Goal: Task Accomplishment & Management: Manage account settings

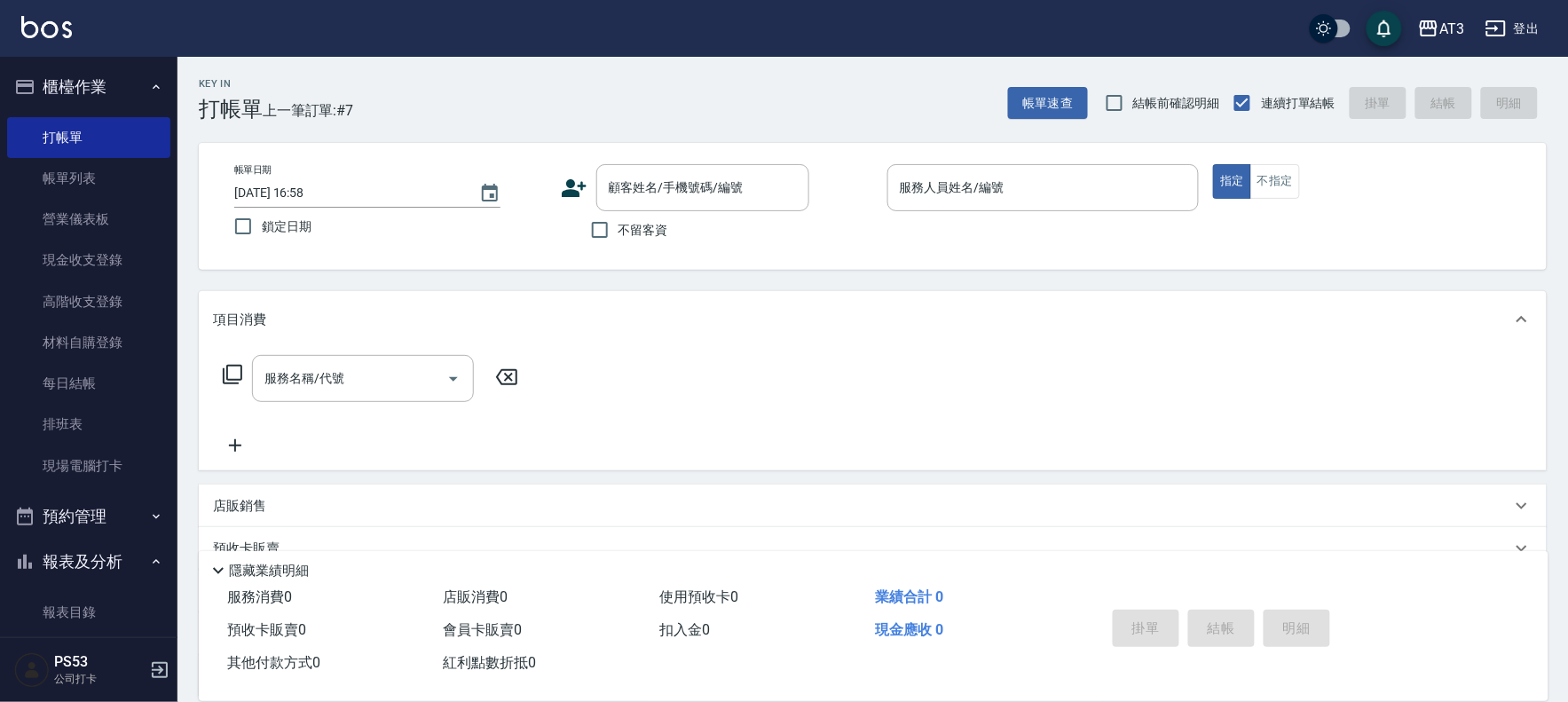
click at [567, 193] on icon at bounding box center [574, 188] width 25 height 18
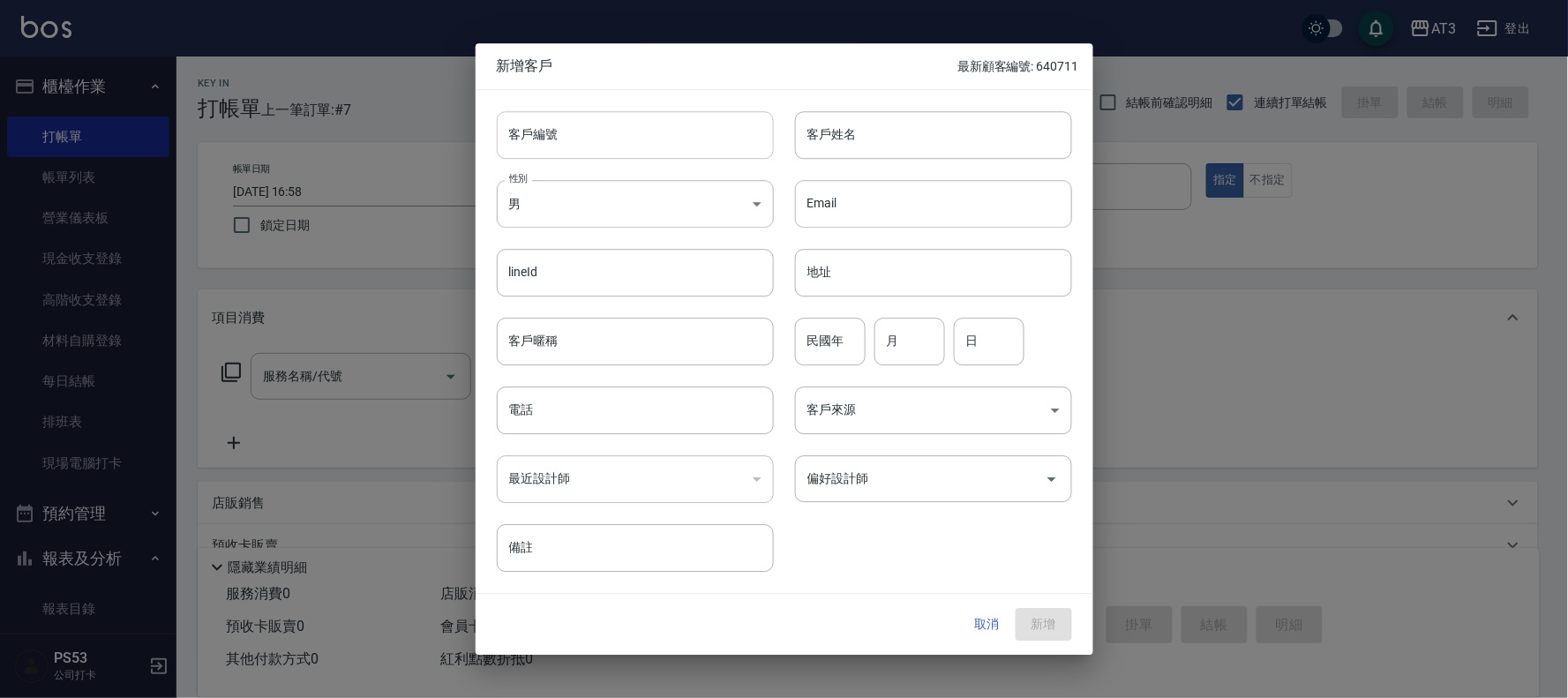
click at [605, 119] on input "客戶編號" at bounding box center [635, 135] width 277 height 47
type input "911120"
type input "張馨"
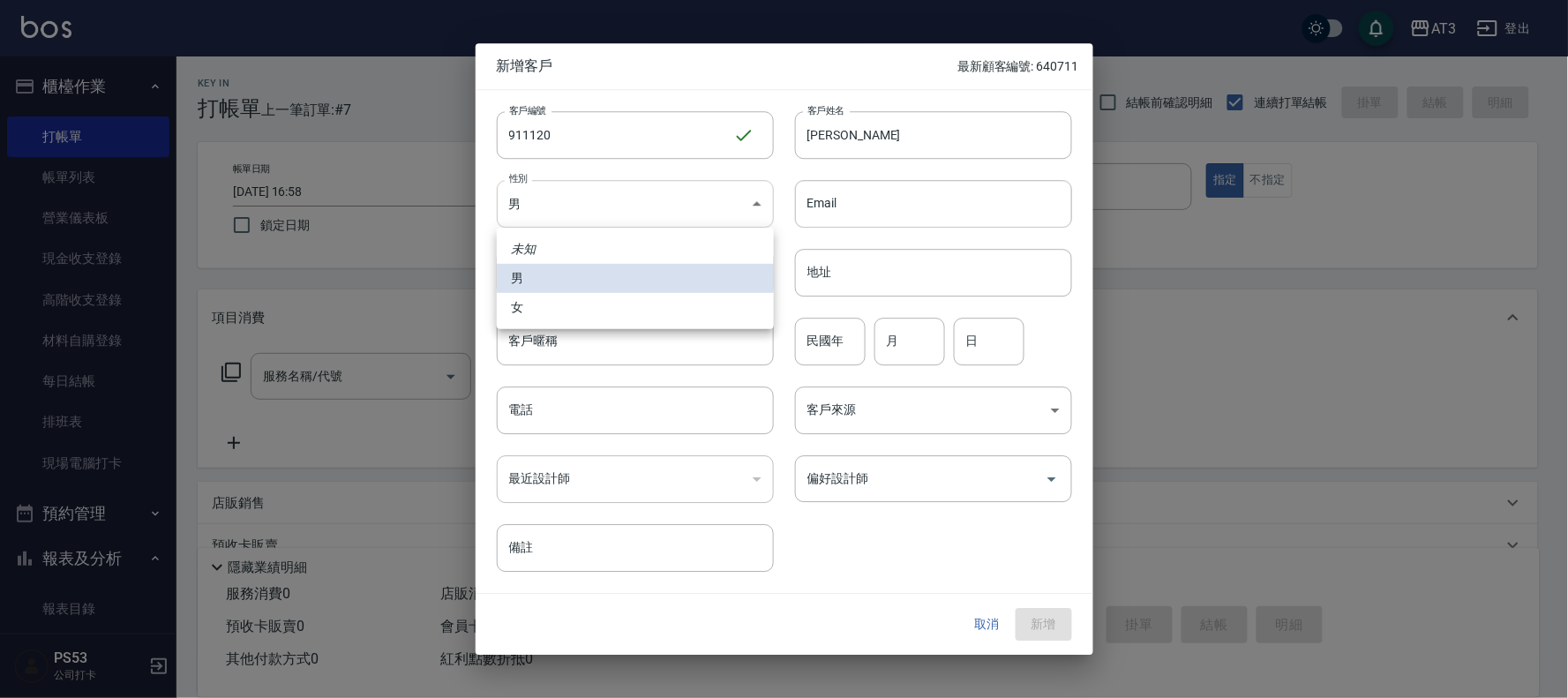
click at [616, 210] on body "AT3 登出 櫃檯作業 打帳單 帳單列表 營業儀表板 現金收支登錄 高階收支登錄 材料自購登錄 每日結帳 排班表 現場電腦打卡 預約管理 預約管理 單日預約紀…" at bounding box center [784, 431] width 1568 height 861
click at [573, 316] on li "女" at bounding box center [635, 308] width 277 height 29
type input "FEMALE"
click at [824, 348] on input "民國年" at bounding box center [830, 341] width 70 height 47
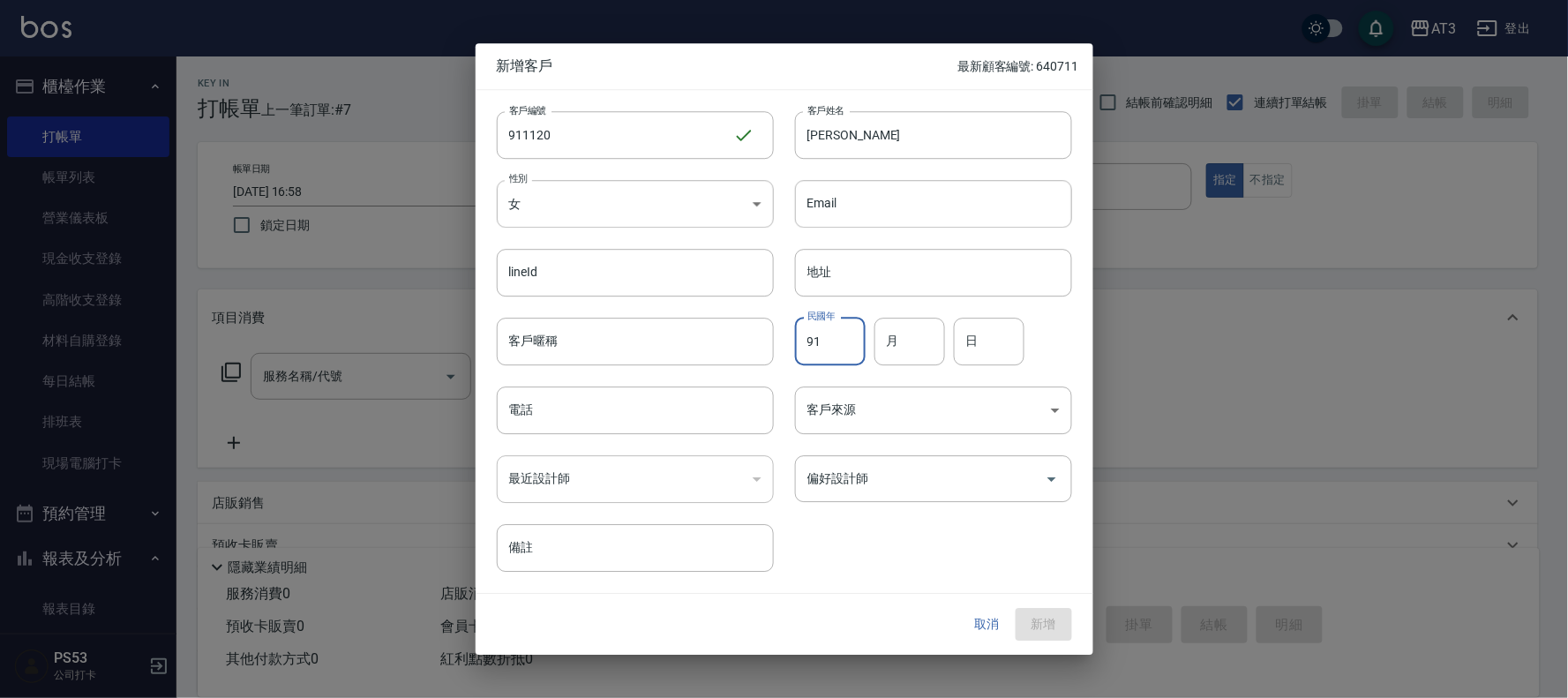
type input "91"
type input "11"
type input "20"
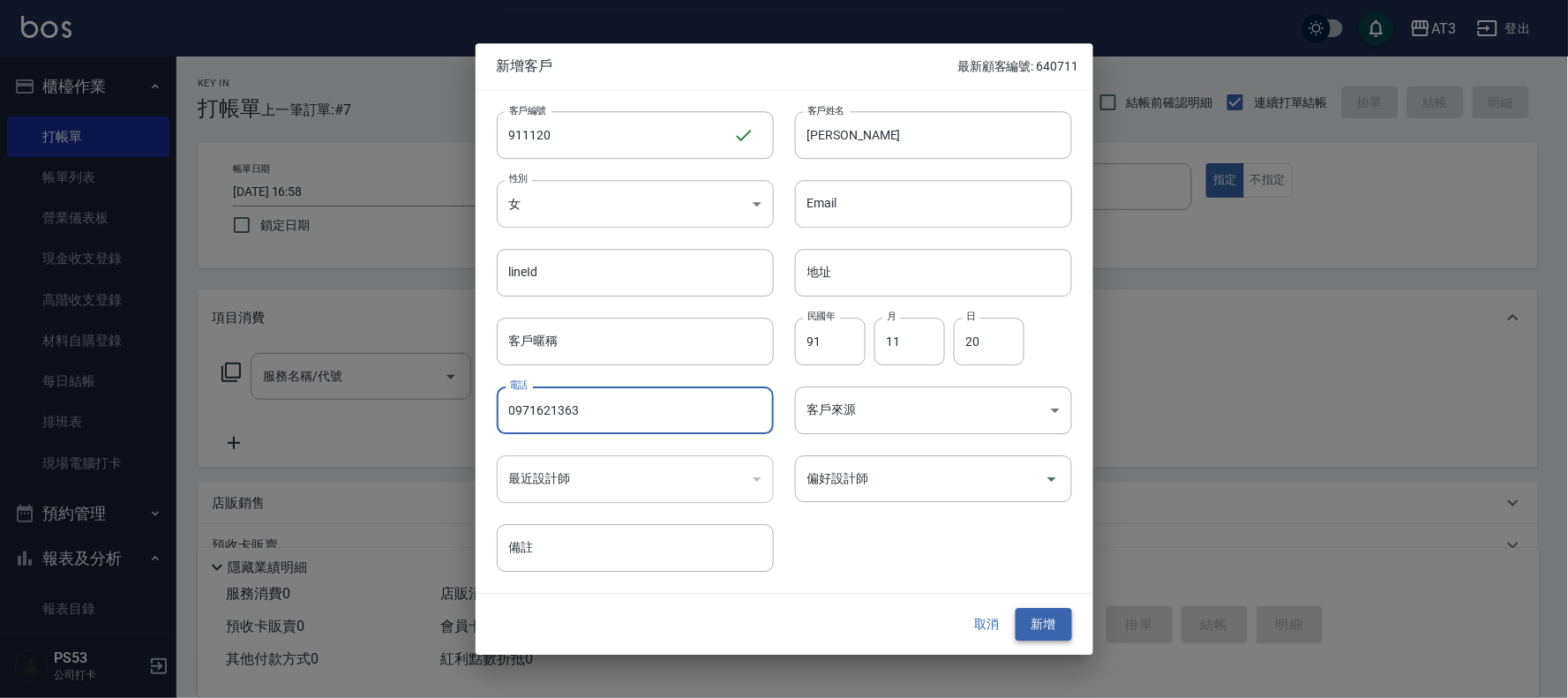
type input "0971621363"
click at [1056, 628] on button "新增" at bounding box center [1043, 625] width 56 height 33
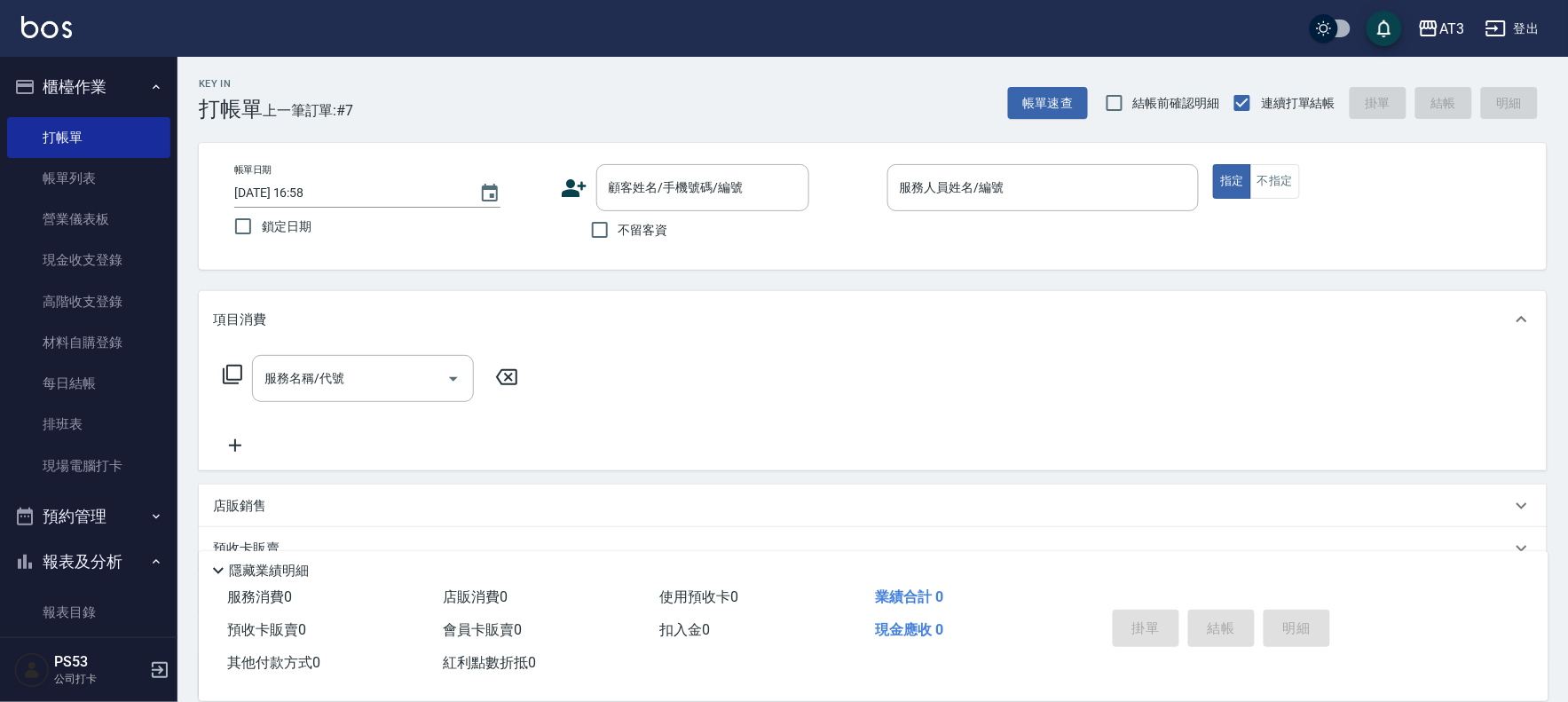
click at [562, 181] on icon at bounding box center [574, 188] width 27 height 27
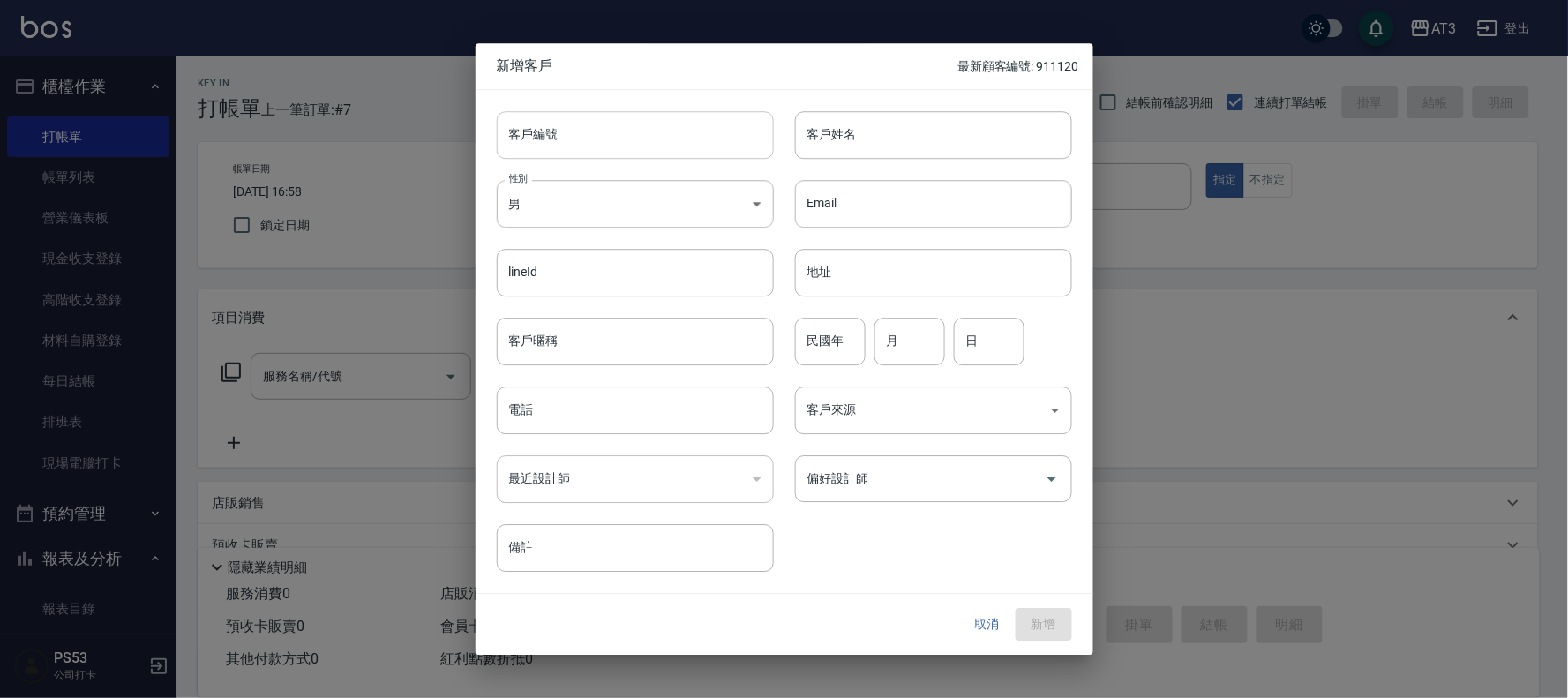
click at [569, 128] on input "客戶編號" at bounding box center [635, 135] width 277 height 47
type input "960208"
type input "張宇承"
type input "96"
type input "02"
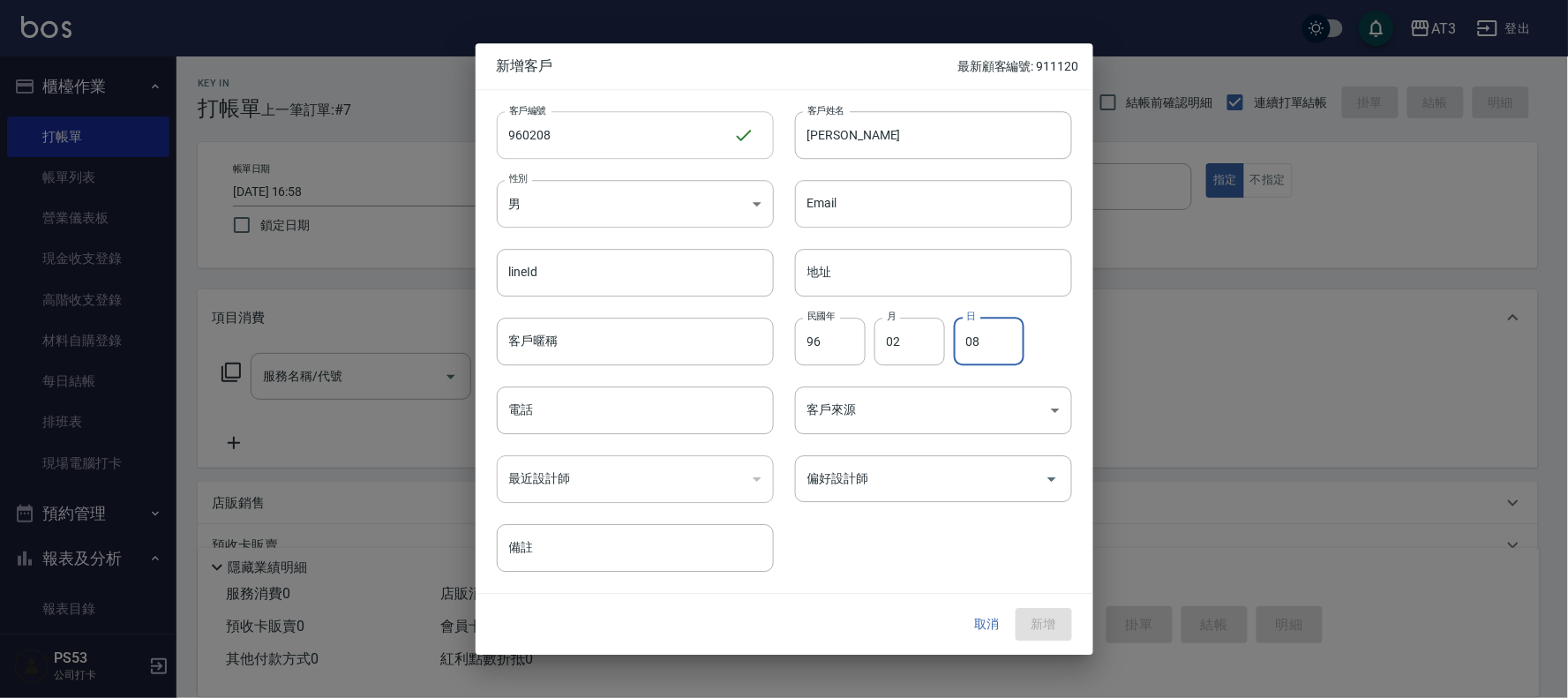
type input "08"
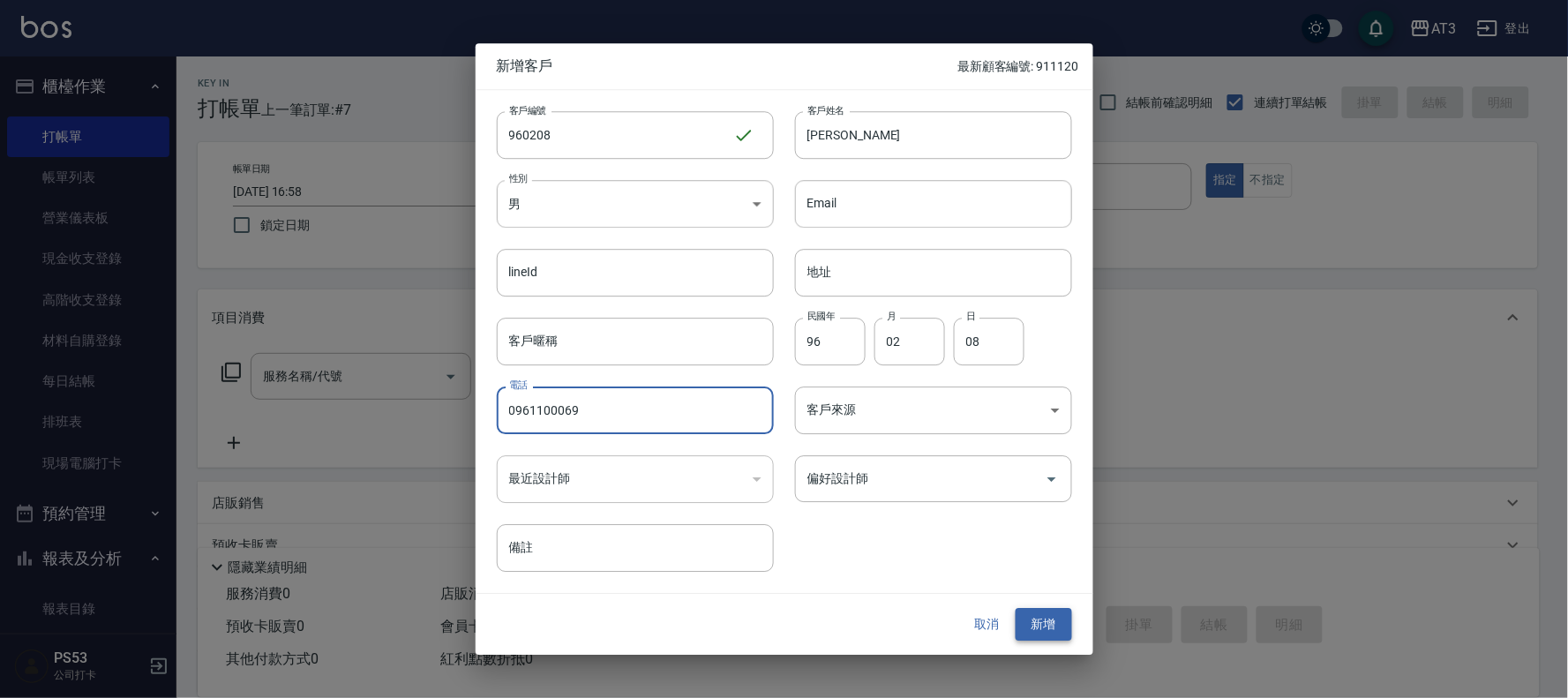
type input "0961100069"
click at [1061, 619] on button "新增" at bounding box center [1043, 625] width 56 height 33
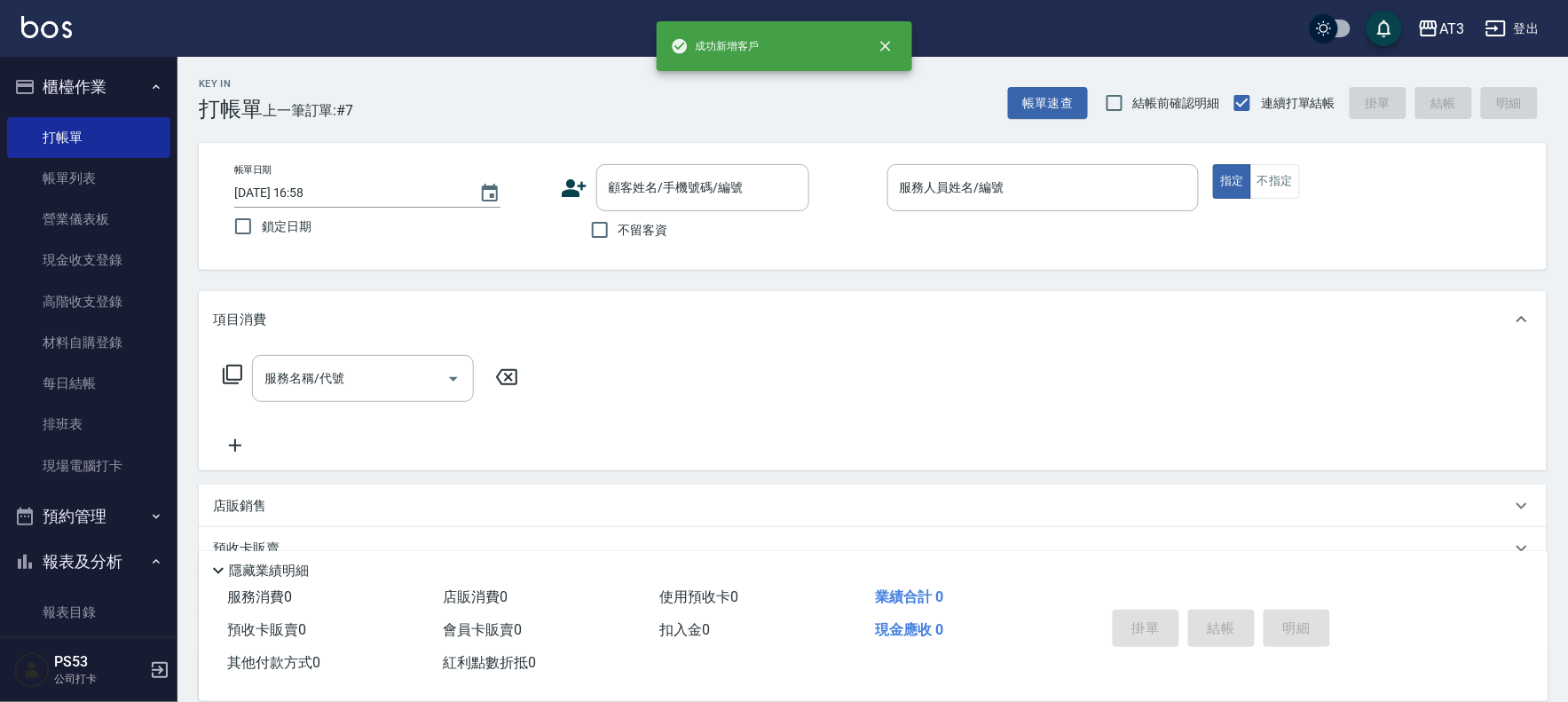
click at [582, 183] on icon at bounding box center [574, 188] width 25 height 18
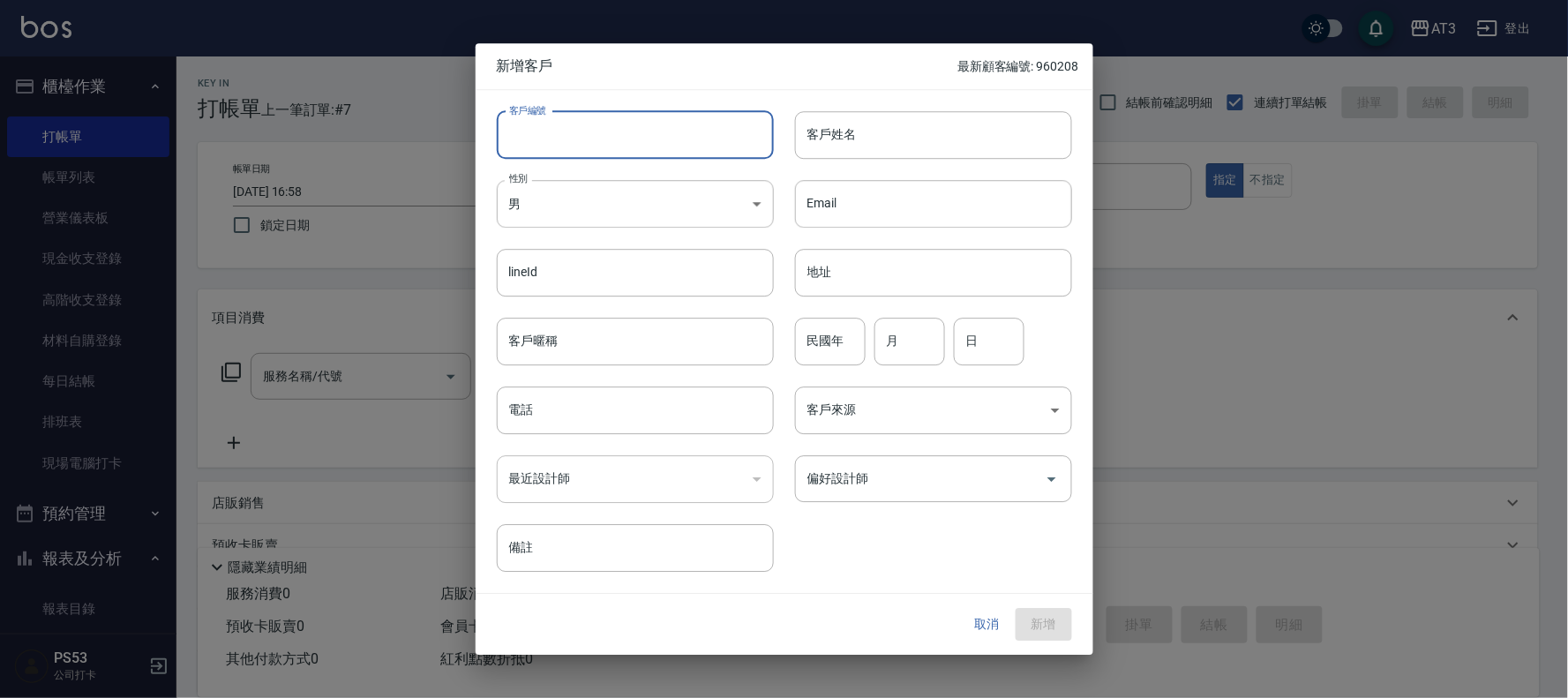
click at [592, 151] on input "客戶編號" at bounding box center [635, 135] width 277 height 47
type input "890929-2"
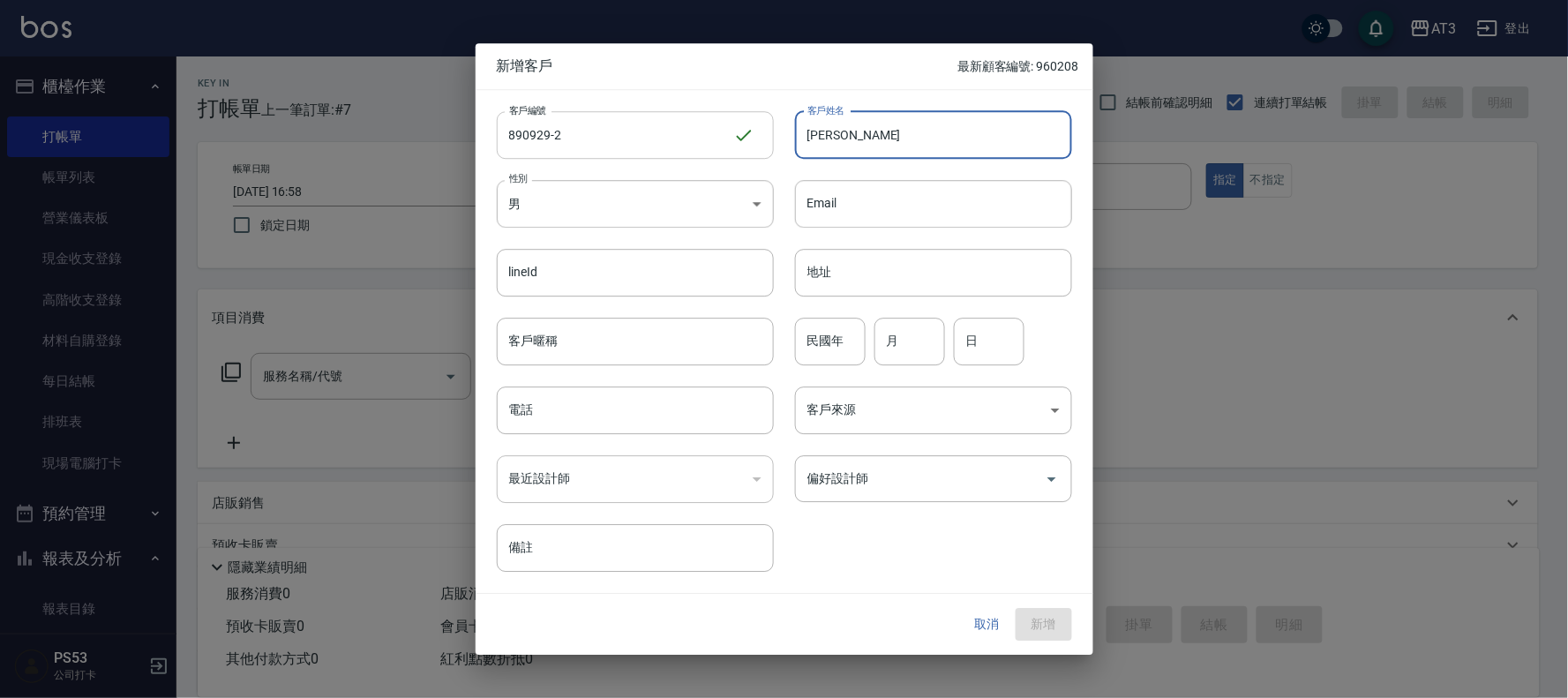
type input "劉俊維"
type input "89"
type input "09"
type input "29"
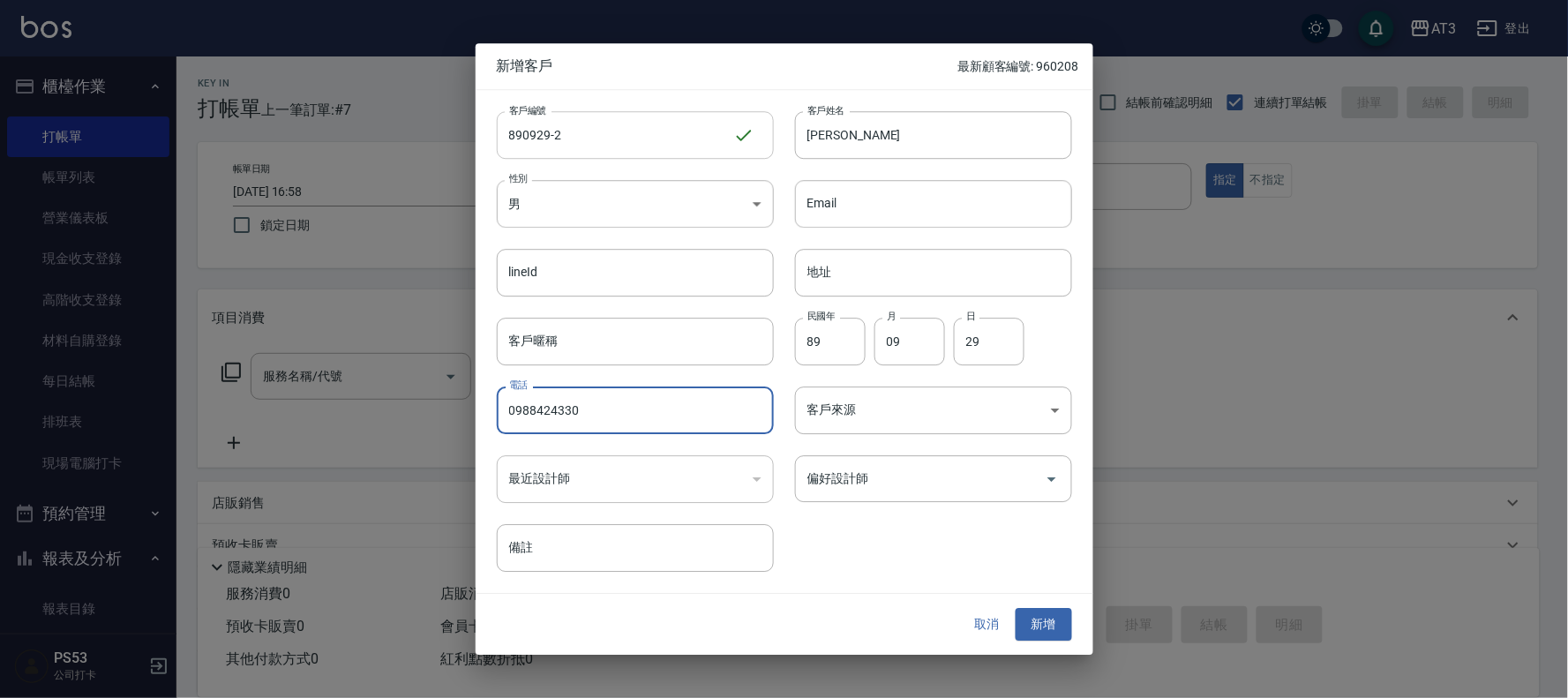
type input "0988424330"
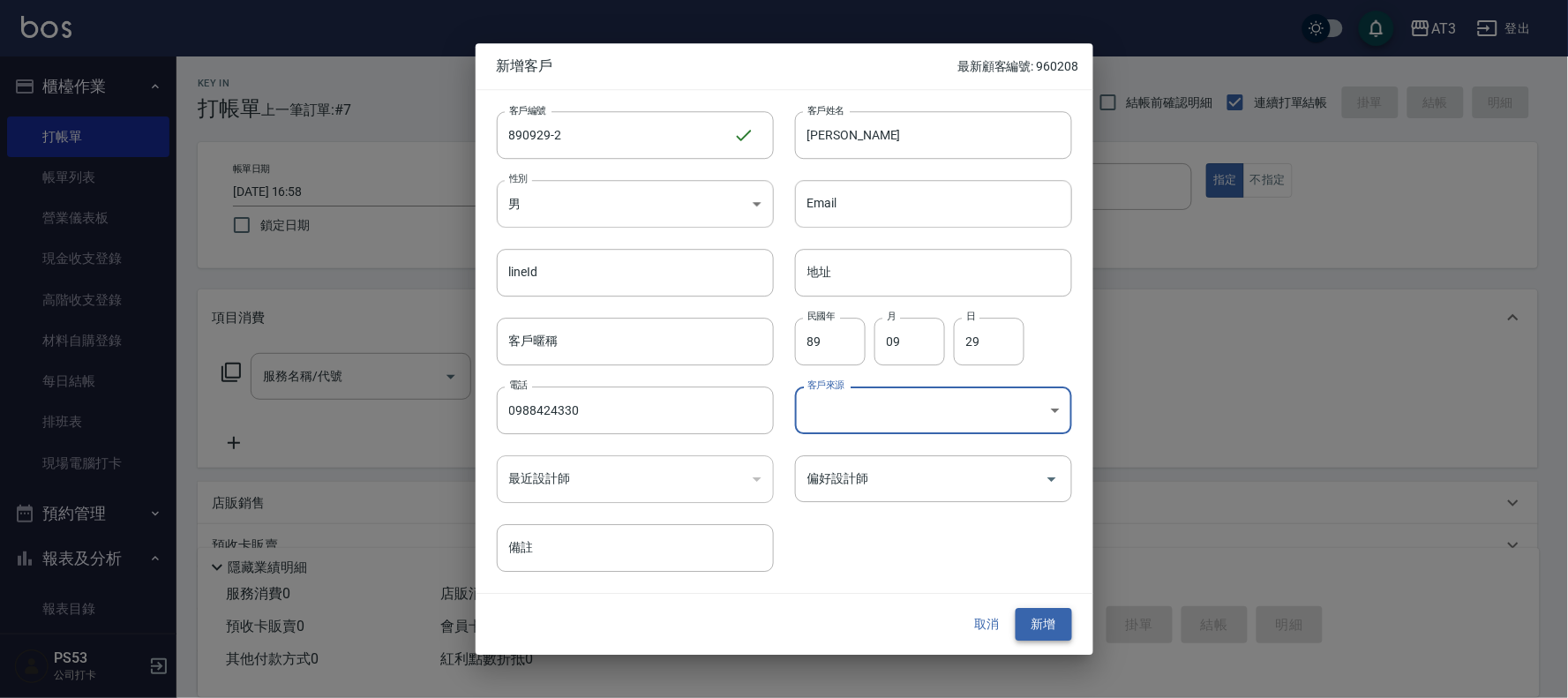
click at [1051, 637] on button "新增" at bounding box center [1043, 625] width 56 height 33
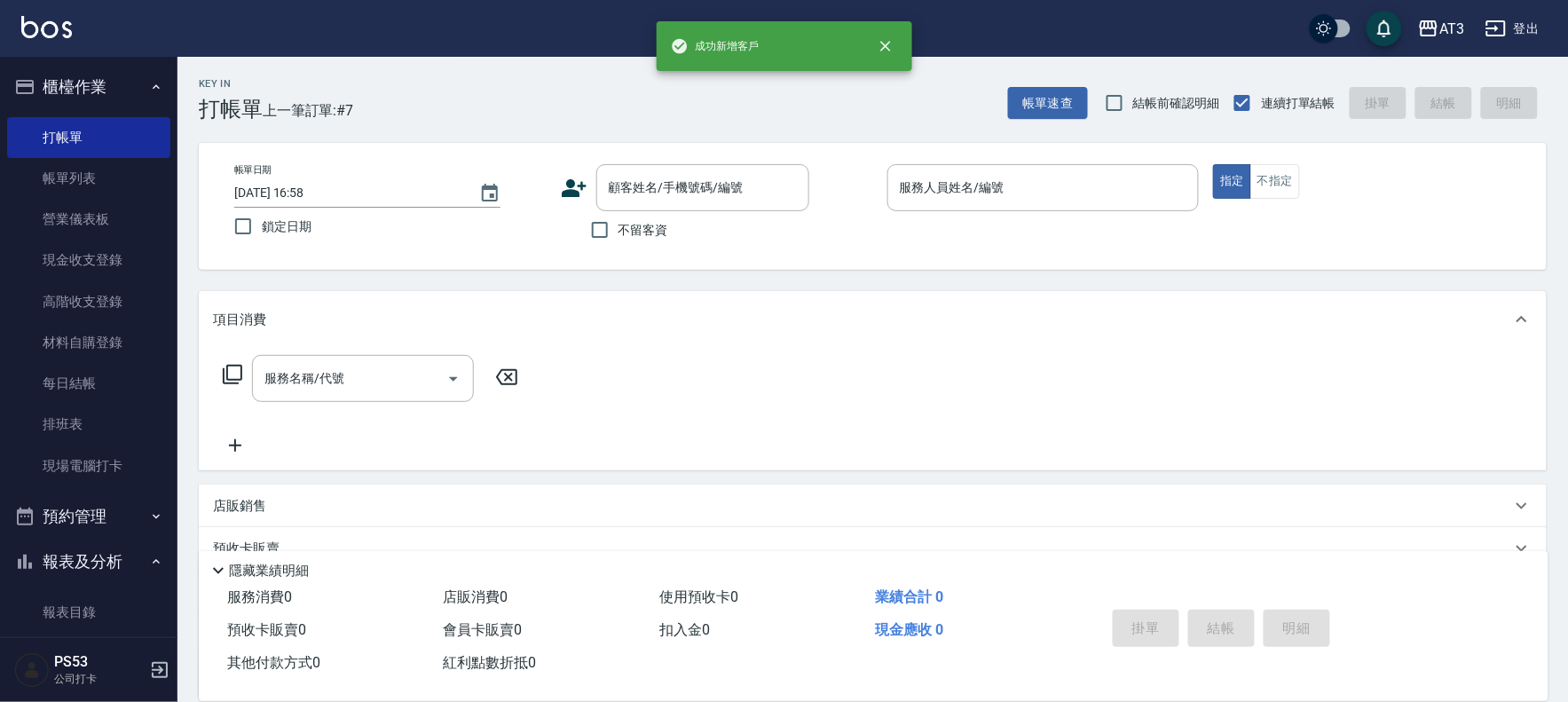
click at [567, 188] on icon at bounding box center [574, 188] width 27 height 27
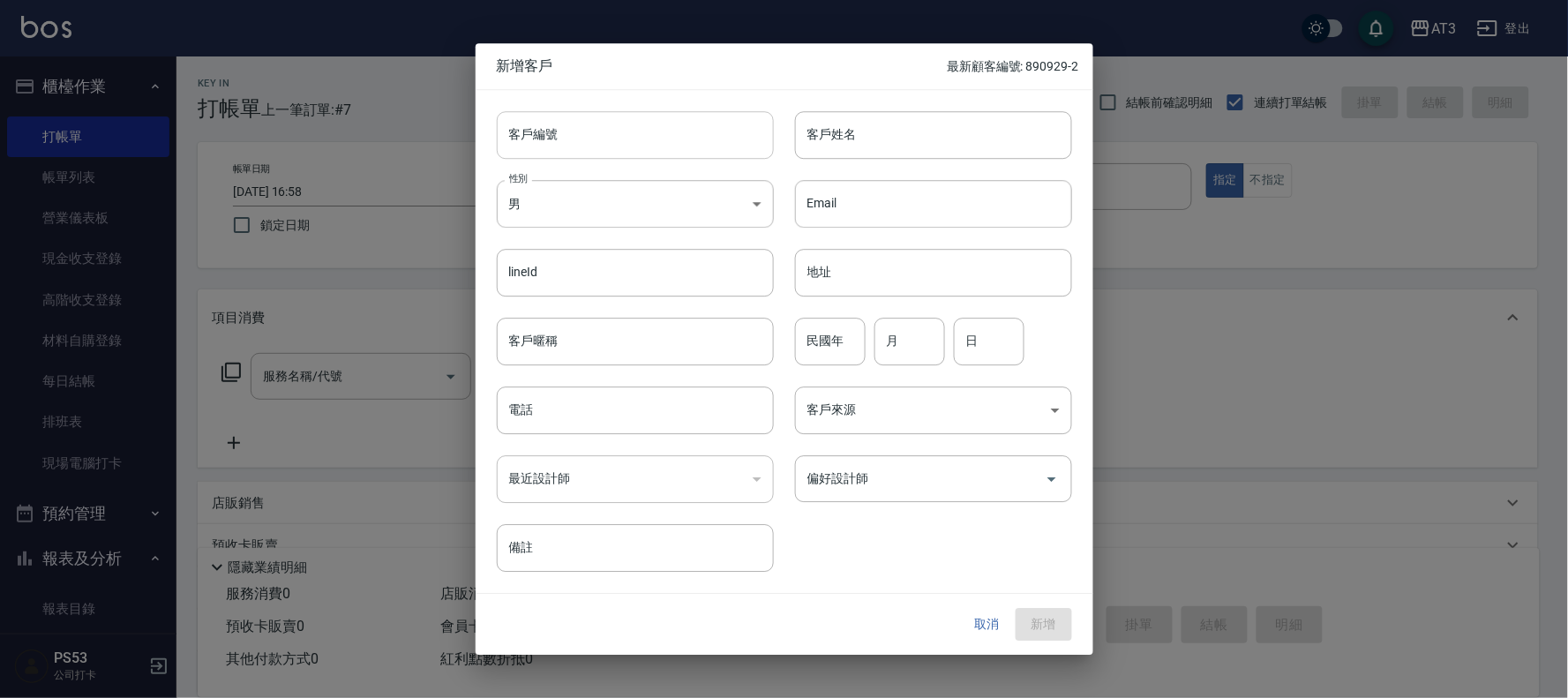
click at [628, 138] on input "客戶編號" at bounding box center [635, 135] width 277 height 47
type input "680807"
type input "王后儀"
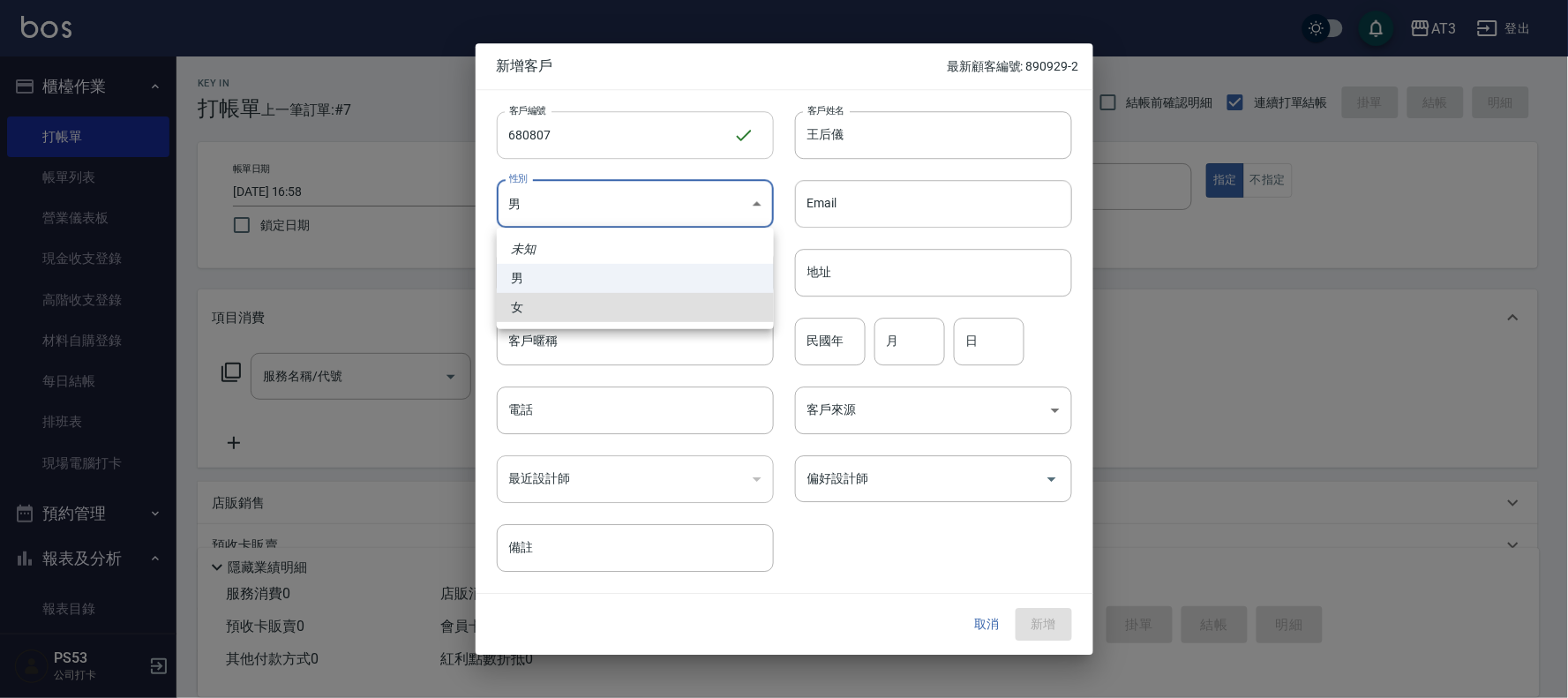
type input "FEMALE"
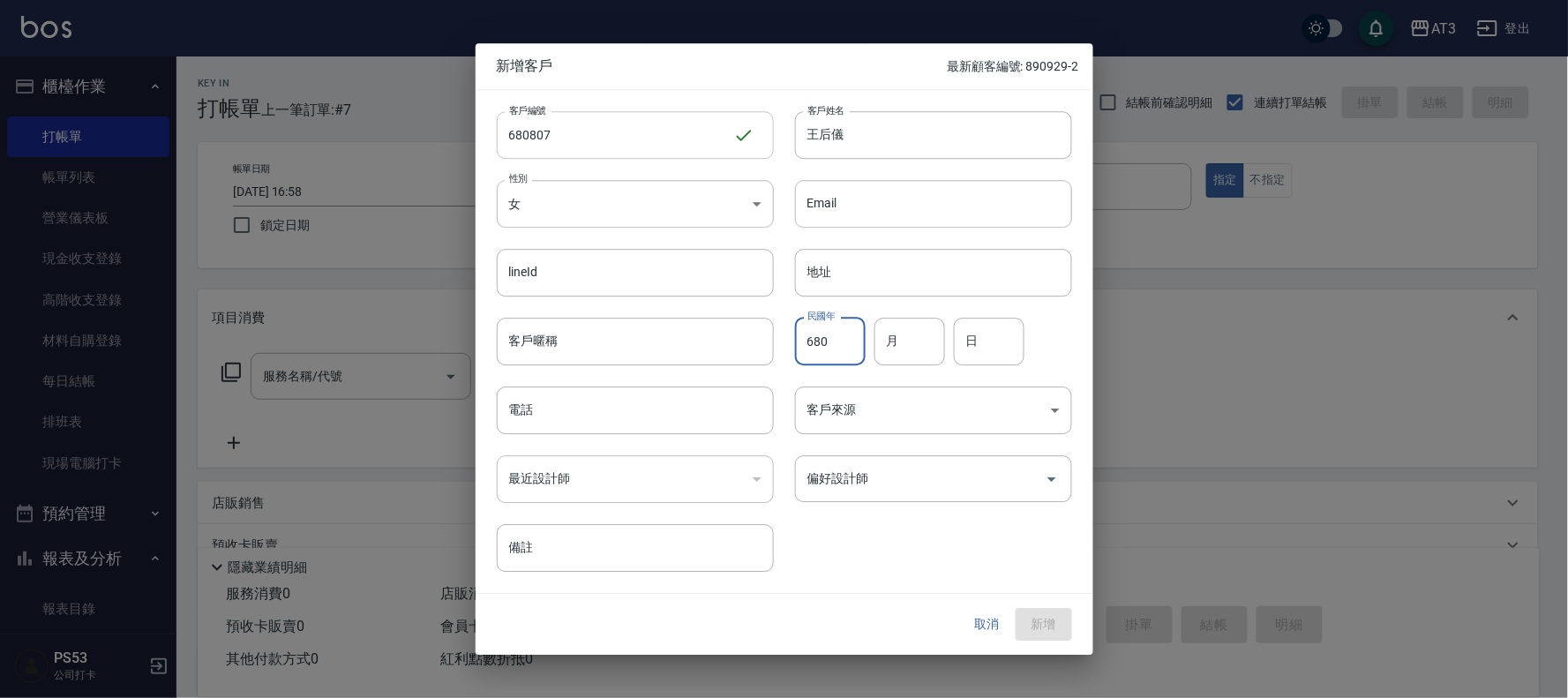
type input "680"
type input "08"
type input "07"
click at [852, 346] on input "680" at bounding box center [830, 341] width 70 height 47
type input "68"
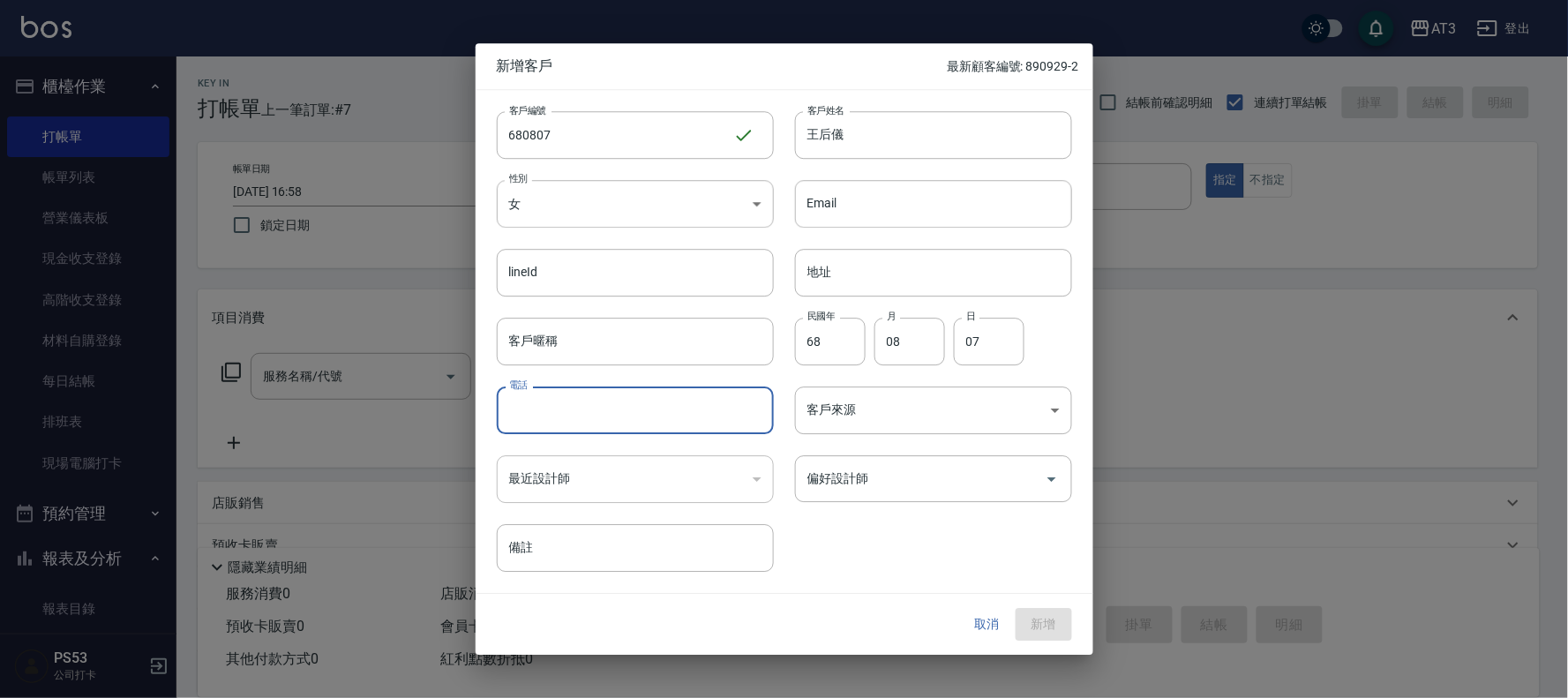
click at [592, 398] on input "電話" at bounding box center [635, 409] width 277 height 47
type input "0915695669"
click at [1038, 618] on button "新增" at bounding box center [1043, 625] width 56 height 33
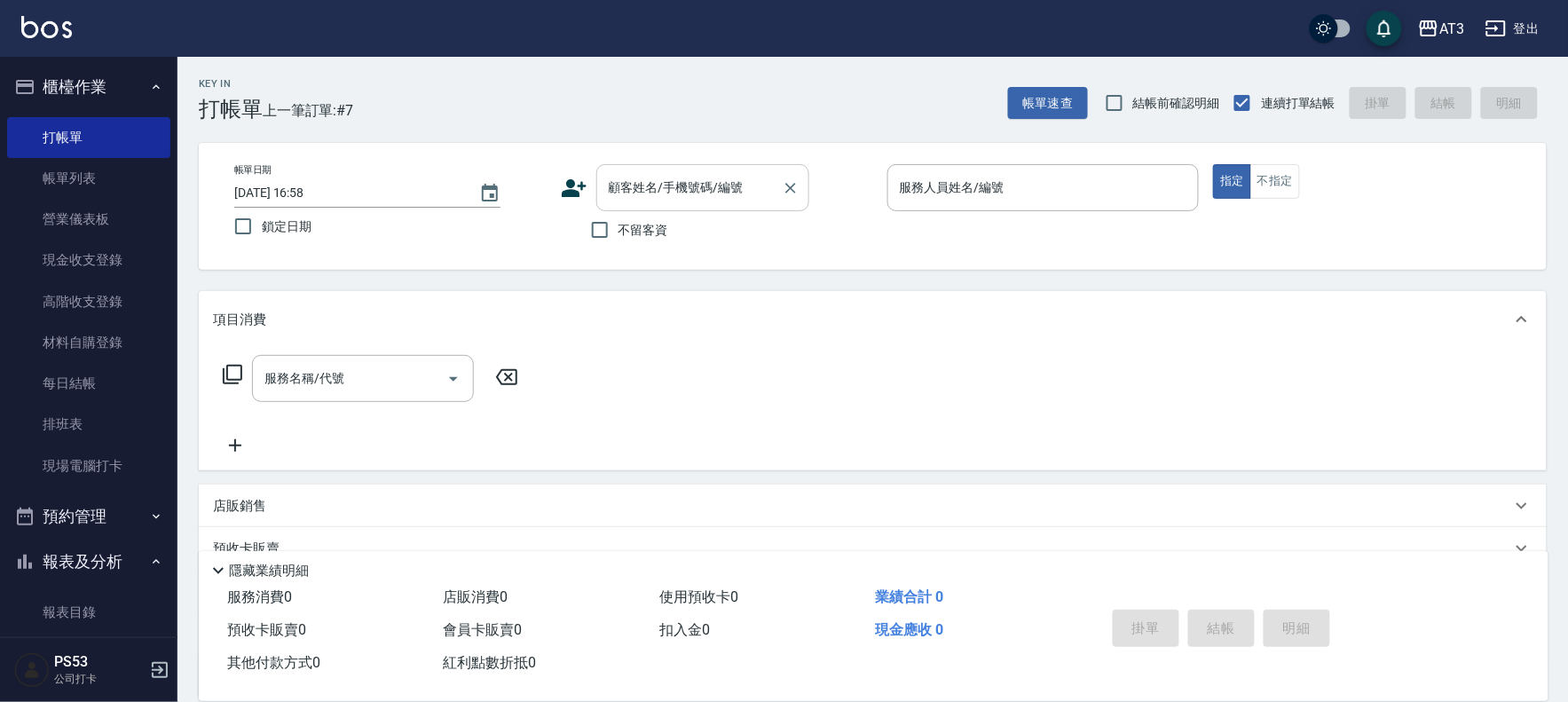
click at [651, 193] on input "顧客姓名/手機號碼/編號" at bounding box center [689, 187] width 170 height 31
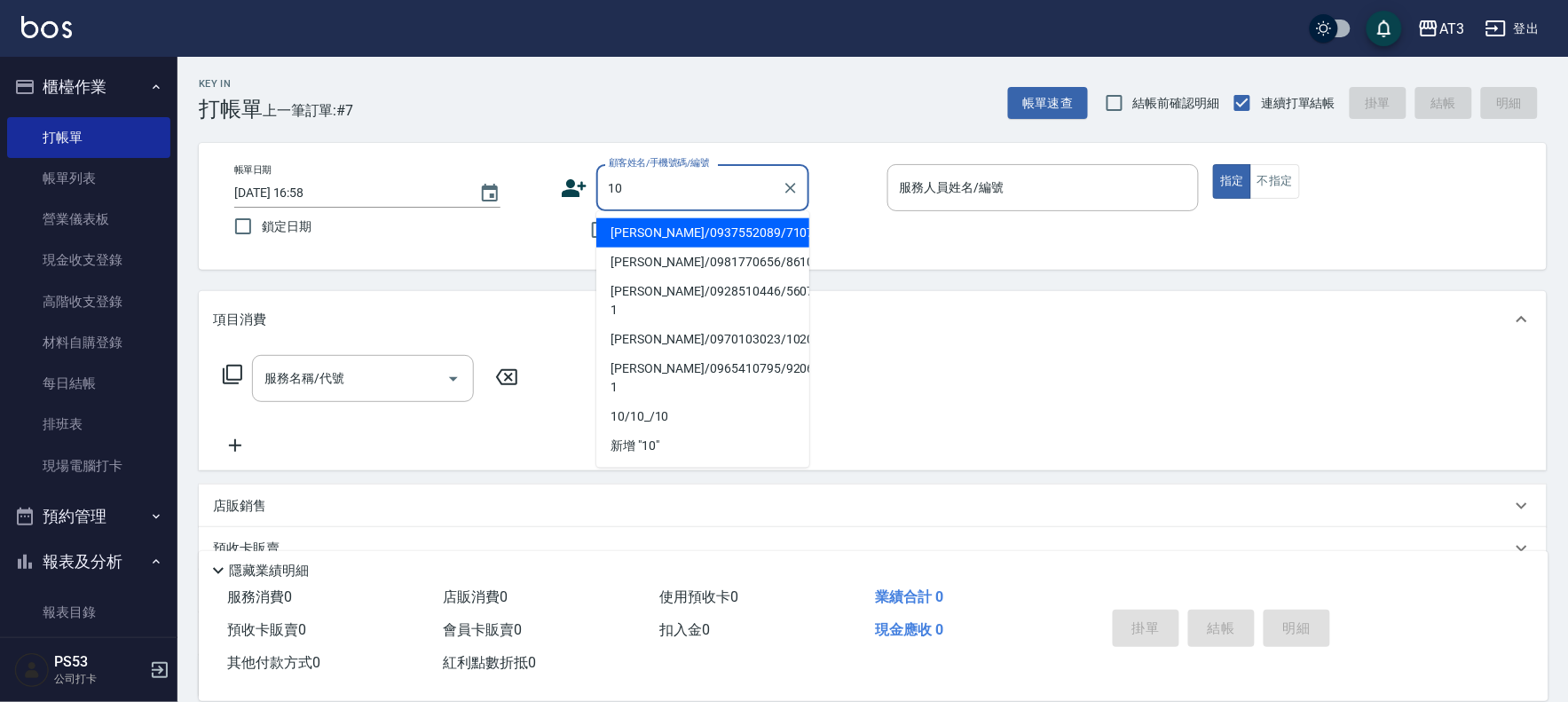
type input "10"
type input "1"
type input "陳盈萩/0937552089/710717"
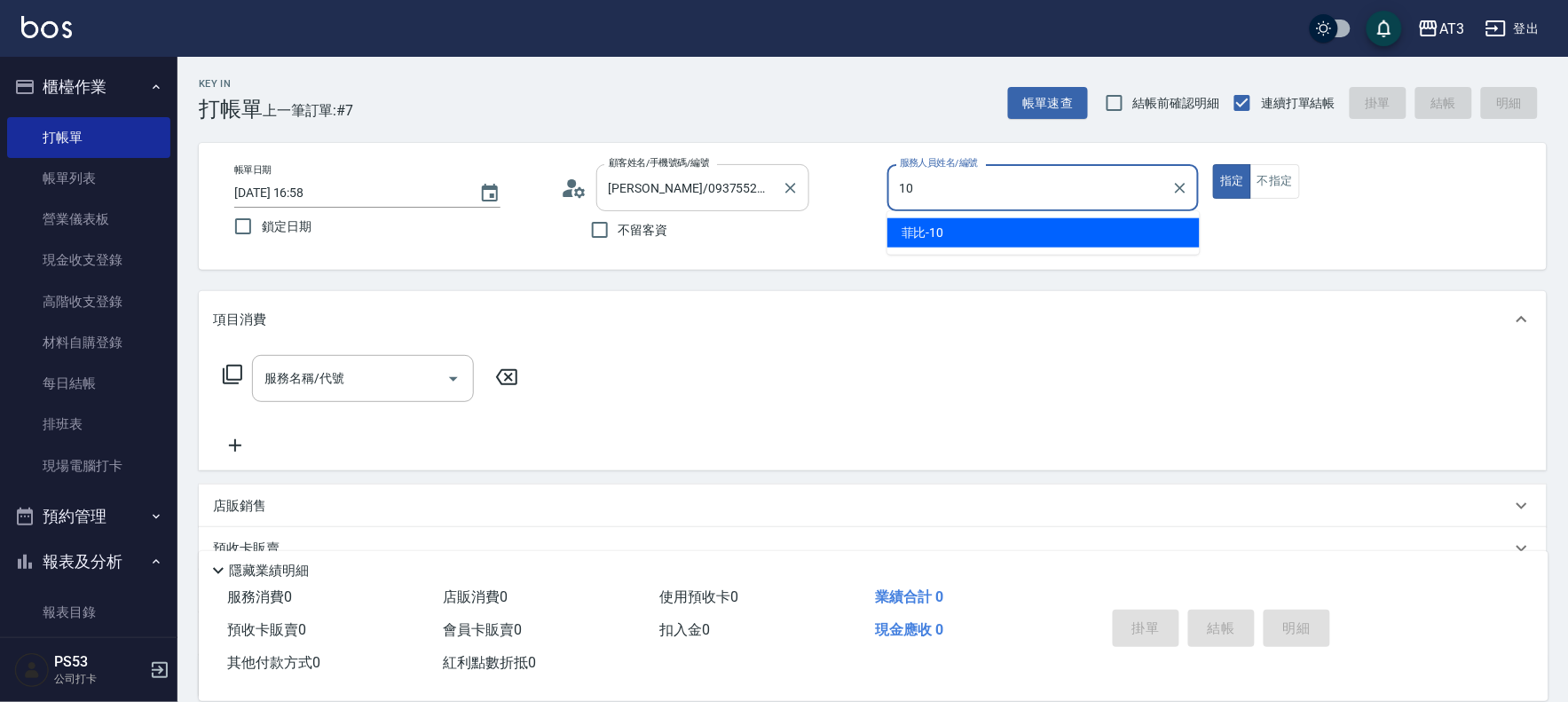
type input "10"
type button "true"
type input "菲比-10"
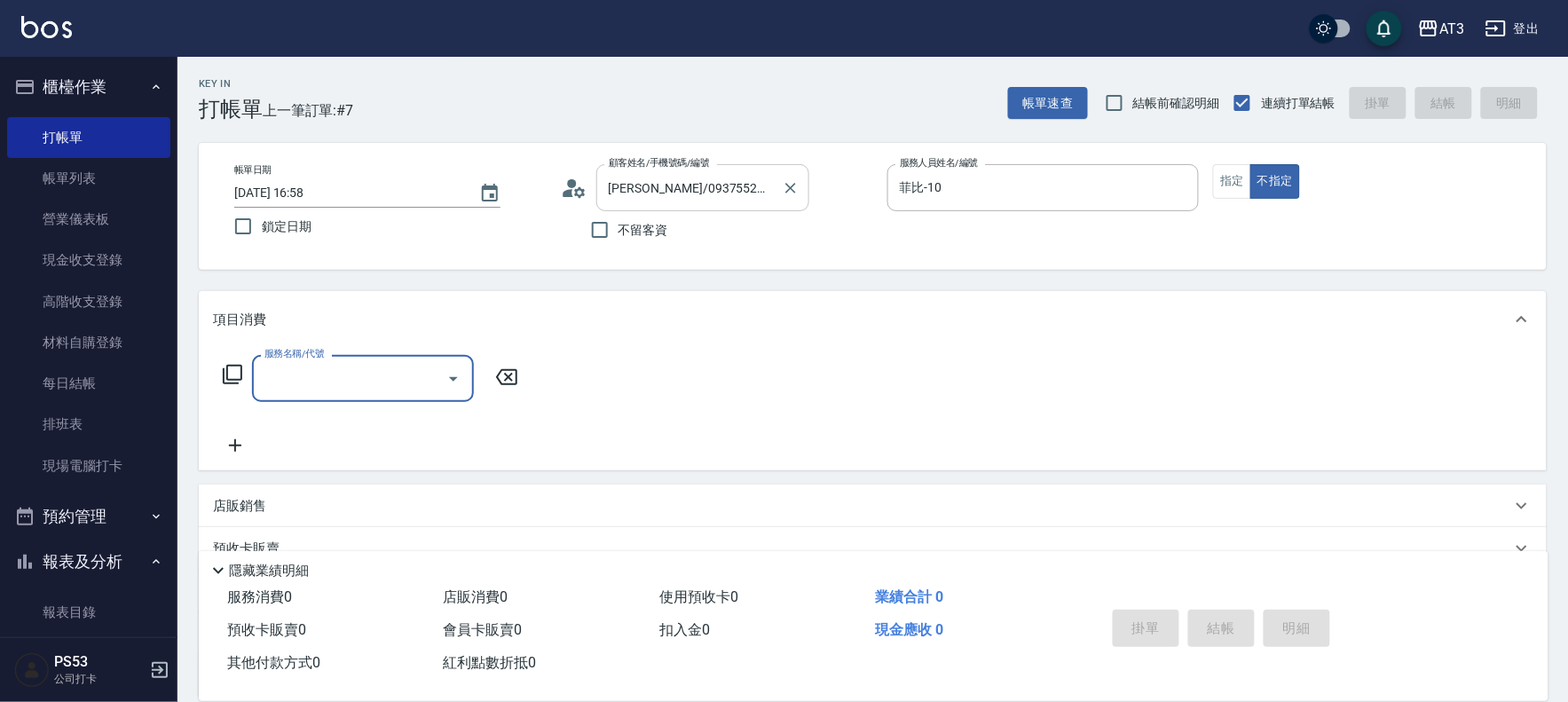
type input "10/10_/10"
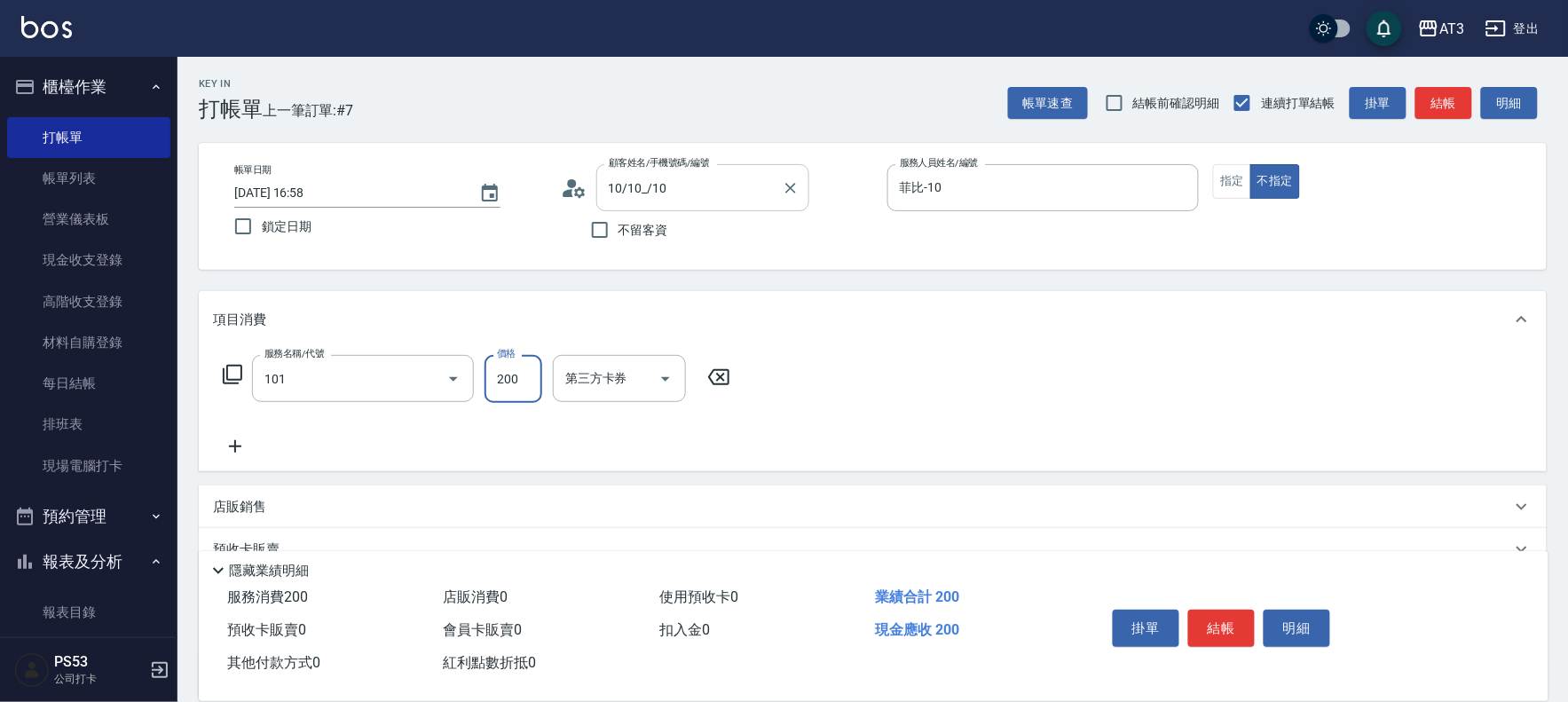
type input "洗髮(101)"
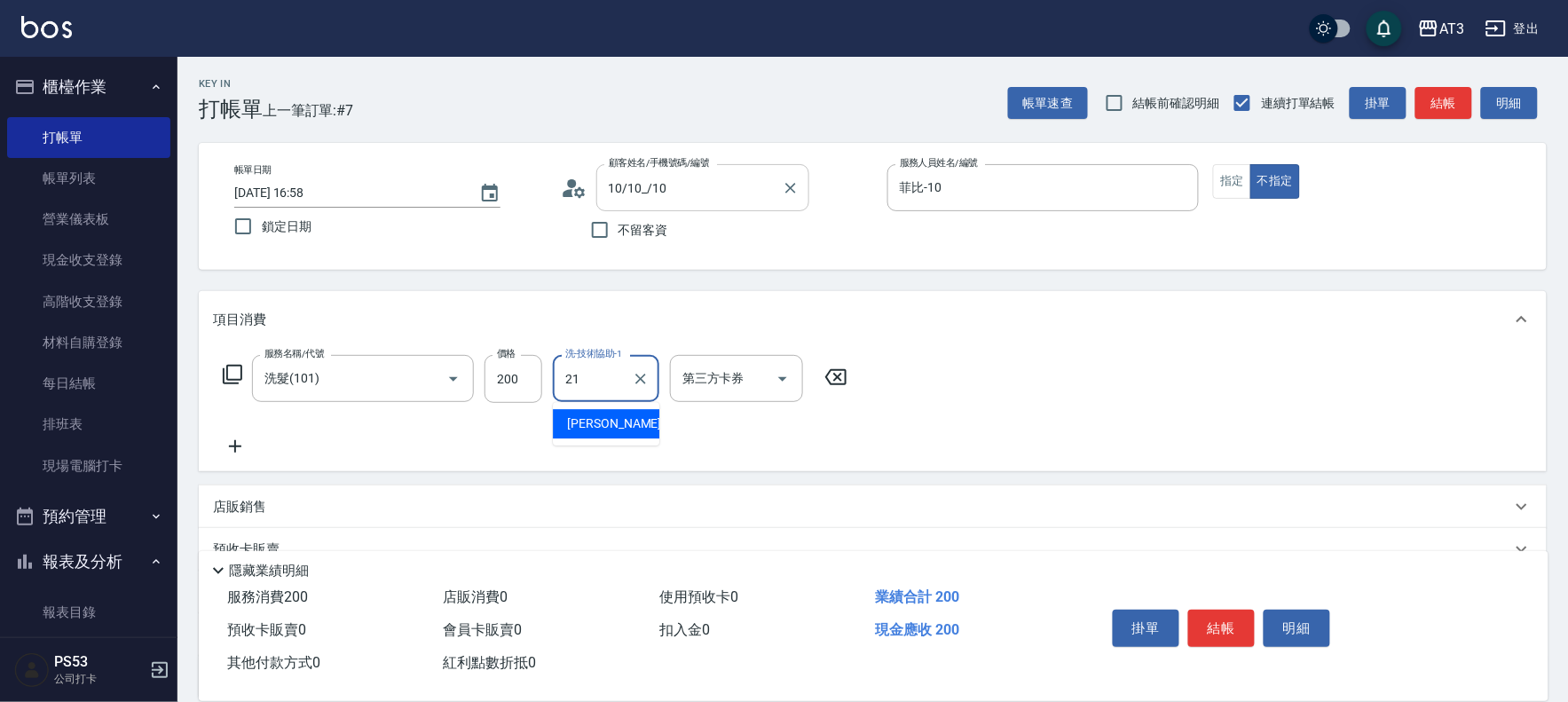
type input "珺珺-21"
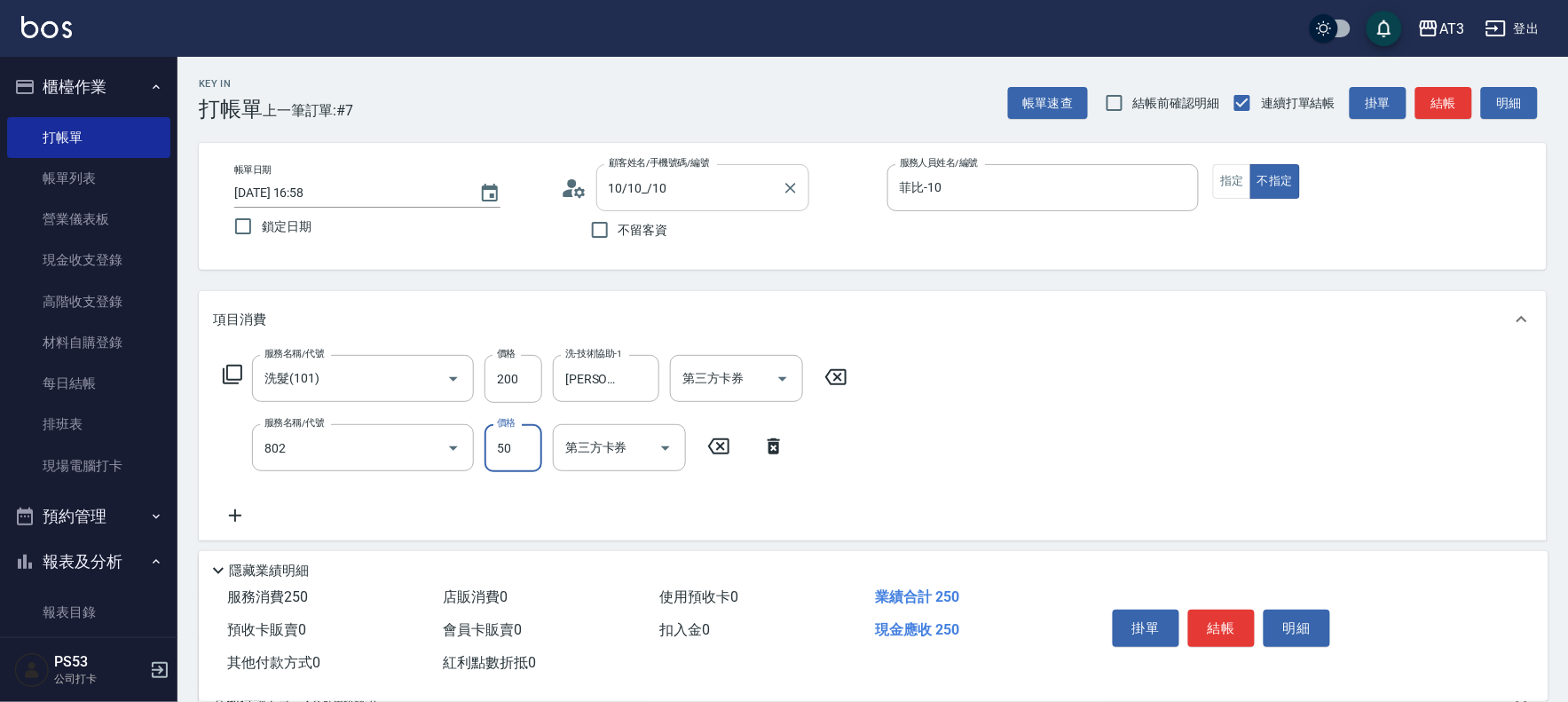
type input "潤絲/加精油(802)"
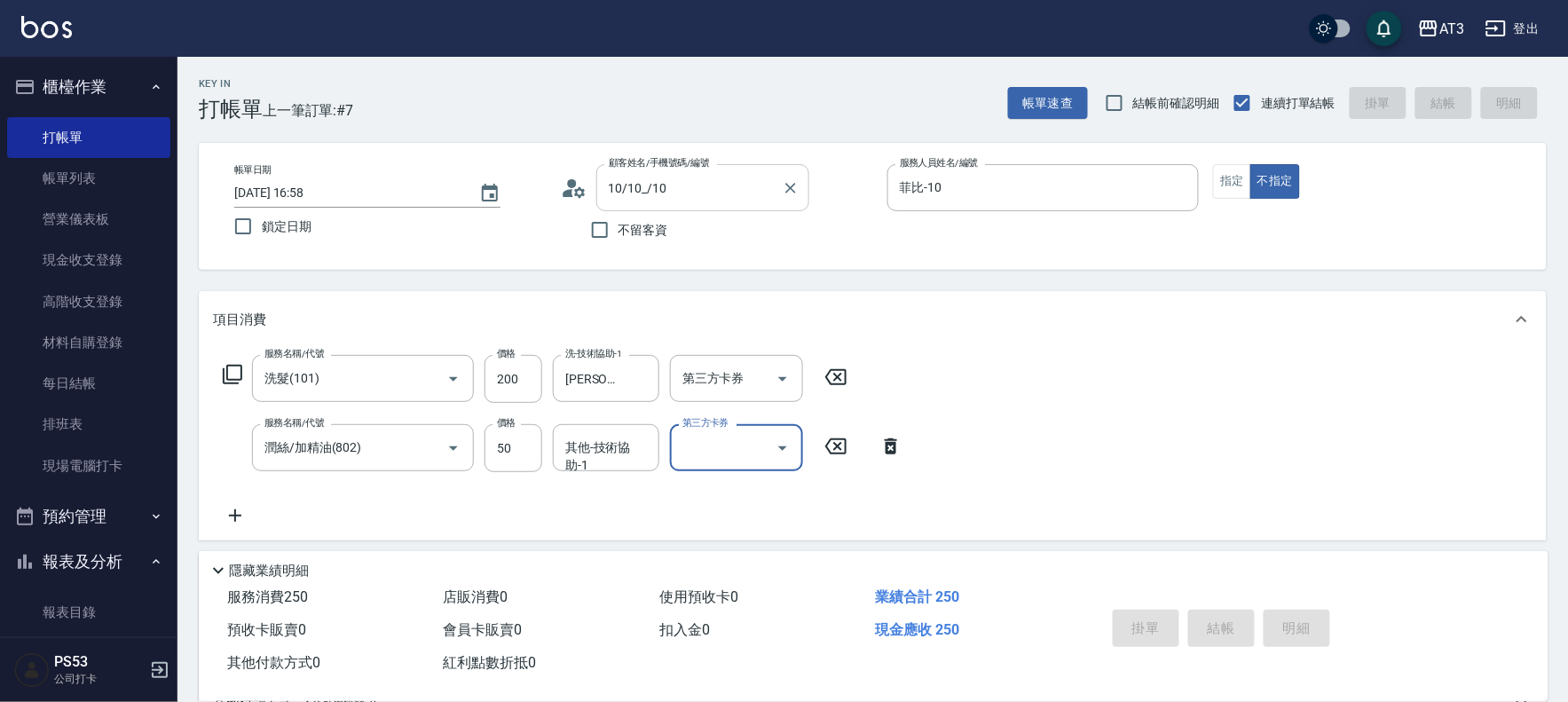
type input "2025/08/23 18:35"
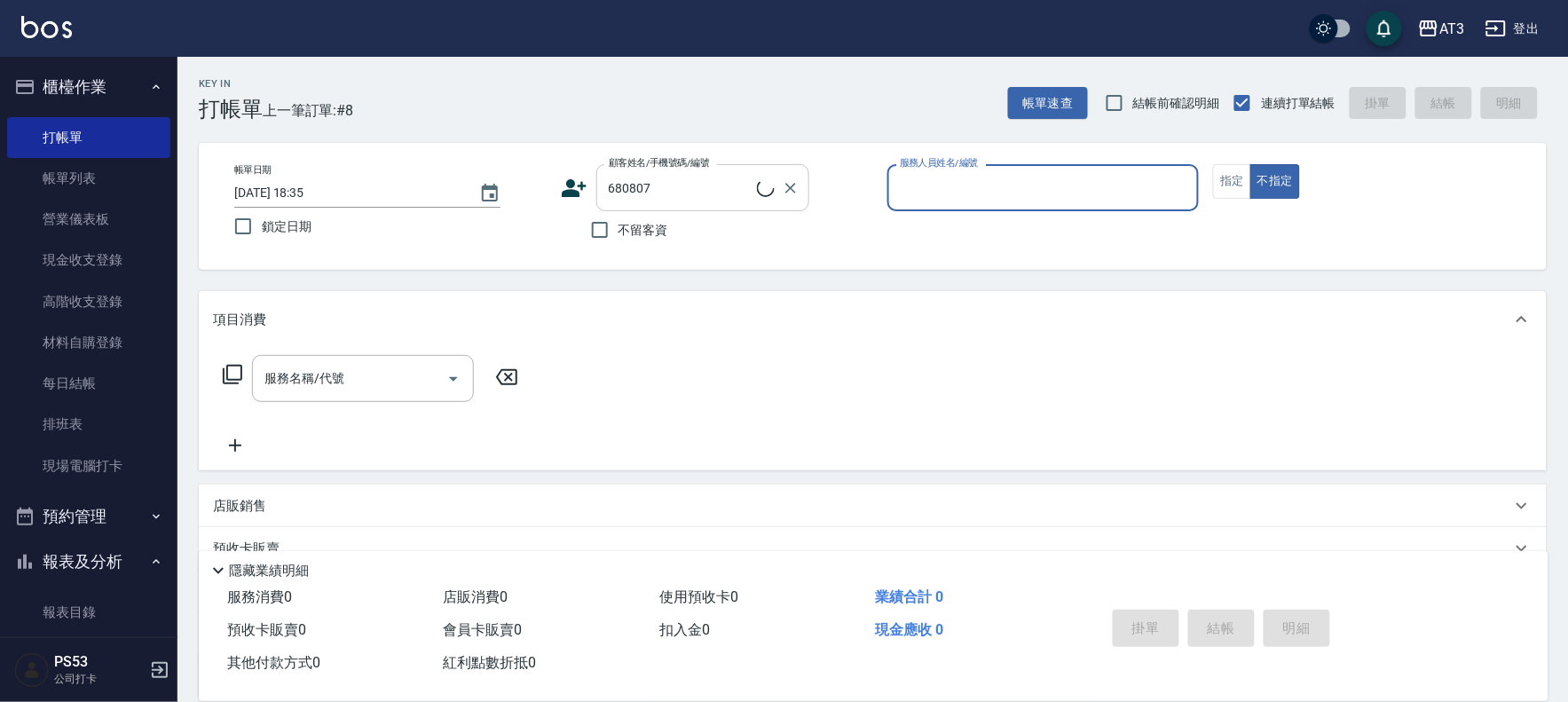
type input "王后儀/0915695669/680807"
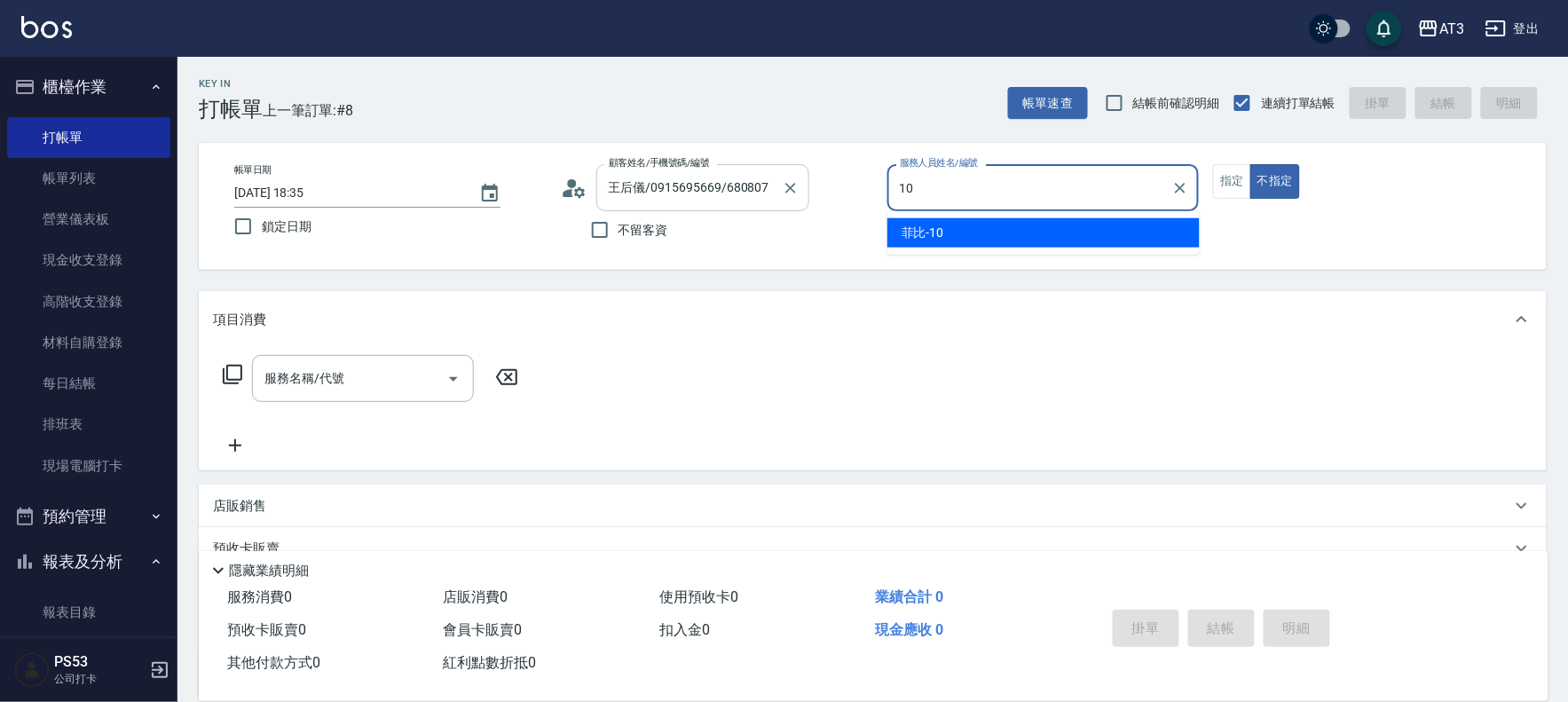
type input "10"
type button "false"
type input "菲比-10"
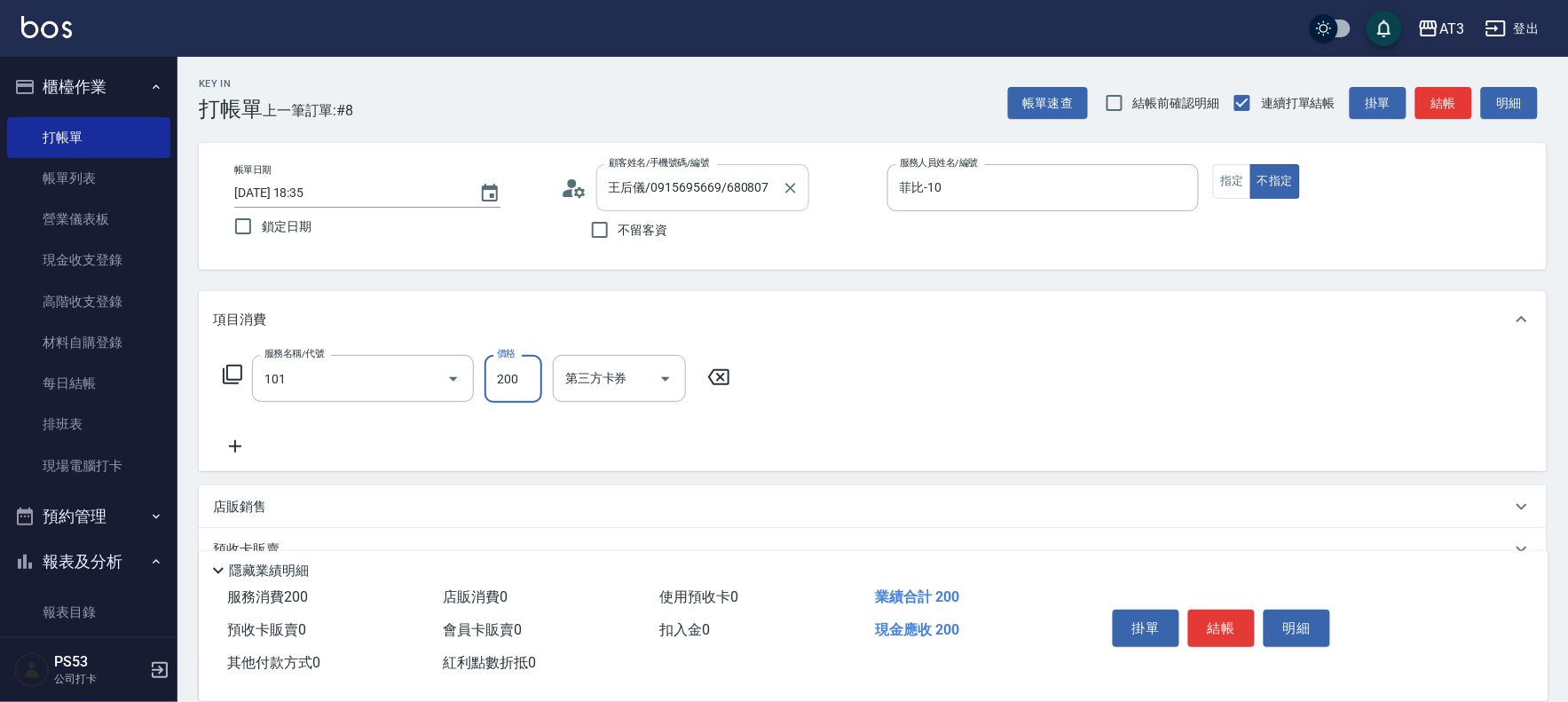
type input "洗髮(101)"
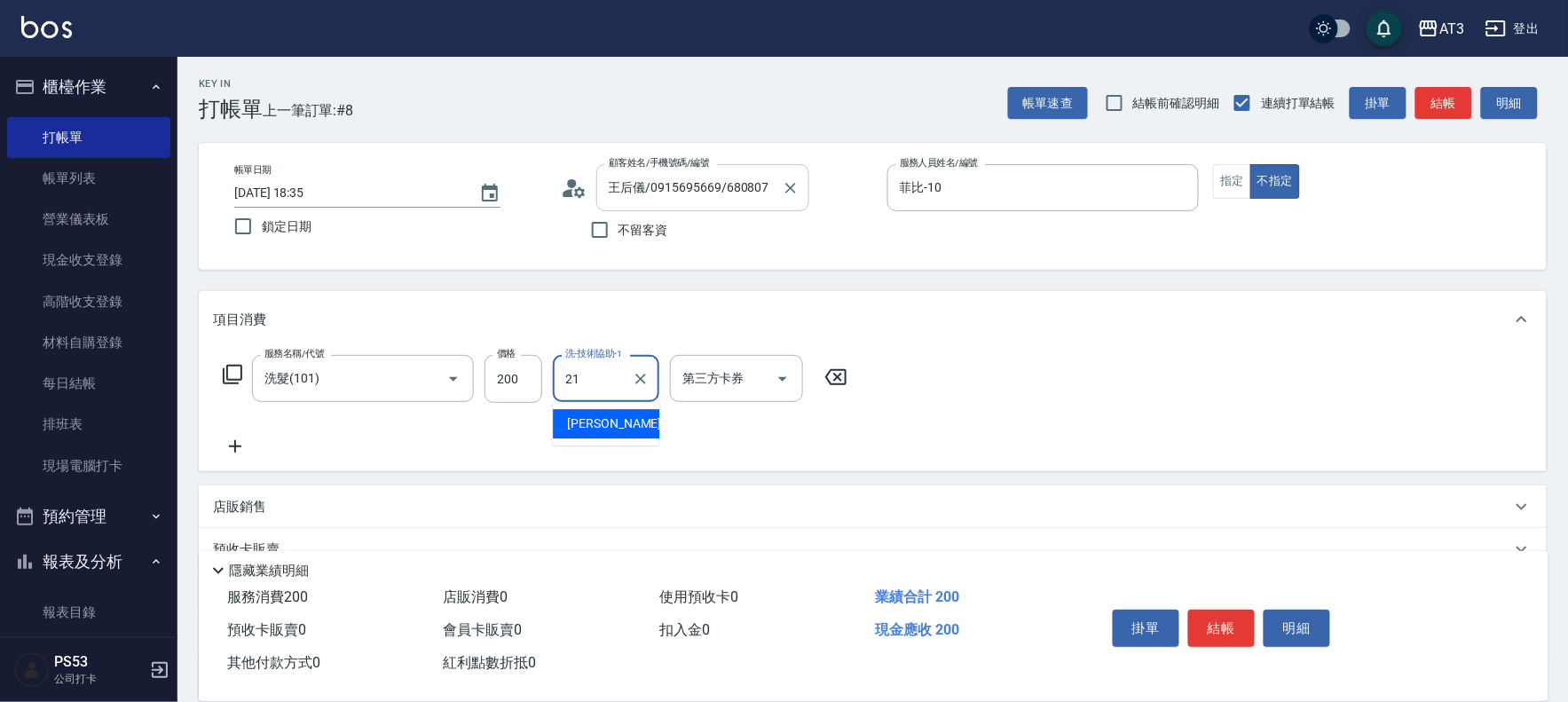
type input "珺珺-21"
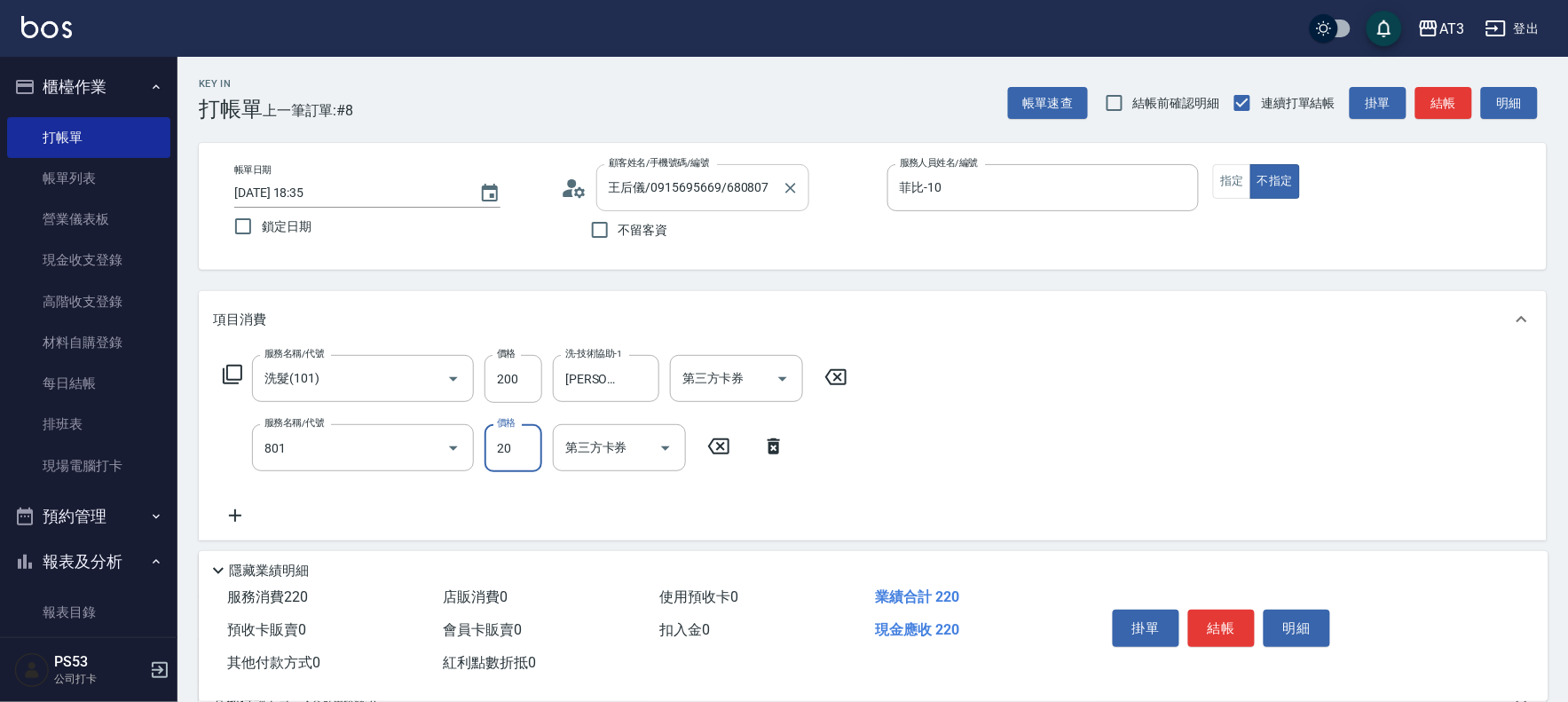
type input "潤絲(801)"
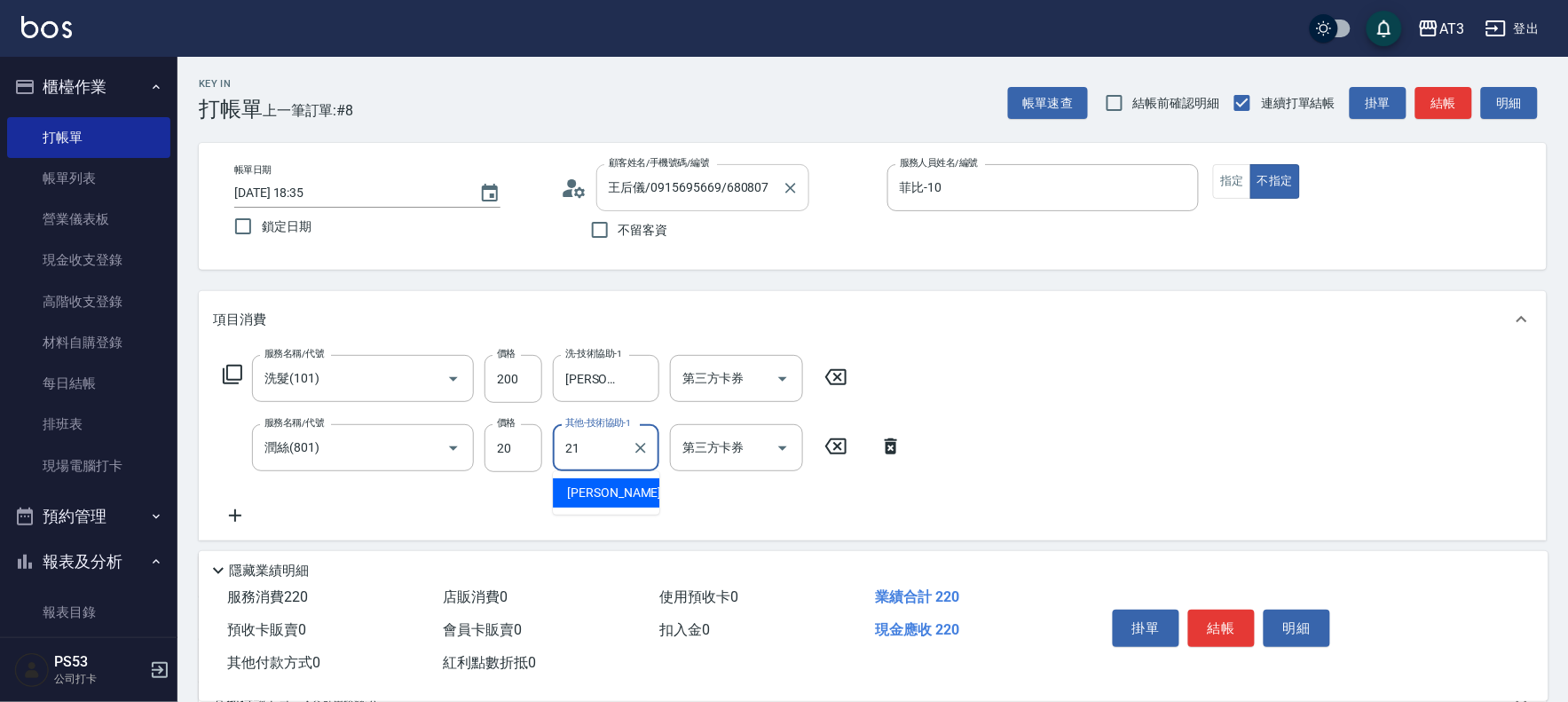
type input "珺珺-21"
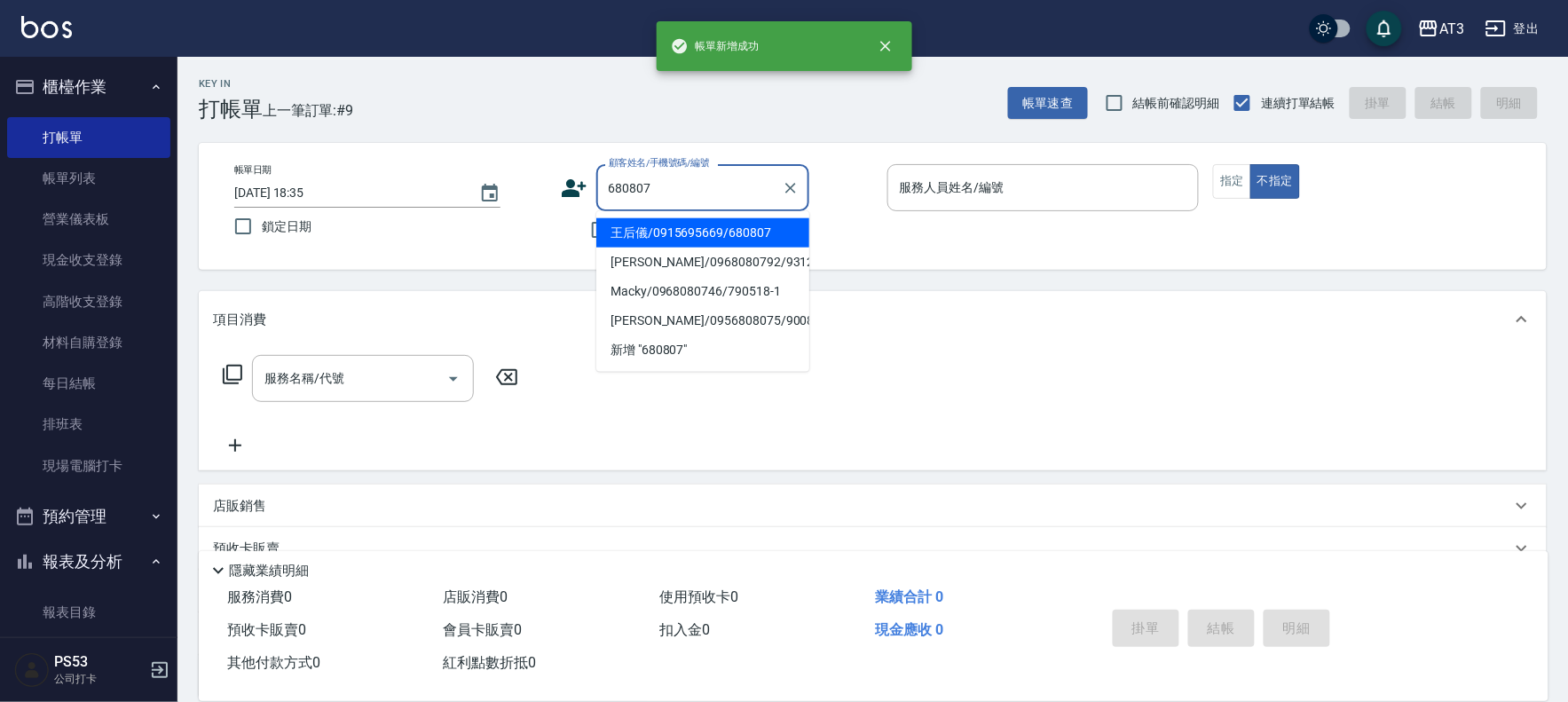
type input "王后儀/0915695669/680807"
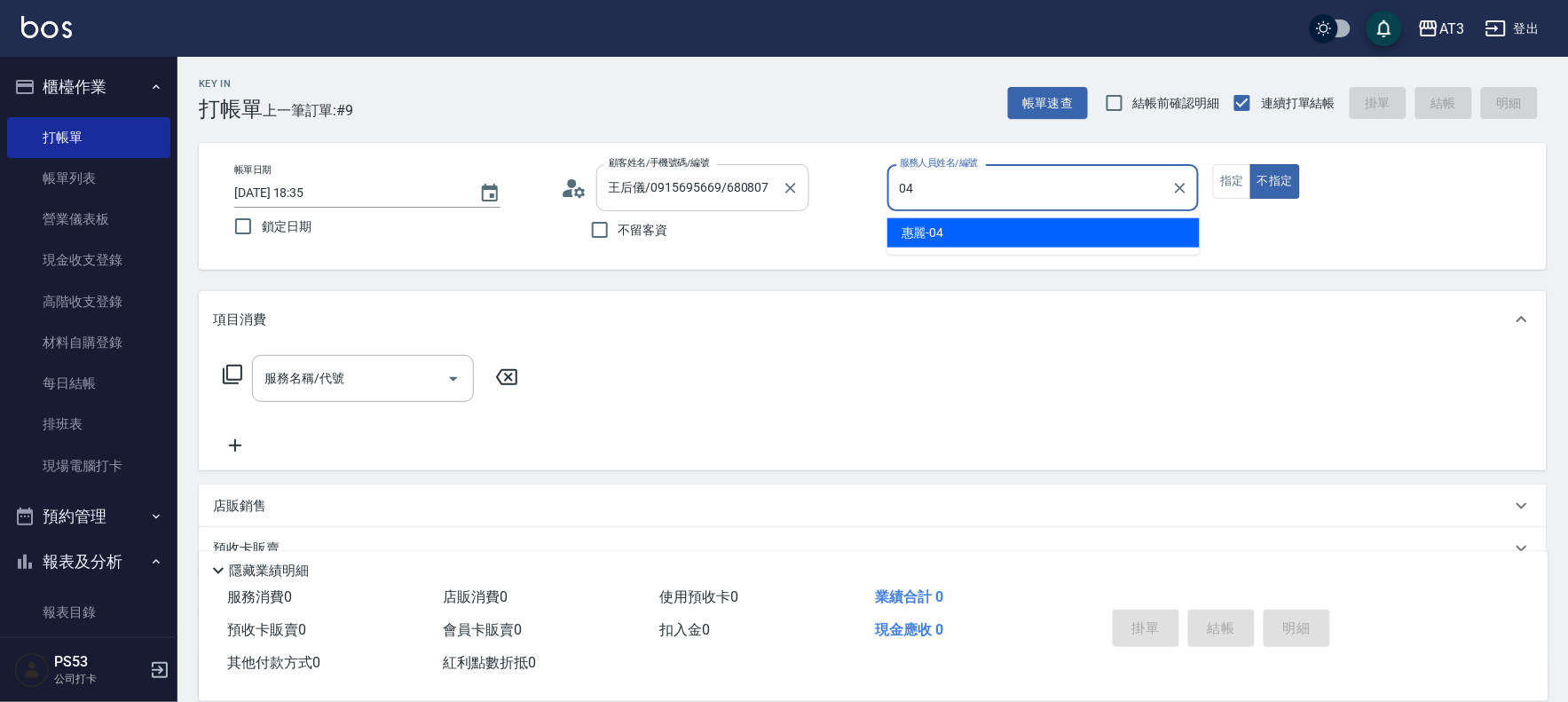
type input "惠麗-04"
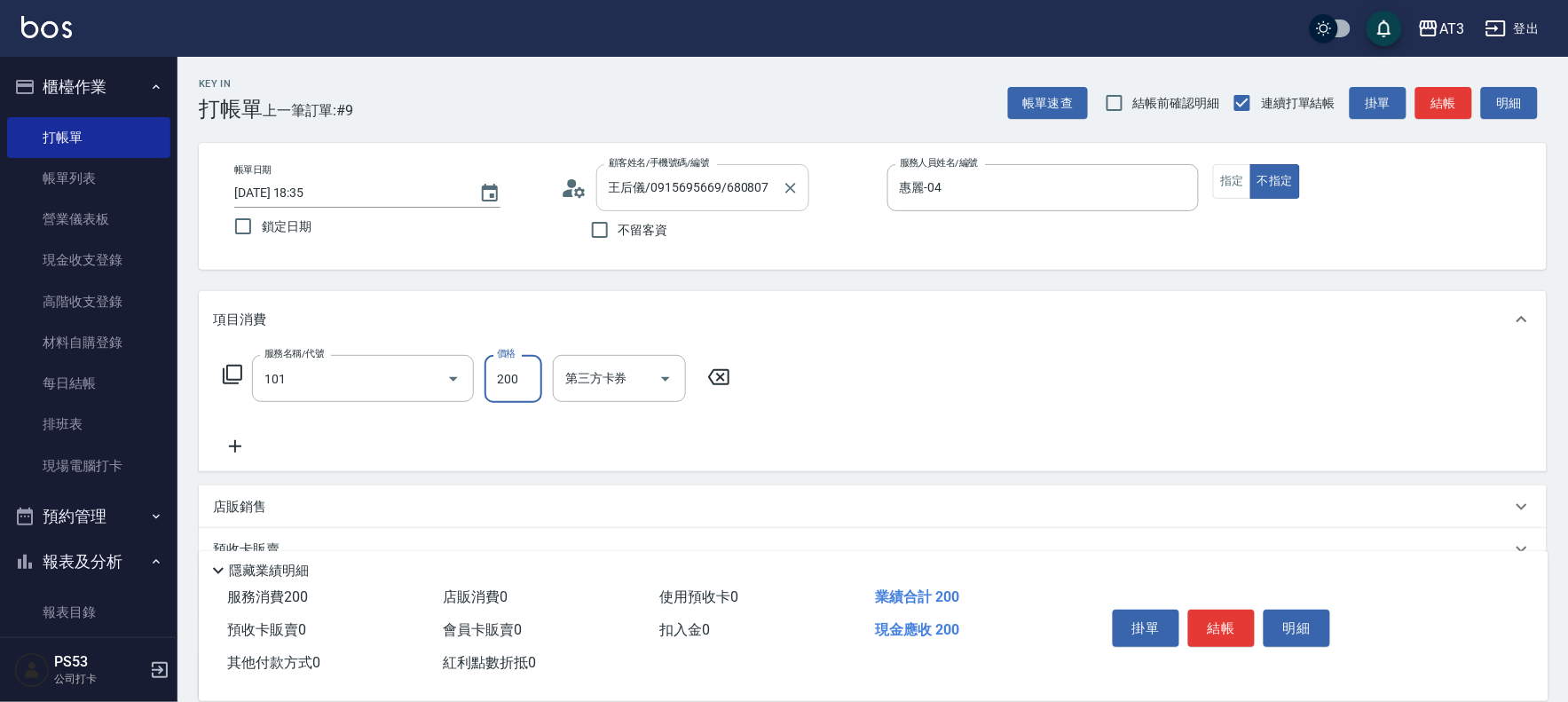
type input "洗髮(101)"
type input "惠麗-04"
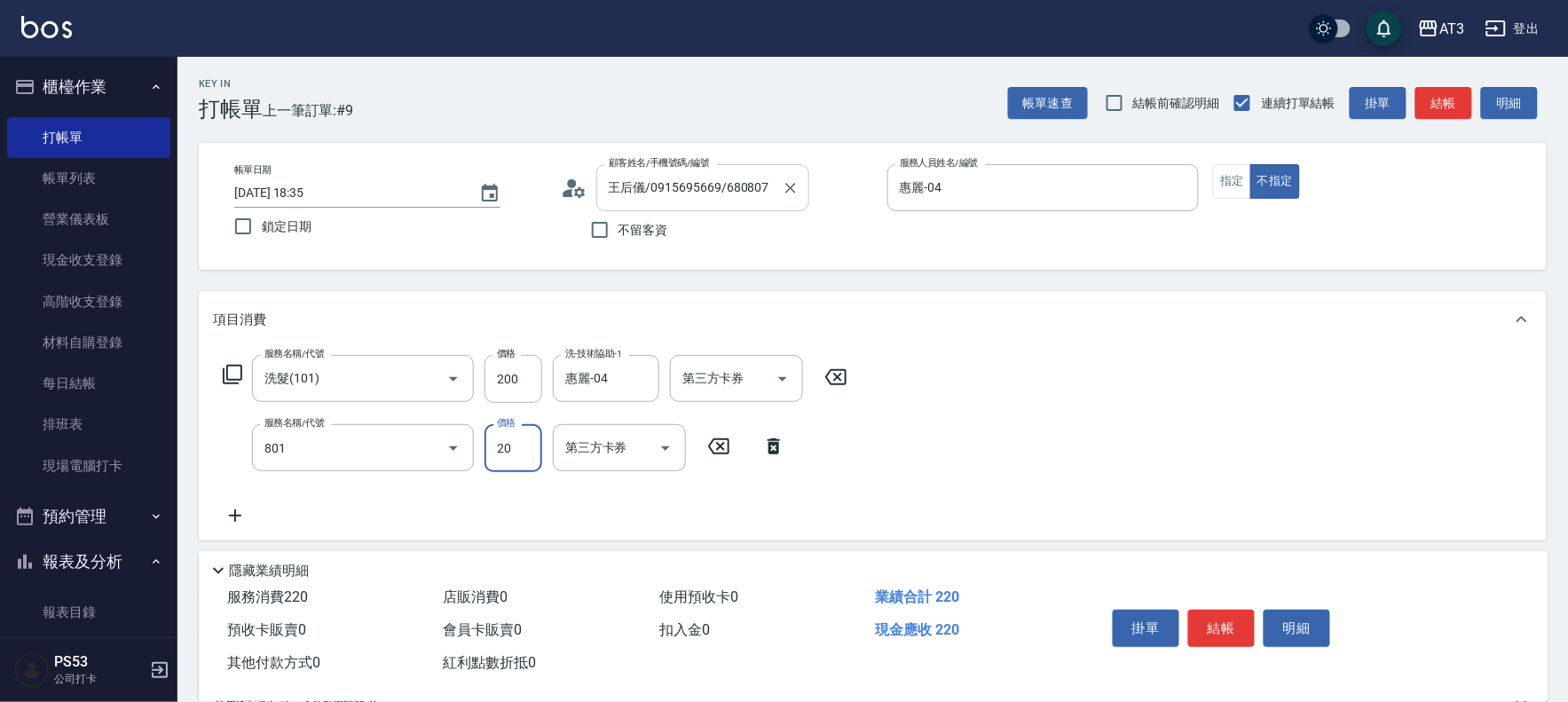
type input "潤絲(801)"
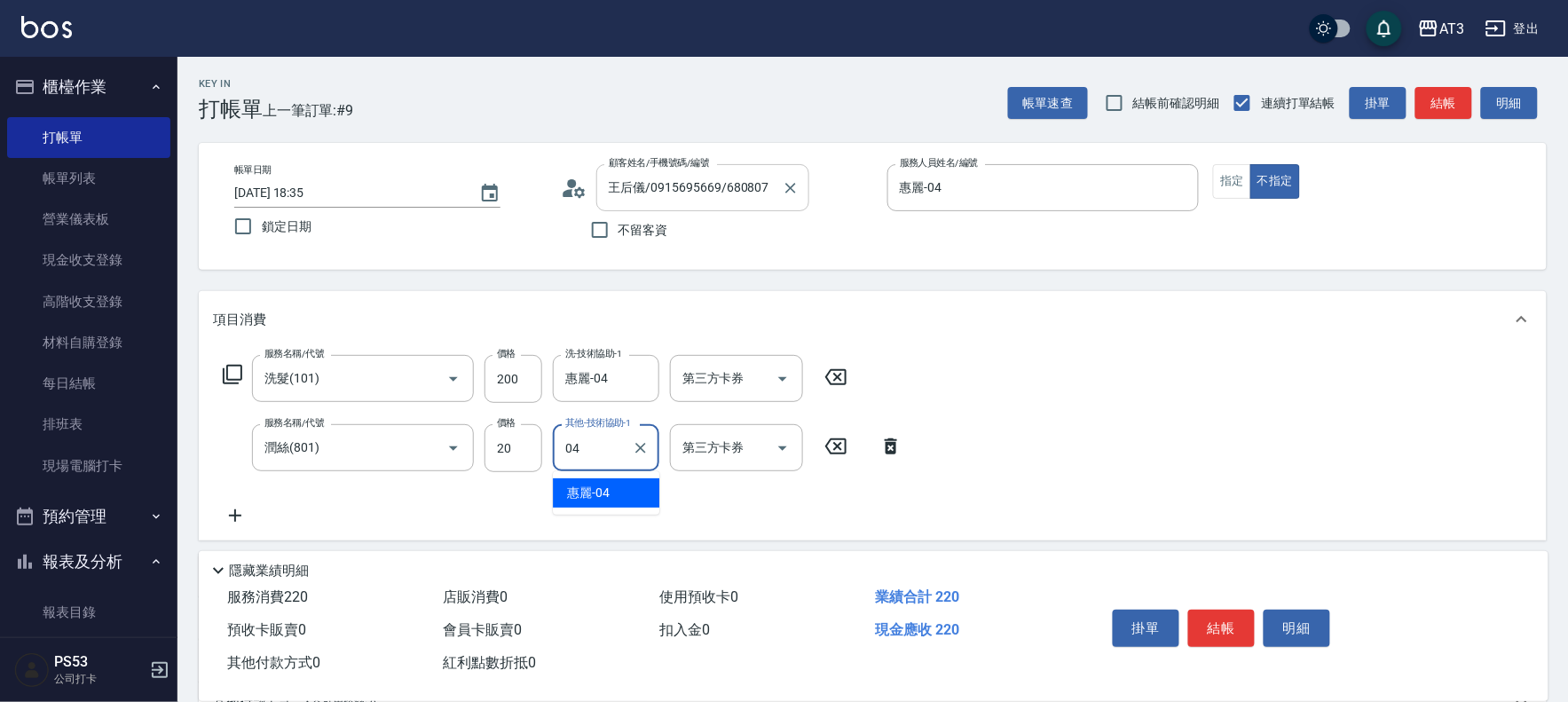
type input "惠麗-04"
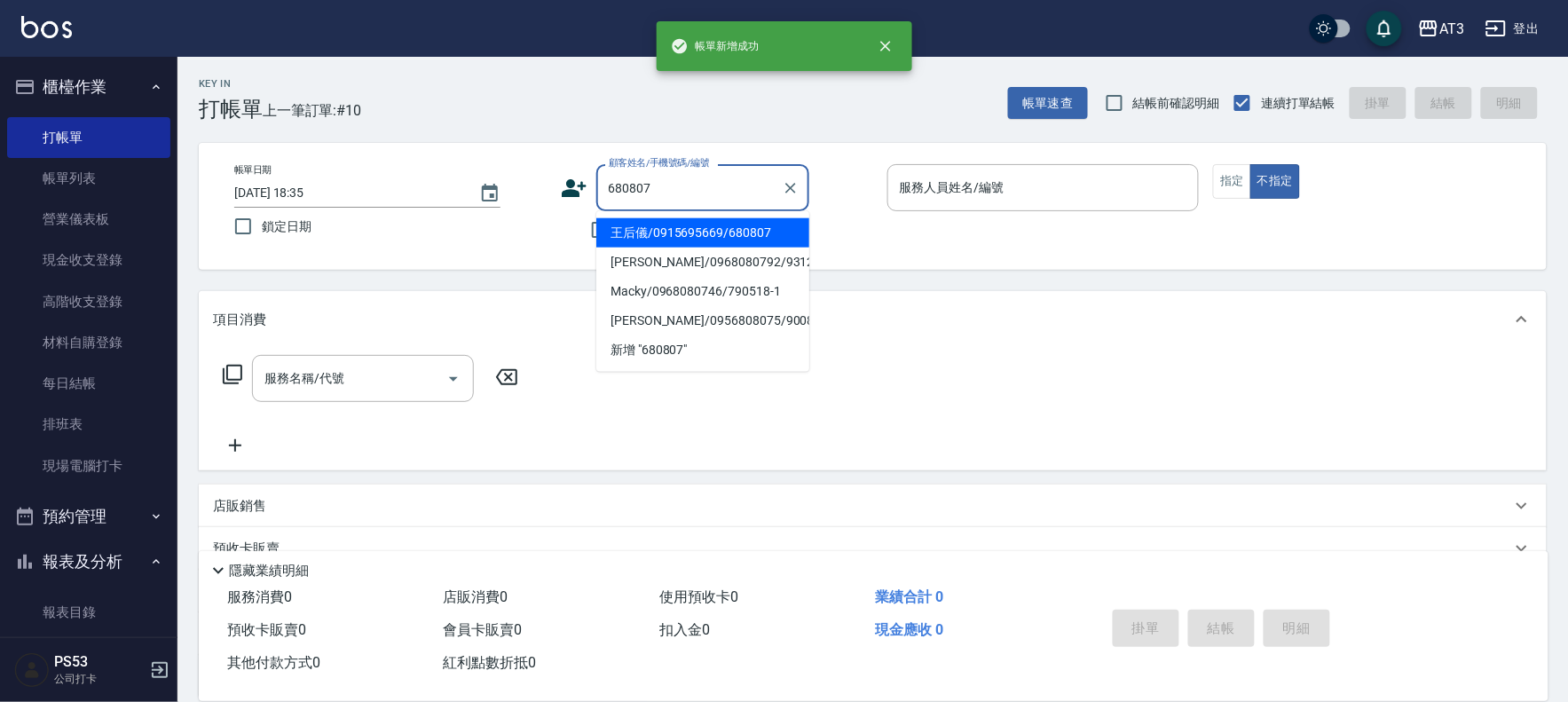
type input "王后儀/0915695669/680807"
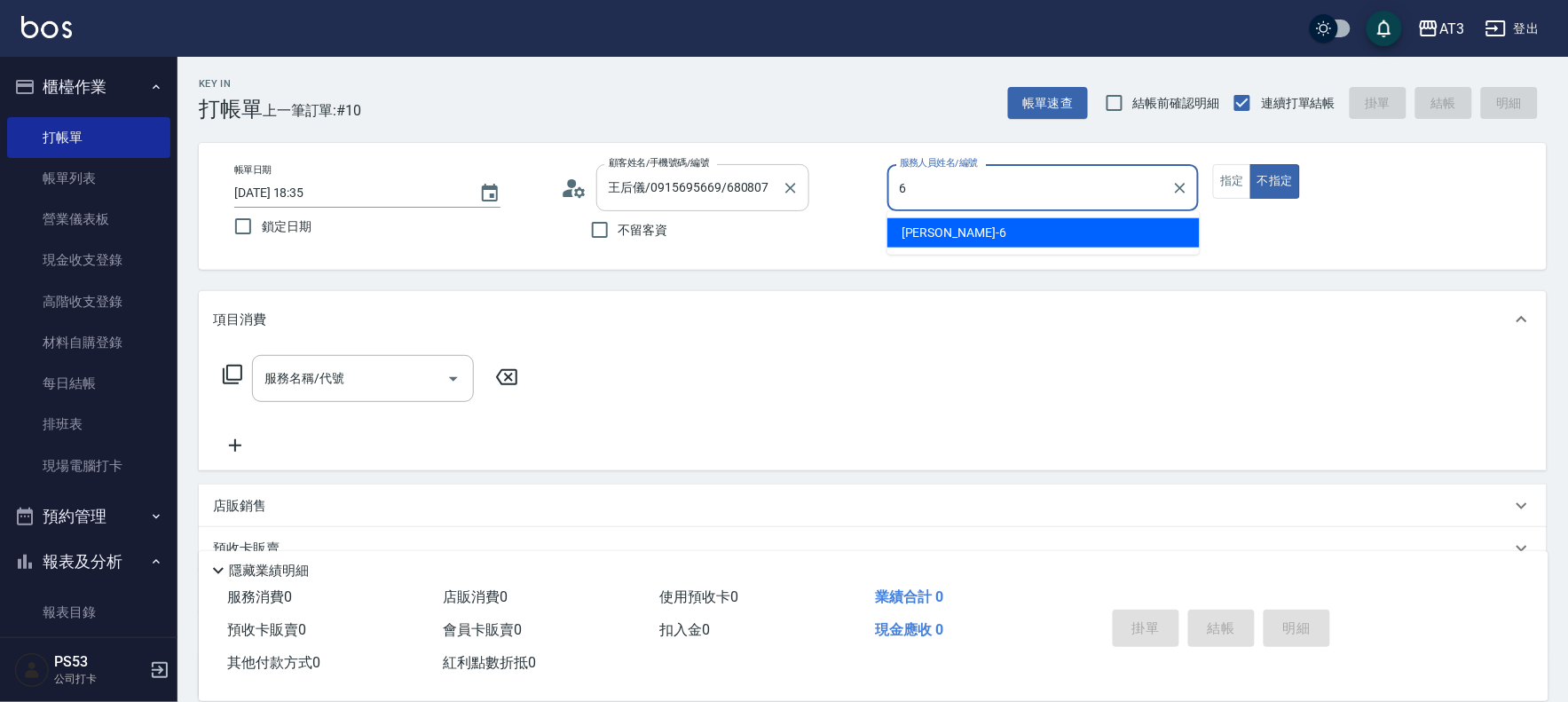
type input "詩雅-6"
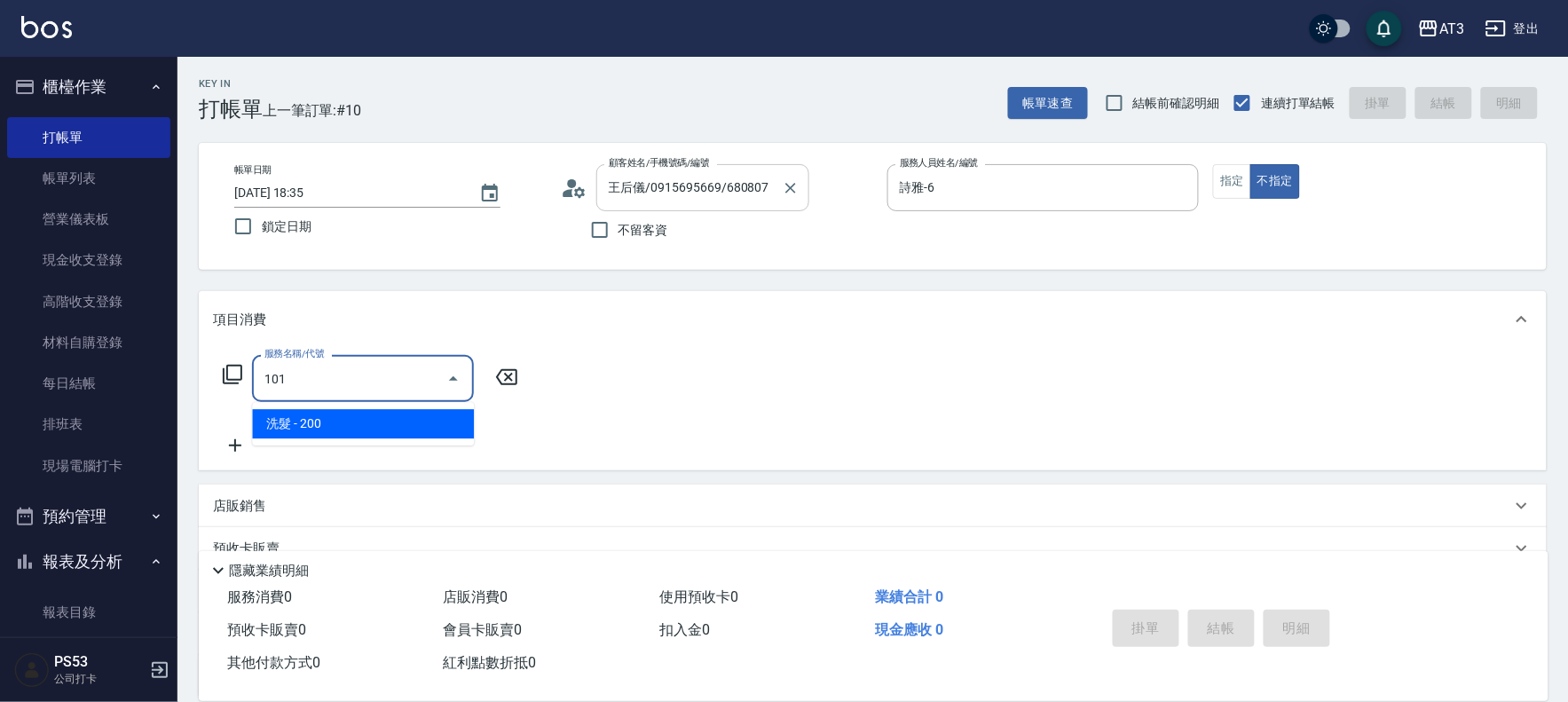
type input "洗髮(101)"
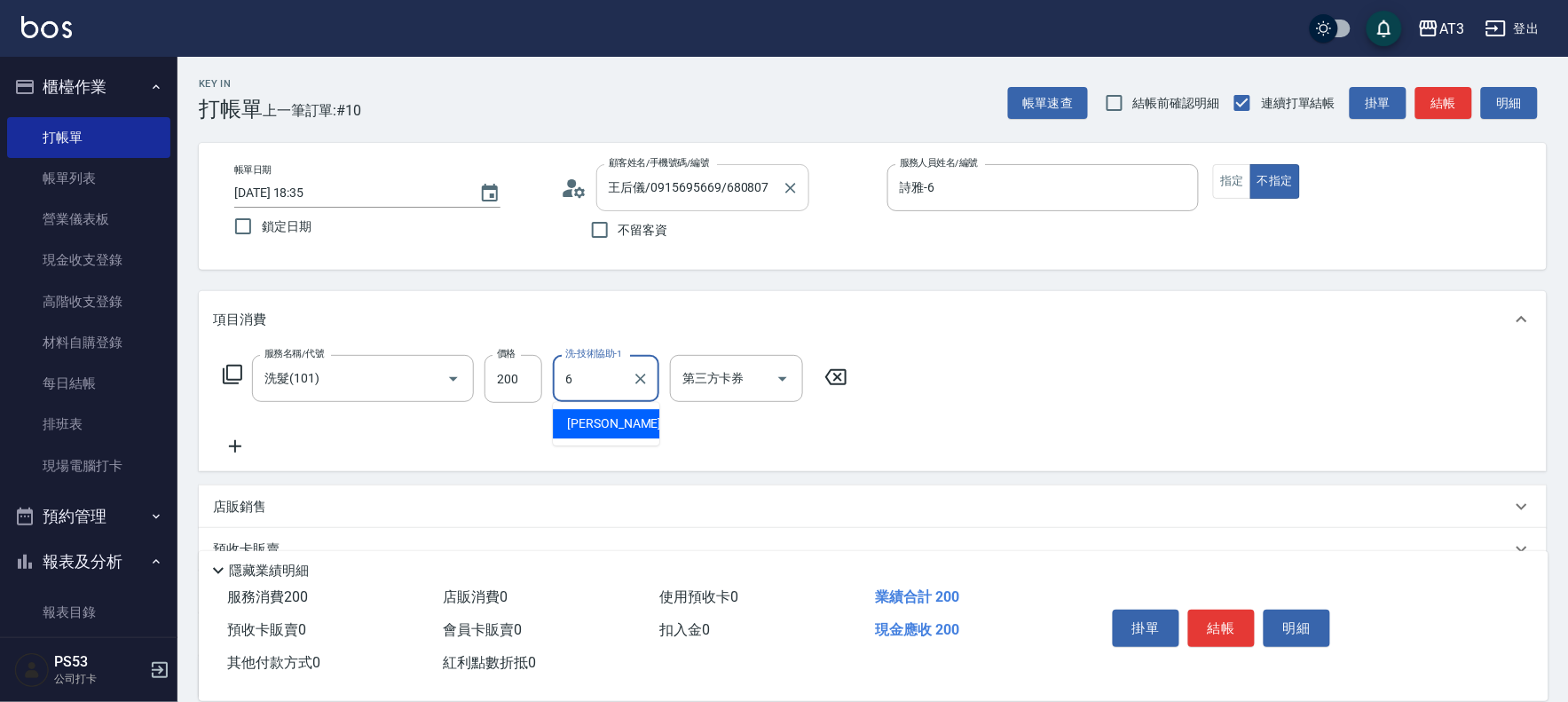
type input "詩雅-6"
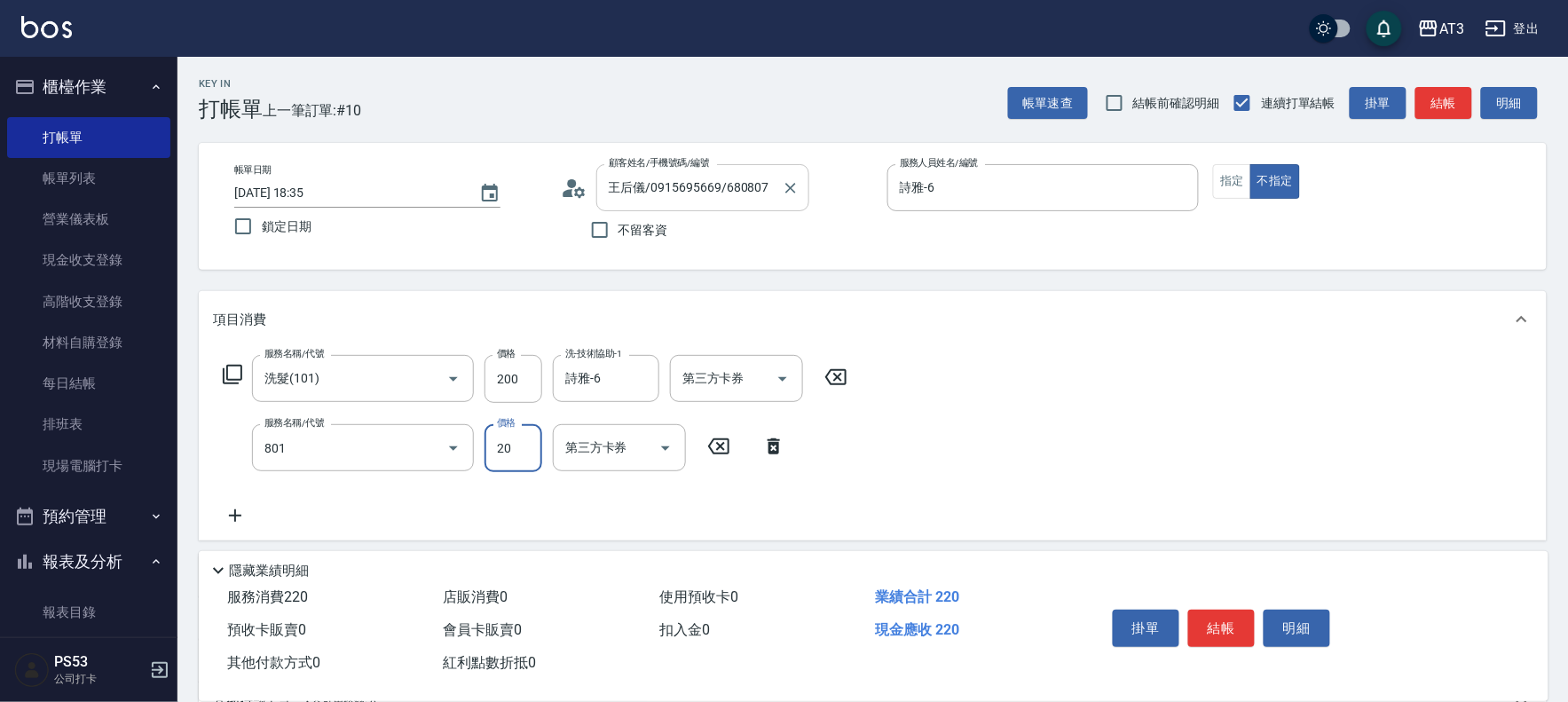
type input "潤絲(801)"
click at [1208, 619] on button "結帳" at bounding box center [1221, 628] width 66 height 38
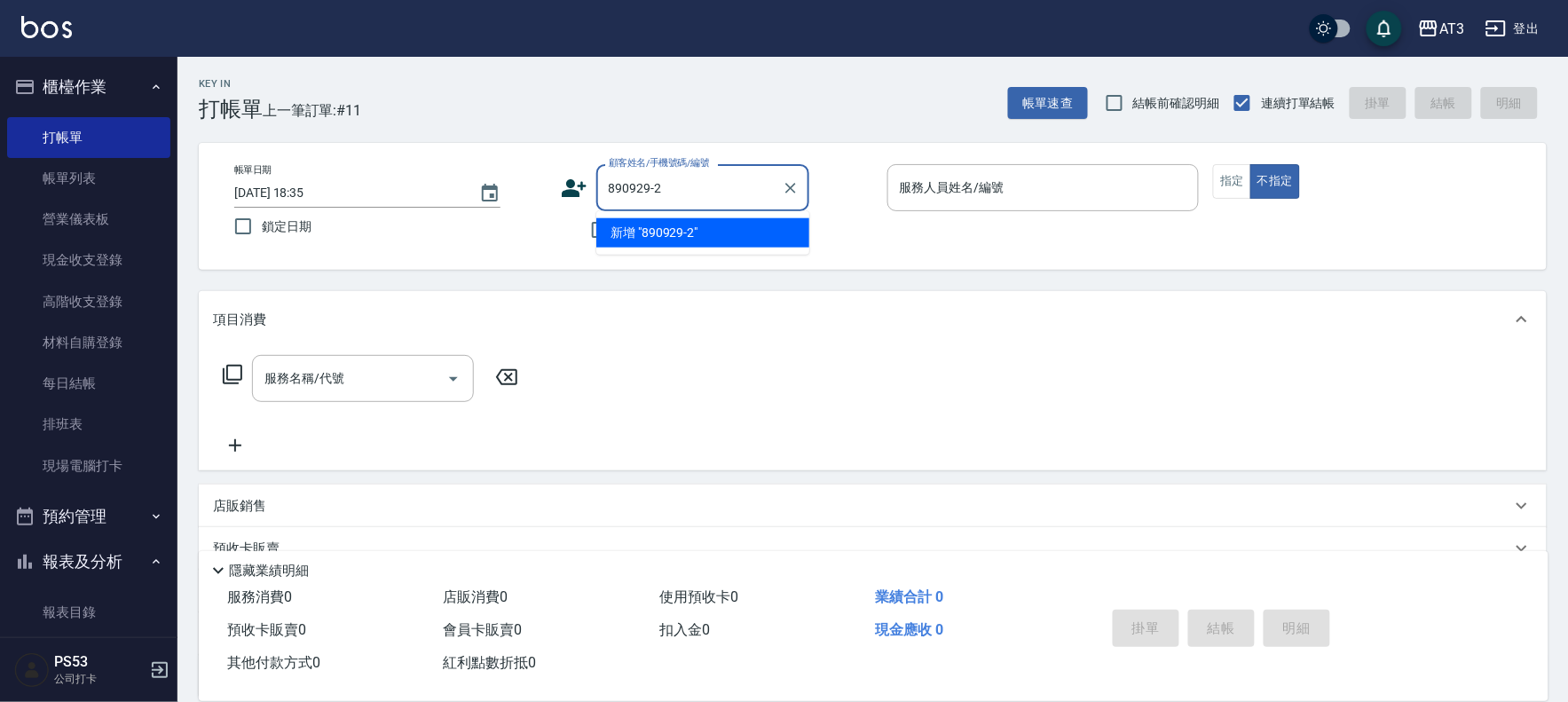
type input "890929-2"
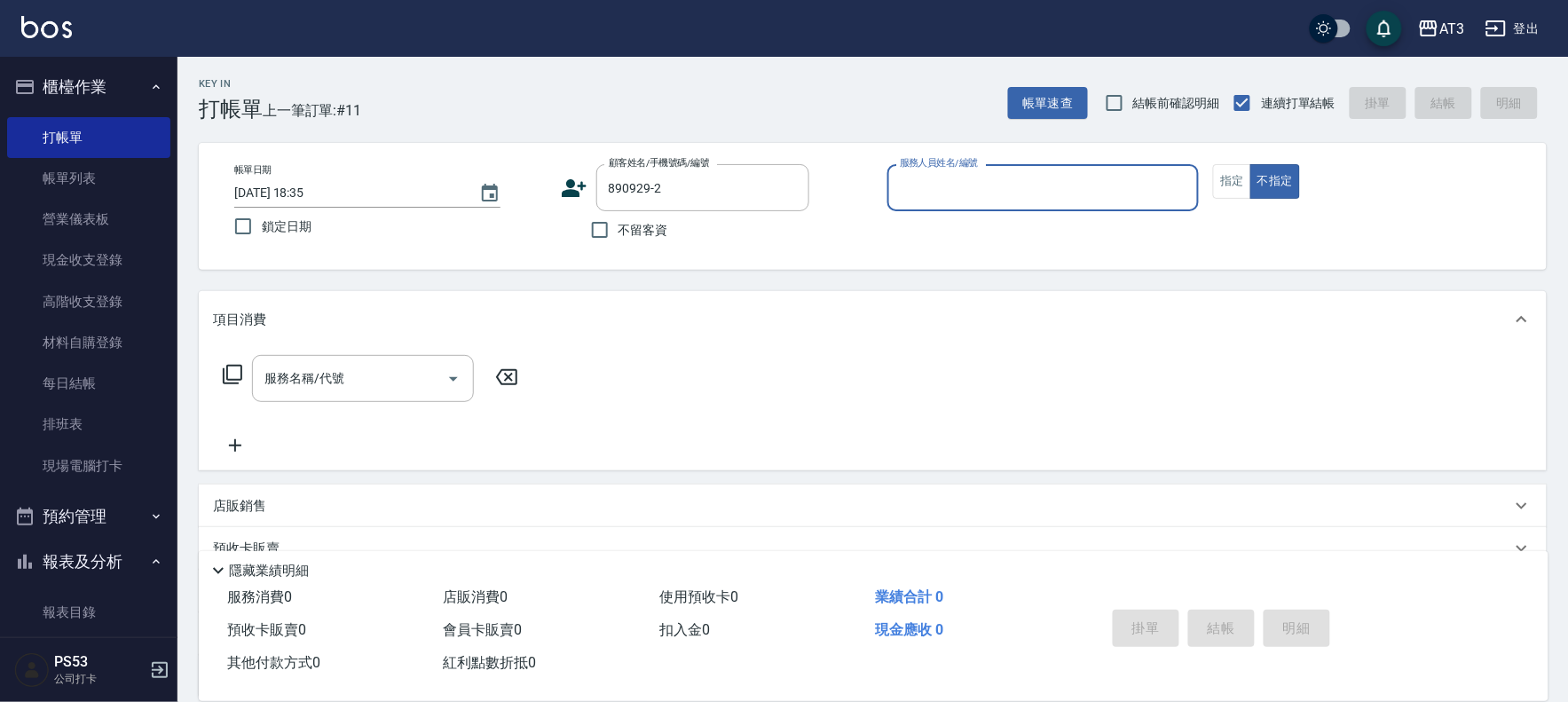
type input "1"
type input "劉俊維/0988424330/890929-2"
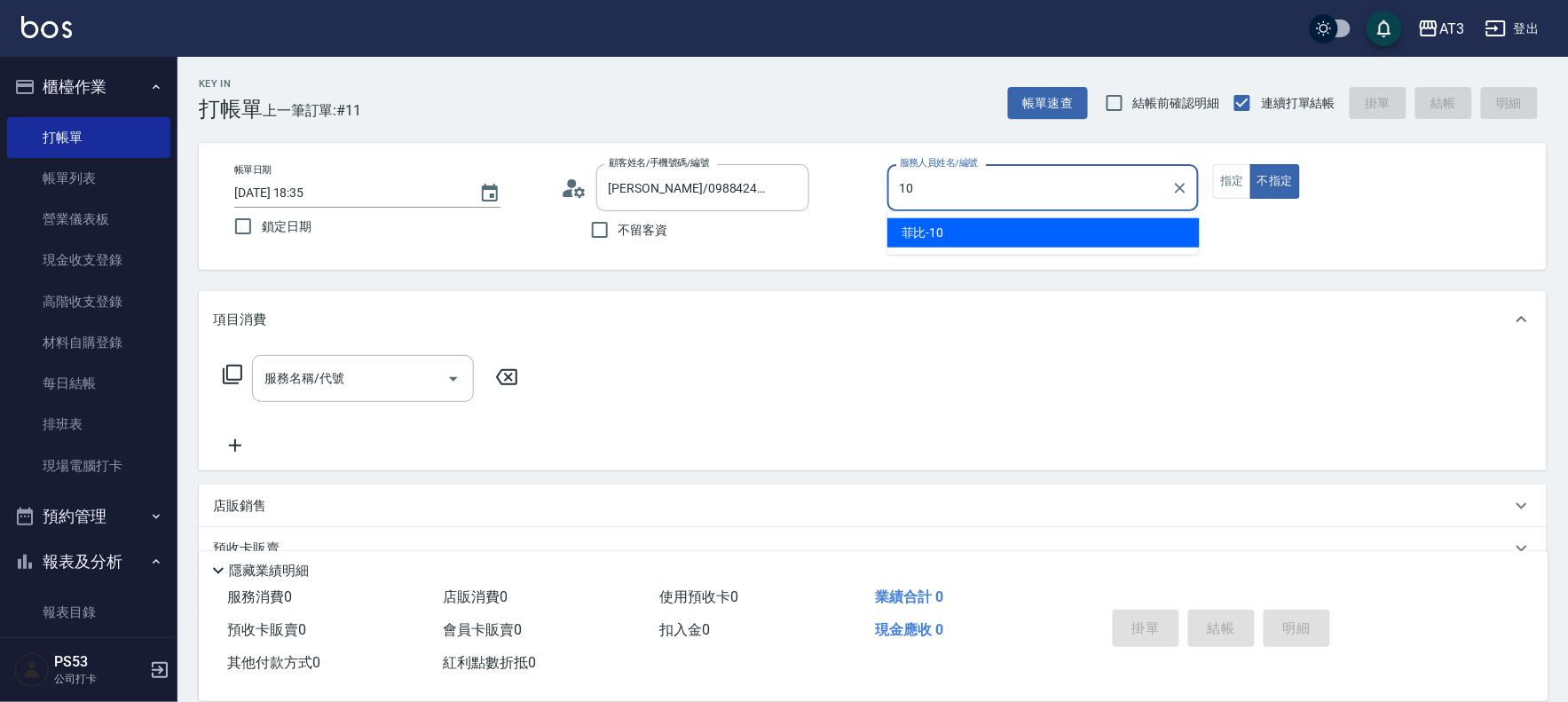
type input "菲比-10"
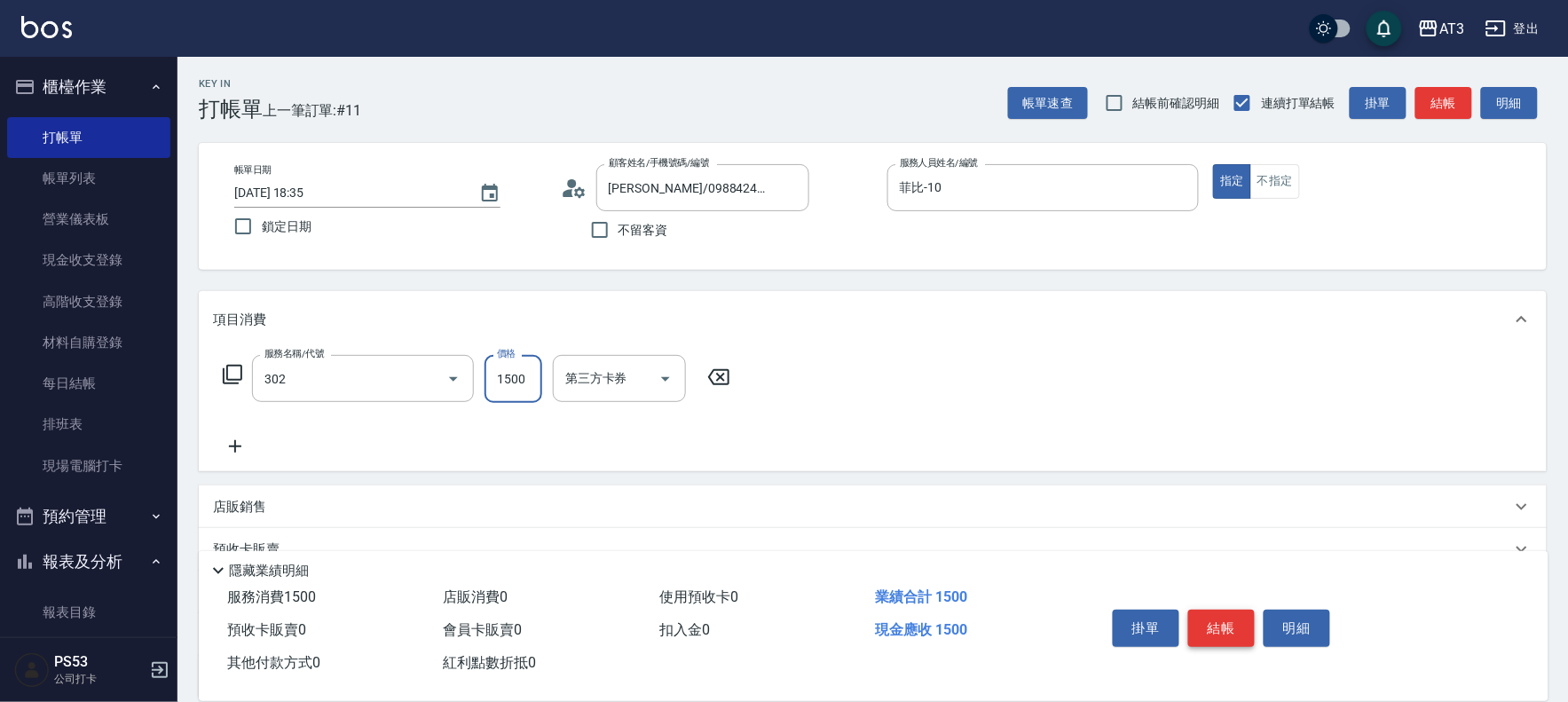
type input "設計燙髮(302)"
type input "799"
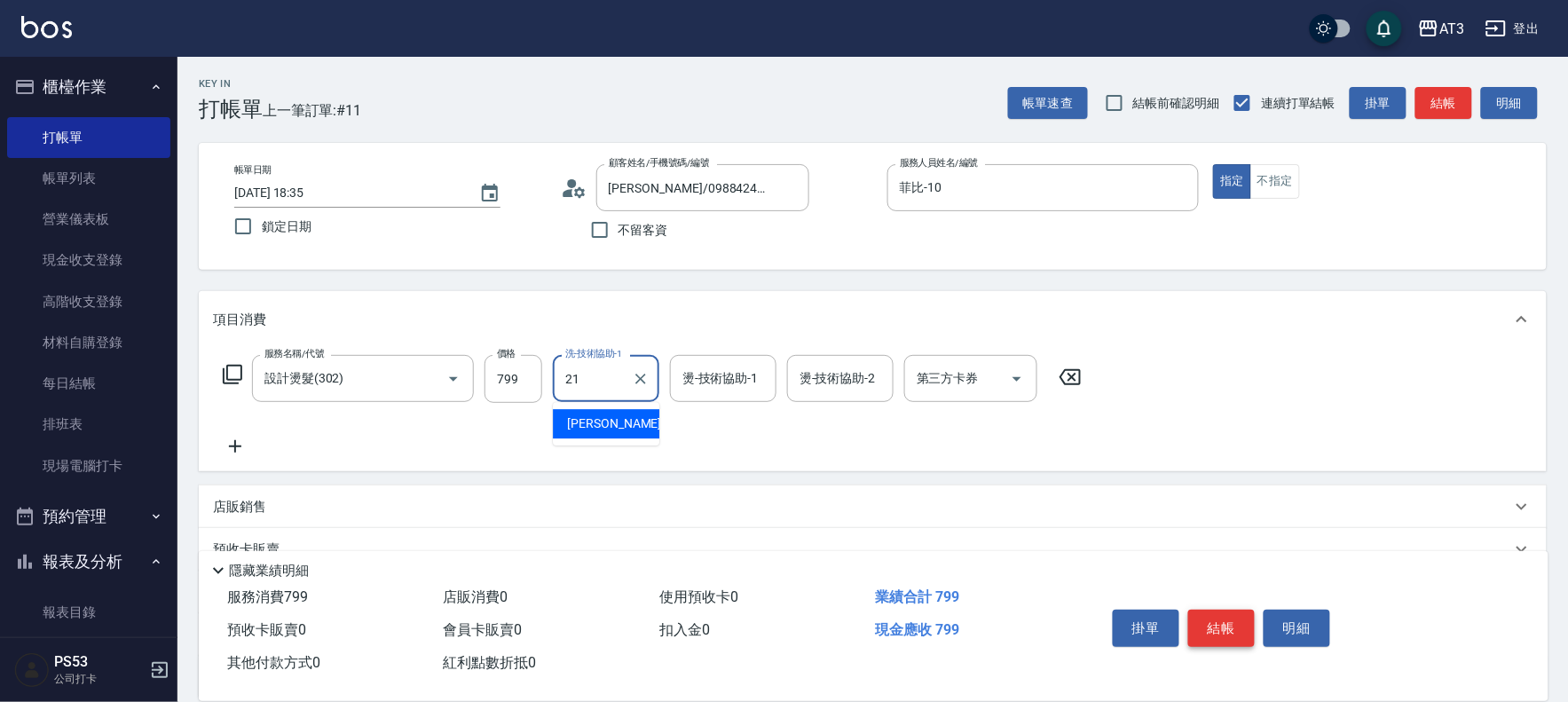
type input "珺珺-21"
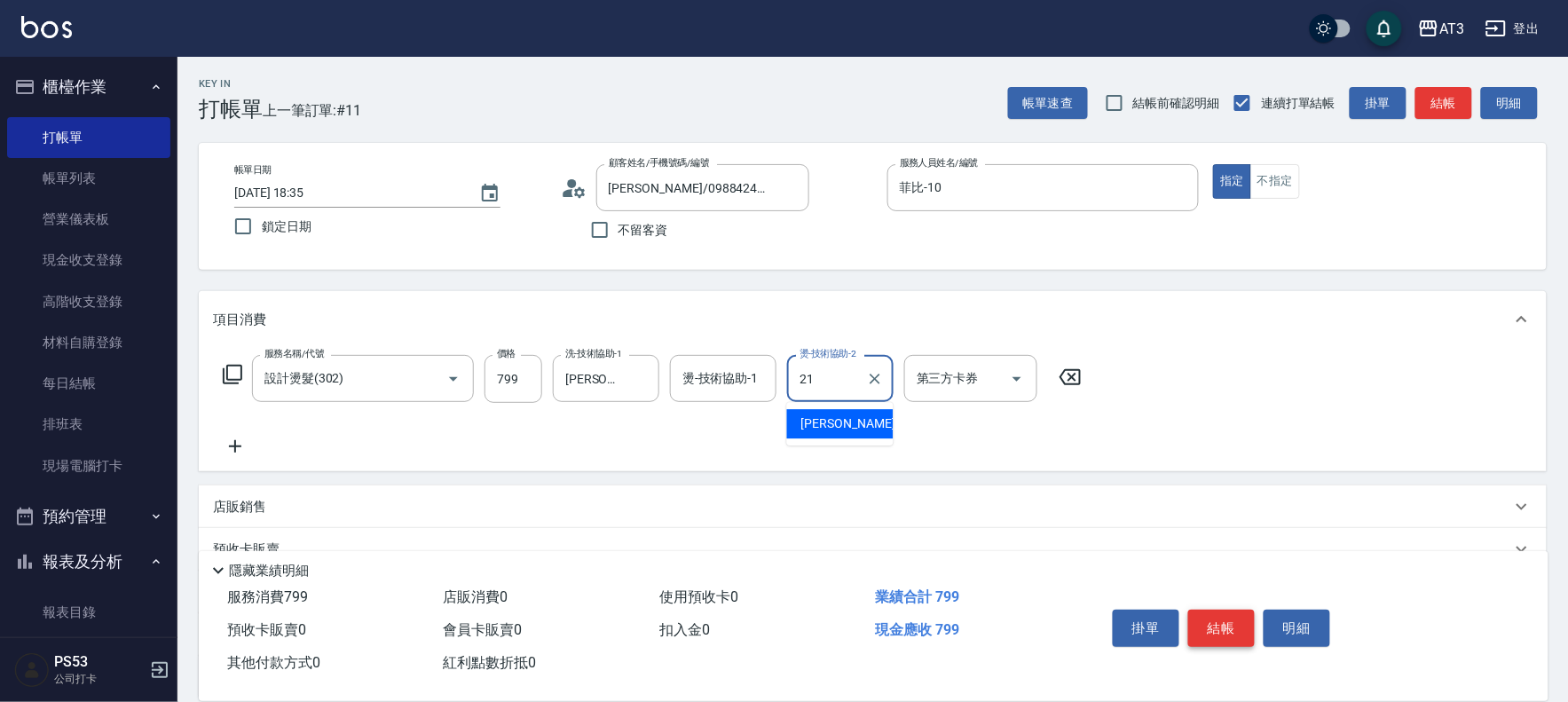
type input "珺珺-21"
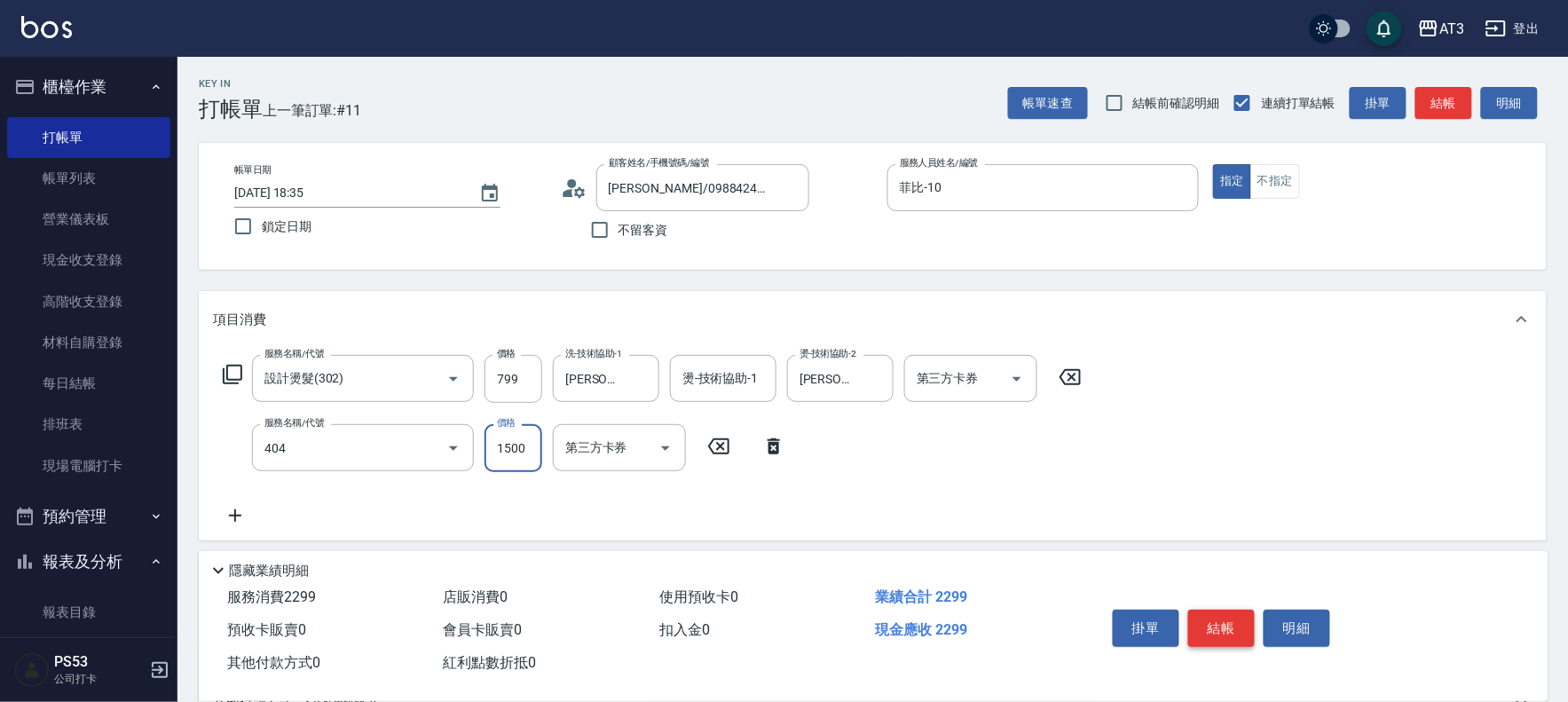
type input "設計染髮(404)"
type input "800"
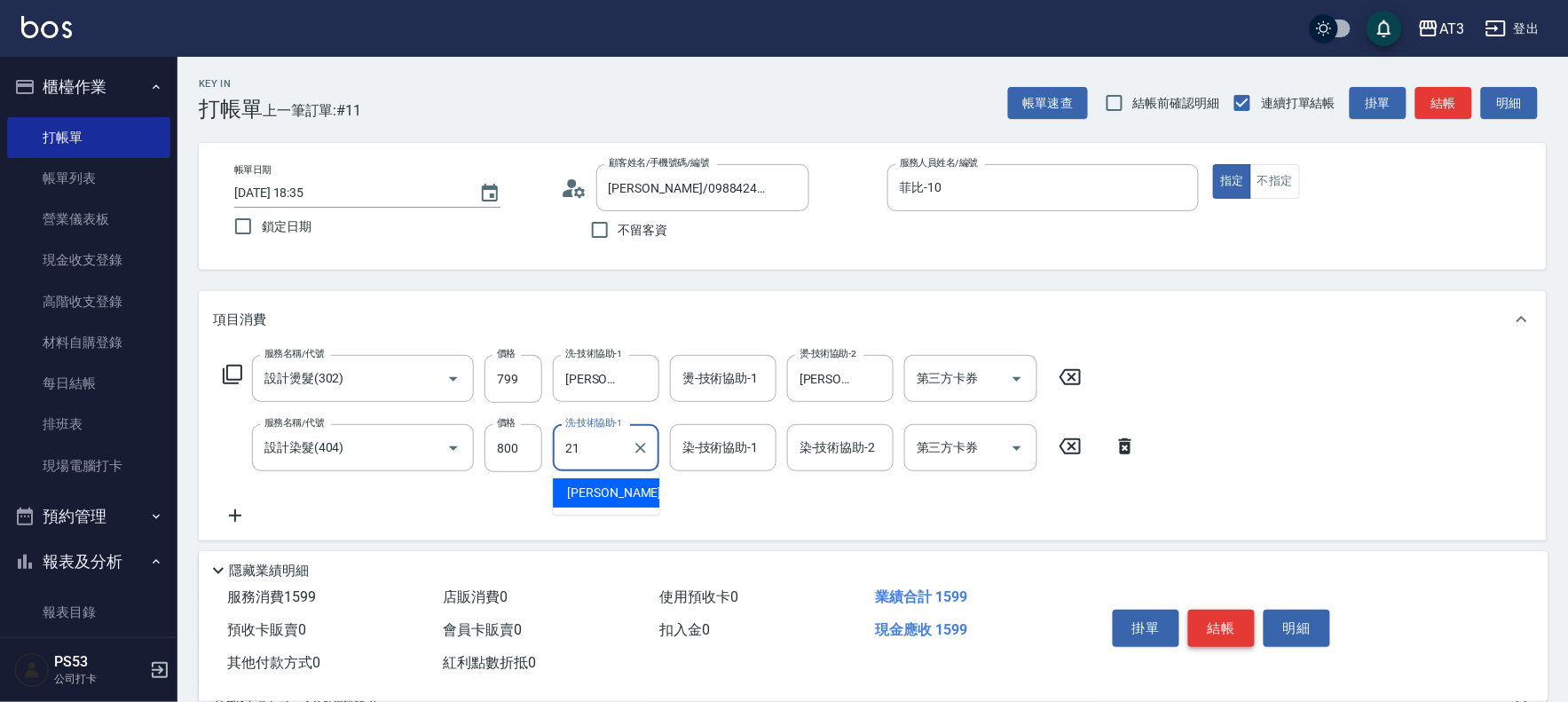
type input "珺珺-21"
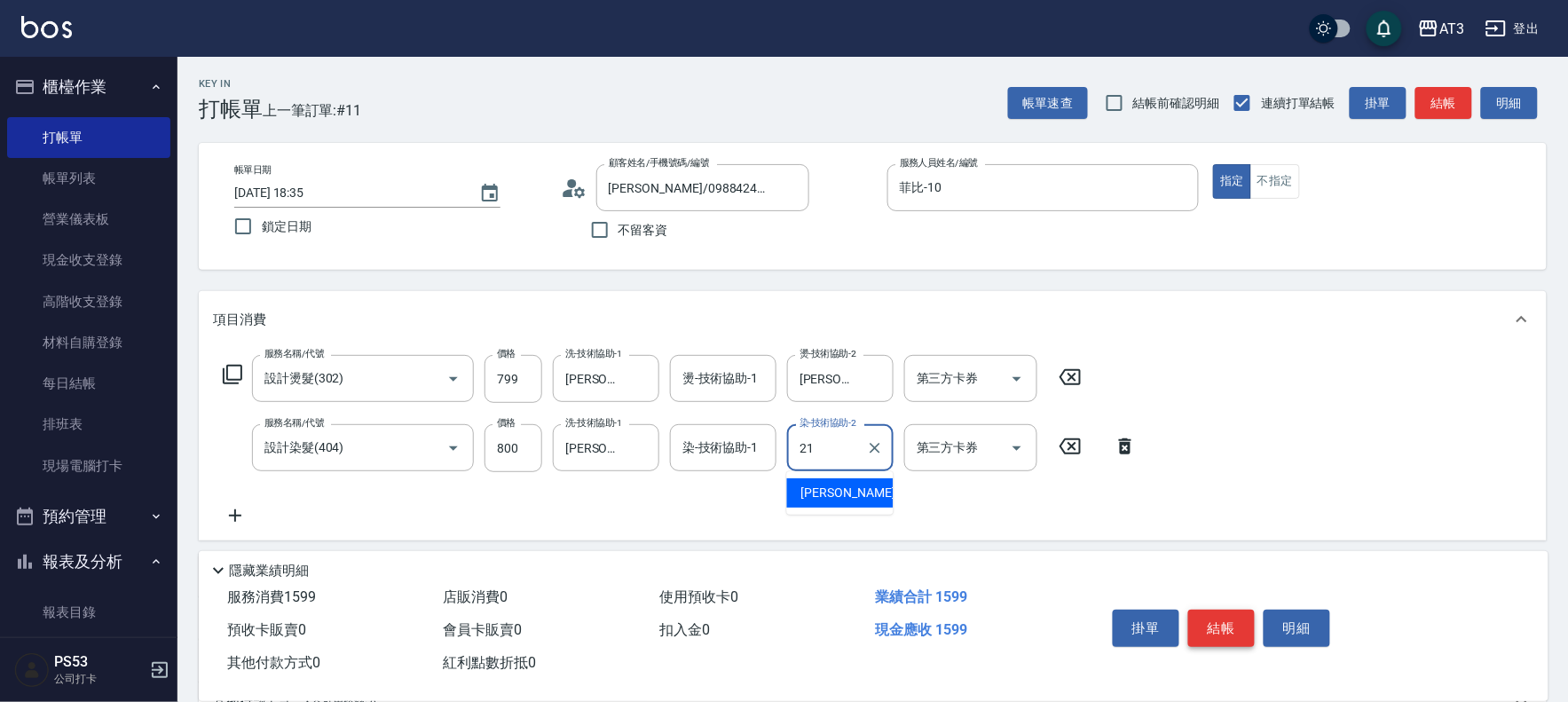
type input "珺珺-21"
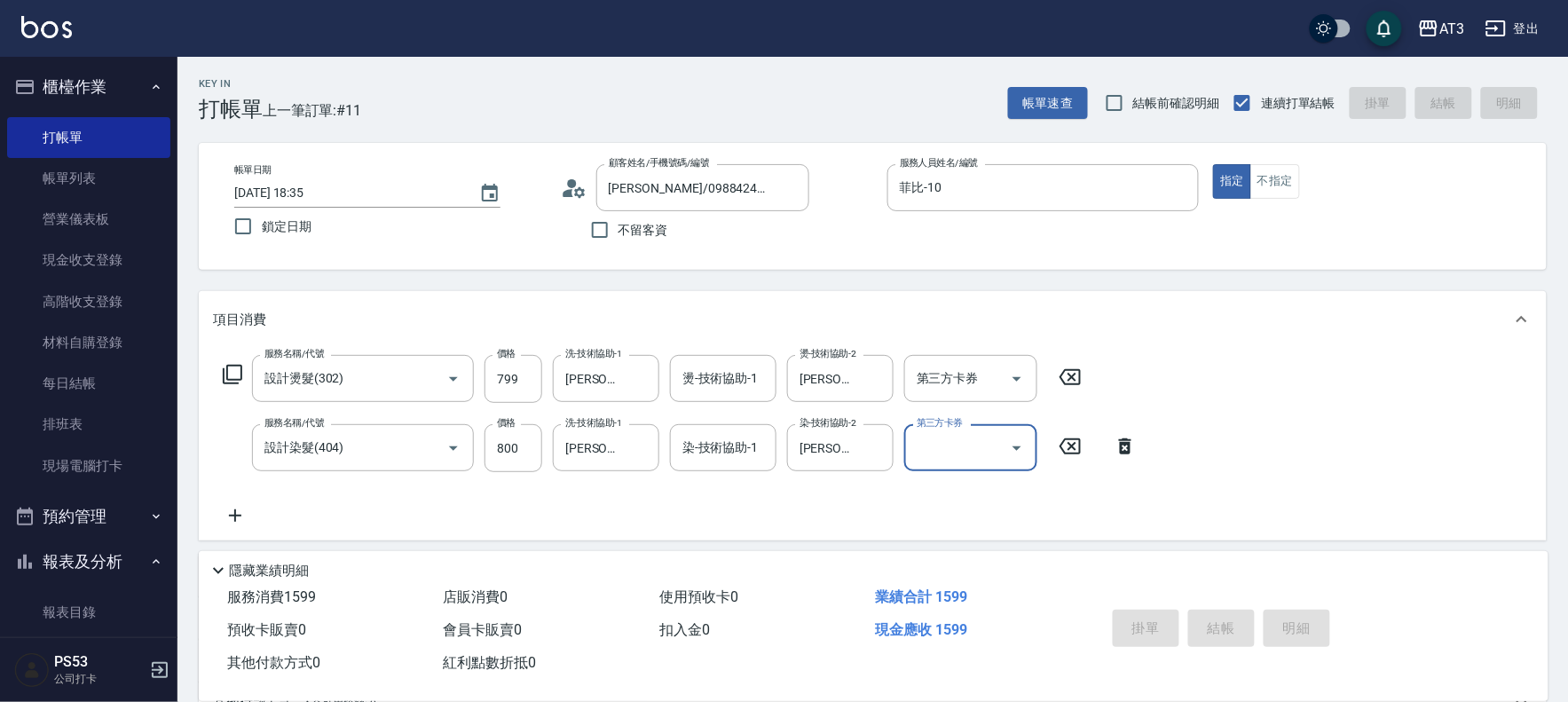
type input "2025/08/23 18:36"
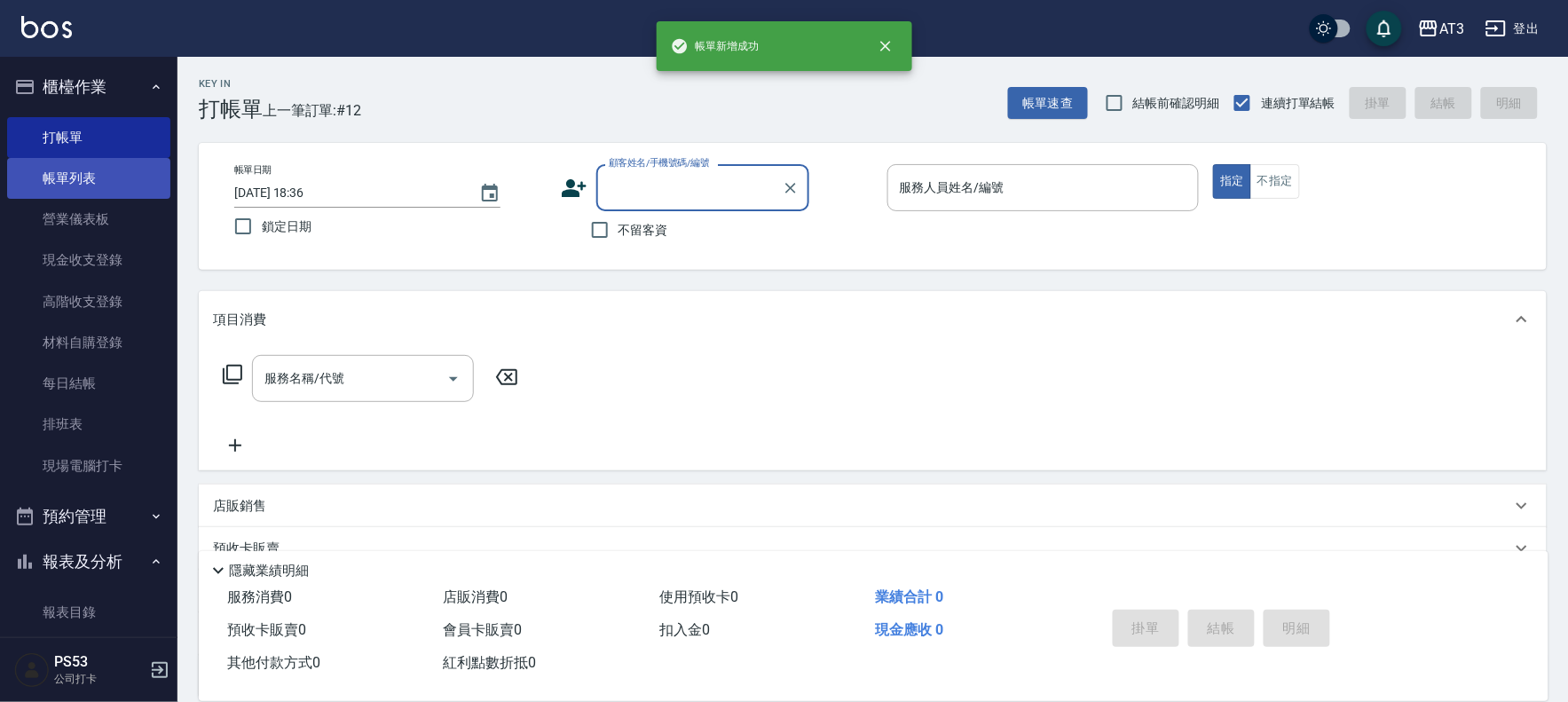
click at [73, 176] on link "帳單列表" at bounding box center [89, 178] width 163 height 41
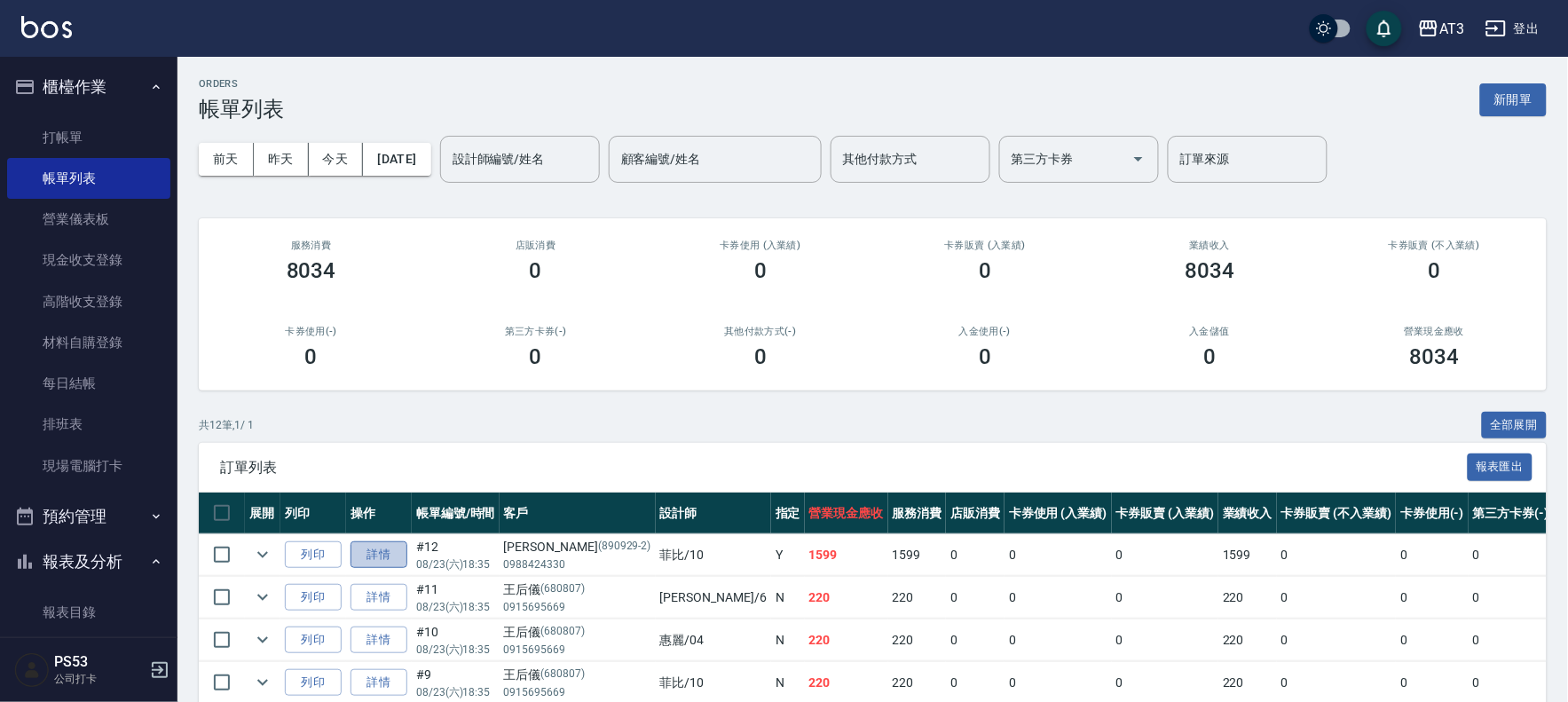
click at [375, 559] on link "詳情" at bounding box center [378, 555] width 56 height 28
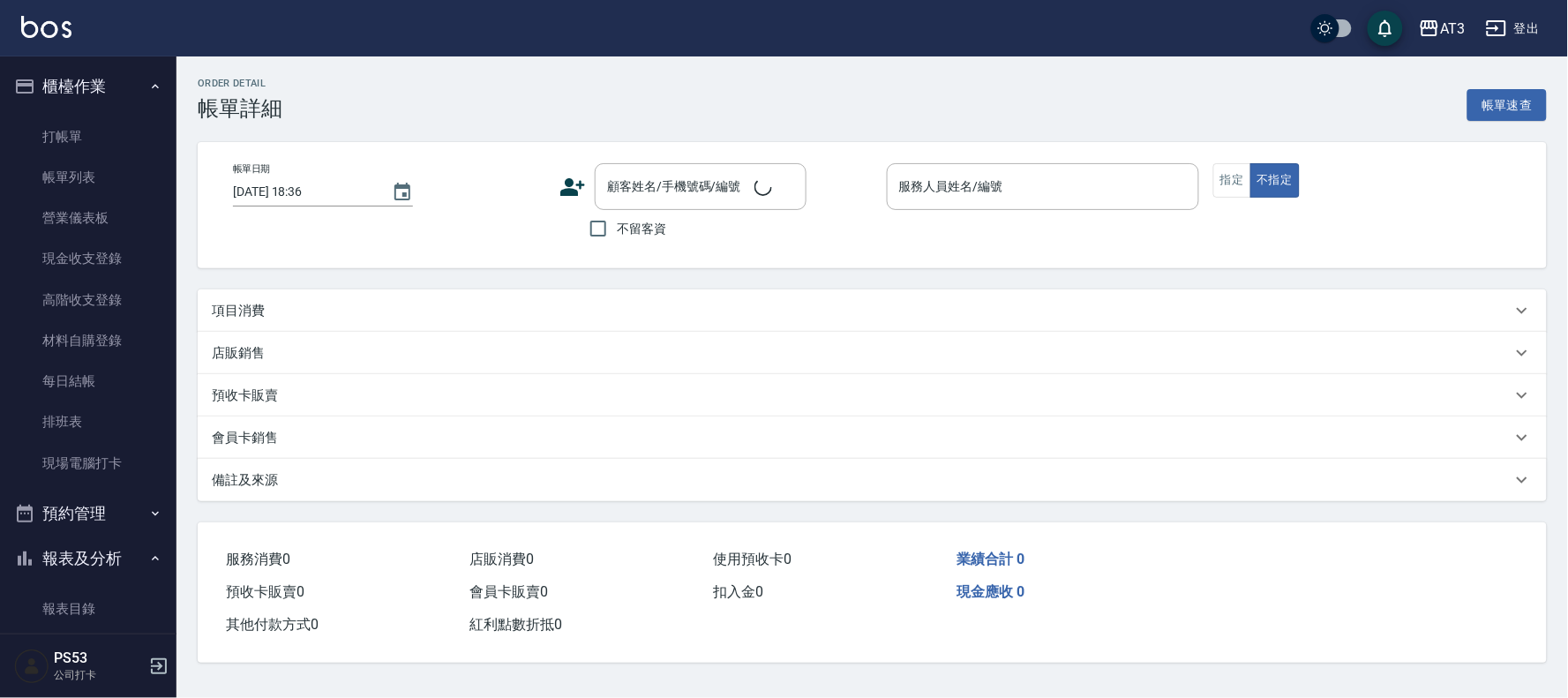
type input "2025/08/23 18:35"
type input "菲比-10"
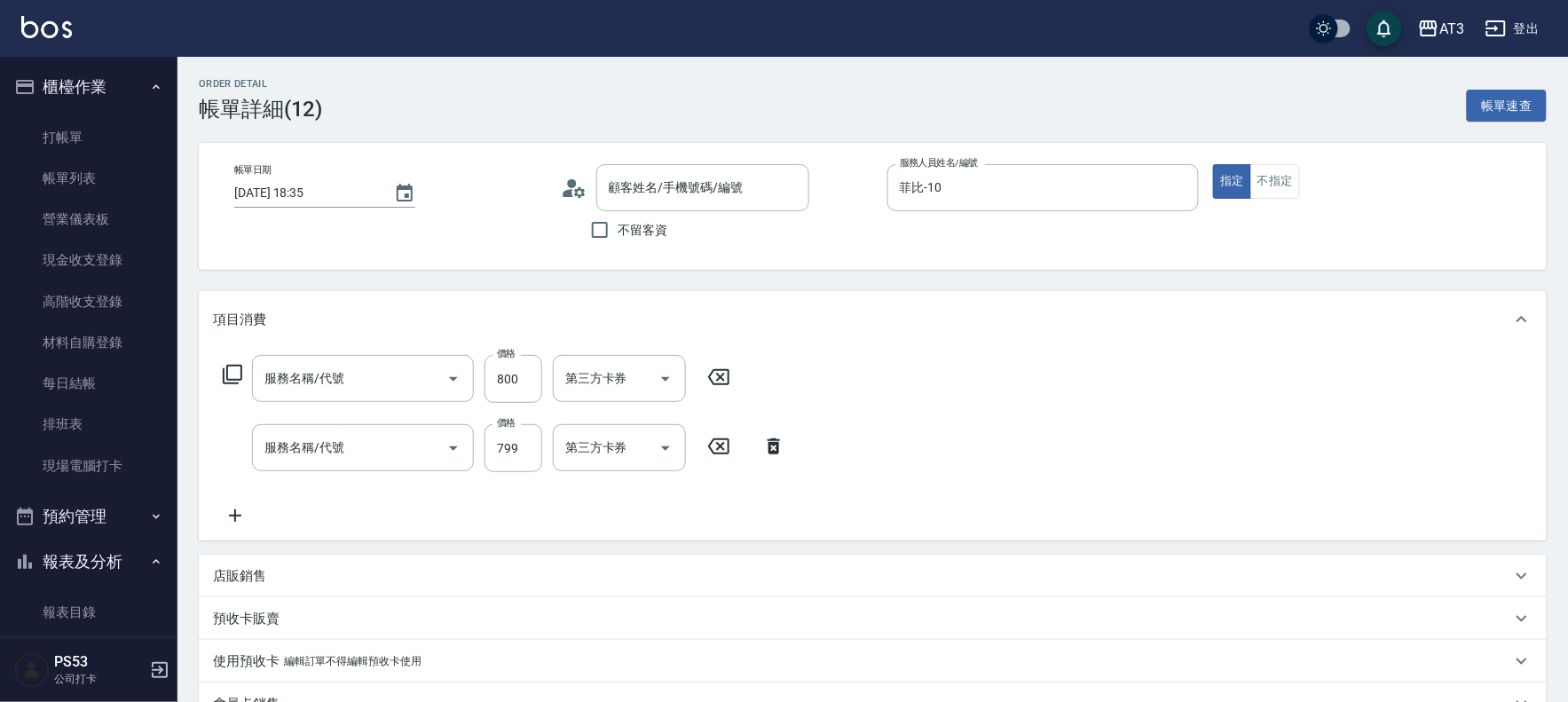
type input "劉俊維/0988424330/890929-2"
type input "設計染髮(404)"
type input "設計燙髮(302)"
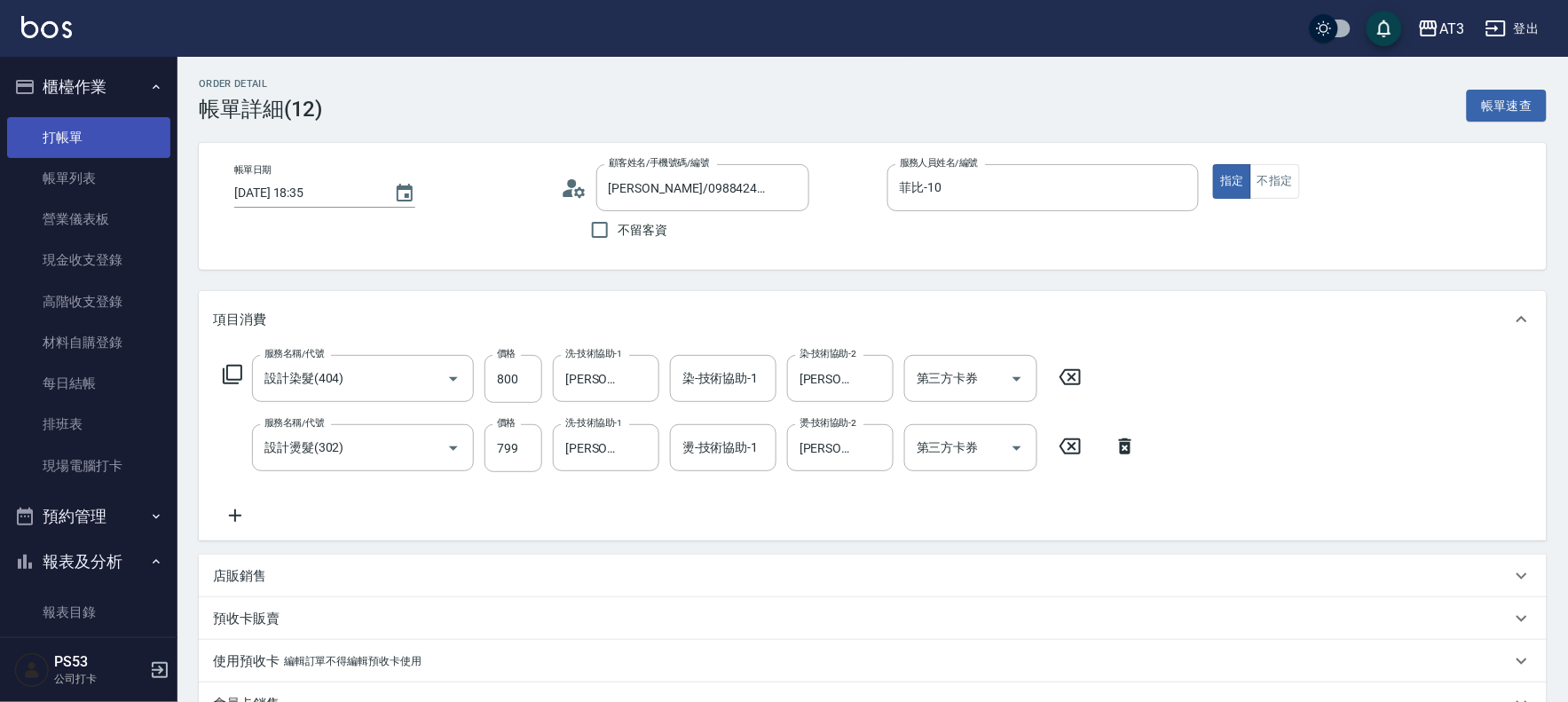
click at [43, 126] on link "打帳單" at bounding box center [89, 138] width 163 height 41
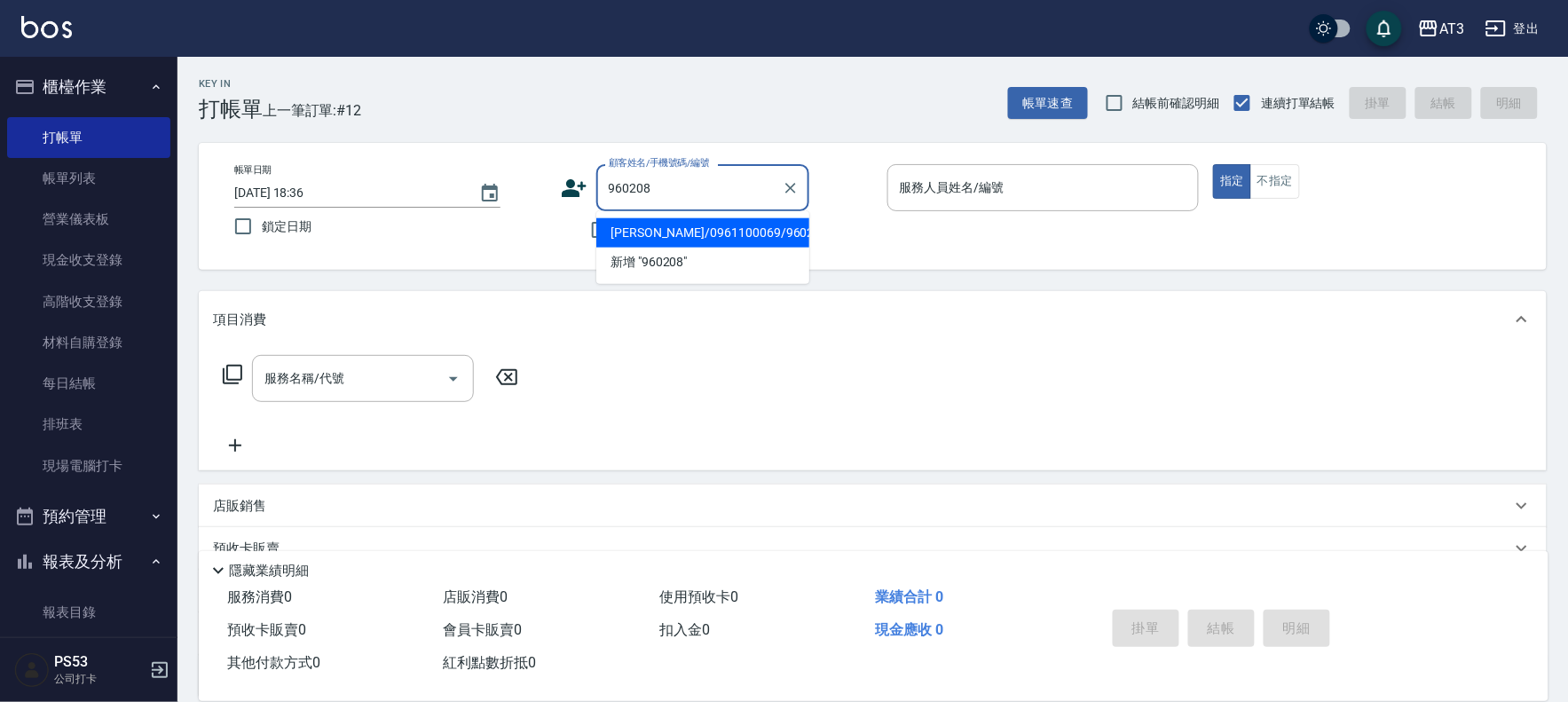
type input "張宇承/0961100069/960208"
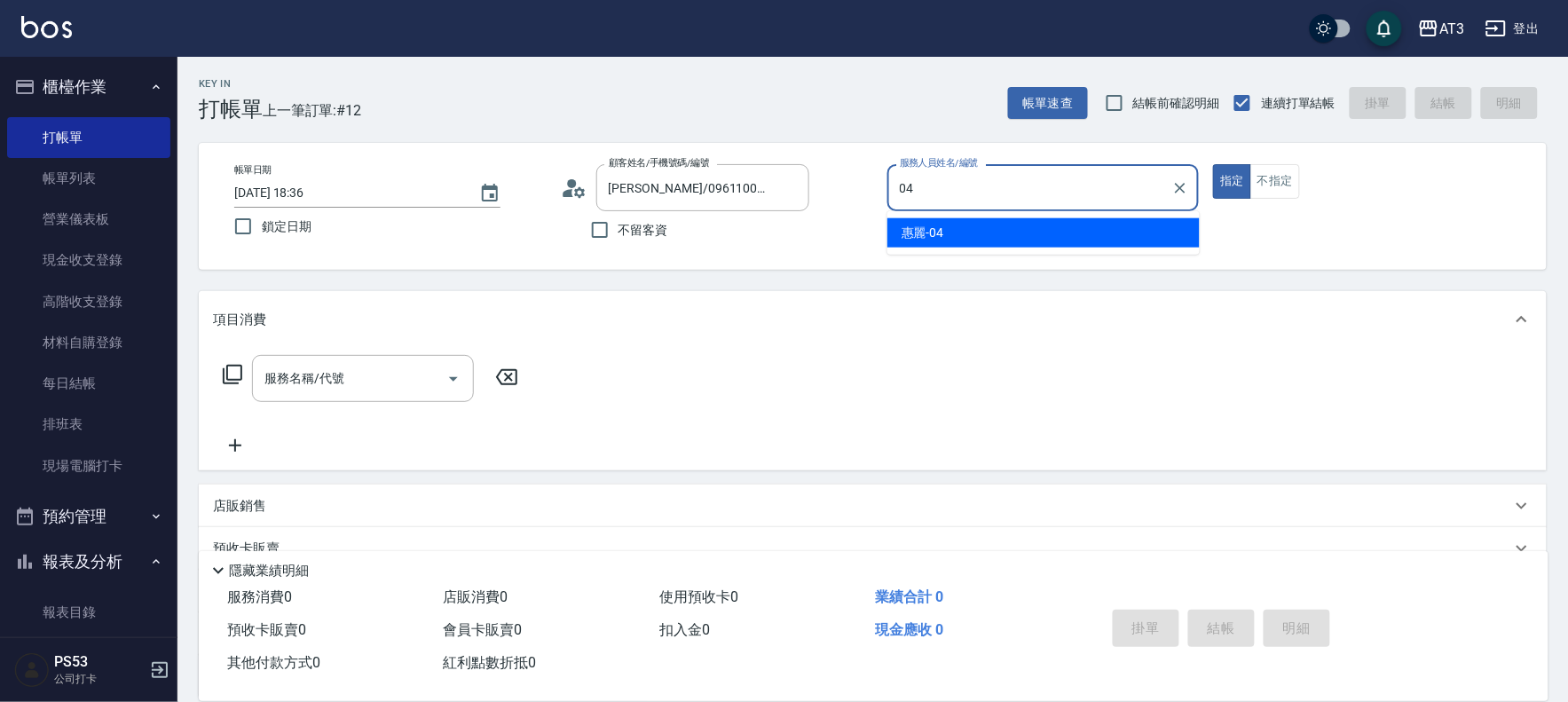
type input "04"
type button "true"
type input "惠麗-04"
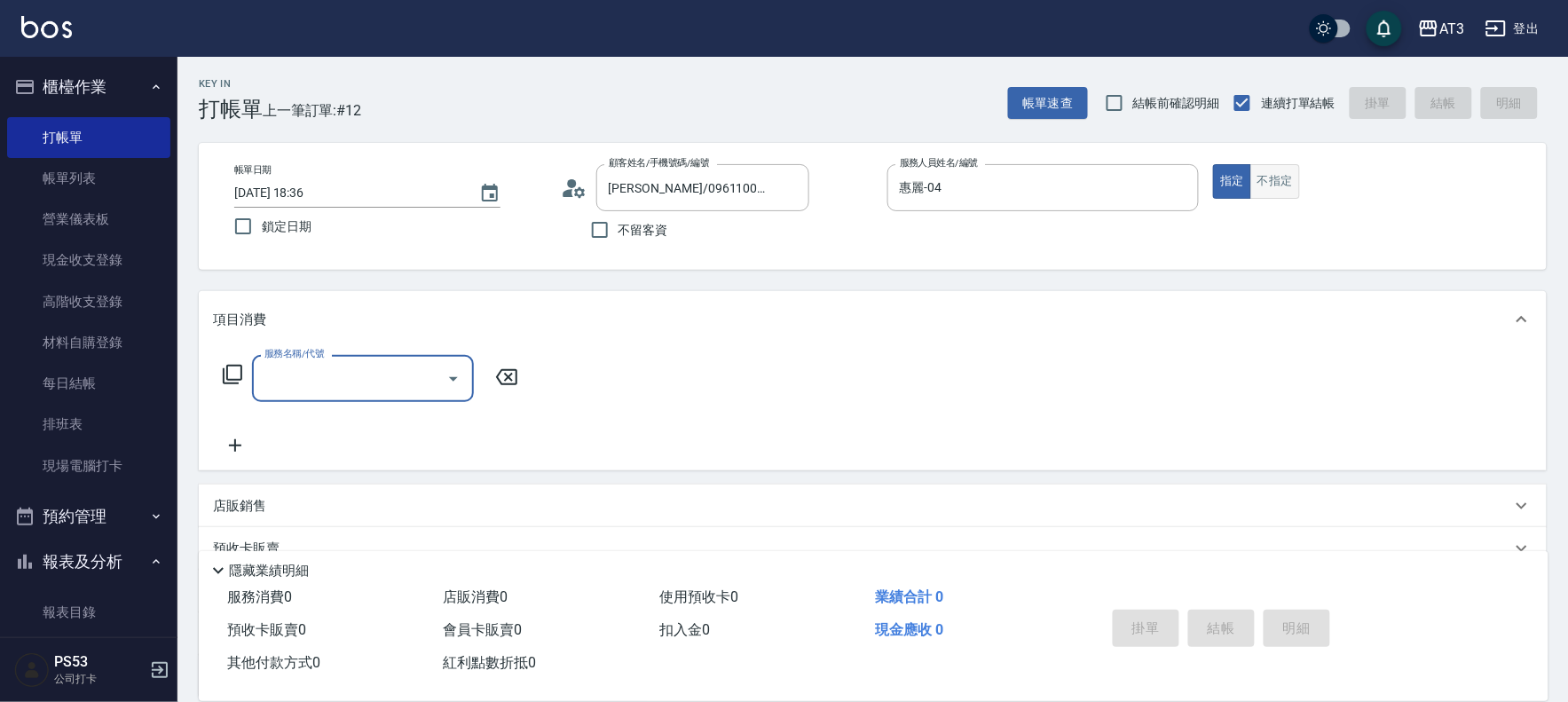
click at [1280, 193] on button "不指定" at bounding box center [1274, 181] width 49 height 35
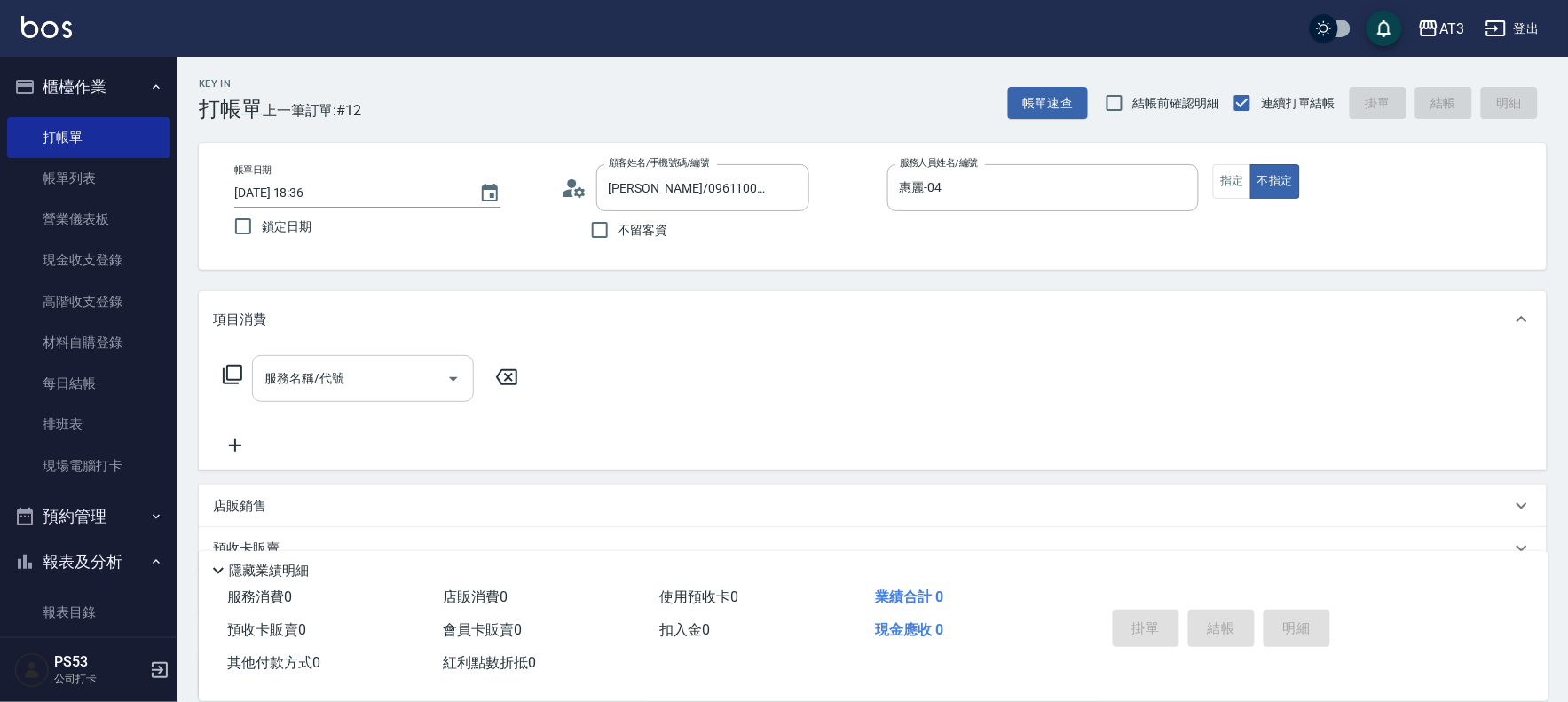
click at [342, 375] on div "服務名稱/代號 服務名稱/代號" at bounding box center [362, 378] width 221 height 47
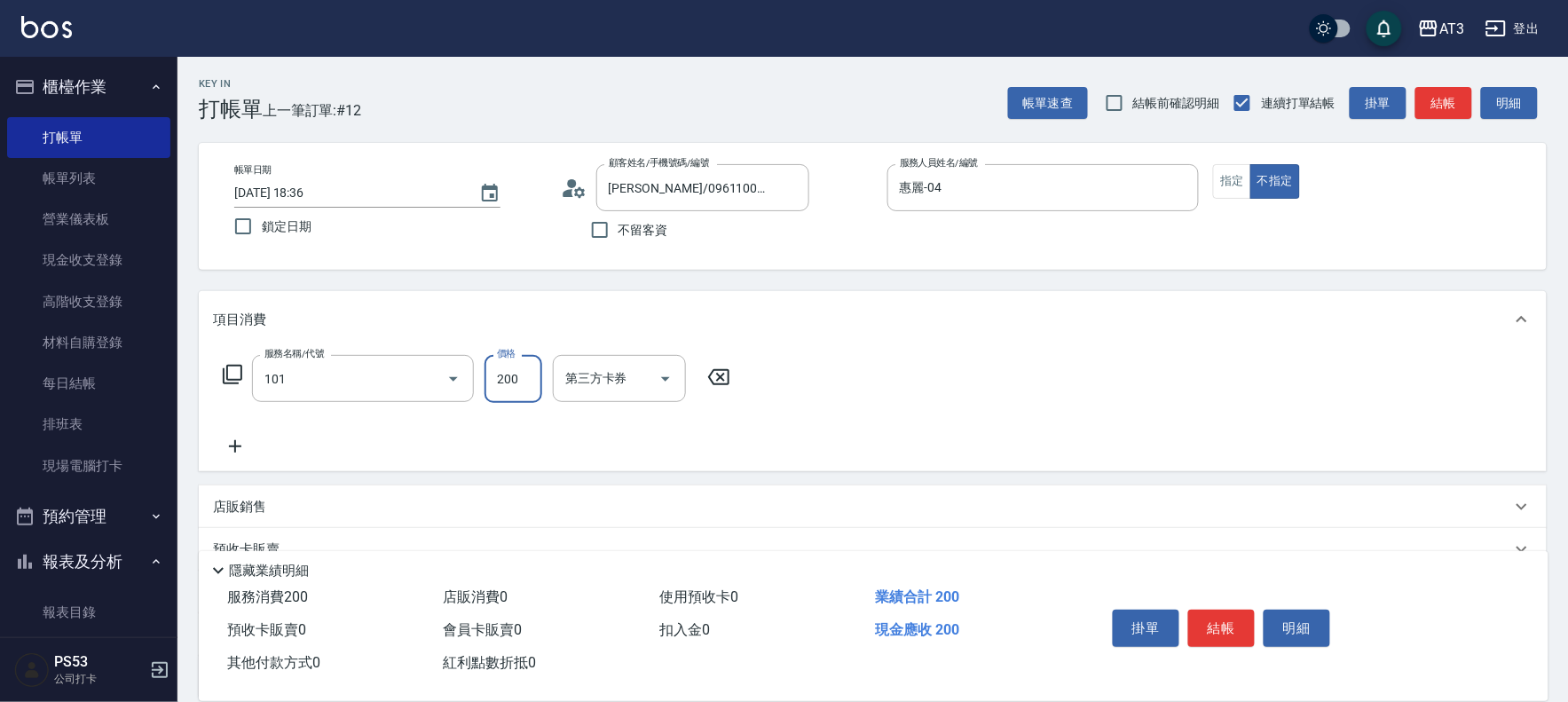
type input "洗髮(101)"
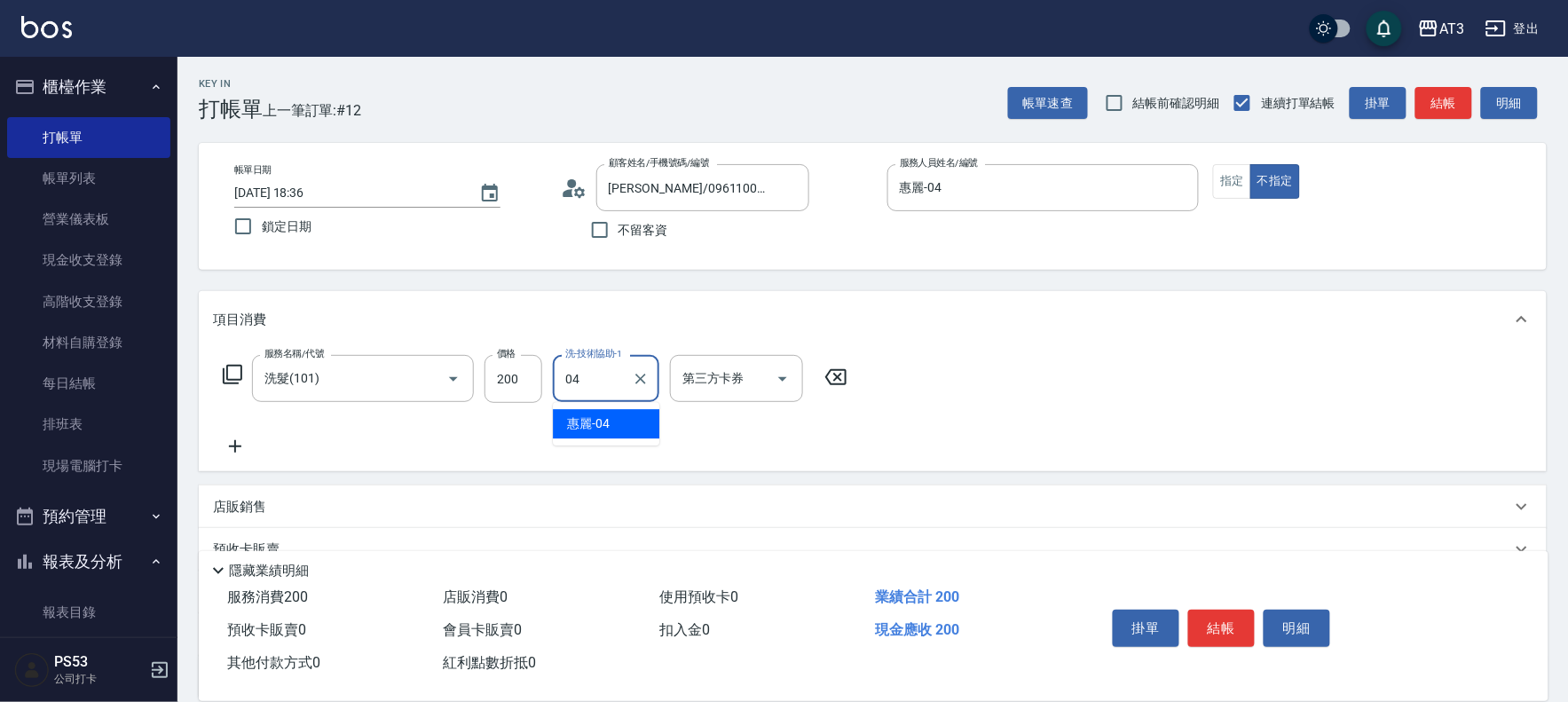
type input "惠麗-04"
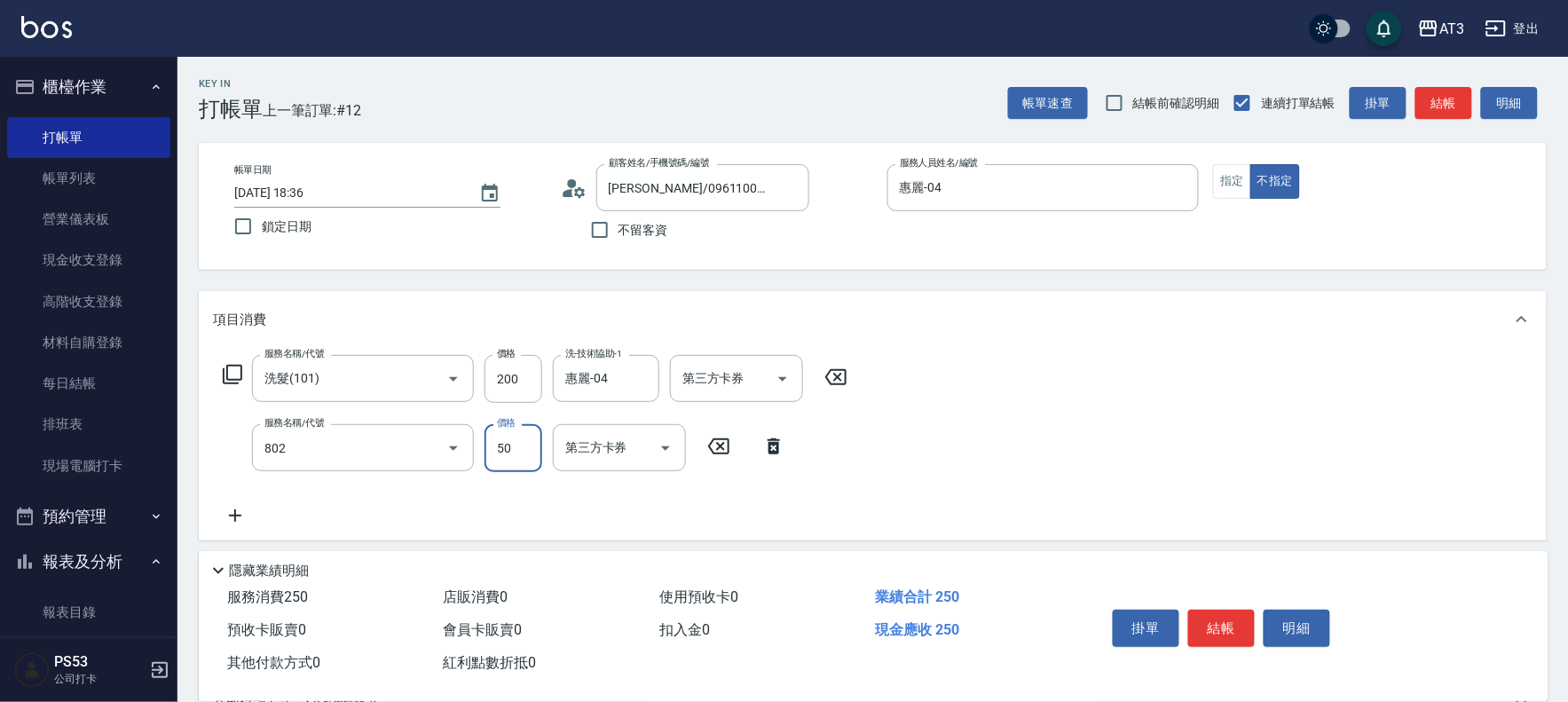
type input "潤絲/加精油(802)"
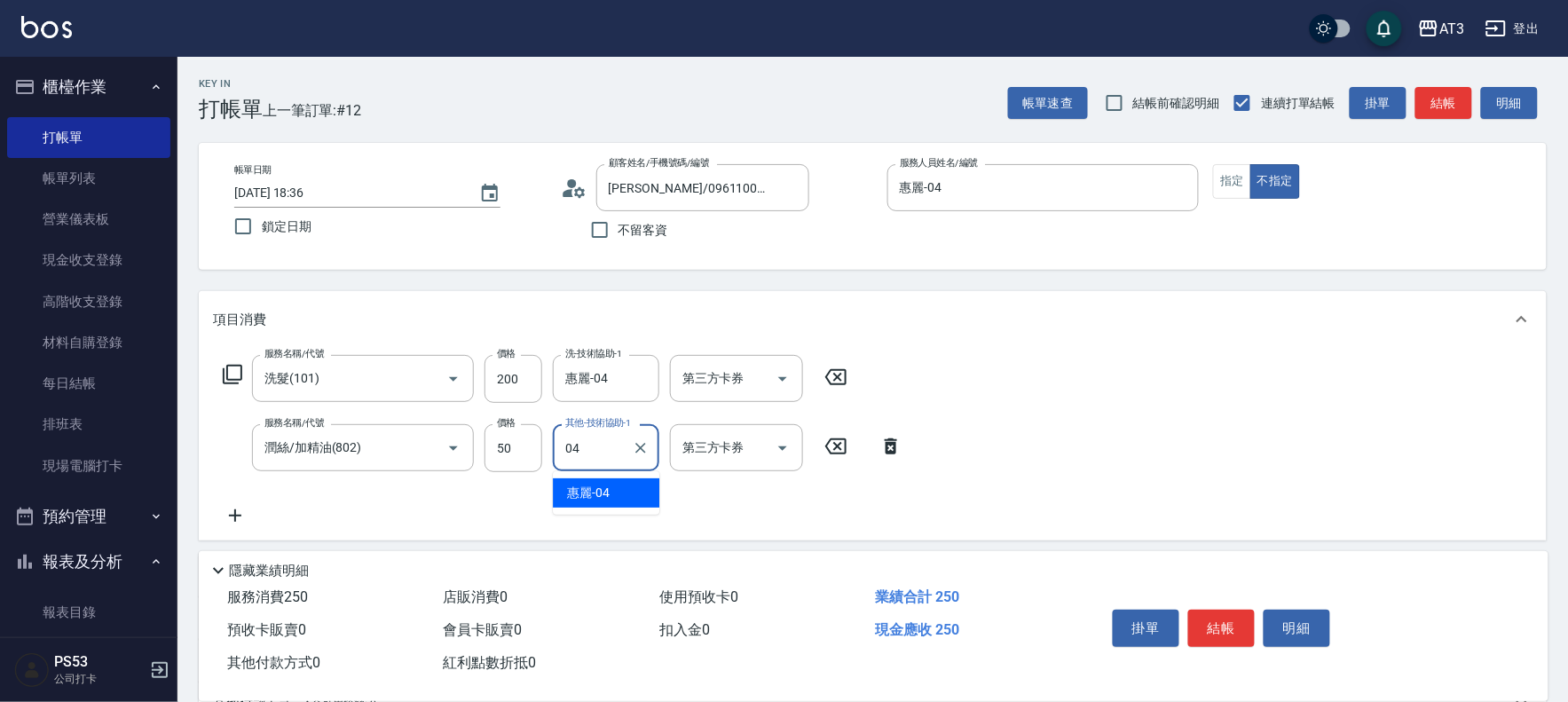
type input "惠麗-04"
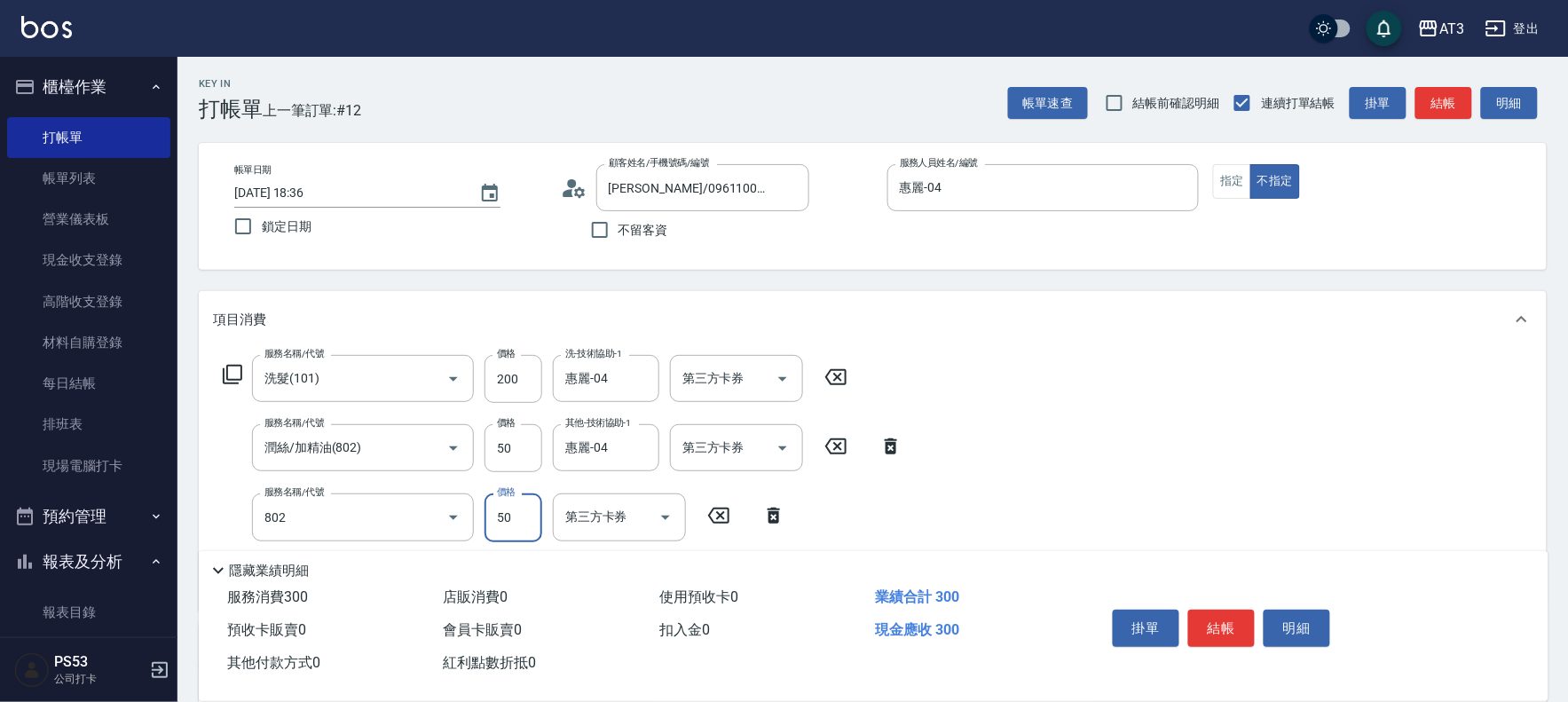
type input "潤絲/加精油(802)"
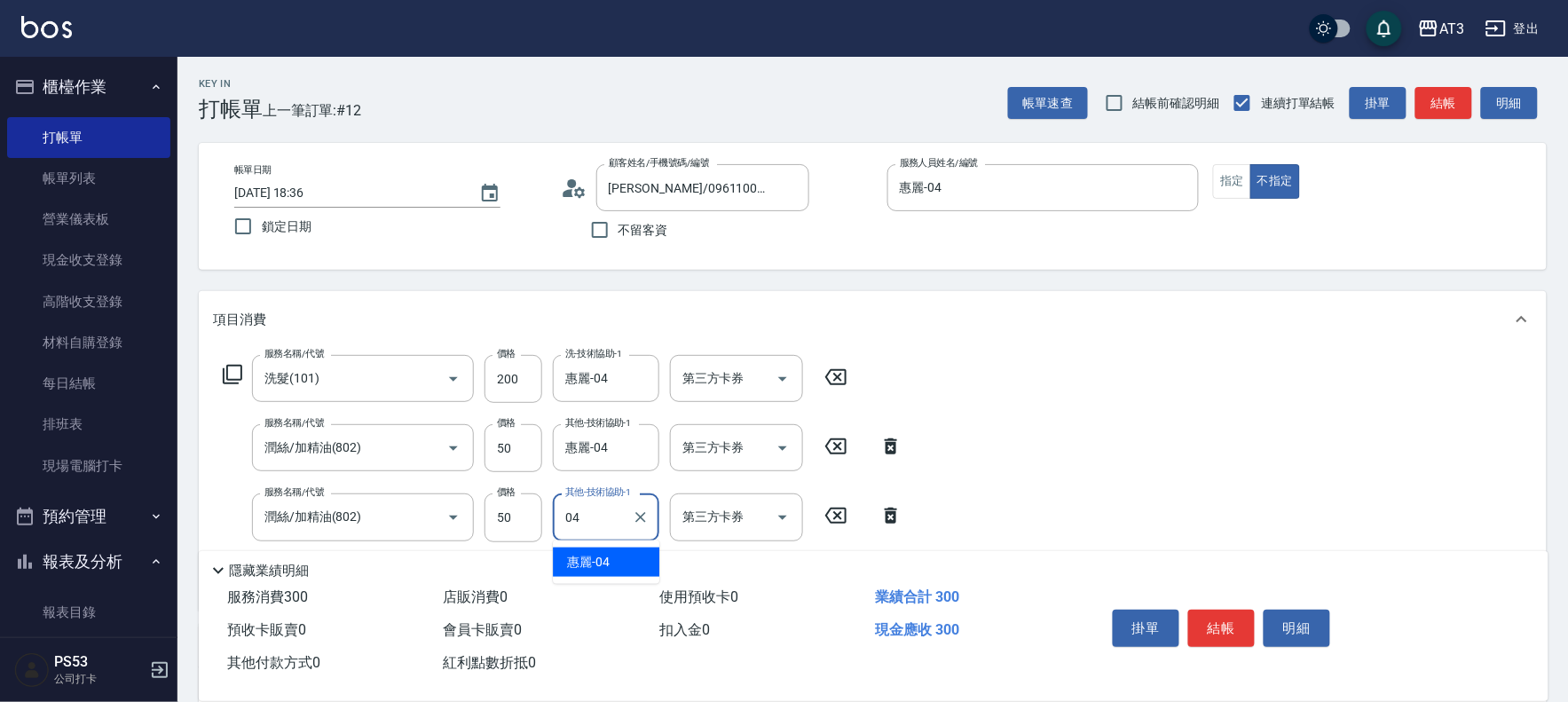
type input "惠麗-04"
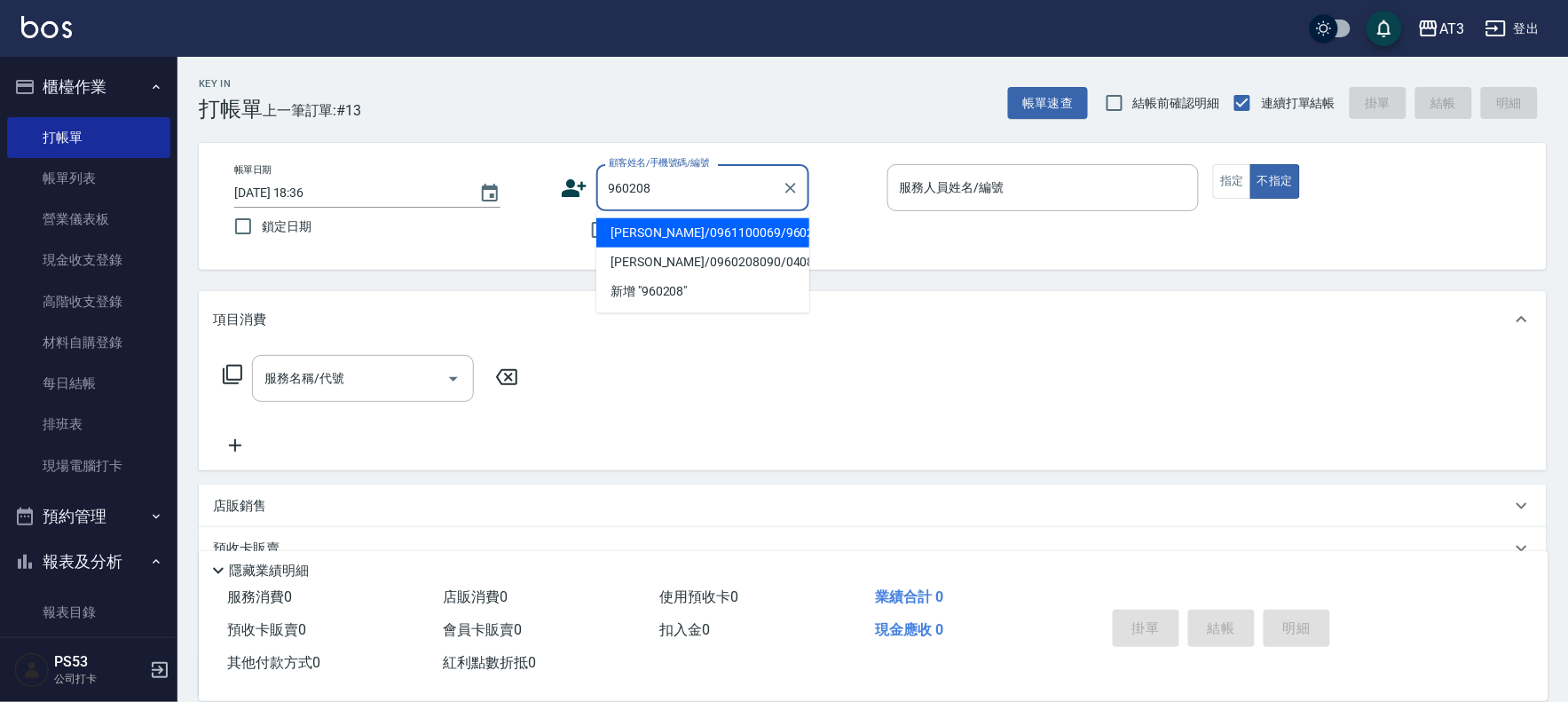
type input "張宇承/0961100069/960208"
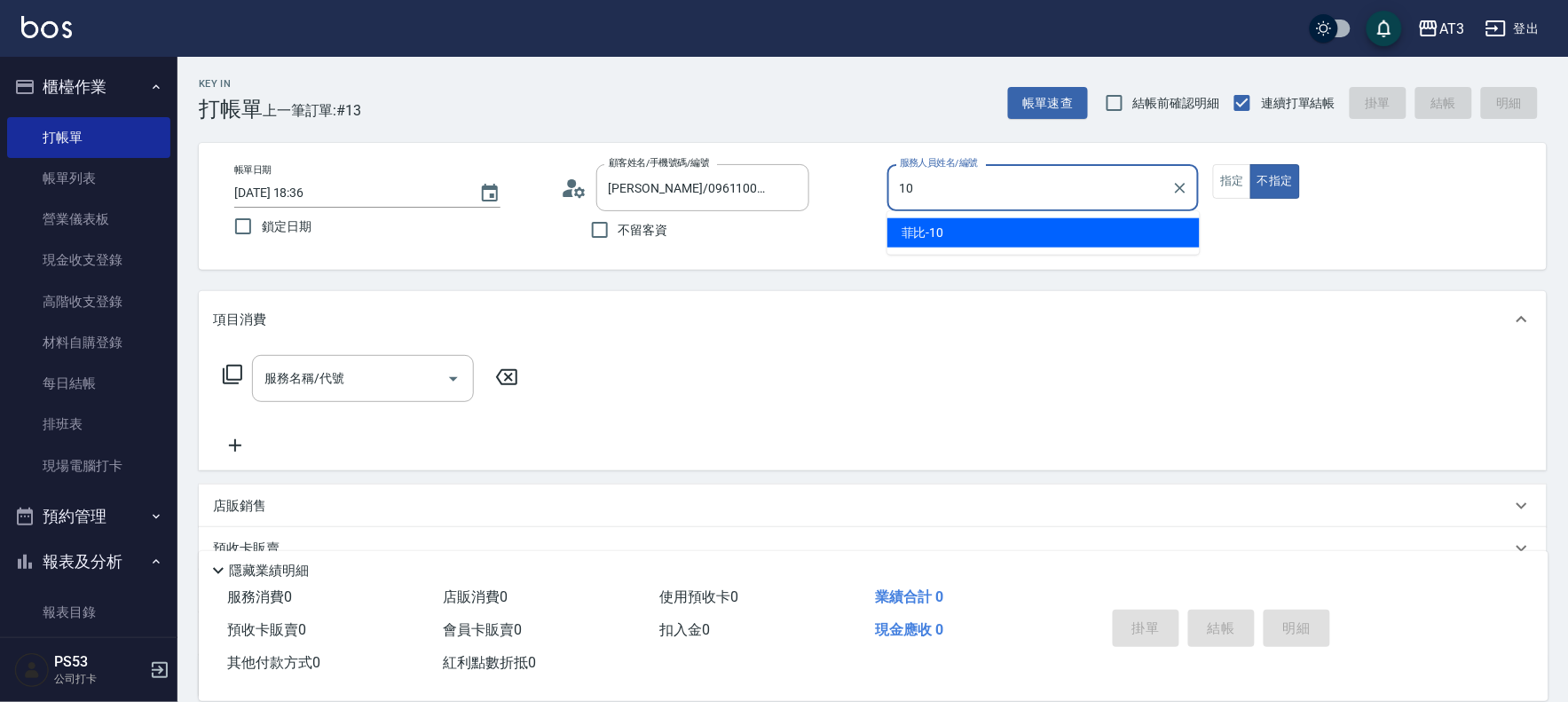
type input "菲比-10"
type button "false"
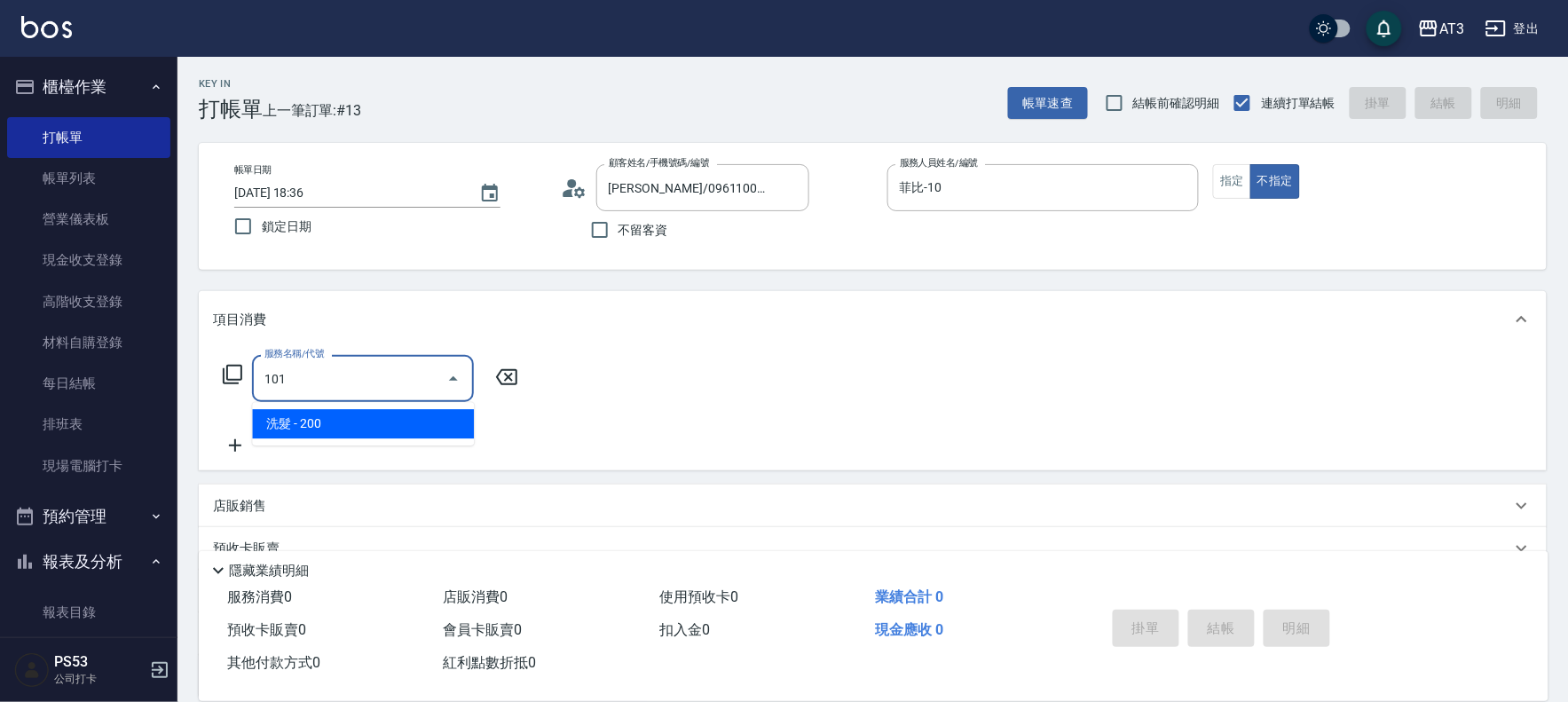
type input "洗髮(101)"
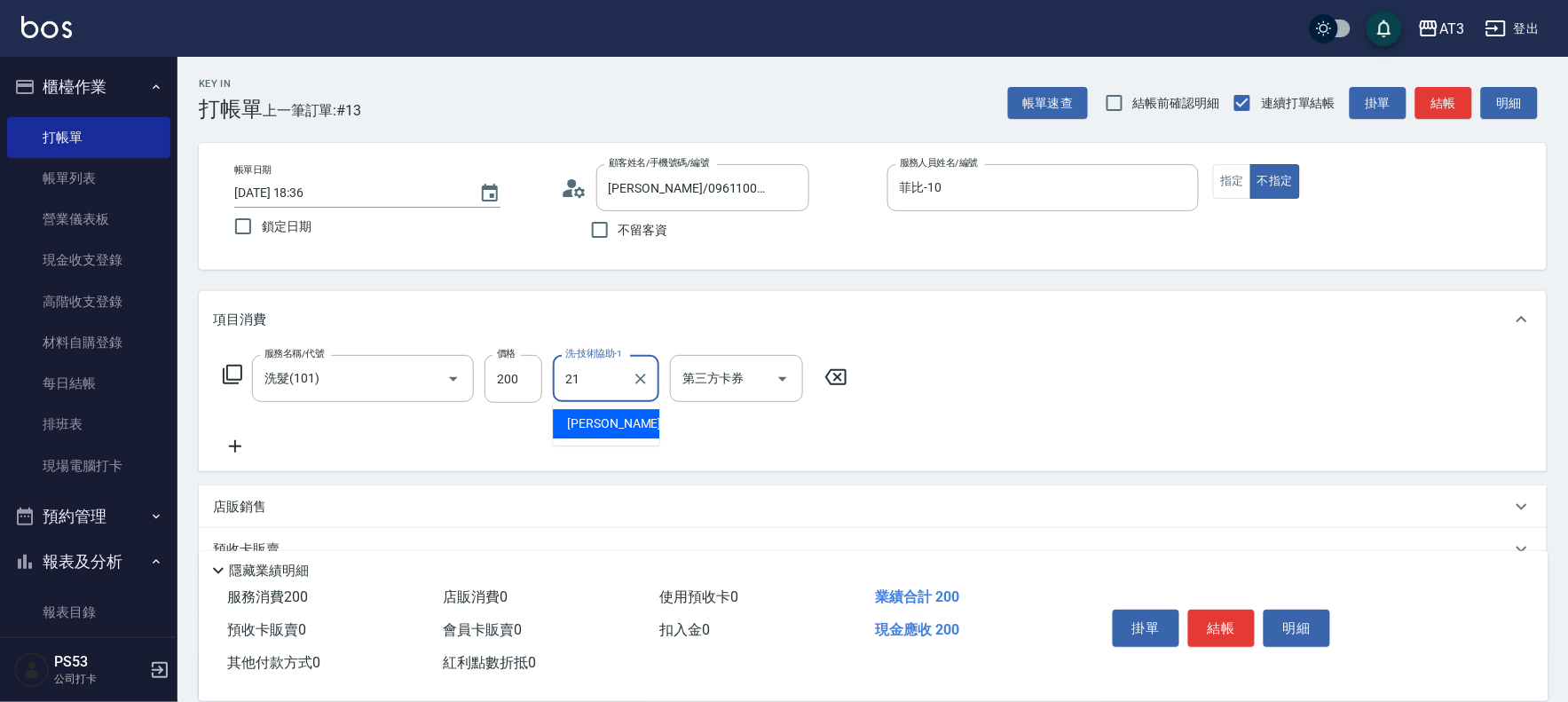
type input "珺珺-21"
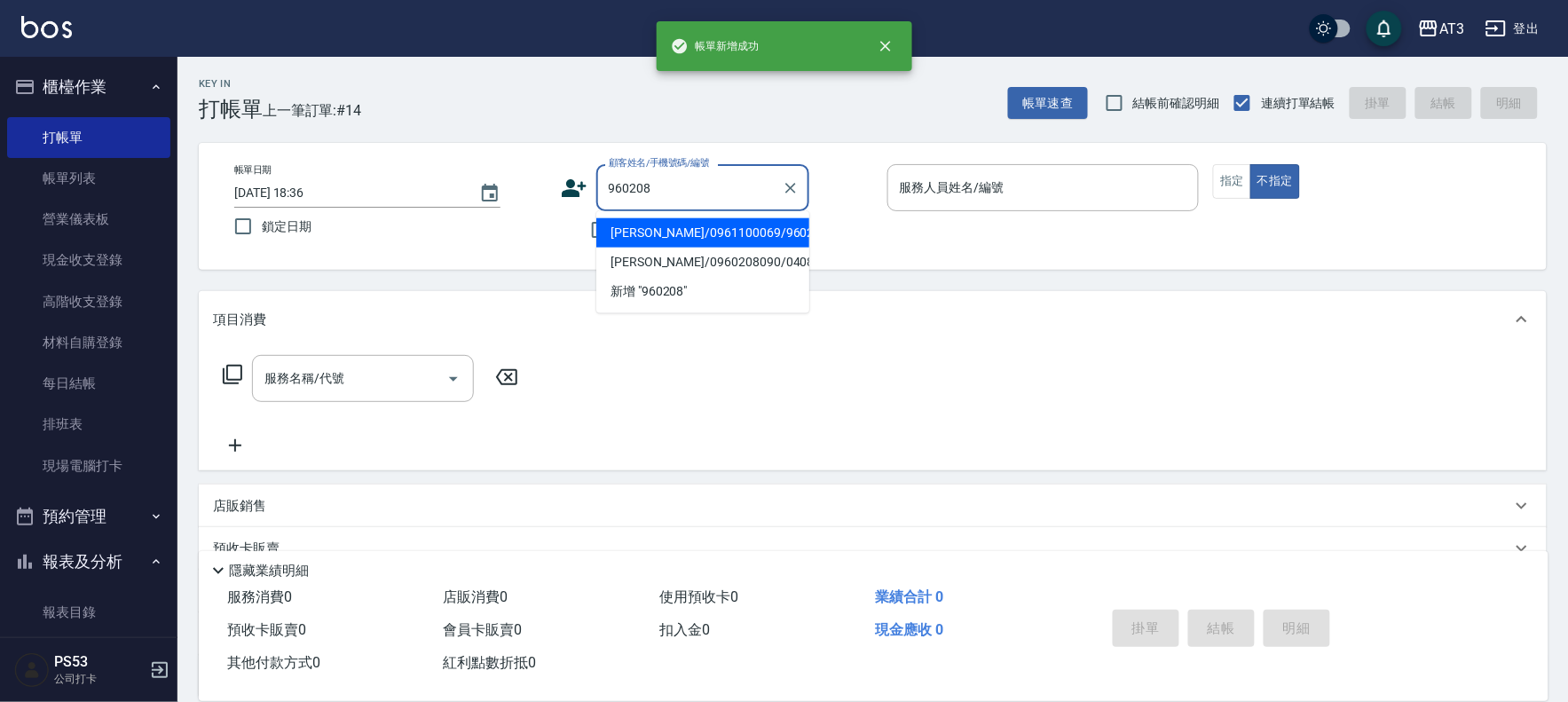
type input "張宇承/0961100069/960208"
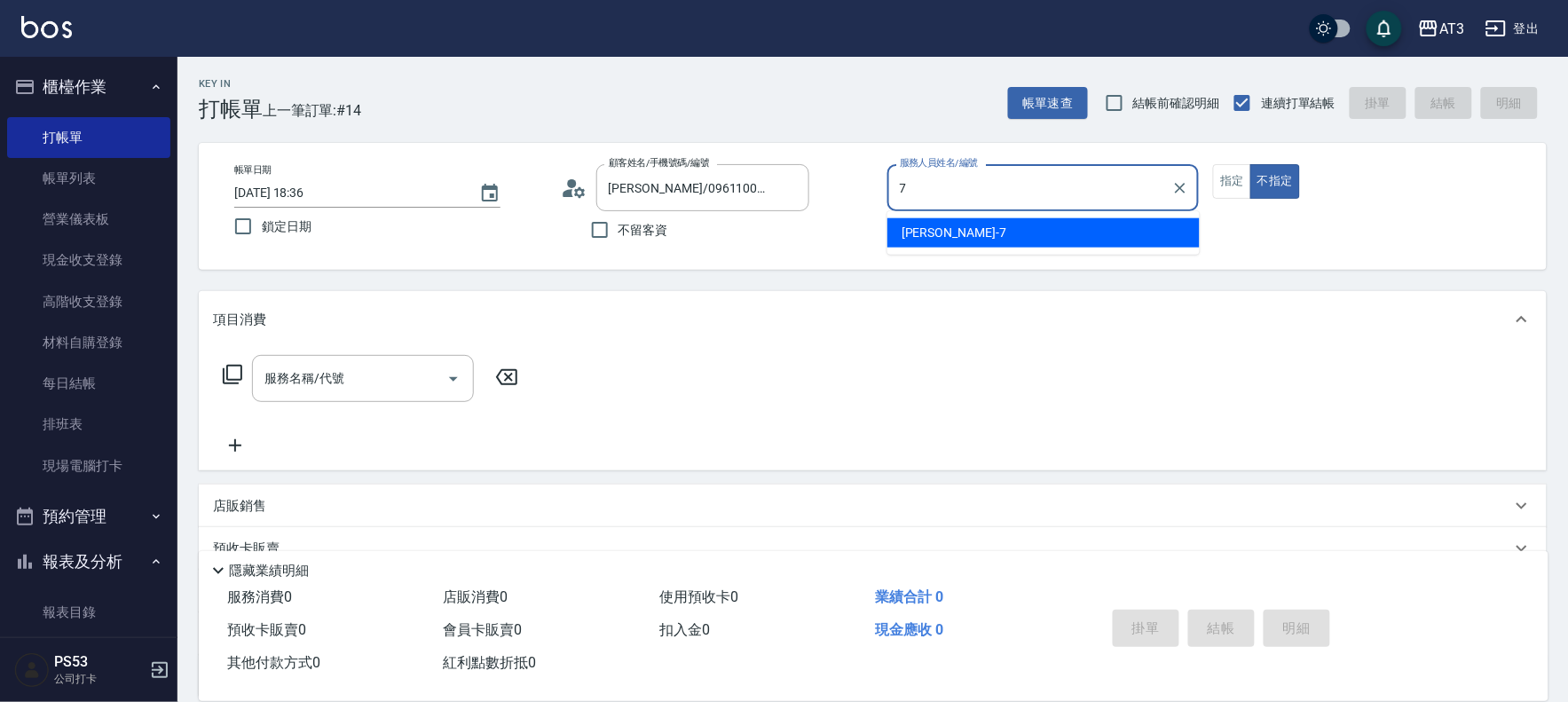
type input "子晴-7"
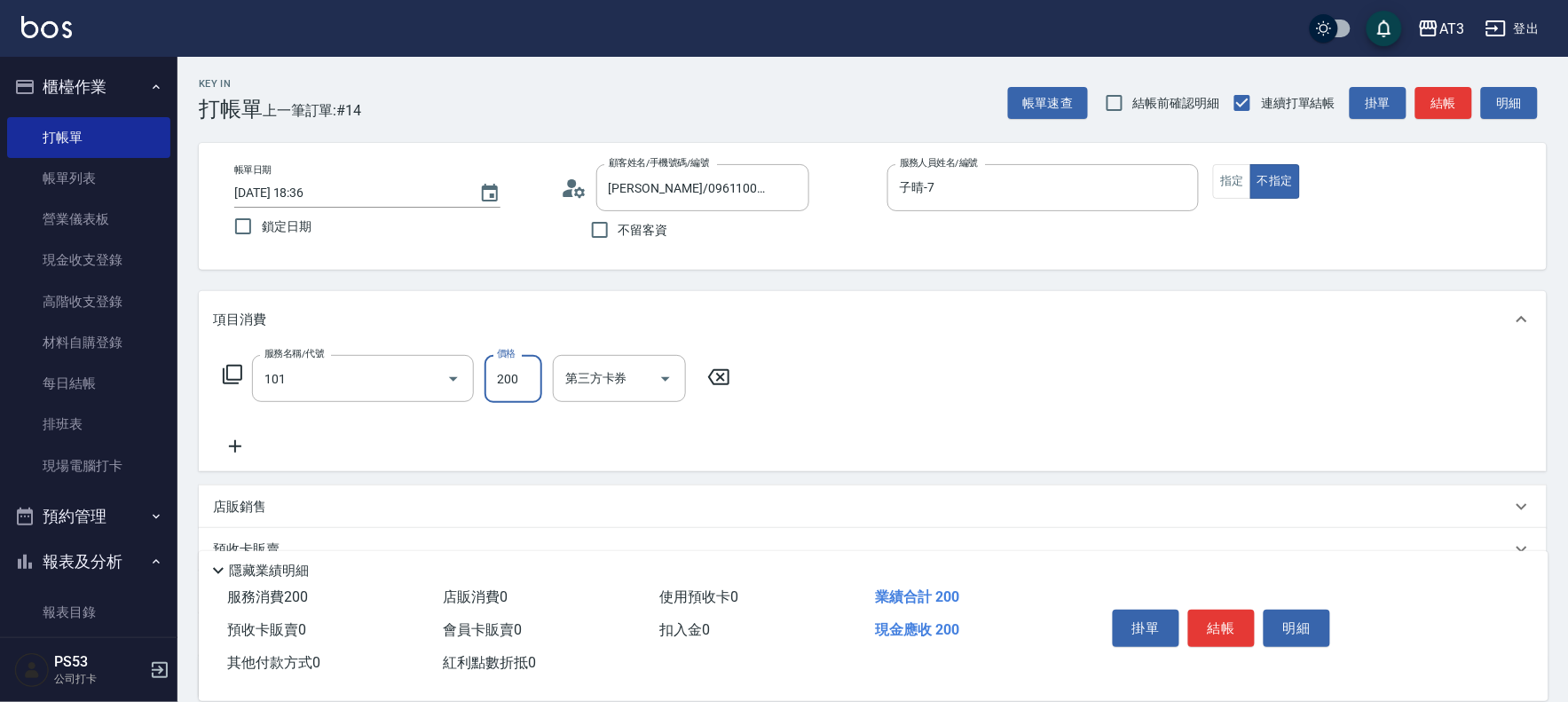
type input "洗髮(101)"
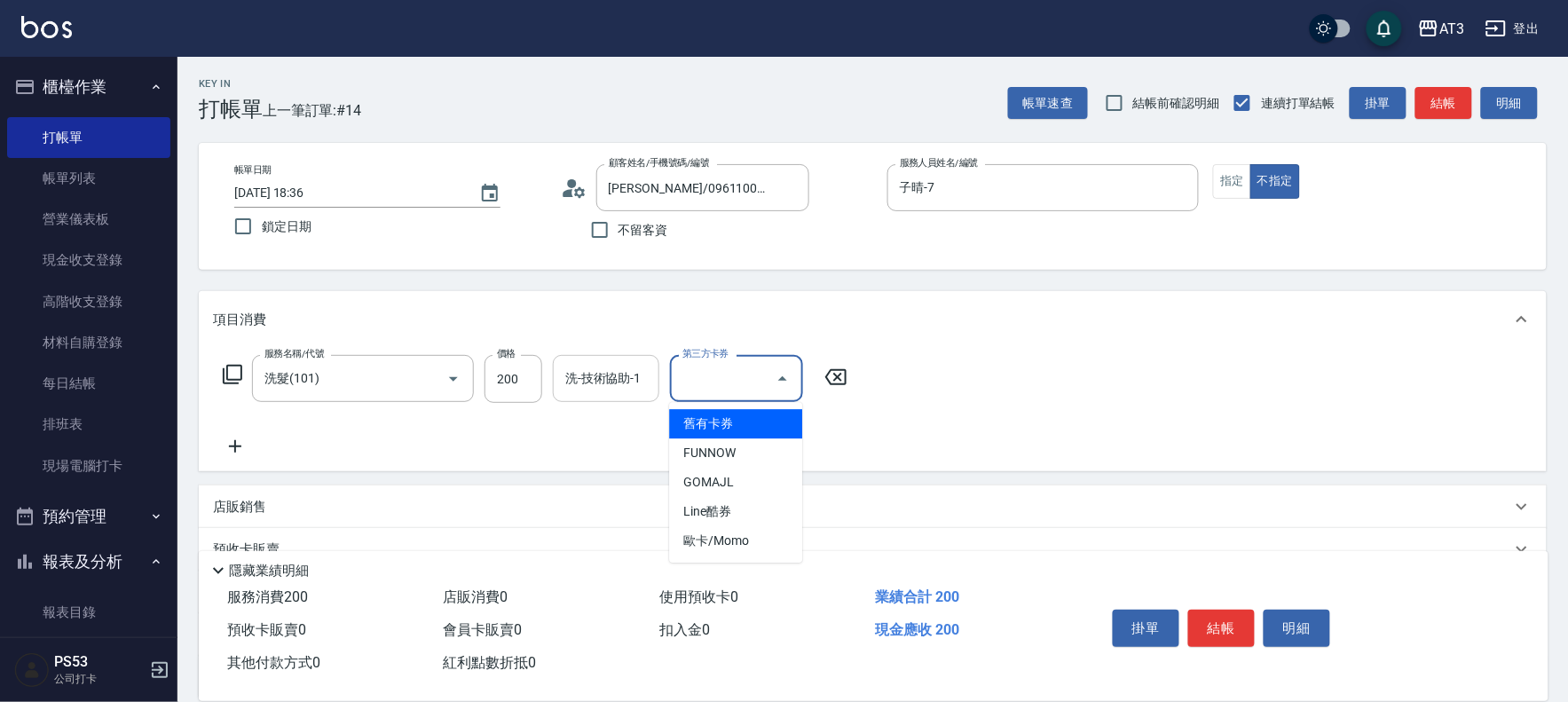
click at [605, 380] on div "洗-技術協助-1 洗-技術協助-1" at bounding box center [606, 378] width 107 height 47
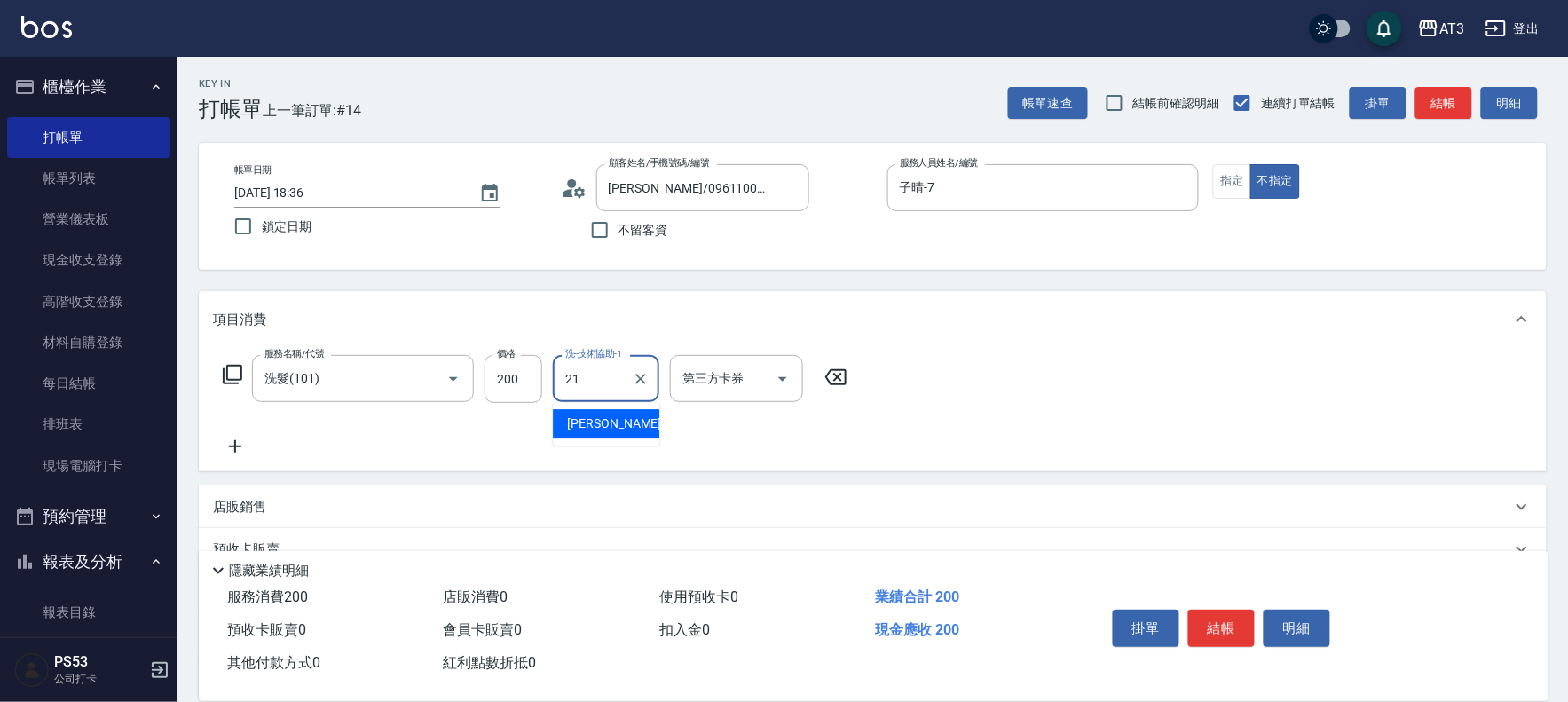
type input "珺珺-21"
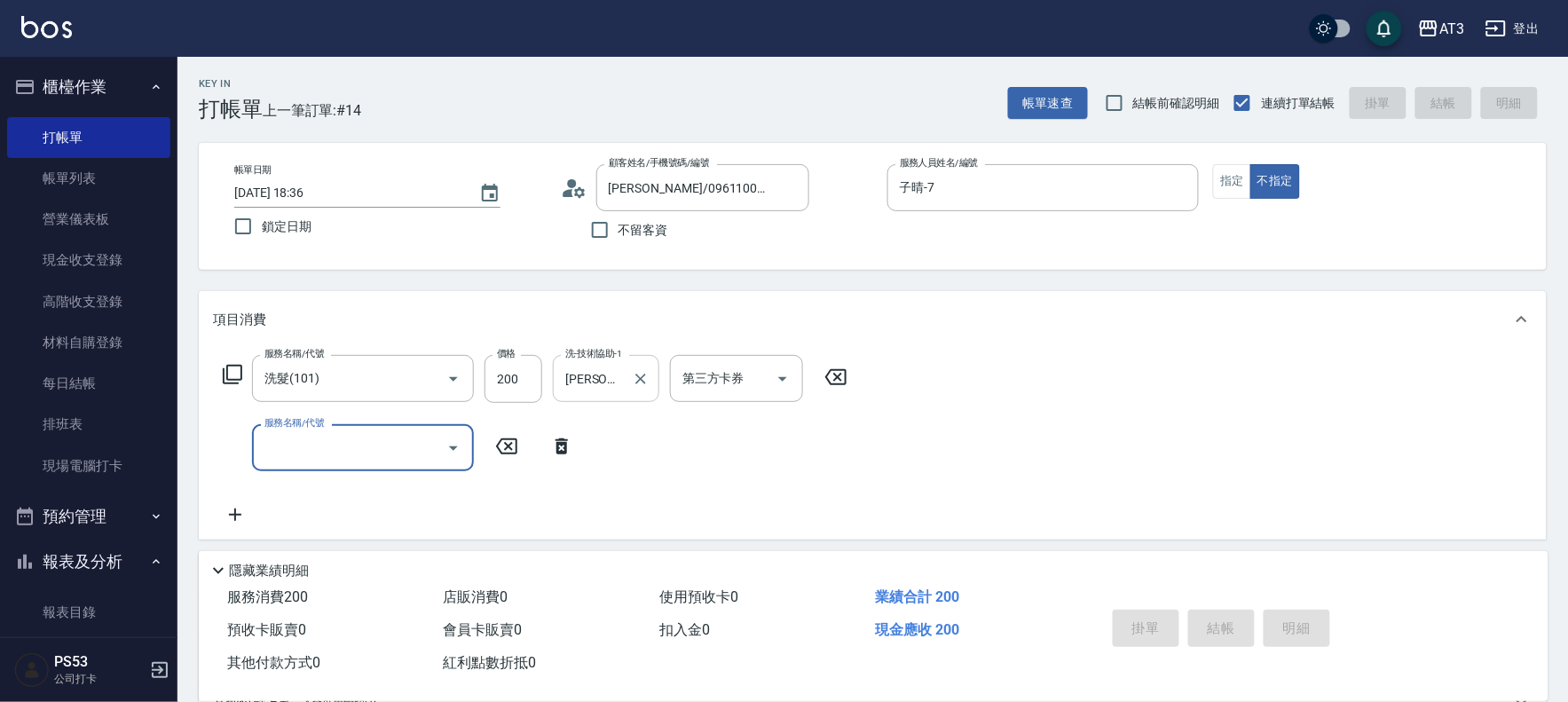
type input "2025/08/23 18:37"
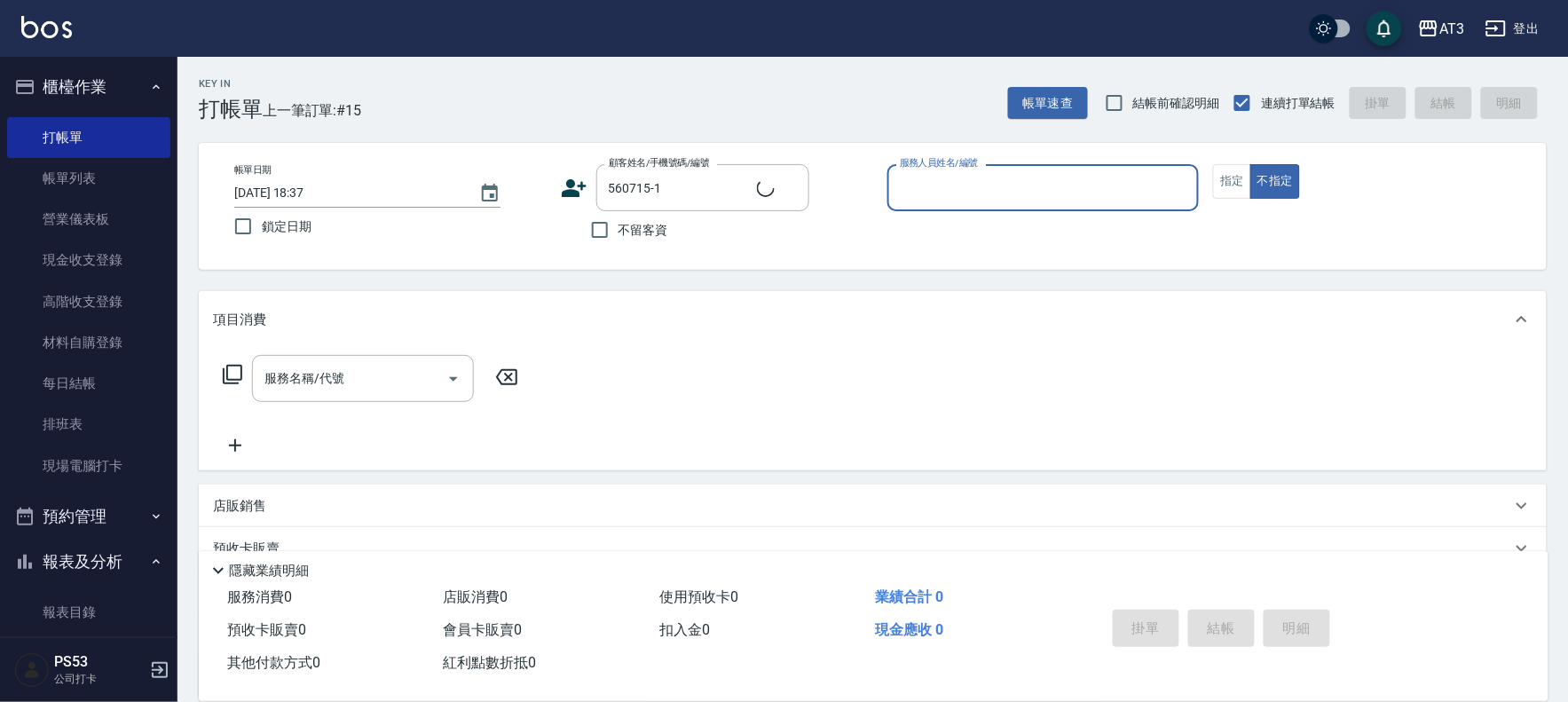
type input "楊淑敏/0928510446/560715-1"
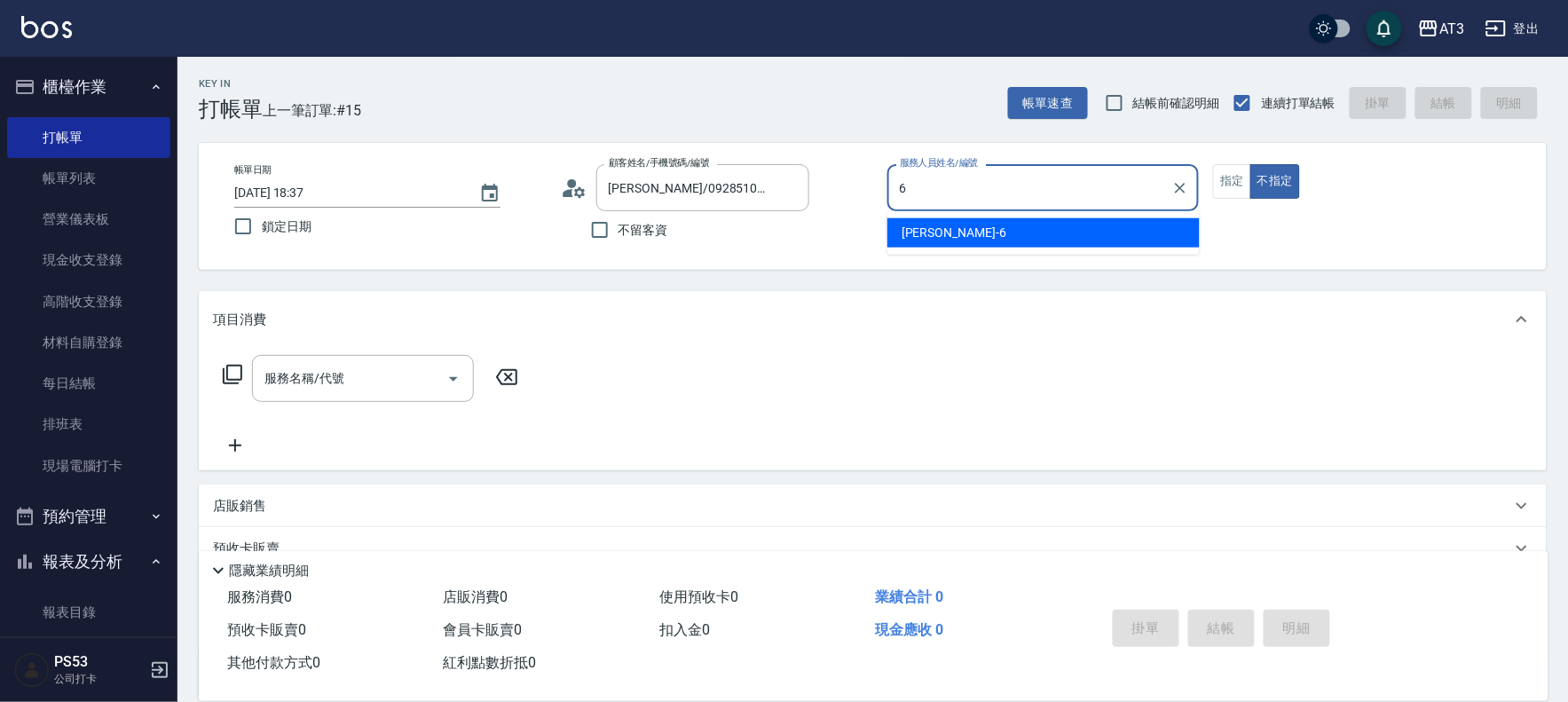
type input "詩雅-6"
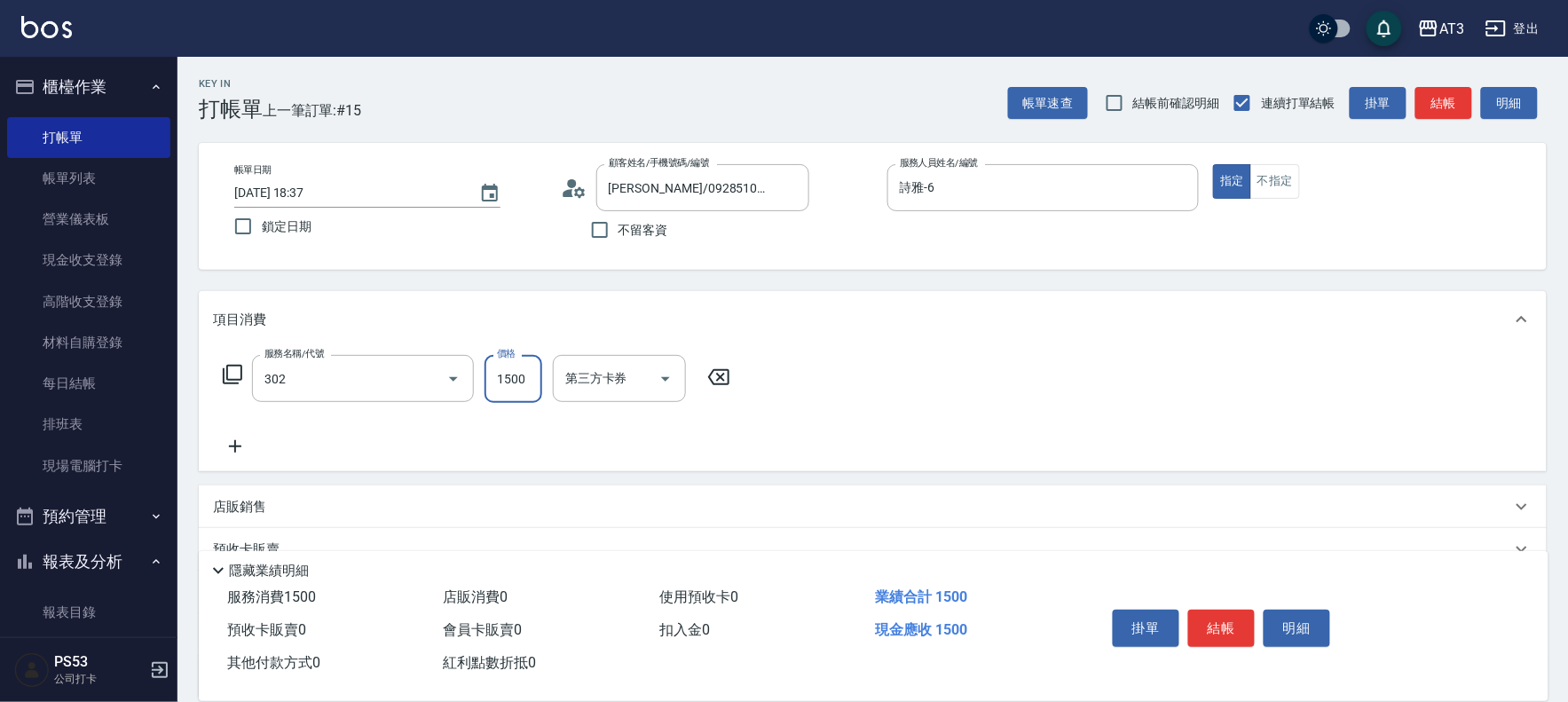
type input "設計燙髮(302)"
type input "1099"
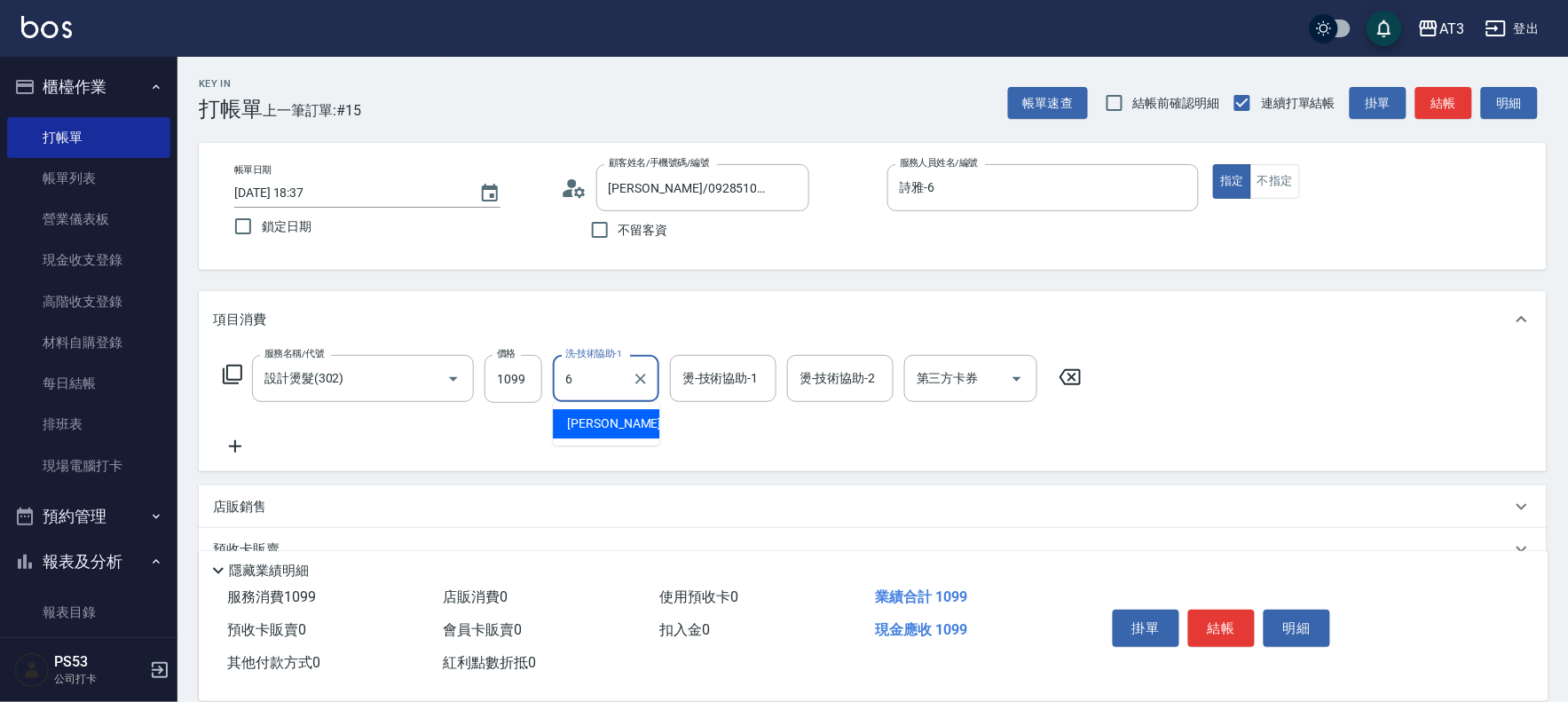
type input "詩雅-6"
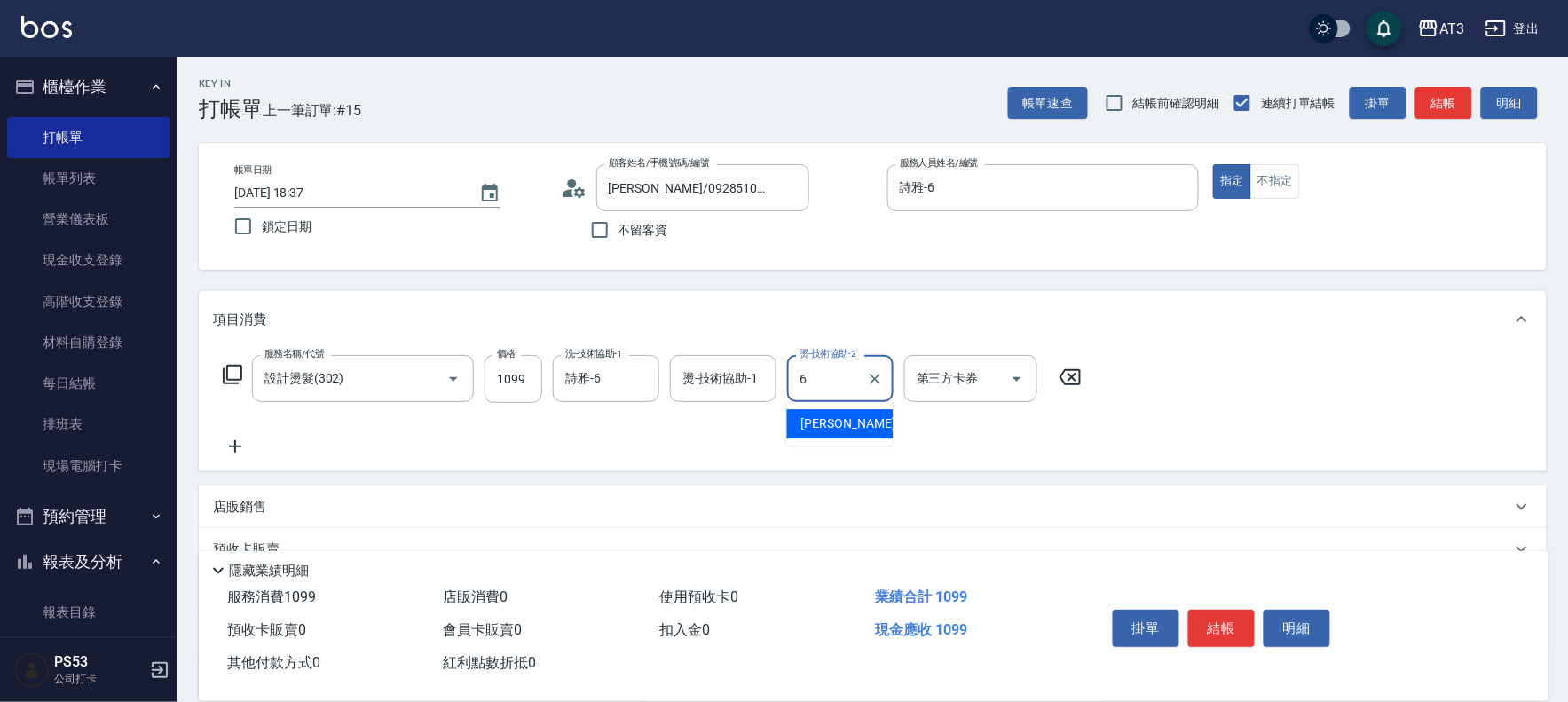
type input "詩雅-6"
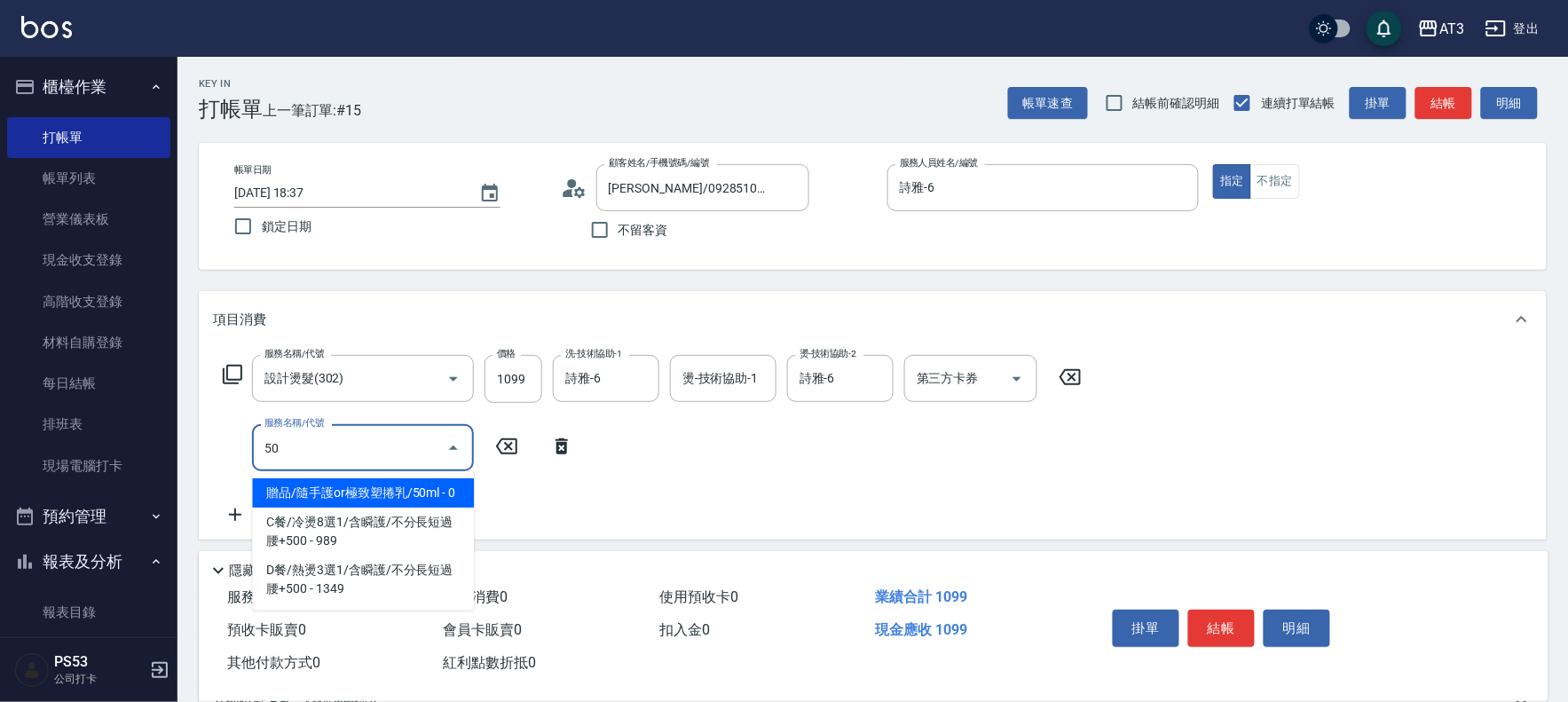
type input "504"
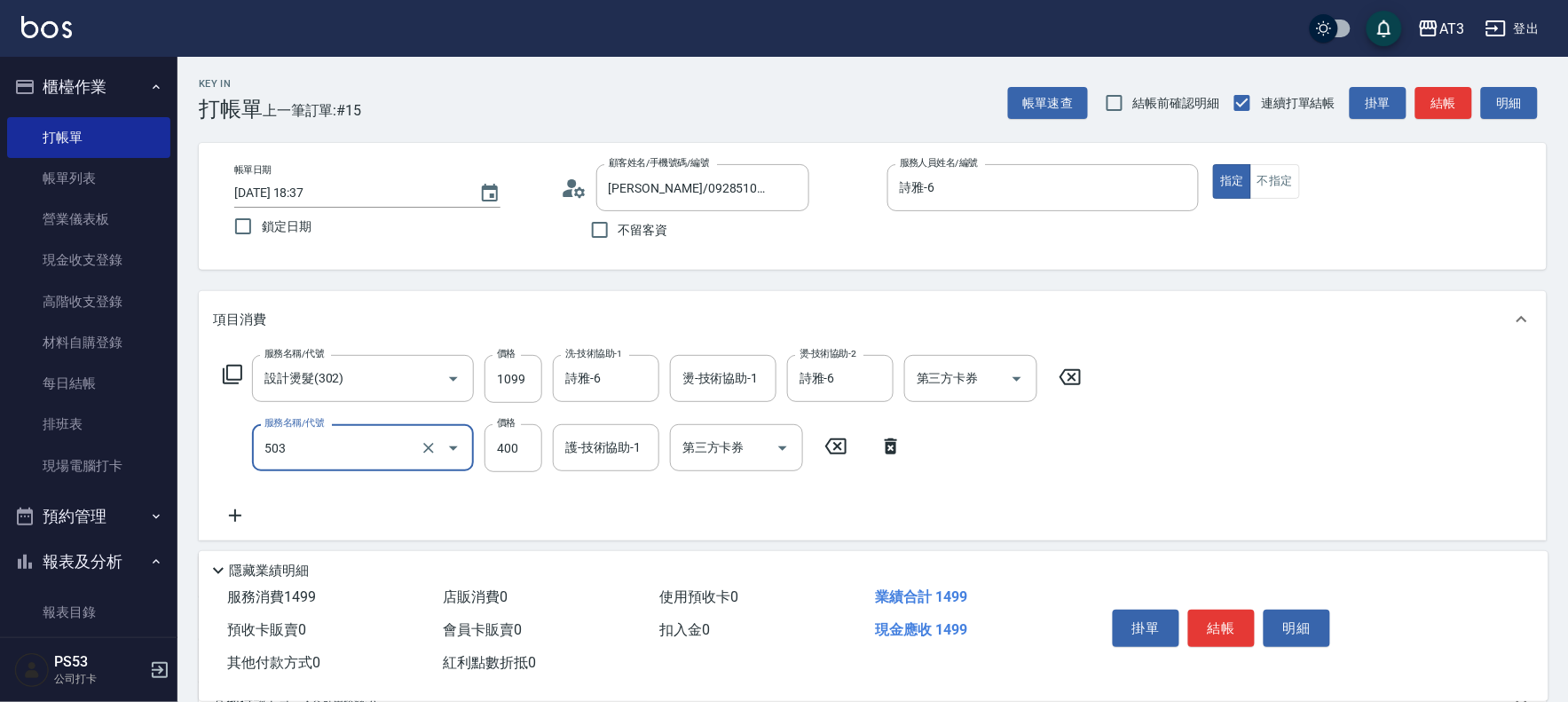
type input "天天護髮(503)"
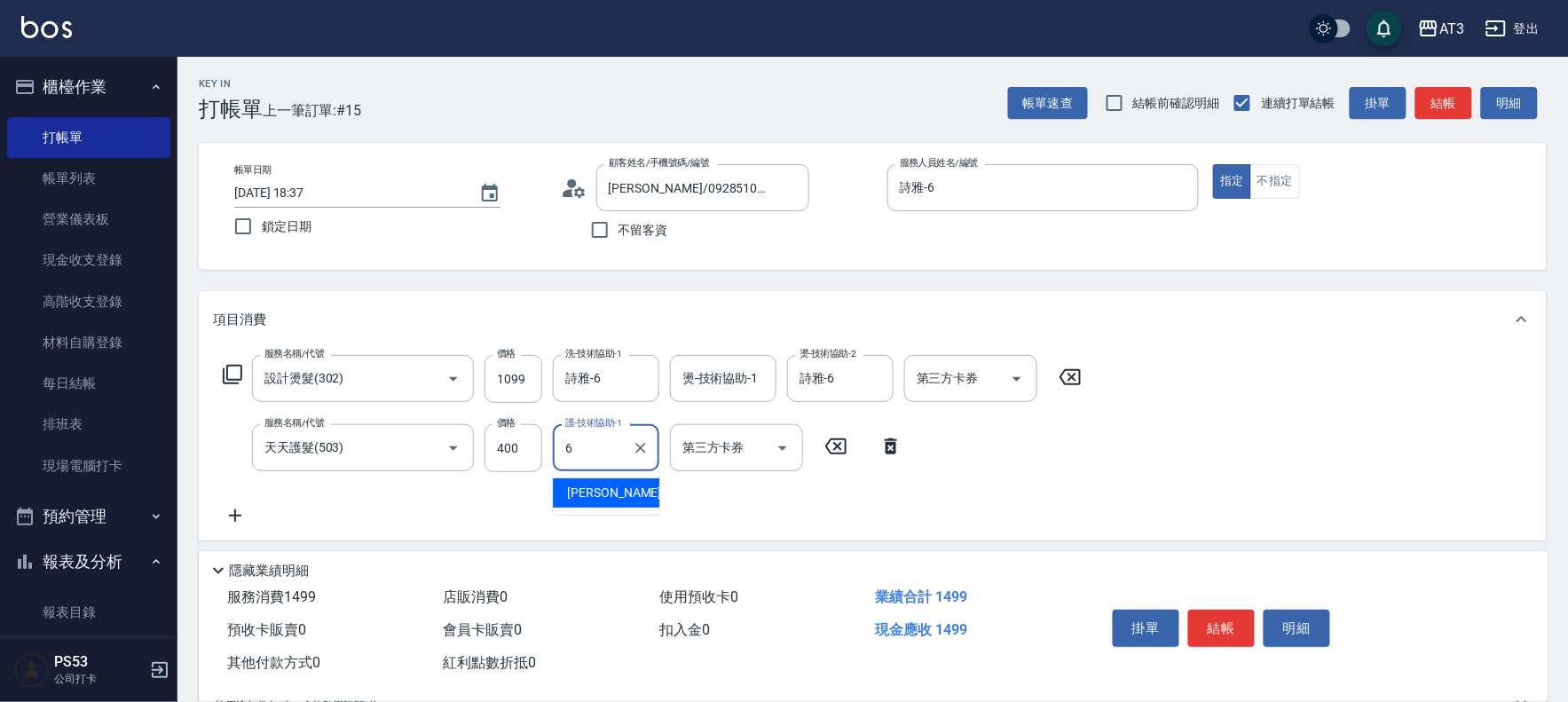
type input "詩雅-6"
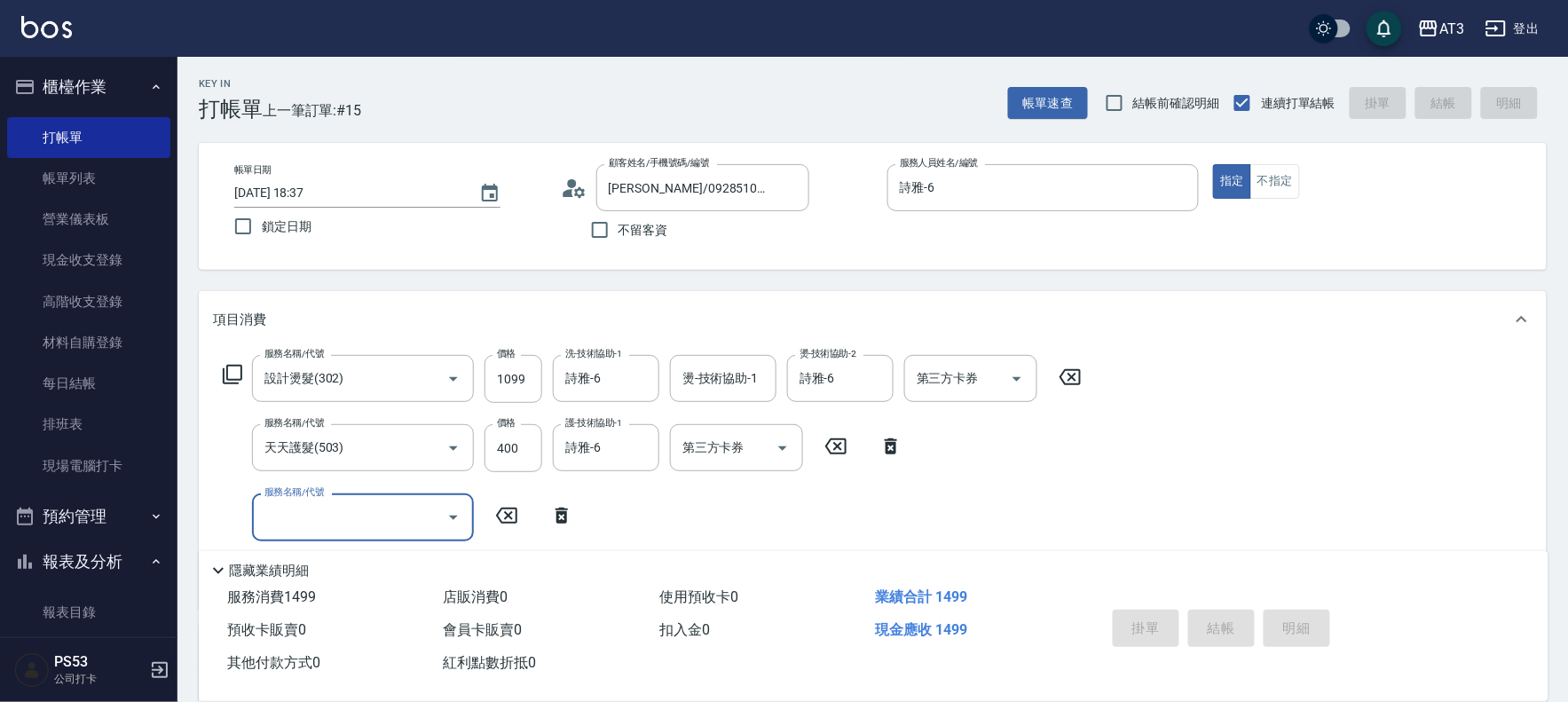
type input "2025/08/23 18:38"
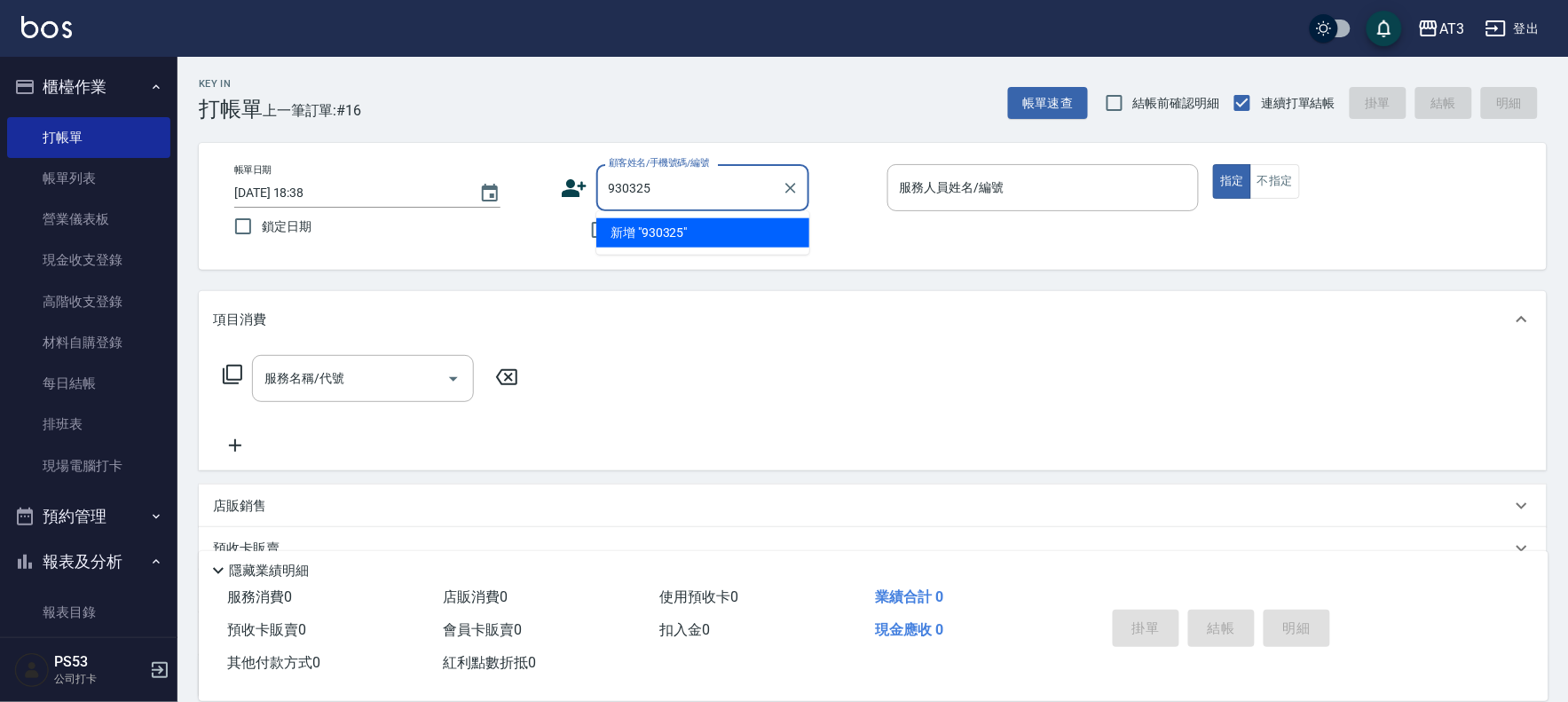
type input "930325"
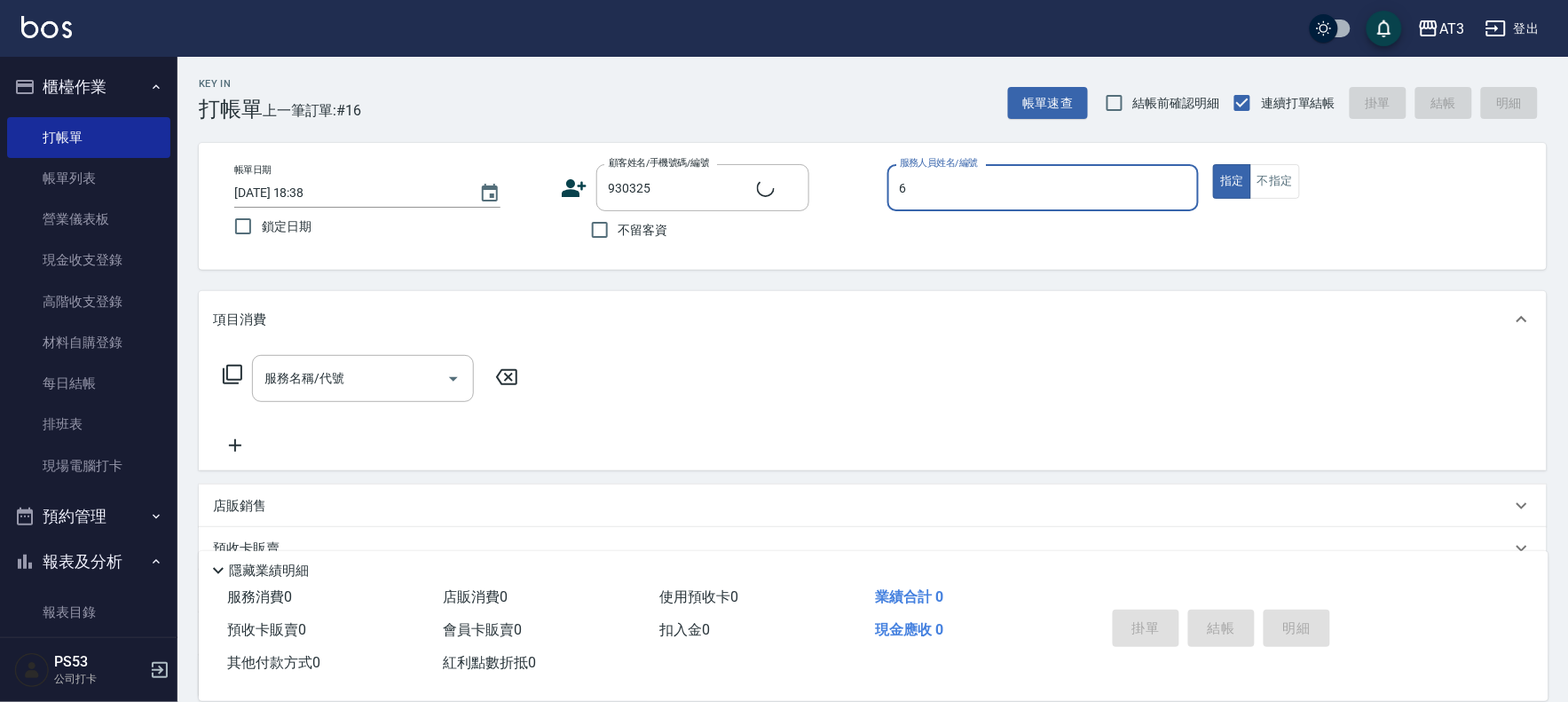
type input "6"
type input "余杉杉/0901309335/930325"
type input "詩雅-6"
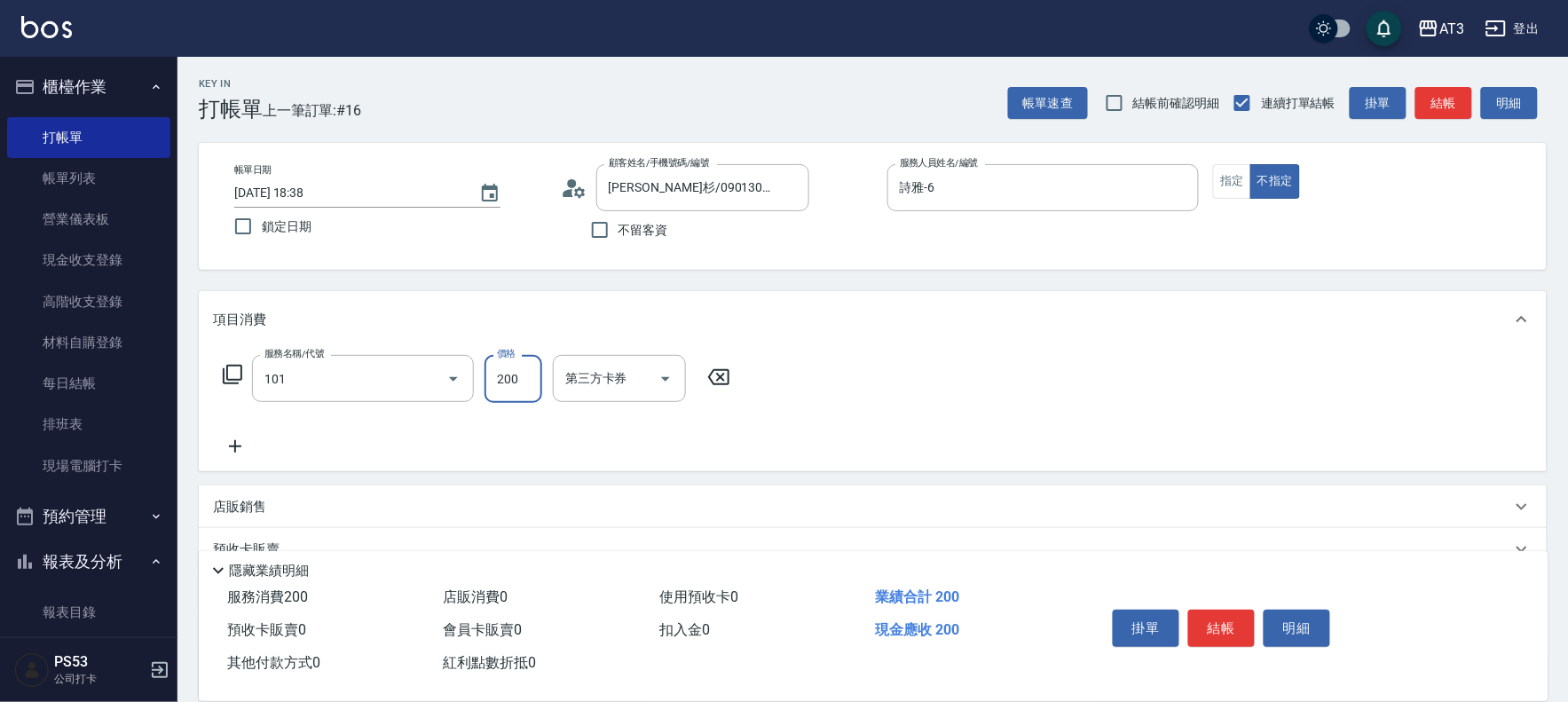
type input "洗髮(101)"
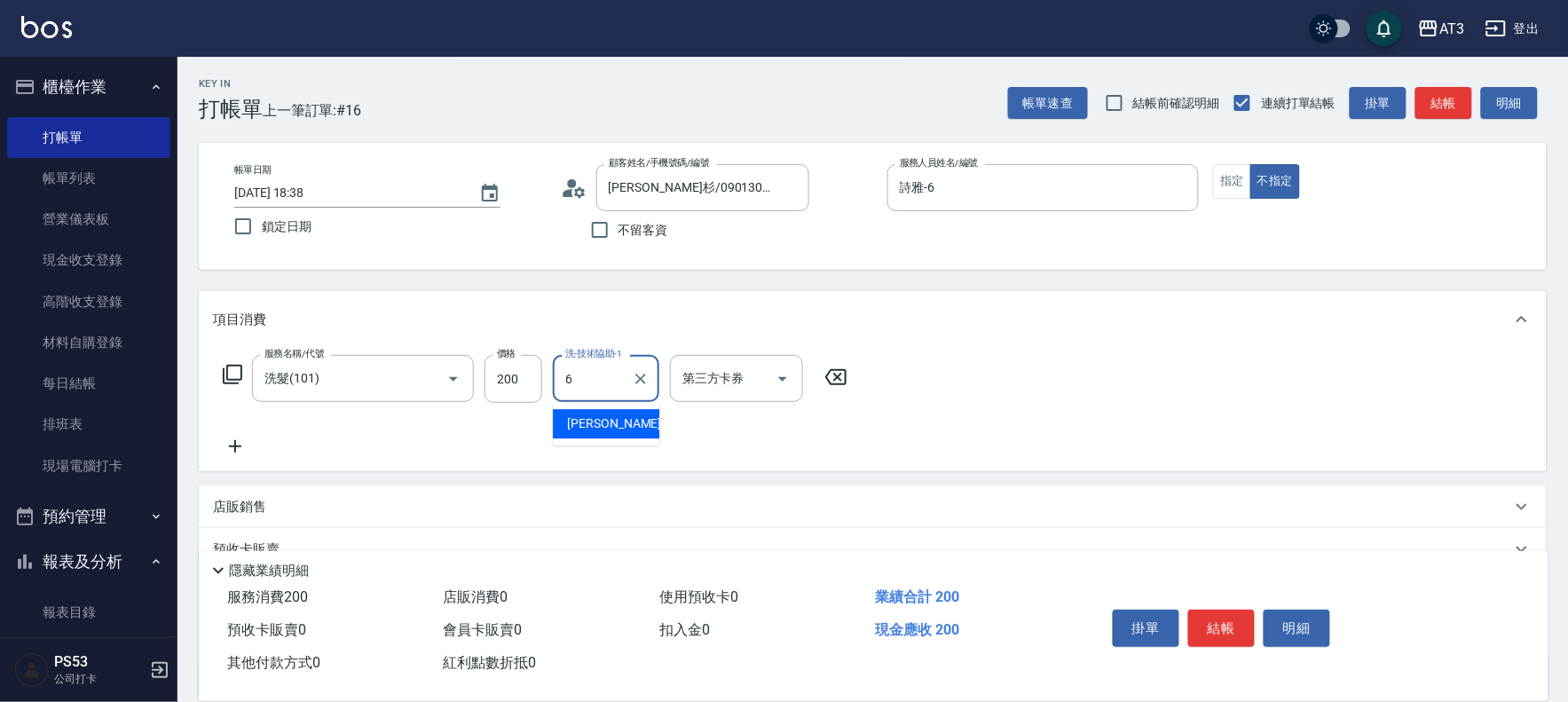
type input "詩雅-6"
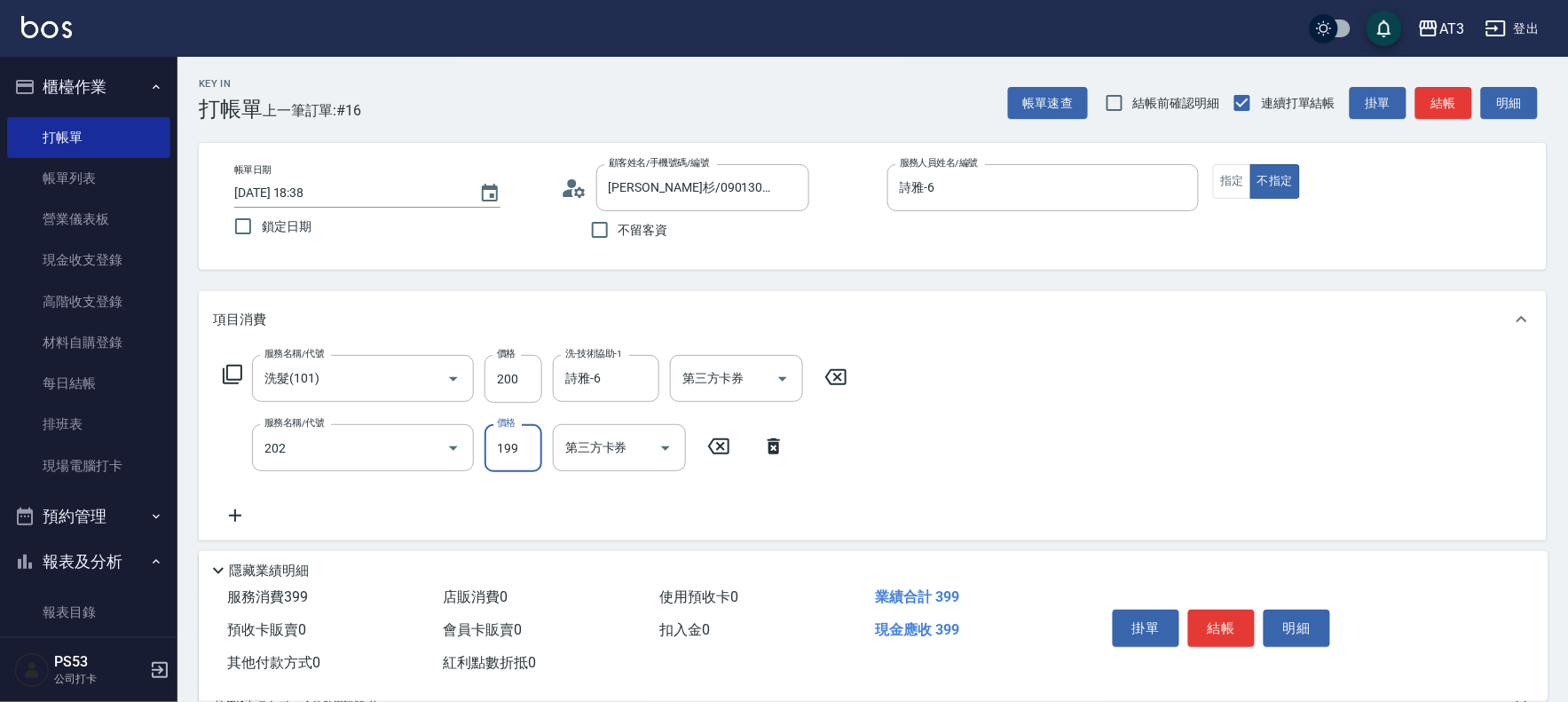
type input "不指定單剪(202)"
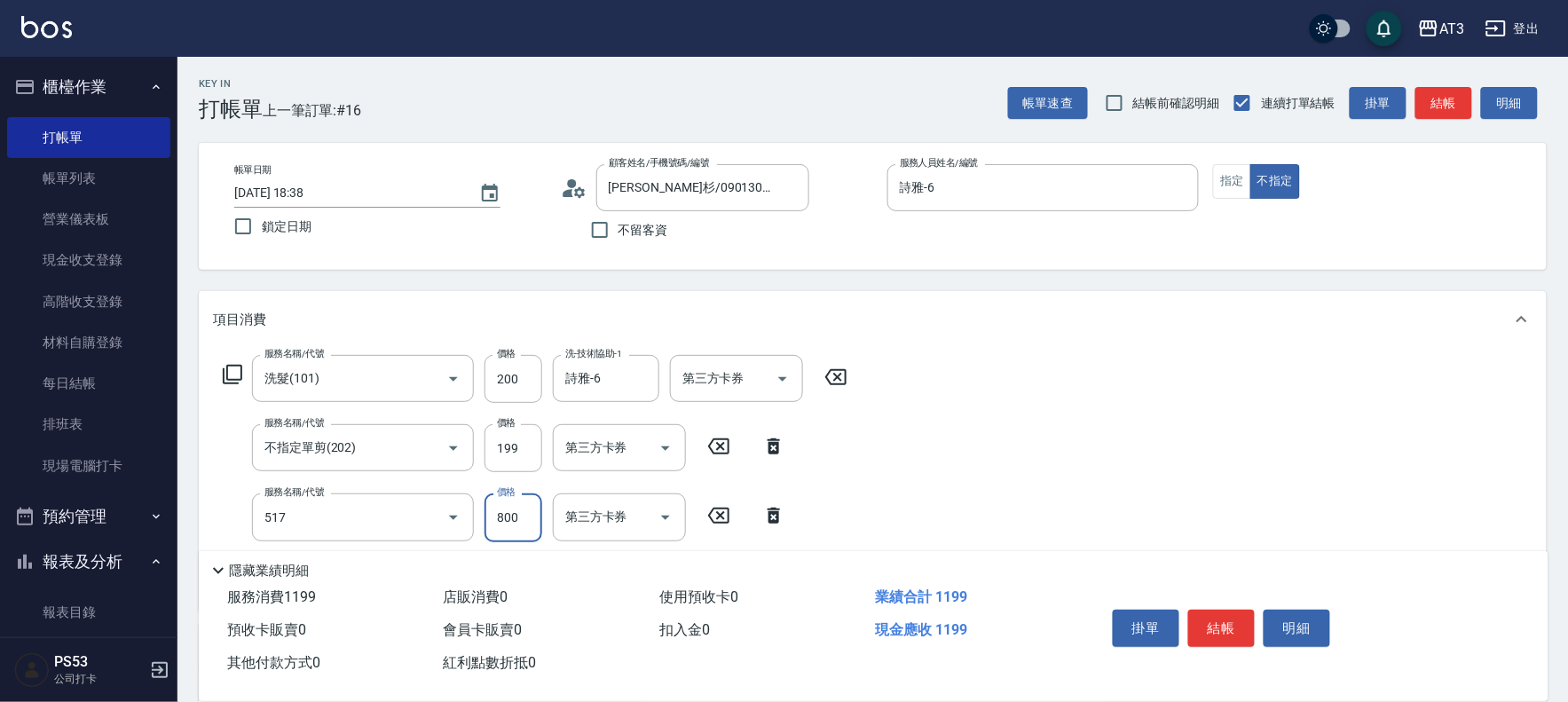
type input "C2花漾深層護髮/新(517)"
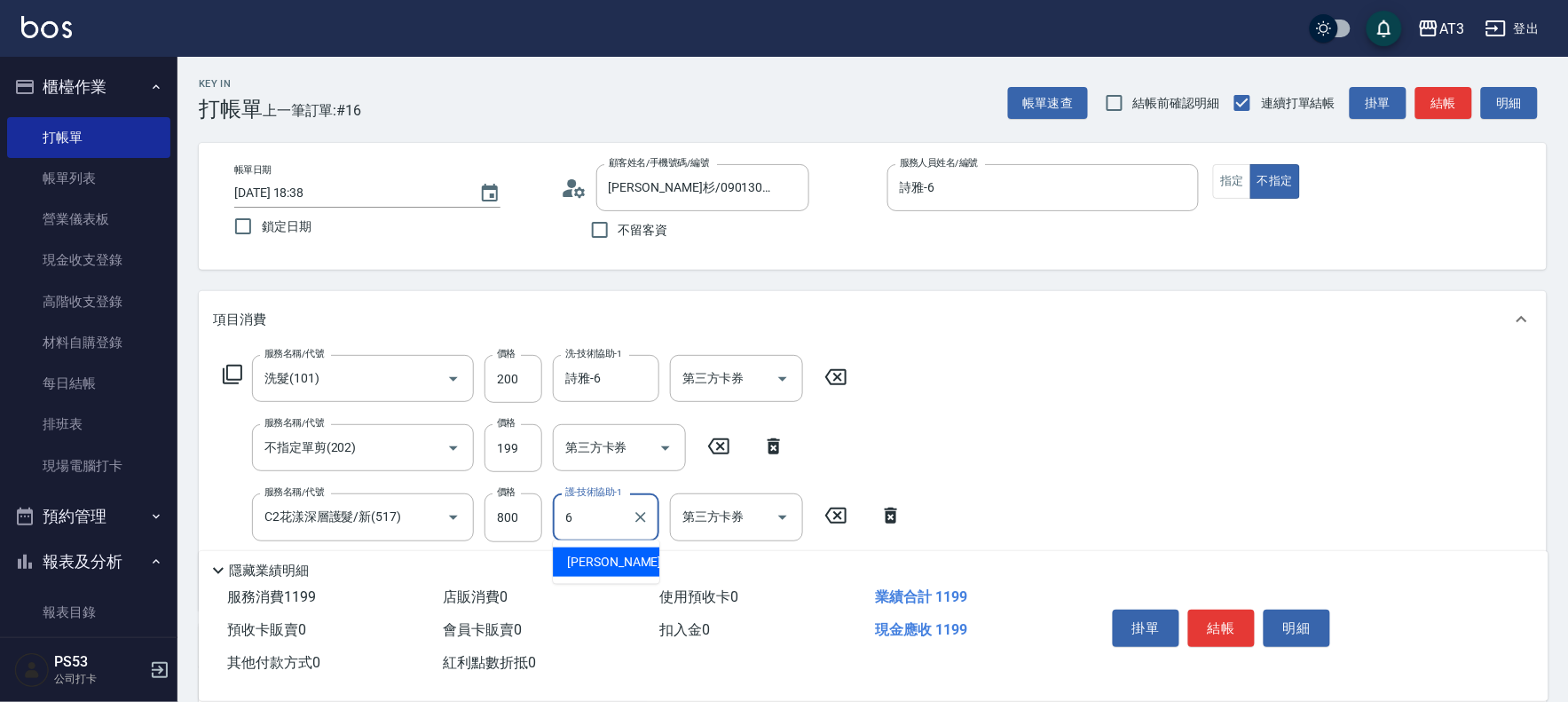
type input "詩雅-6"
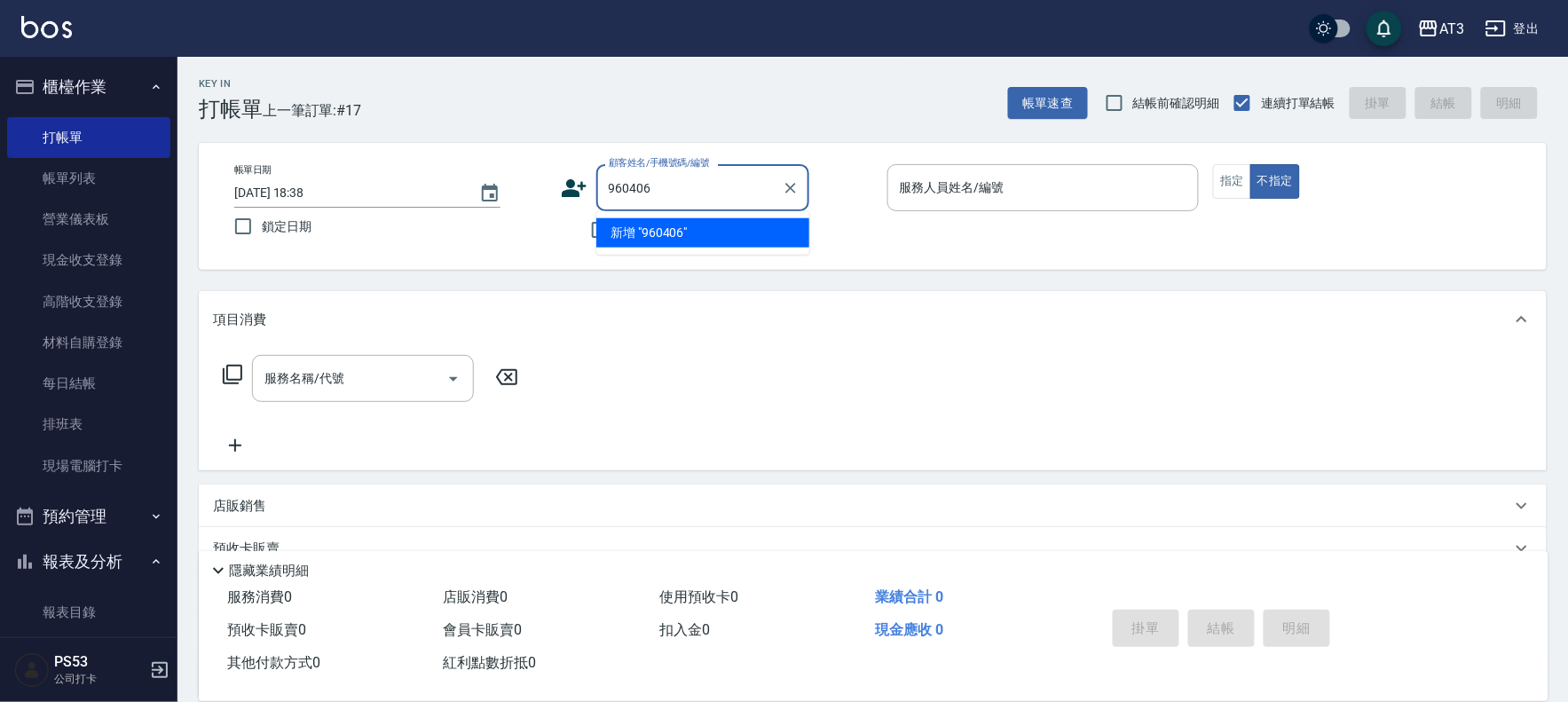
type input "960406"
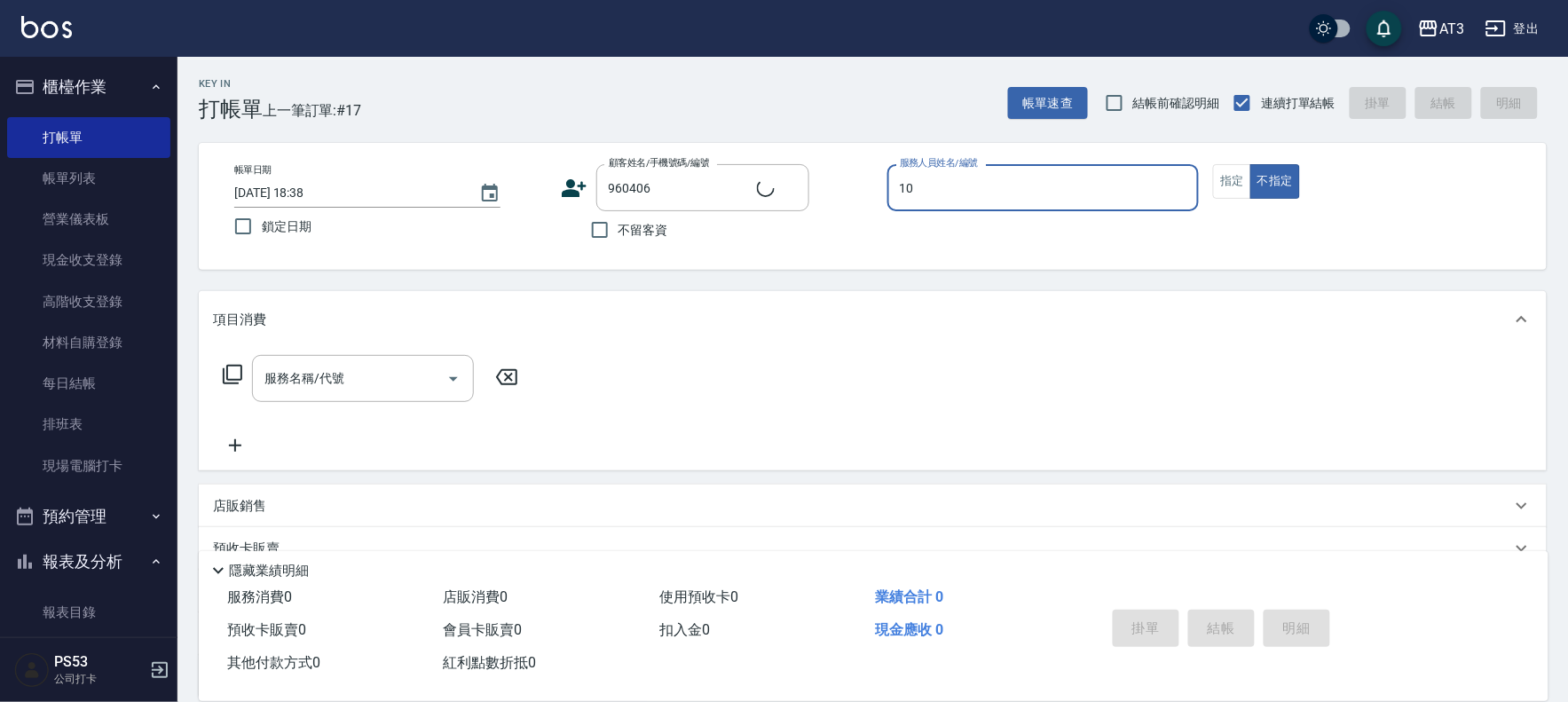
type input "10"
type input "林冠沂/0972226897/960406"
type input "菲比-10"
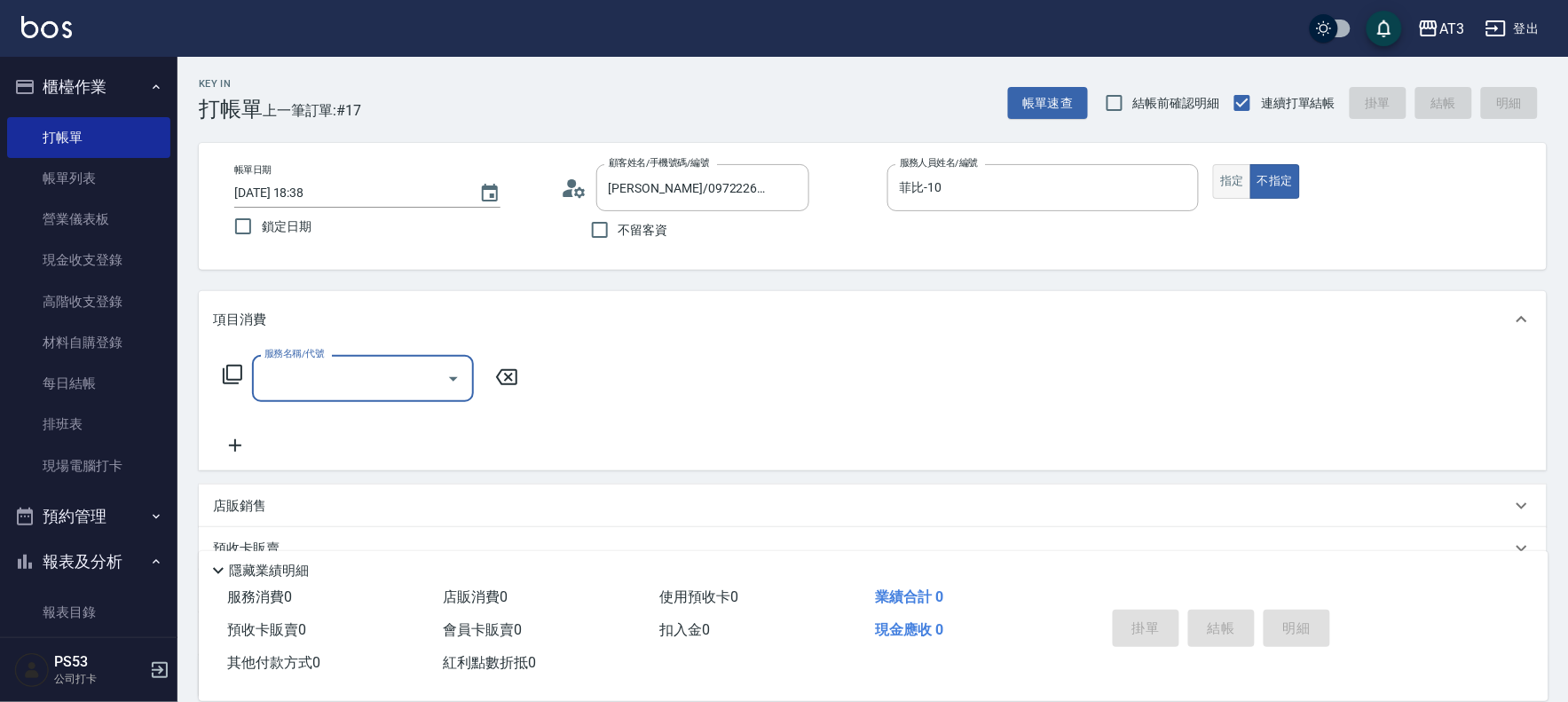
click at [1243, 191] on button "指定" at bounding box center [1232, 181] width 39 height 35
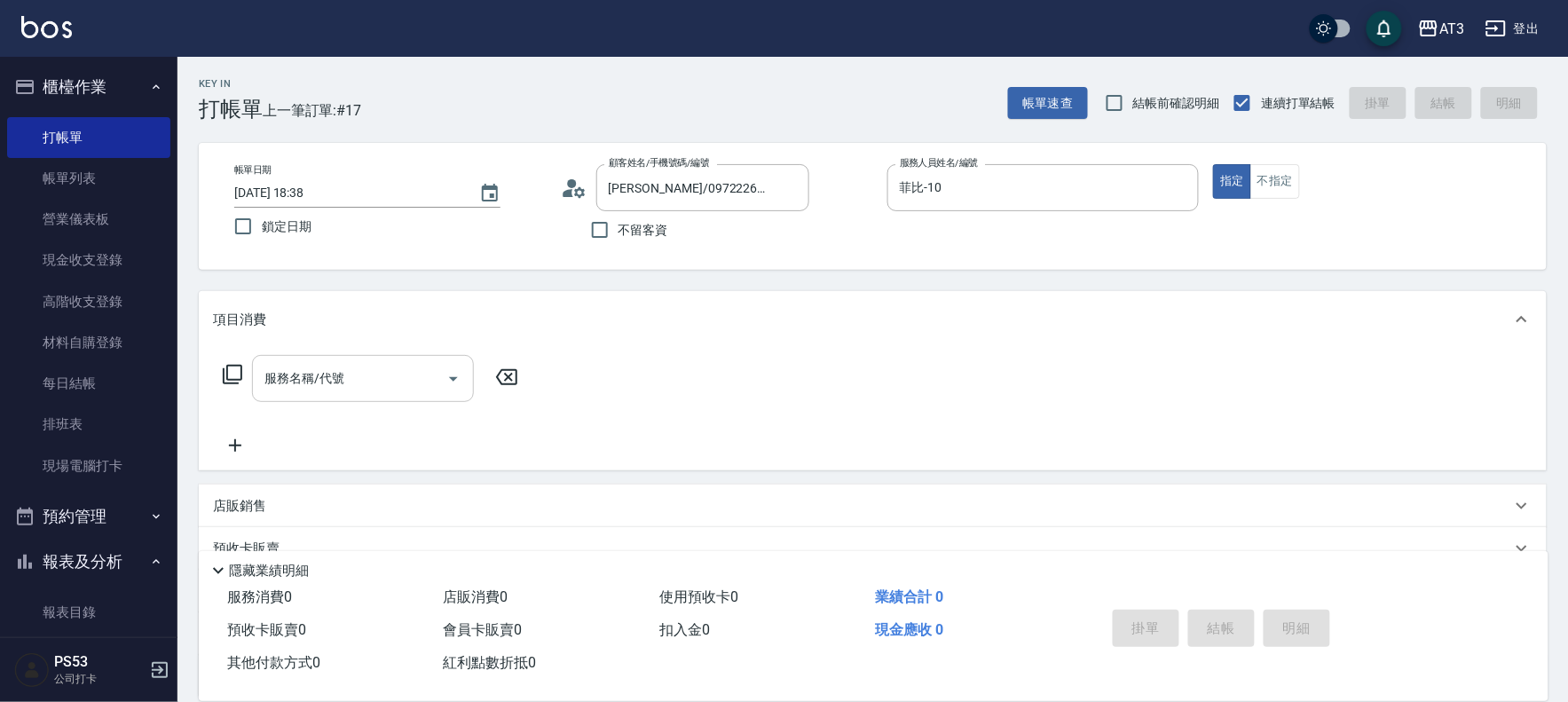
click at [365, 387] on input "服務名稱/代號" at bounding box center [350, 378] width 179 height 31
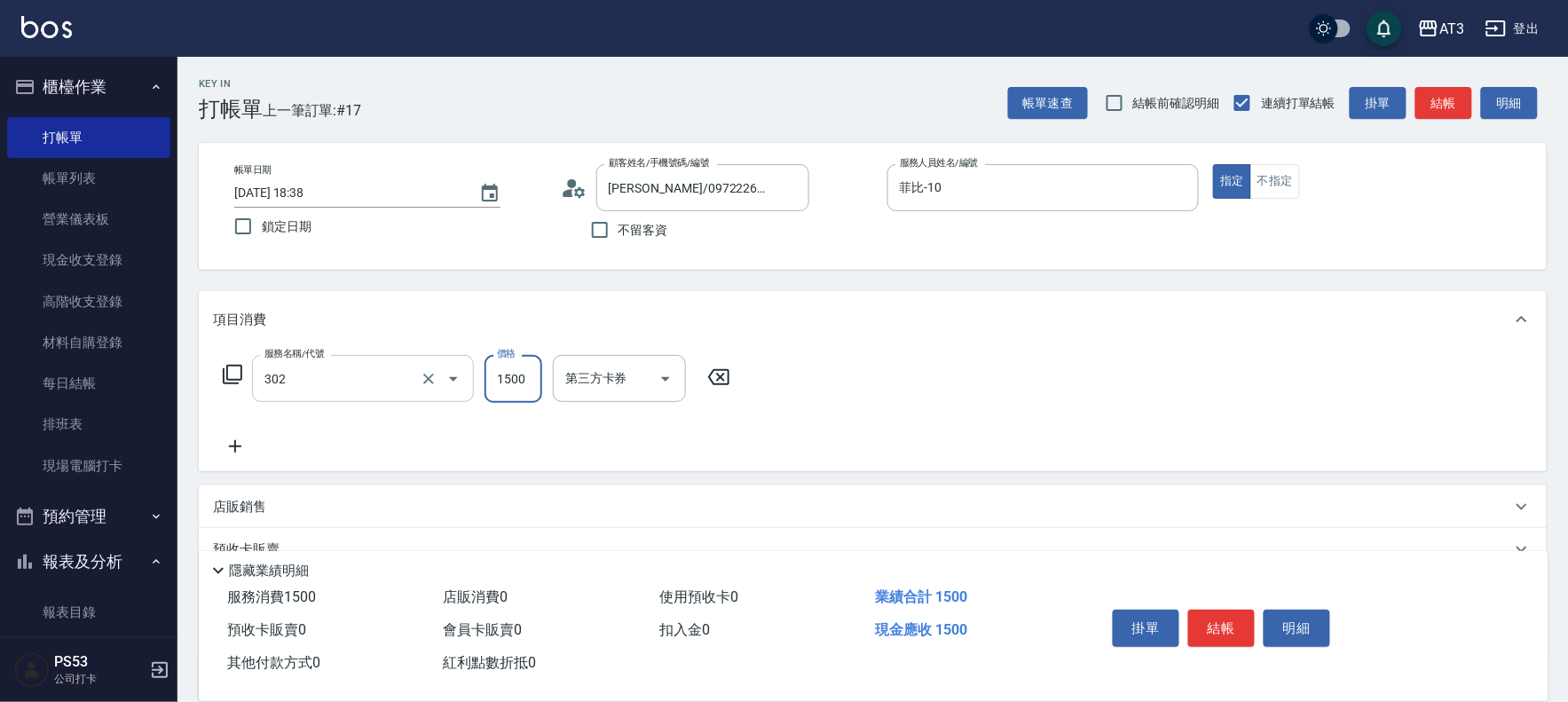
type input "設計燙髮(302)"
type input "800"
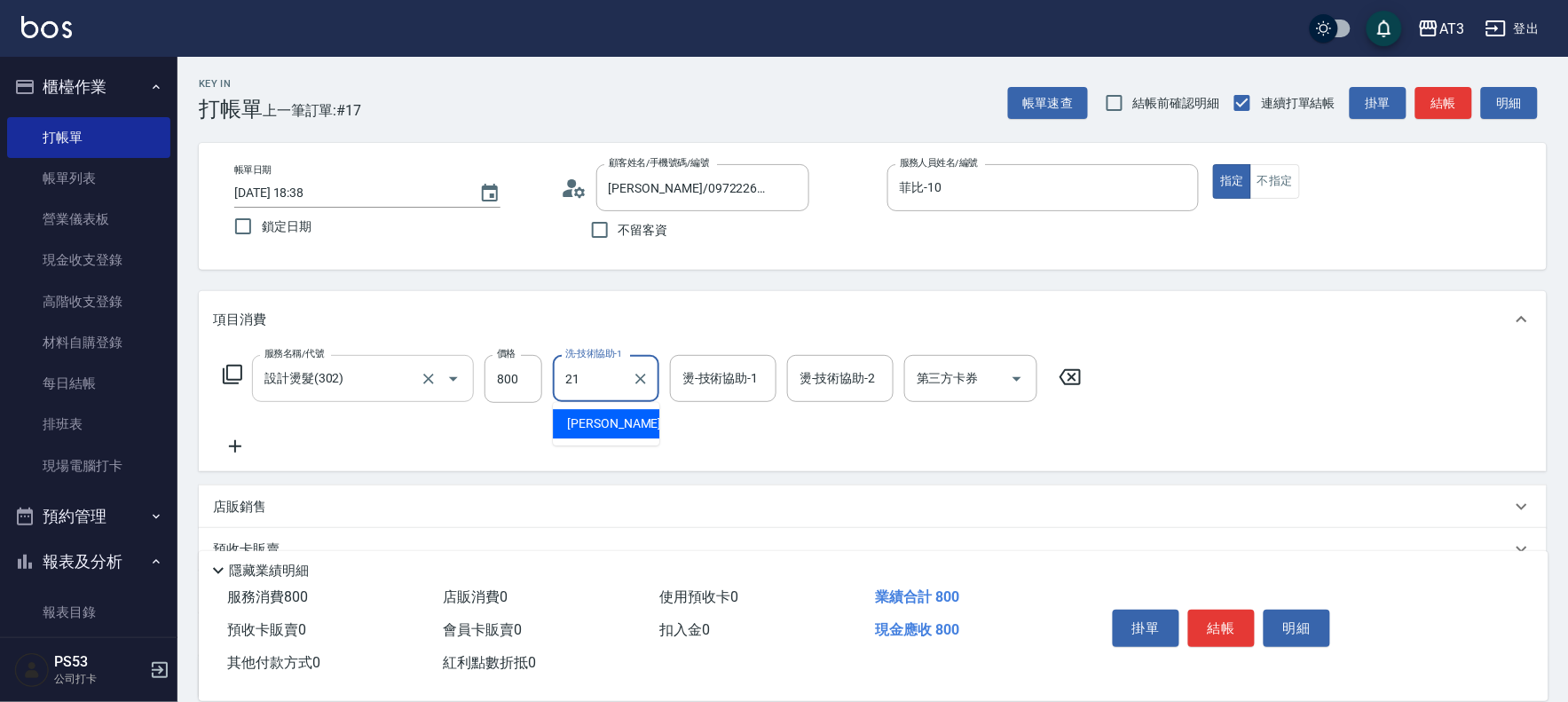
type input "珺珺-21"
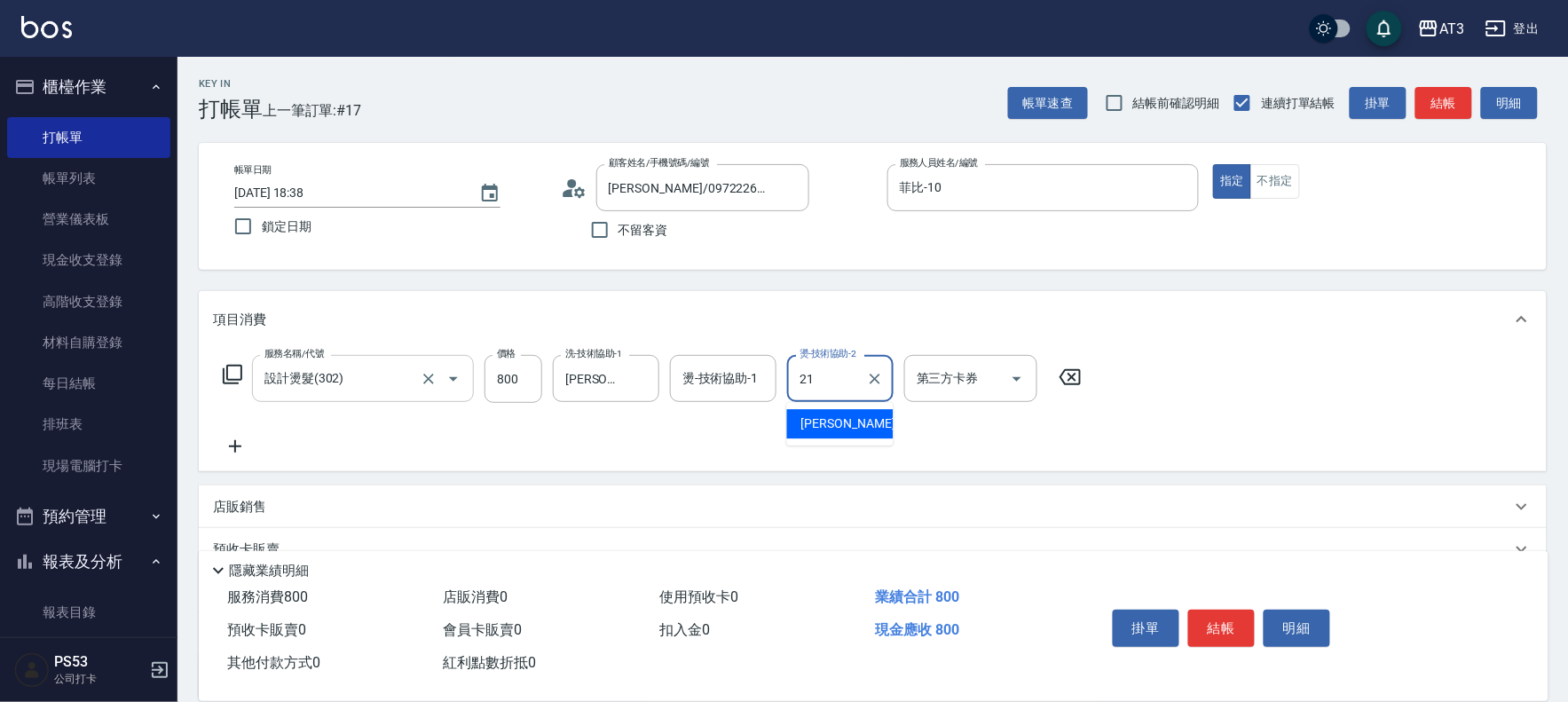
type input "珺珺-21"
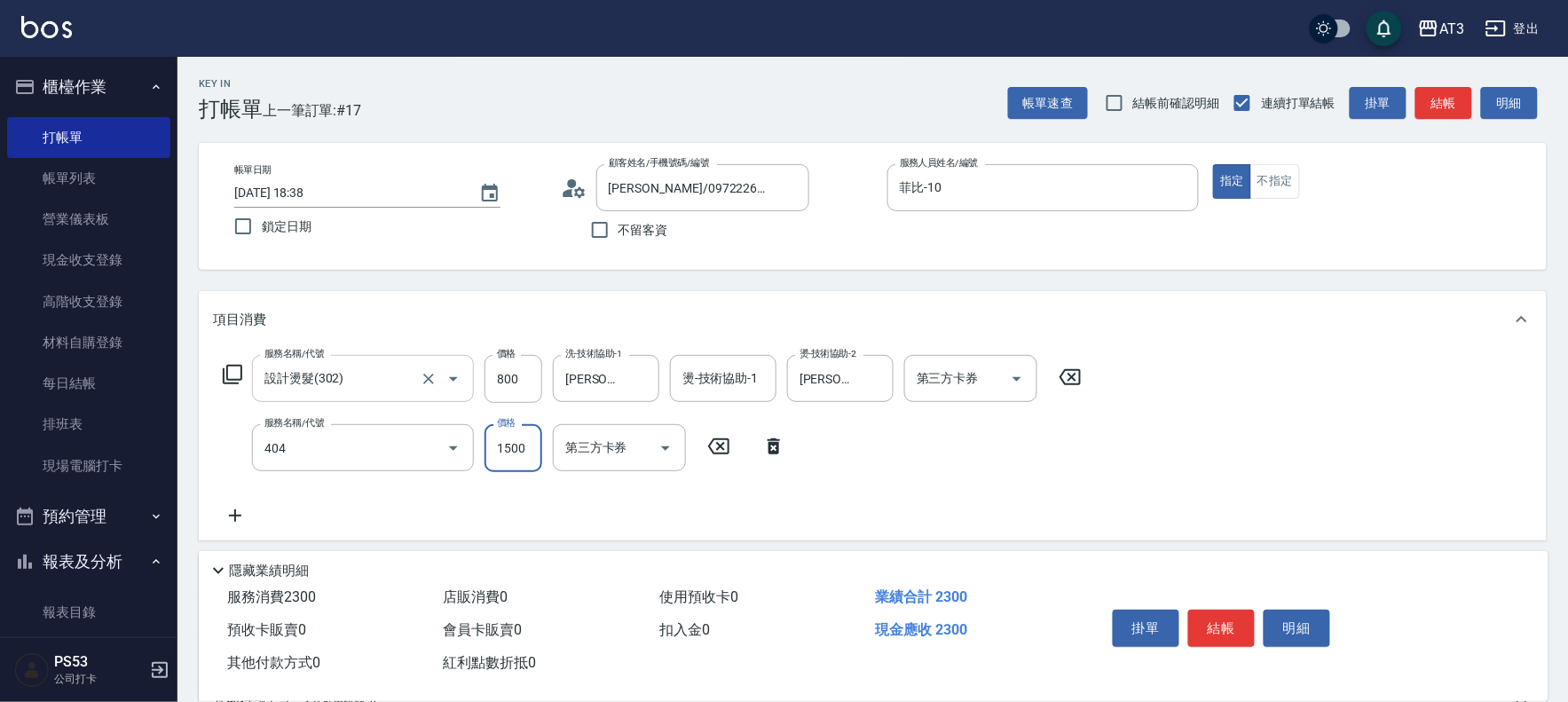
type input "設計染髮(404)"
type input "799"
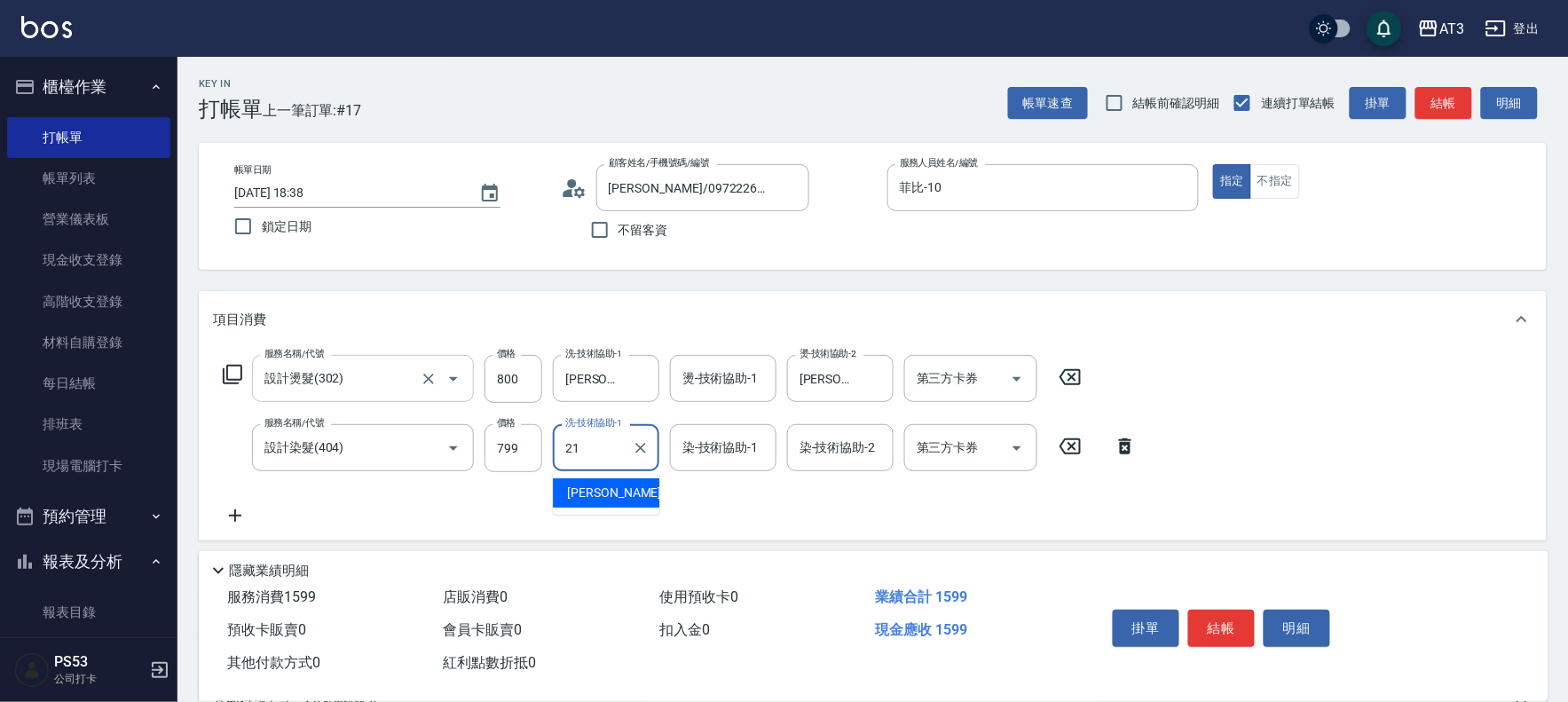
type input "珺珺-21"
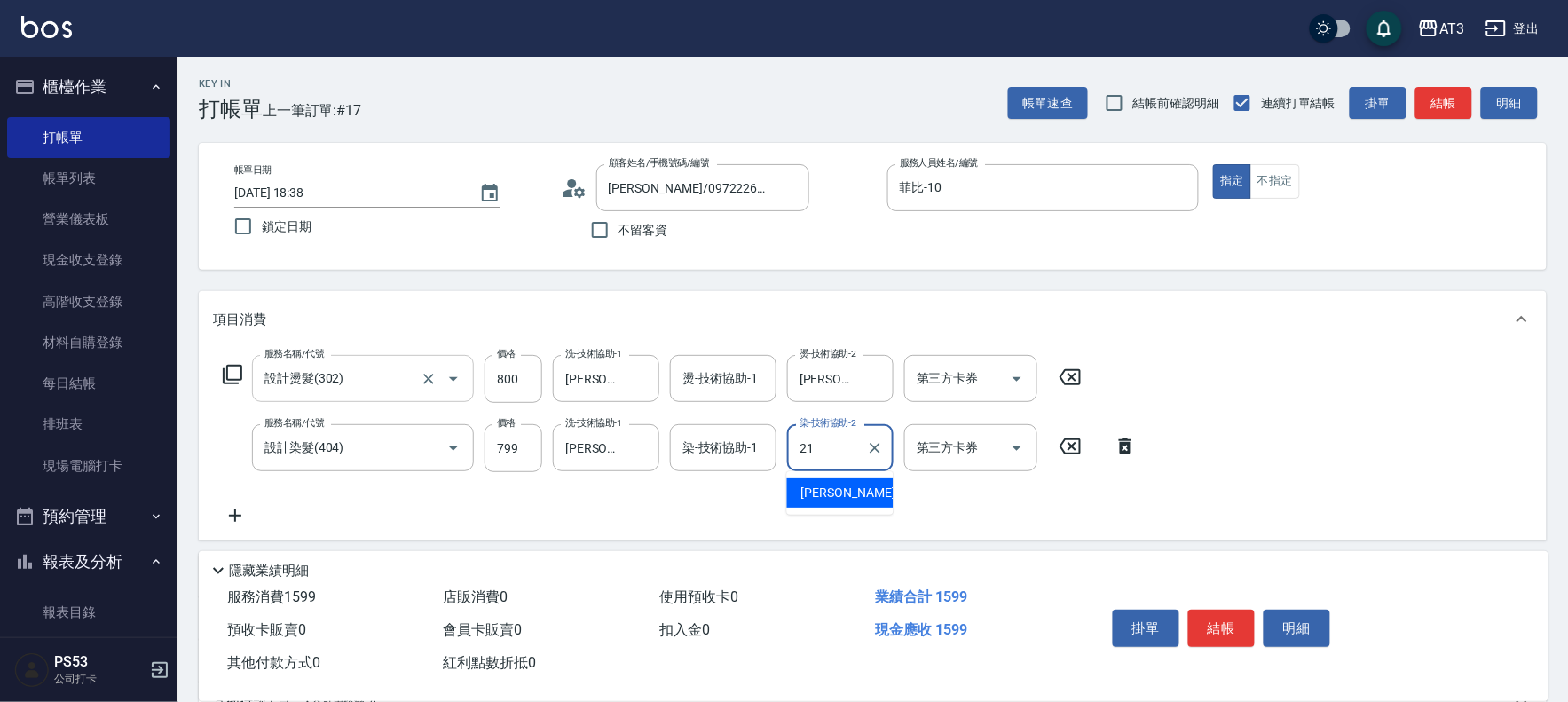
type input "珺珺-21"
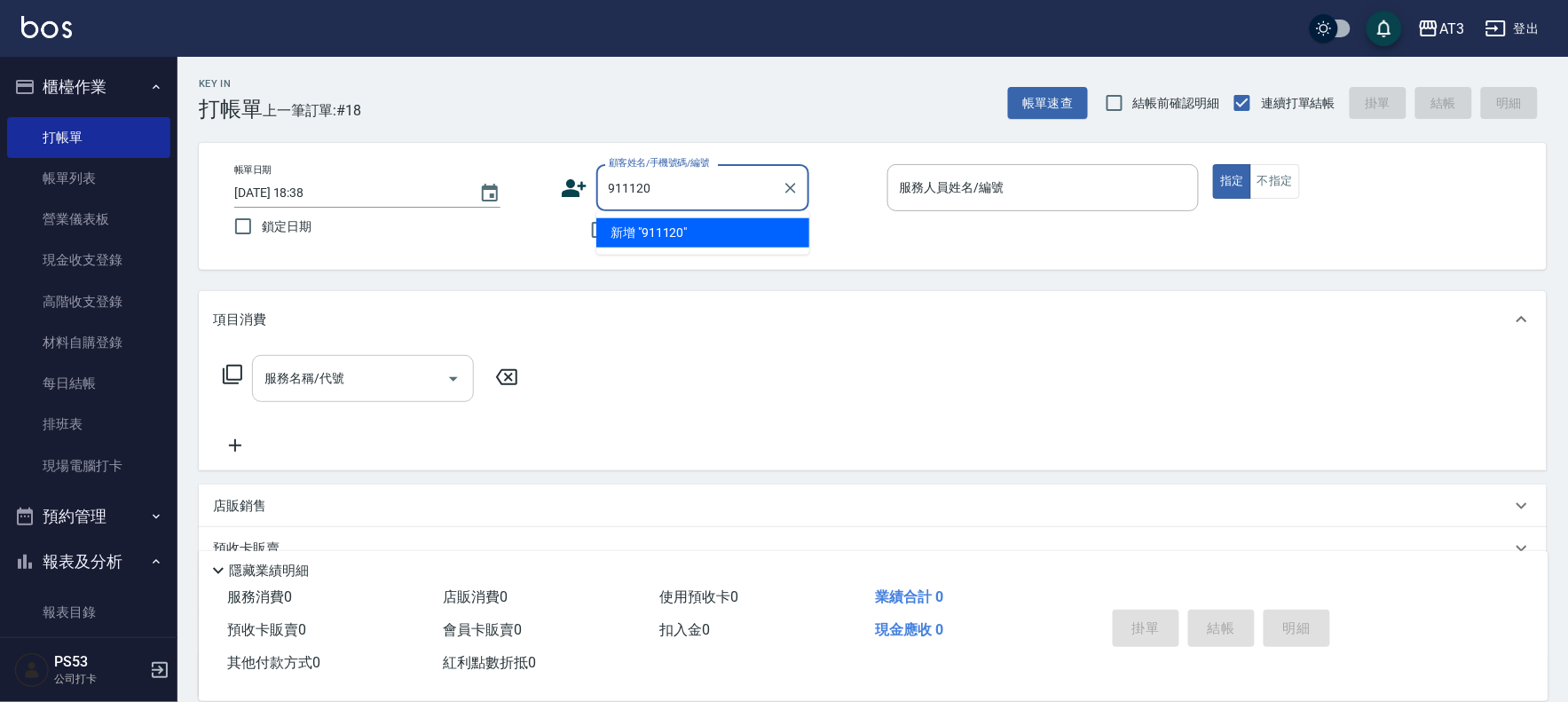
type input "911120"
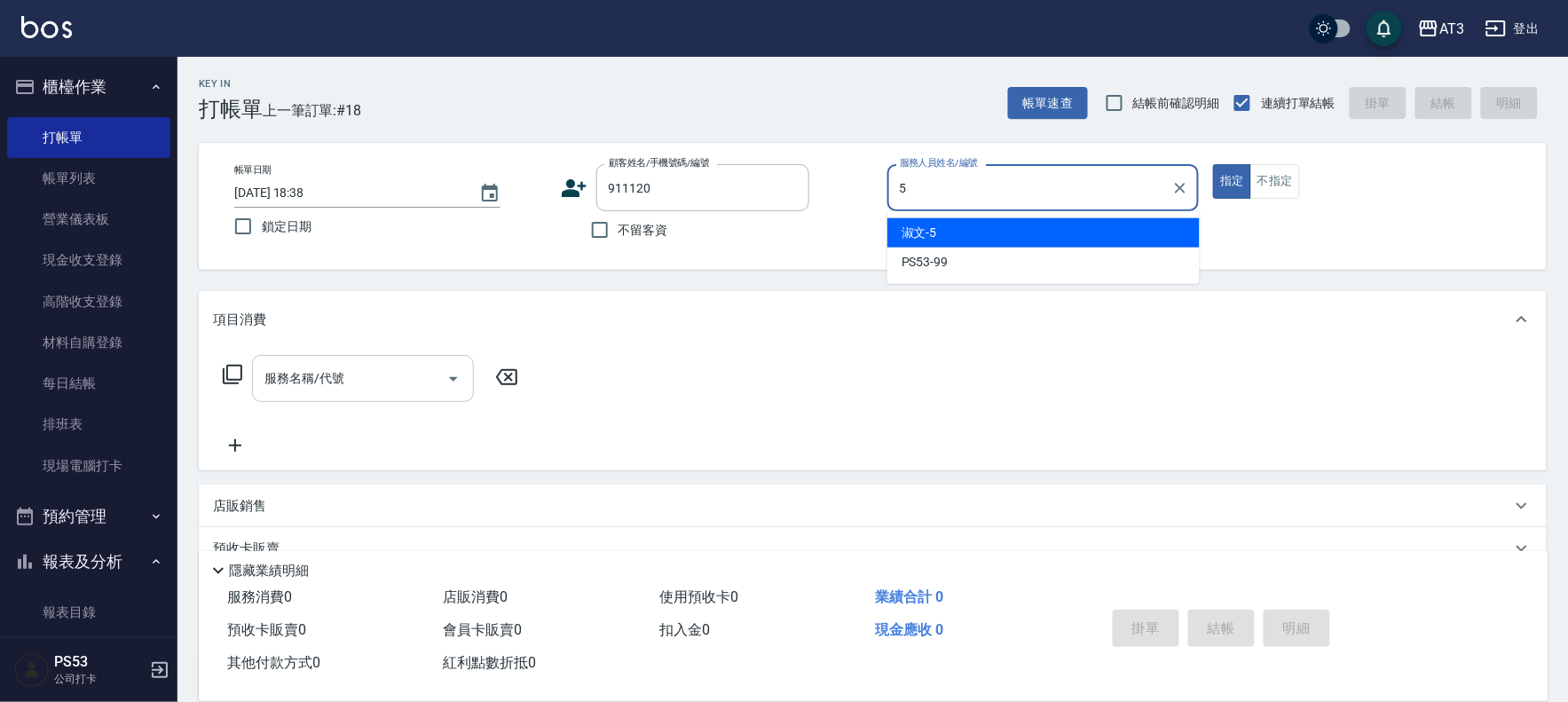
type input "淑文-5"
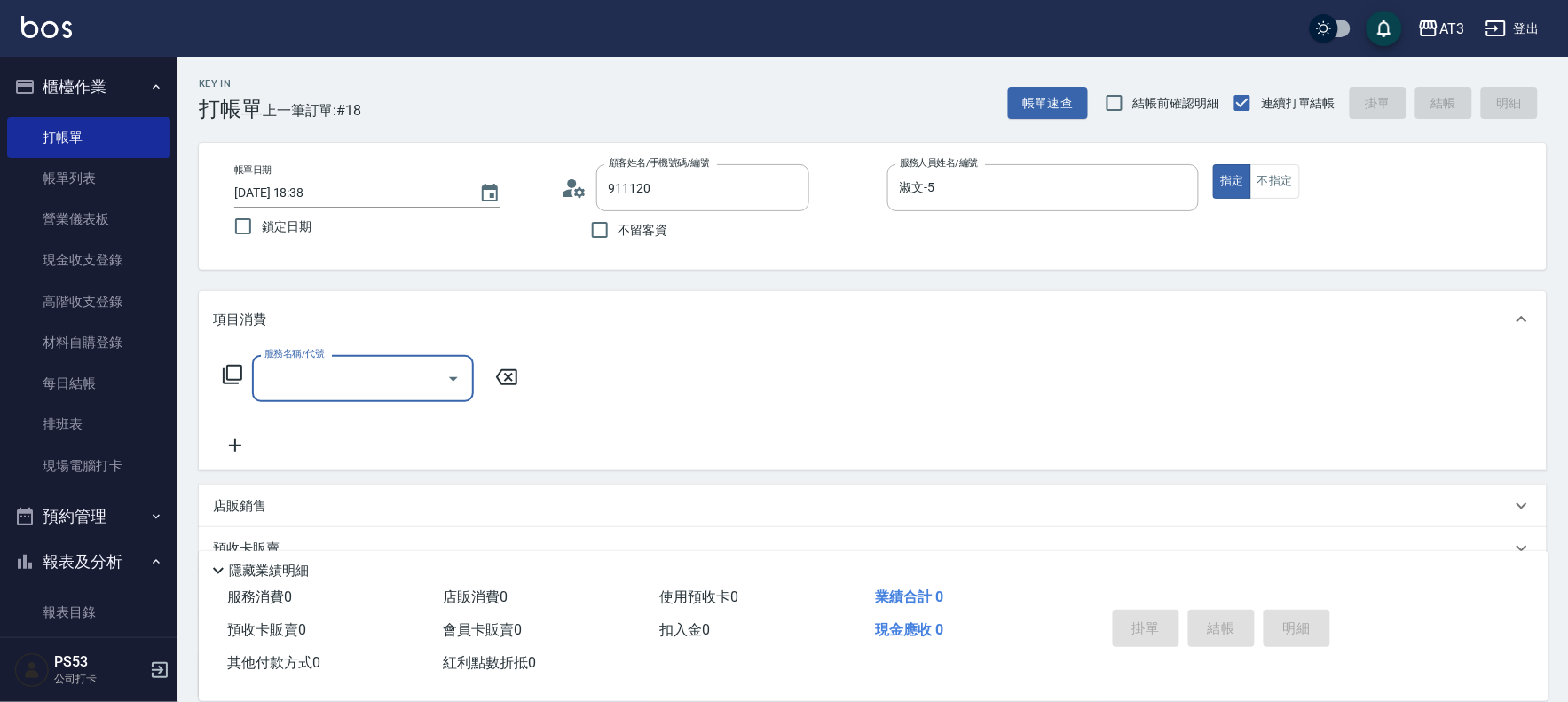
type input "張馨/0971621363/911120"
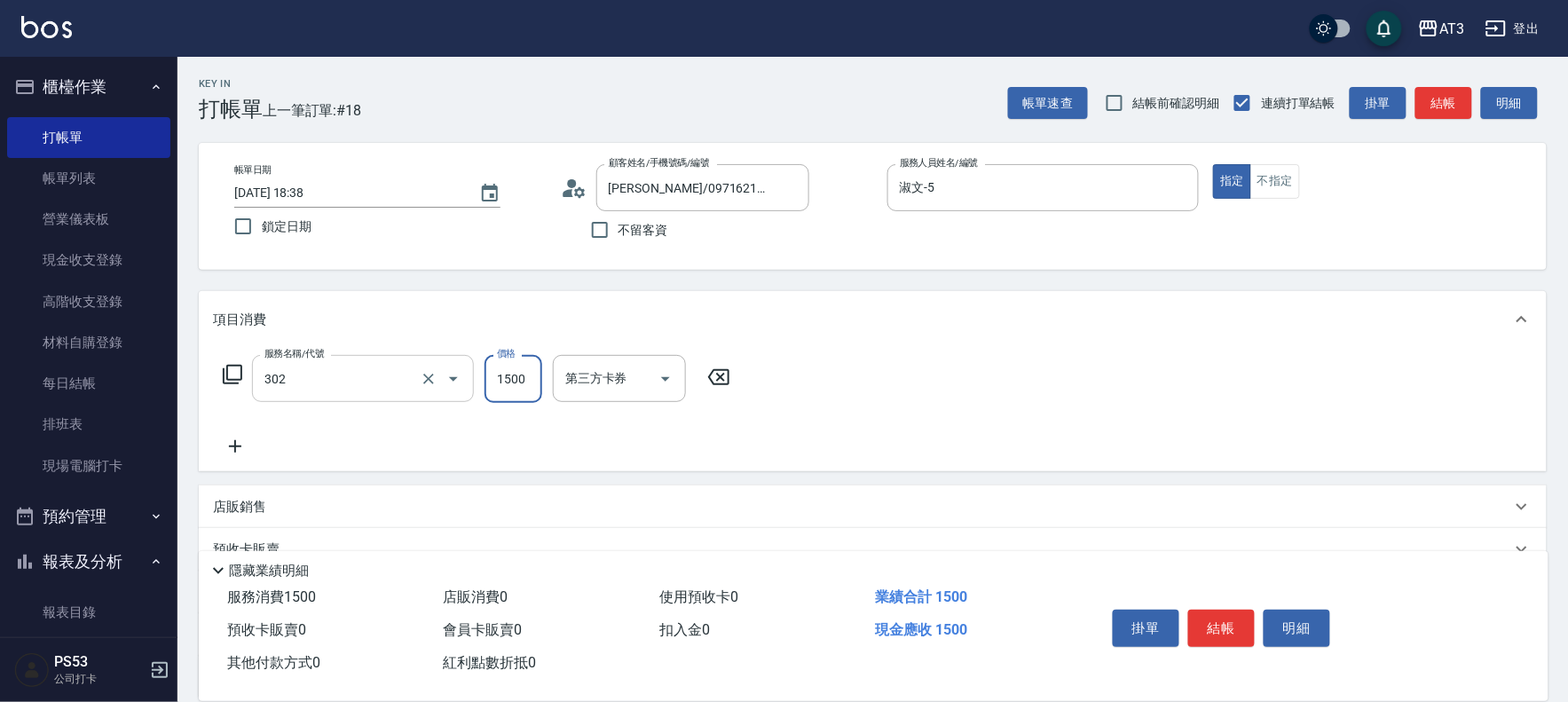
type input "設計燙髮(302)"
type input "1080"
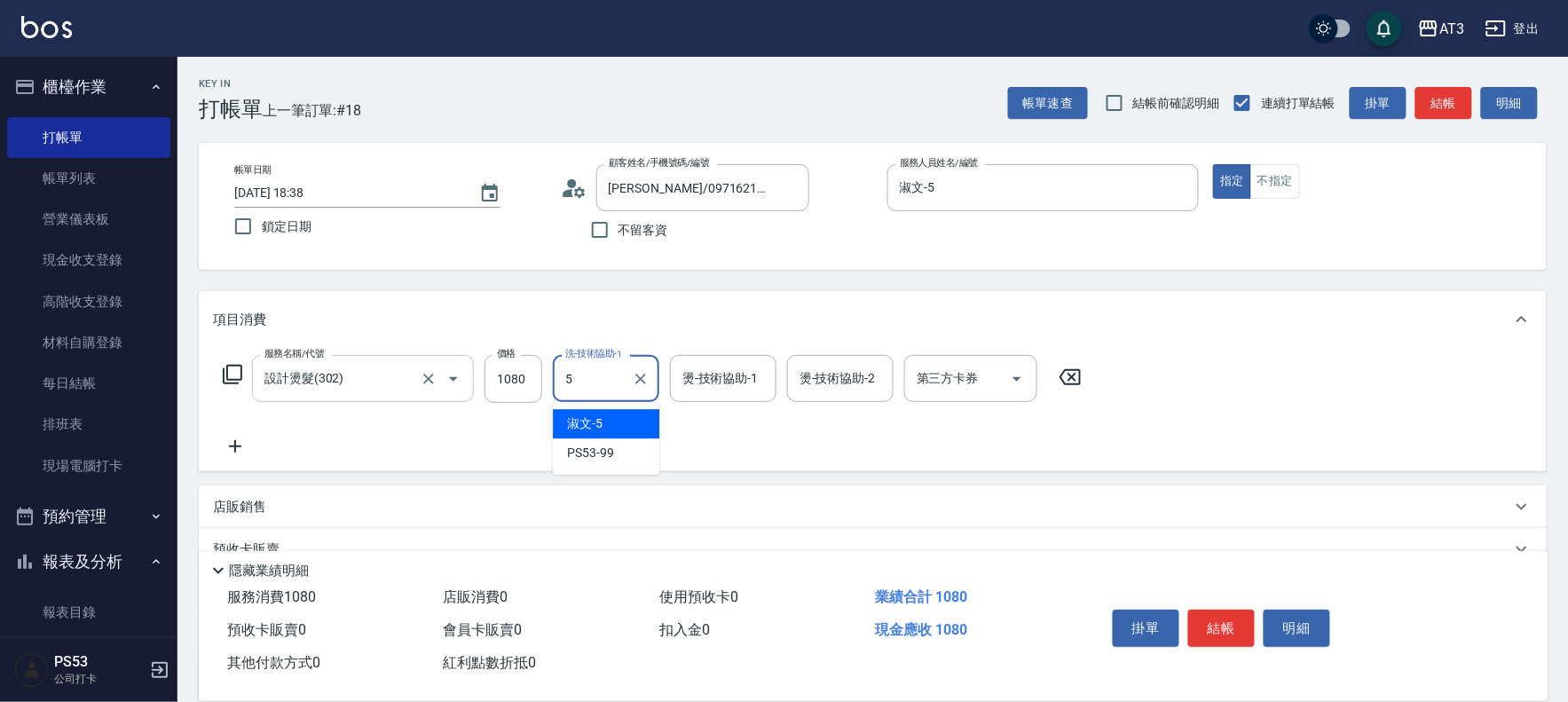
type input "淑文-5"
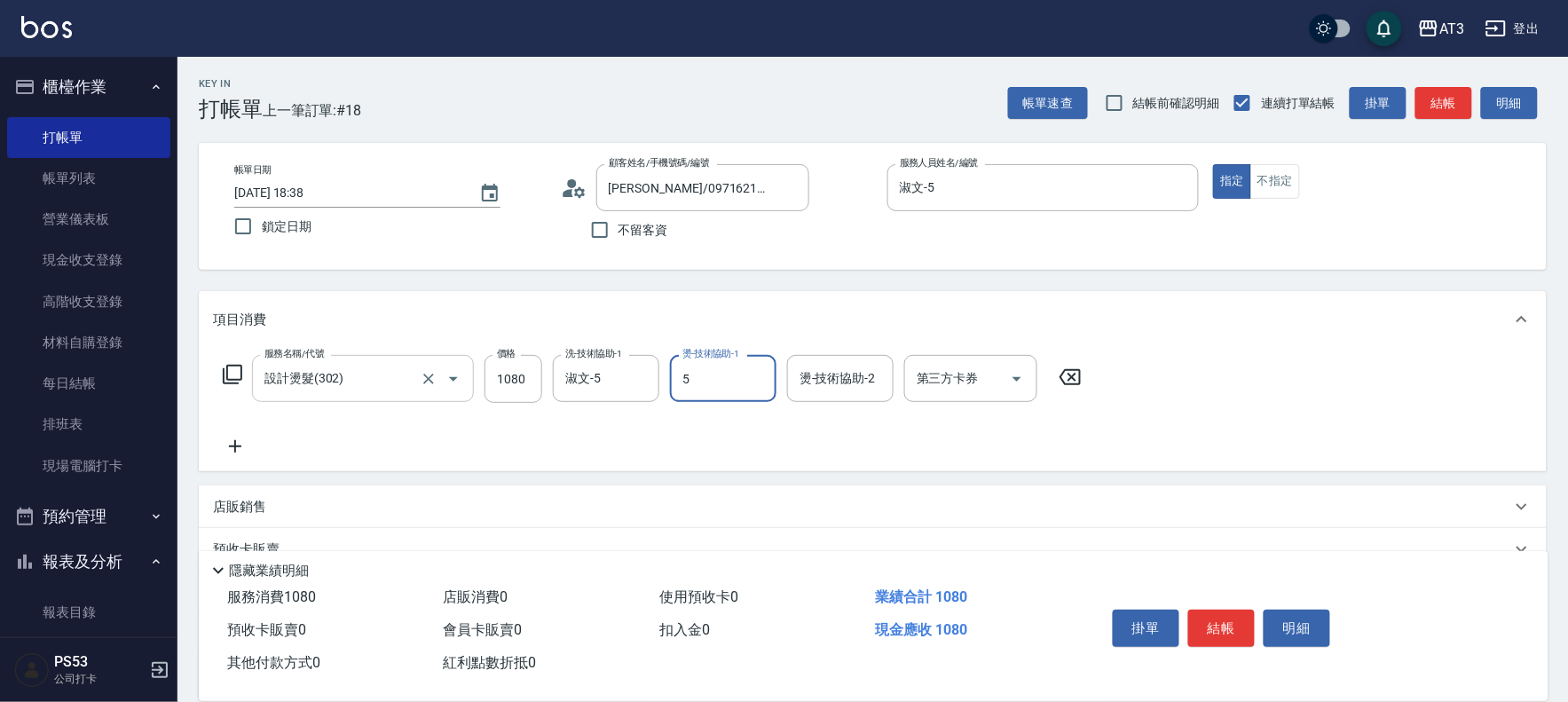
type input "淑文-5"
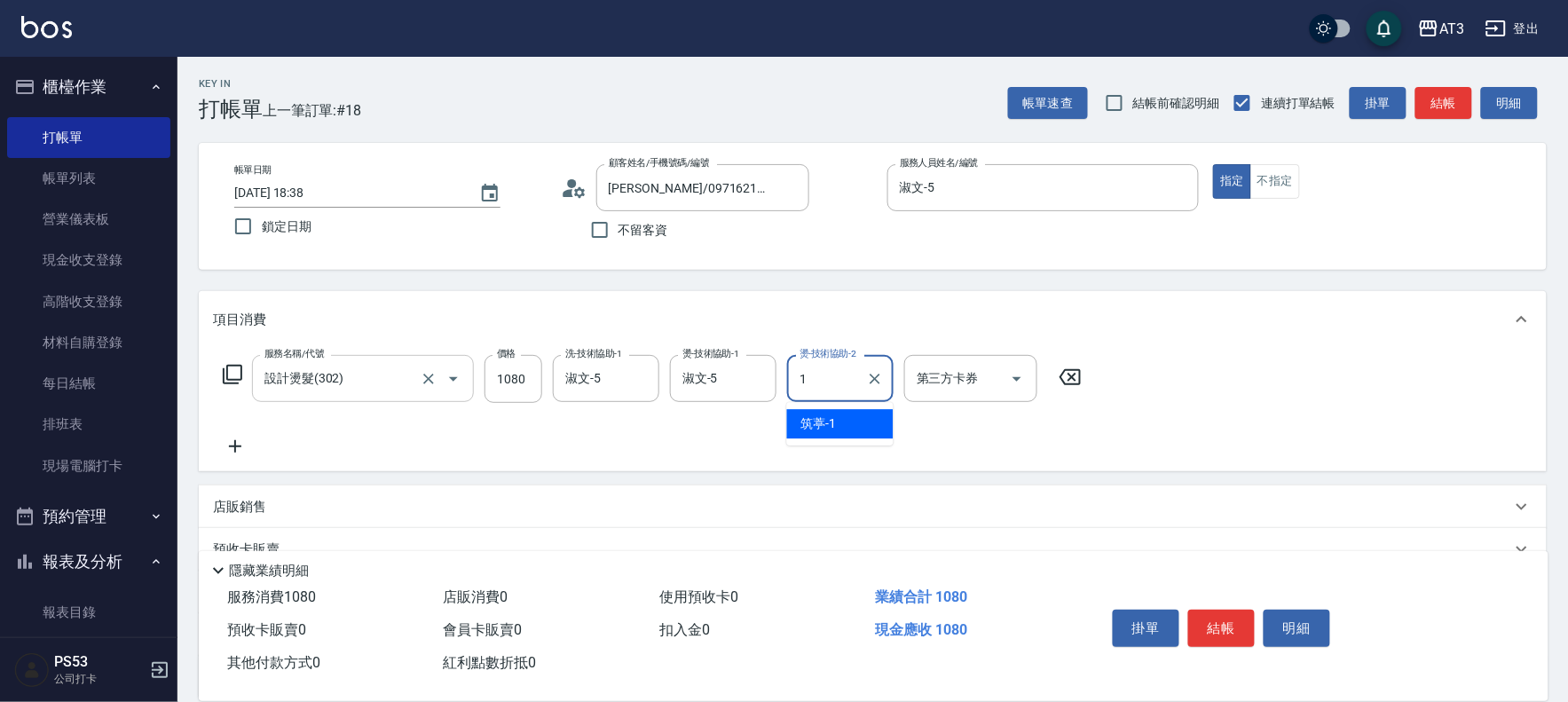
type input "筑葶-1"
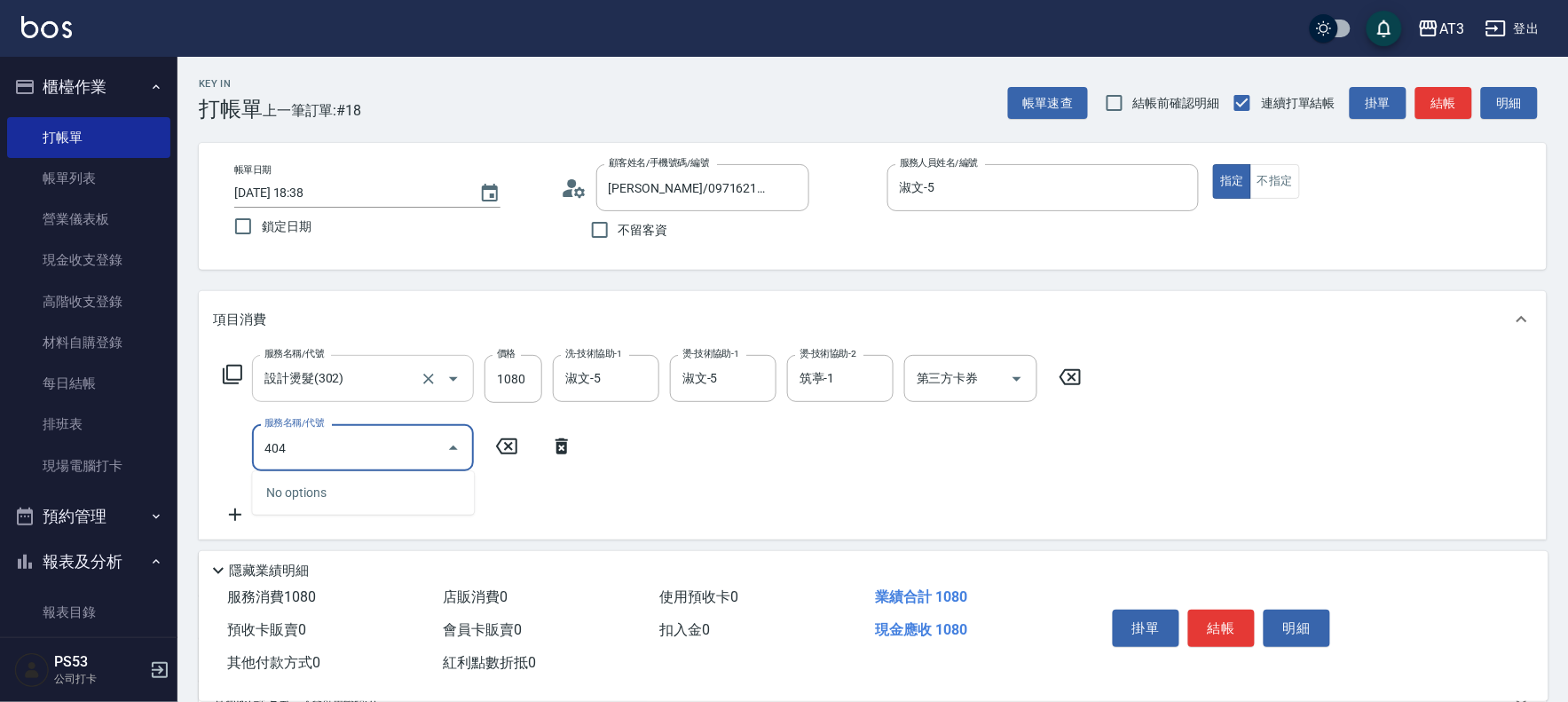
type input "404"
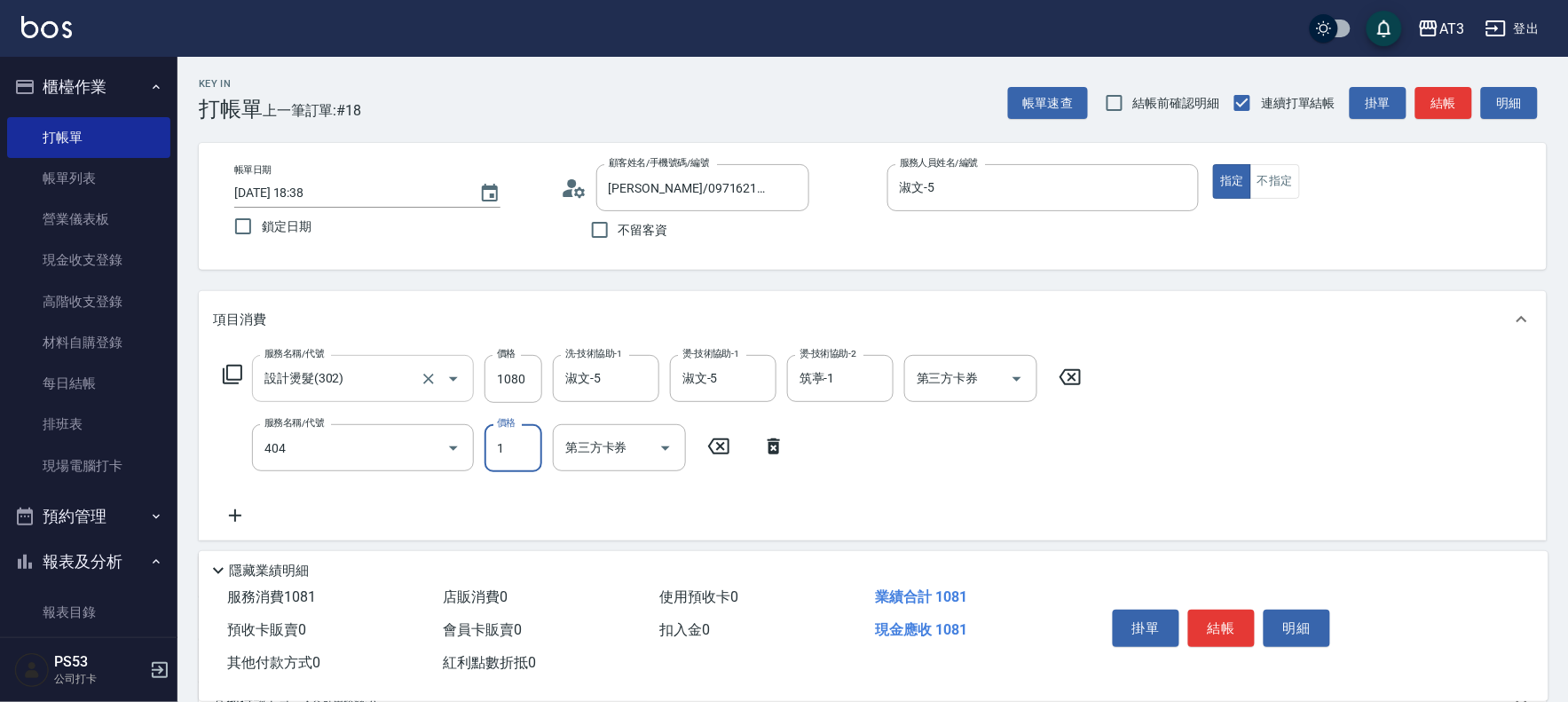
type input "11"
type input "設計染髮(404)"
type input "1100"
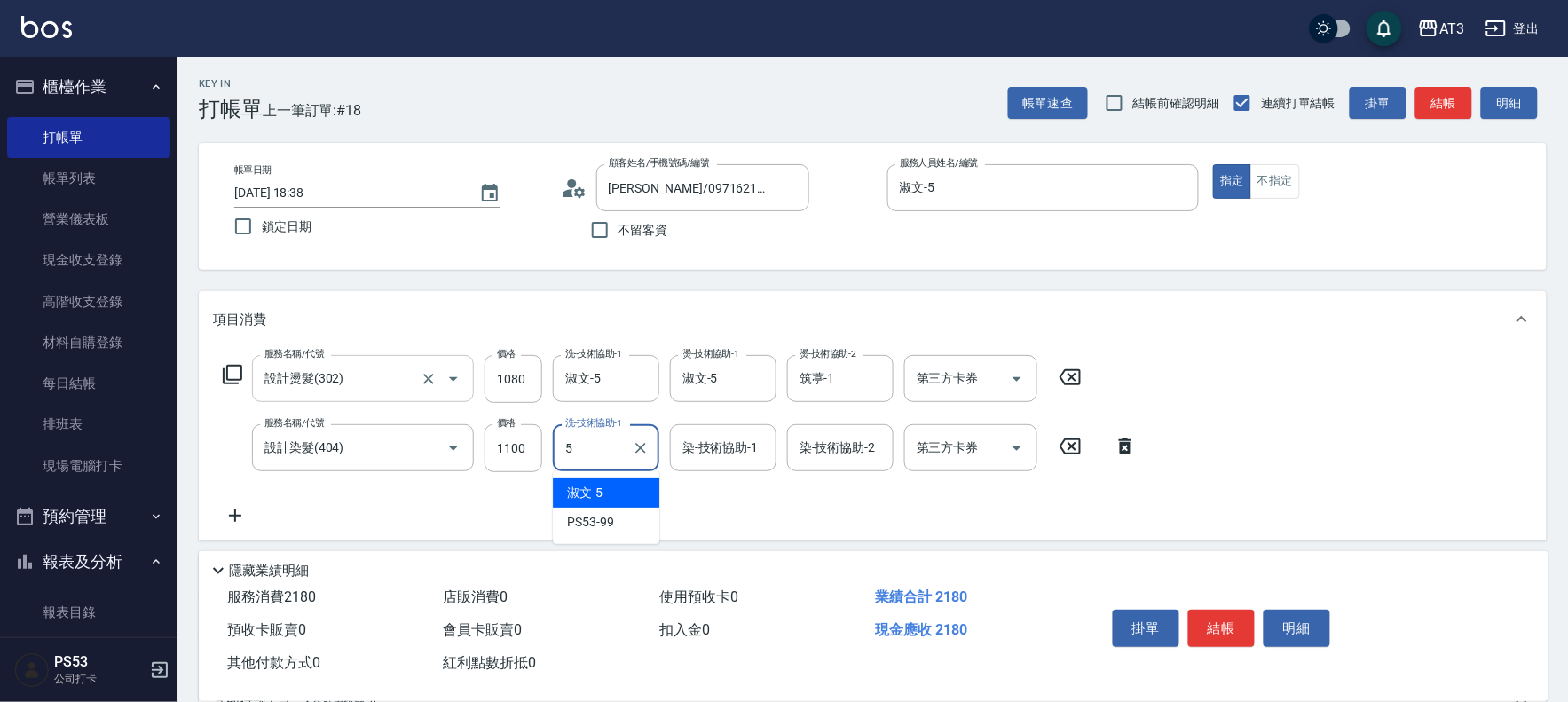
type input "淑文-5"
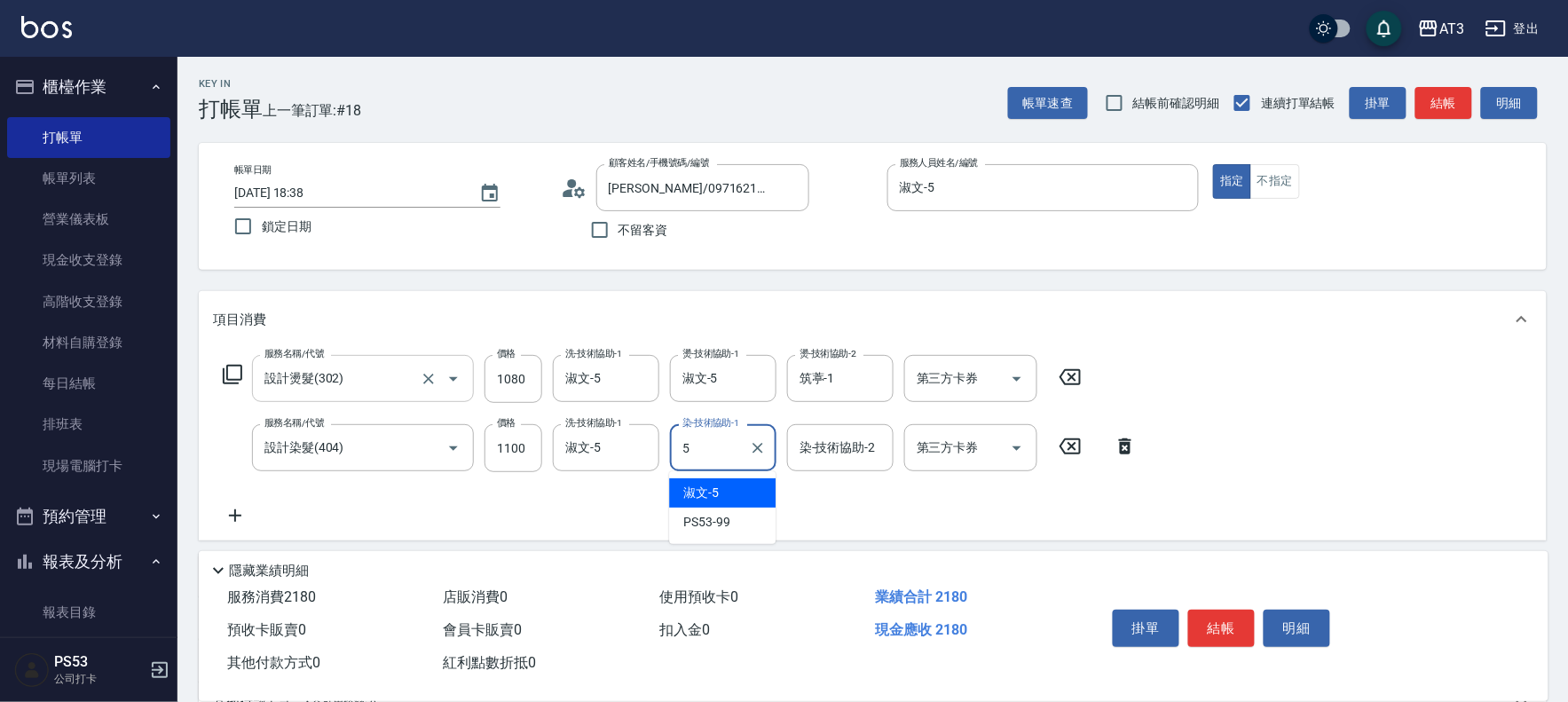
type input "淑文-5"
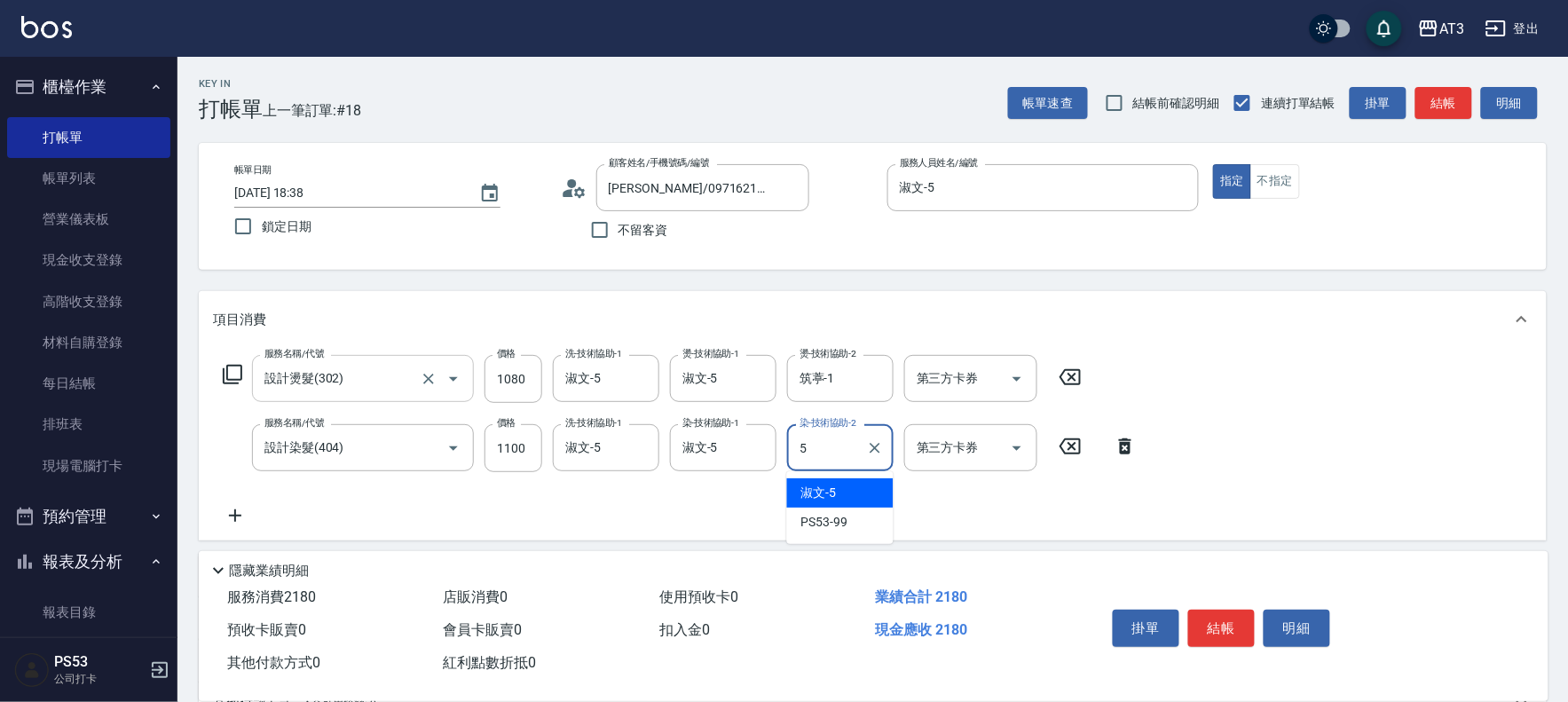
type input "淑文-5"
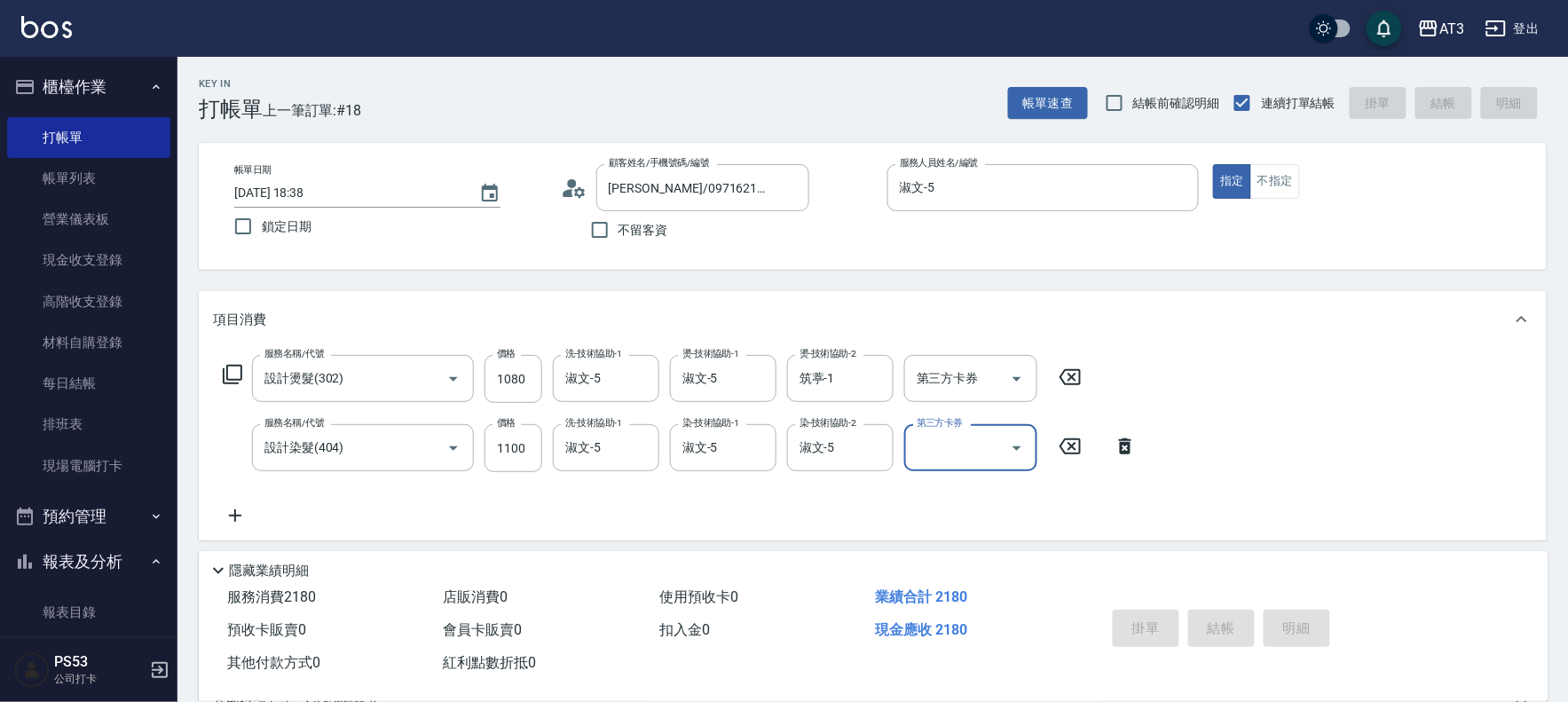
type input "2025/08/23 18:39"
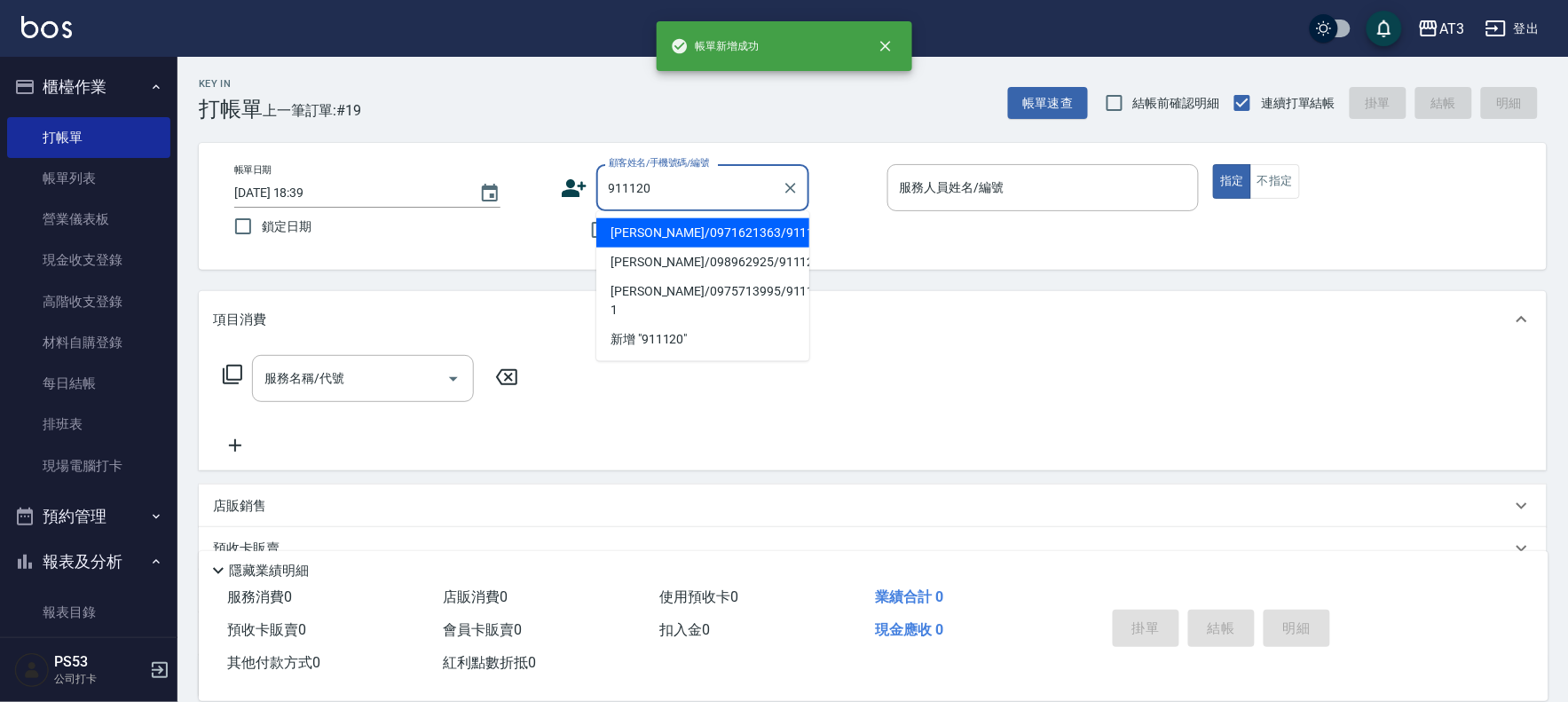
type input "911120"
type input "5"
type input "張馨/0971621363/911120"
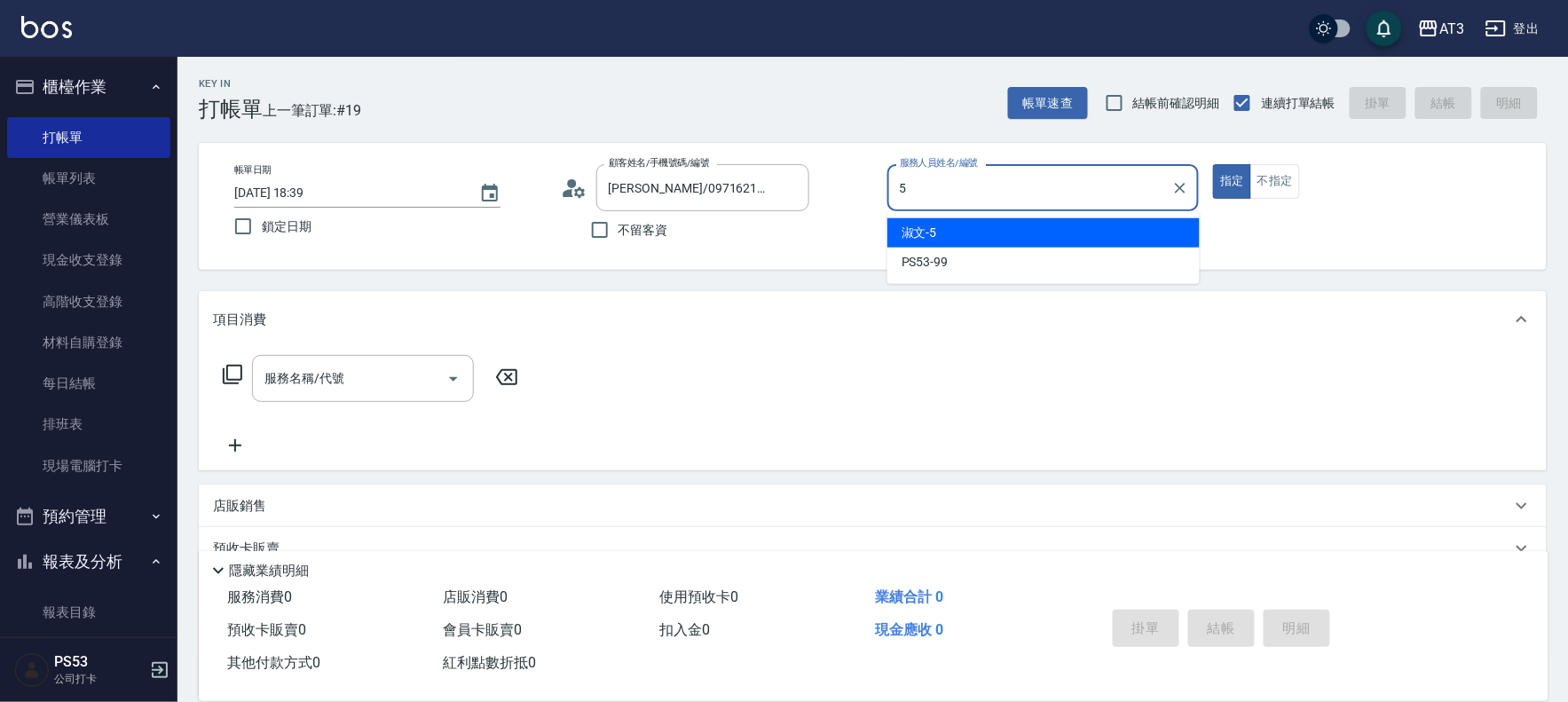
type input "淑文-5"
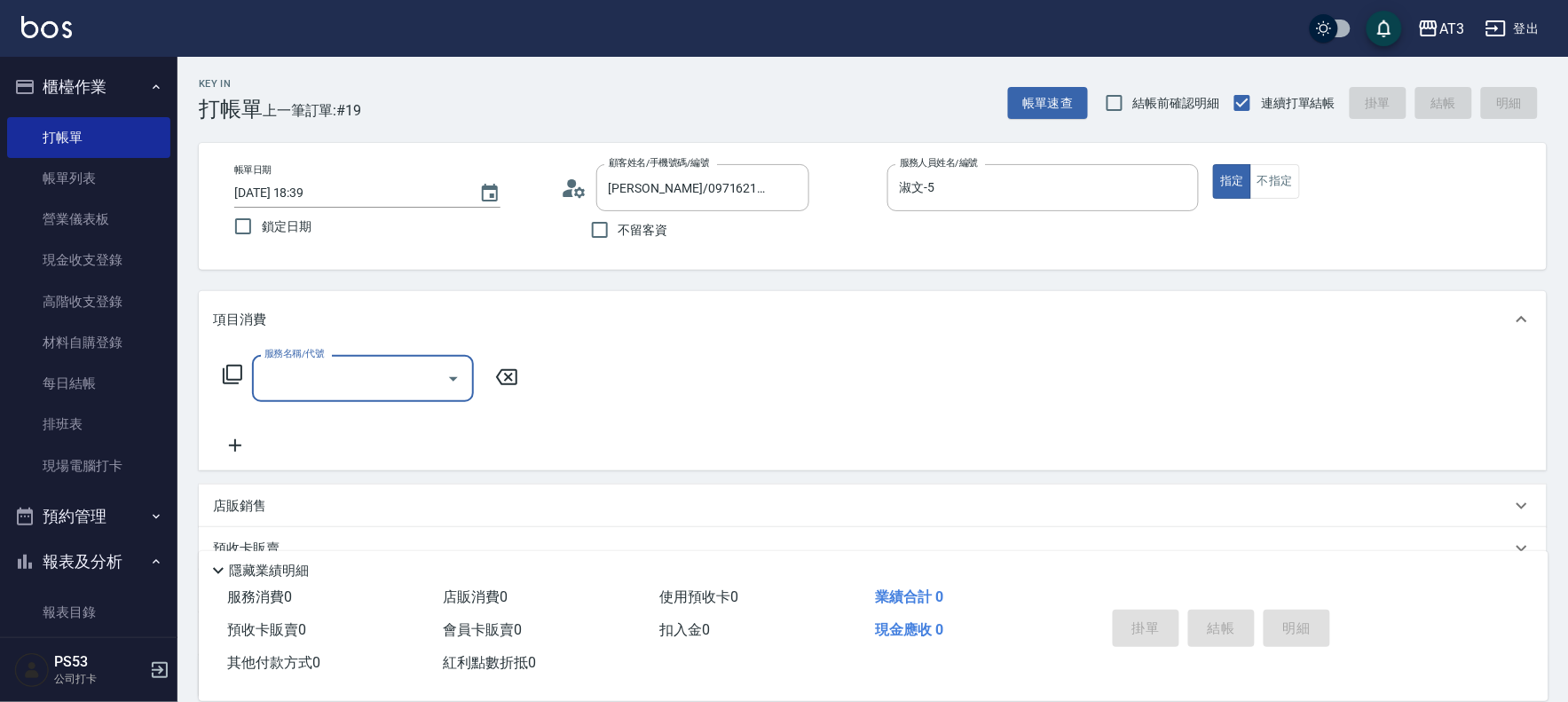
type input "3"
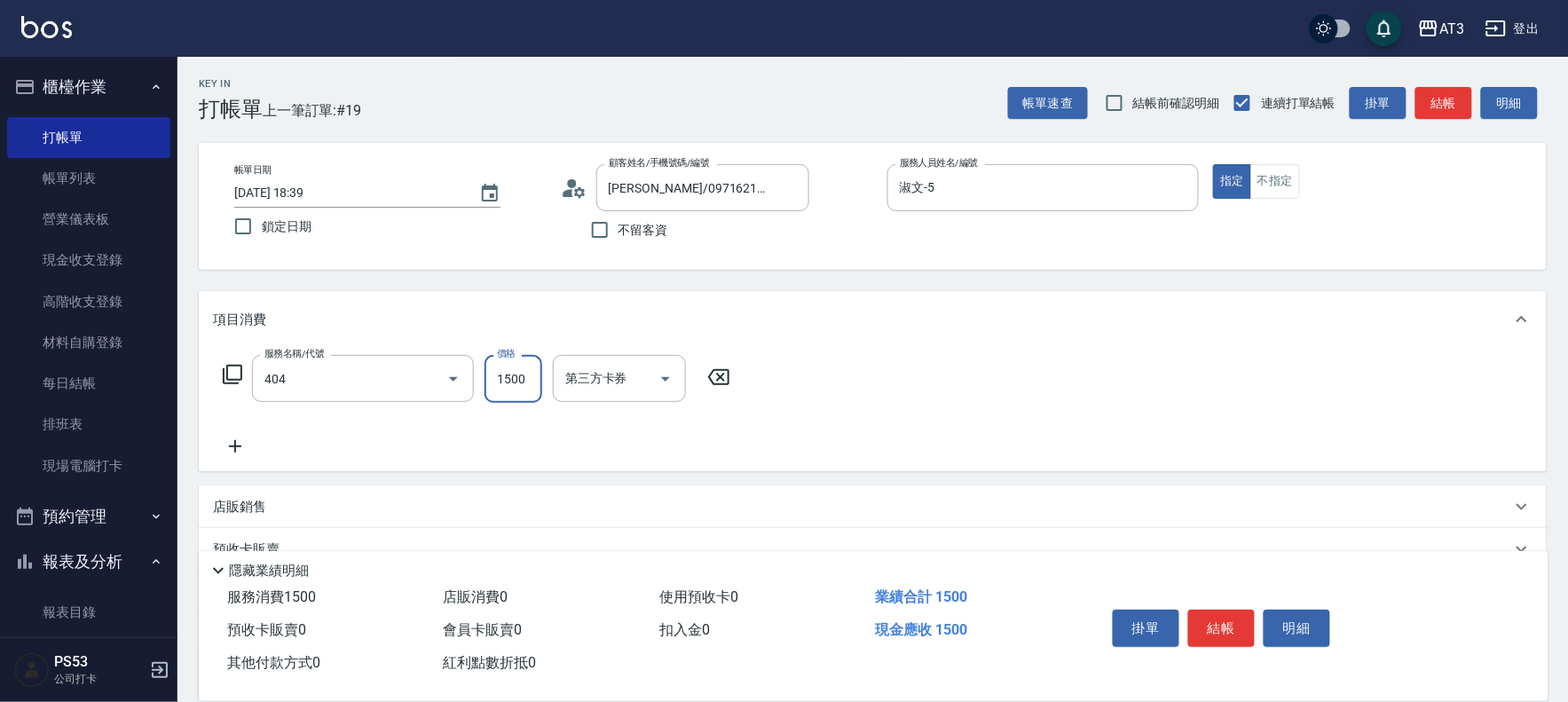
type input "設計染髮(404)"
type input "1100"
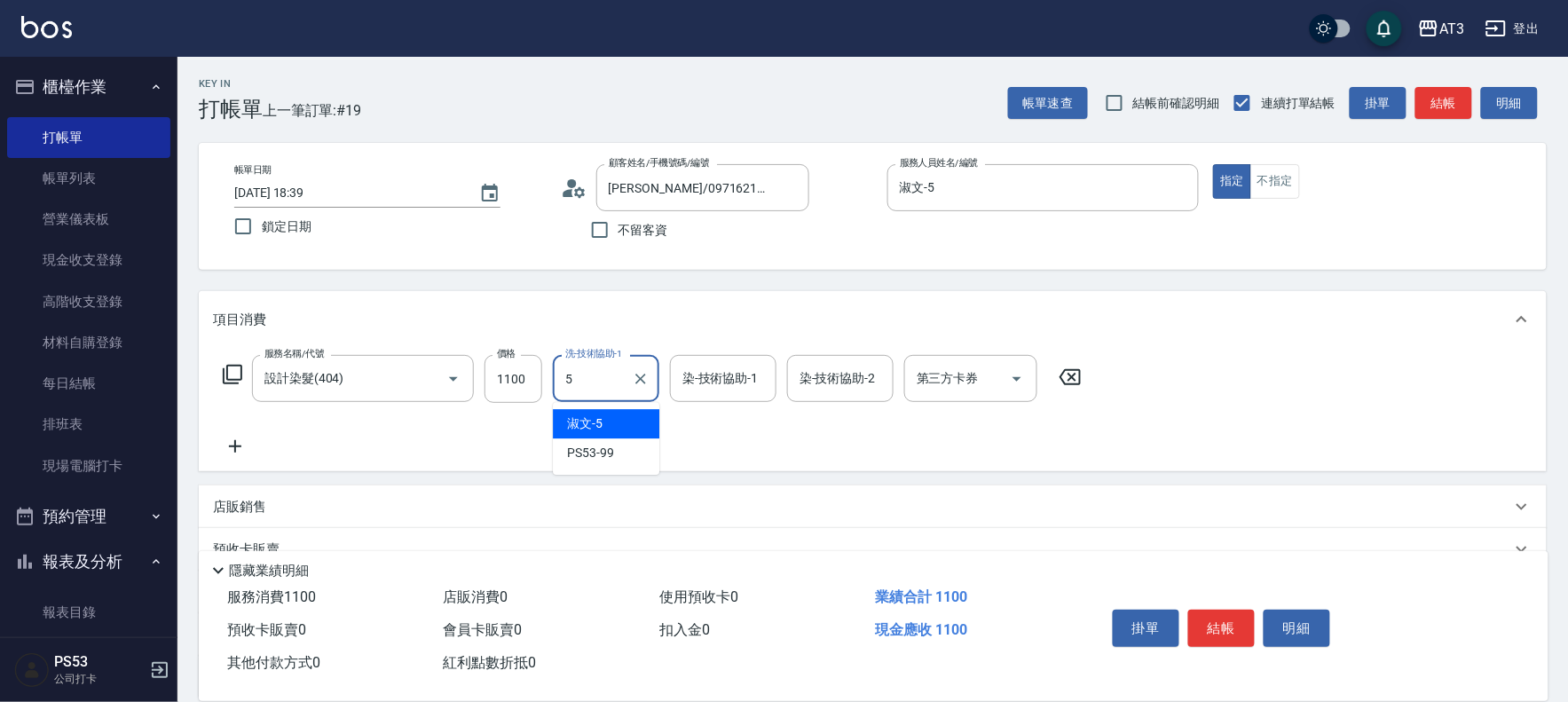
type input "淑文-5"
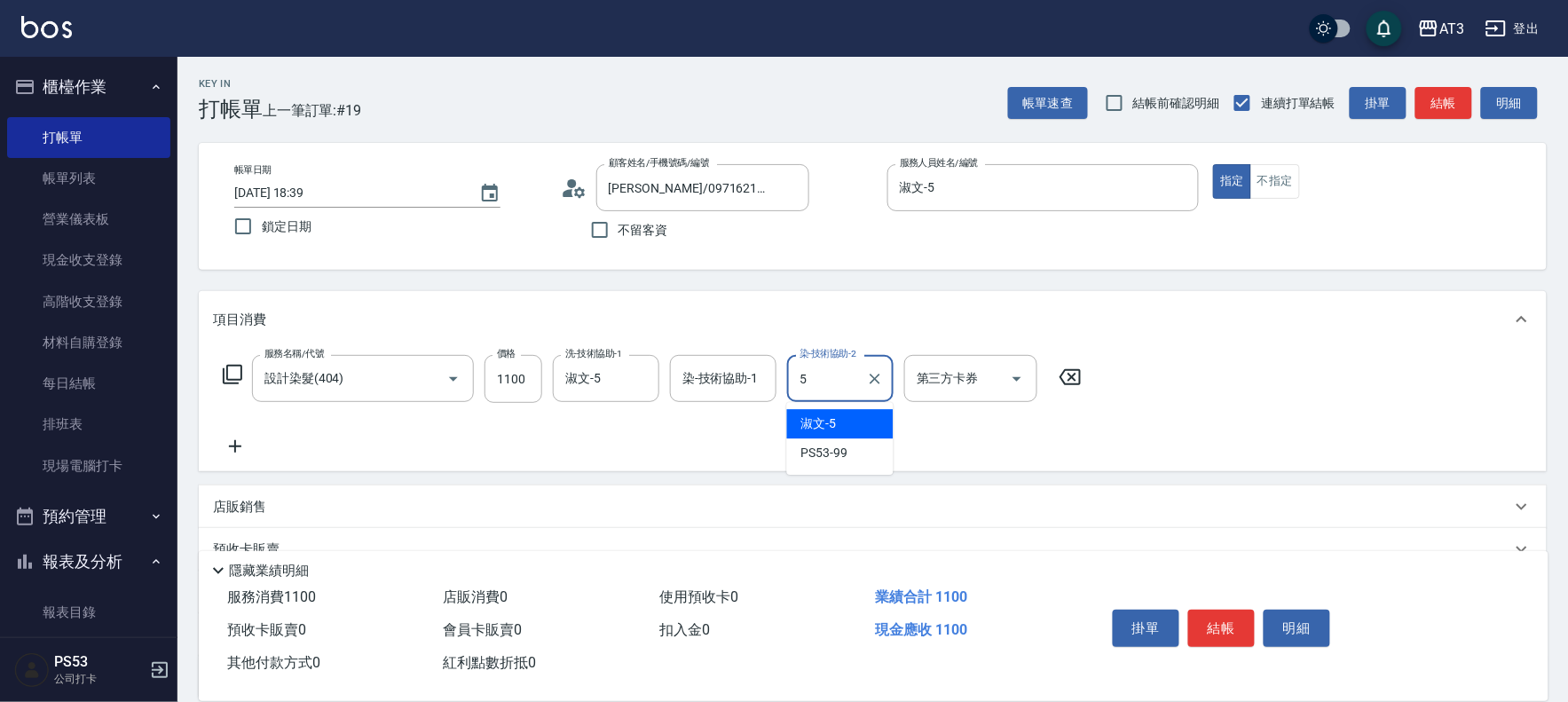
type input "淑文-5"
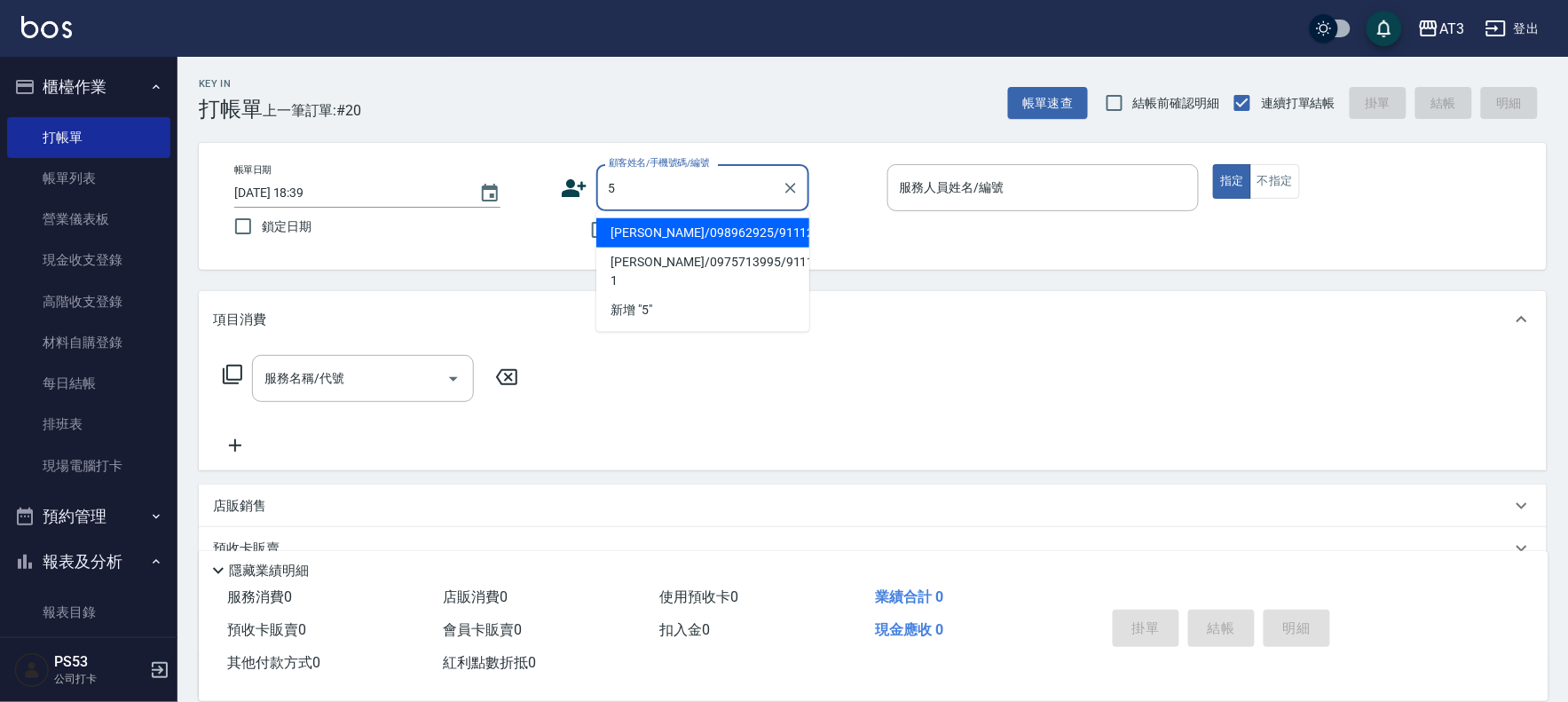
type input "5"
type input "許景勛/098962925/911120a"
type input "淑文-5"
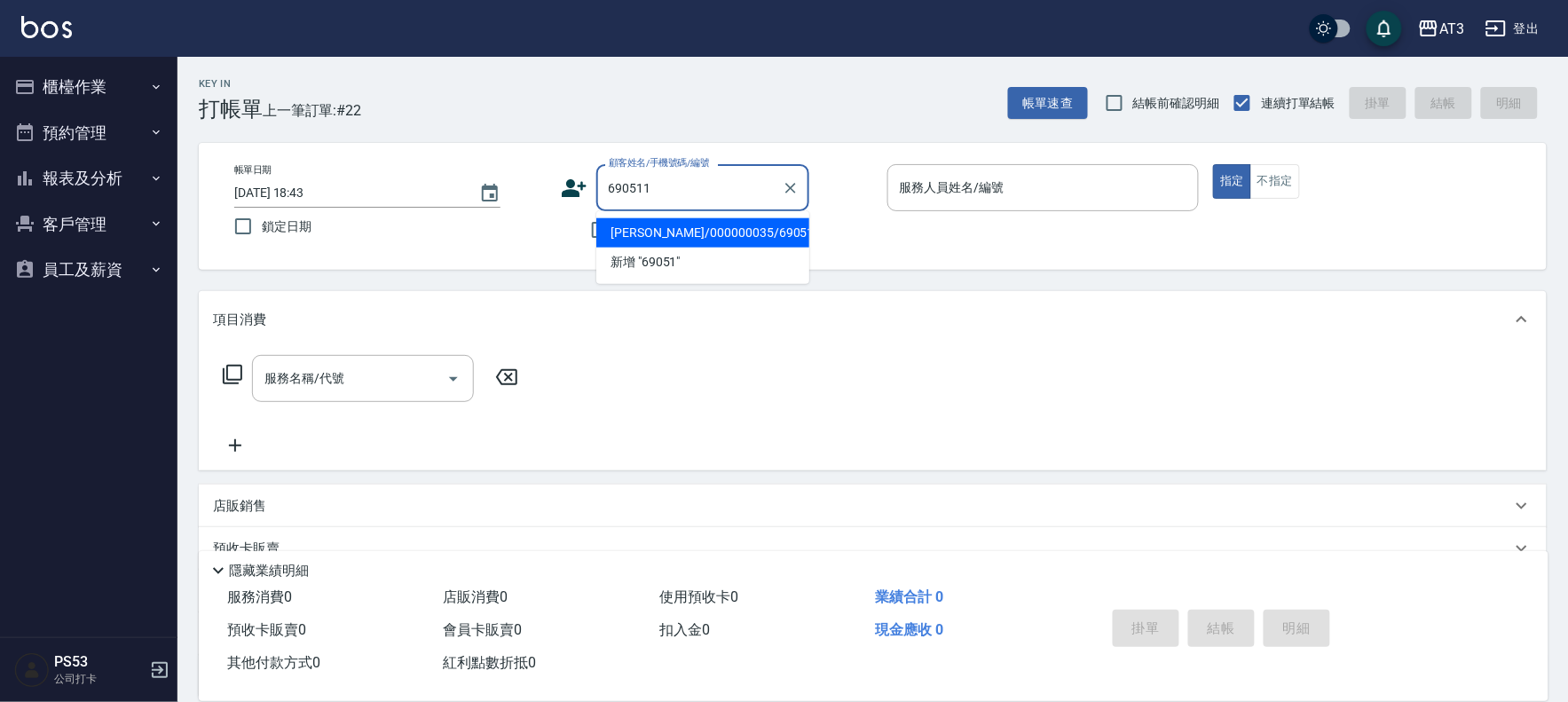
type input "690511"
type input "5"
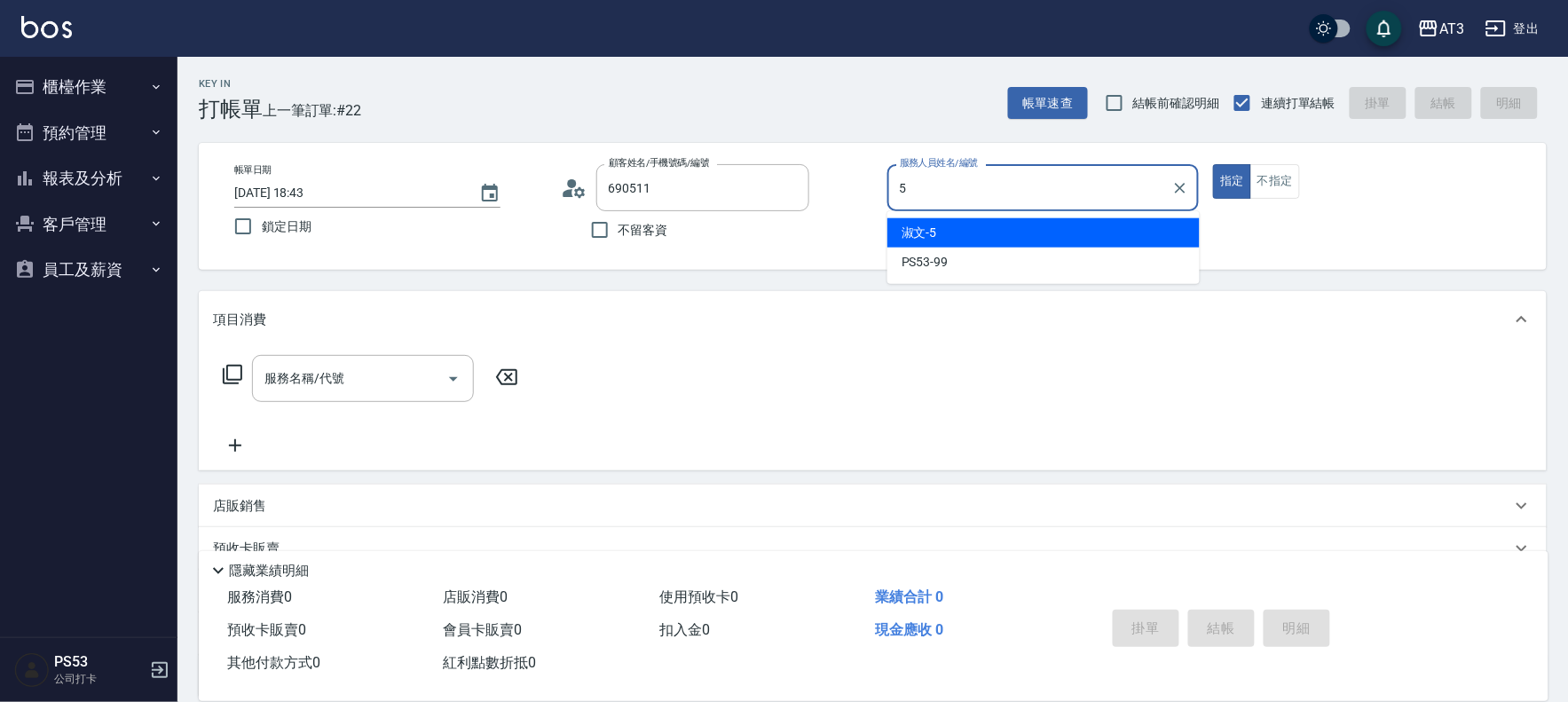
type input "[PERSON_NAME]/000000035/690511"
type input "5"
type button "true"
type input "淑文-5"
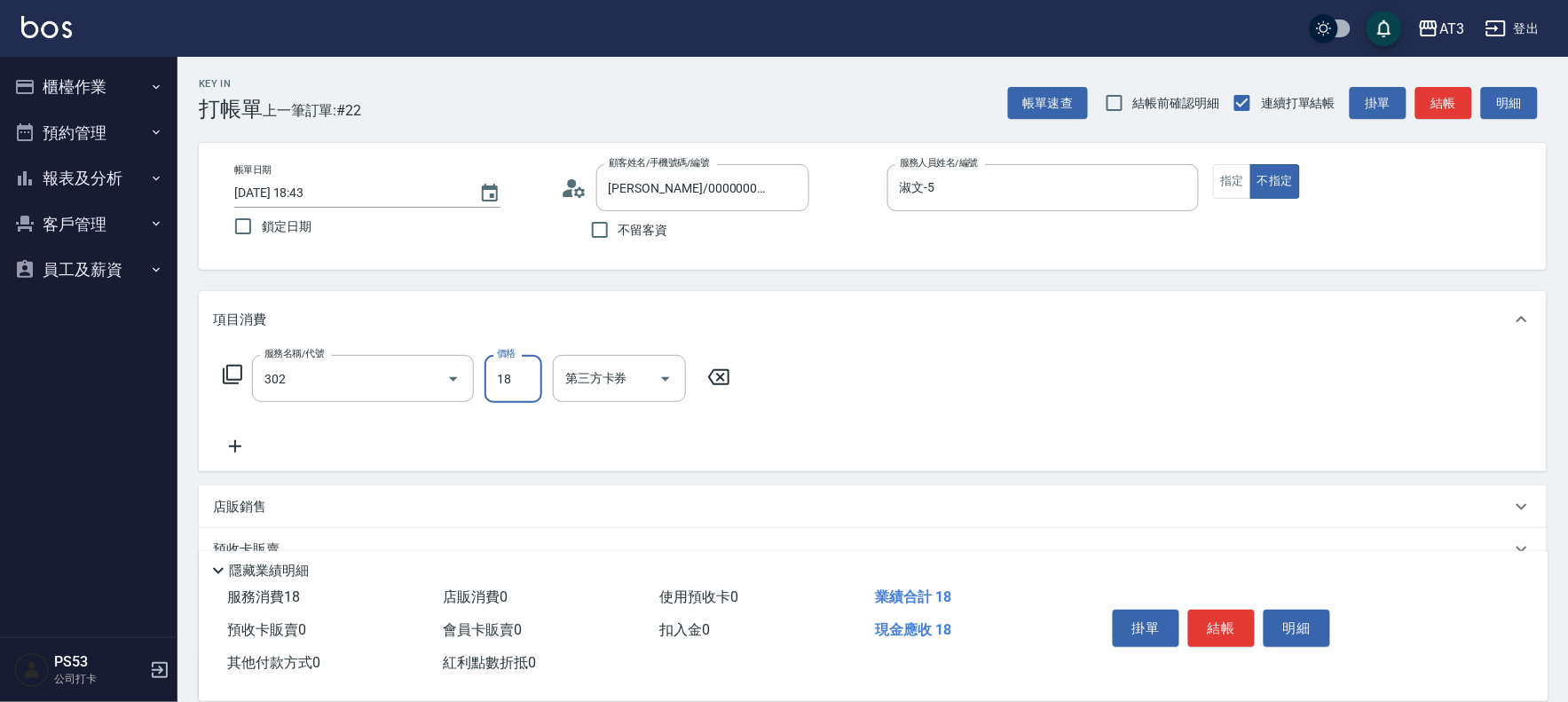
type input "設計燙髮(302)"
type input "1800"
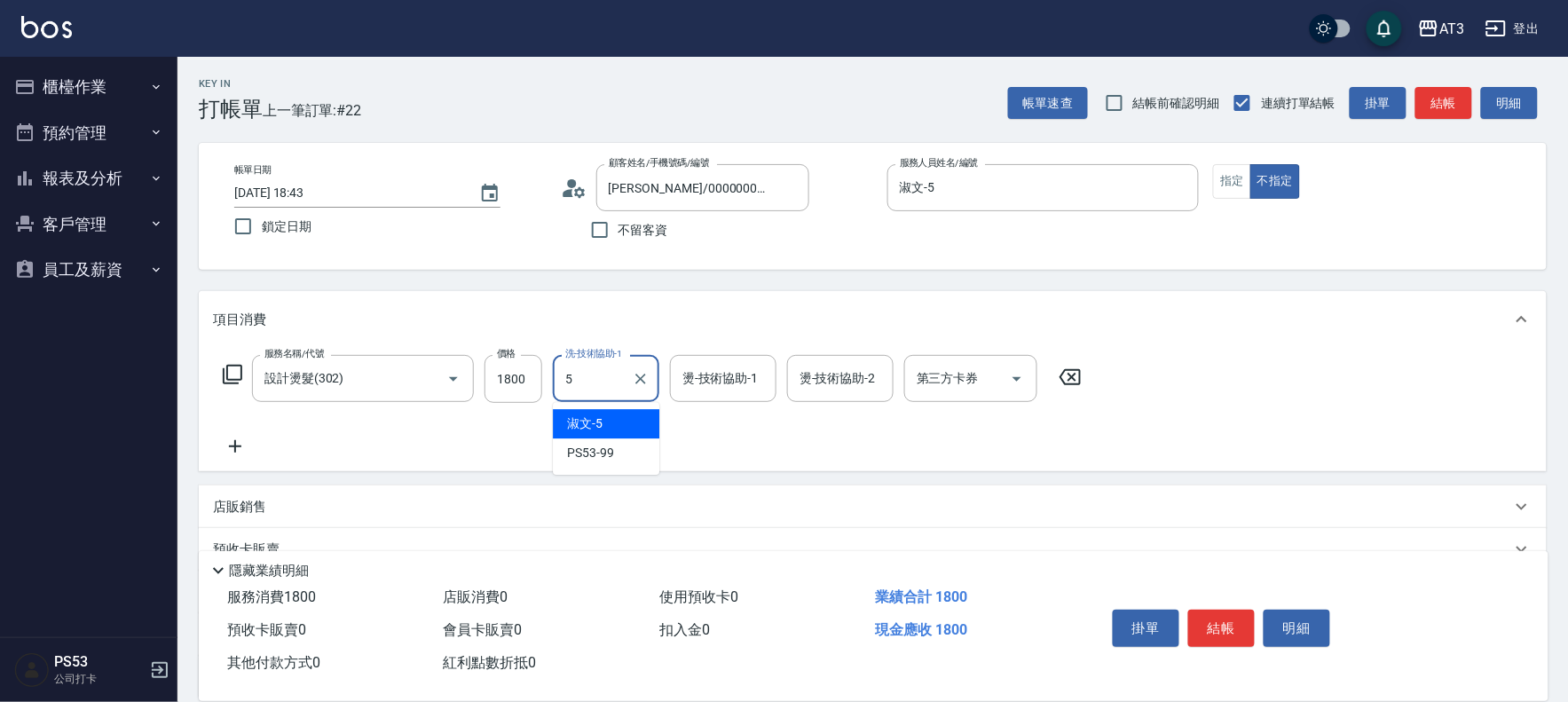
type input "淑文-5"
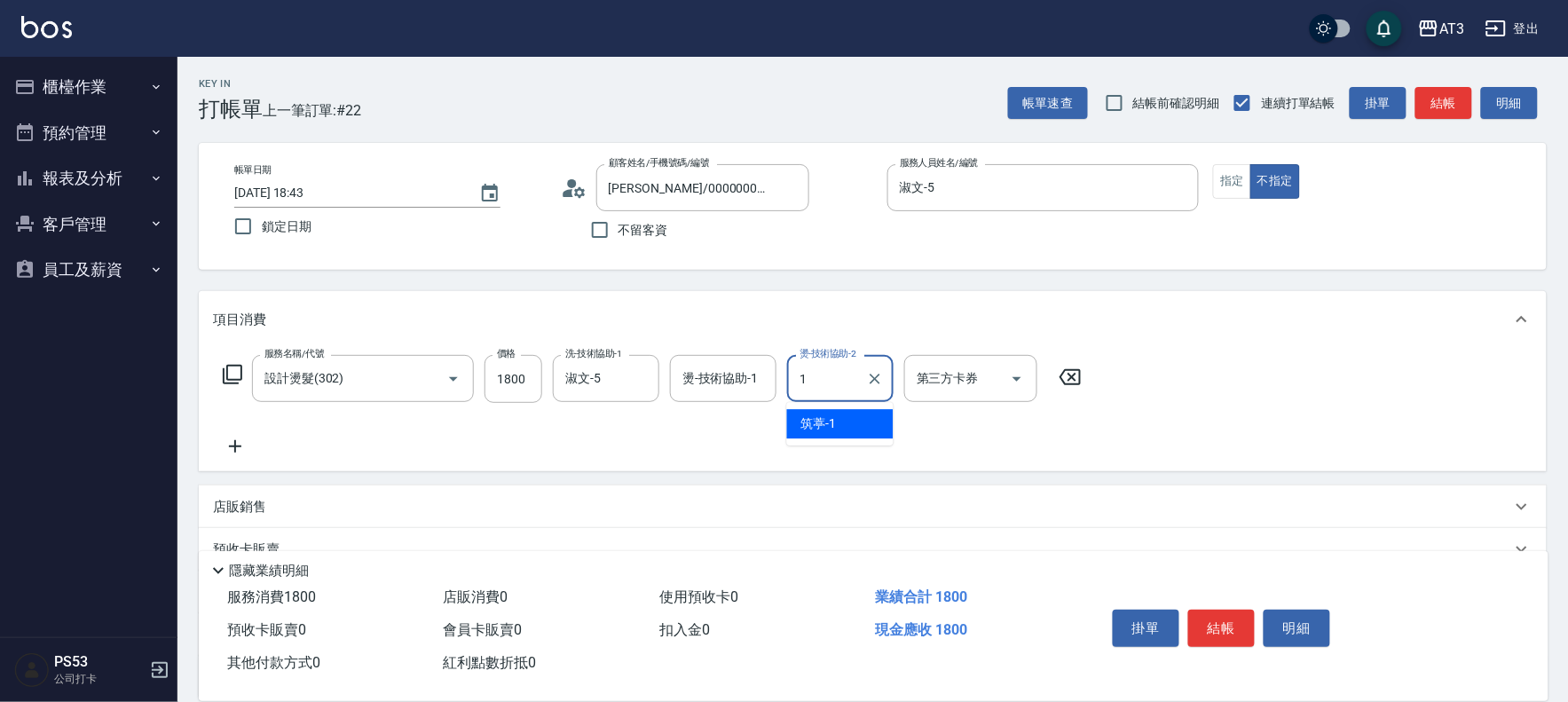
type input "筑葶-1"
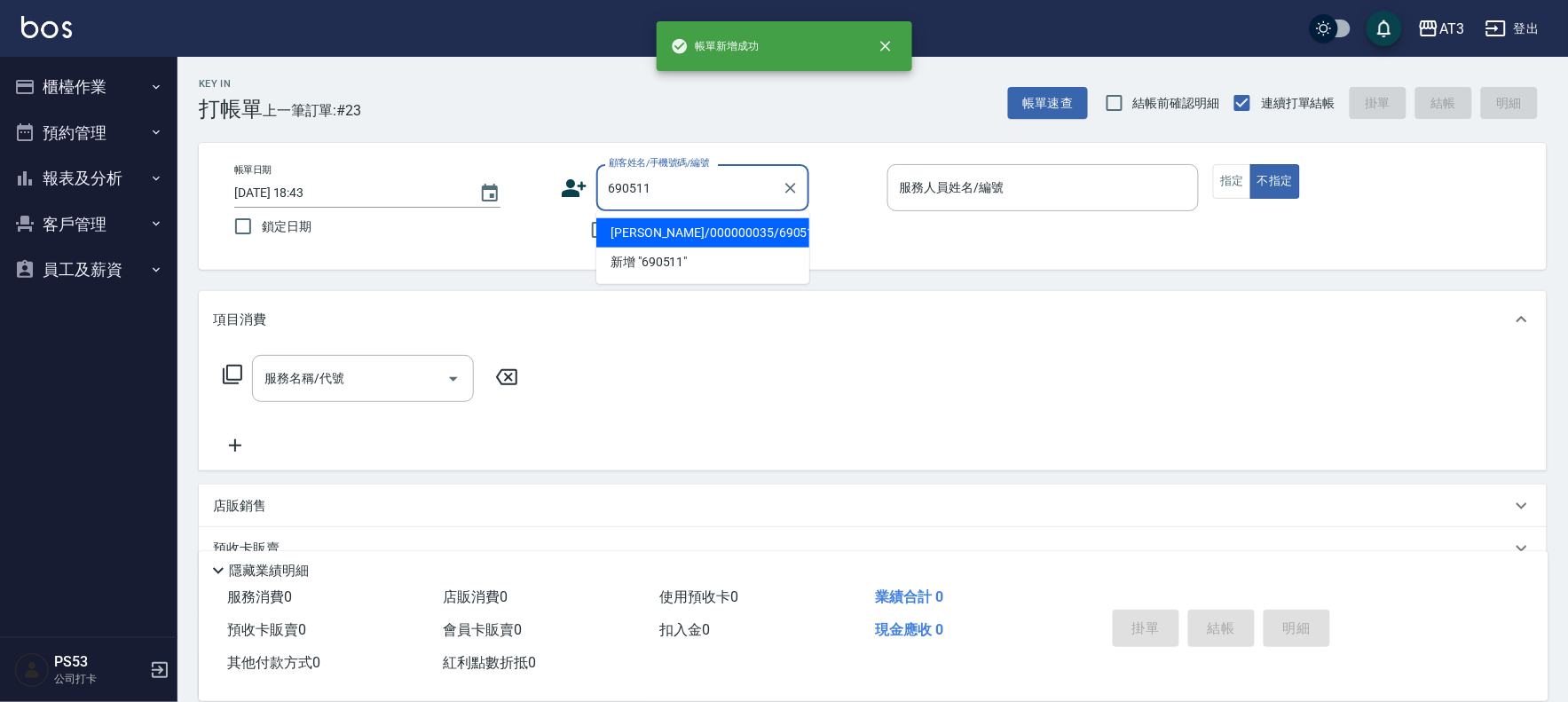
type input "林杏鑾/000000035/690511"
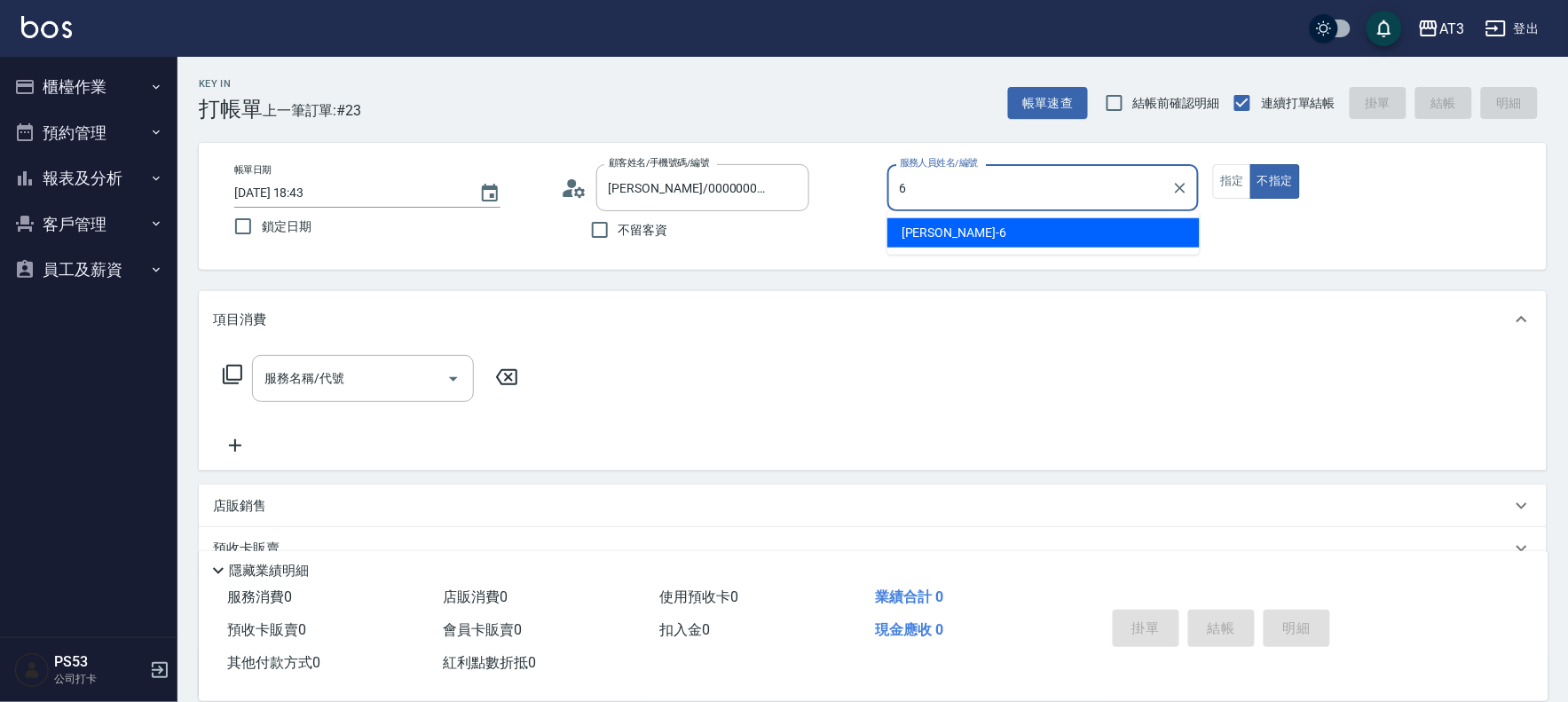
type input "6"
type button "false"
type input "詩雅-6"
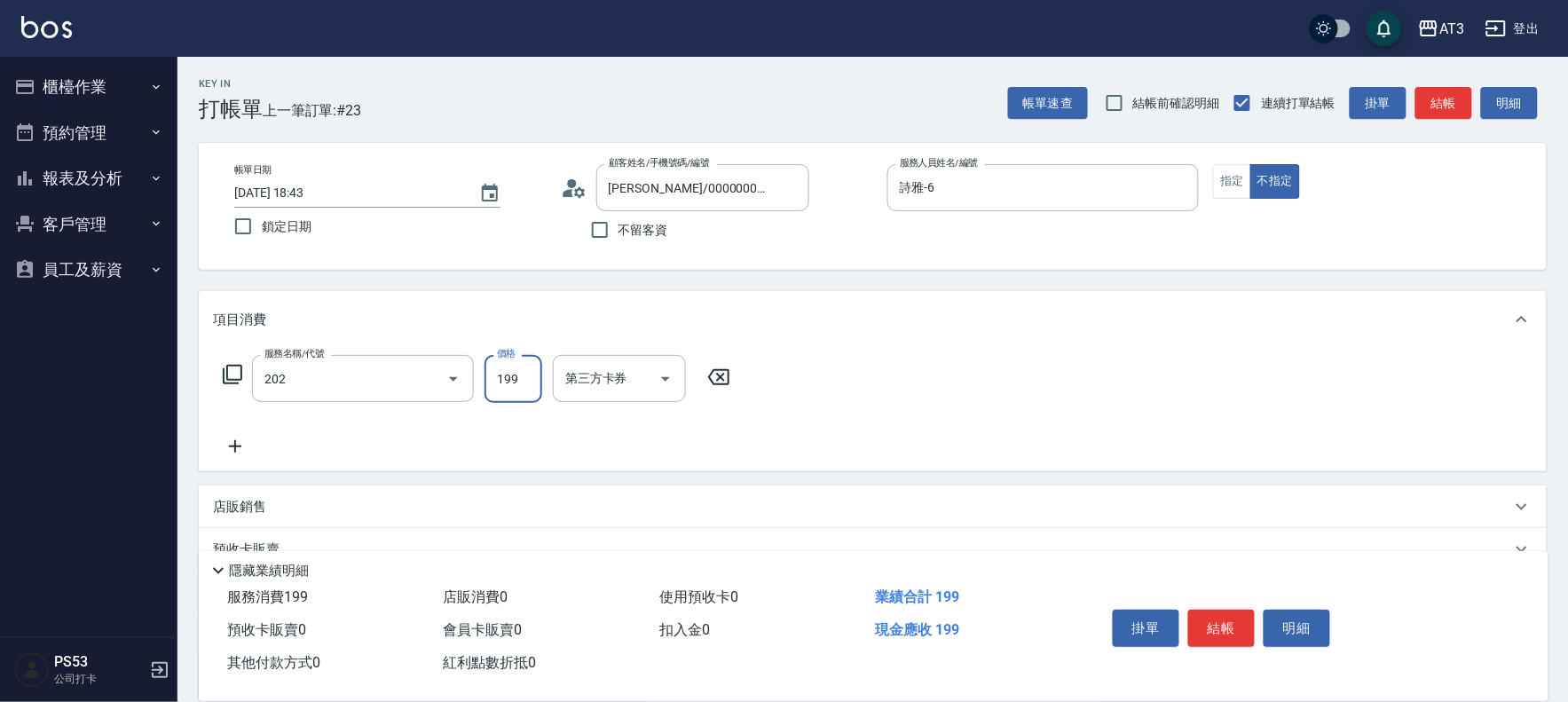
type input "不指定單剪(202)"
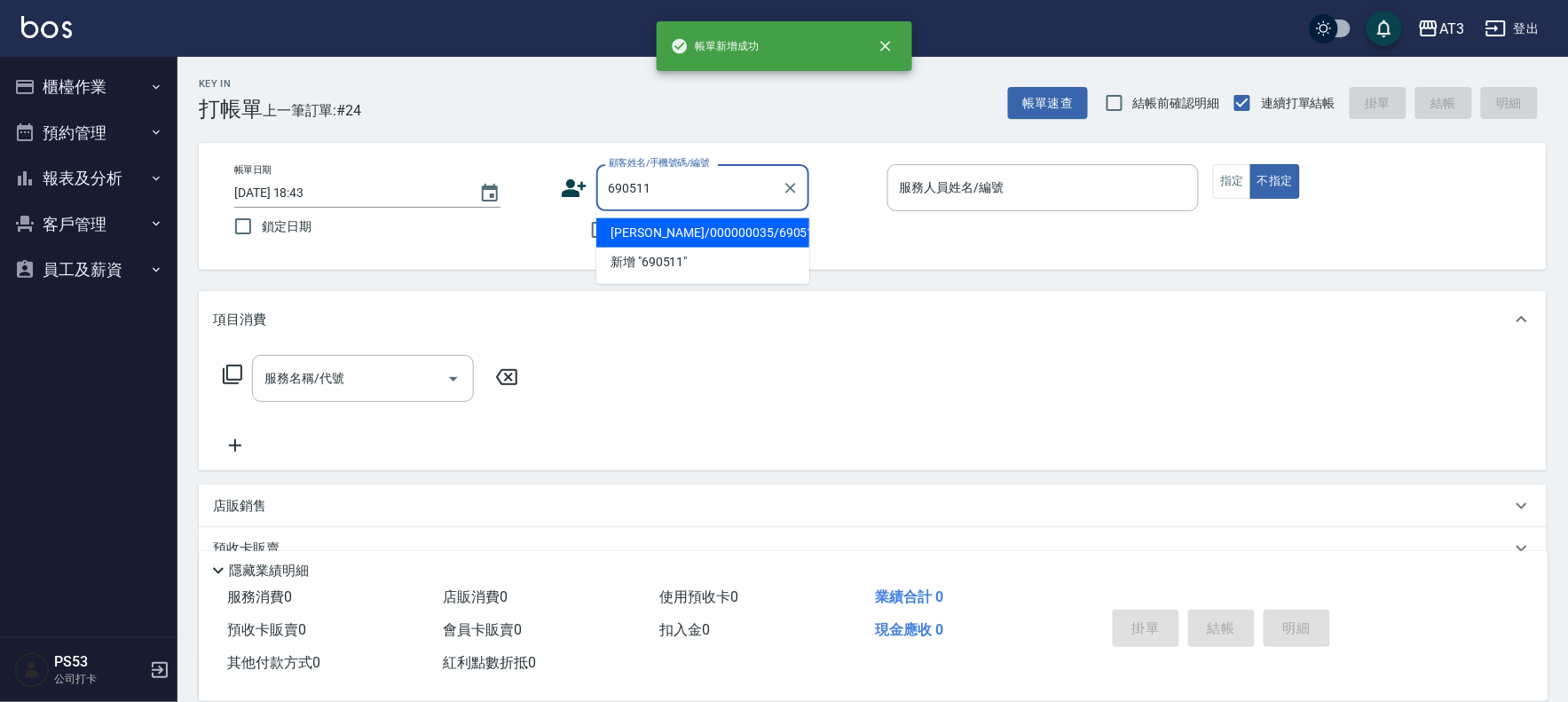
type input "林杏鑾/000000035/690511"
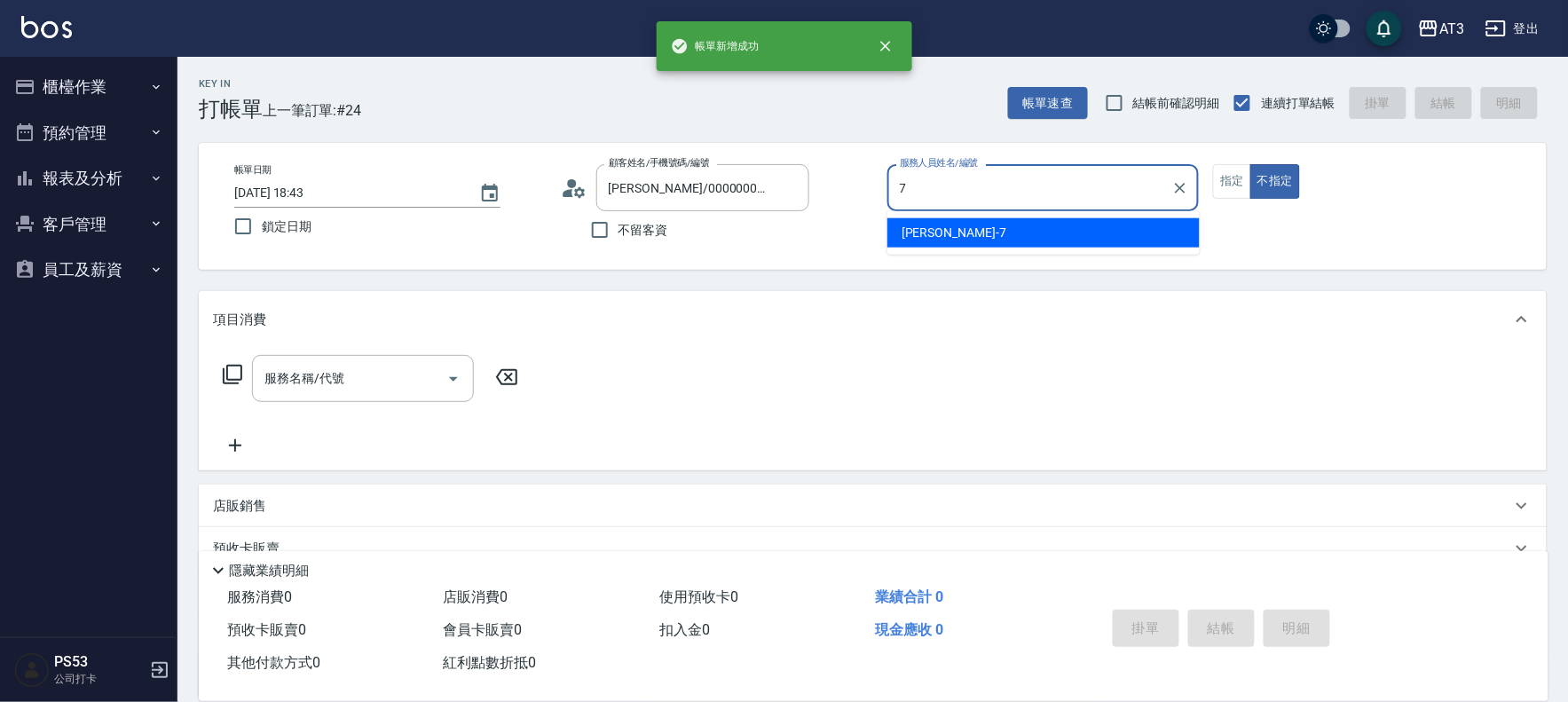
type input "子晴-7"
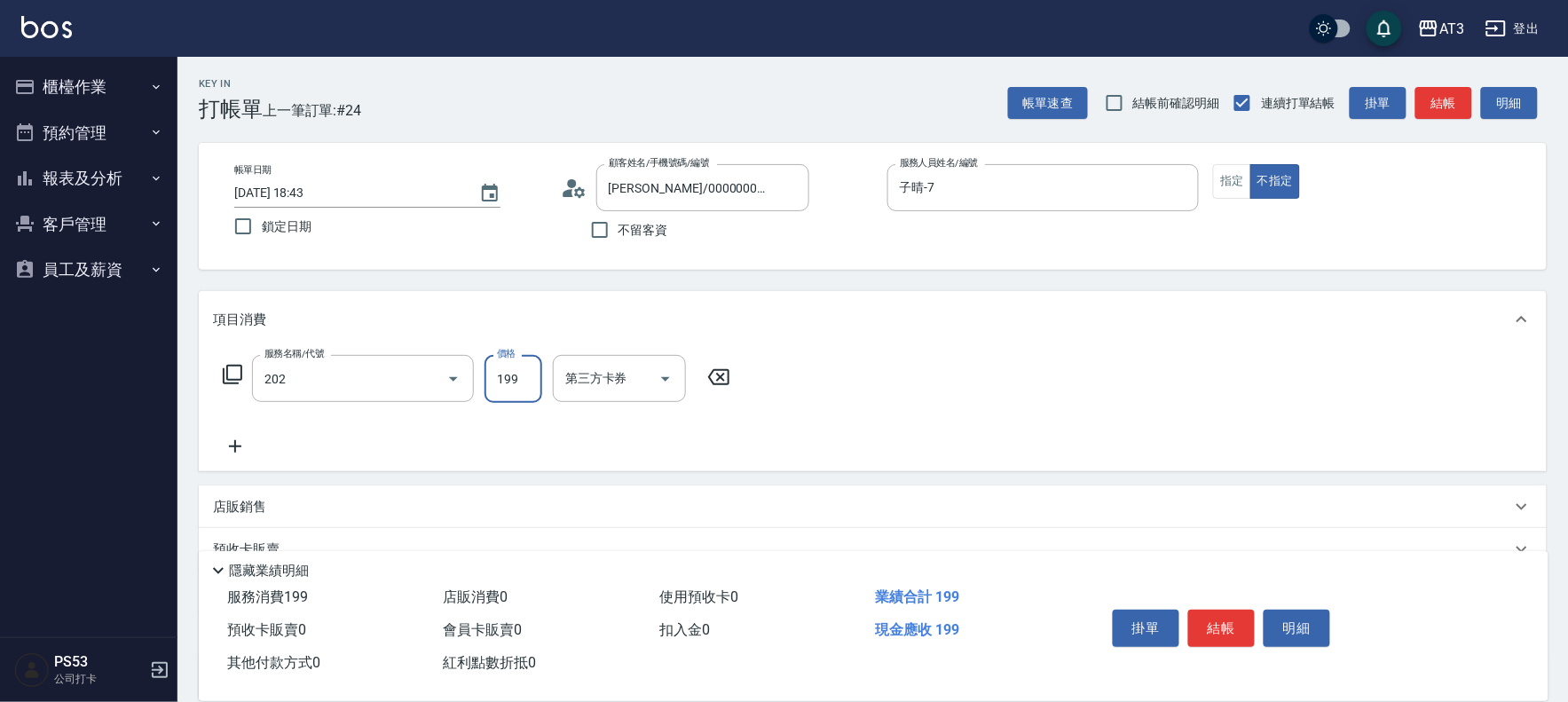
type input "不指定單剪(202)"
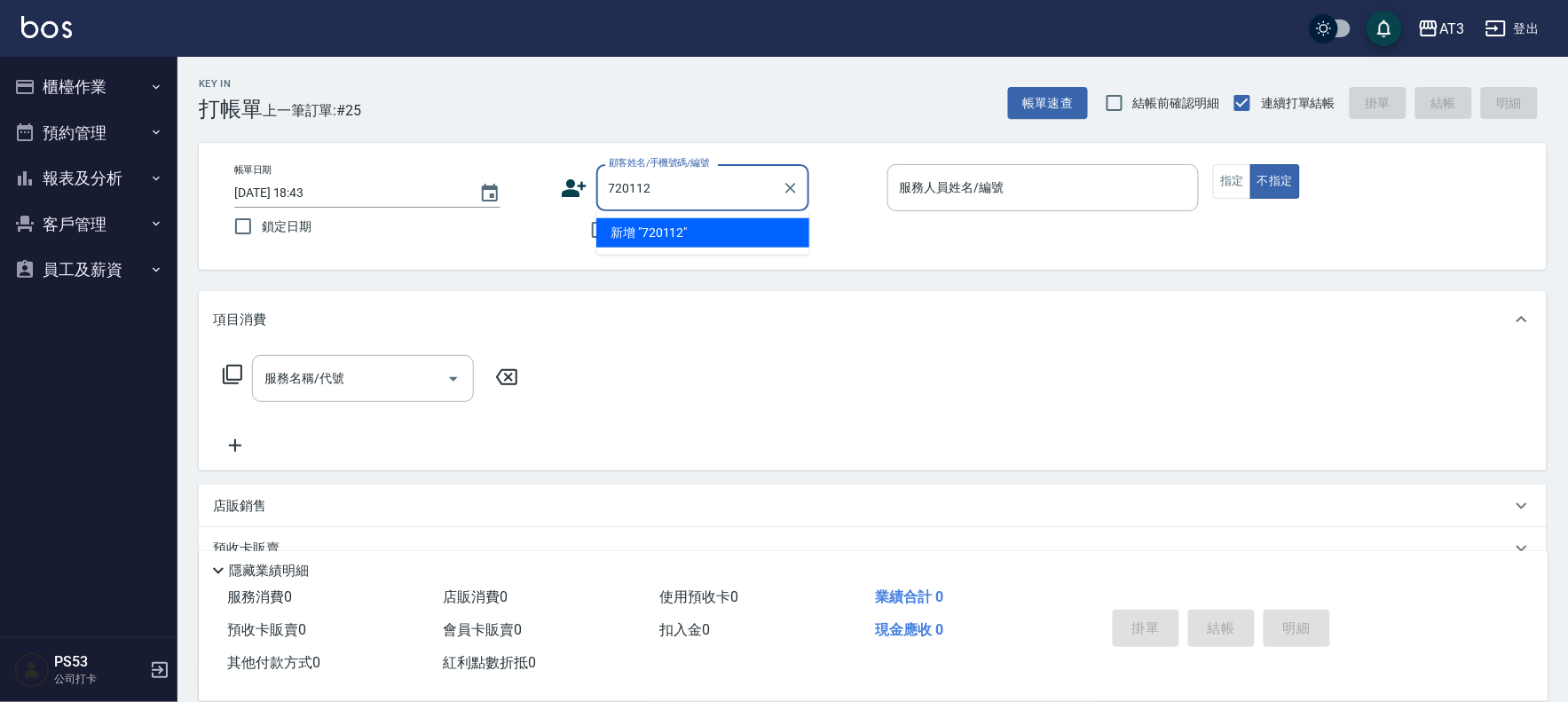
type input "720112"
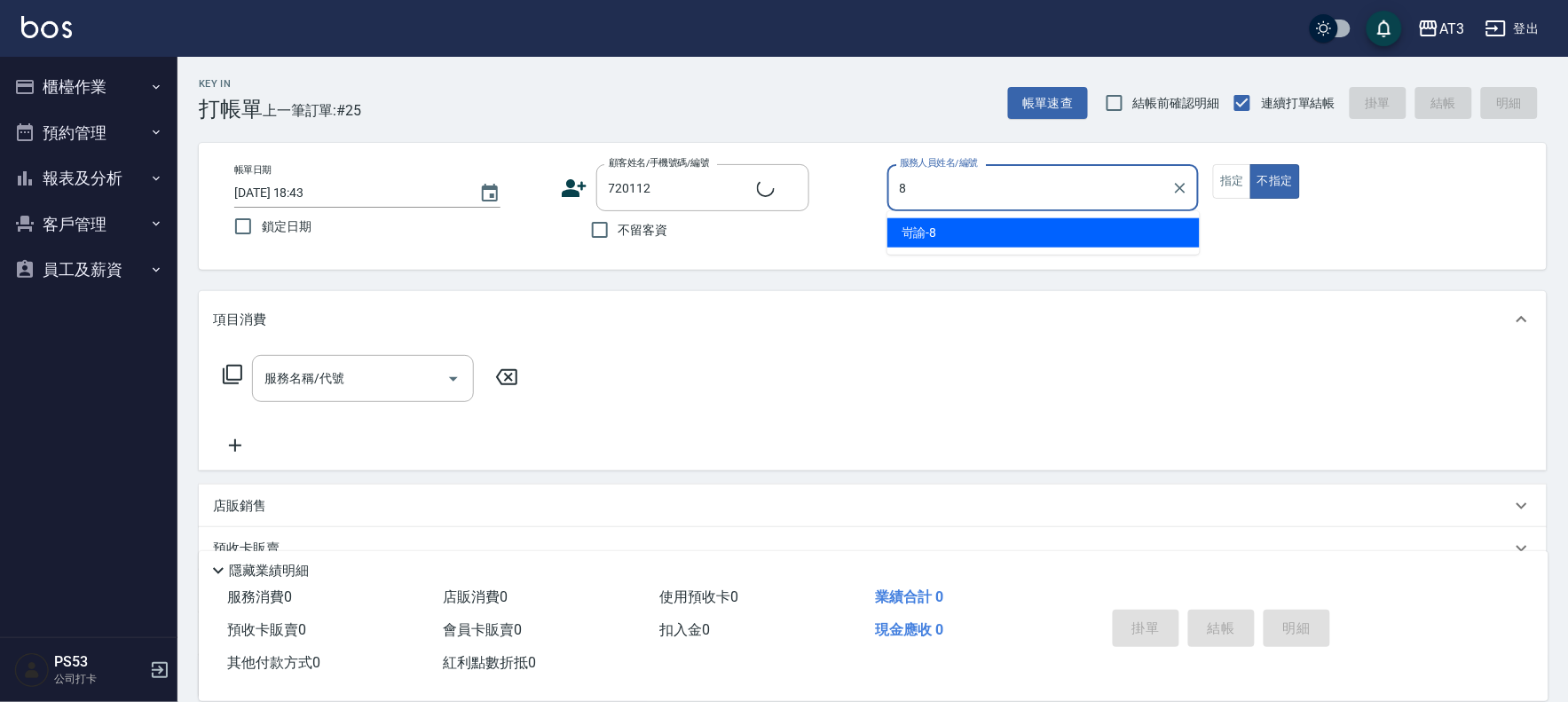
type input "岢諭-8"
type input "黃昭遠/0981006779/720112"
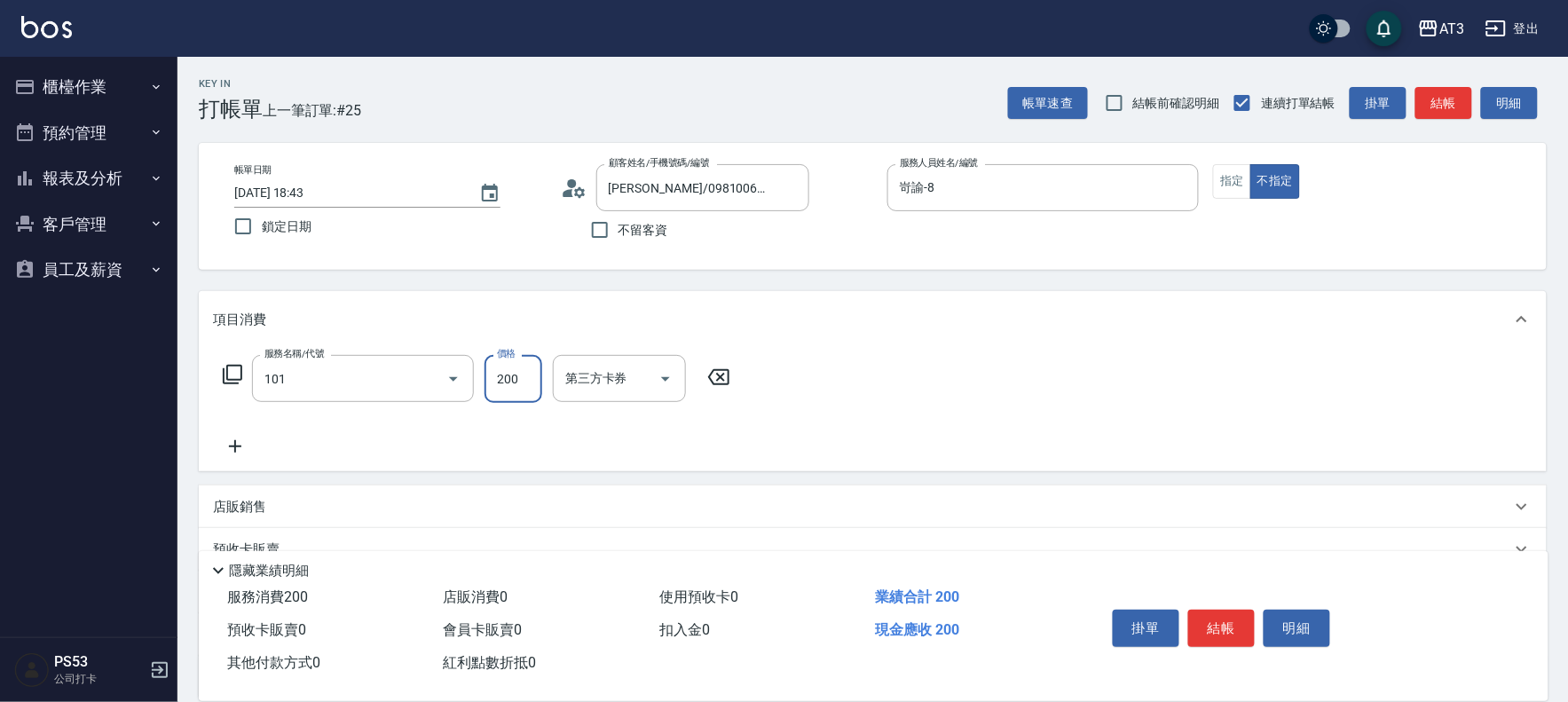
type input "洗髮(101)"
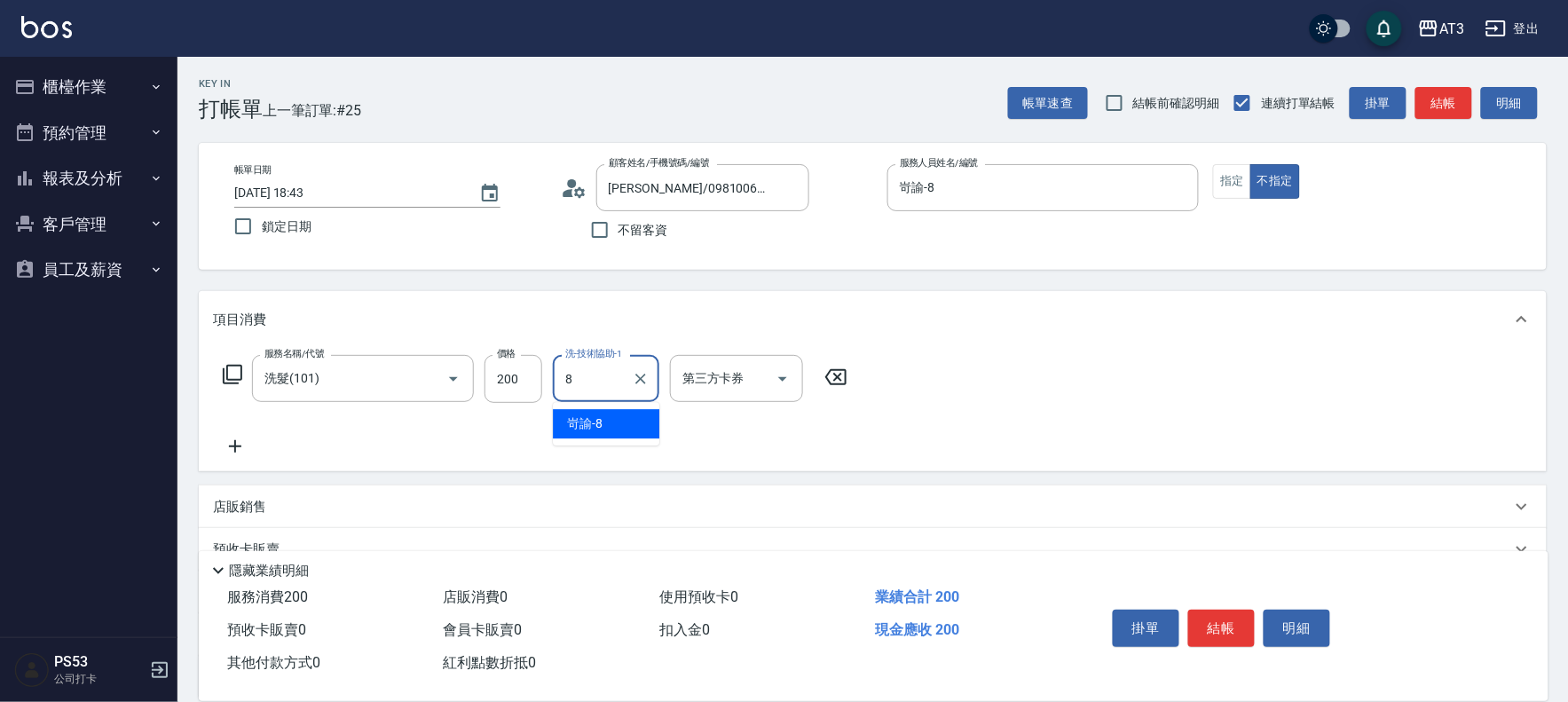
type input "岢諭-8"
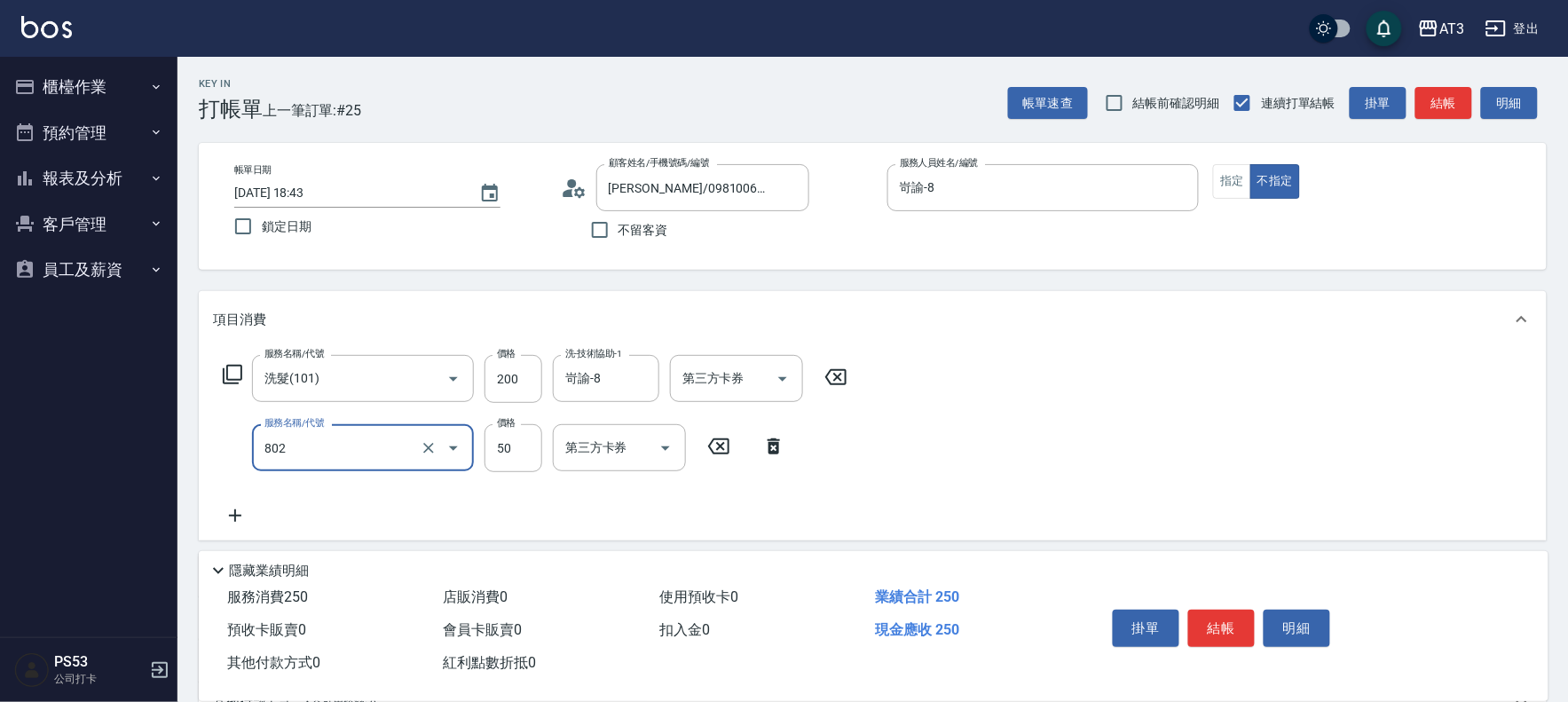
type input "潤絲/加精油(802)"
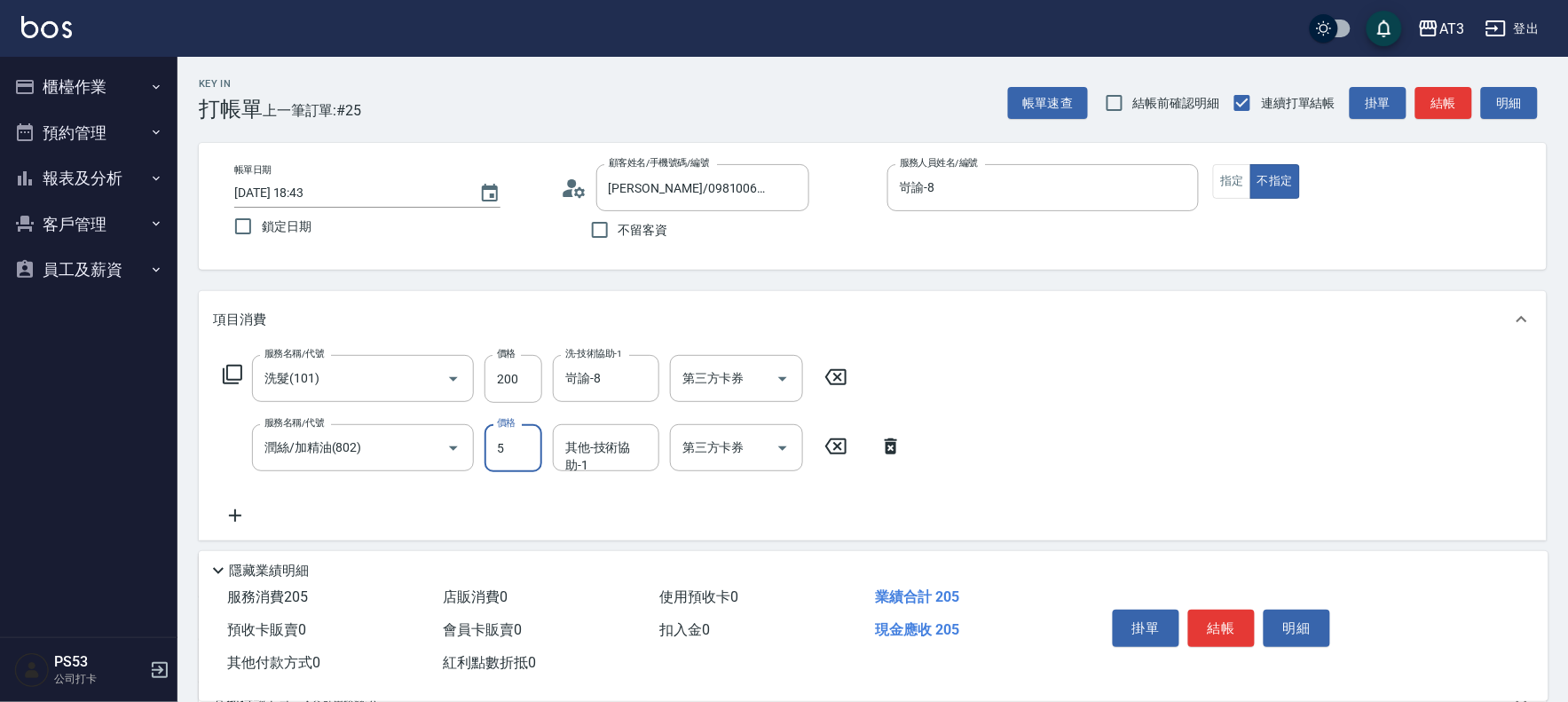
type input "50"
type input "岢諭-8"
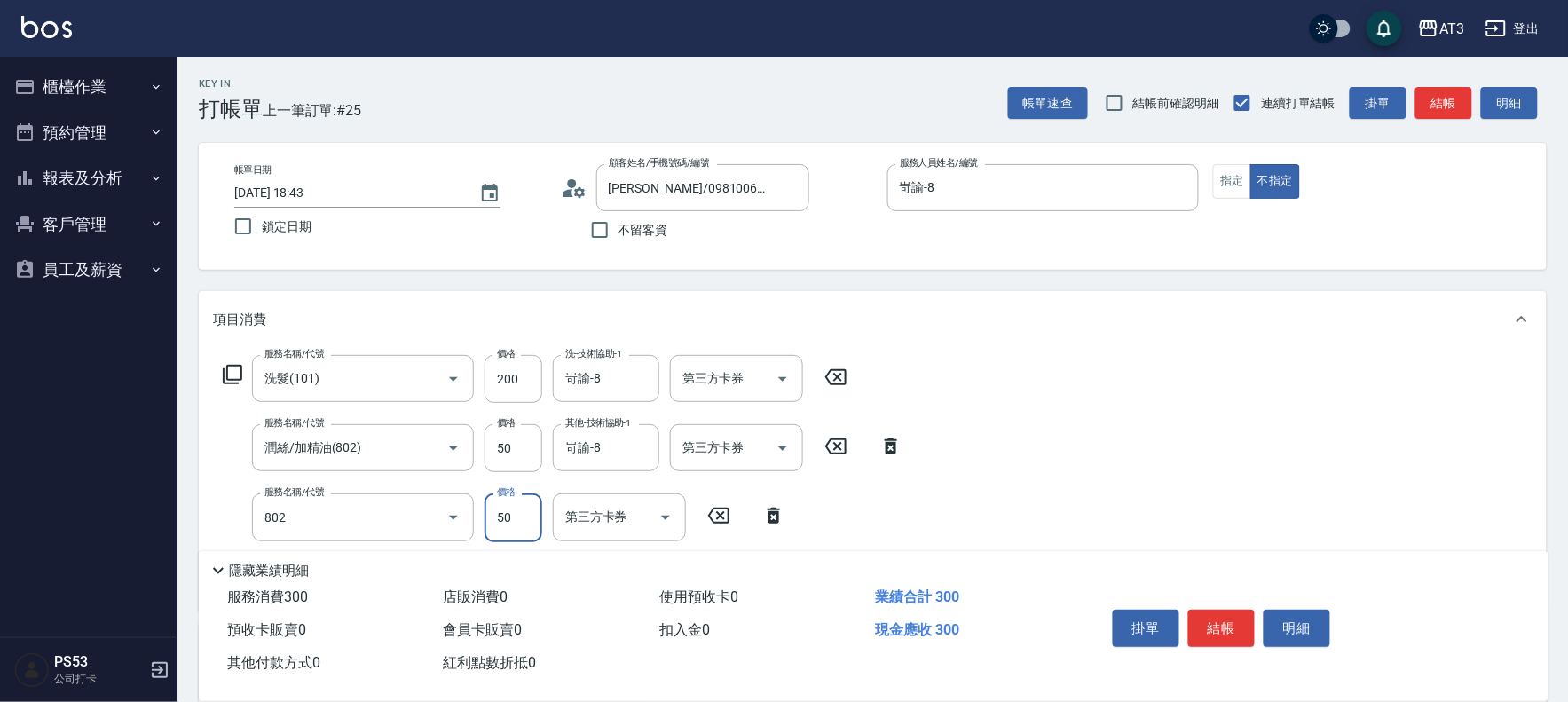
type input "潤絲/加精油(802)"
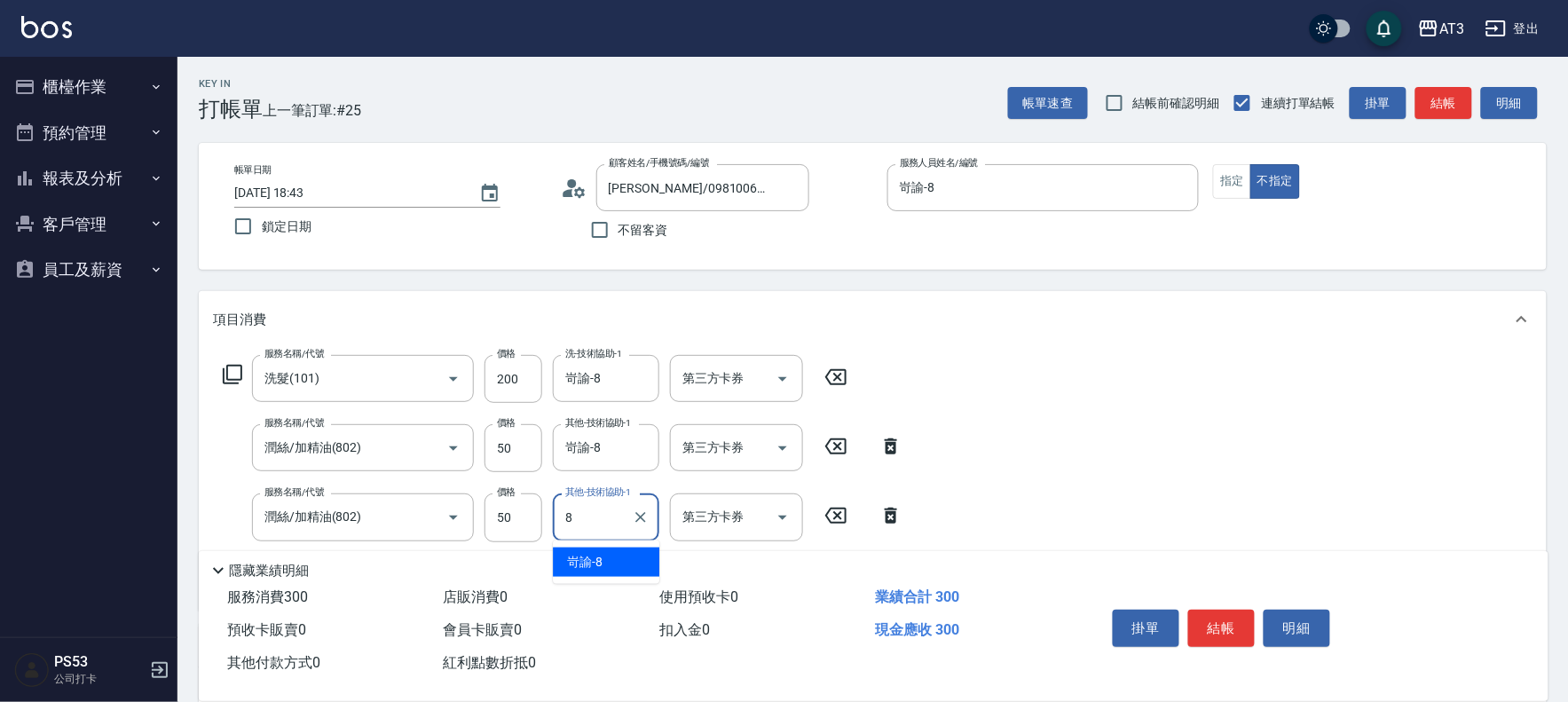
type input "岢諭-8"
type input "指定單剪(203)"
type input "250"
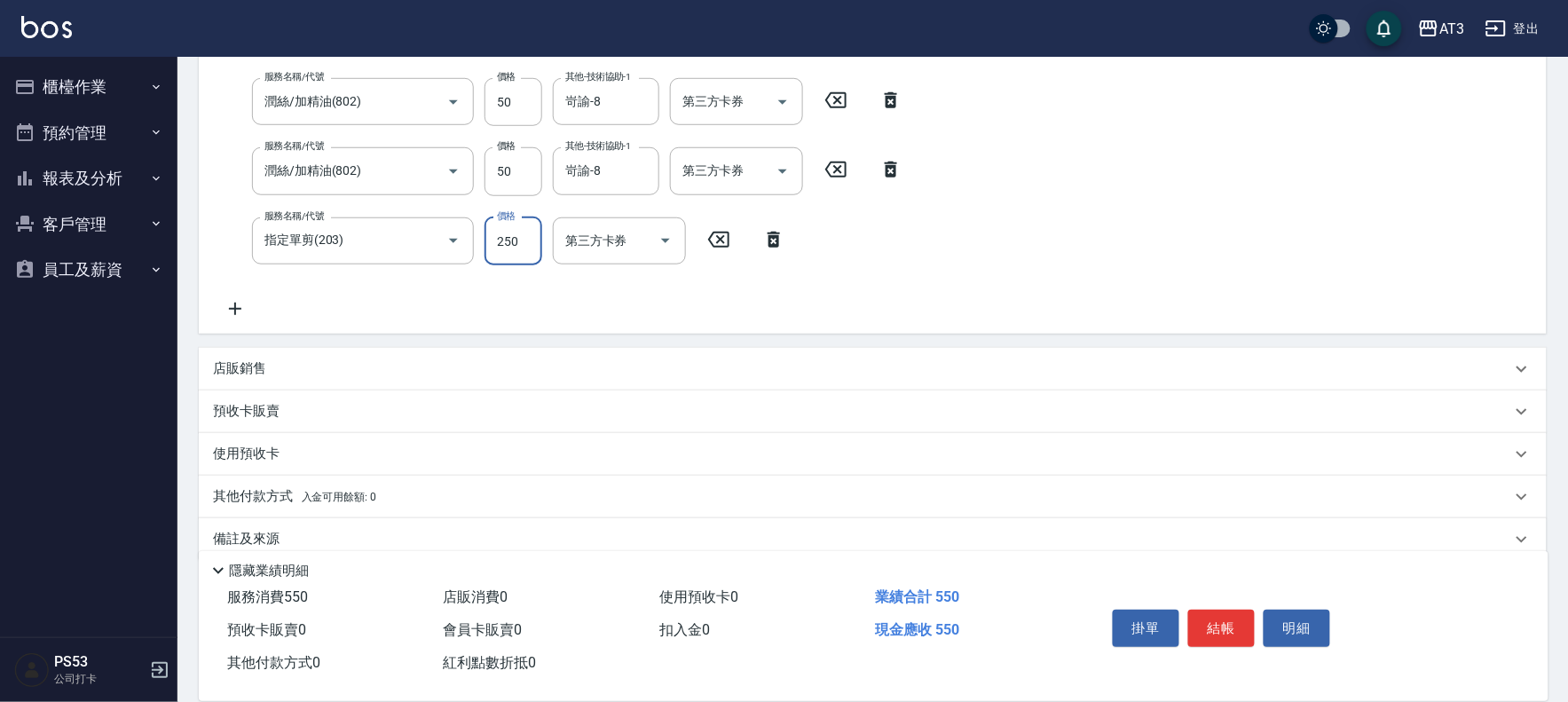
scroll to position [373, 0]
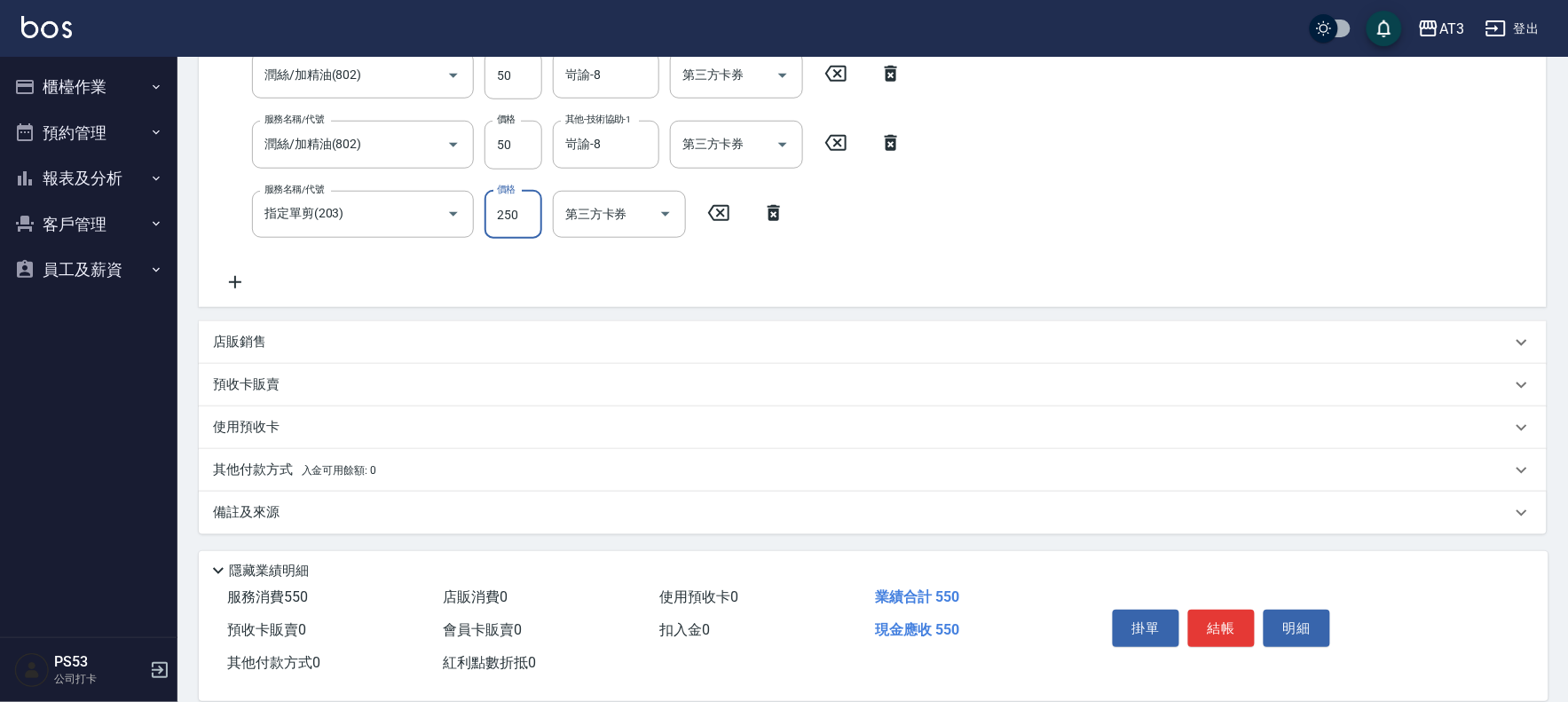
click at [254, 342] on p "店販銷售" at bounding box center [239, 342] width 53 height 19
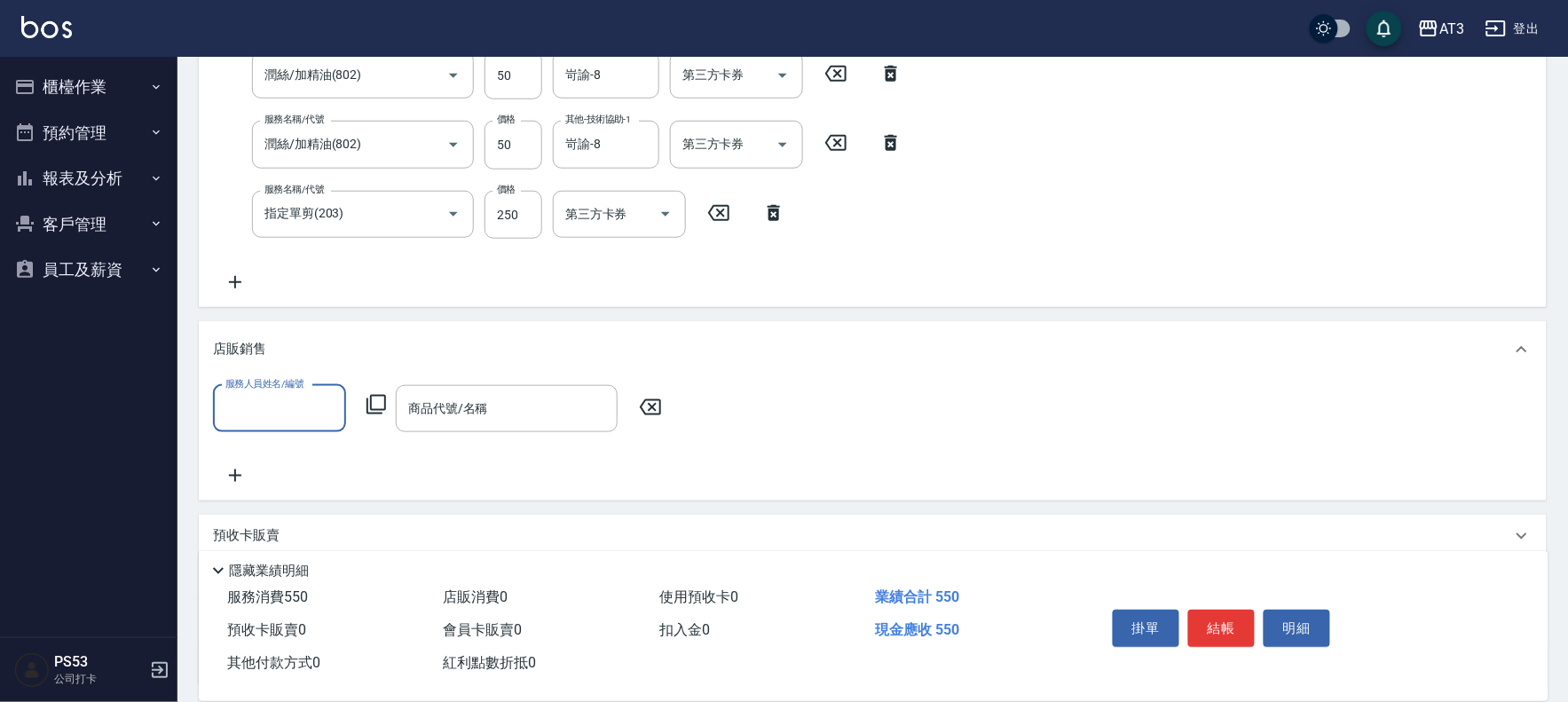
scroll to position [0, 0]
type input "岢諭-8"
click at [370, 406] on icon at bounding box center [377, 404] width 20 height 20
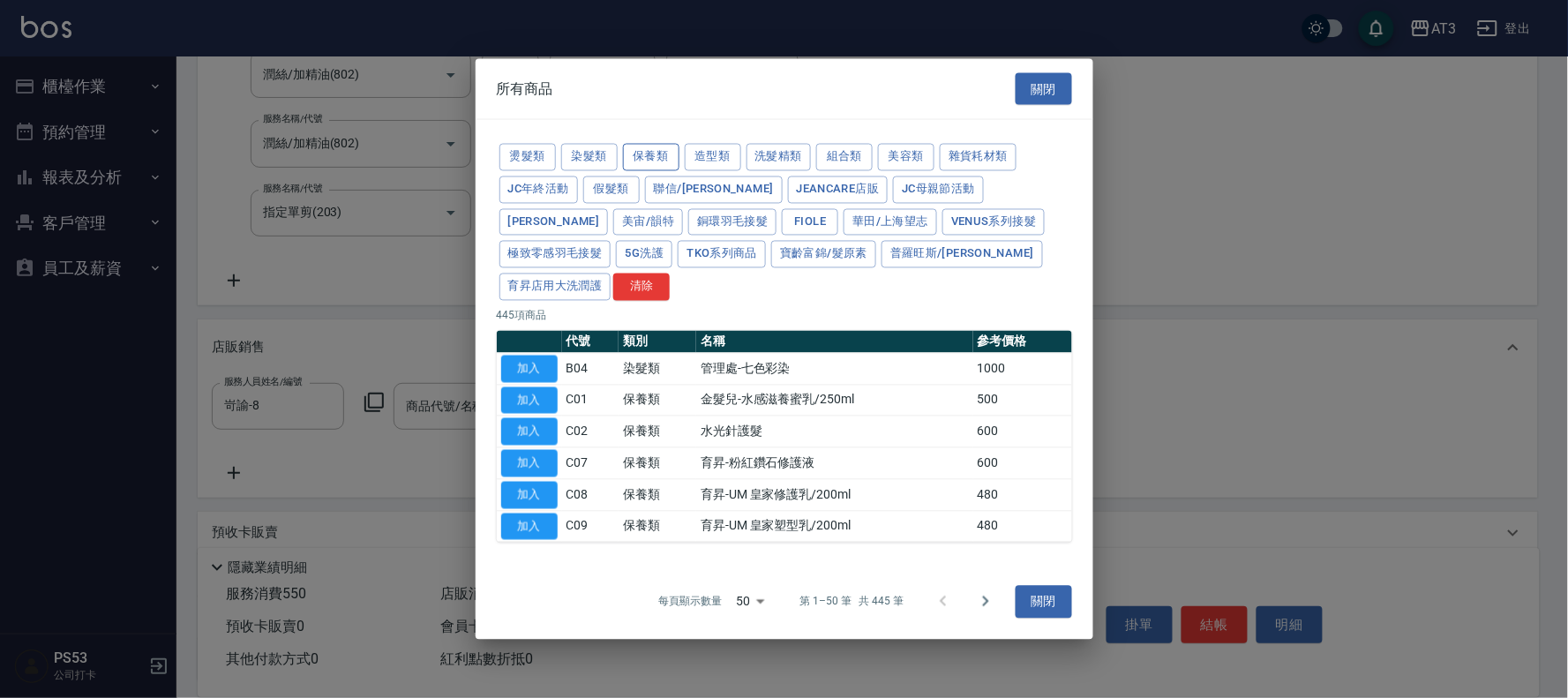
click at [642, 171] on button "保養類" at bounding box center [651, 157] width 56 height 28
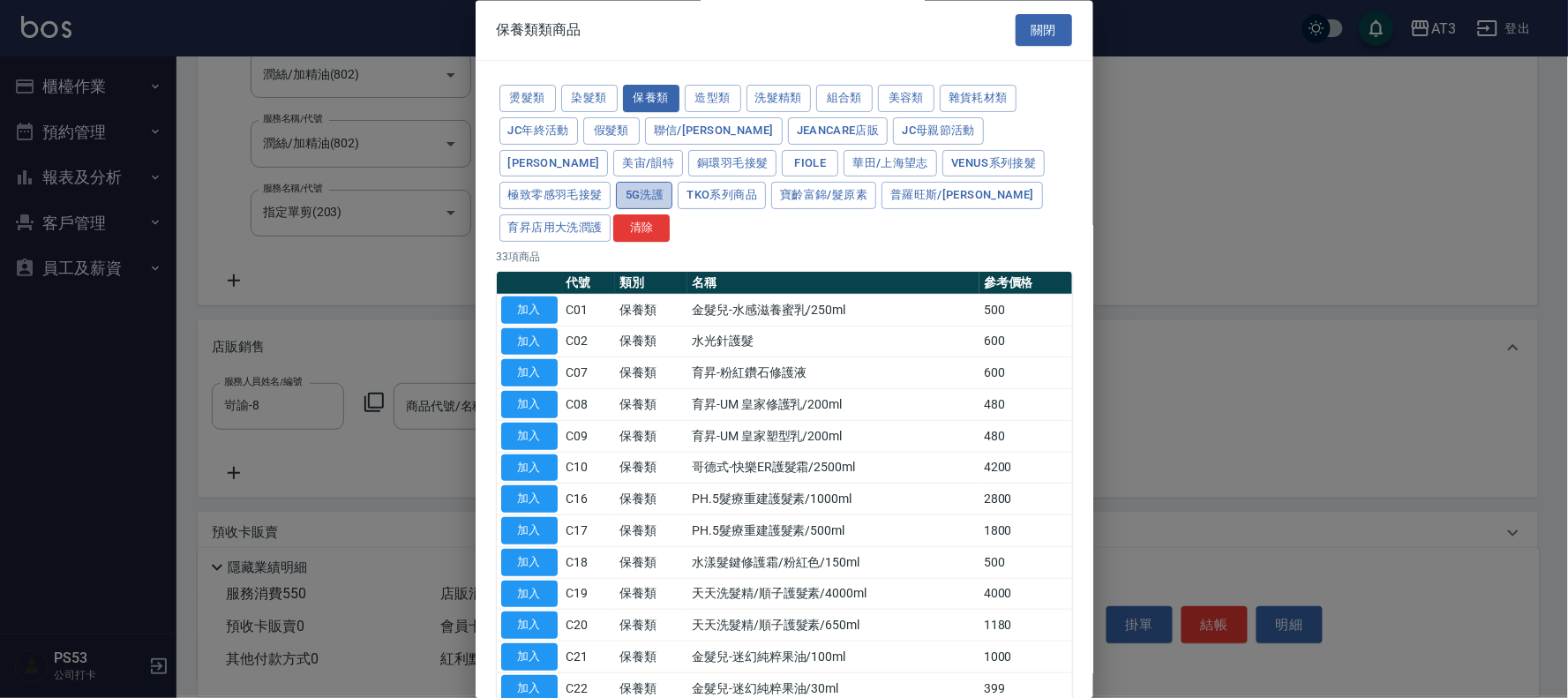
click at [616, 190] on button "5G洗護" at bounding box center [644, 196] width 56 height 28
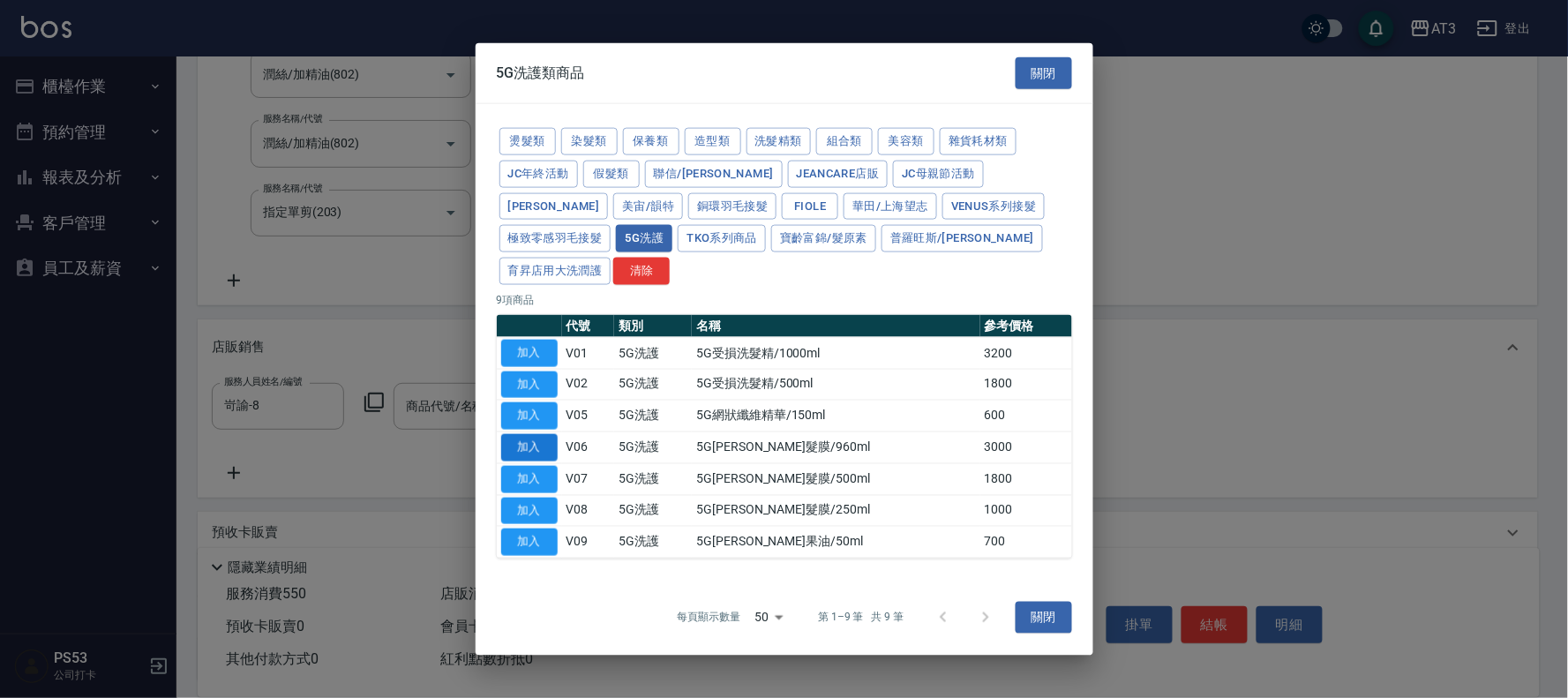
click at [533, 434] on button "加入" at bounding box center [529, 448] width 56 height 28
type input "5G平衡髮膜/960ml"
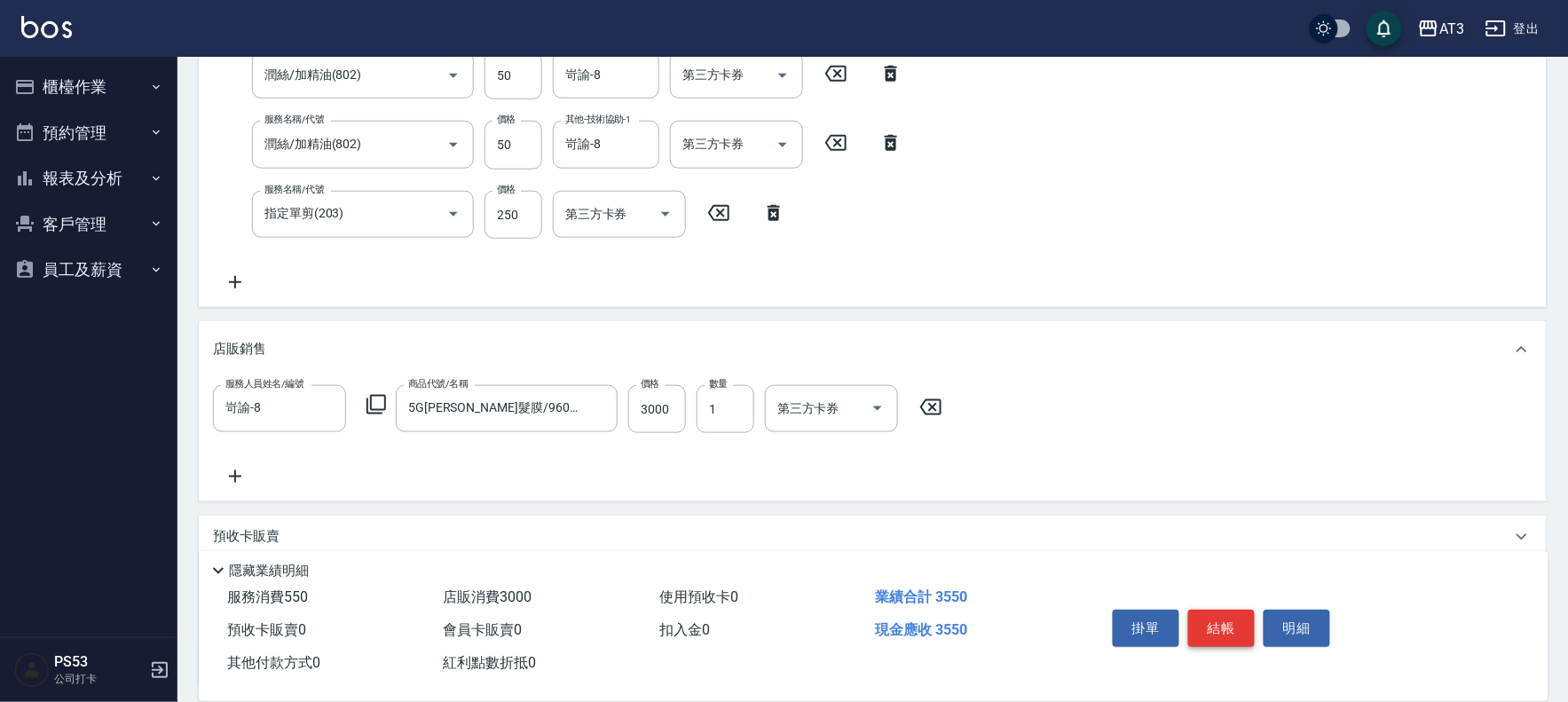
click at [1237, 628] on button "結帳" at bounding box center [1221, 628] width 66 height 38
type input "2025/08/23 18:44"
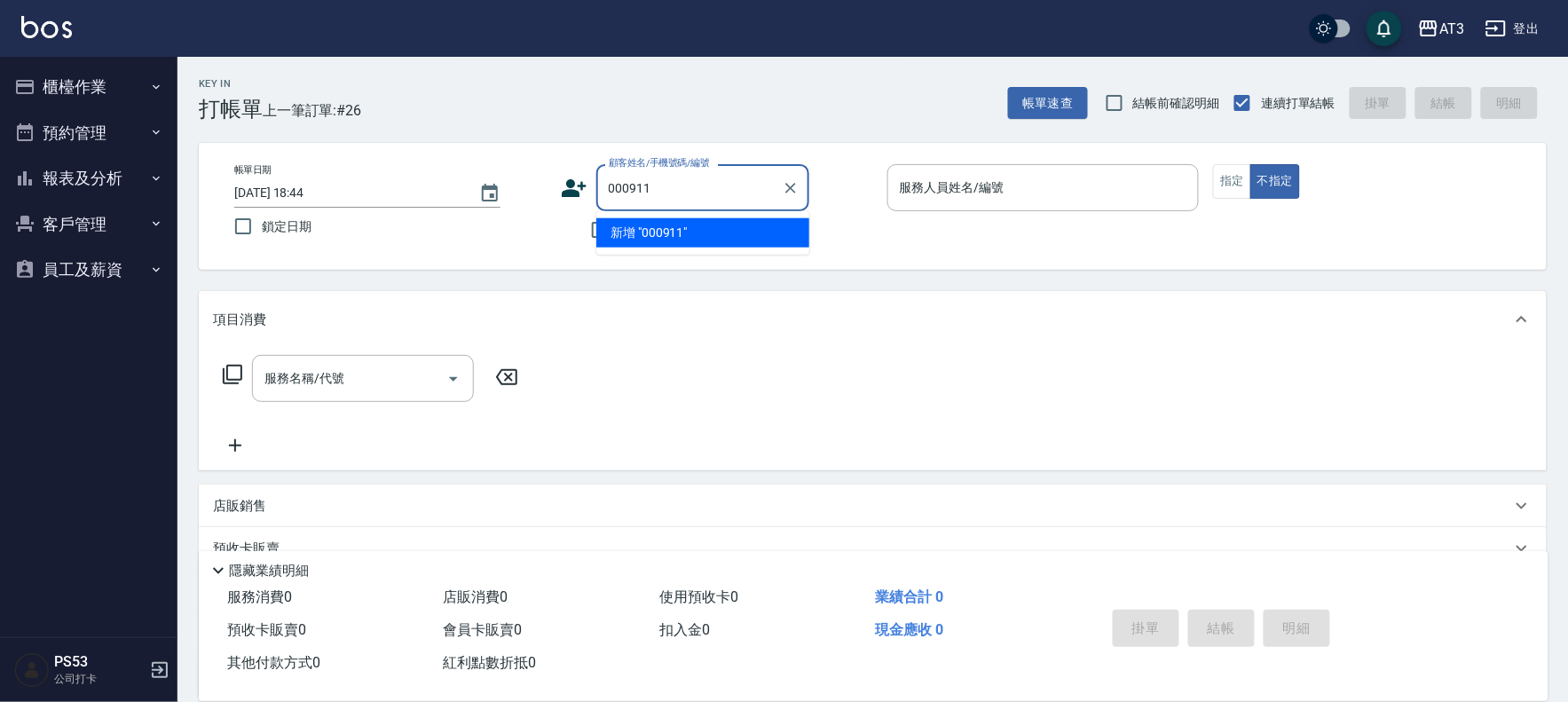
type input "000911"
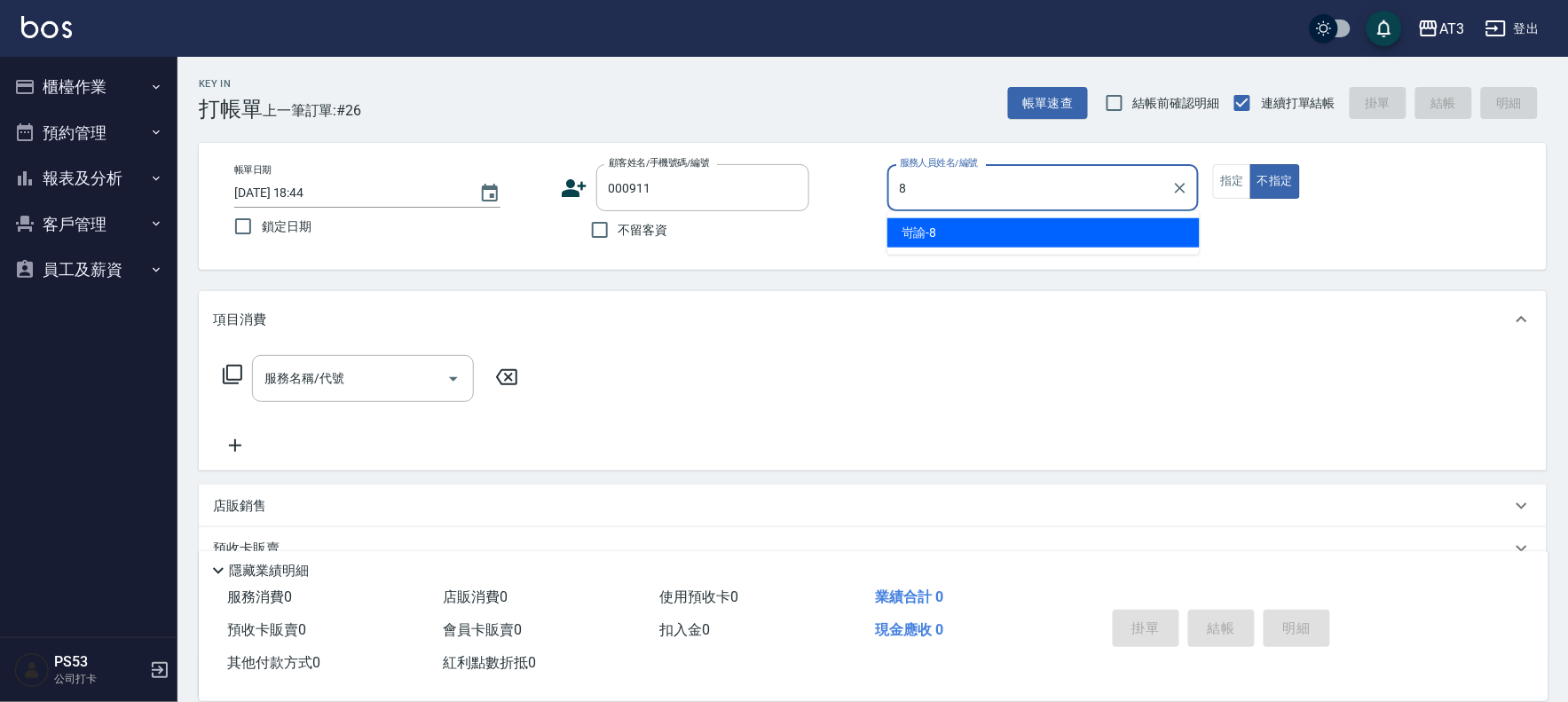
type input "岢諭-8"
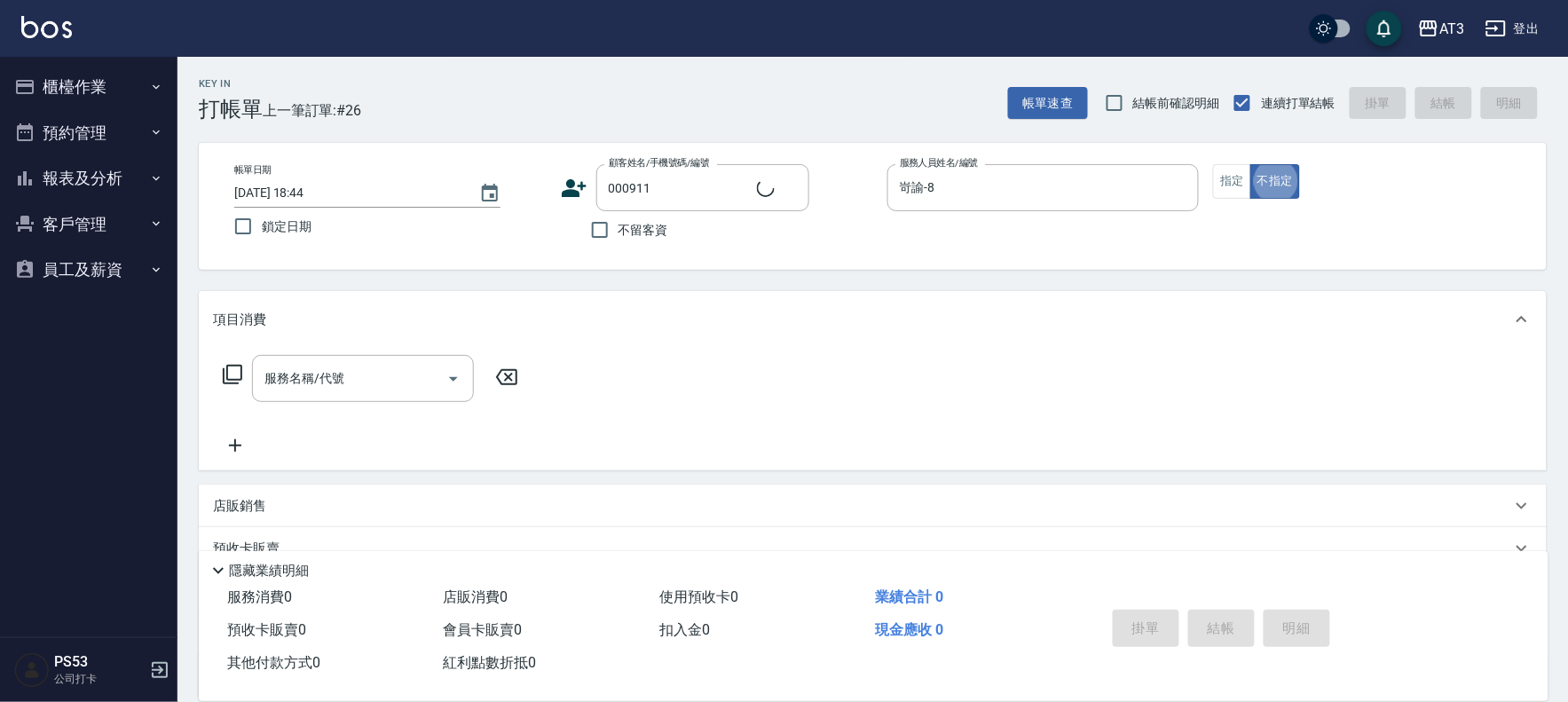
type input "吳維翰/0960953213/000911"
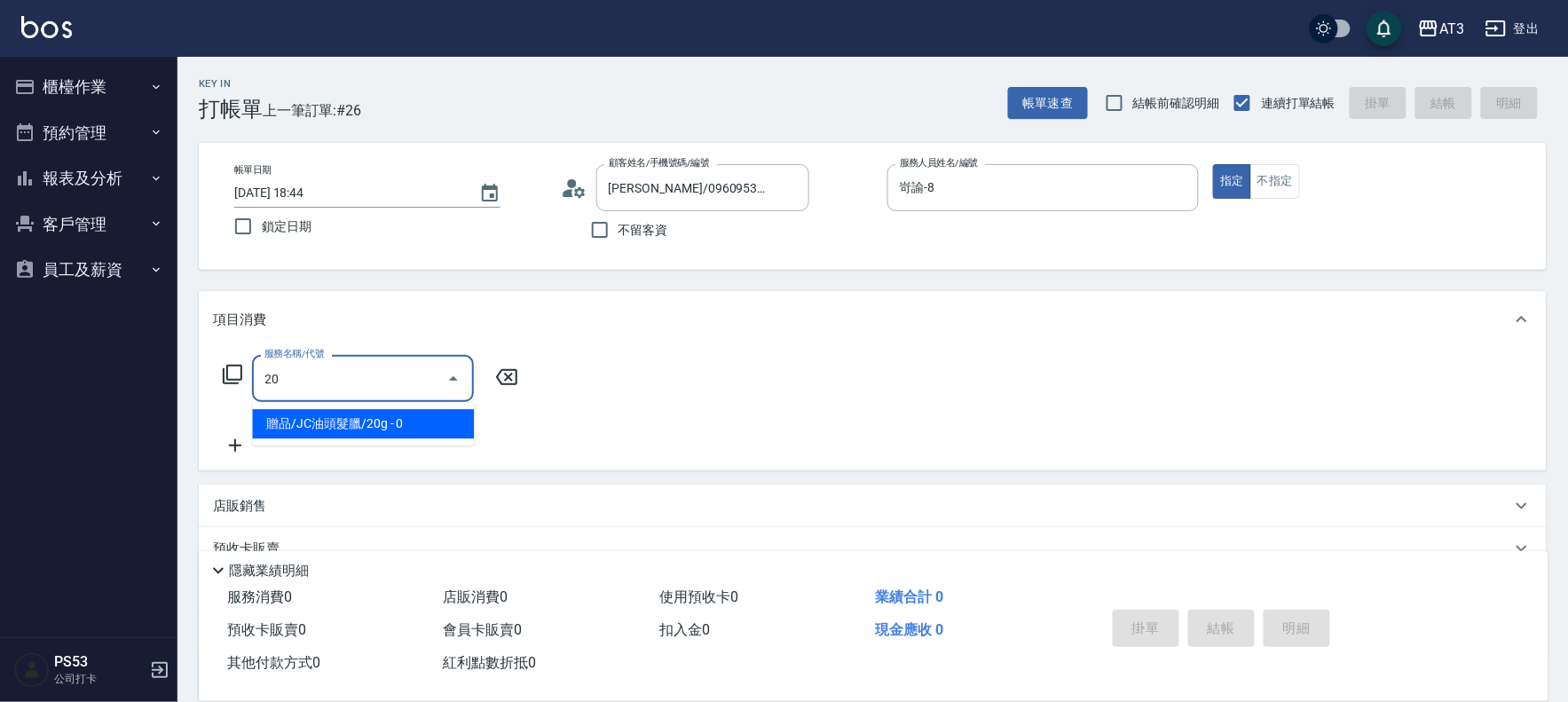
type input "2"
type input "設計燙髮(302)"
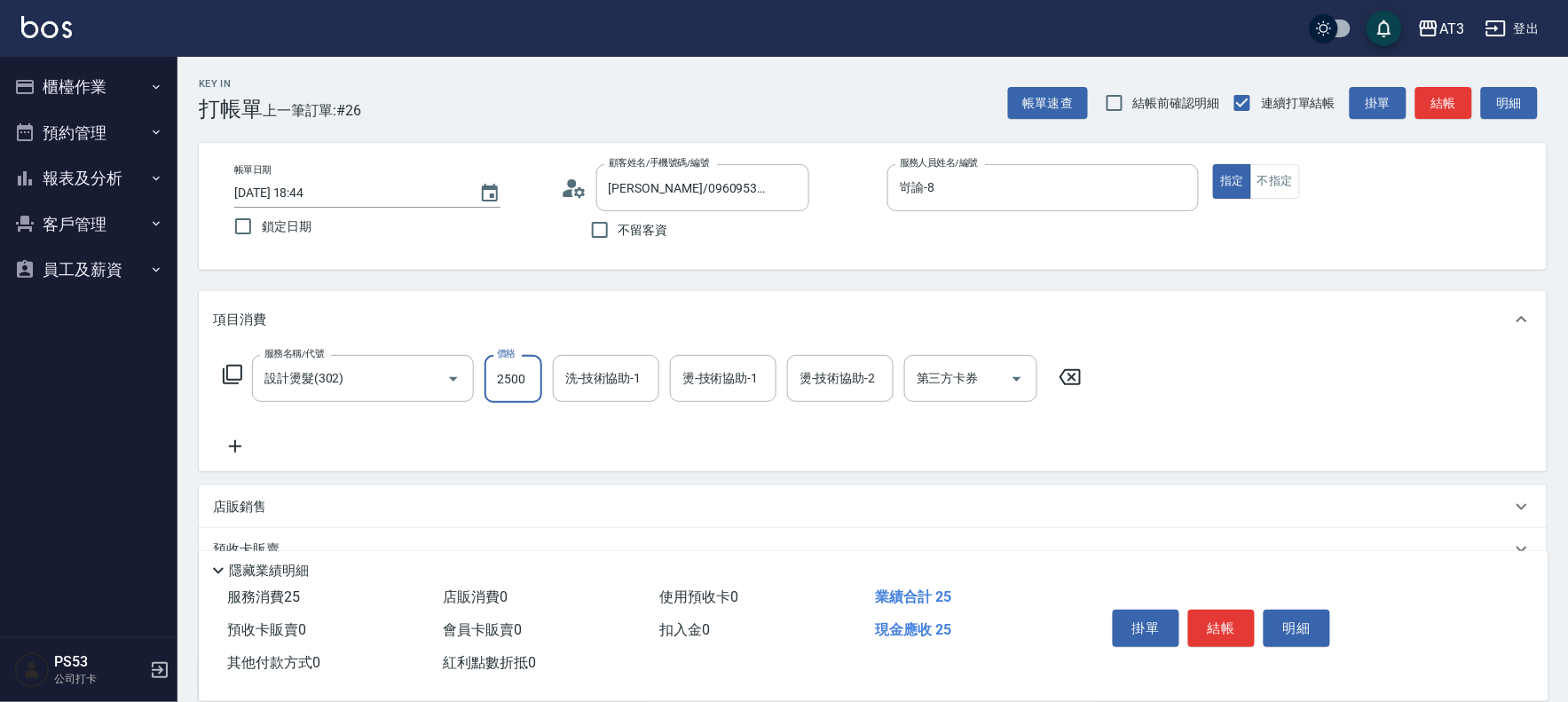
type input "2500"
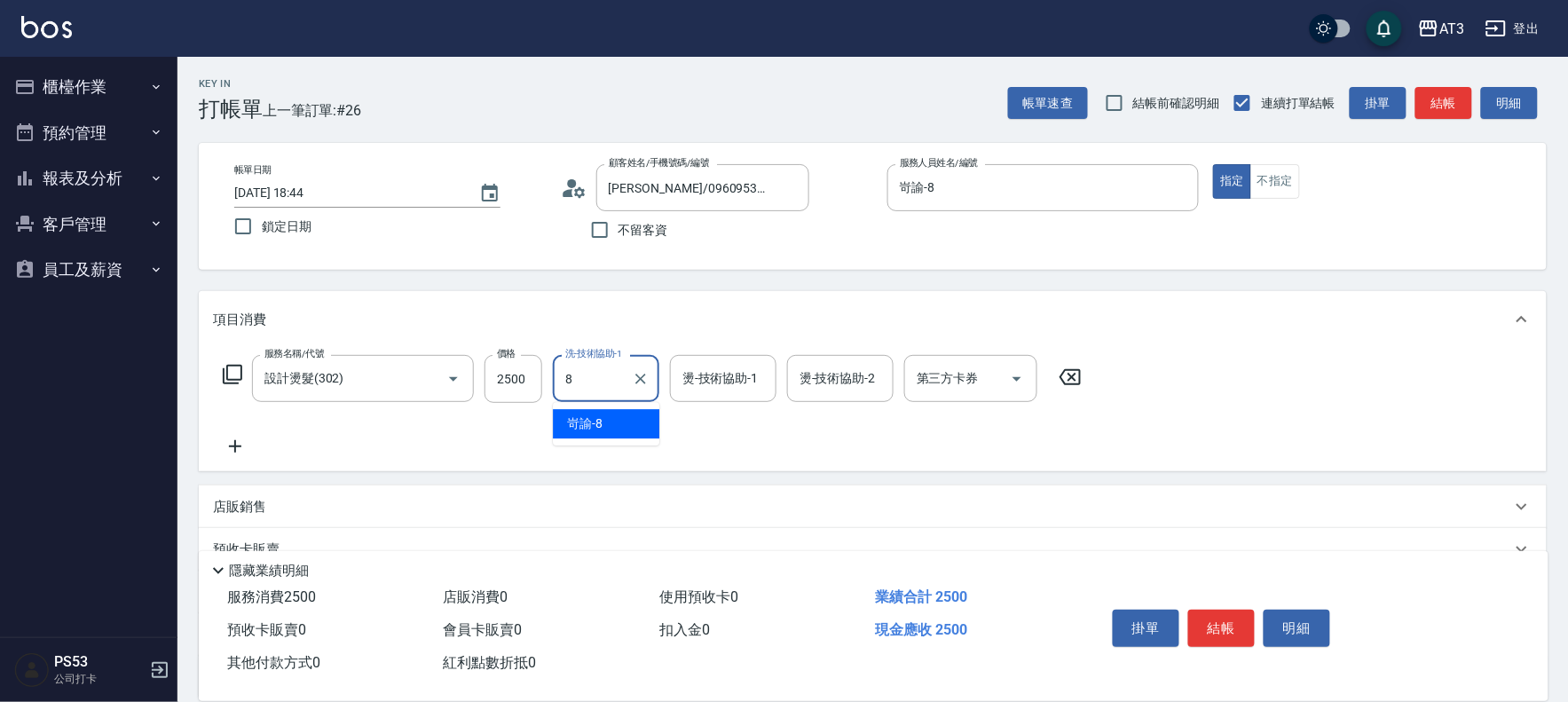
type input "岢諭-8"
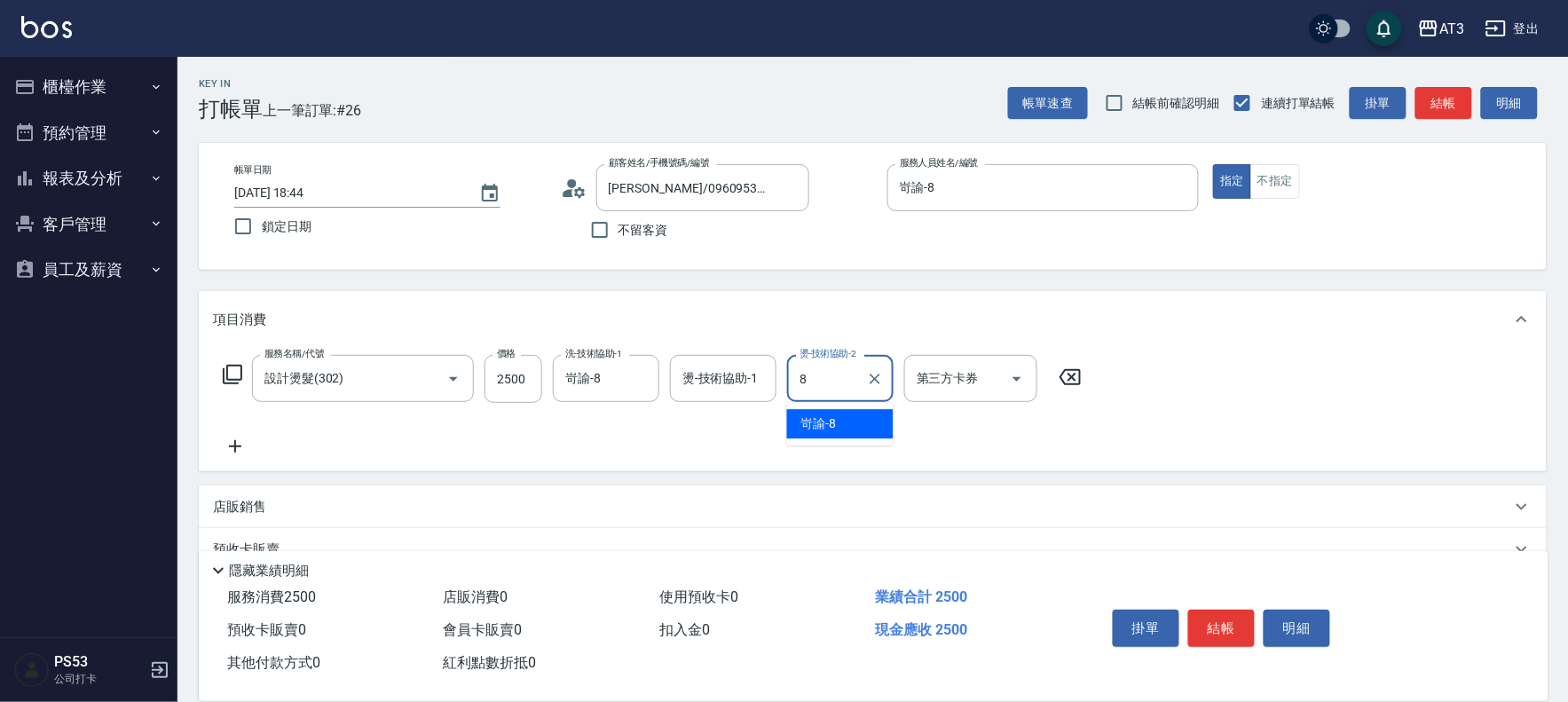
type input "岢諭-8"
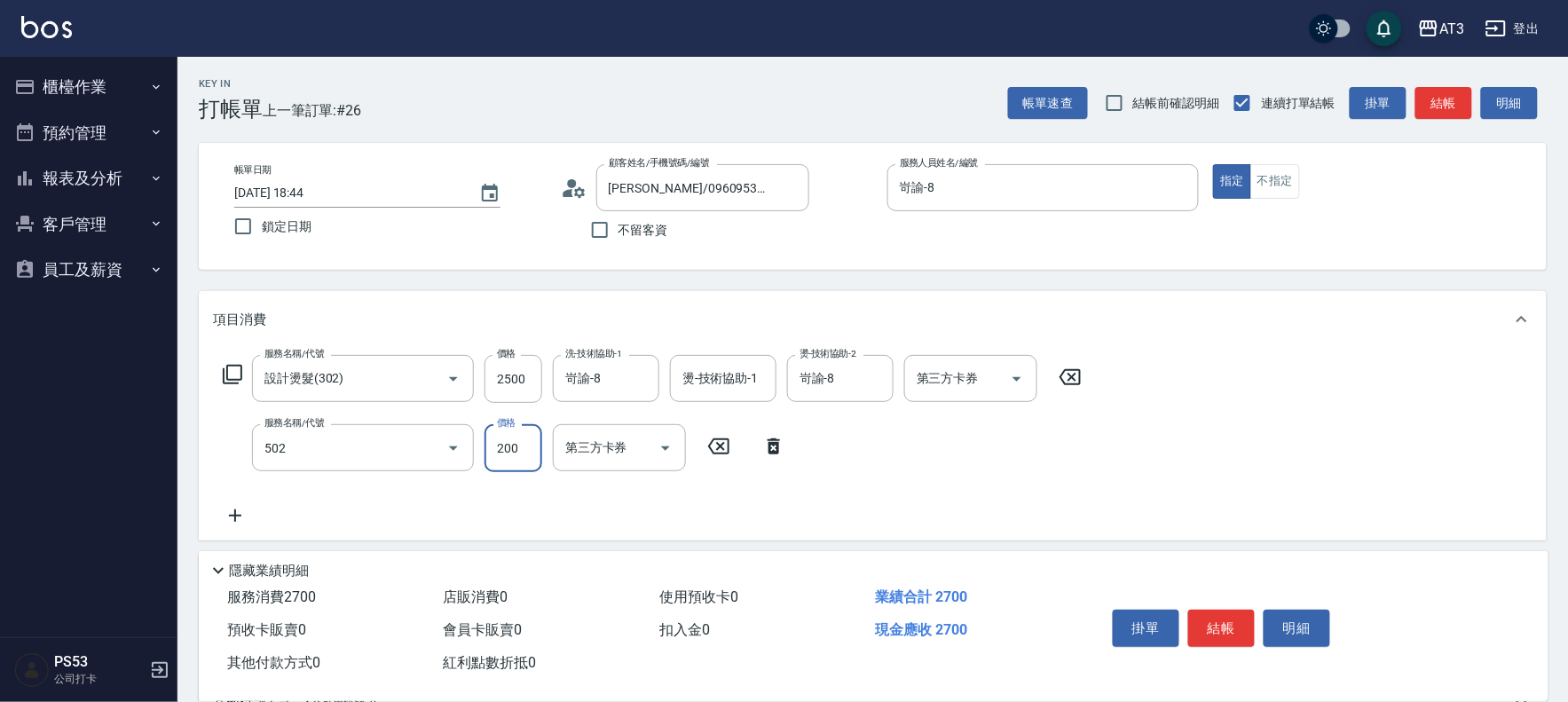
type input "自備護髮(502)"
type input "500"
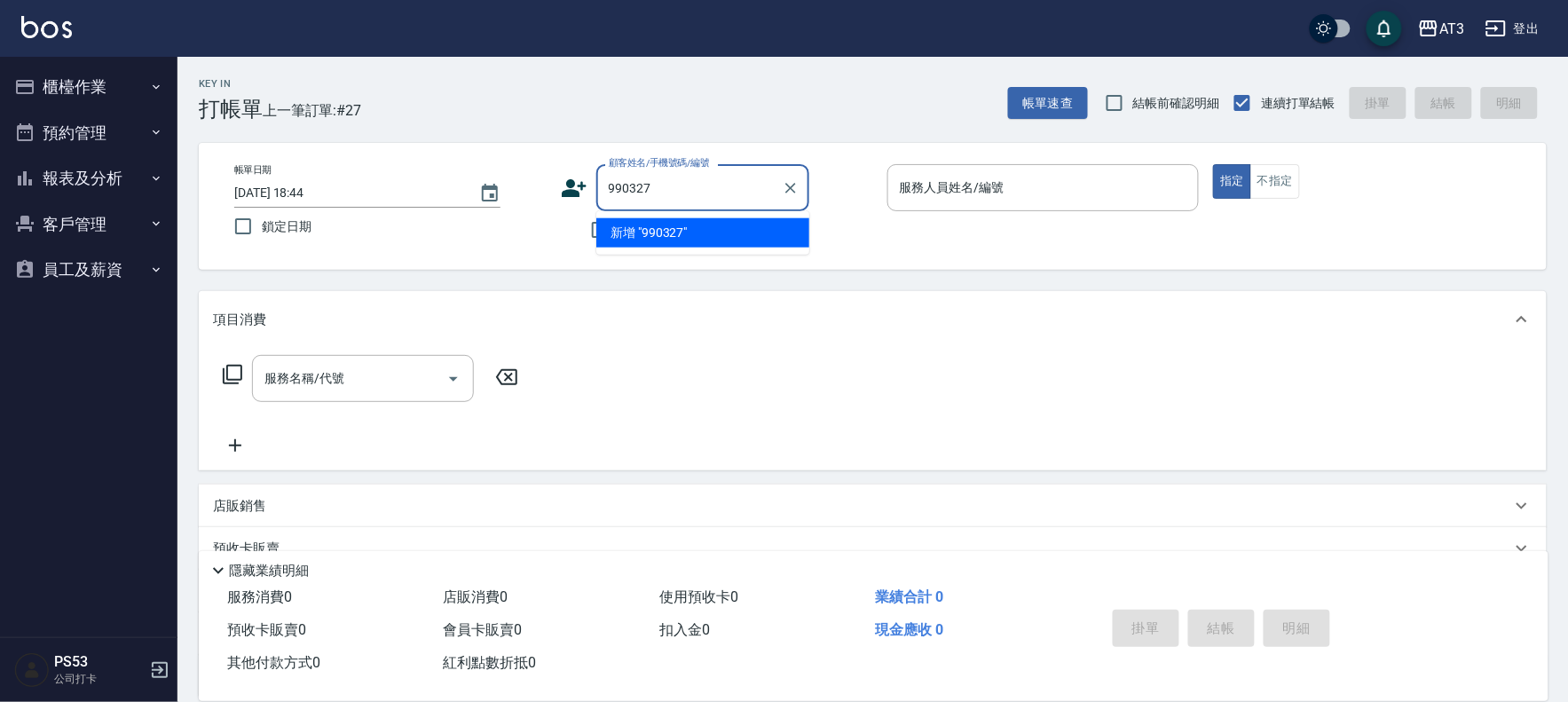
type input "990327"
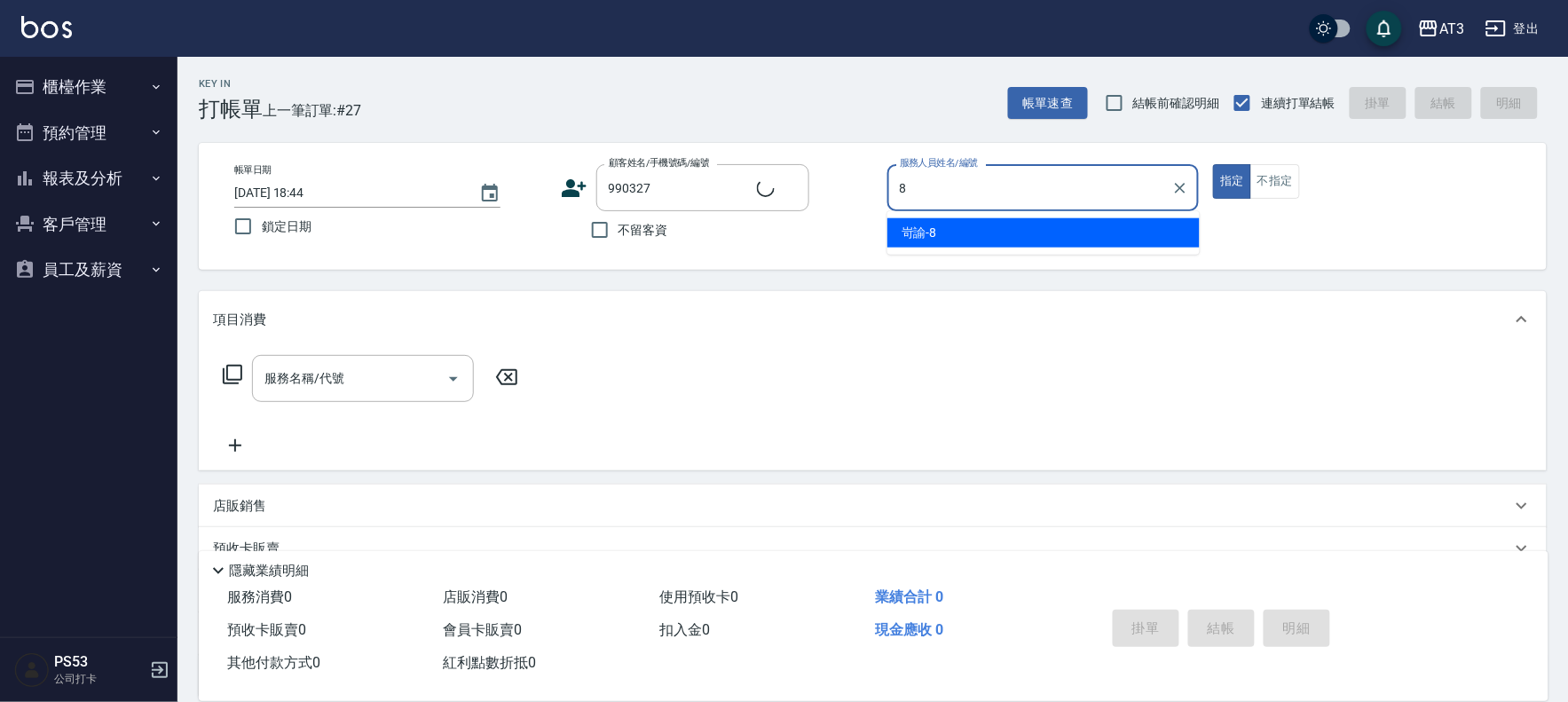
type input "8"
type input "魏琪蓉/0905386285/990327"
type input "岢諭-8"
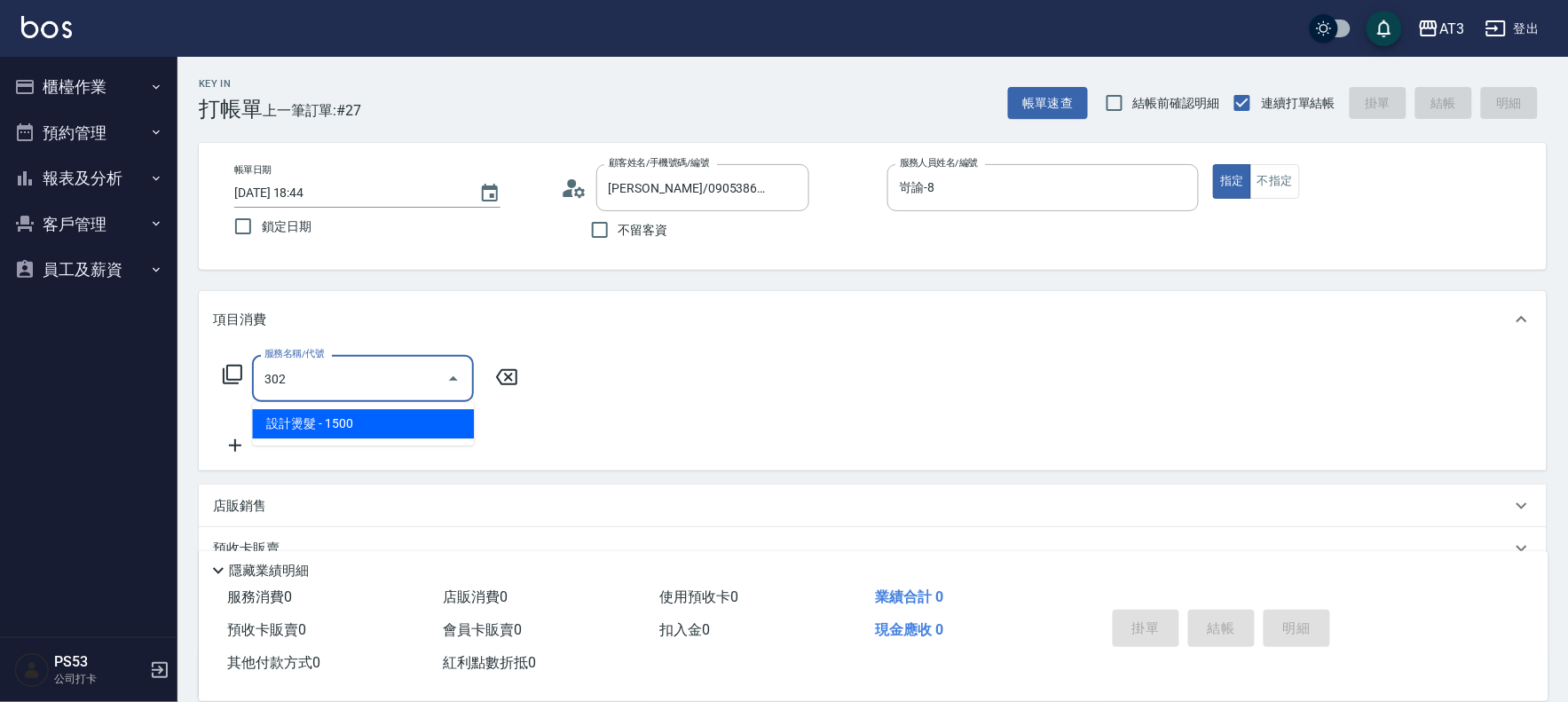
type input "設計燙髮(302)"
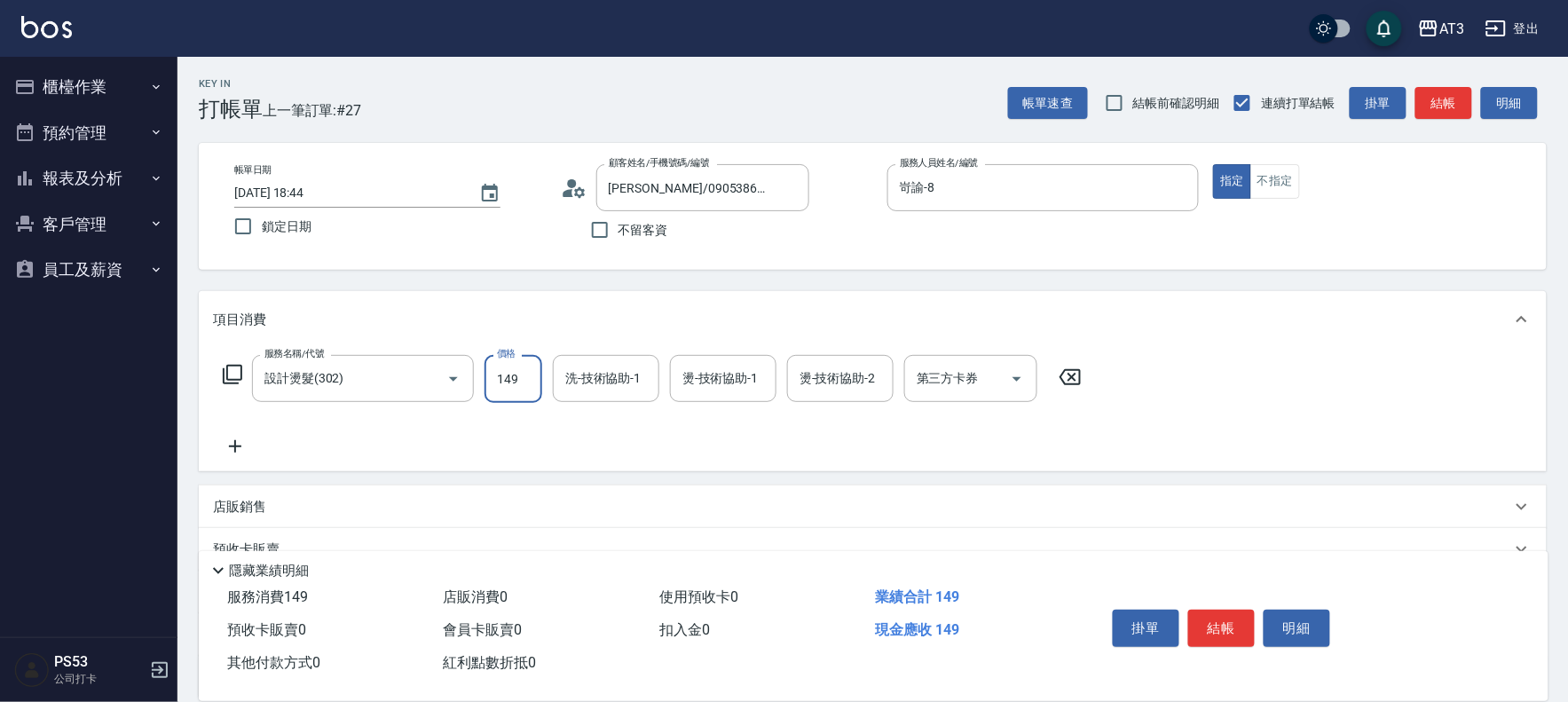
type input "1499"
type input "岢諭-8"
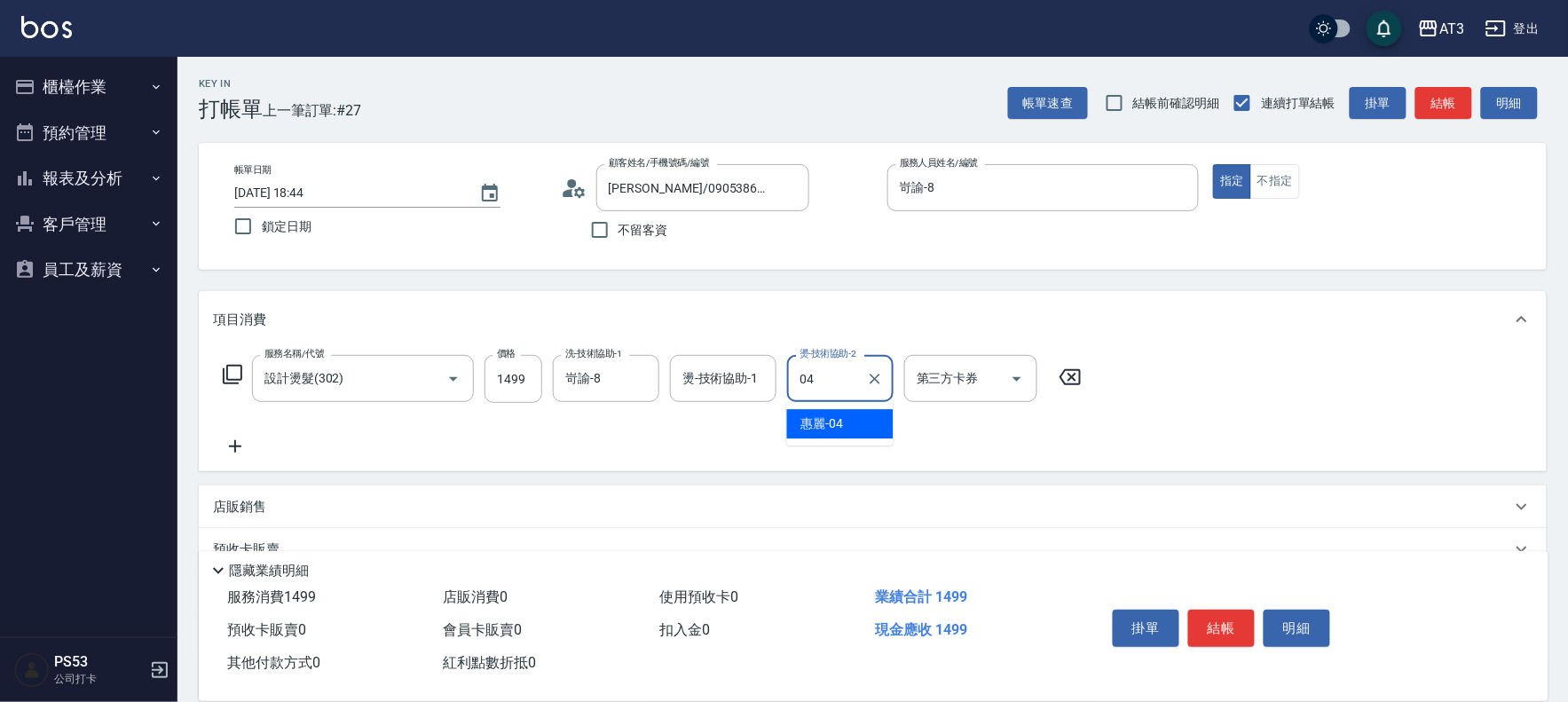
type input "惠麗-04"
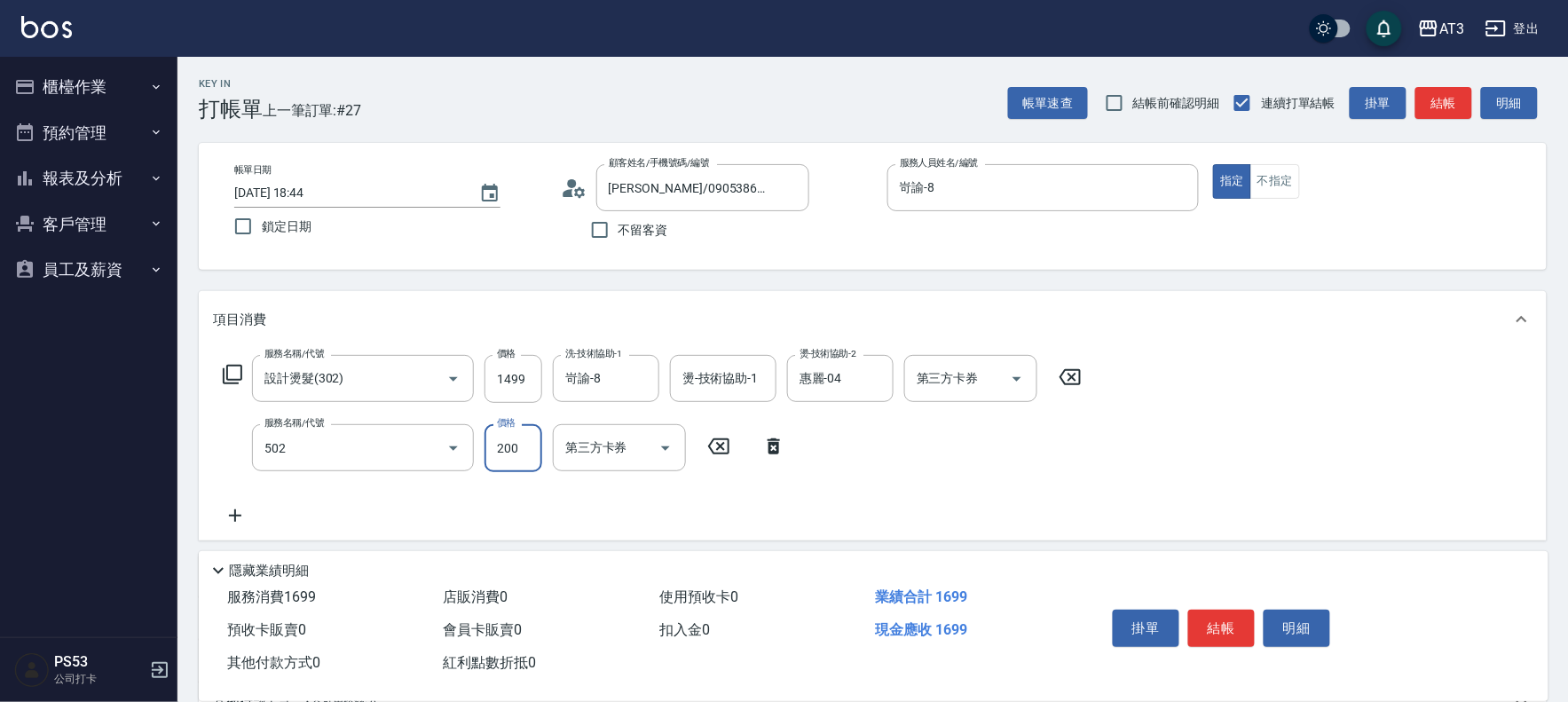
type input "自備護髮(502)"
type input "800"
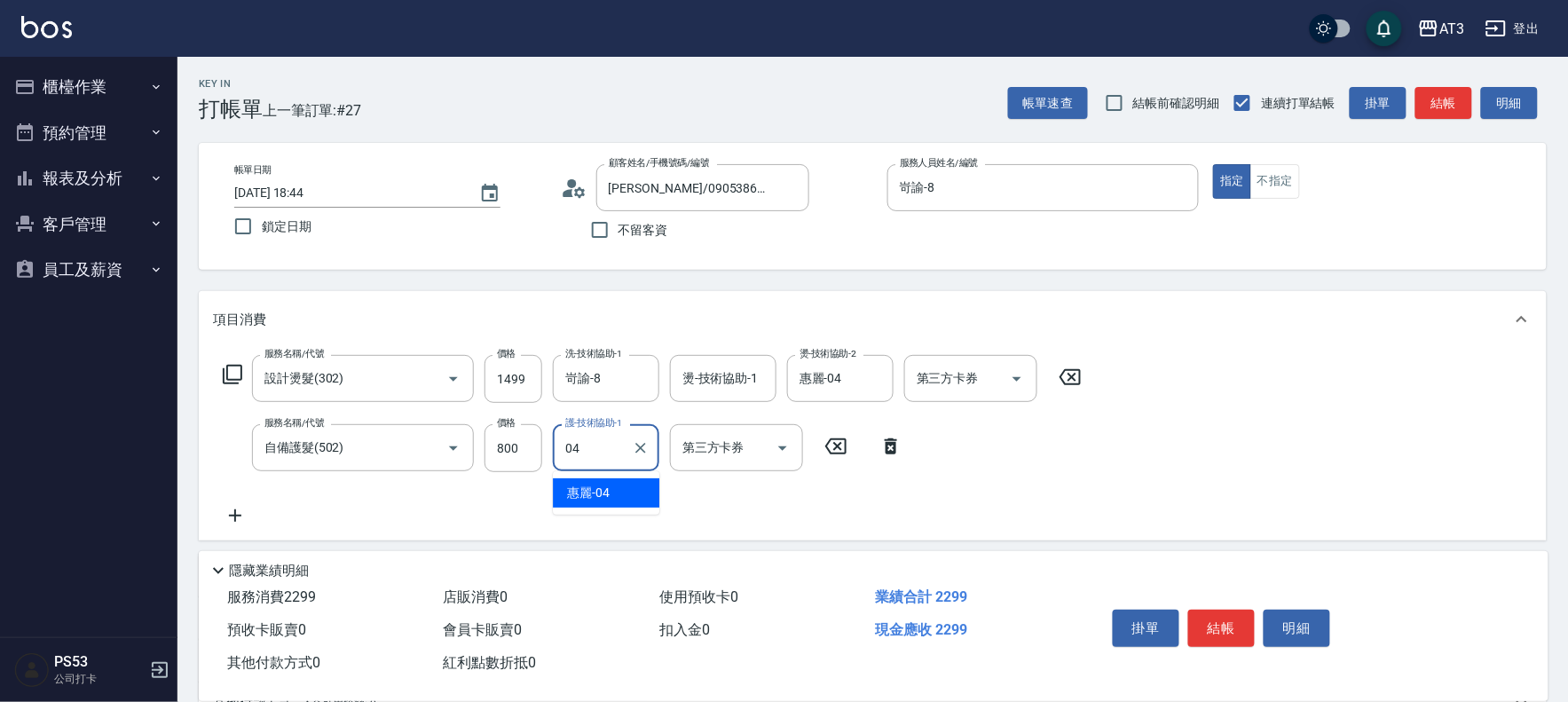
type input "惠麗-04"
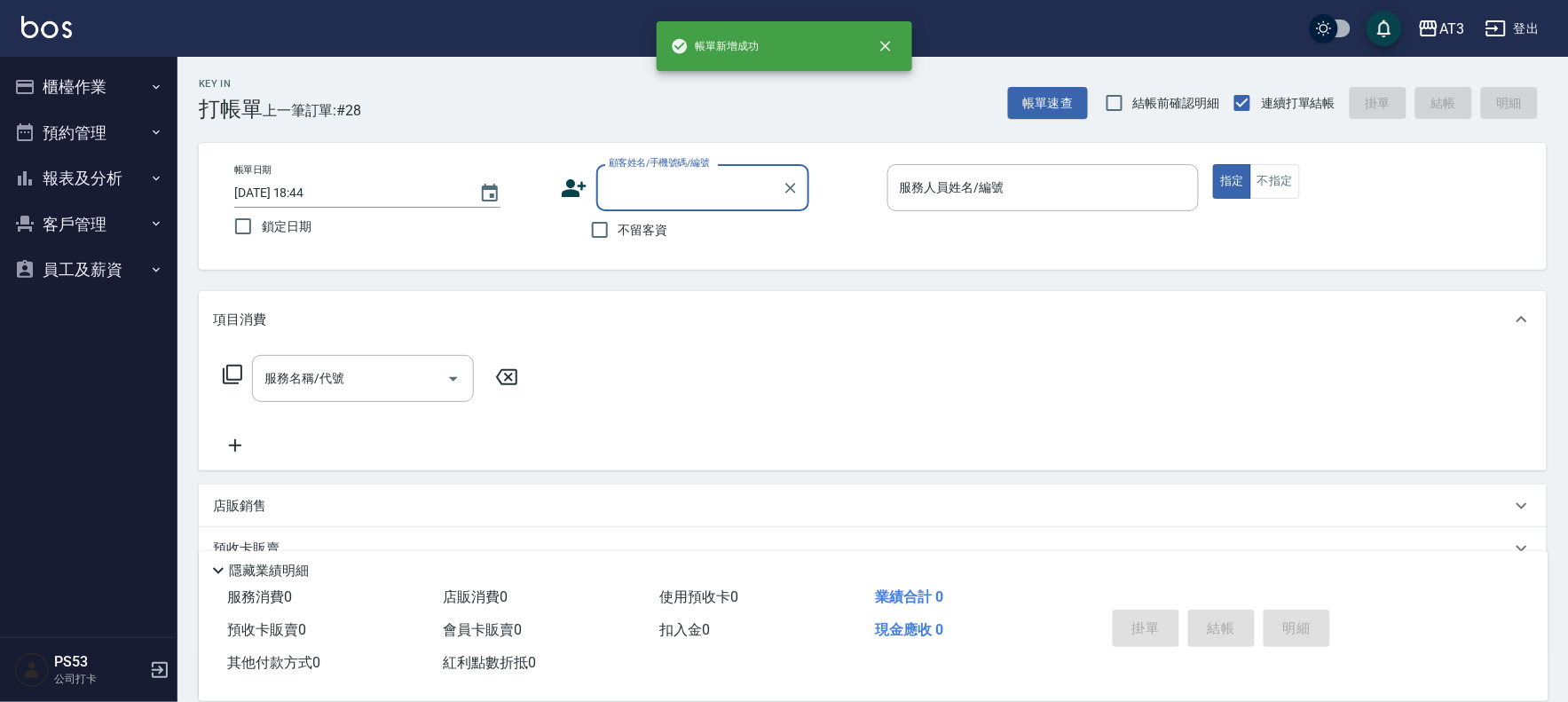
click at [579, 184] on icon at bounding box center [574, 188] width 25 height 18
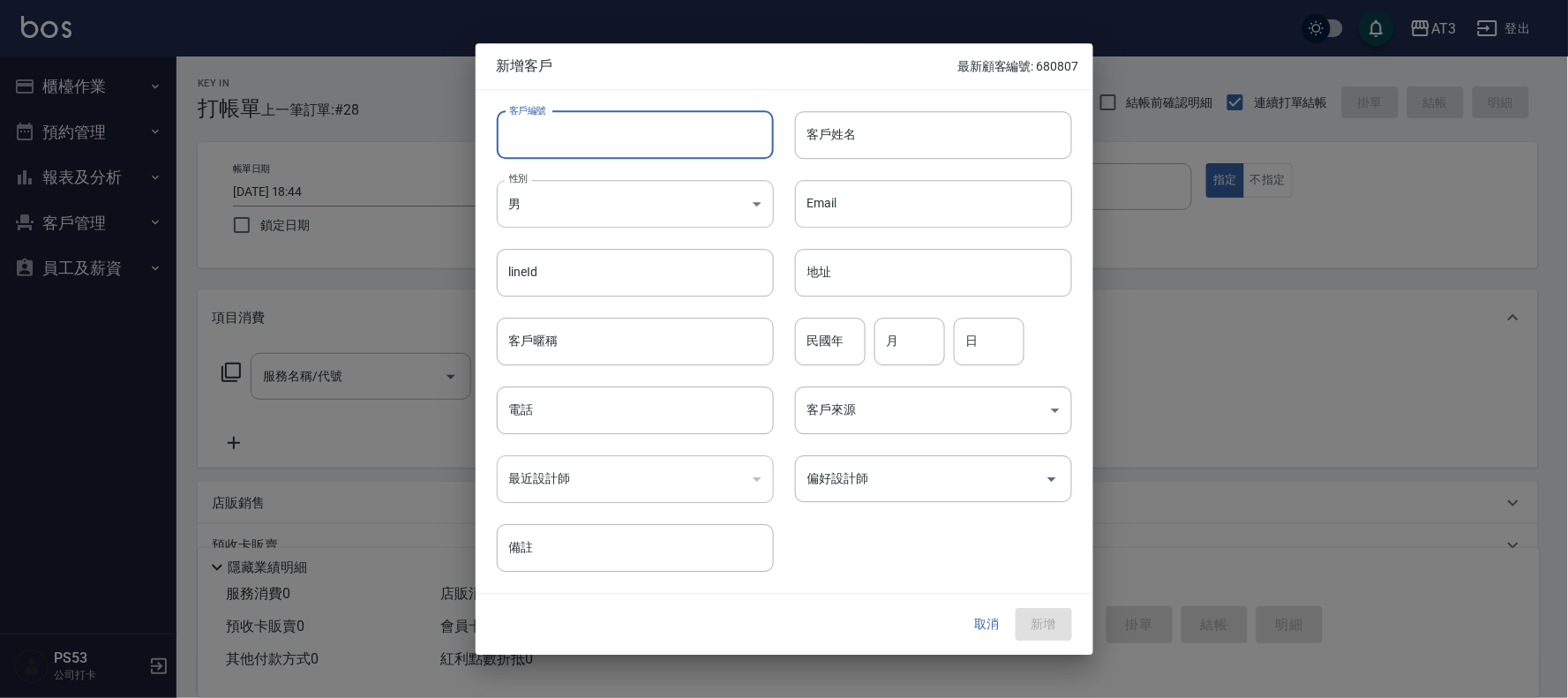
click at [575, 151] on input "客戶編號" at bounding box center [635, 135] width 277 height 47
type input "9"
type input "750731-1"
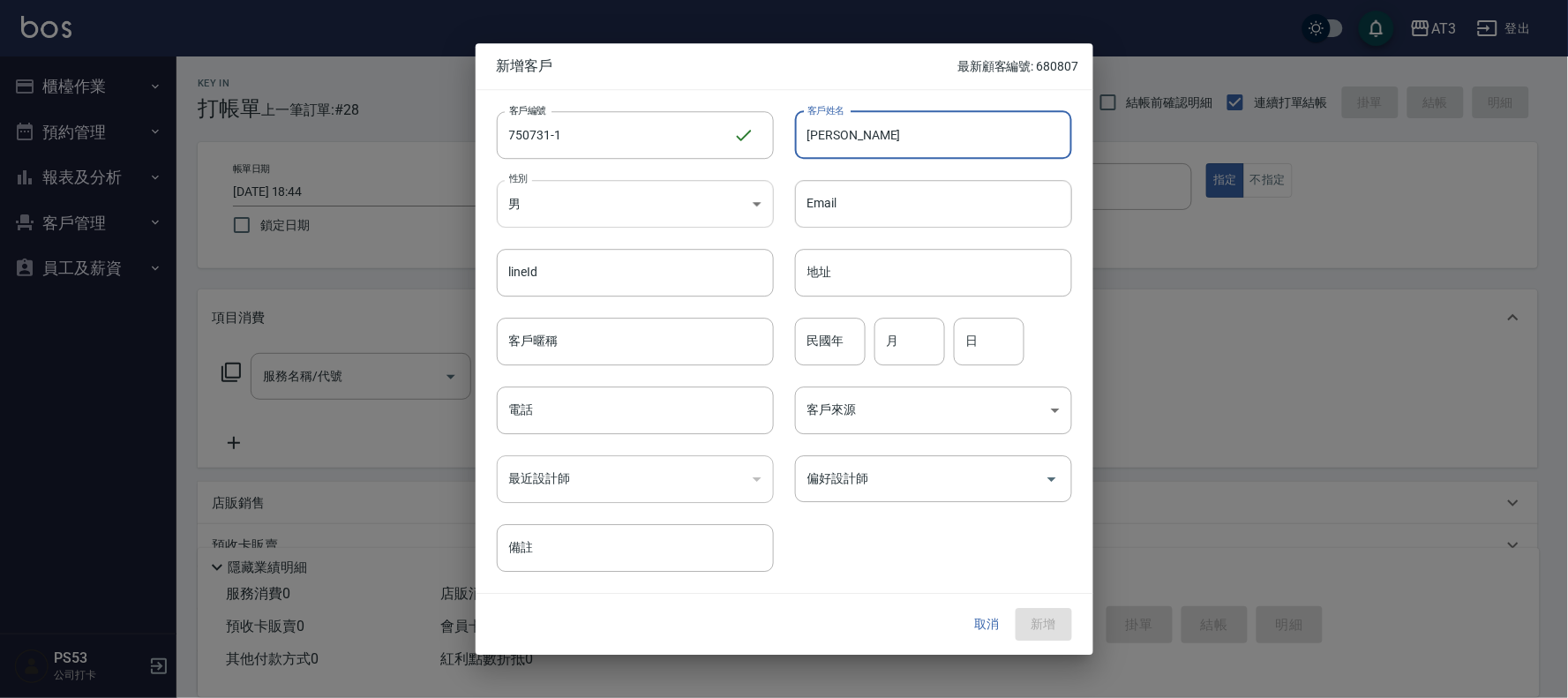
type input "王舒屏"
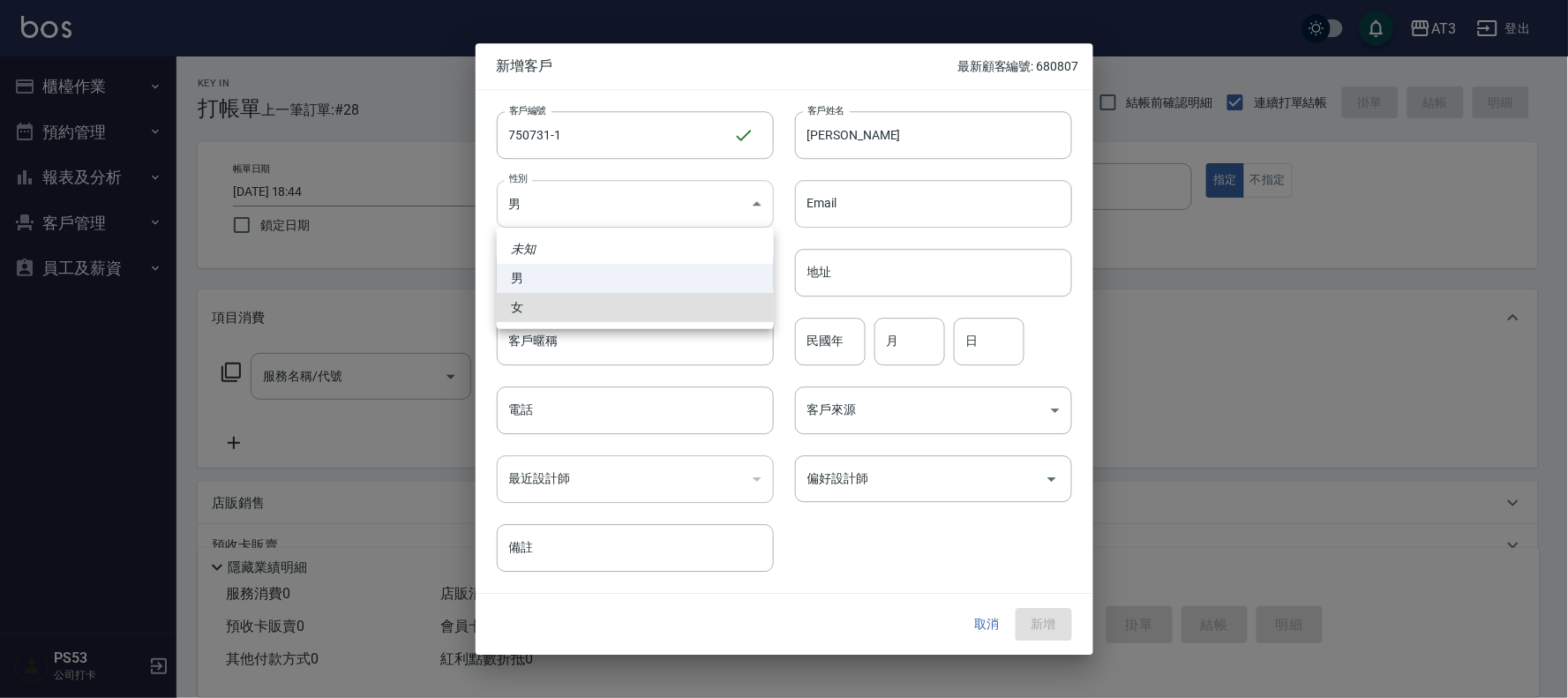
type input "FEMALE"
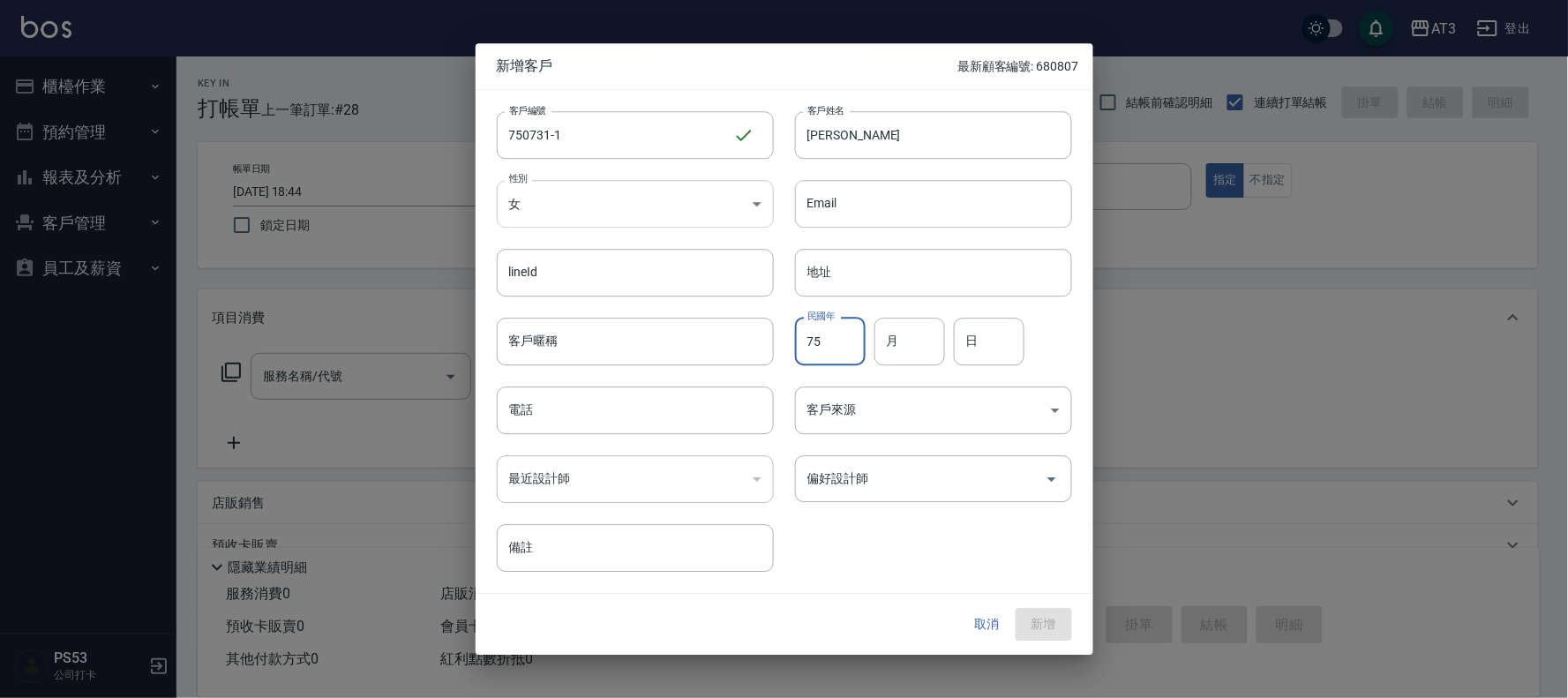
type input "75"
type input "07"
type input "31"
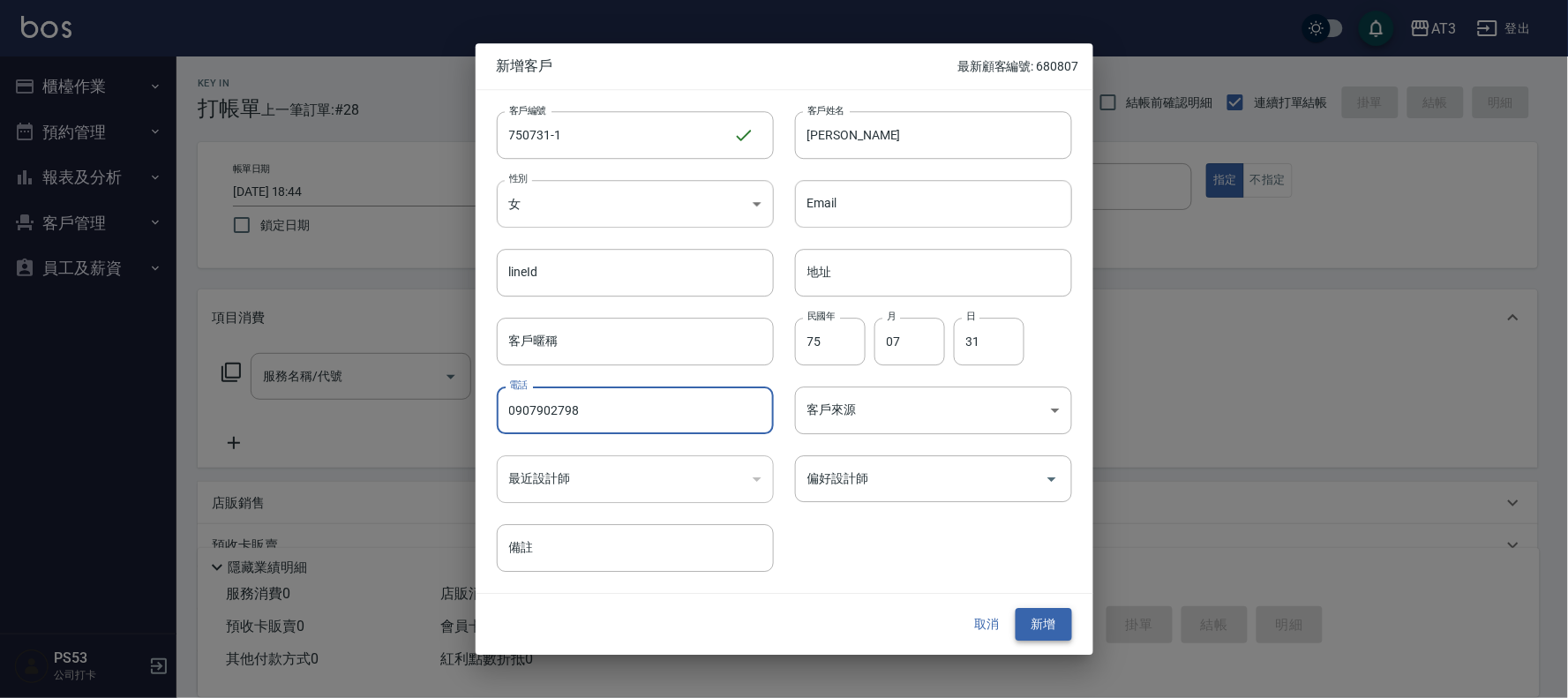
type input "0907902798"
click at [1070, 622] on button "新增" at bounding box center [1043, 625] width 56 height 33
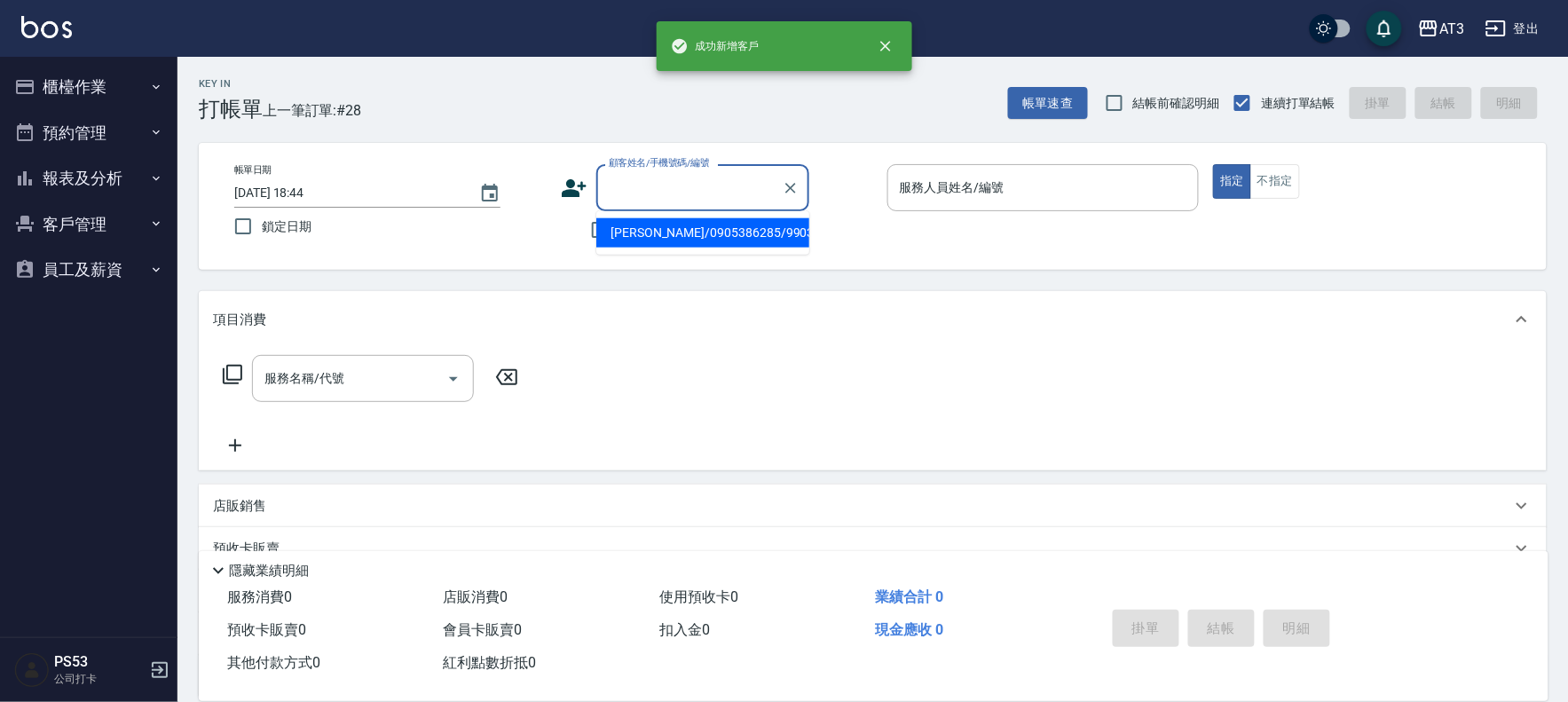
click at [637, 196] on input "顧客姓名/手機號碼/編號" at bounding box center [689, 187] width 170 height 31
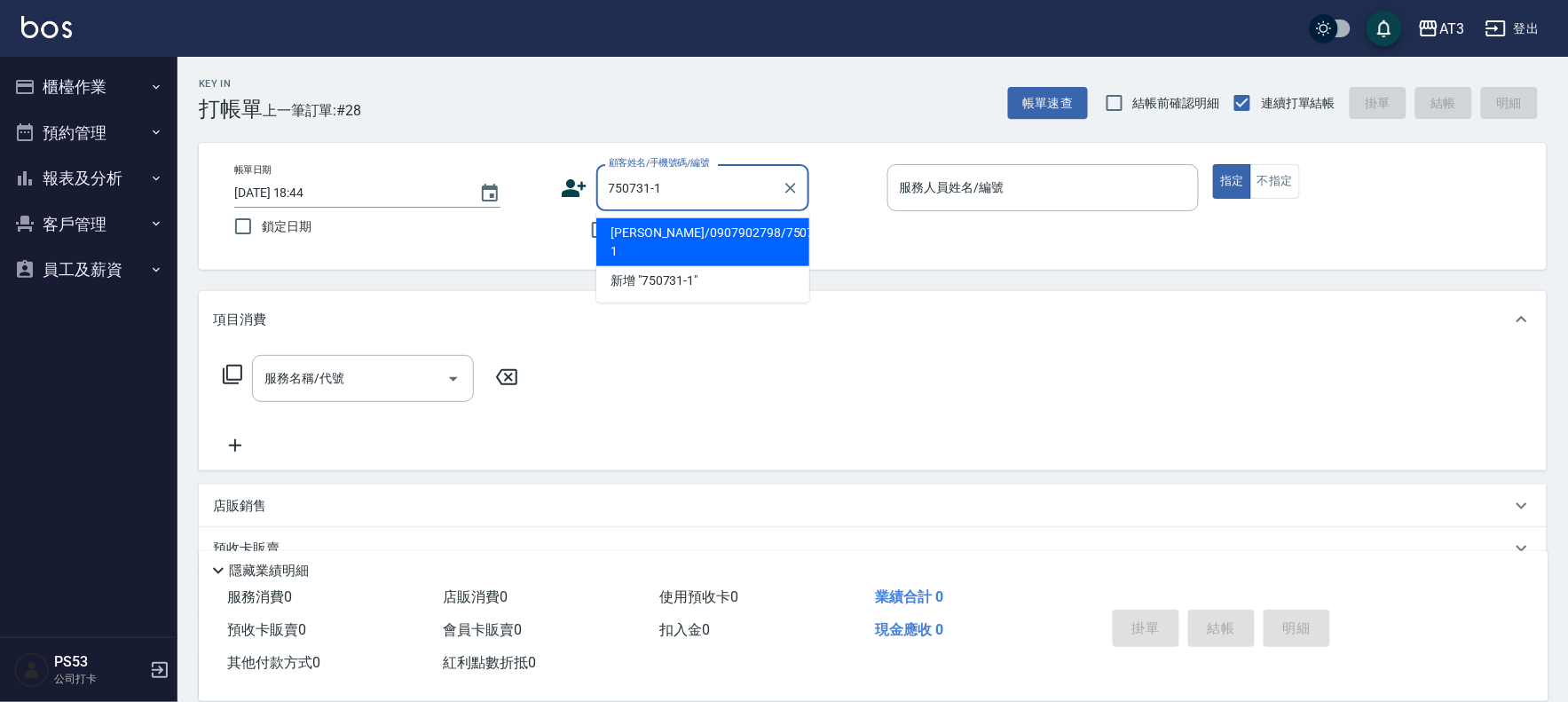
type input "王舒屏/0907902798/750731-1"
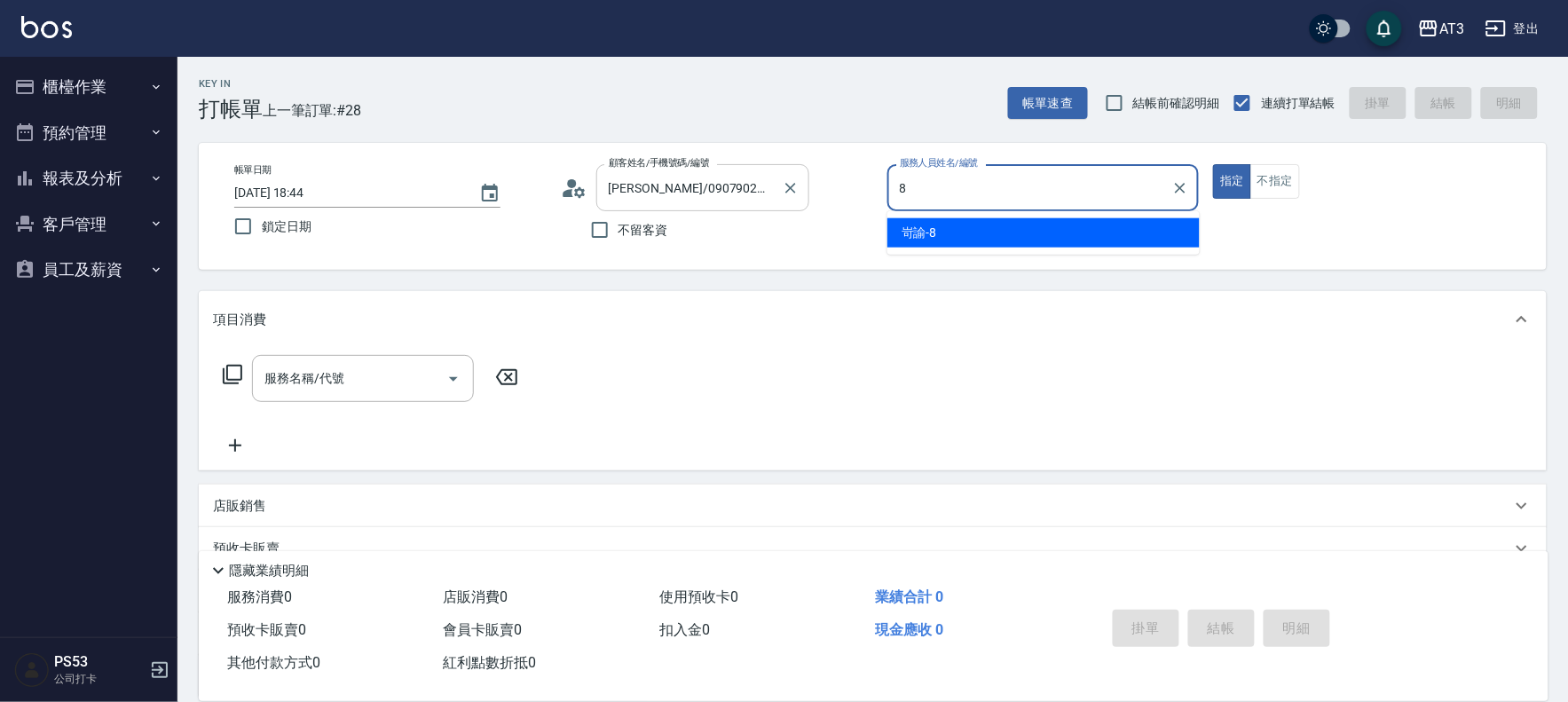
type input "岢諭-8"
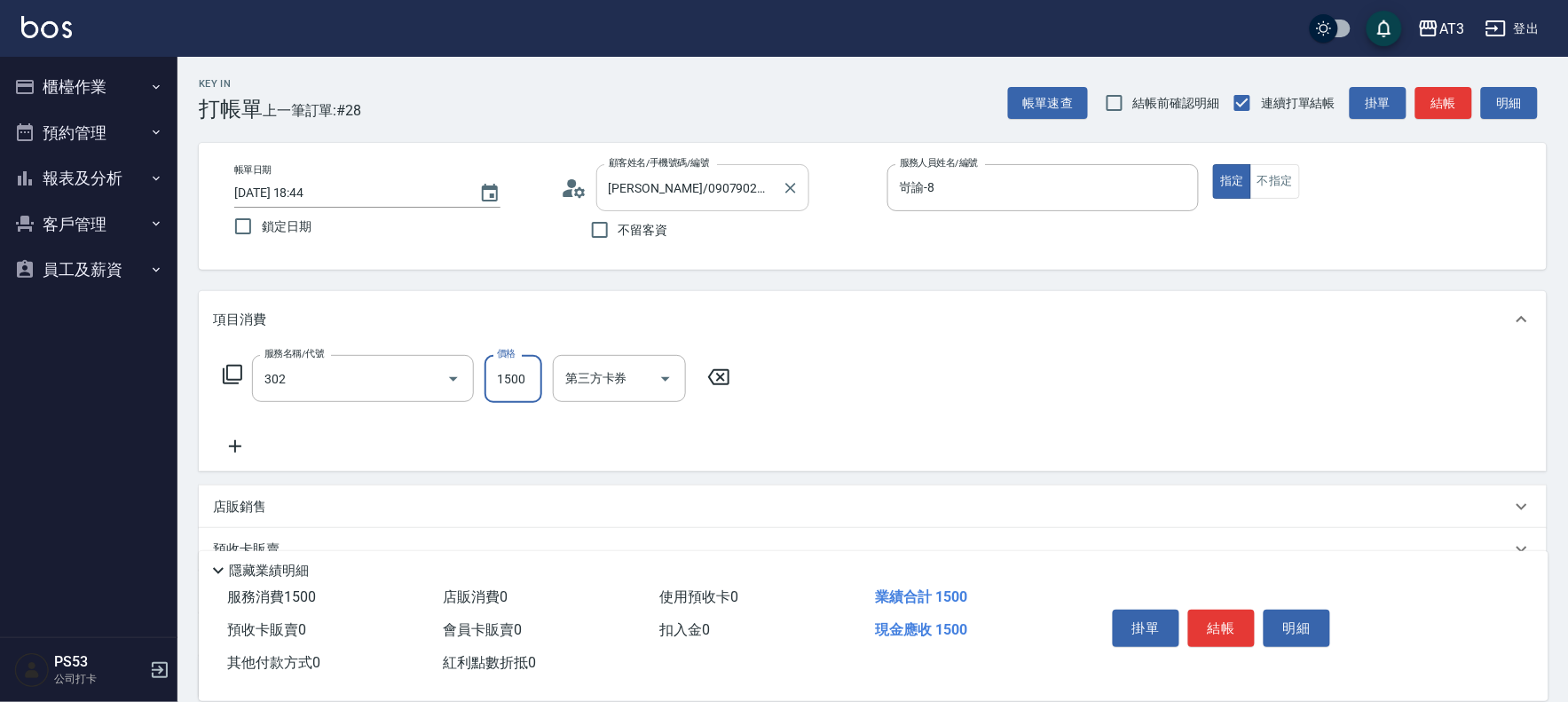
type input "設計燙髮(302)"
type input "1499"
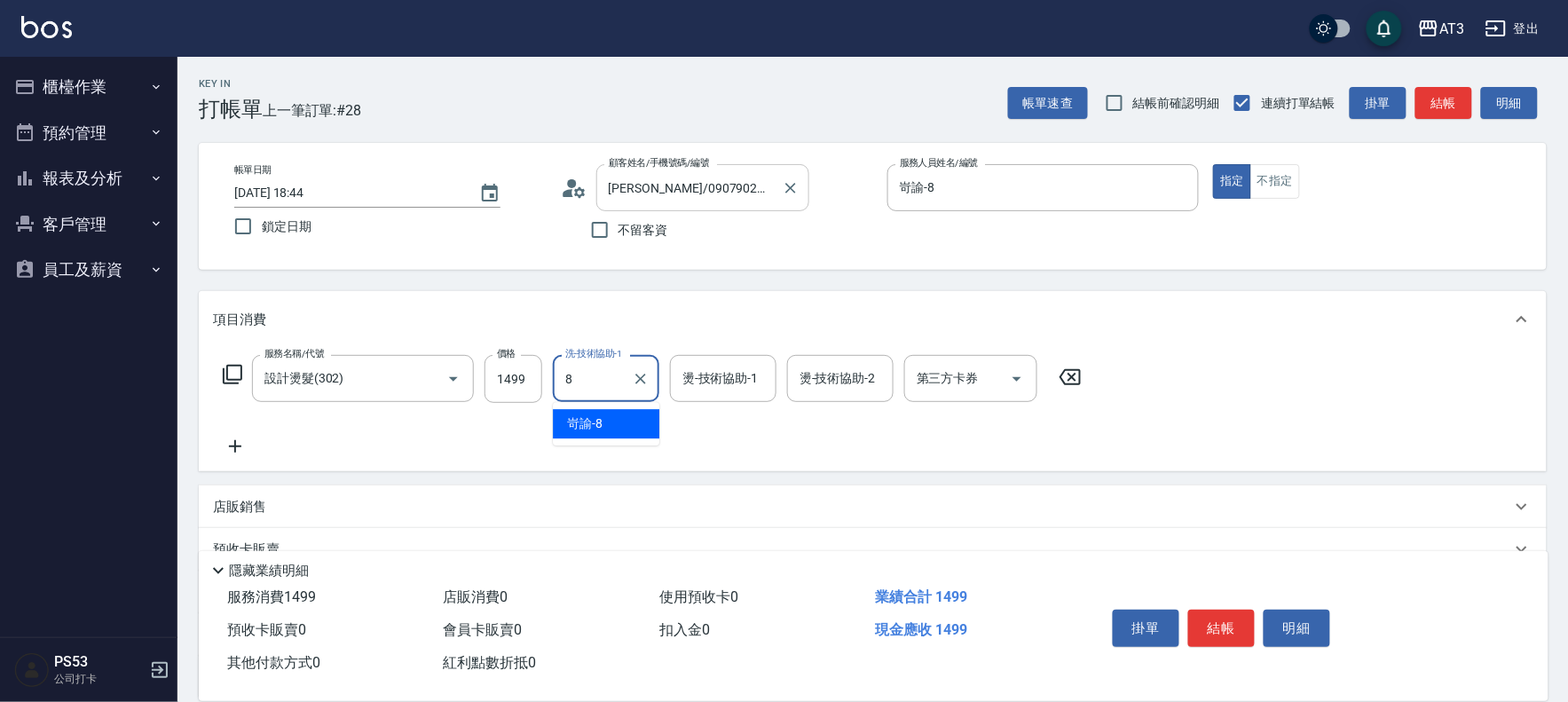
type input "岢諭-8"
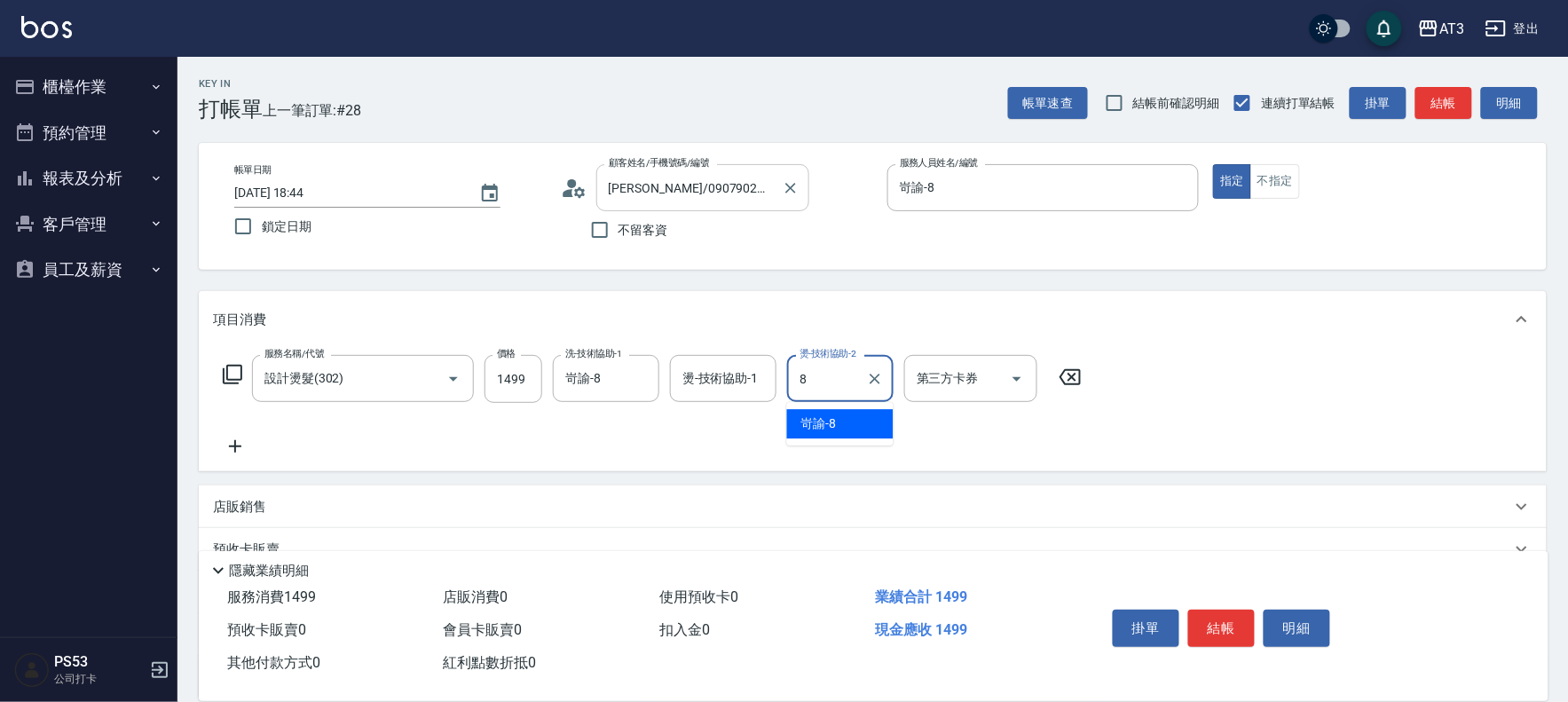
type input "岢諭-8"
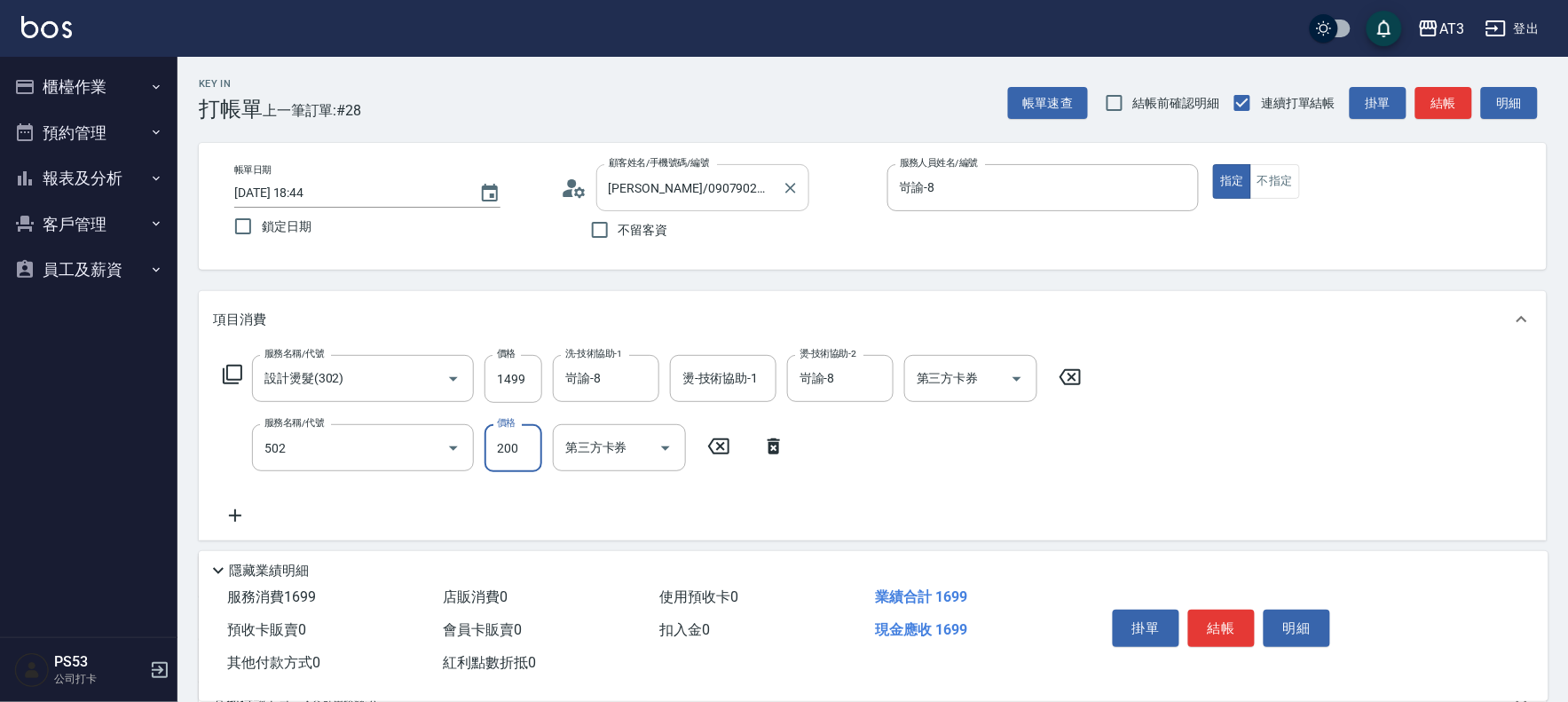
type input "自備護髮(502)"
type input "800"
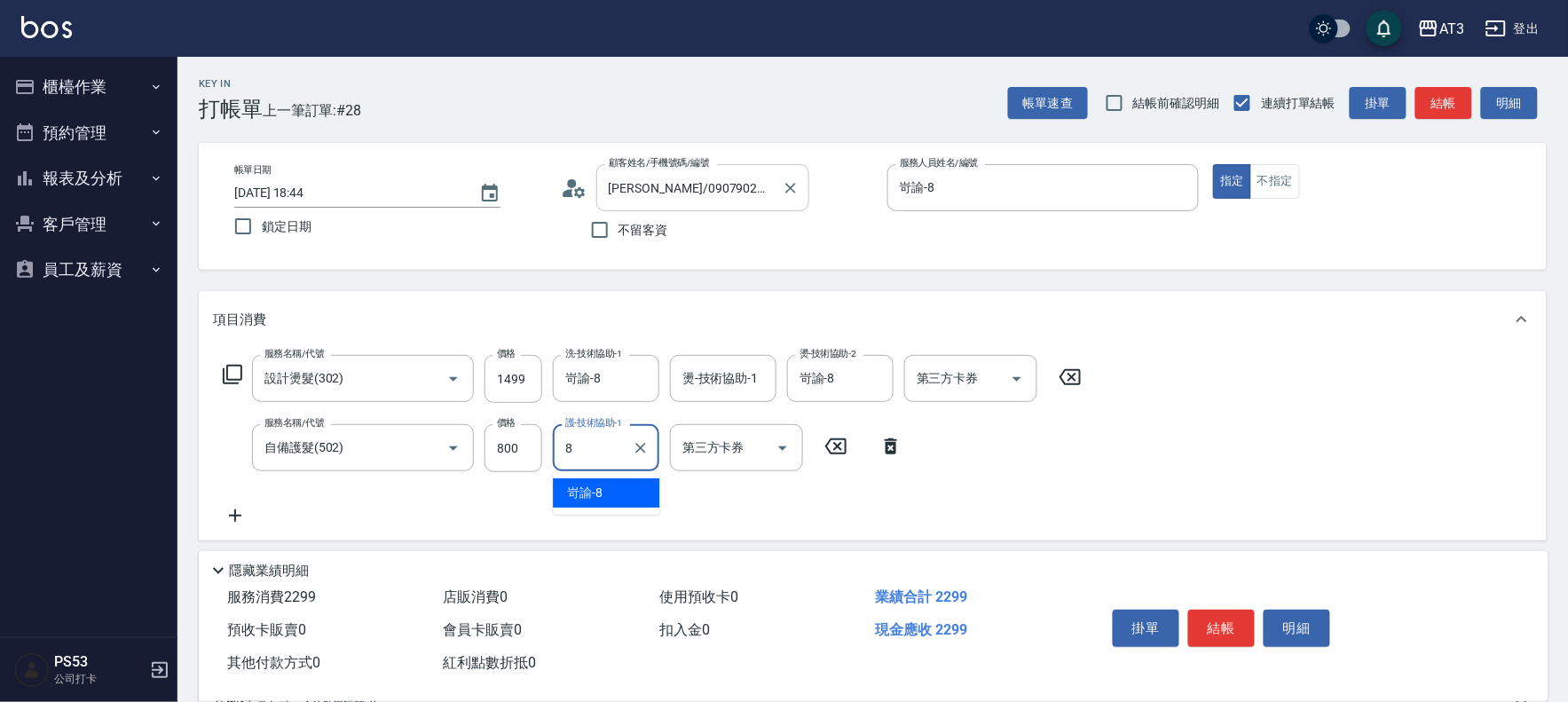
type input "岢諭-8"
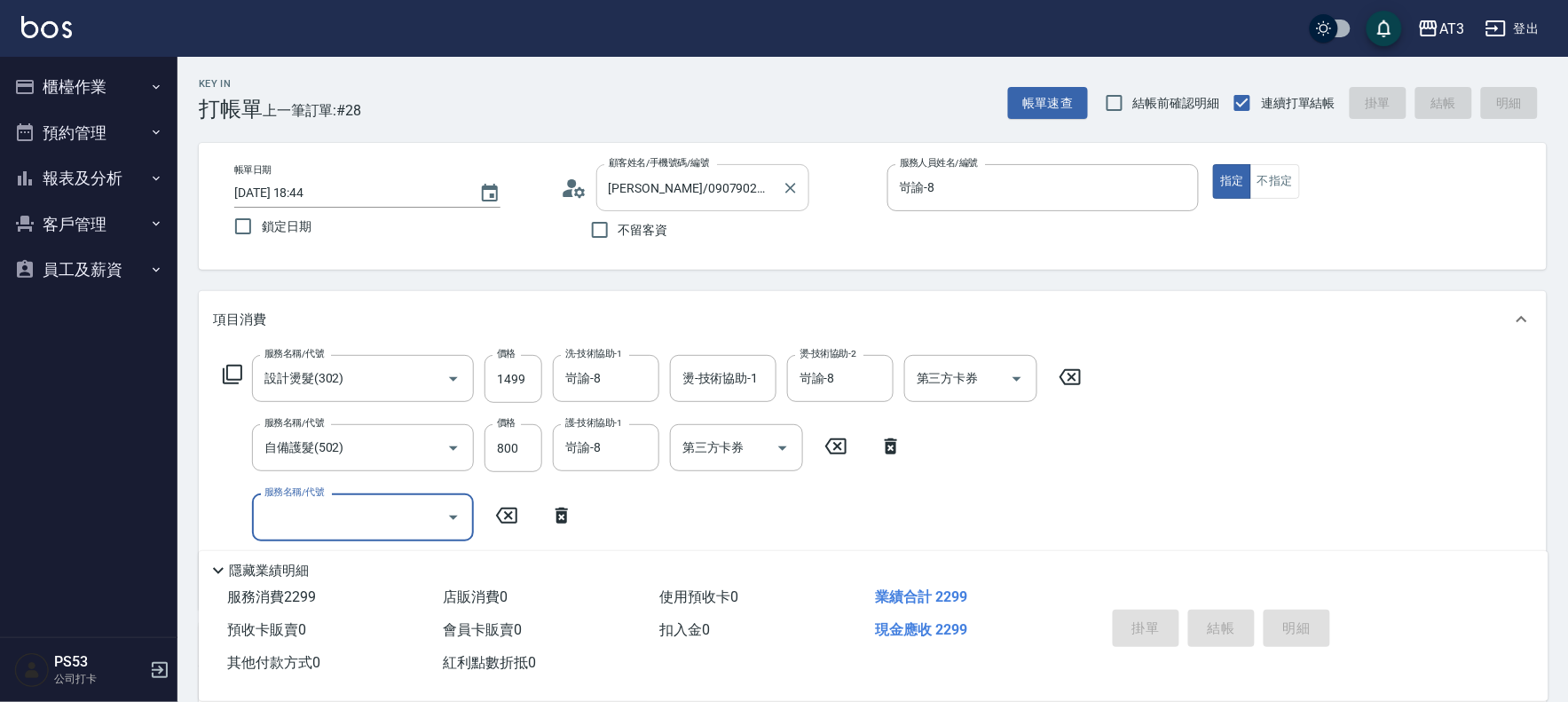
type input "2025/08/23 18:46"
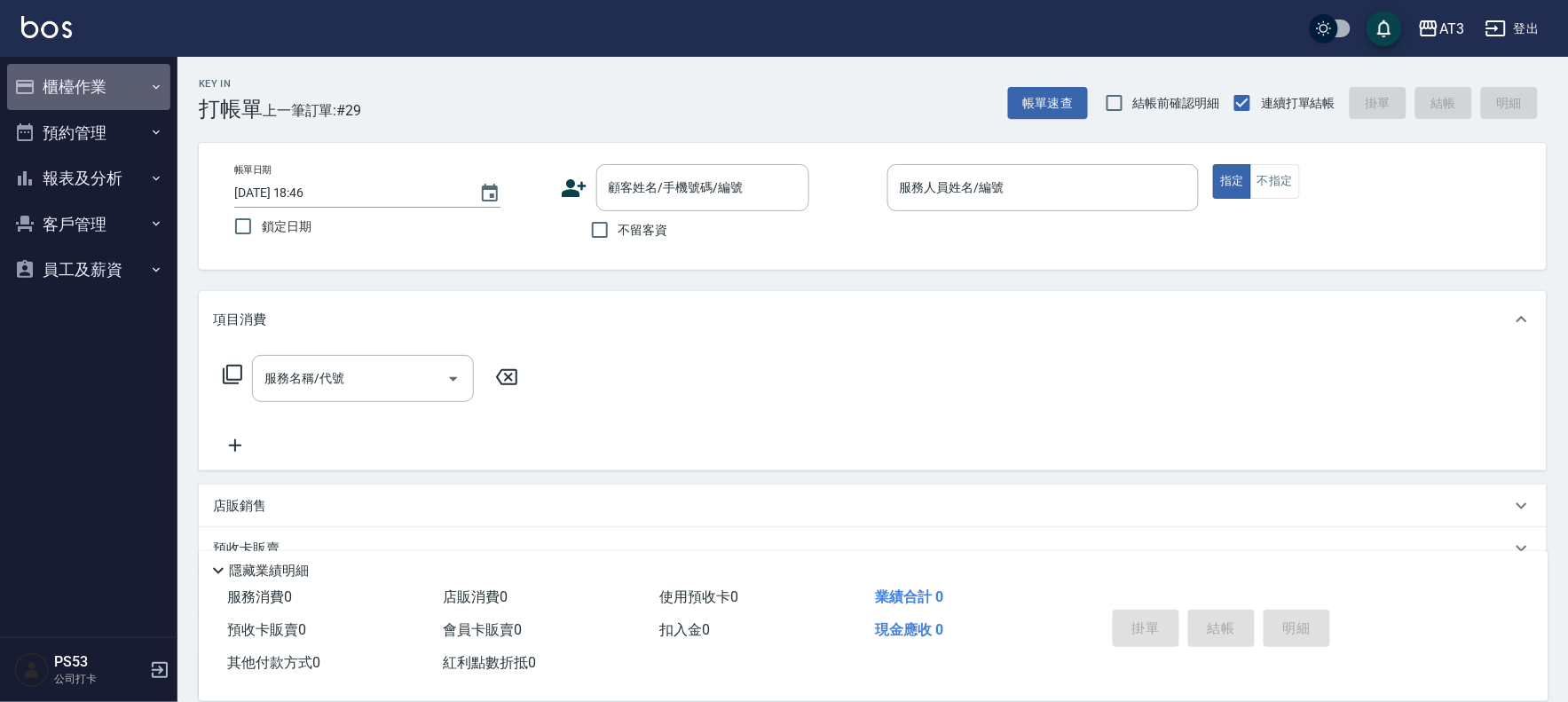
click at [90, 72] on button "櫃檯作業" at bounding box center [89, 86] width 163 height 46
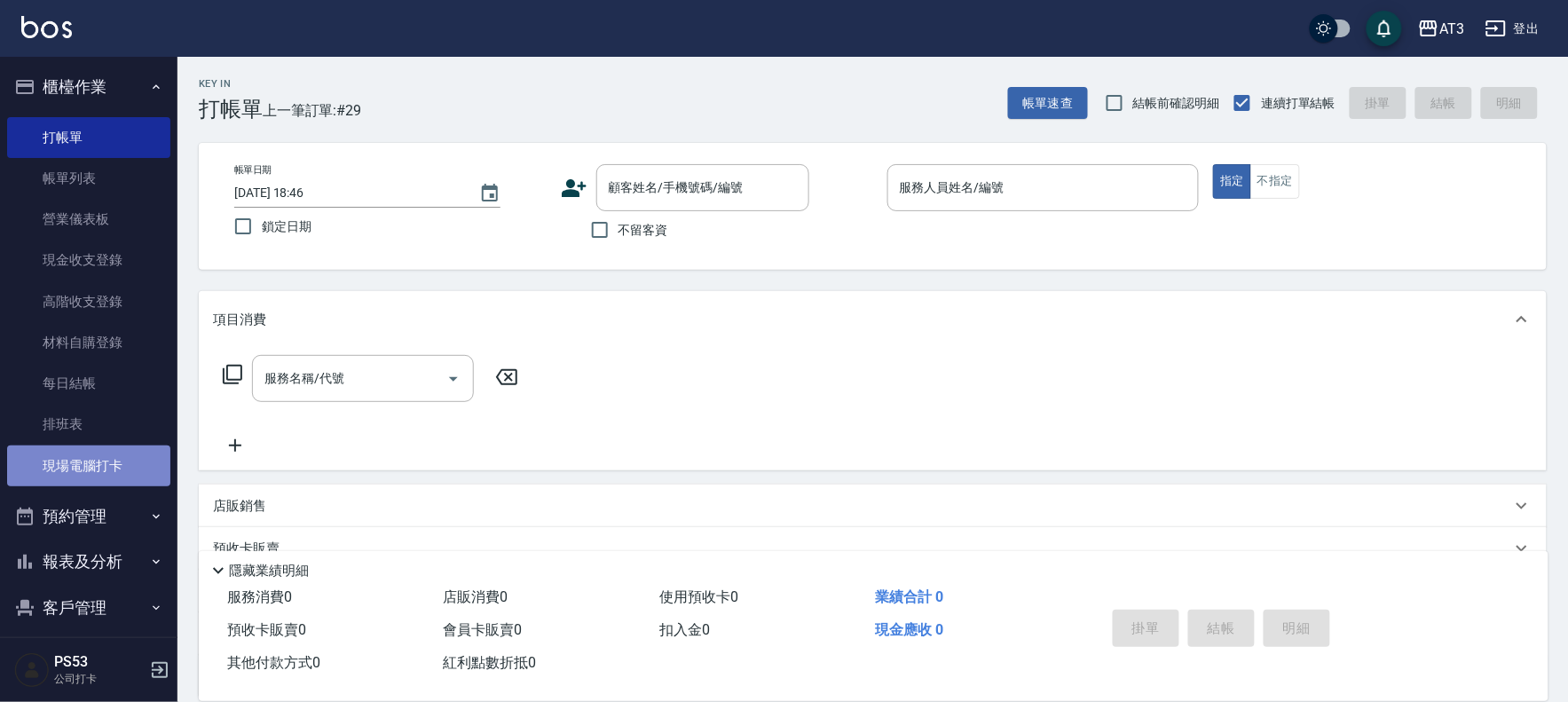
click at [101, 463] on link "現場電腦打卡" at bounding box center [89, 466] width 163 height 41
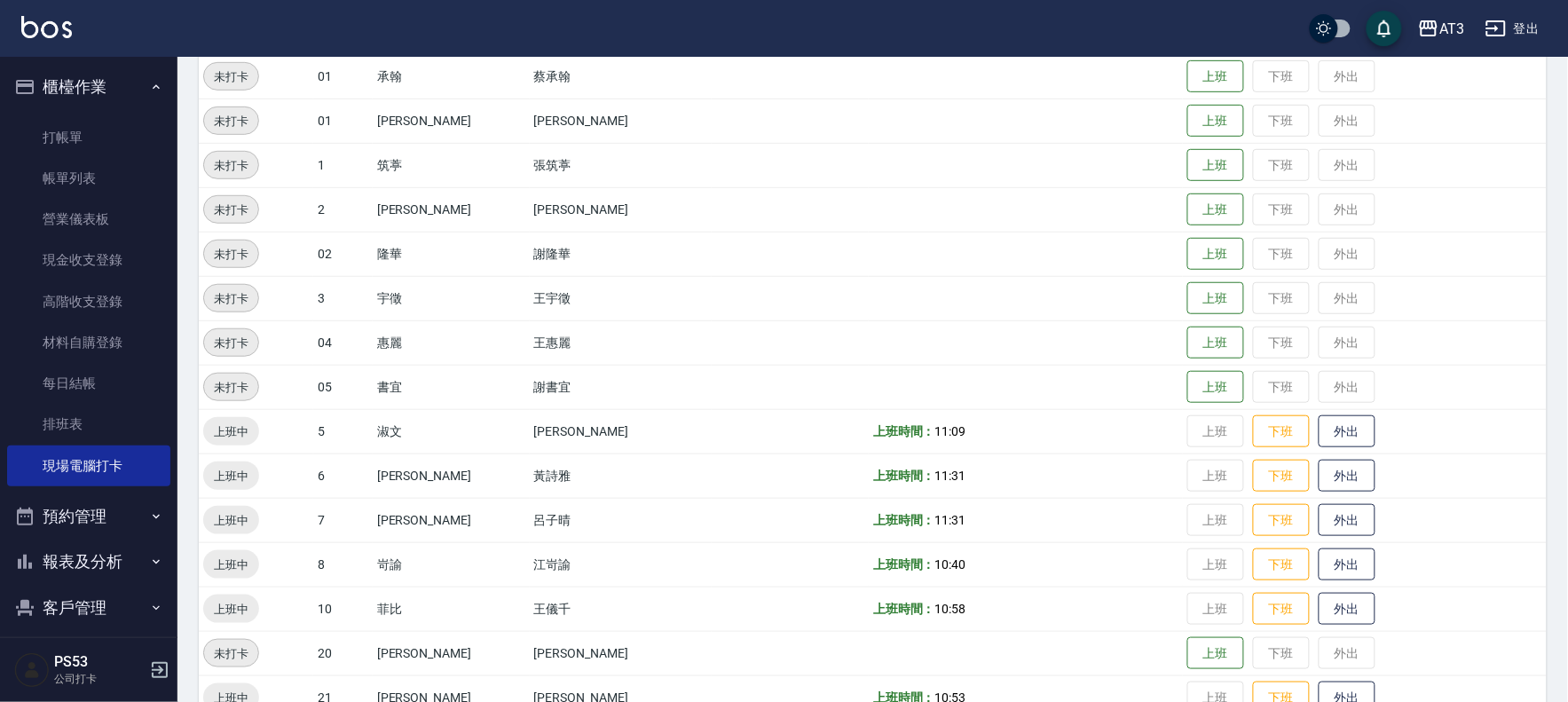
scroll to position [394, 0]
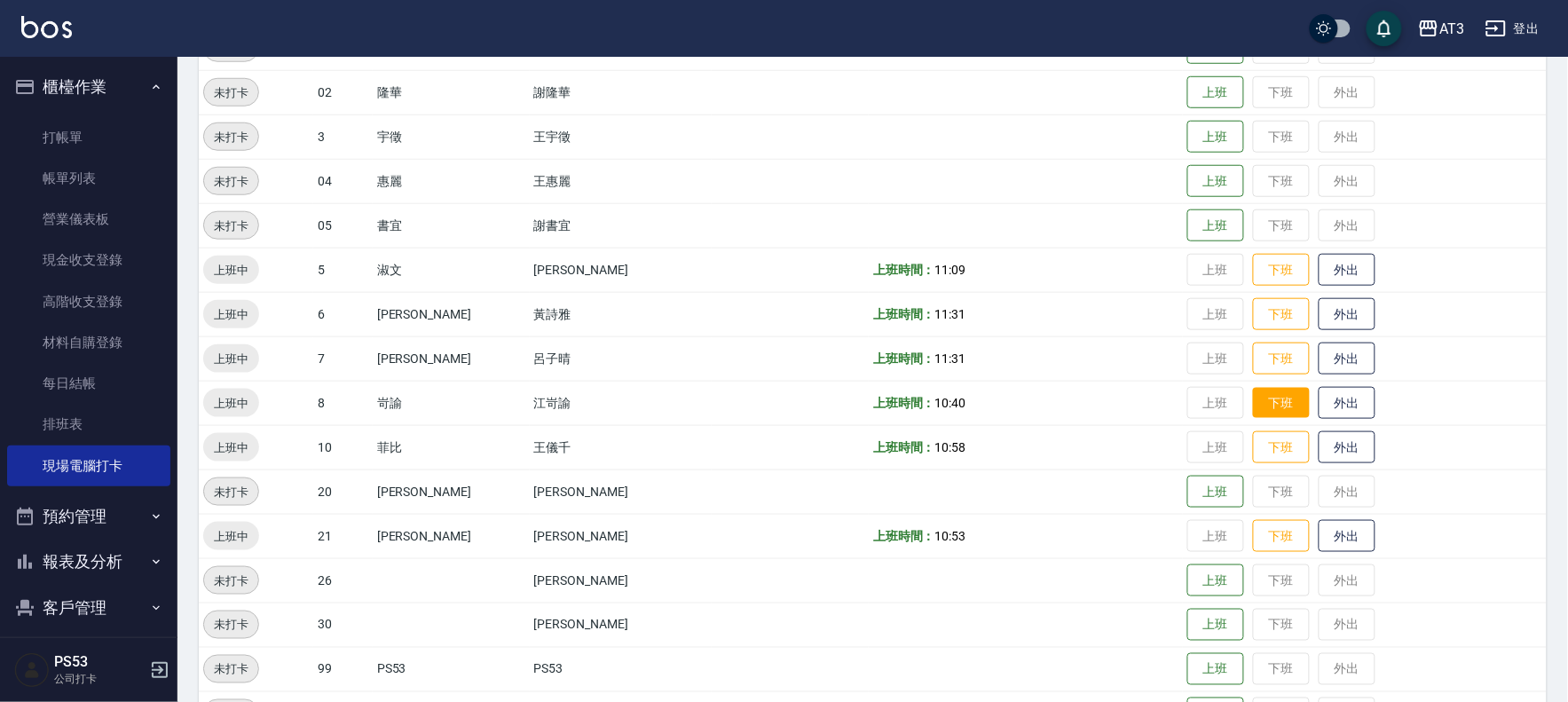
click at [1270, 409] on button "下班" at bounding box center [1280, 403] width 56 height 31
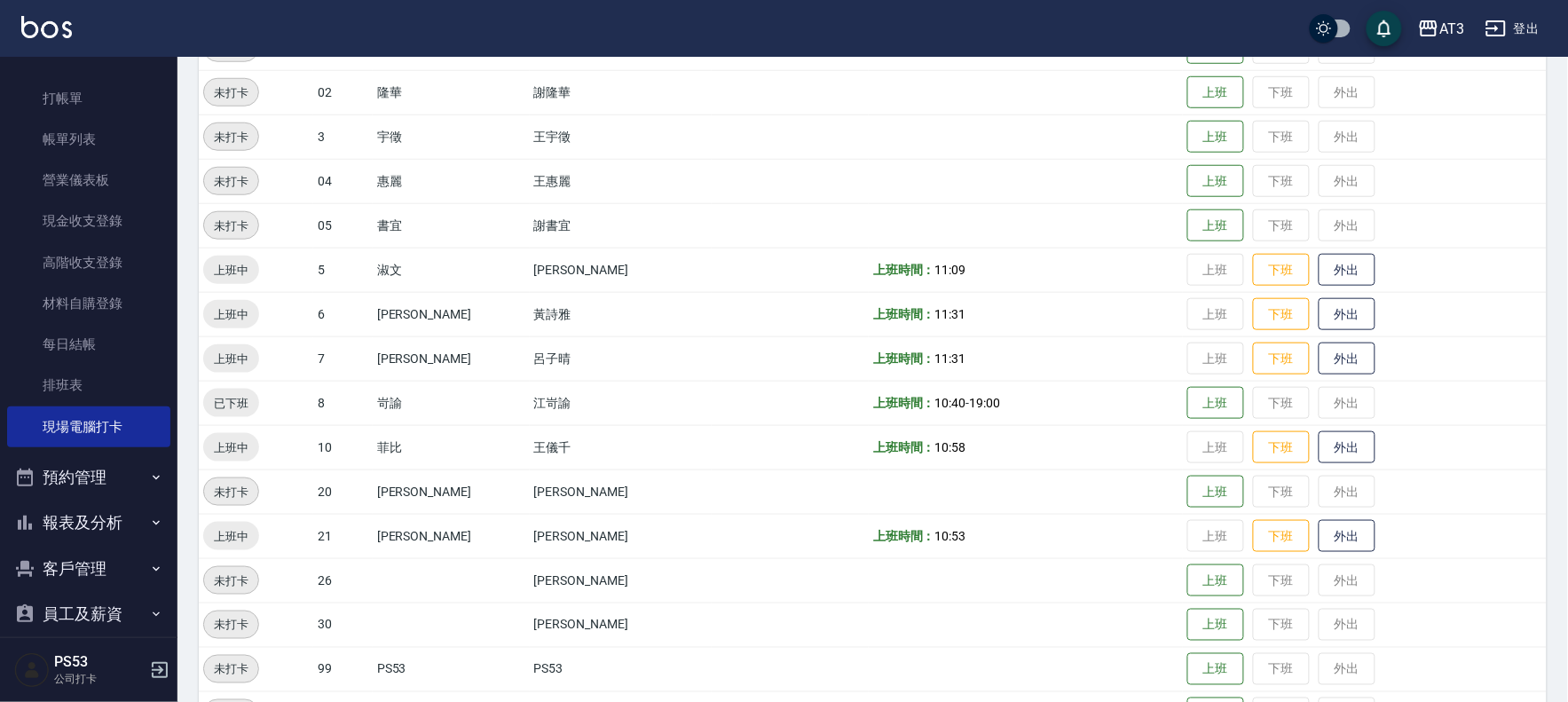
scroll to position [58, 0]
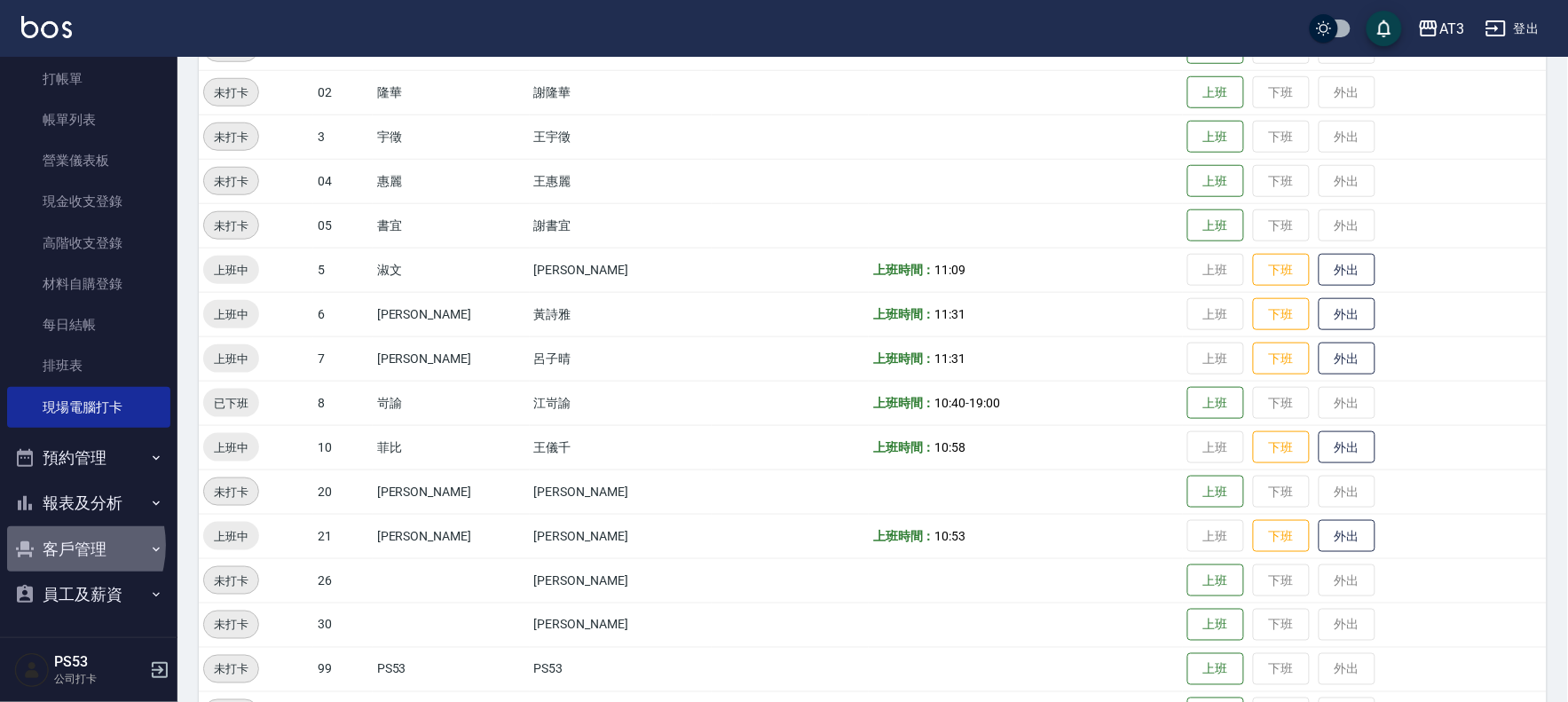
click at [54, 545] on button "客戶管理" at bounding box center [89, 549] width 163 height 46
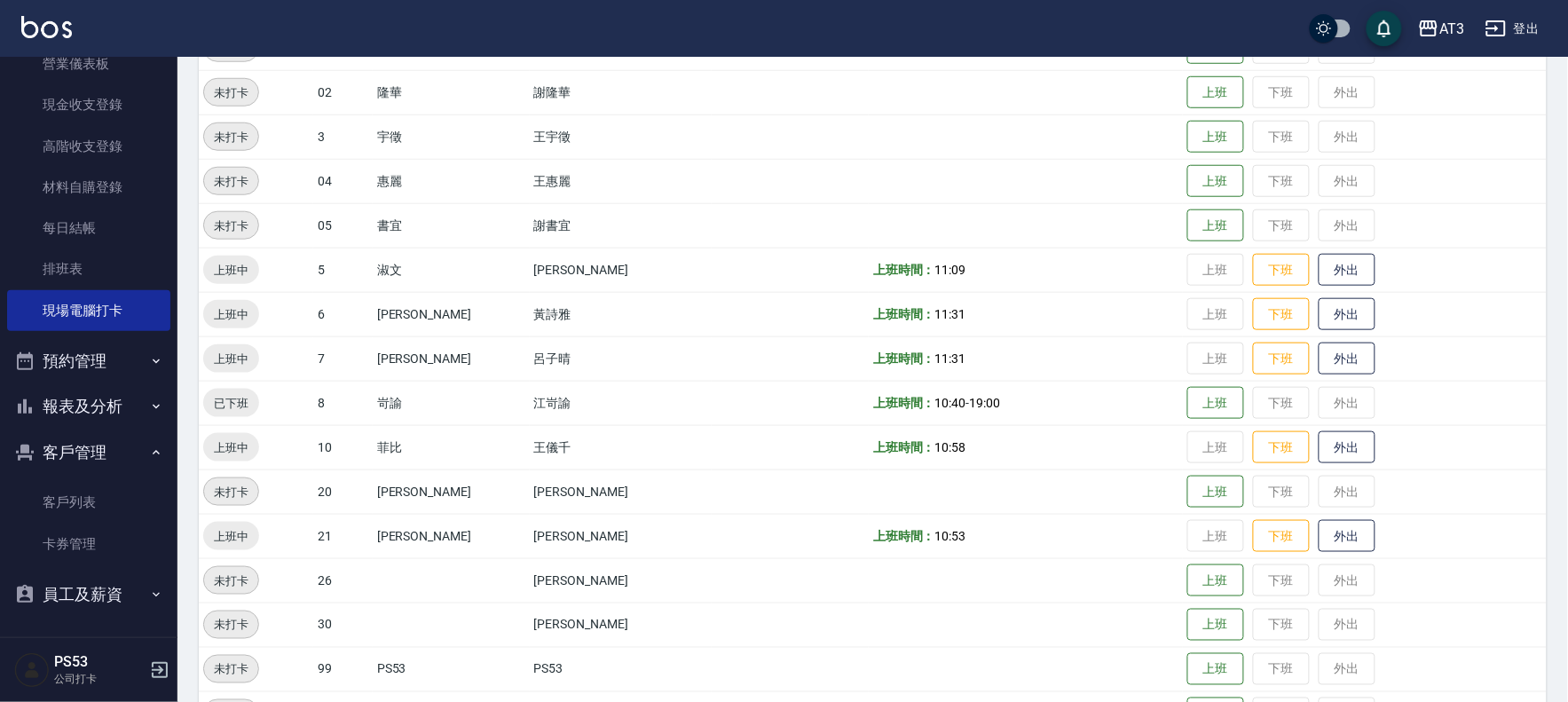
click at [112, 421] on button "報表及分析" at bounding box center [89, 406] width 163 height 46
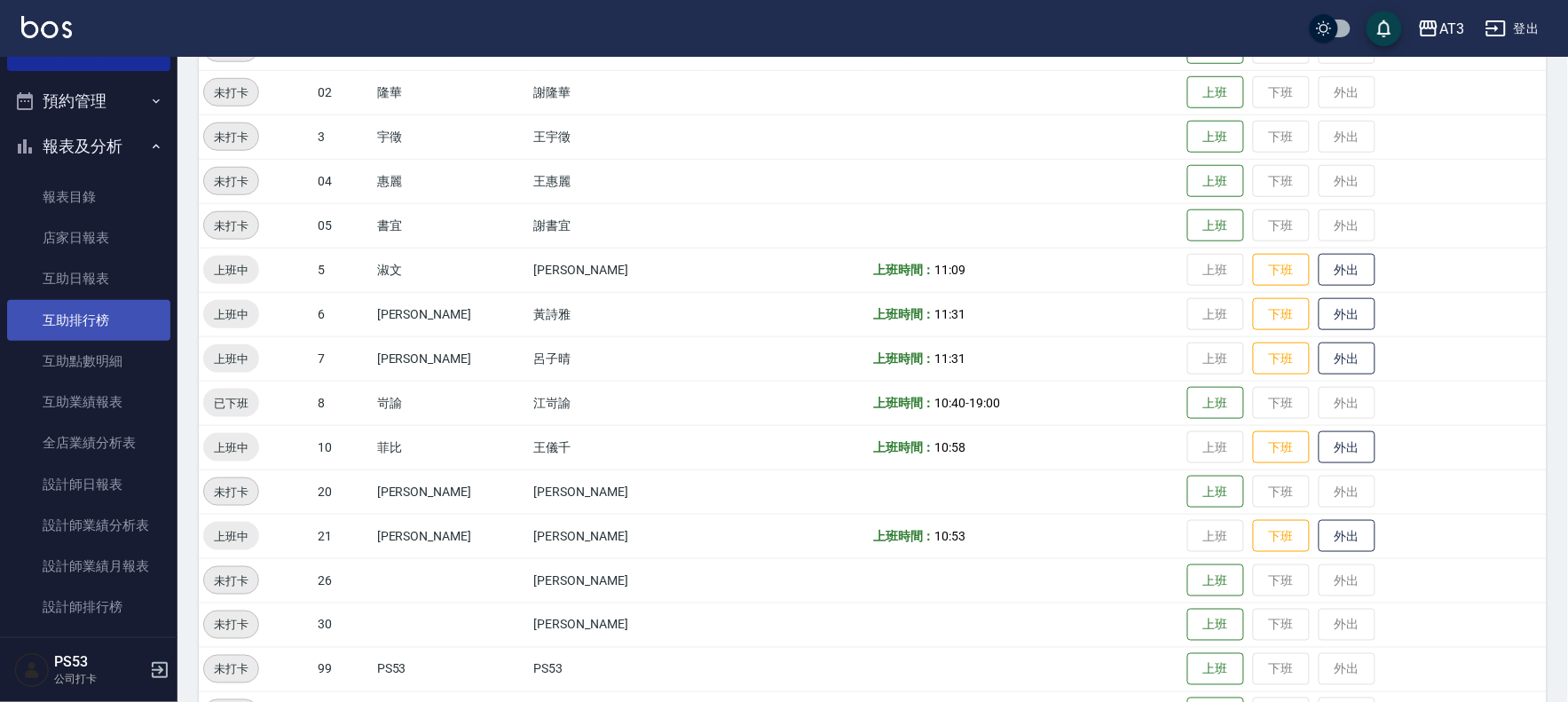
scroll to position [451, 0]
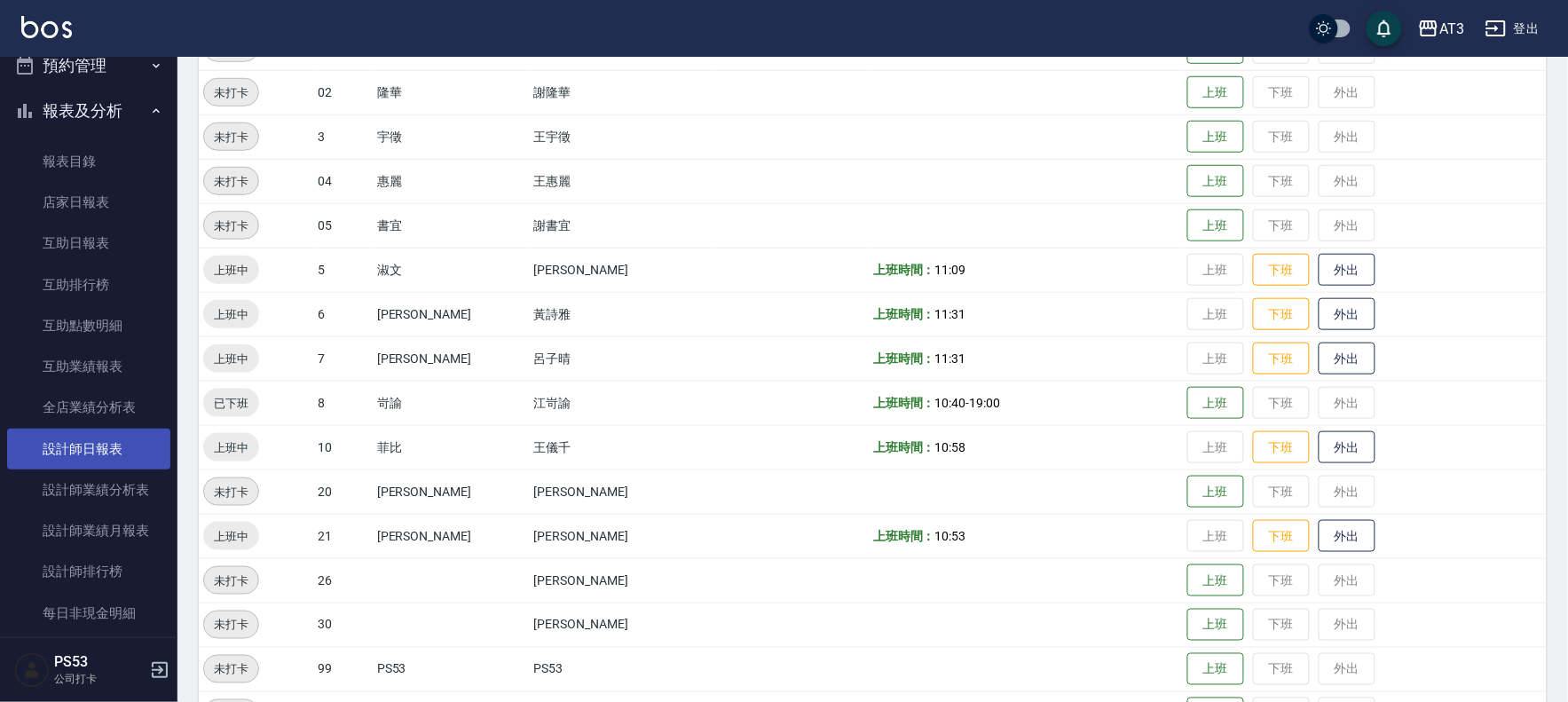
click at [102, 446] on link "設計師日報表" at bounding box center [89, 449] width 163 height 41
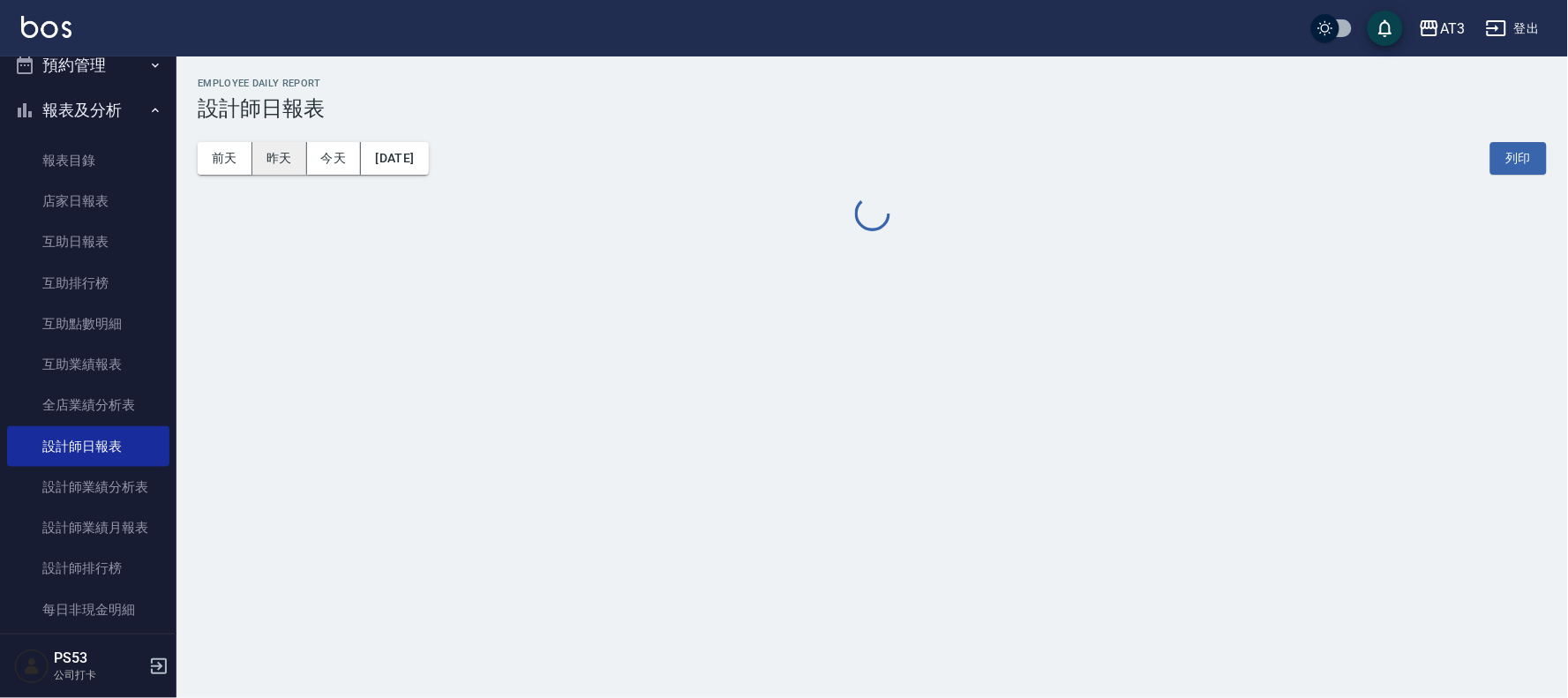
click at [276, 163] on button "昨天" at bounding box center [279, 158] width 54 height 33
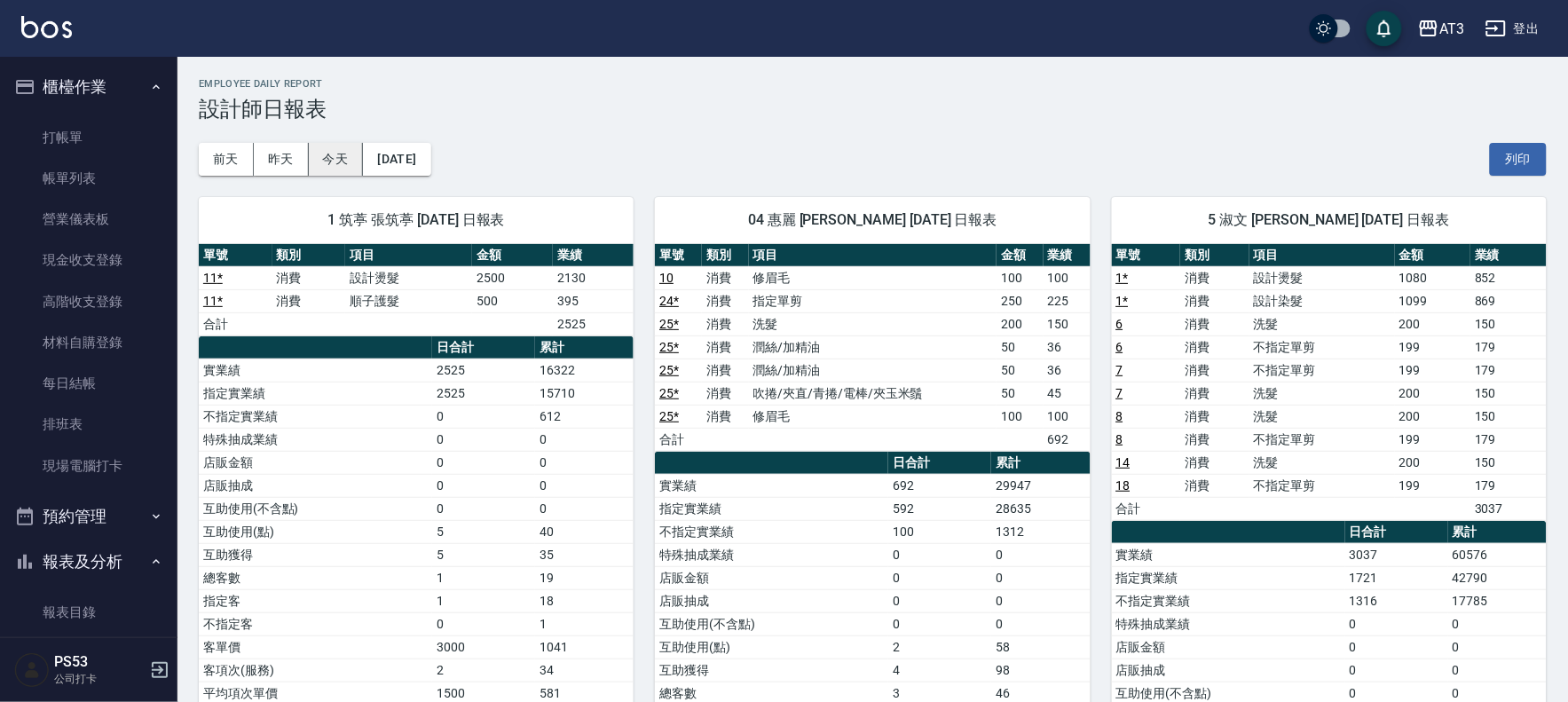
click at [346, 172] on button "今天" at bounding box center [335, 159] width 55 height 33
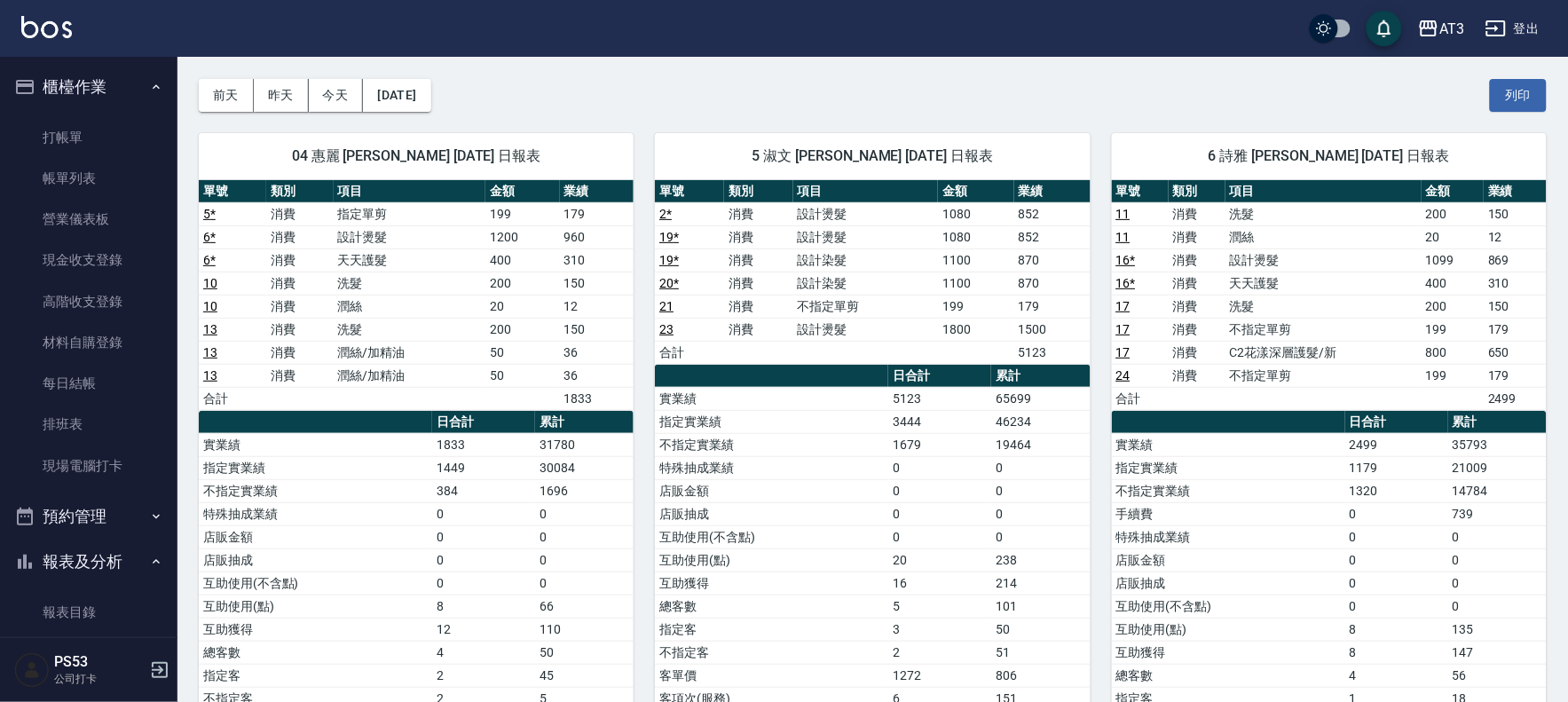
scroll to position [99, 0]
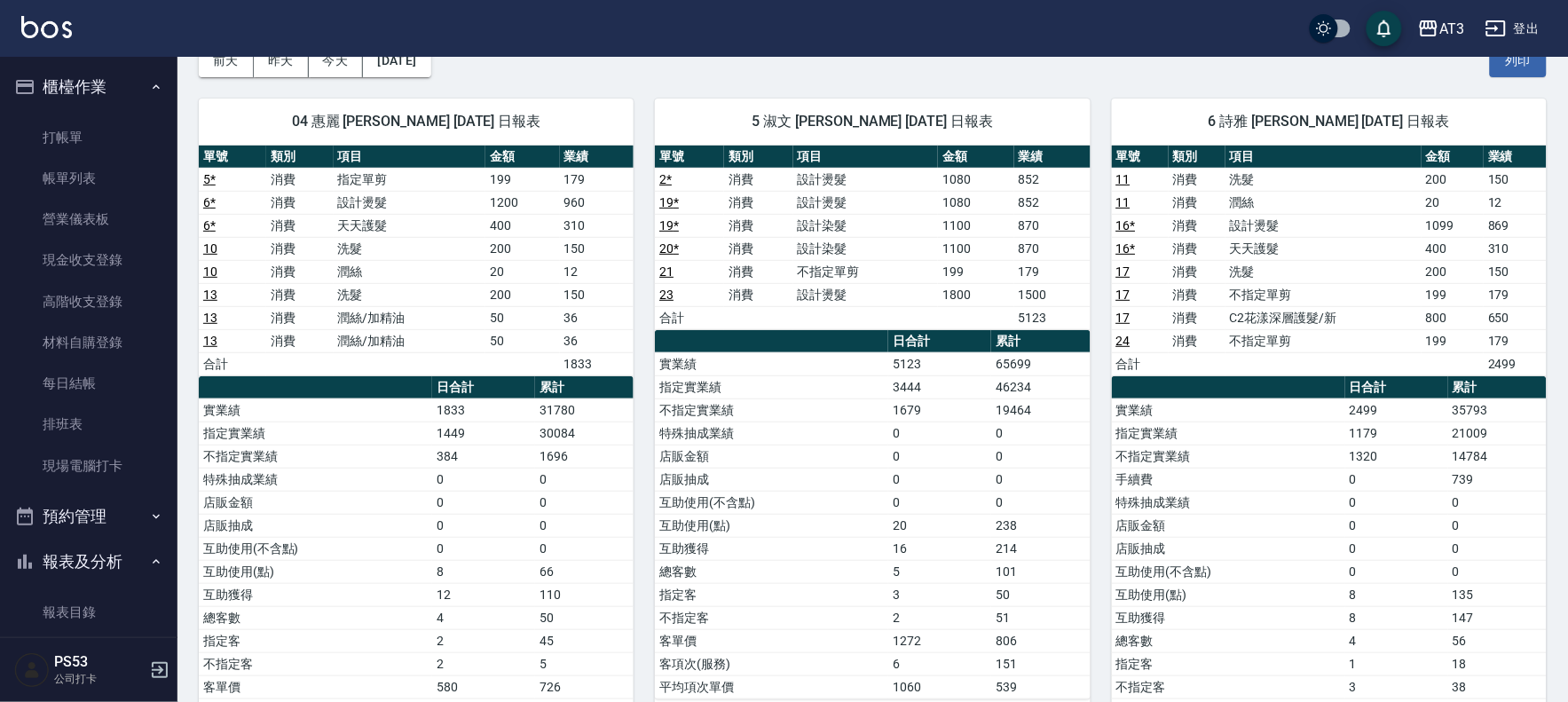
click at [1120, 178] on link "11" at bounding box center [1123, 179] width 14 height 14
click at [50, 143] on link "打帳單" at bounding box center [89, 138] width 163 height 41
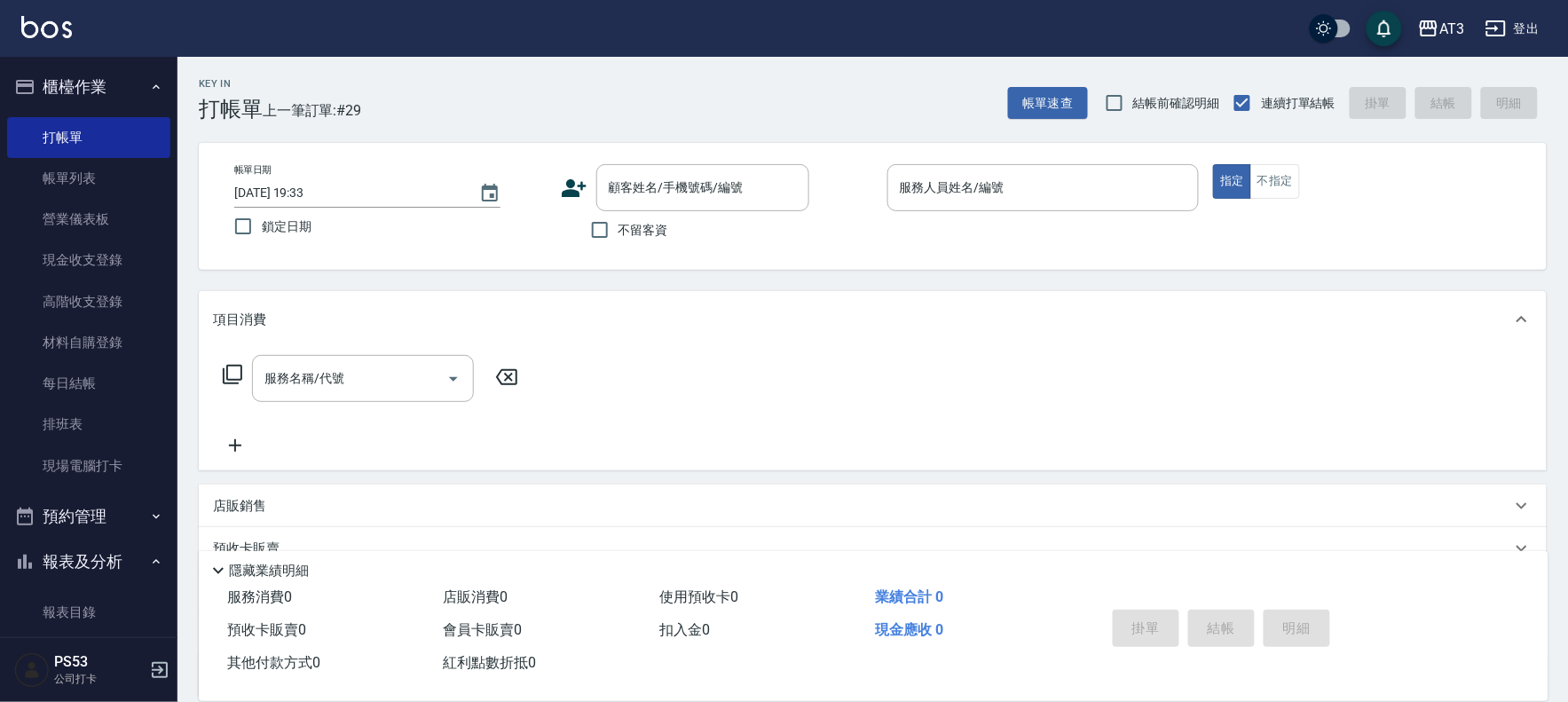
click at [568, 198] on icon at bounding box center [574, 188] width 27 height 27
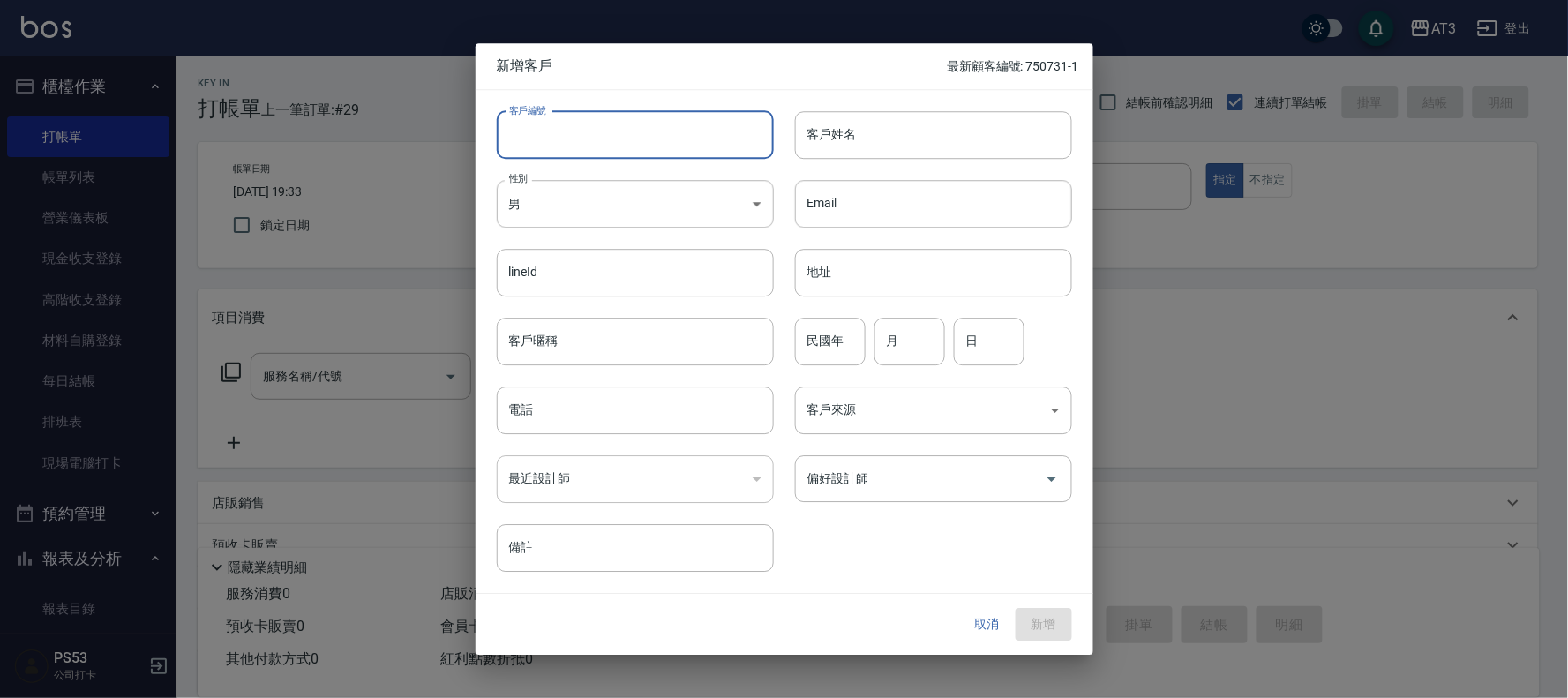
click at [641, 116] on input "客戶編號" at bounding box center [635, 135] width 277 height 47
click at [989, 618] on button "取消" at bounding box center [987, 625] width 56 height 33
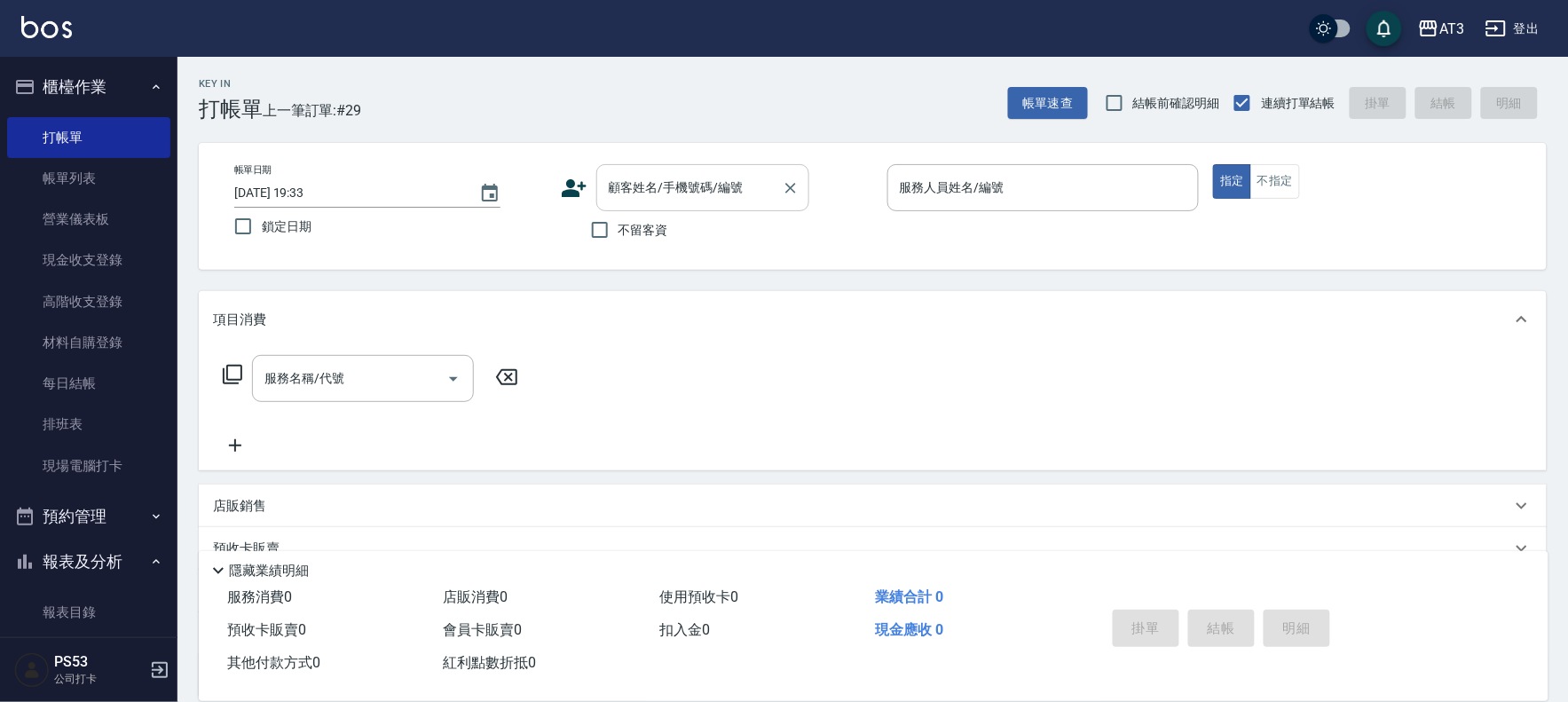
click at [624, 185] on input "顧客姓名/手機號碼/編號" at bounding box center [689, 187] width 170 height 31
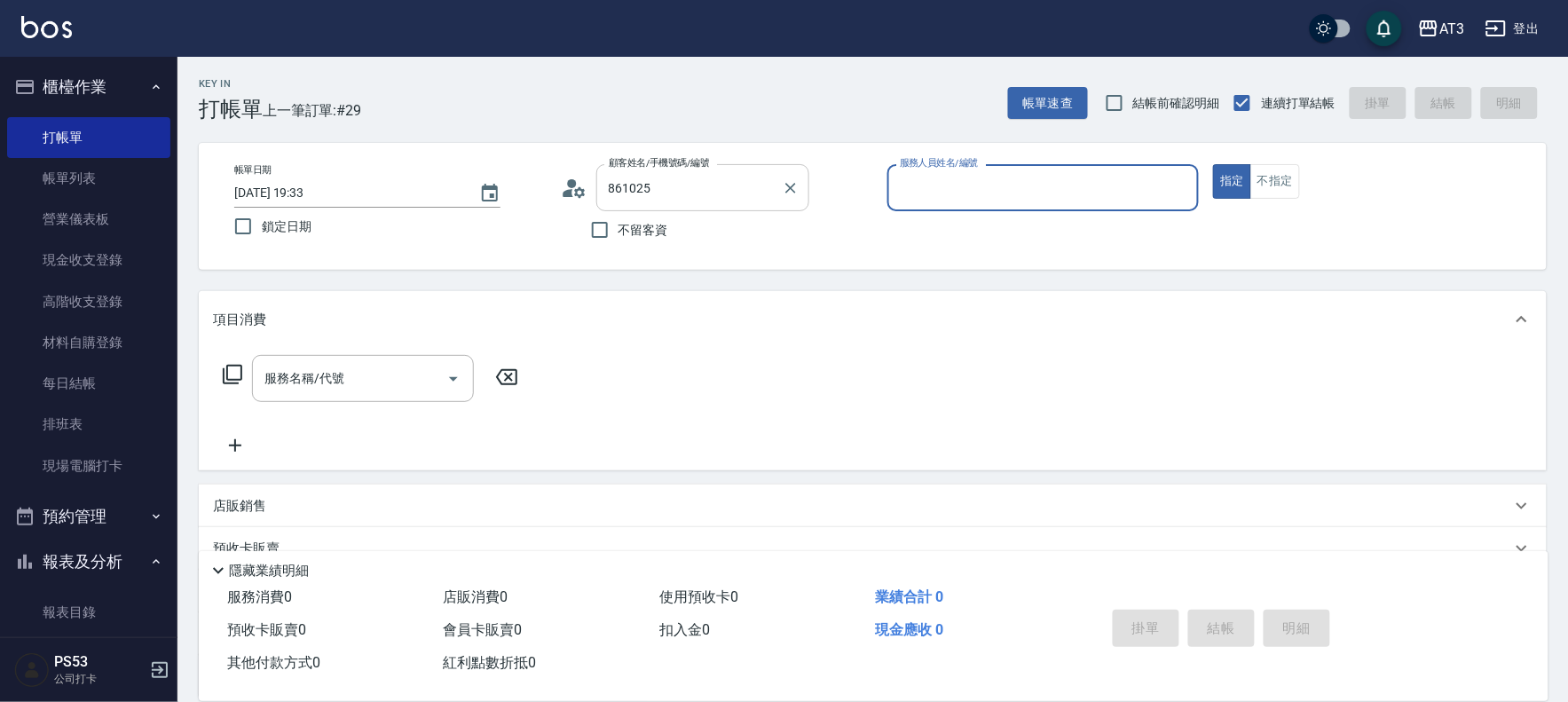
type input "許明惠/0981770656/861025"
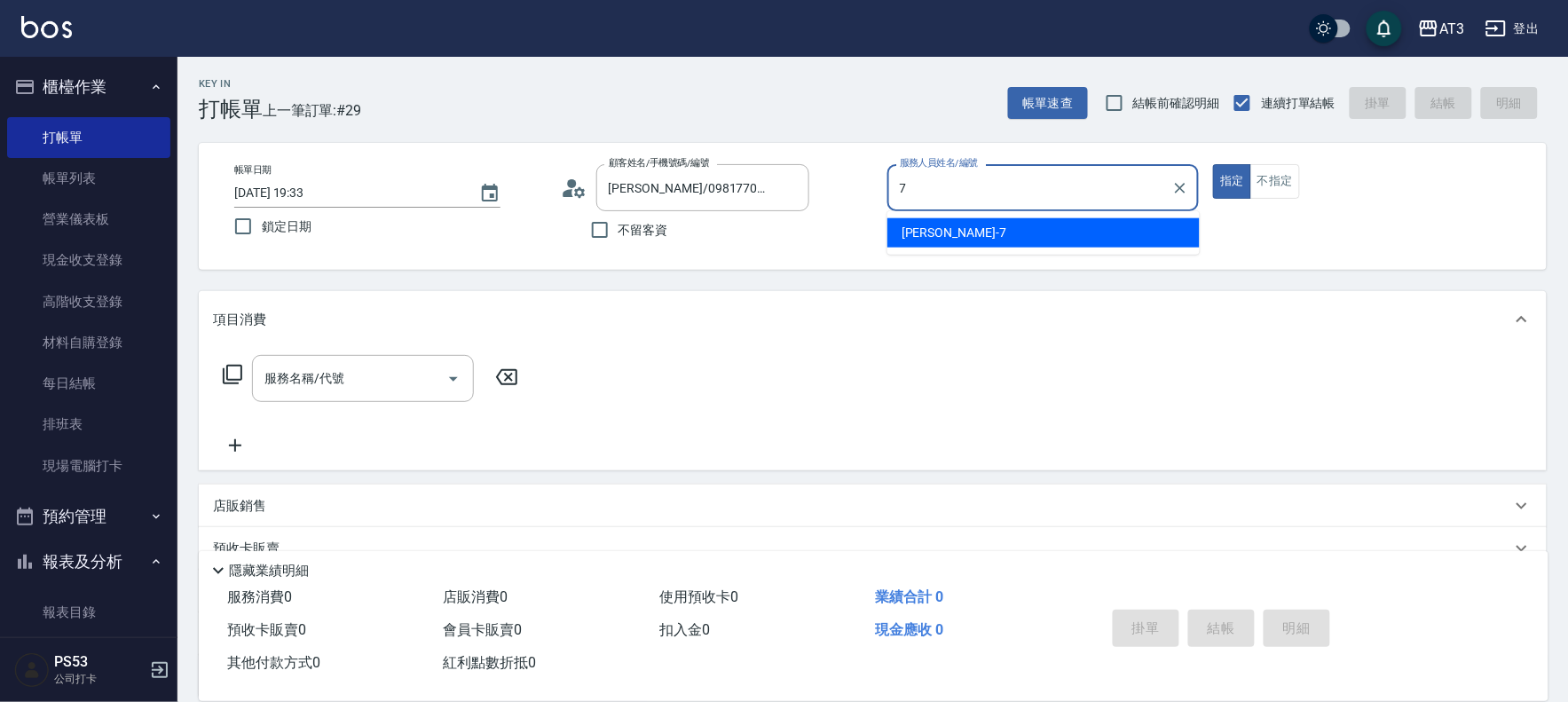
type input "7"
type button "true"
type input "子晴-7"
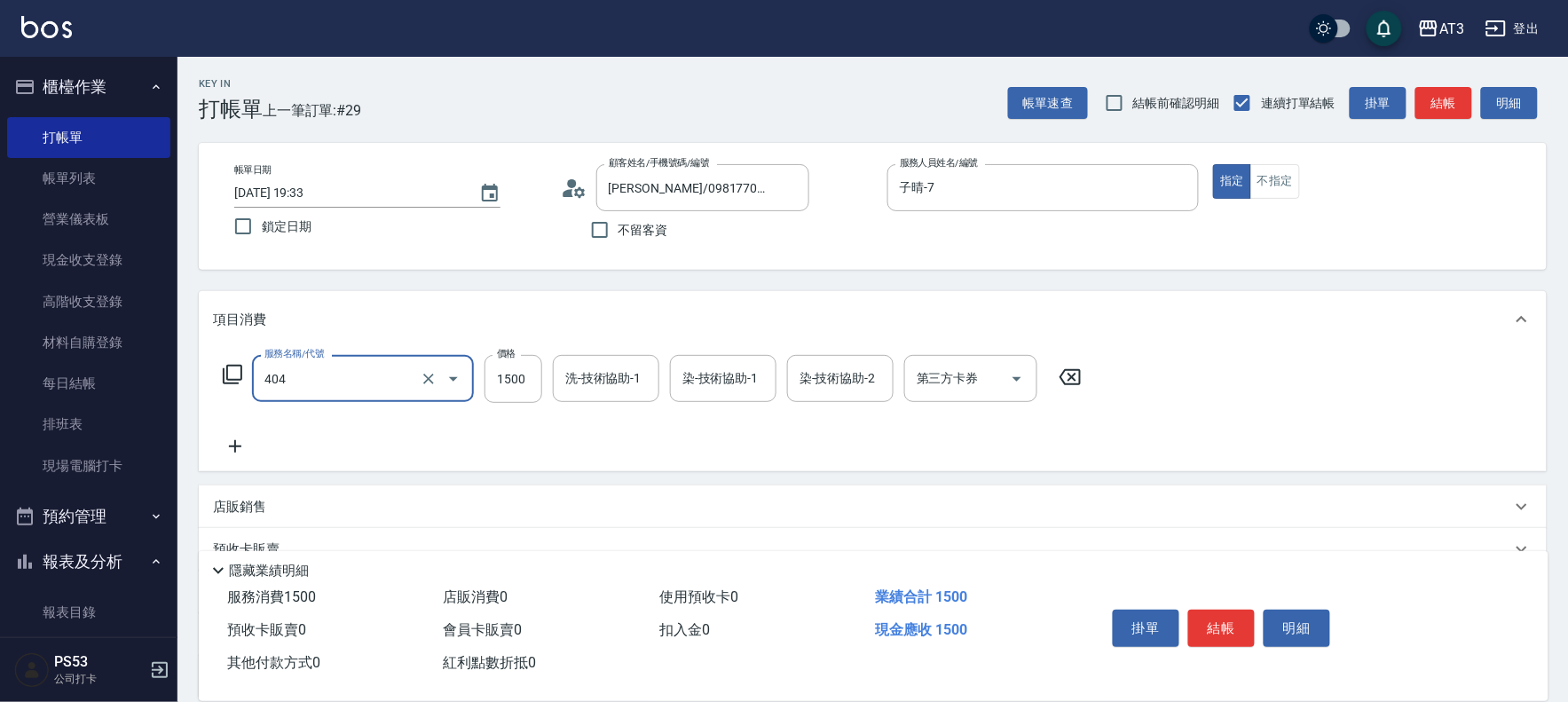
type input "設計染髮(404)"
type input "1299"
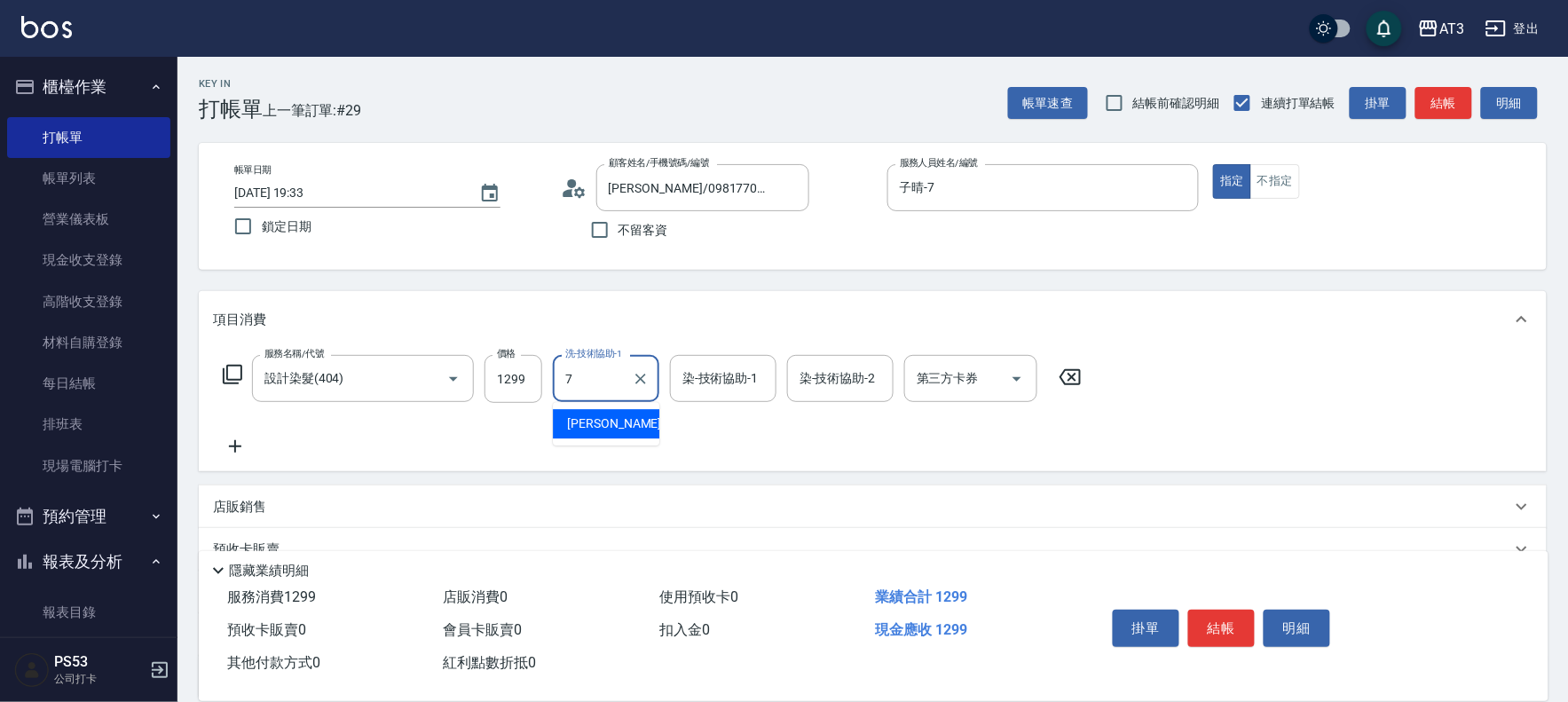
type input "子晴-7"
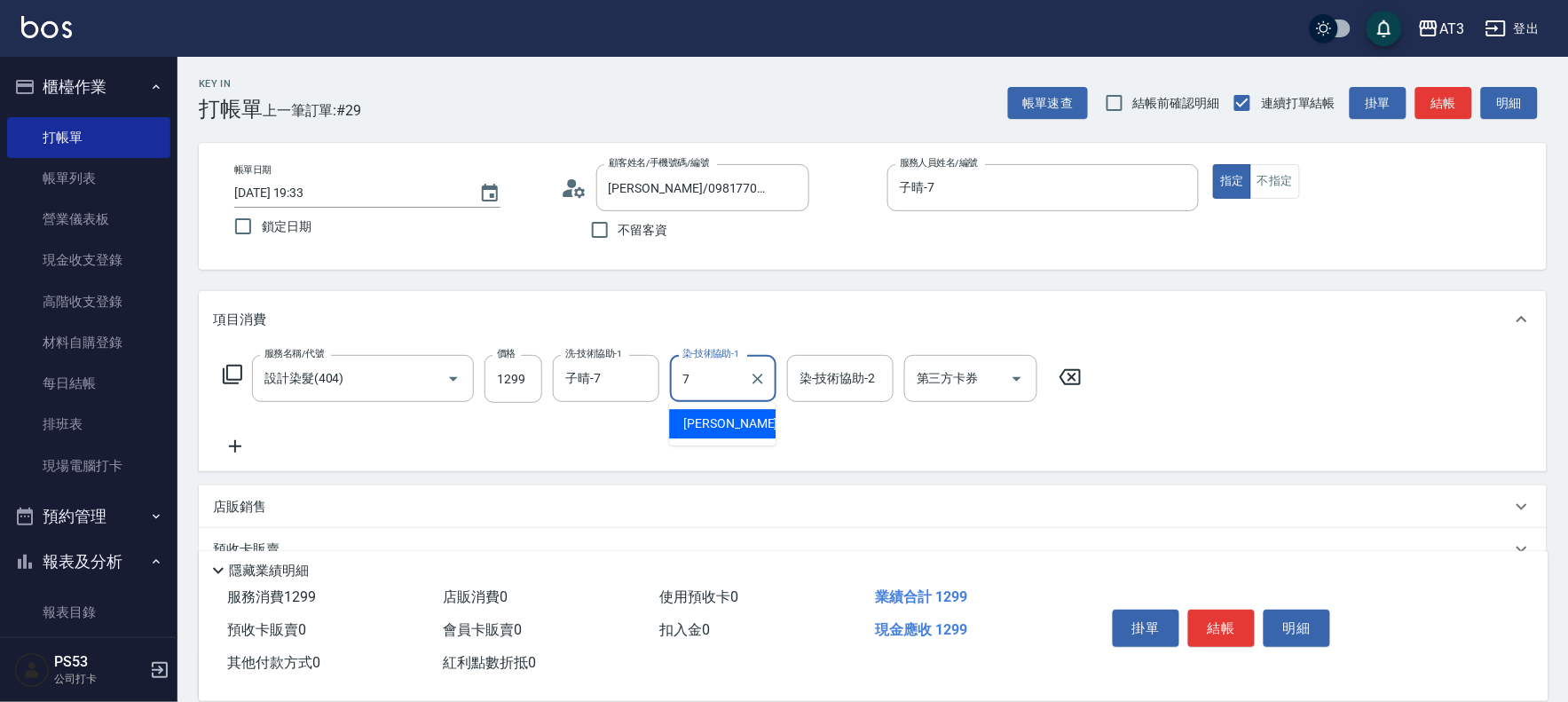
type input "子晴-7"
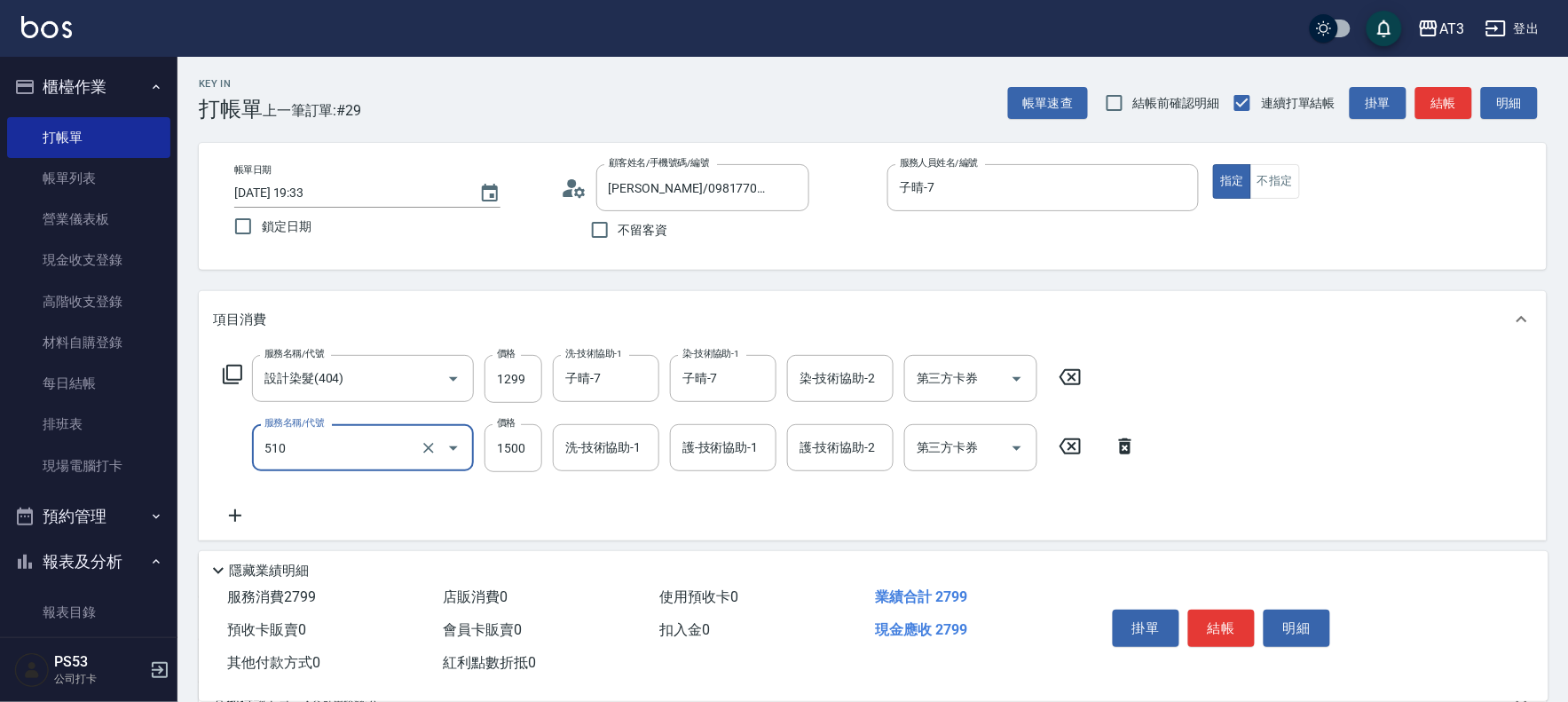
type input "5G護髮/含洗髮(510)"
type input "1000"
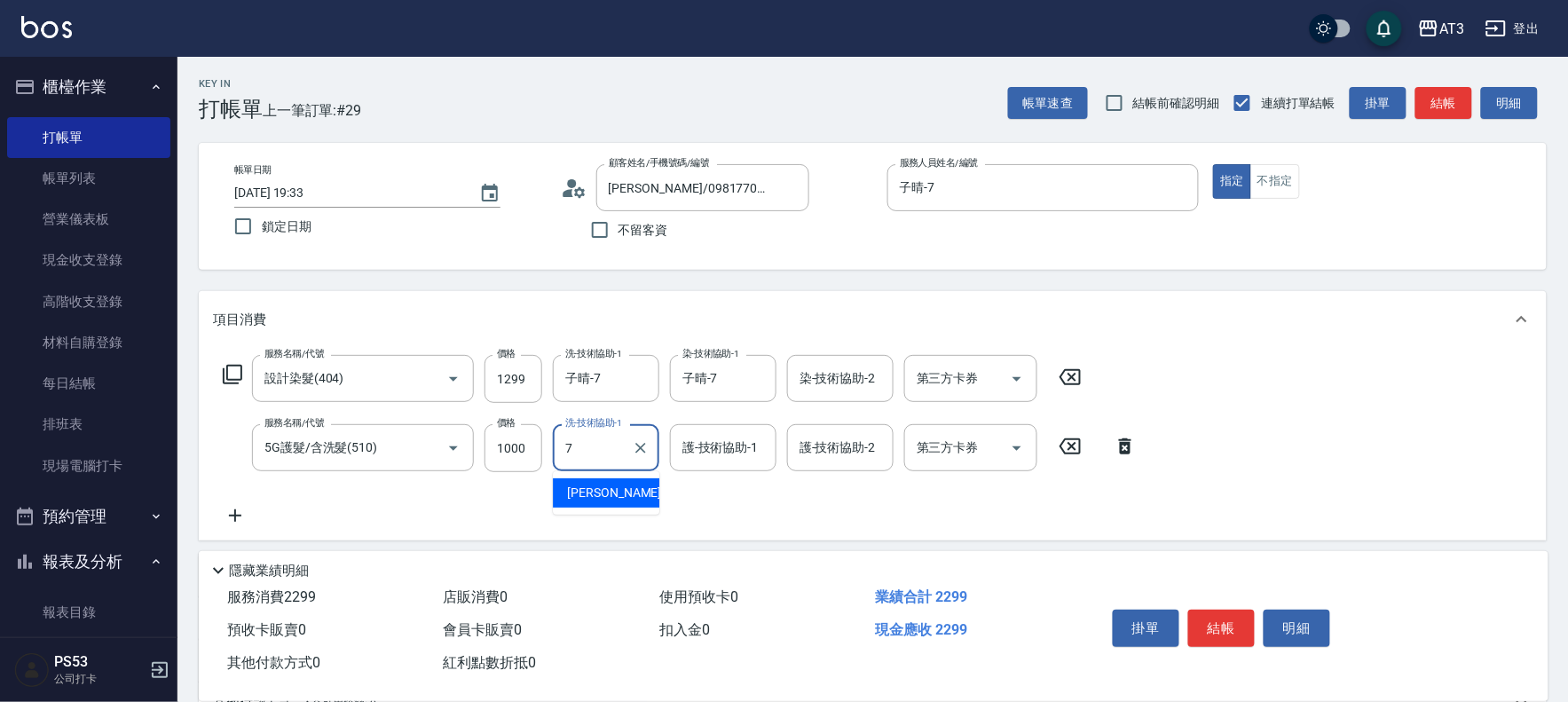
type input "子晴-7"
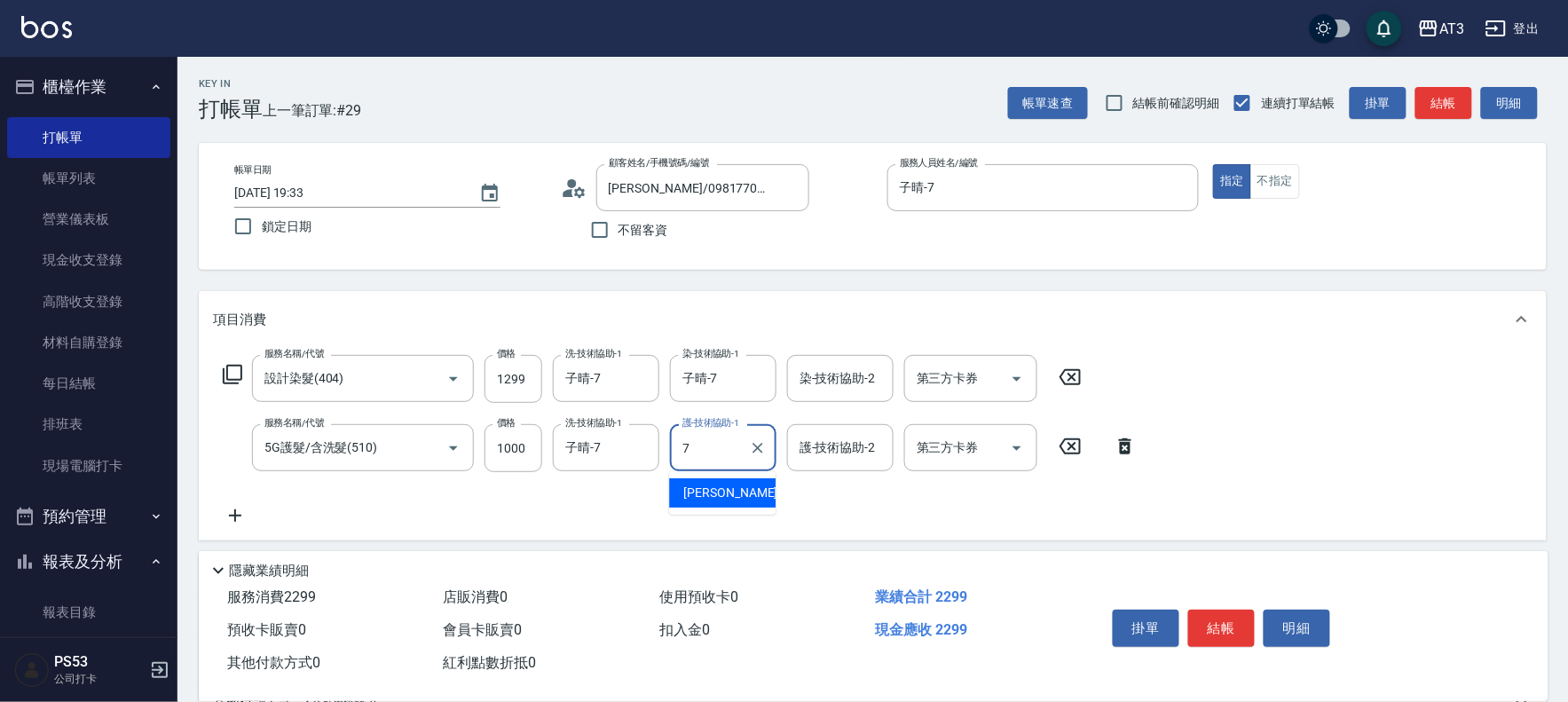
type input "子晴-7"
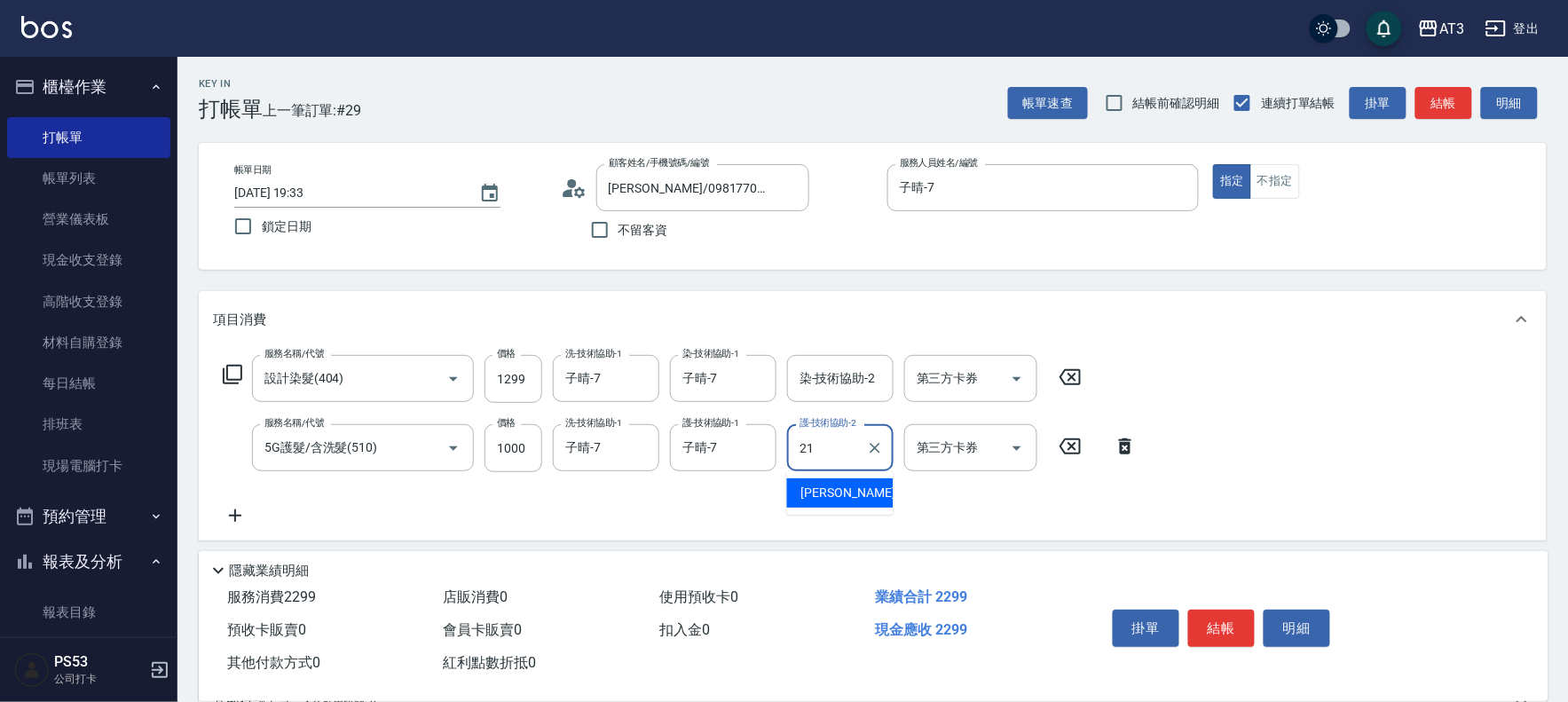
type input "珺珺-21"
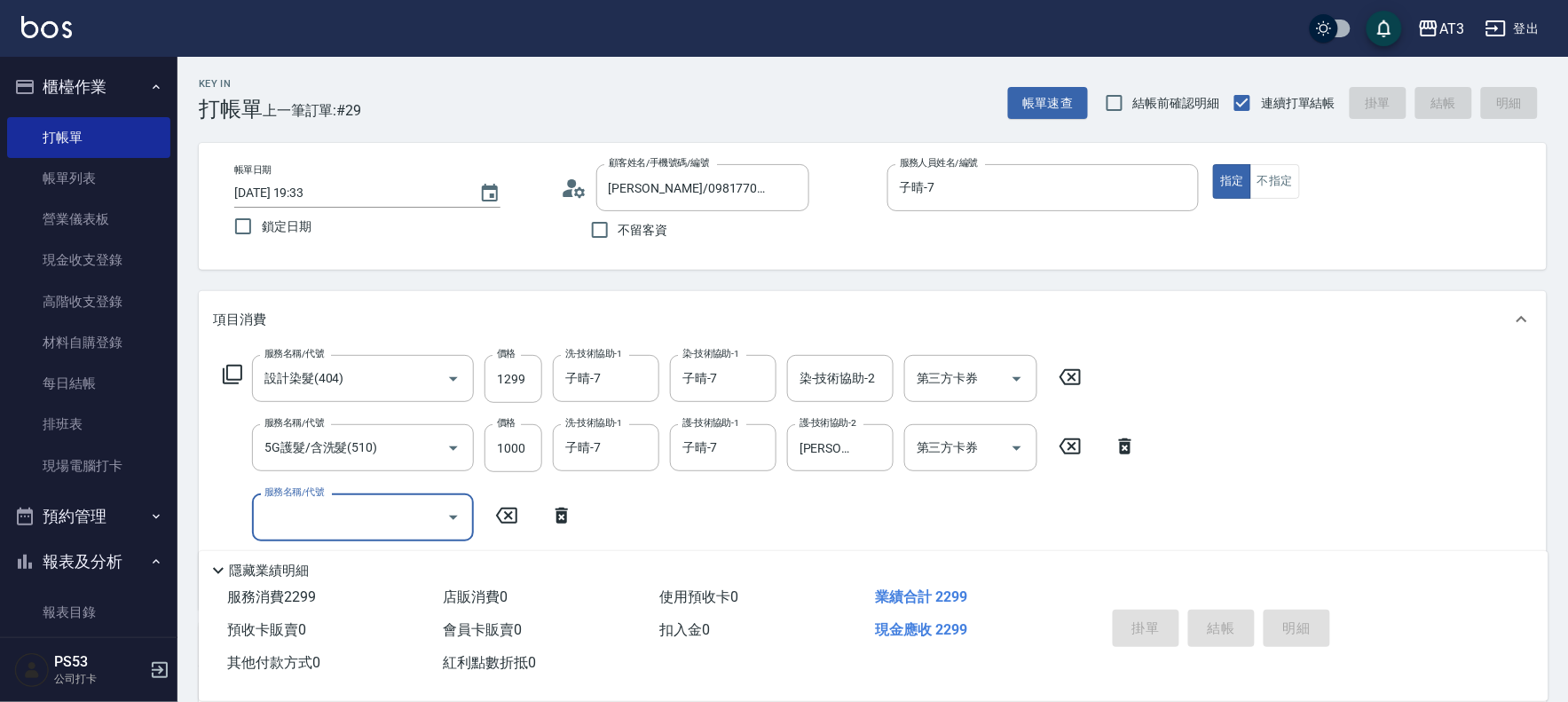
type input "2025/08/23 19:34"
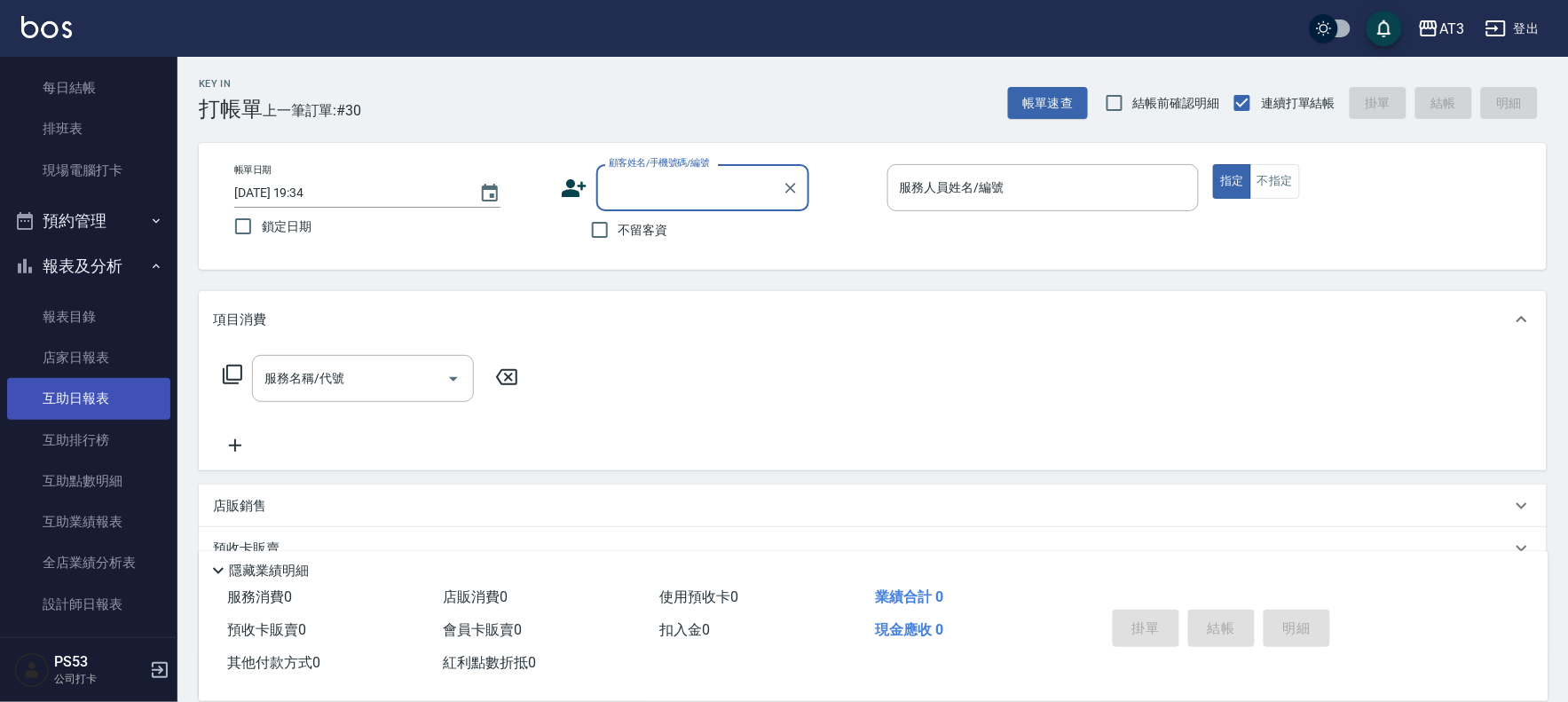
scroll to position [394, 0]
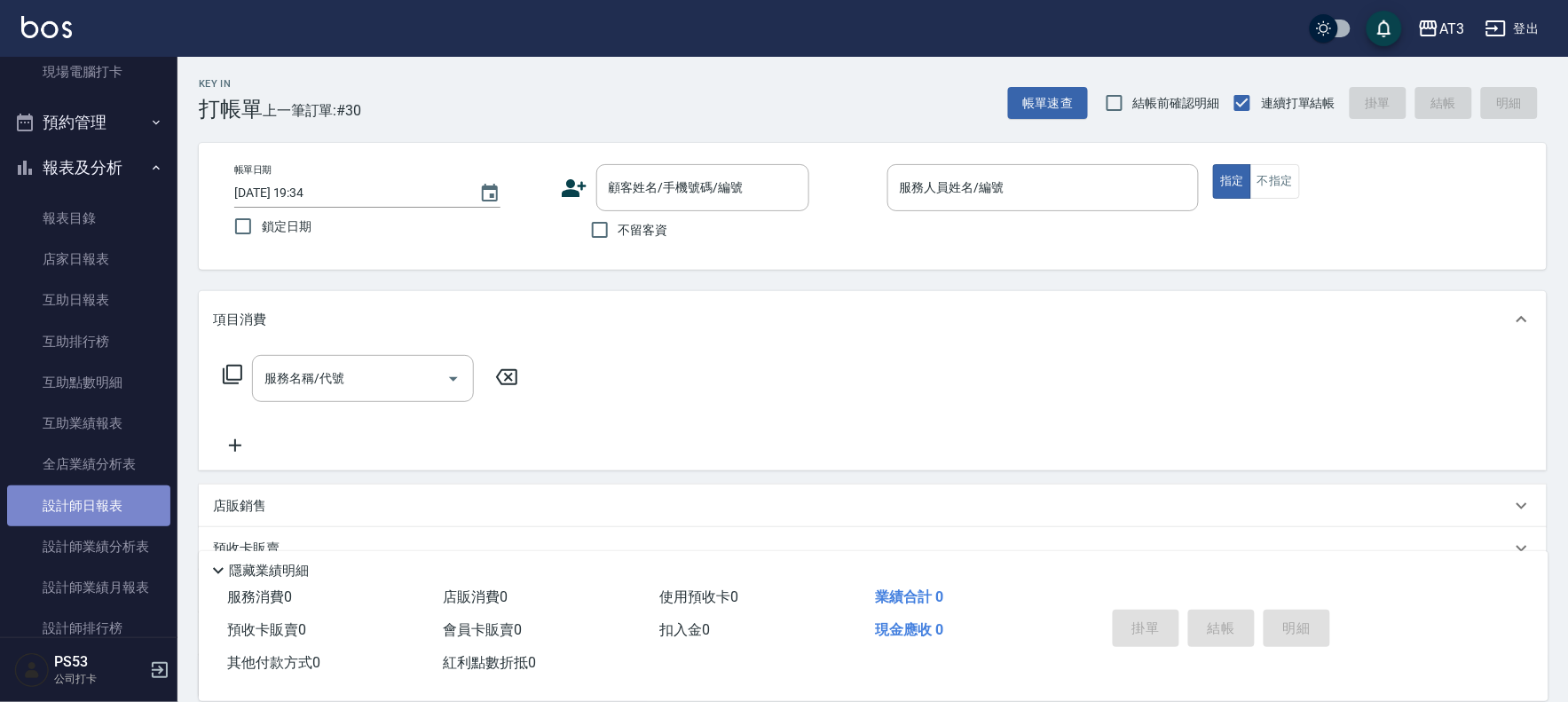
click at [96, 486] on link "設計師日報表" at bounding box center [89, 506] width 163 height 41
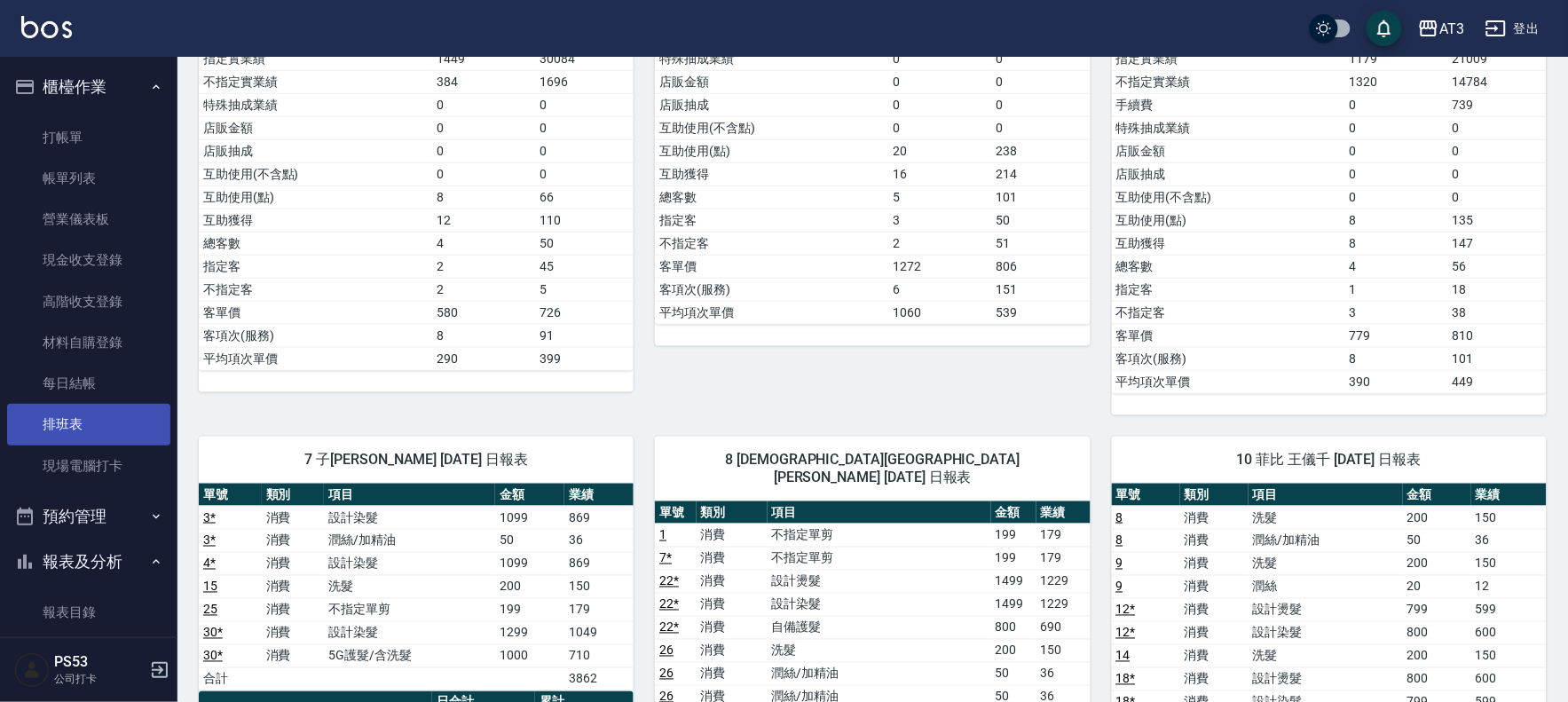
scroll to position [296, 0]
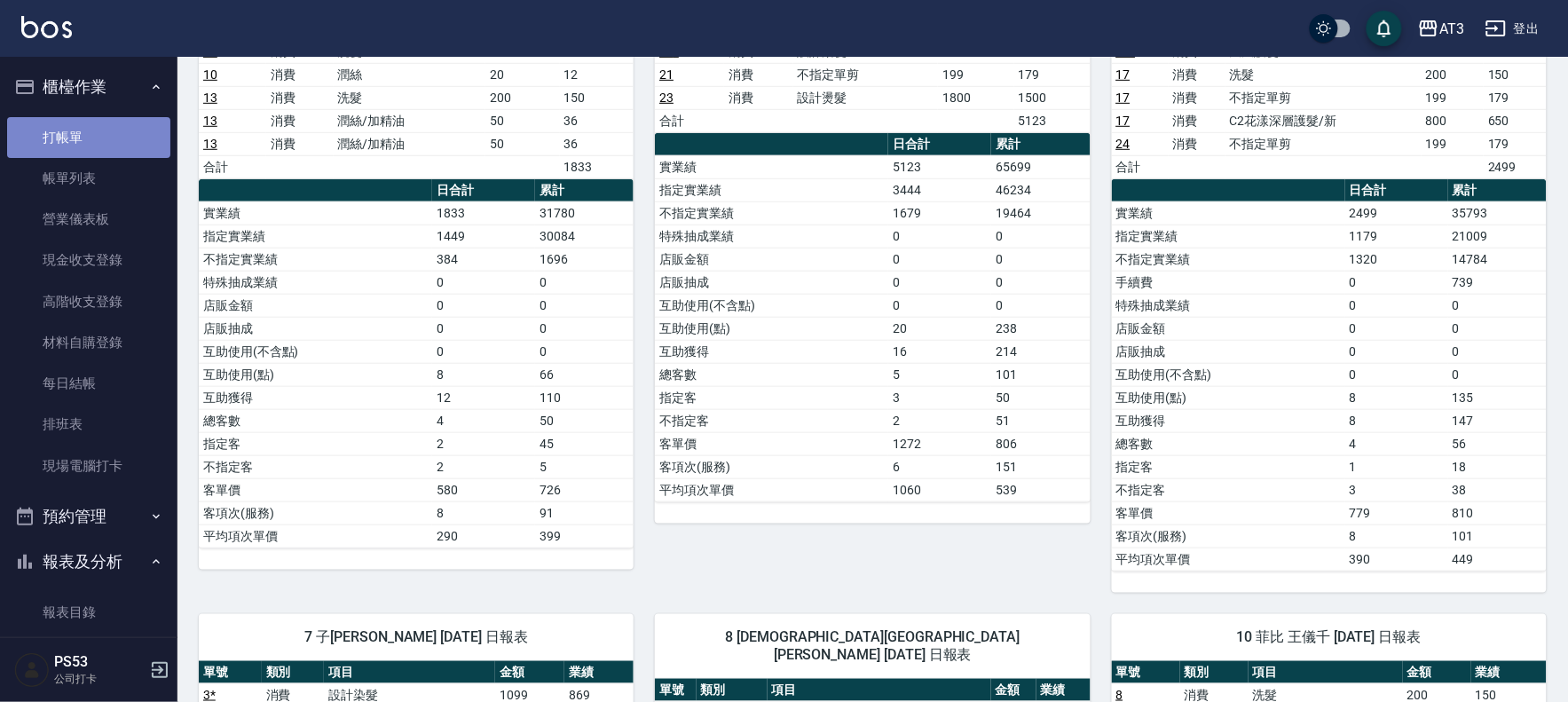
click at [108, 133] on link "打帳單" at bounding box center [89, 138] width 163 height 41
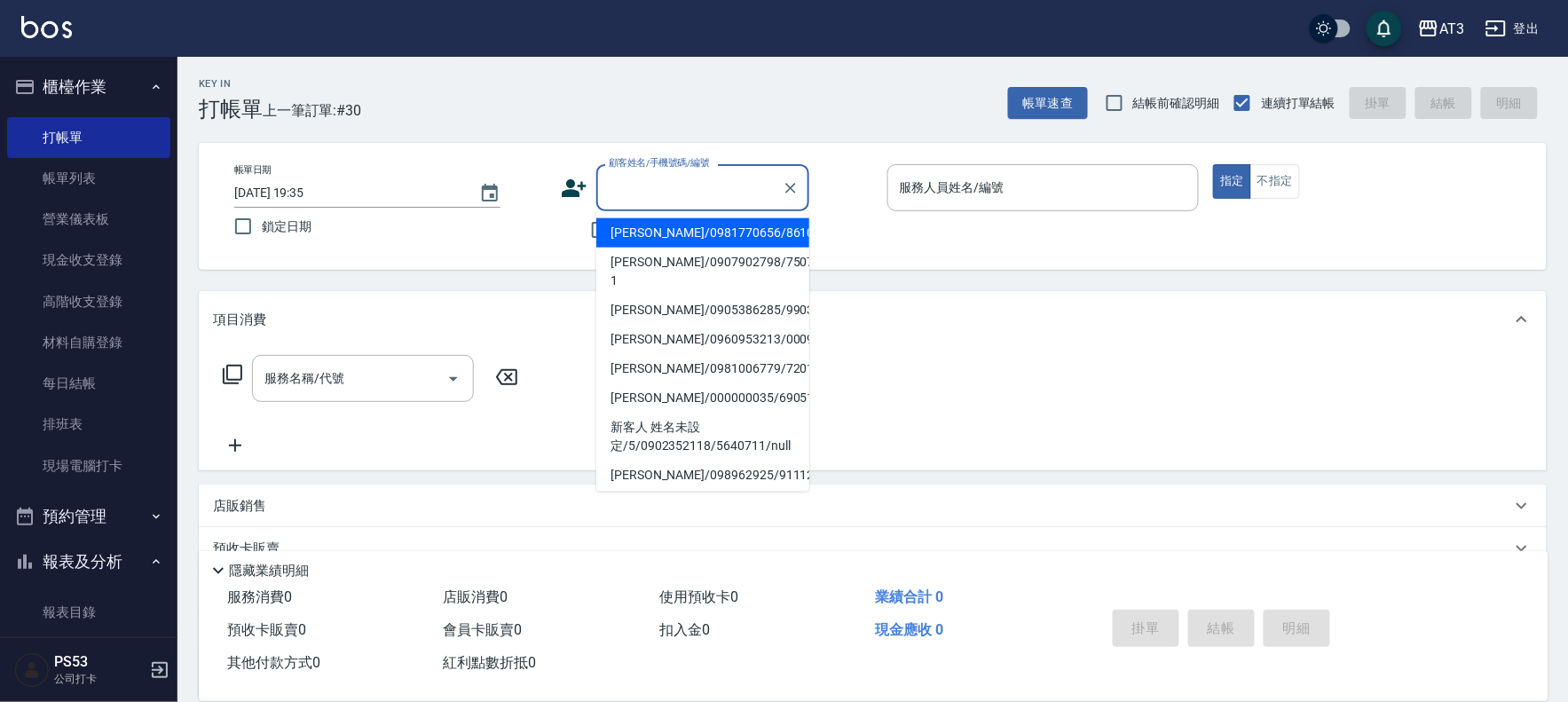
click at [658, 185] on input "顧客姓名/手機號碼/編號" at bounding box center [689, 187] width 170 height 31
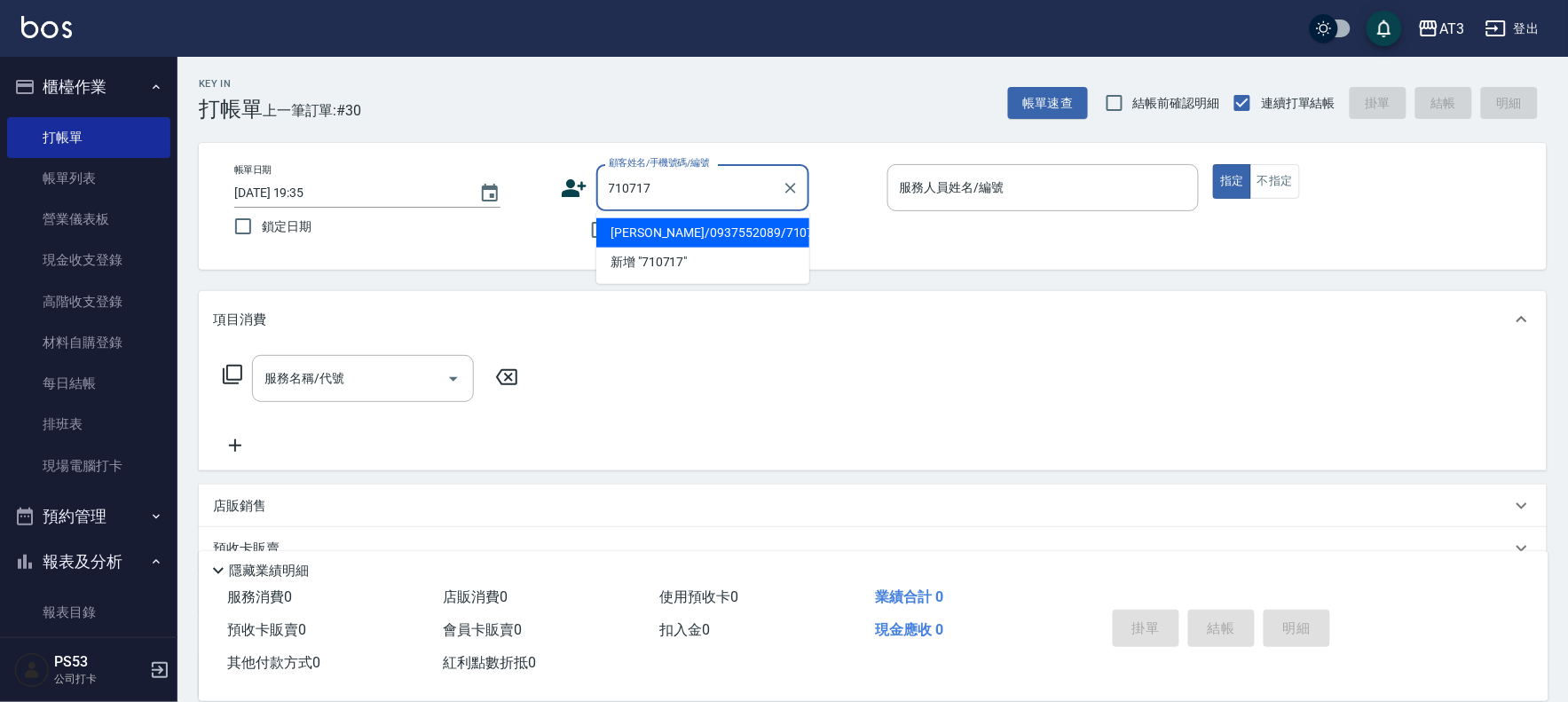
type input "陳盈萩/0937552089/710717"
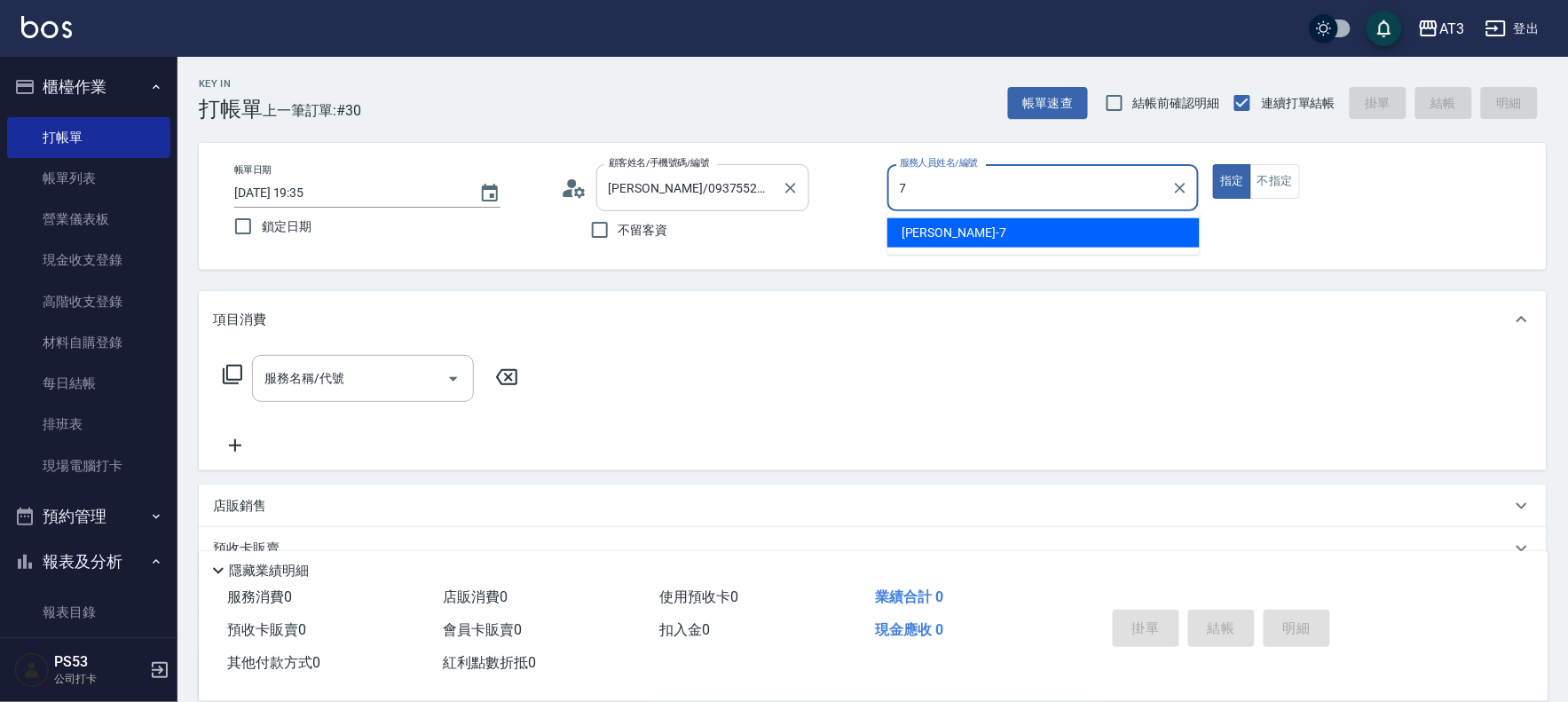
type input "7"
type button "true"
type input "子晴-7"
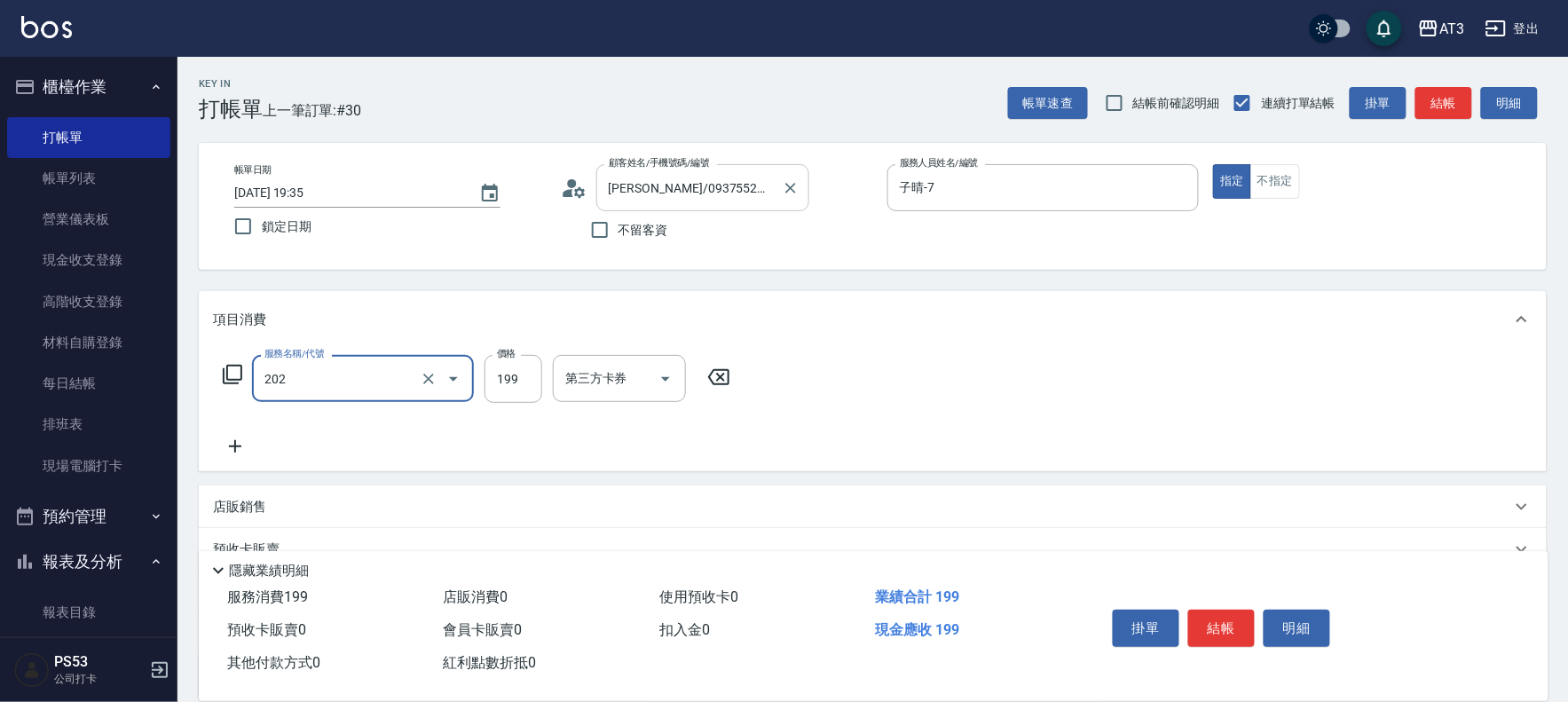
type input "不指定單剪(202)"
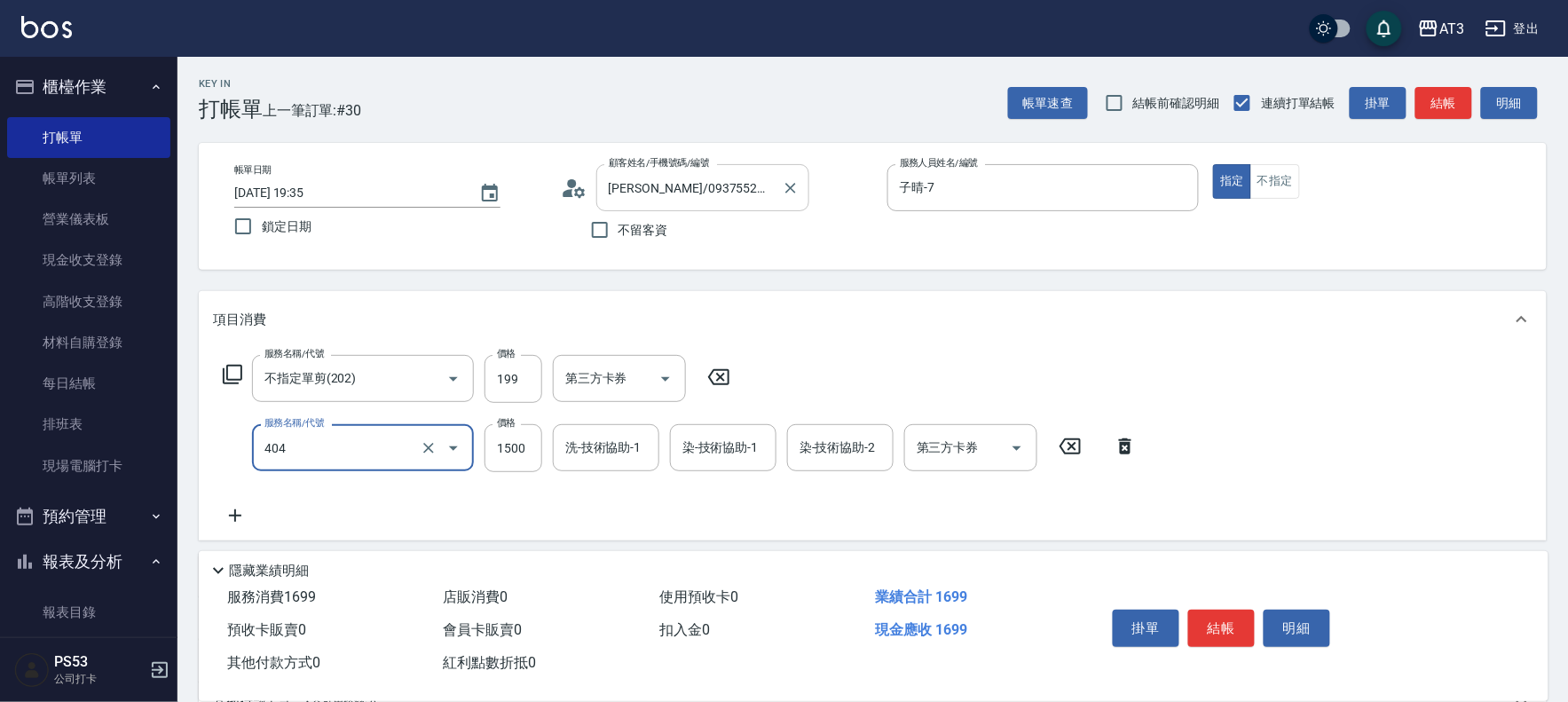
type input "設計染髮(404)"
type input "1000"
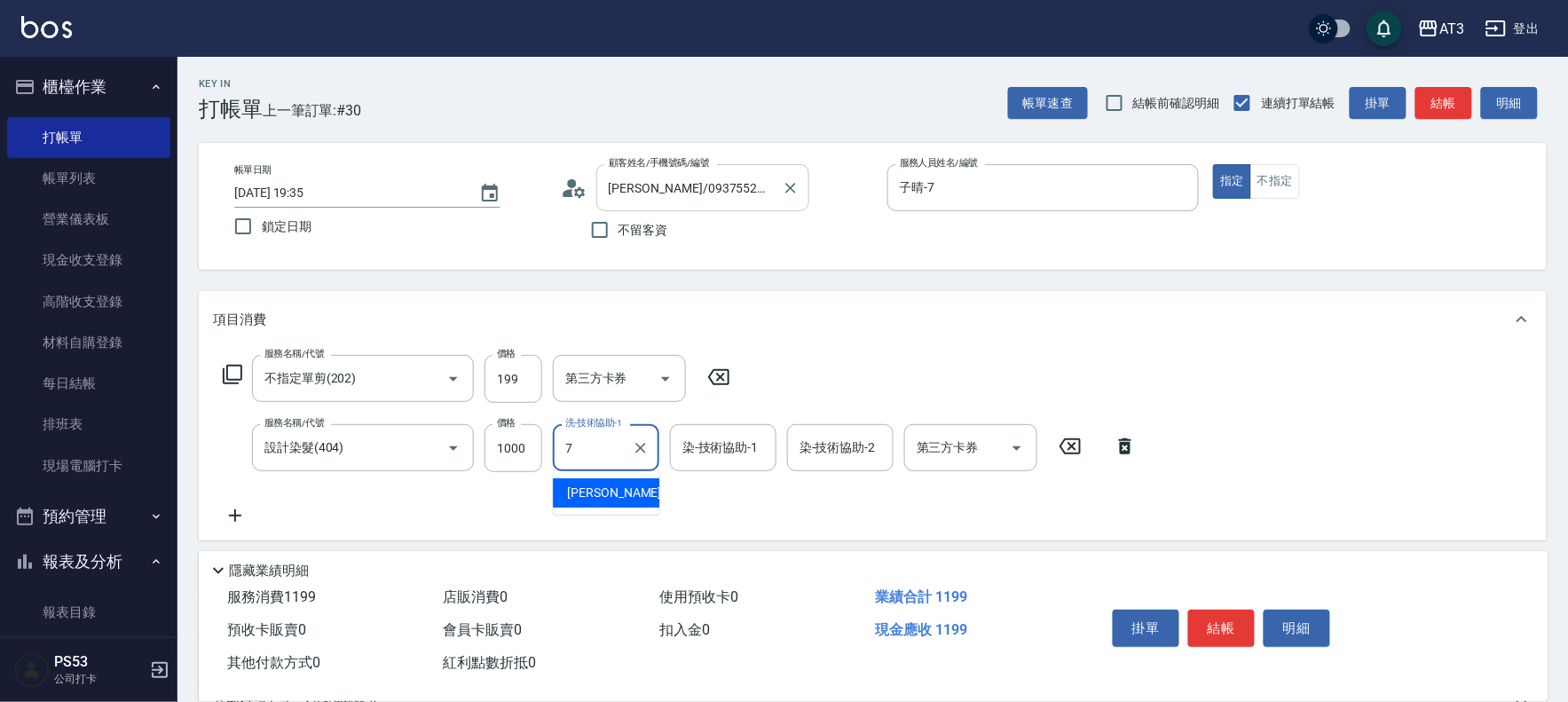
type input "子晴-7"
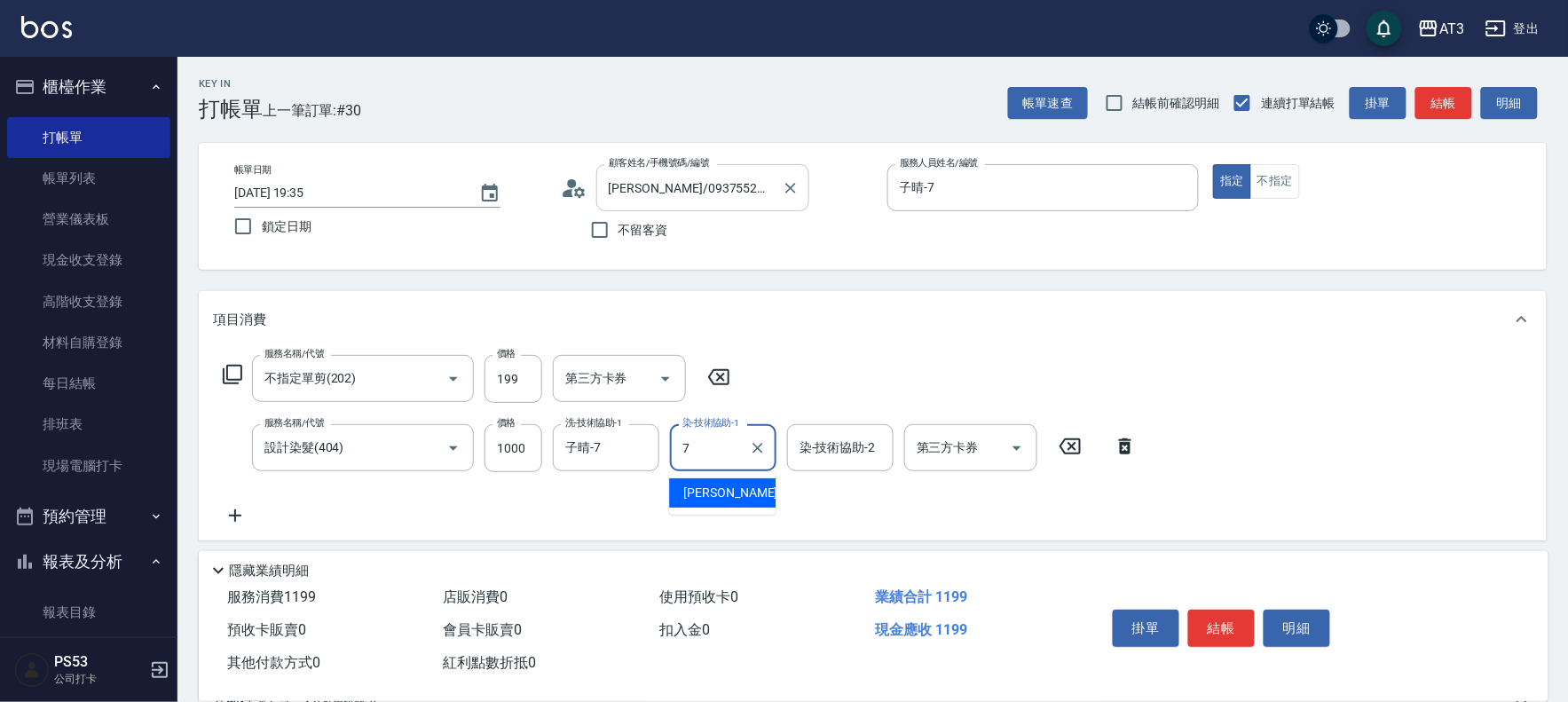
type input "子晴-7"
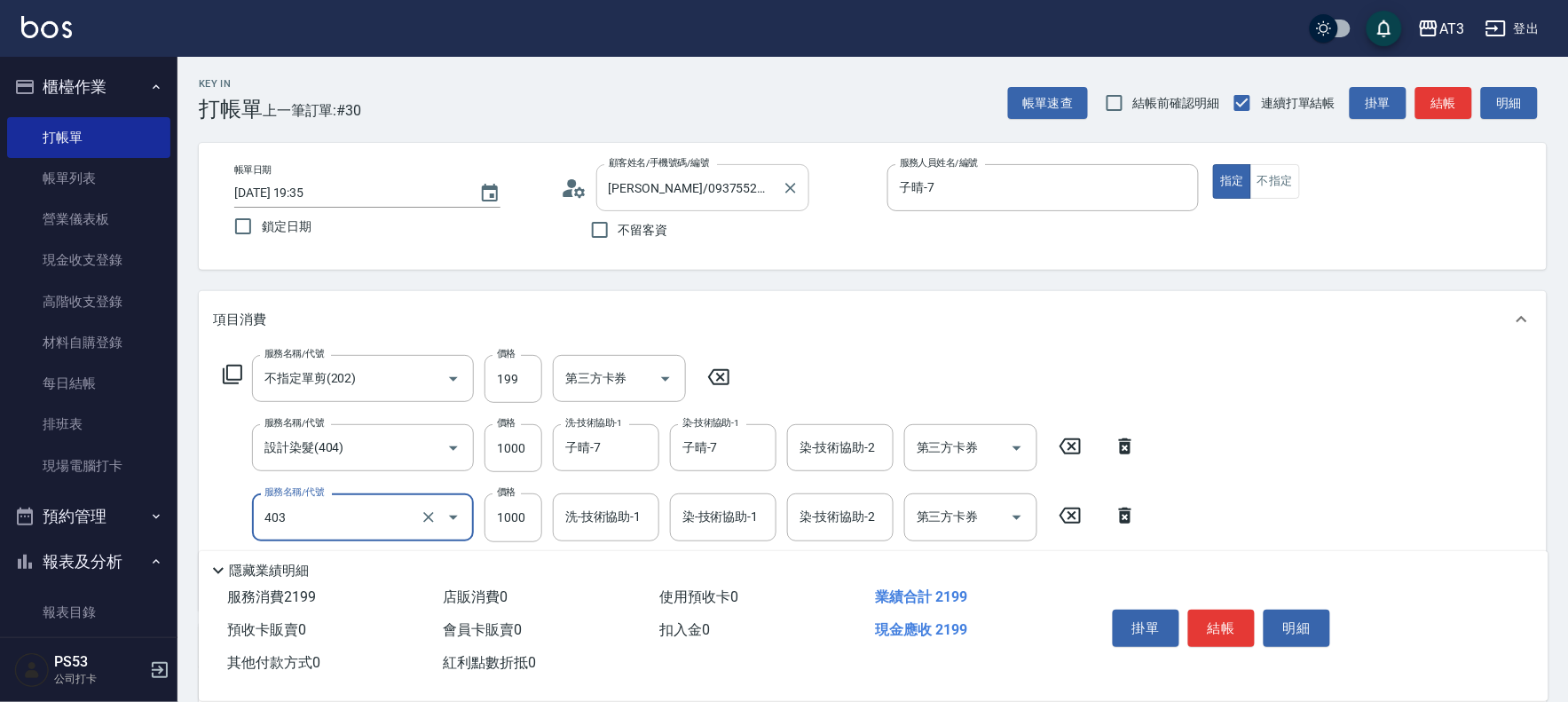
type input "全頭挑染(403)"
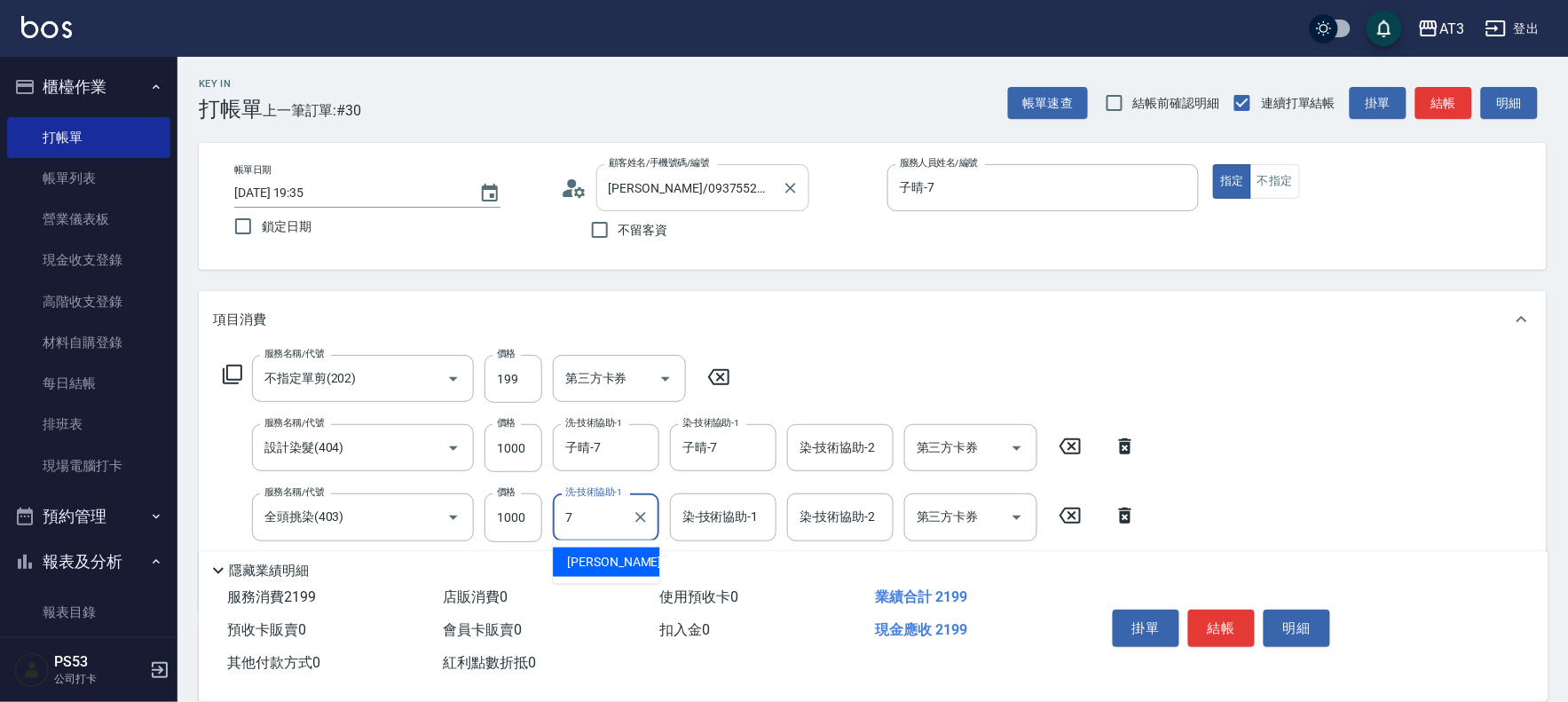
type input "子晴-7"
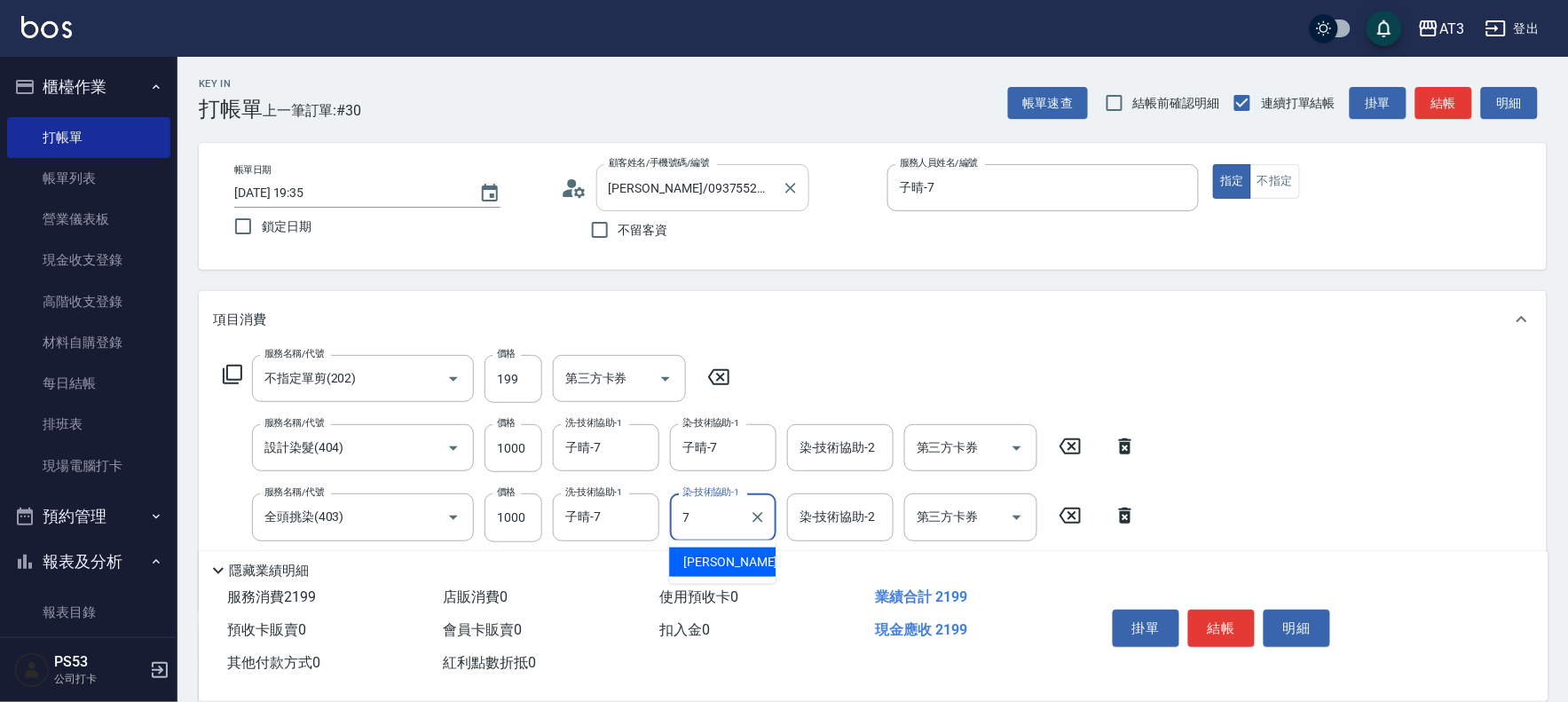
type input "子晴-7"
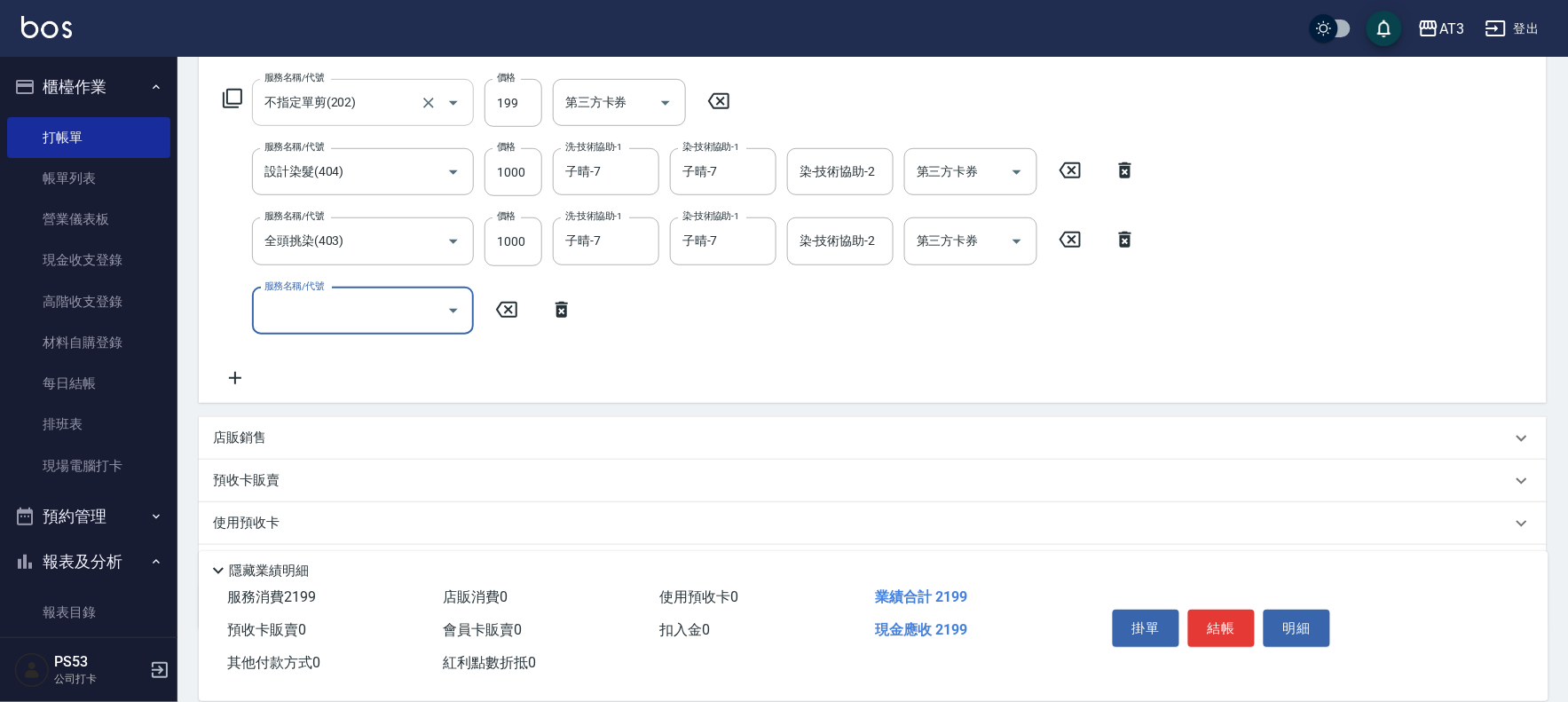
scroll to position [296, 0]
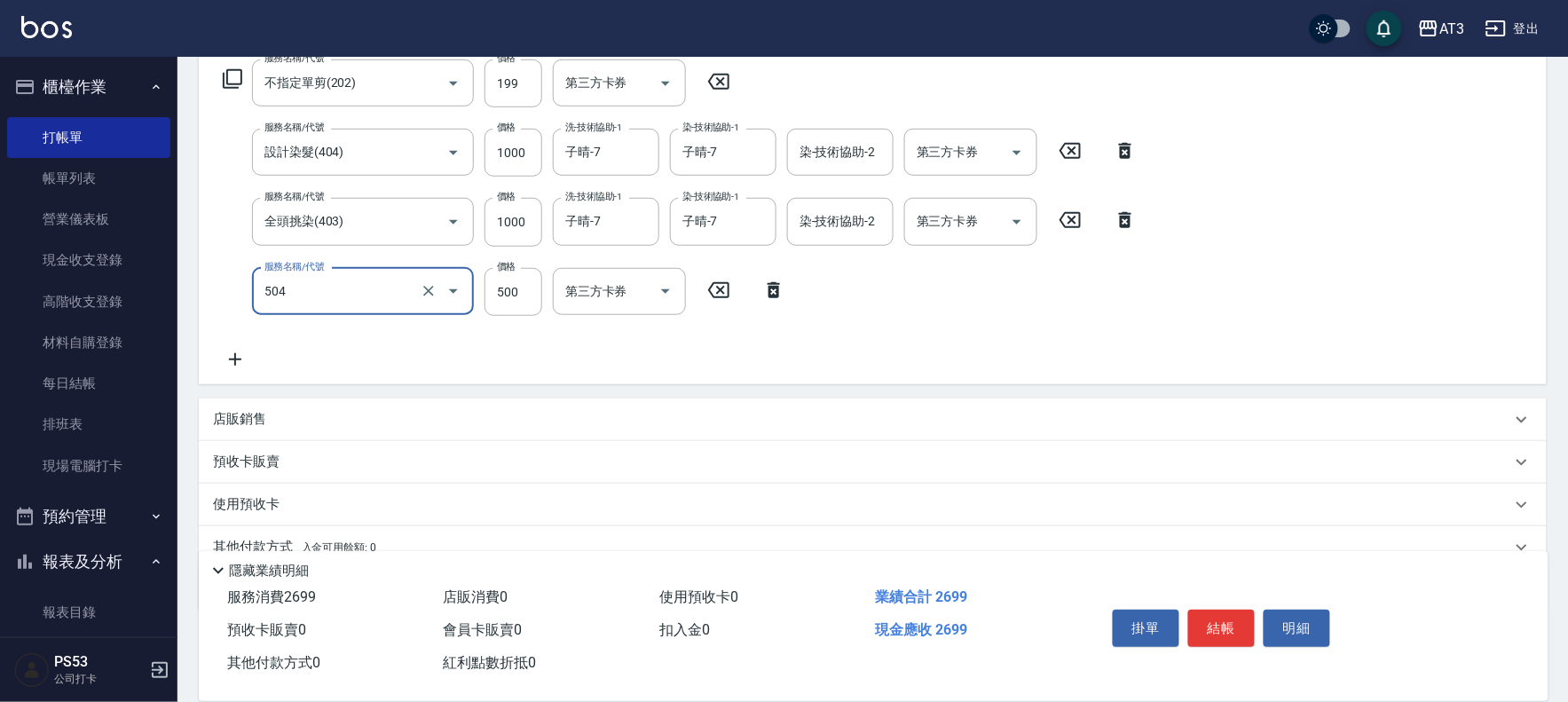
type input "順子護髮(504)"
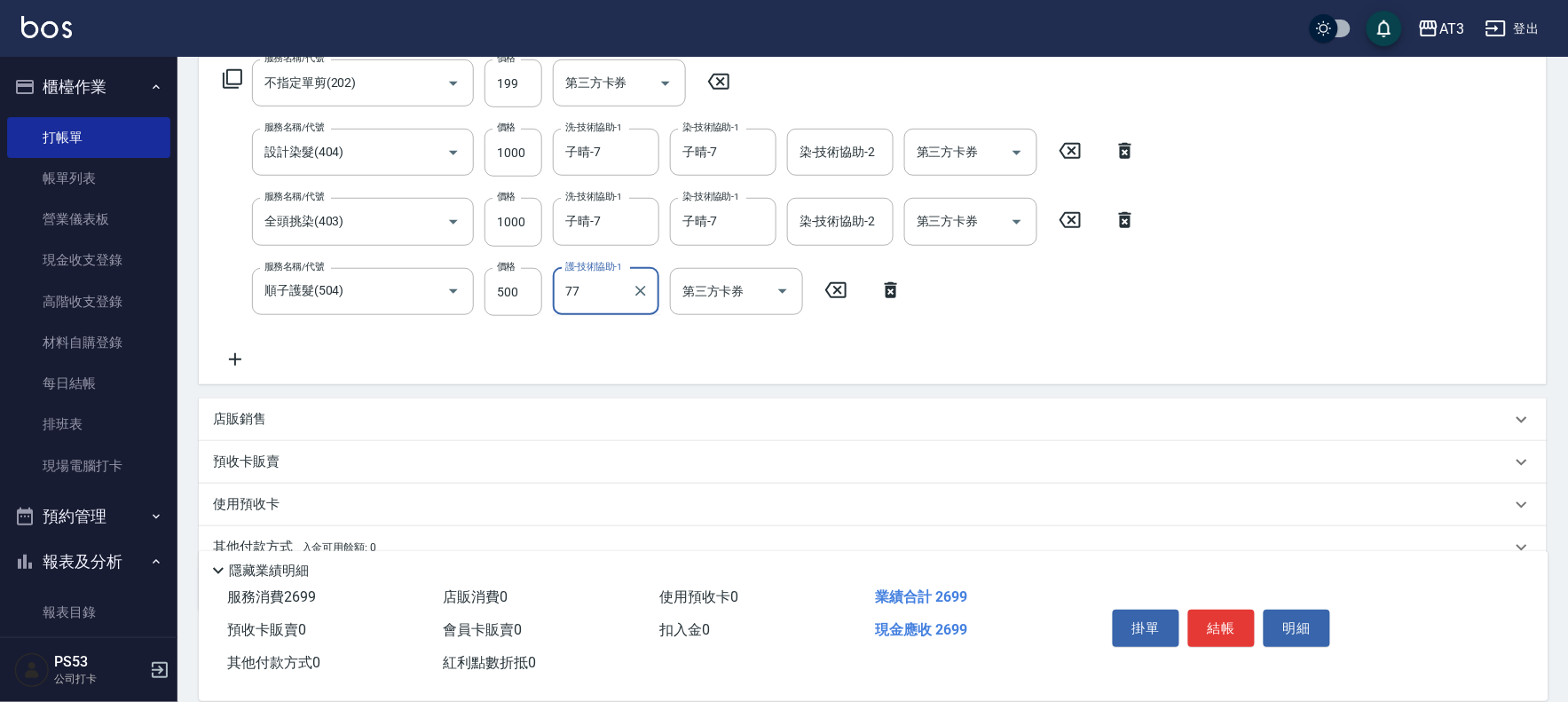
type input "77"
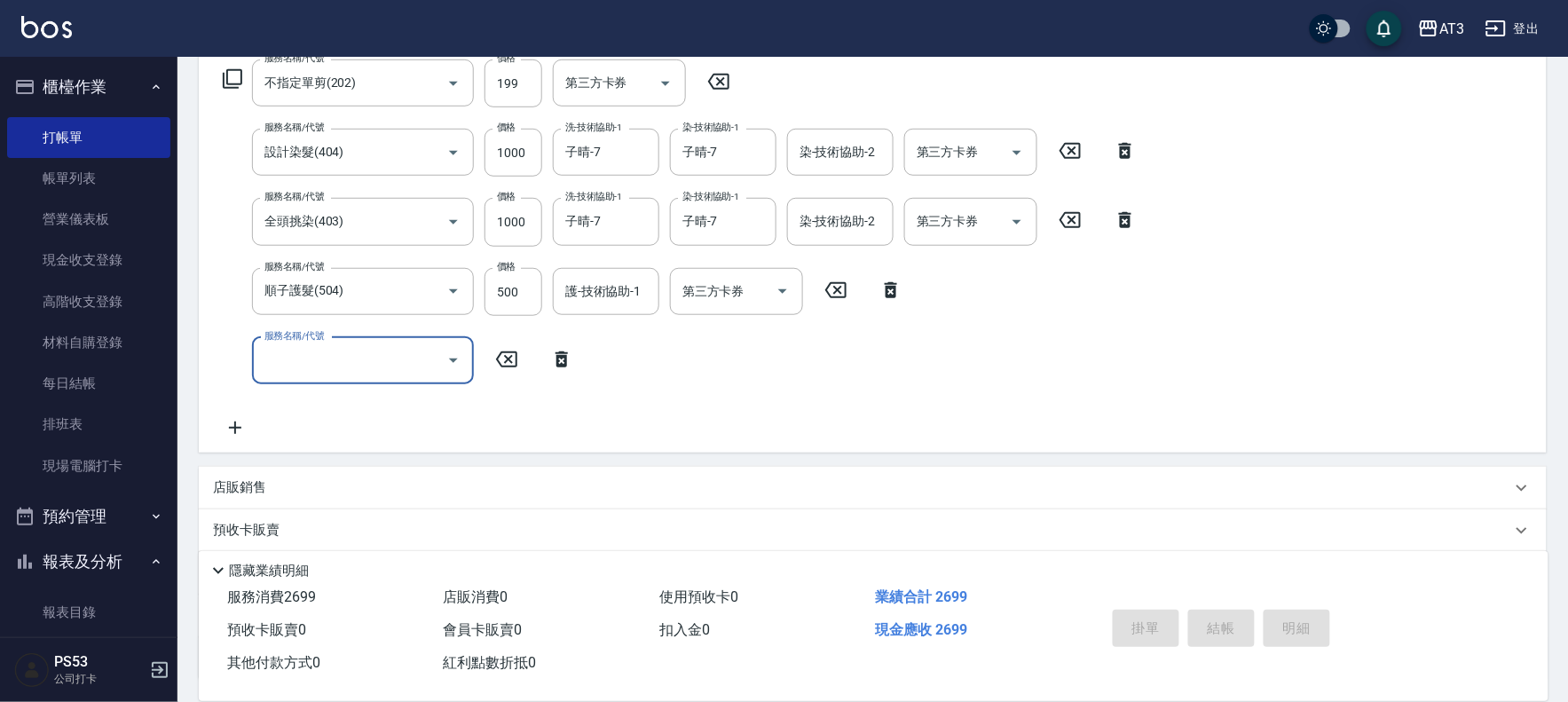
type input "2025/08/23 19:36"
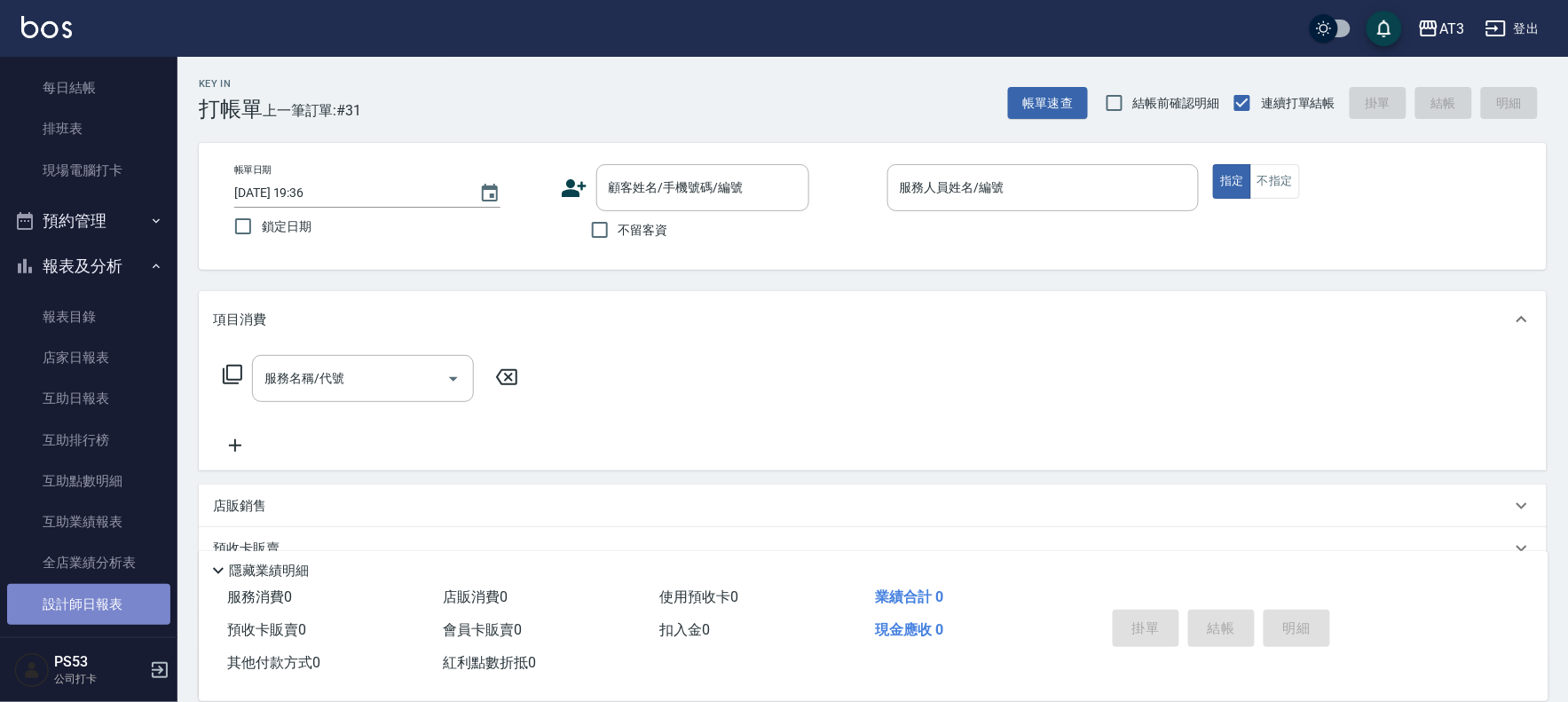
click at [100, 594] on link "設計師日報表" at bounding box center [89, 604] width 163 height 41
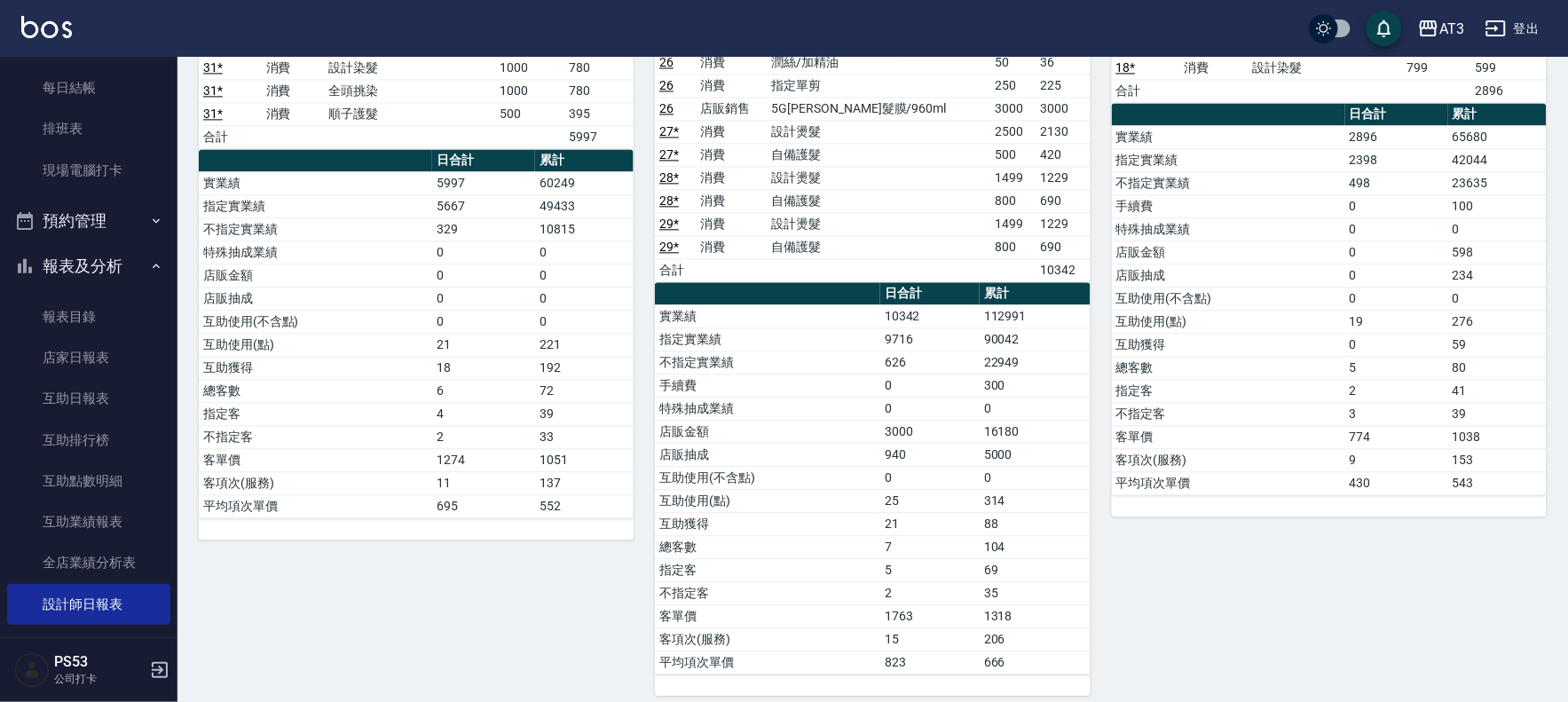
scroll to position [1109, 0]
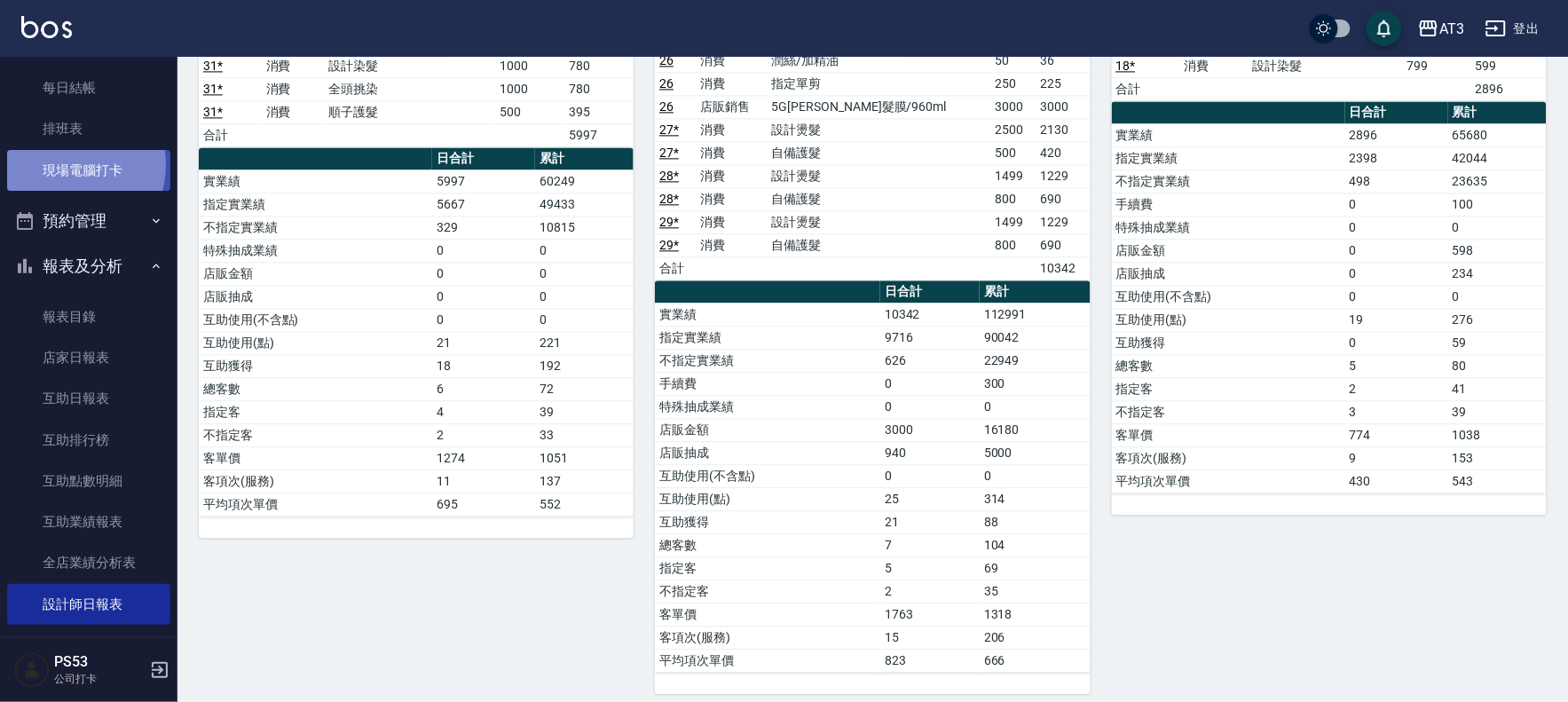
click at [62, 164] on link "現場電腦打卡" at bounding box center [89, 170] width 163 height 41
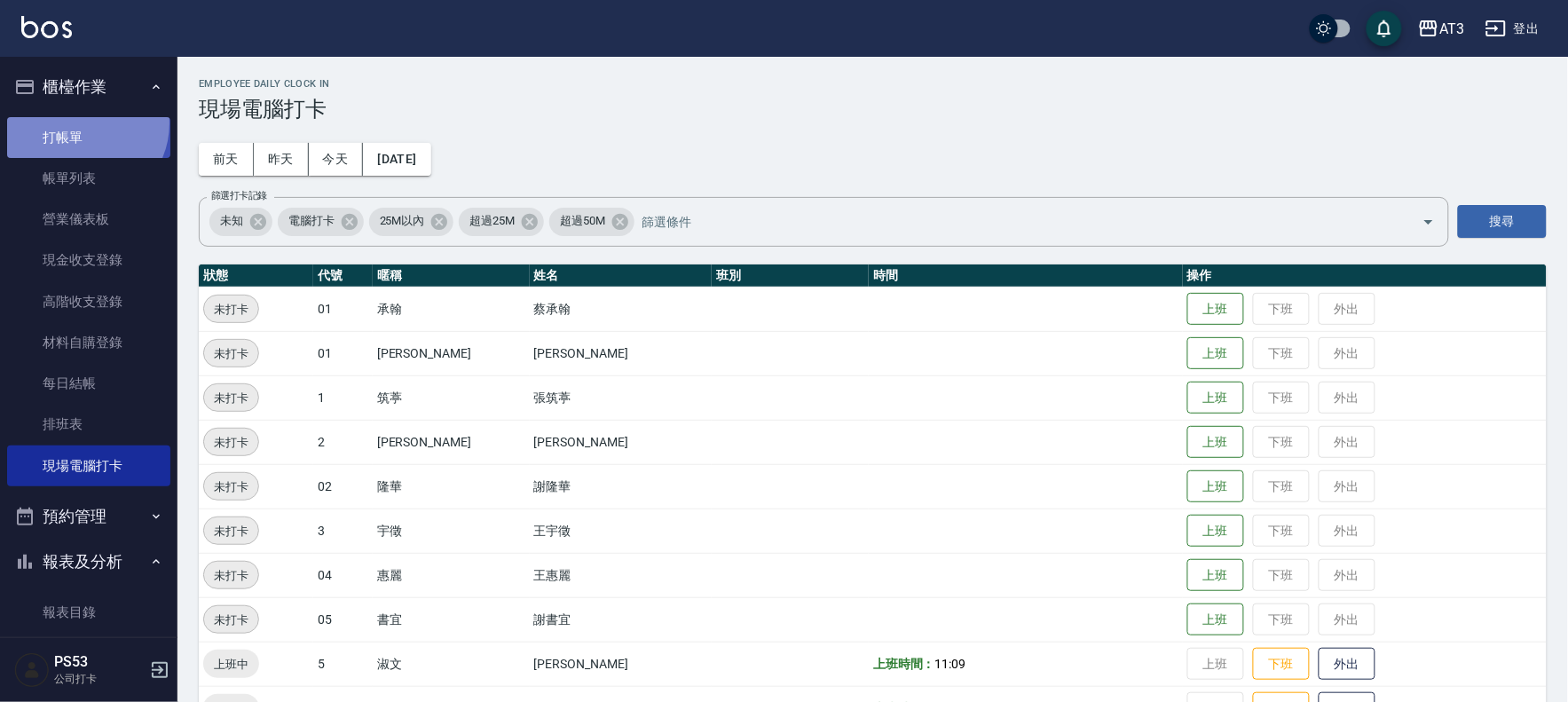
click at [80, 123] on link "打帳單" at bounding box center [89, 138] width 163 height 41
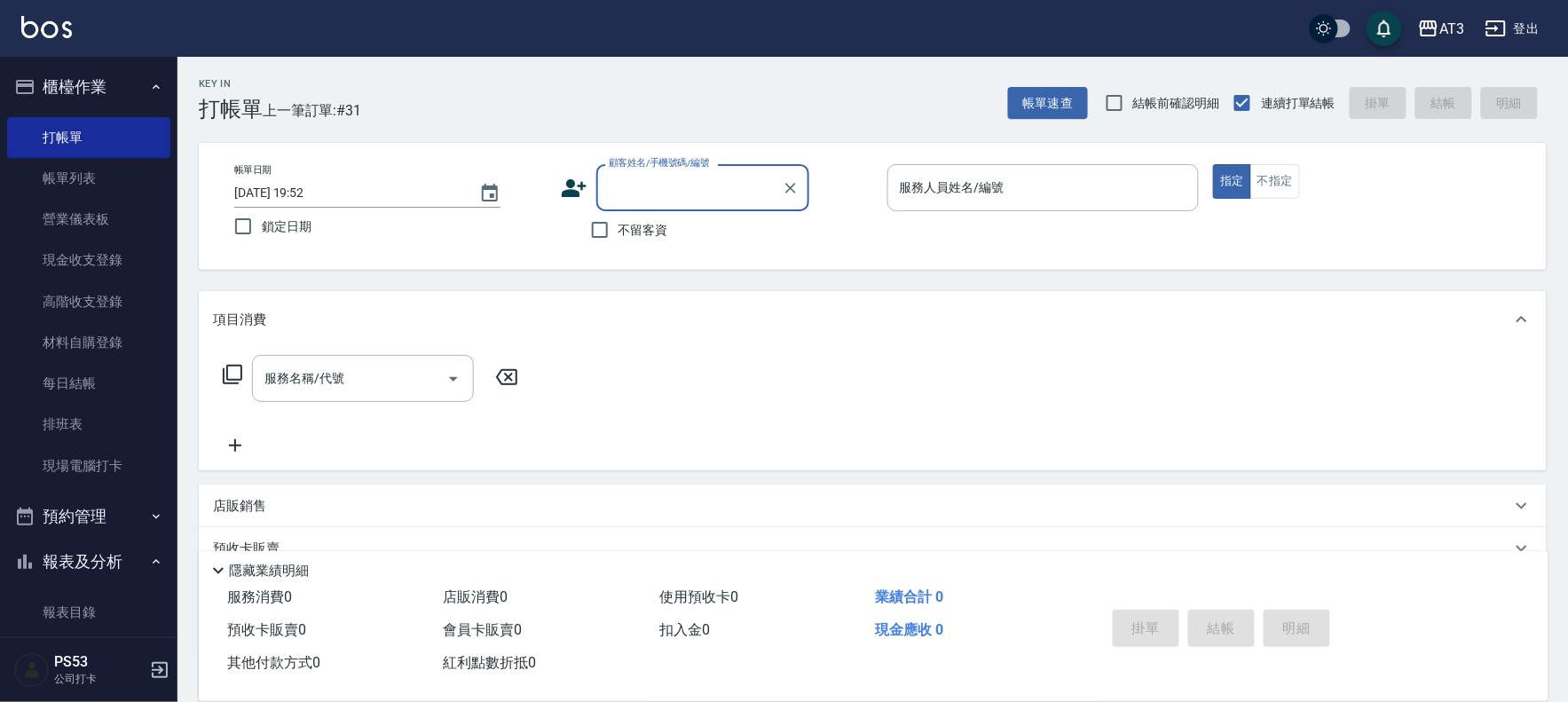
click at [556, 196] on div "帳單日期 2025/08/23 19:52 鎖定日期 顧客姓名/手機號碼/編號 顧客姓名/手機號碼/編號 不留客資 服務人員姓名/編號 服務人員姓名/編號 指…" at bounding box center [872, 206] width 1305 height 84
click at [565, 190] on icon at bounding box center [574, 188] width 25 height 18
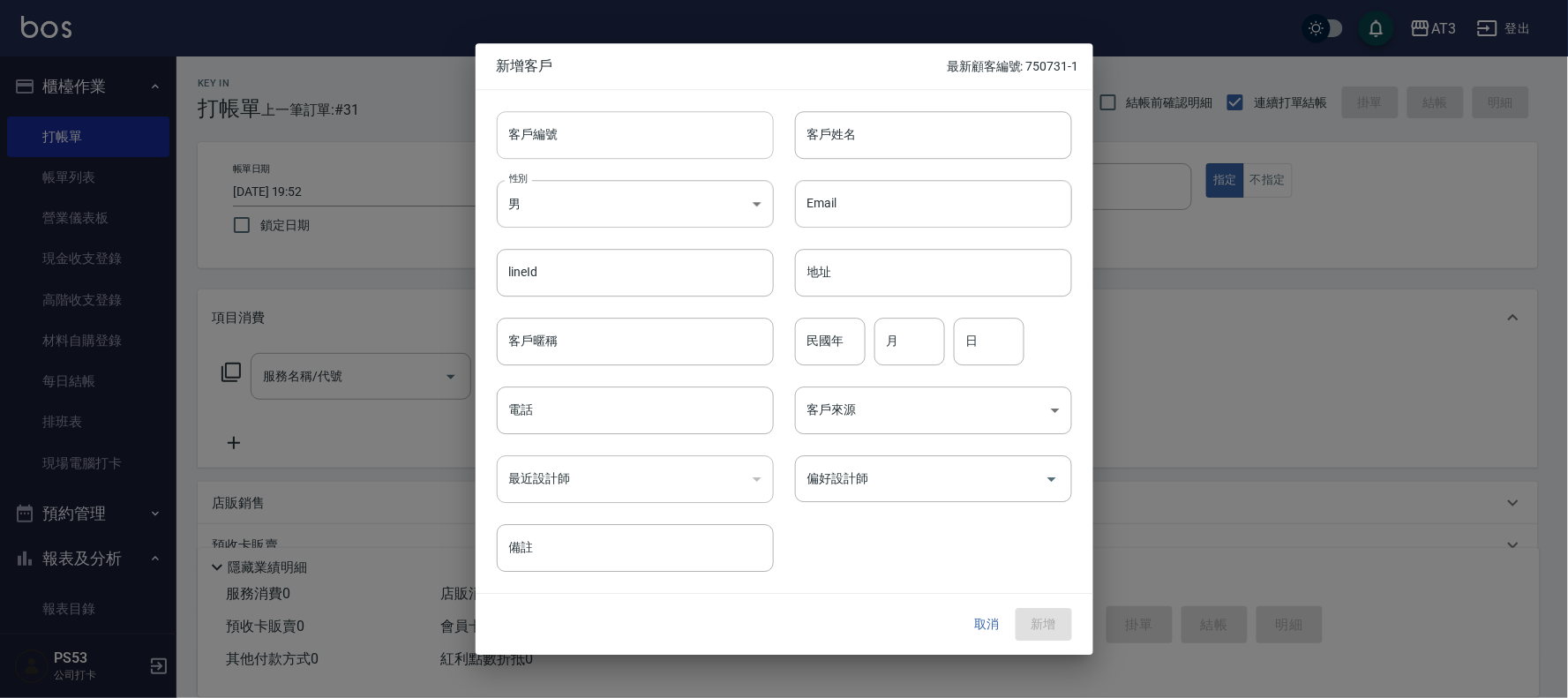
click at [557, 152] on input "客戶編號" at bounding box center [635, 135] width 277 height 47
type input "631225-1"
type input "林鈺真"
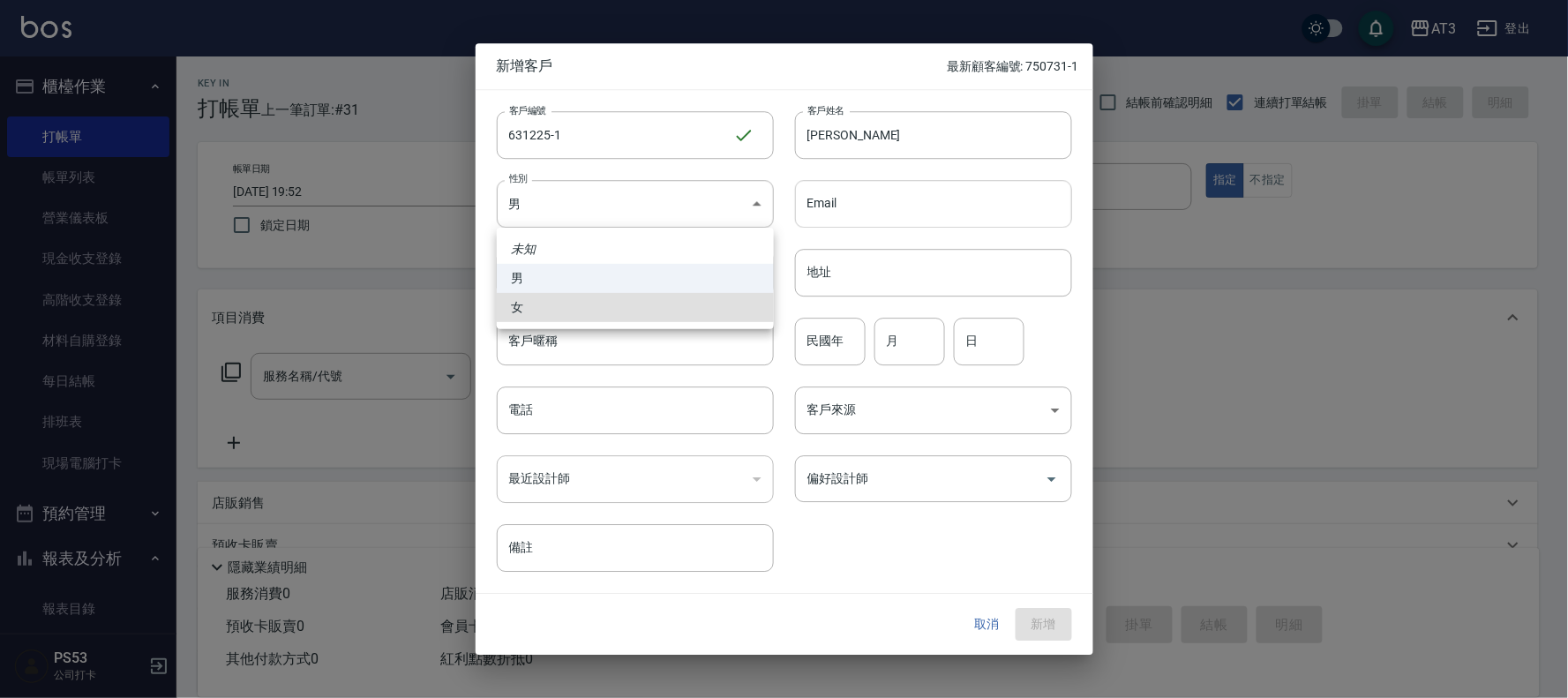
type input "FEMALE"
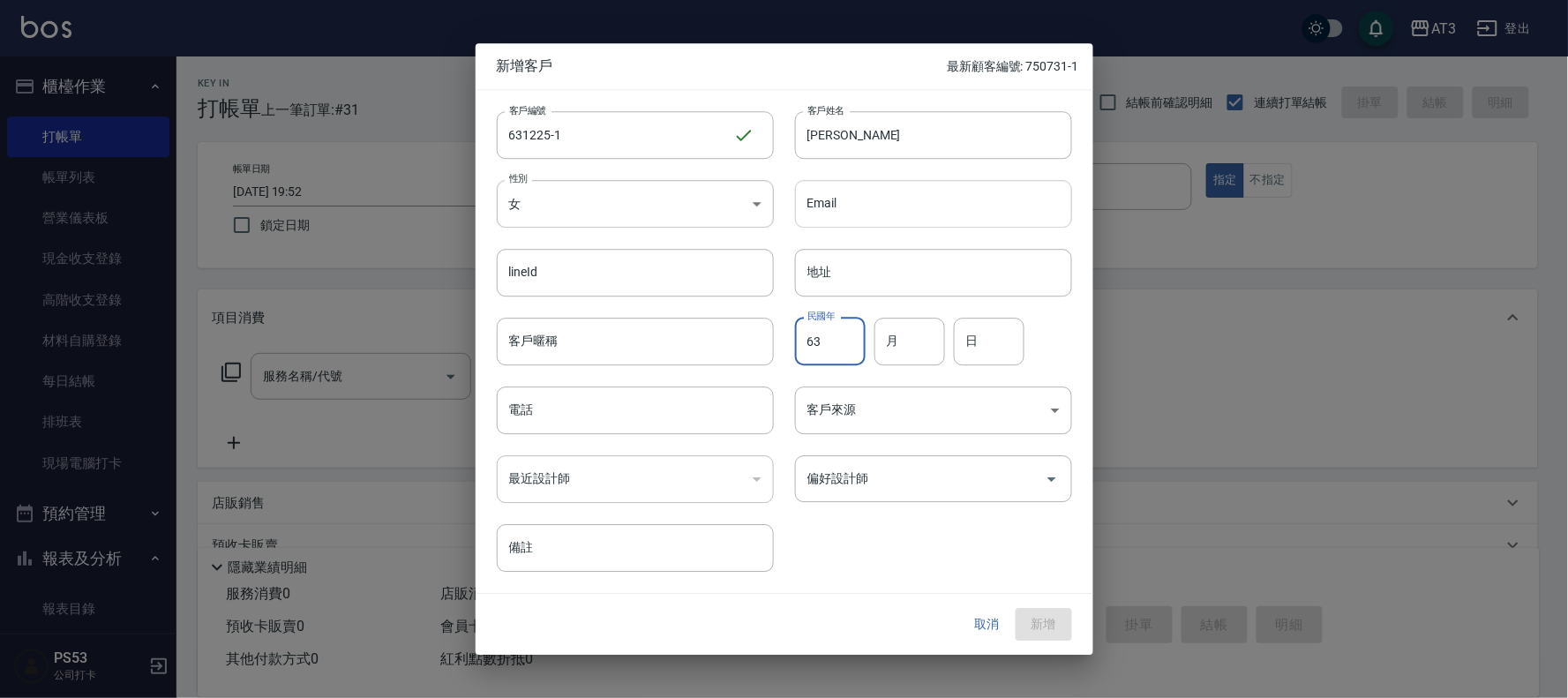
type input "63"
type input "12"
type input "25"
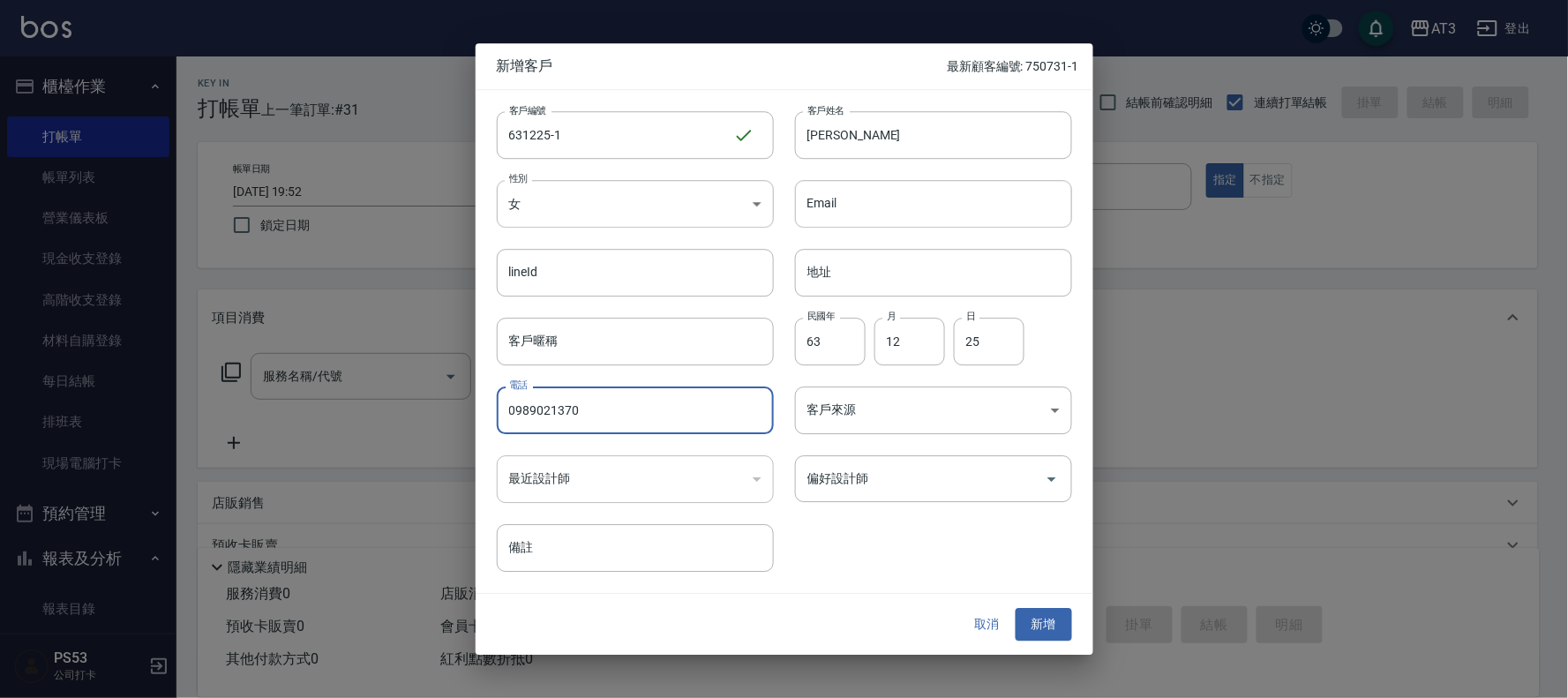
type input "0989021370"
click at [1053, 616] on button "新增" at bounding box center [1043, 625] width 56 height 33
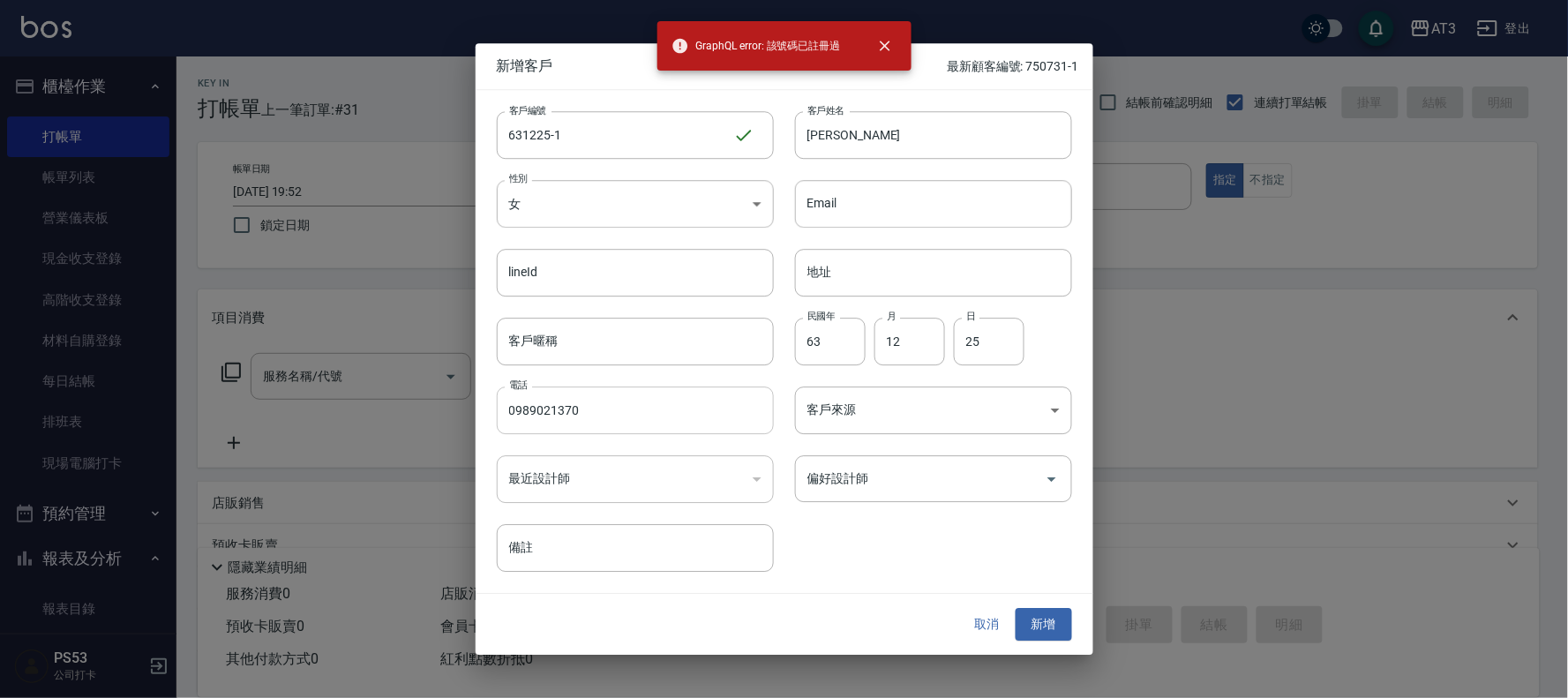
click at [509, 413] on input "0989021370" at bounding box center [635, 409] width 277 height 47
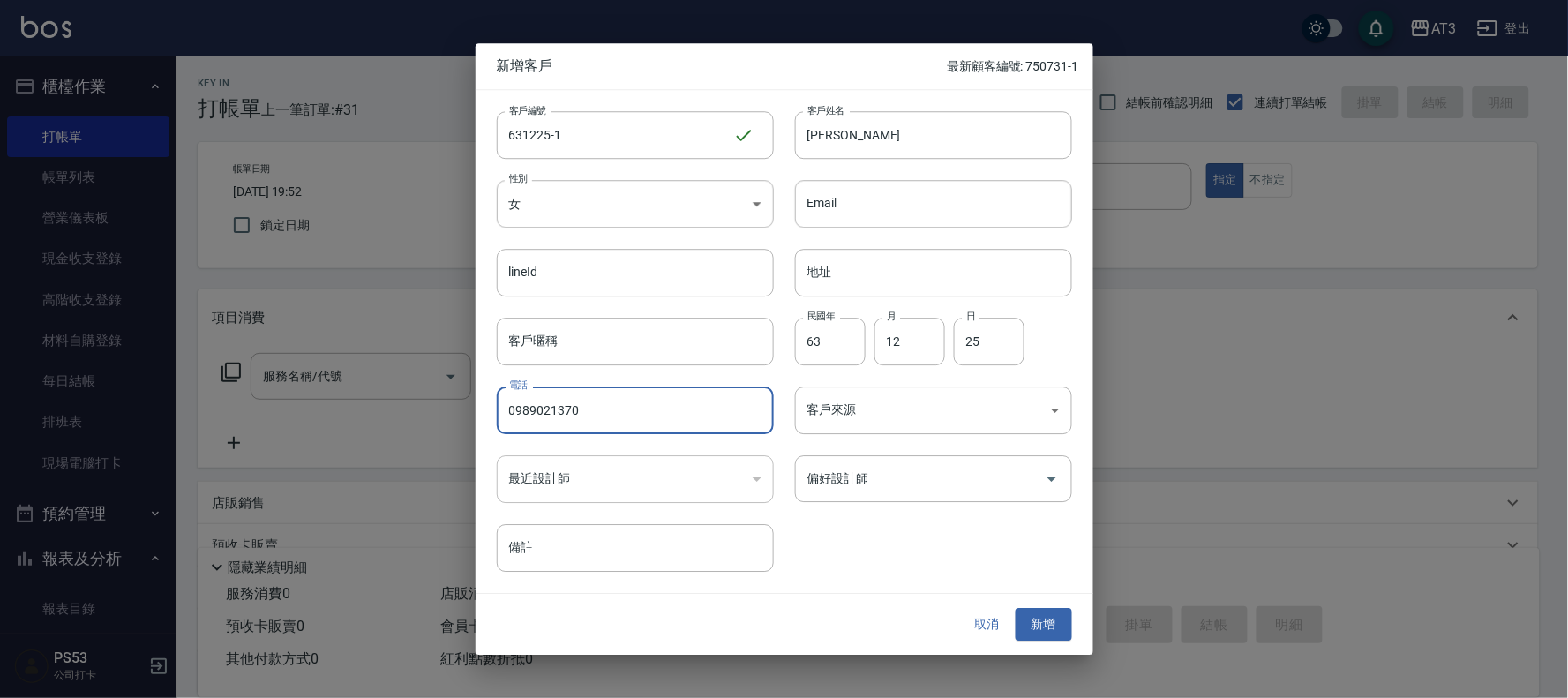
click at [509, 413] on input "0989021370" at bounding box center [635, 409] width 277 height 47
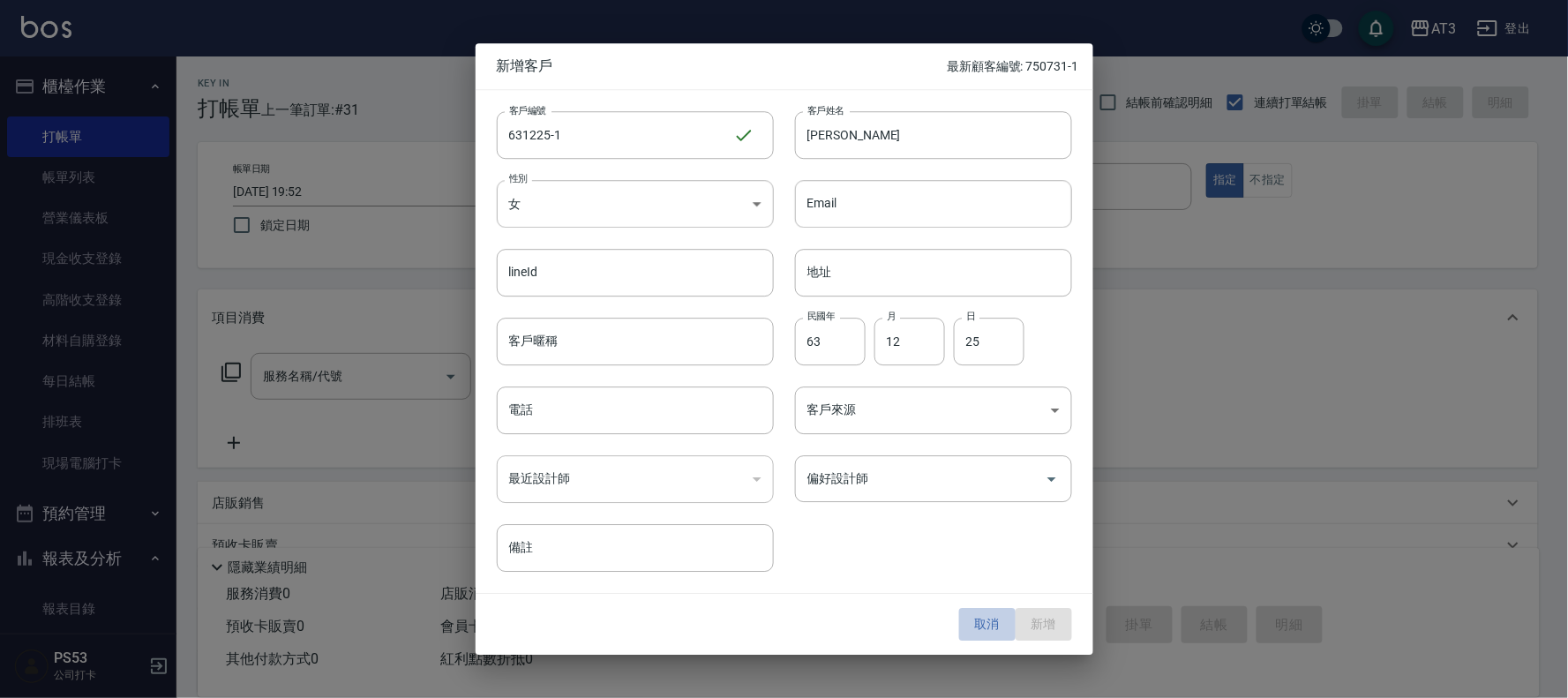
click at [992, 624] on button "取消" at bounding box center [987, 625] width 56 height 33
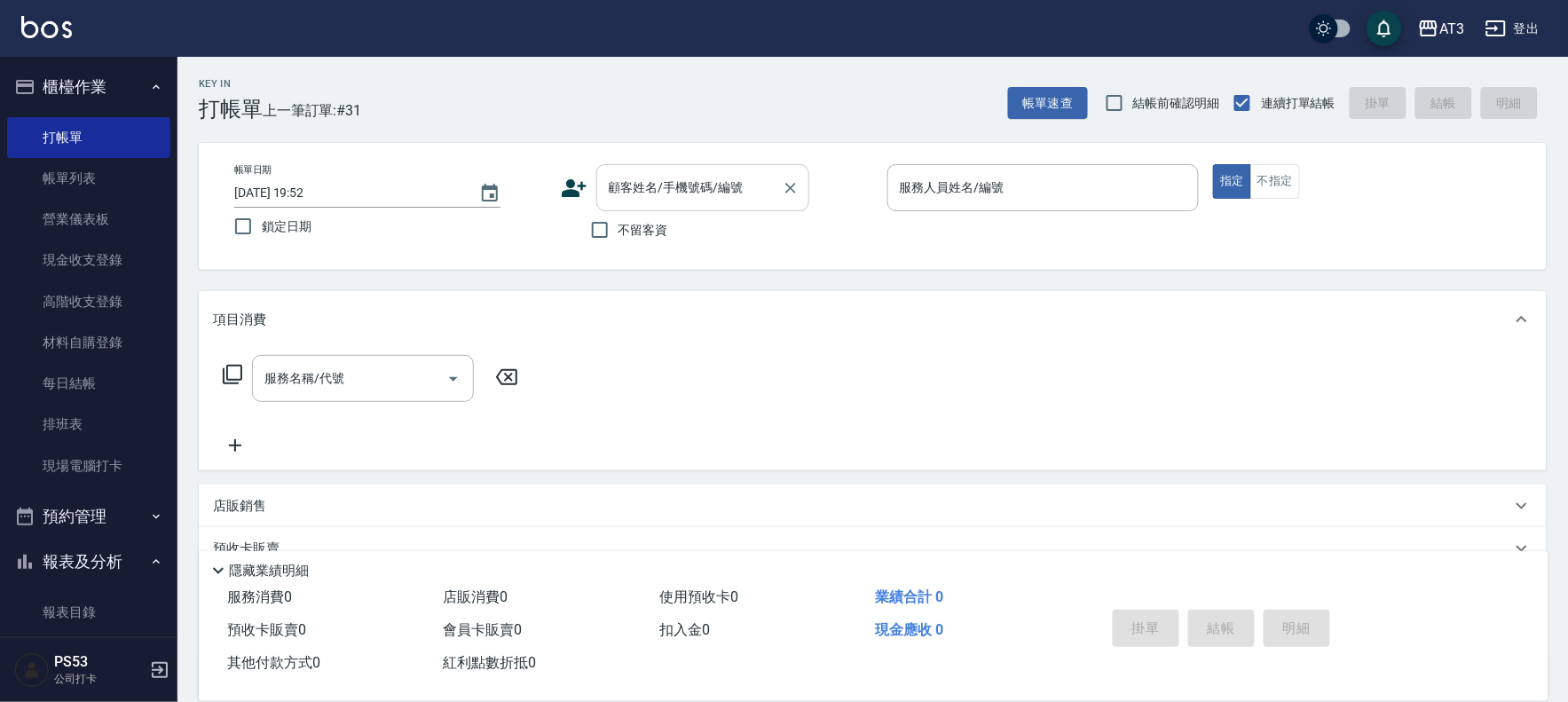
click at [674, 175] on div "顧客姓名/手機號碼/編號 顧客姓名/手機號碼/編號" at bounding box center [703, 187] width 213 height 47
paste input "0989021370"
click at [752, 227] on li "林鈺湞/0989021370/631225" at bounding box center [703, 232] width 213 height 30
type input "林鈺湞/0989021370/631225"
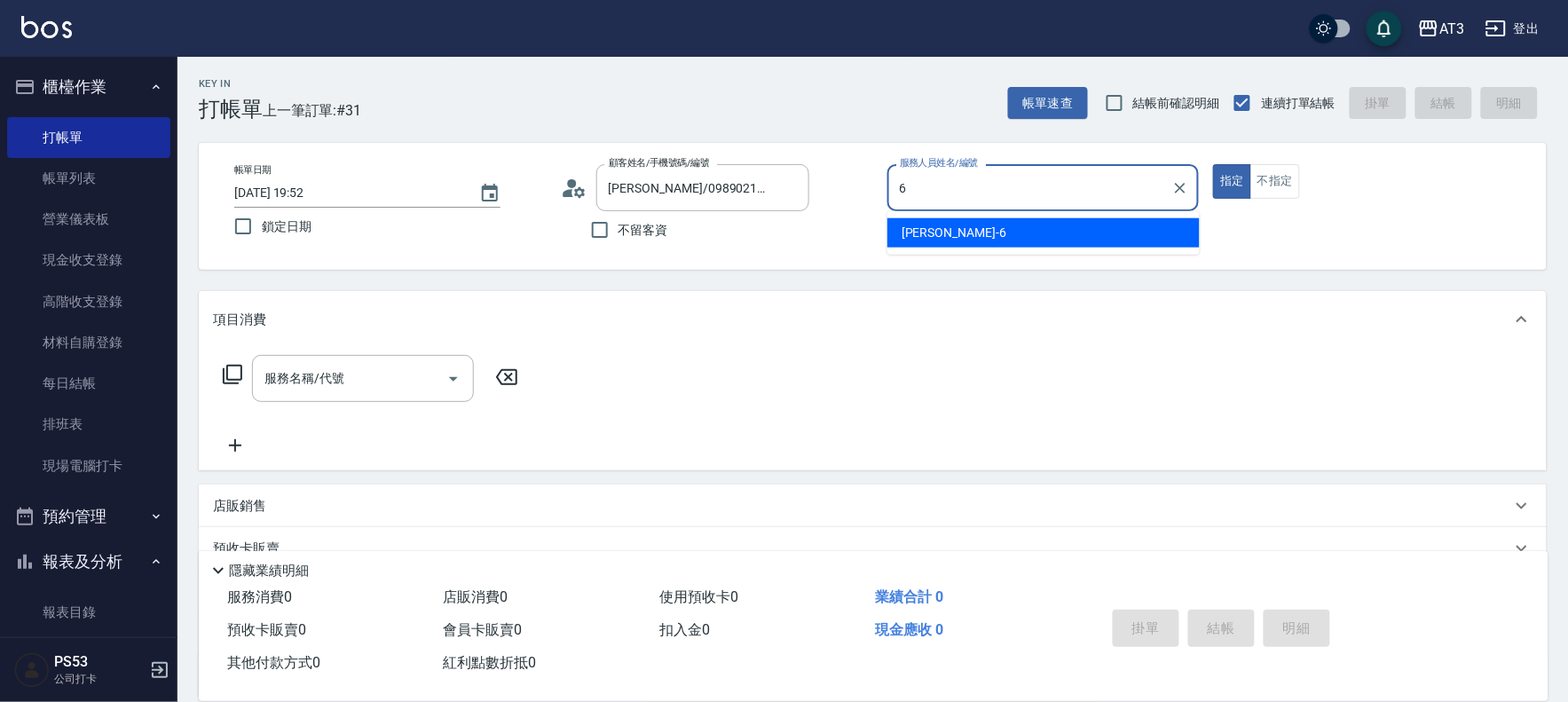
type input "6"
type button "true"
type input "詩雅-6"
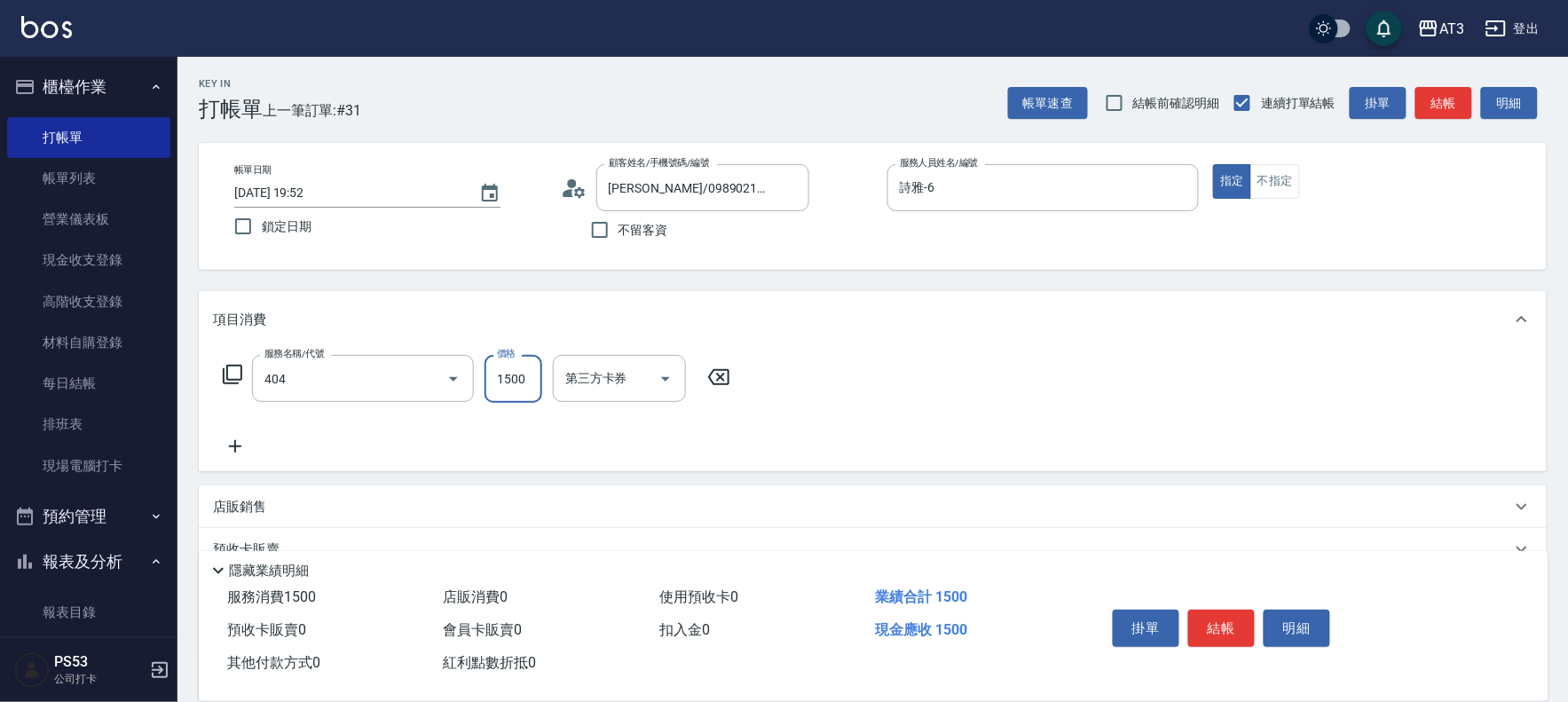
type input "設計染髮(404)"
type input "1099"
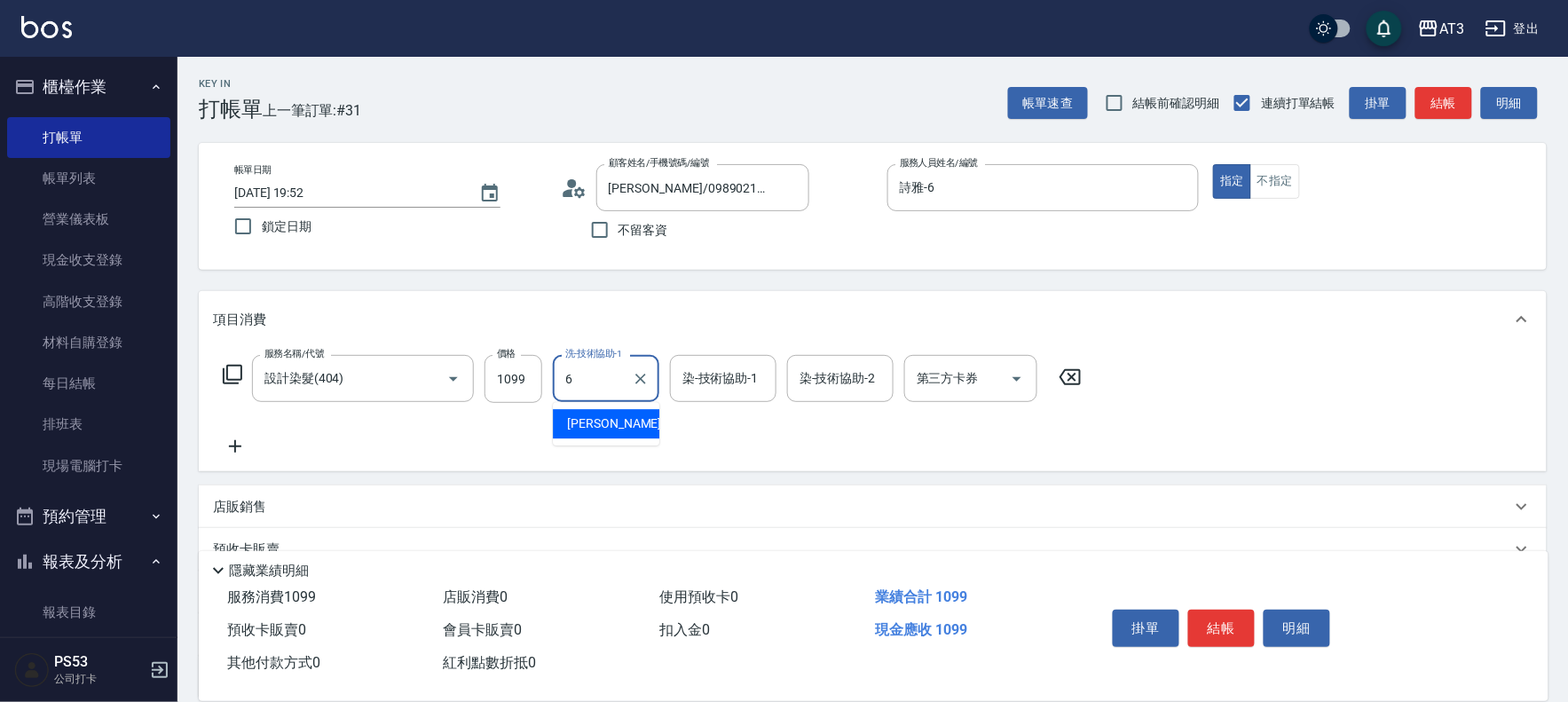
type input "詩雅-6"
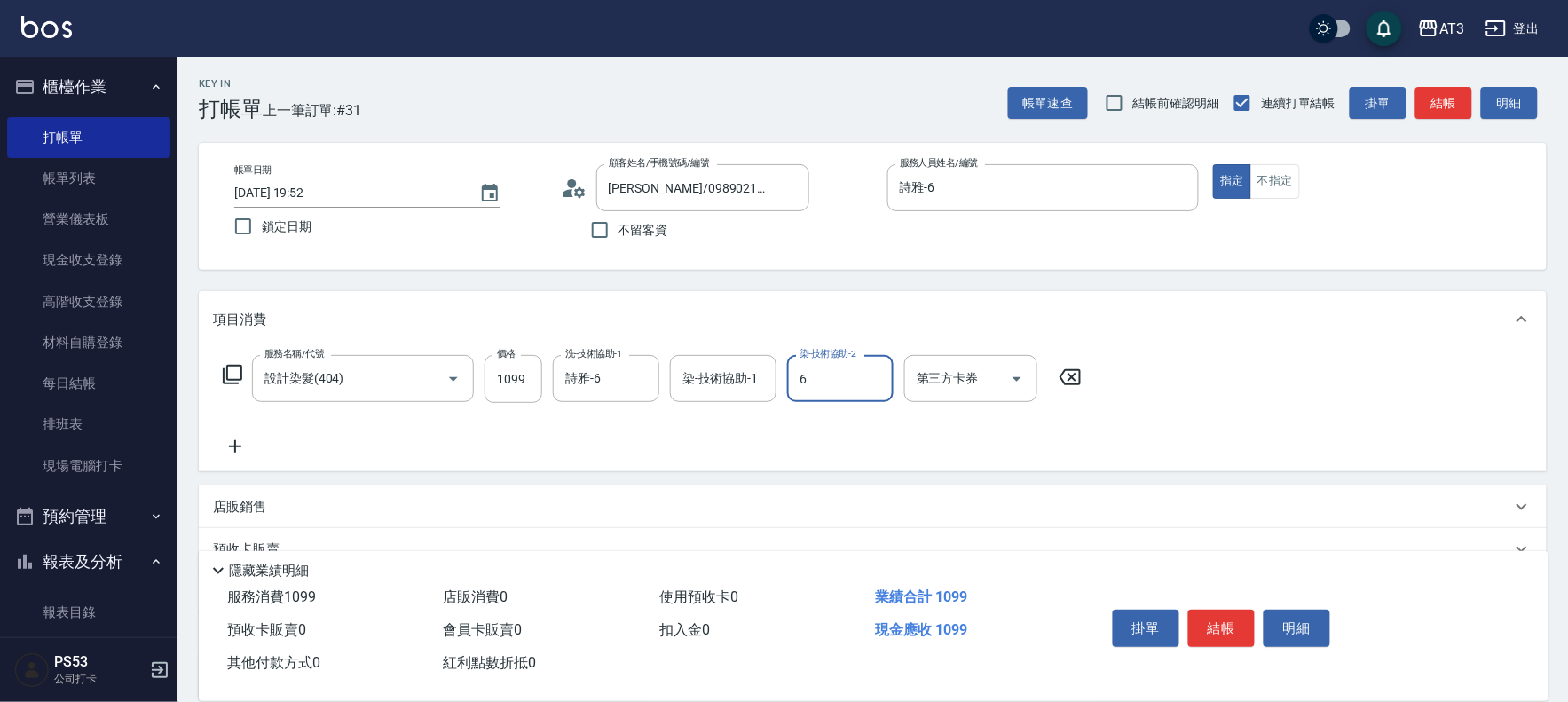
type input "詩雅-6"
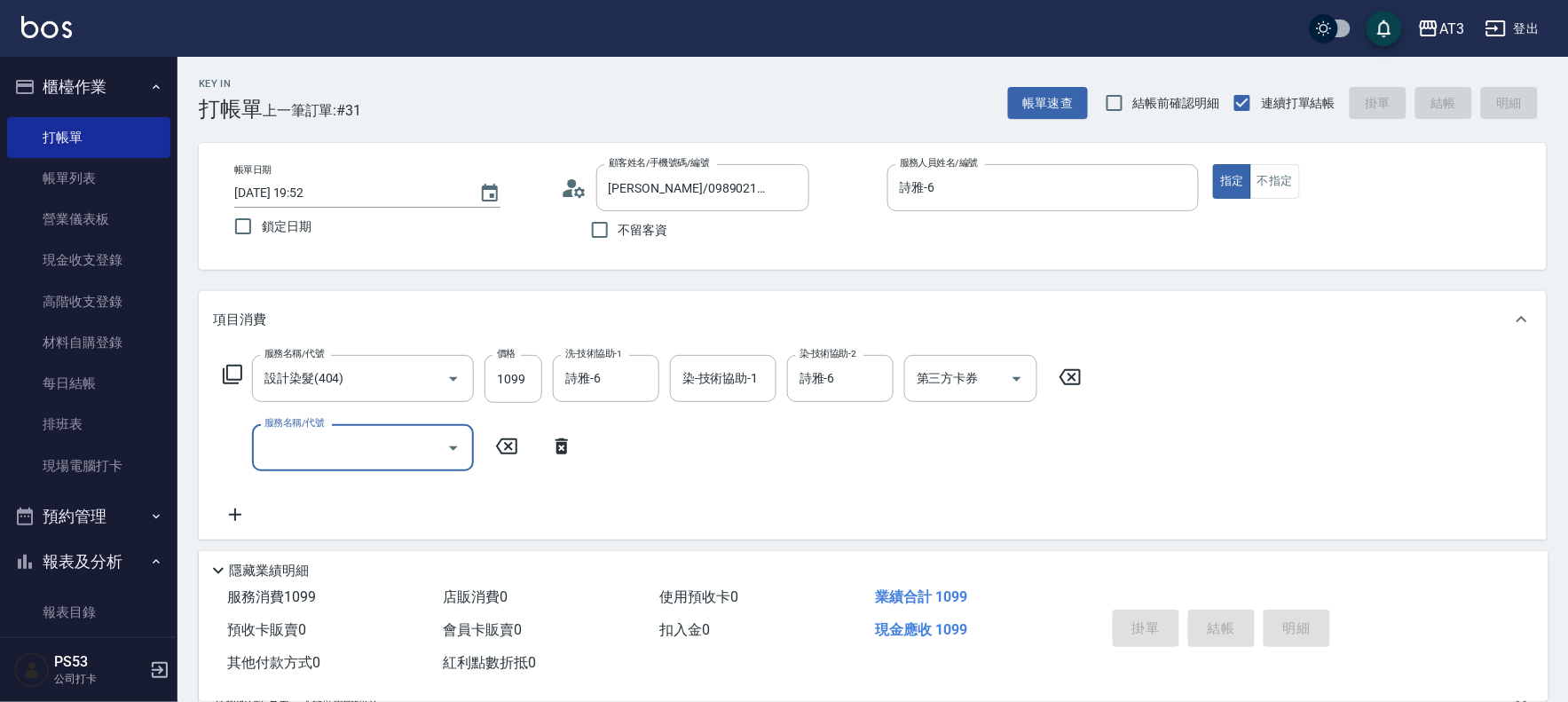
type input "2025/08/23 19:54"
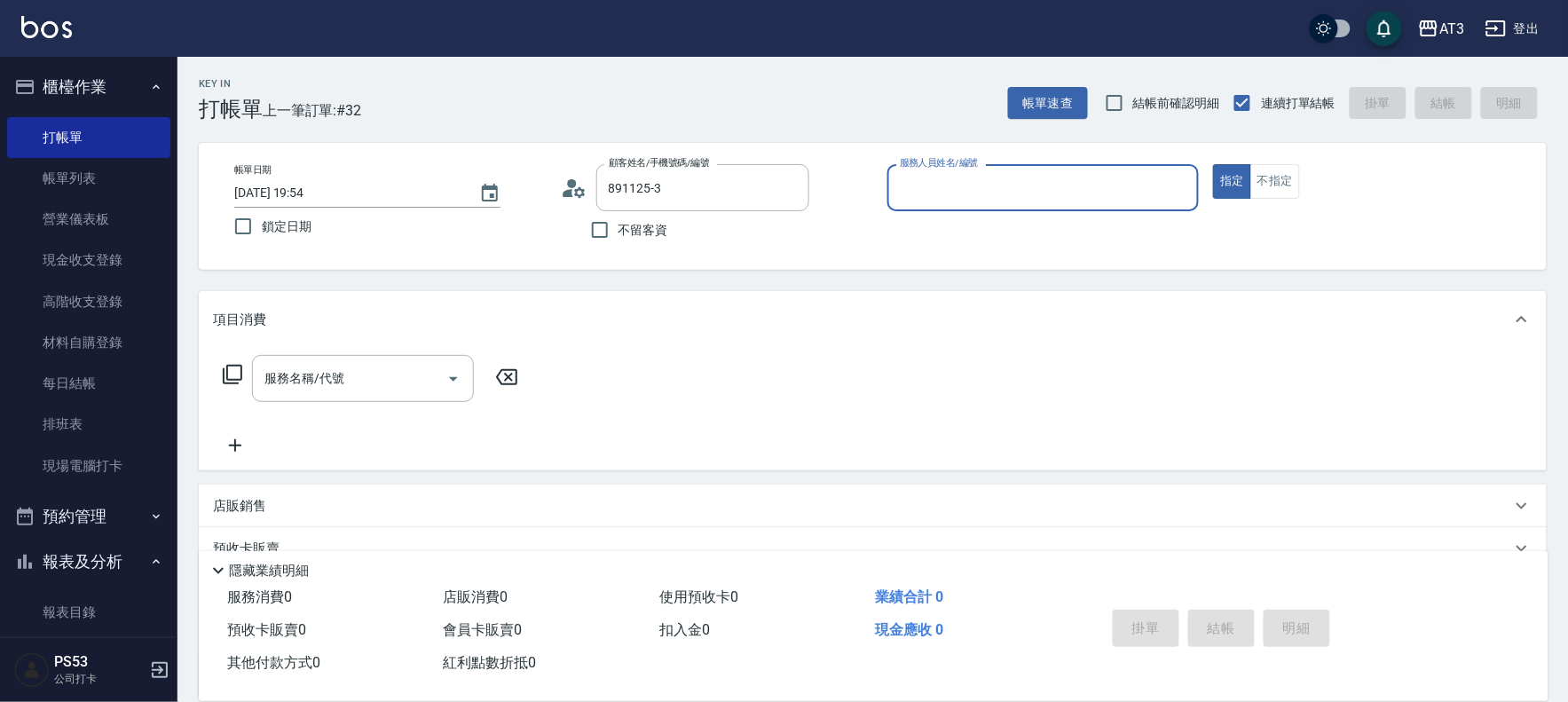
type input "莊泓淇/0989505657/891125-3"
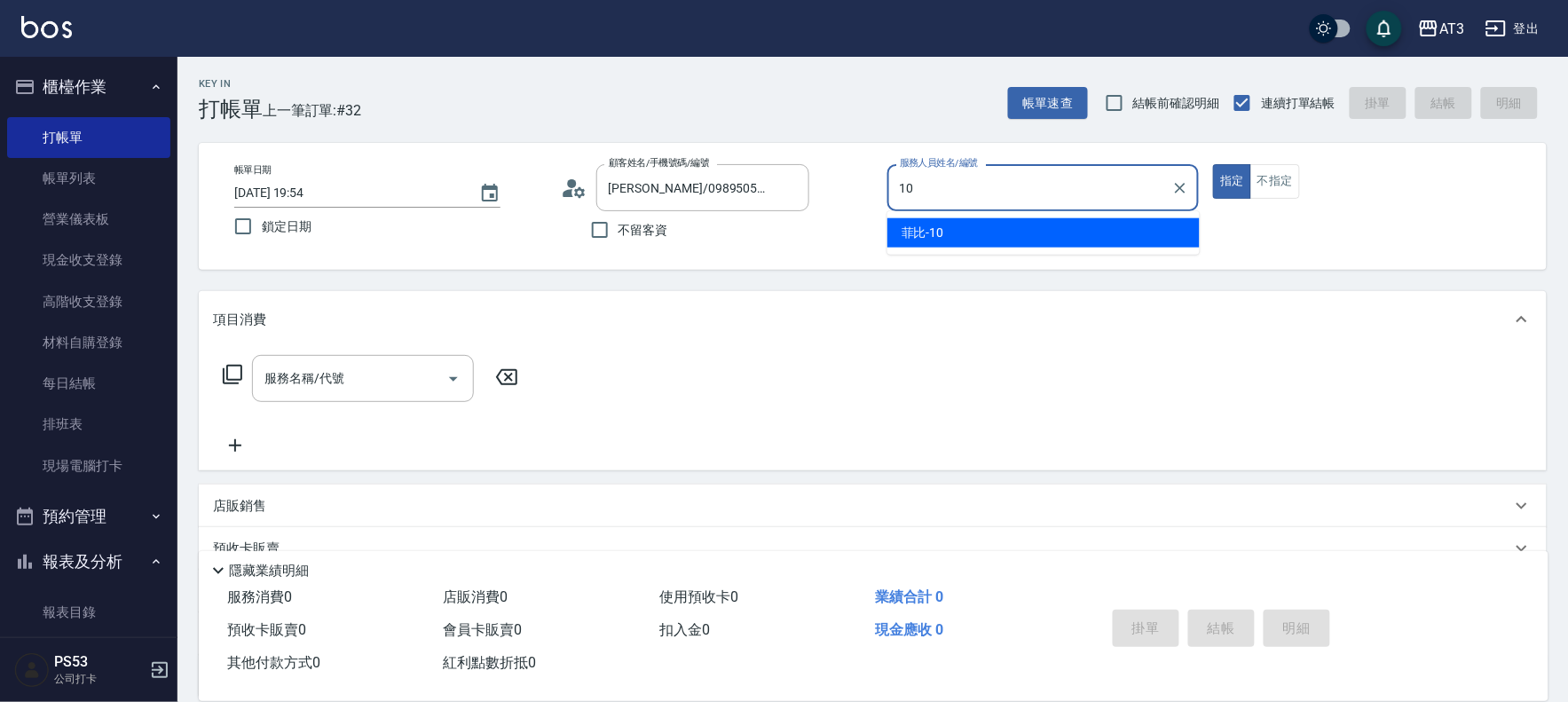
type input "菲比-10"
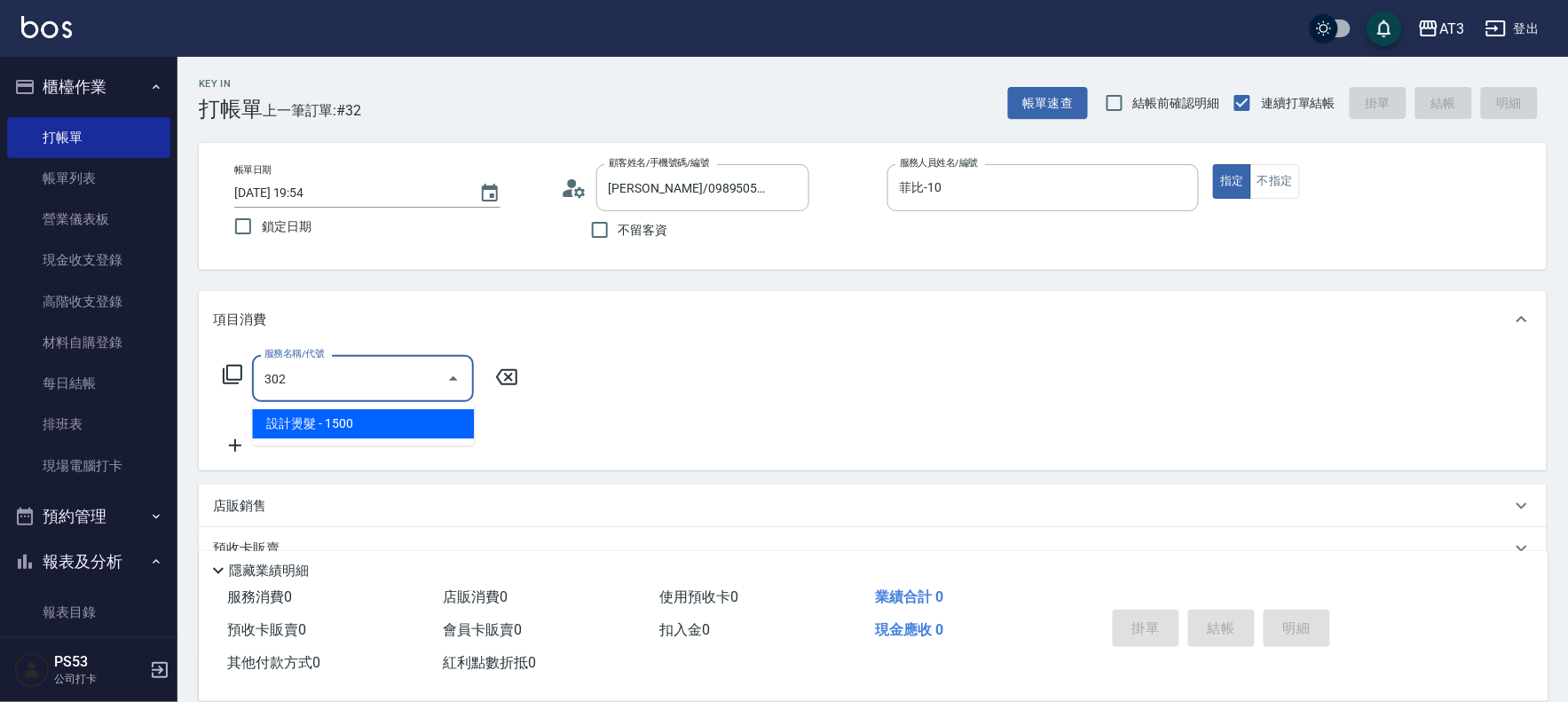
type input "設計燙髮(302)"
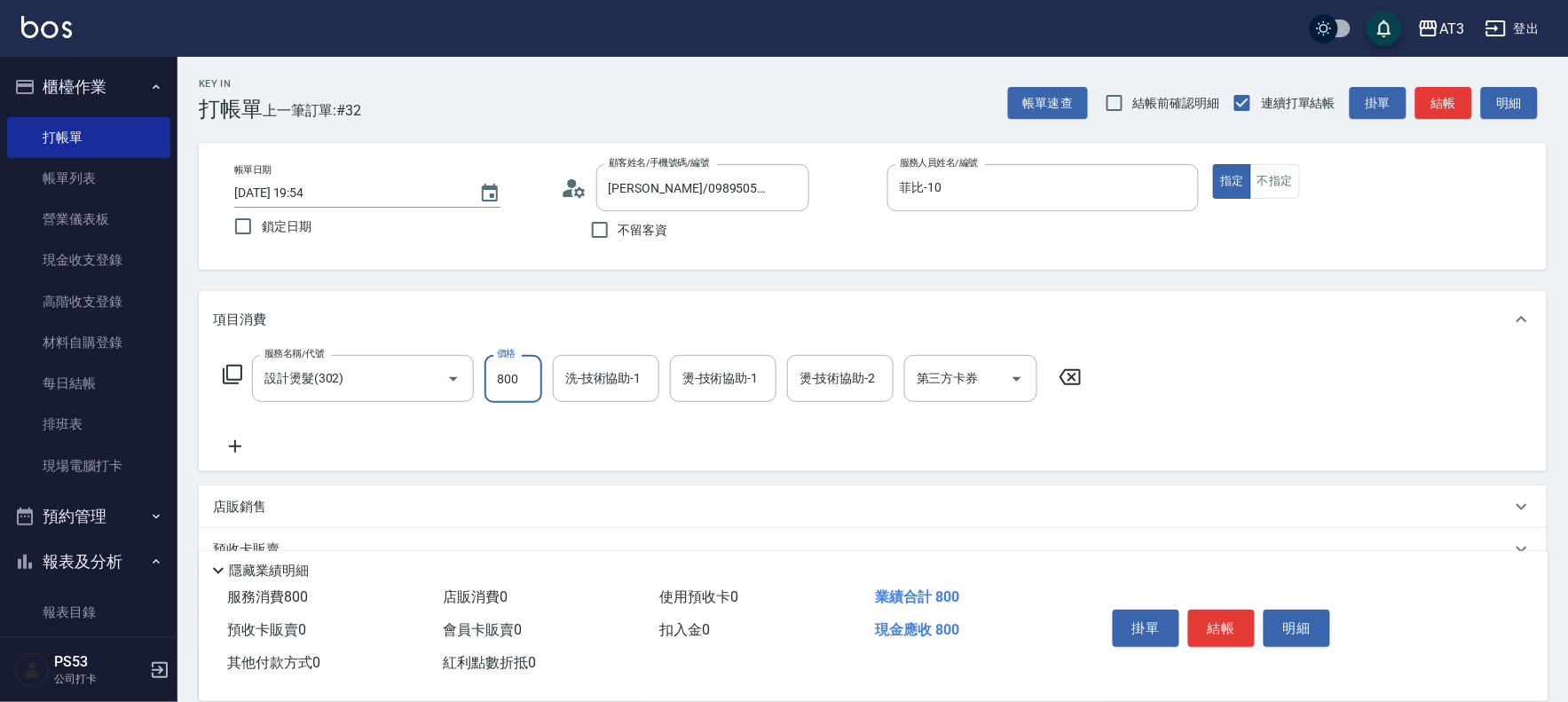
type input "800"
type input "珺珺-21"
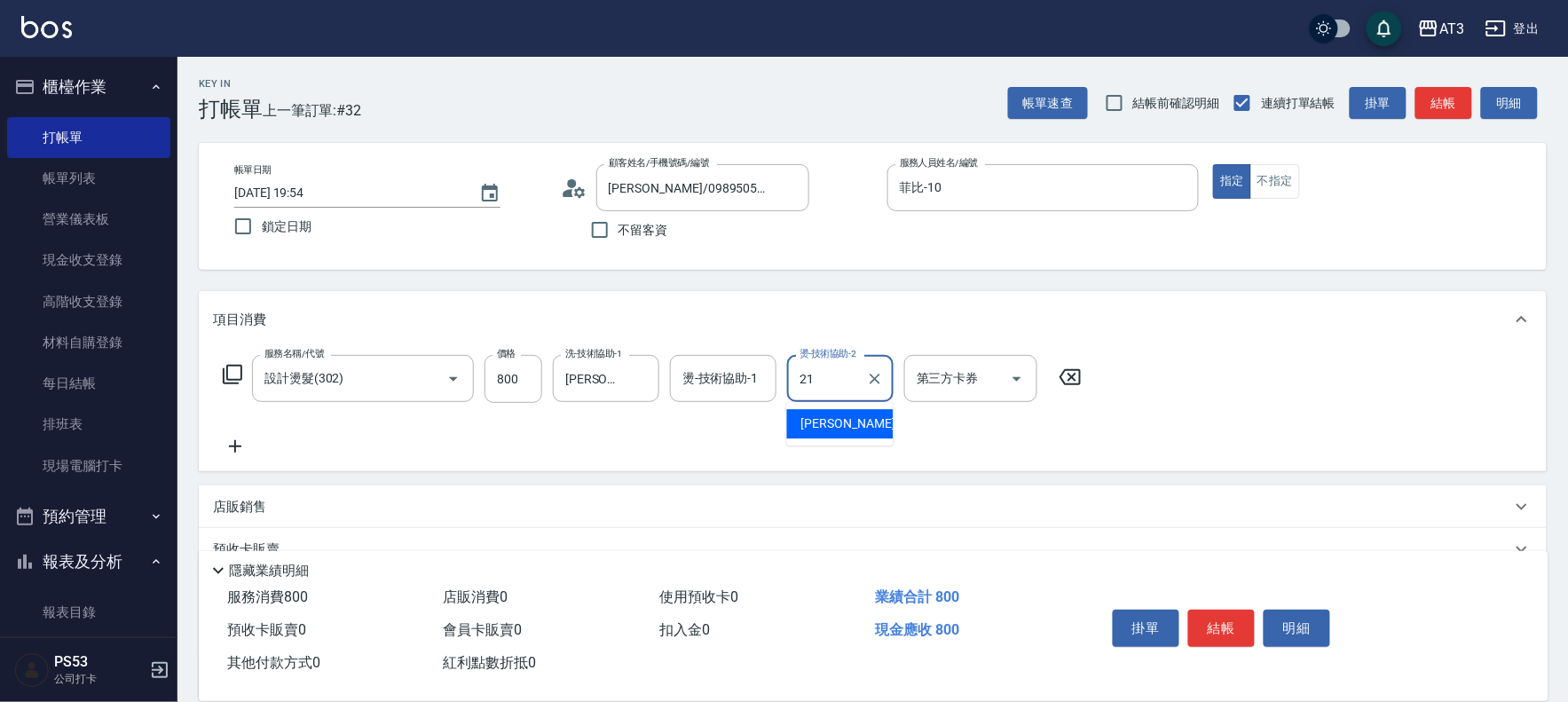
type input "珺珺-21"
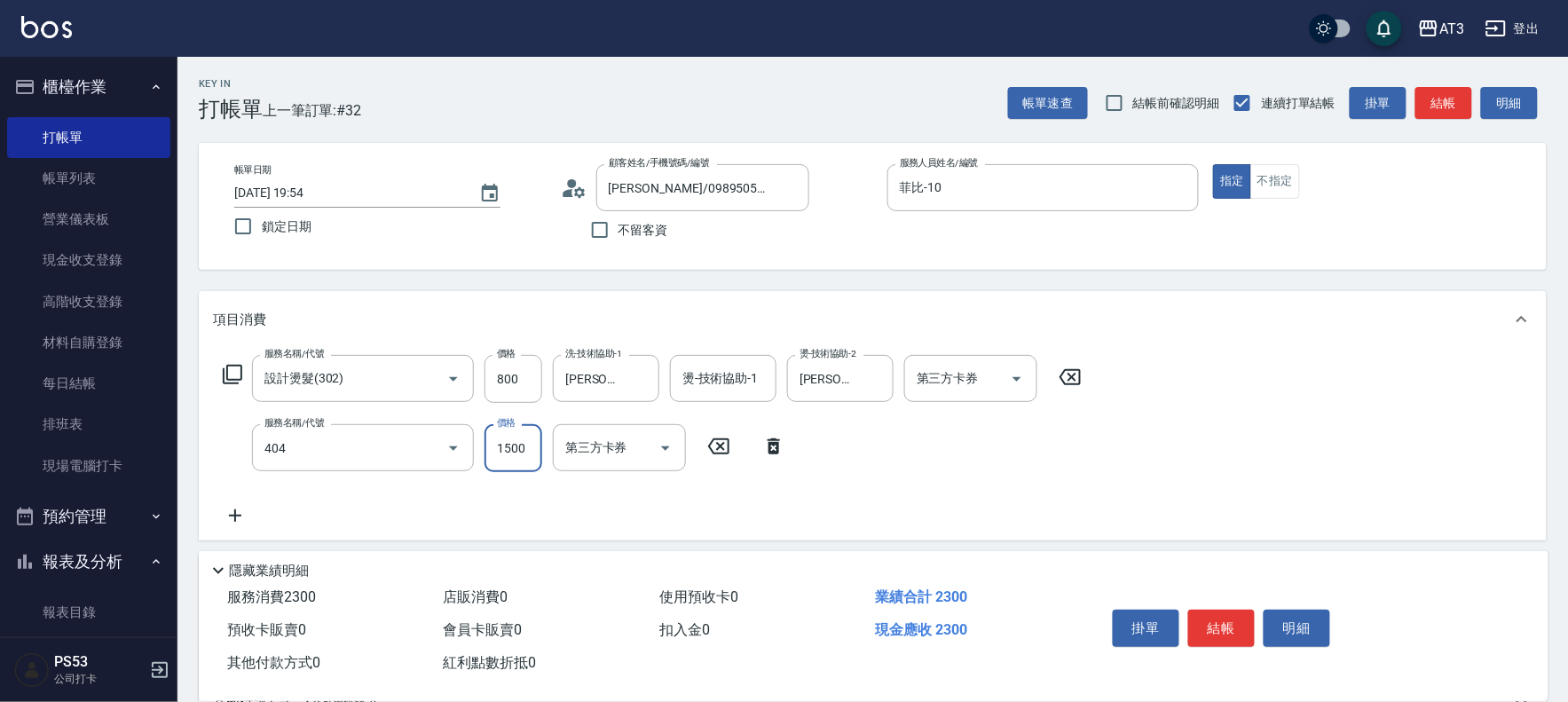
type input "設計染髮(404)"
type input "799"
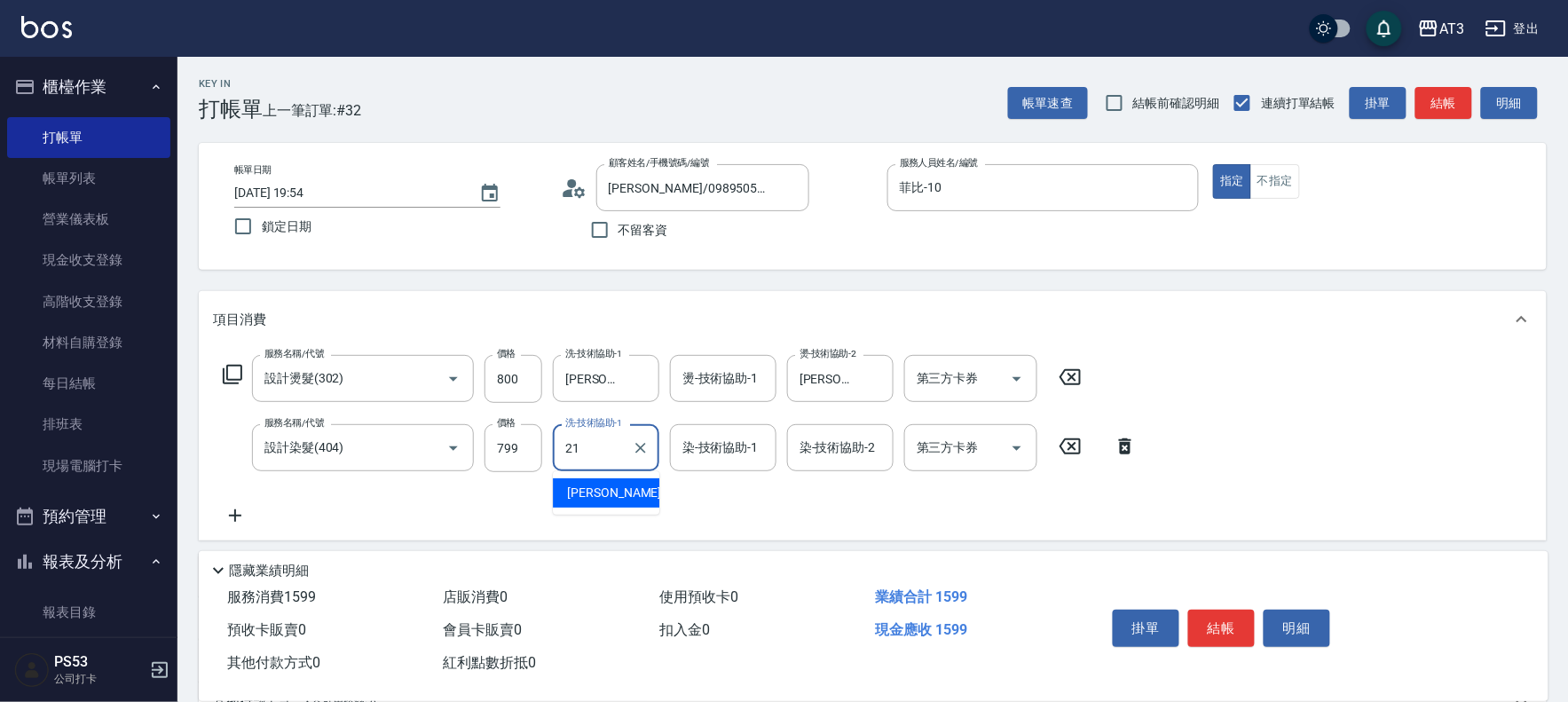
type input "珺珺-21"
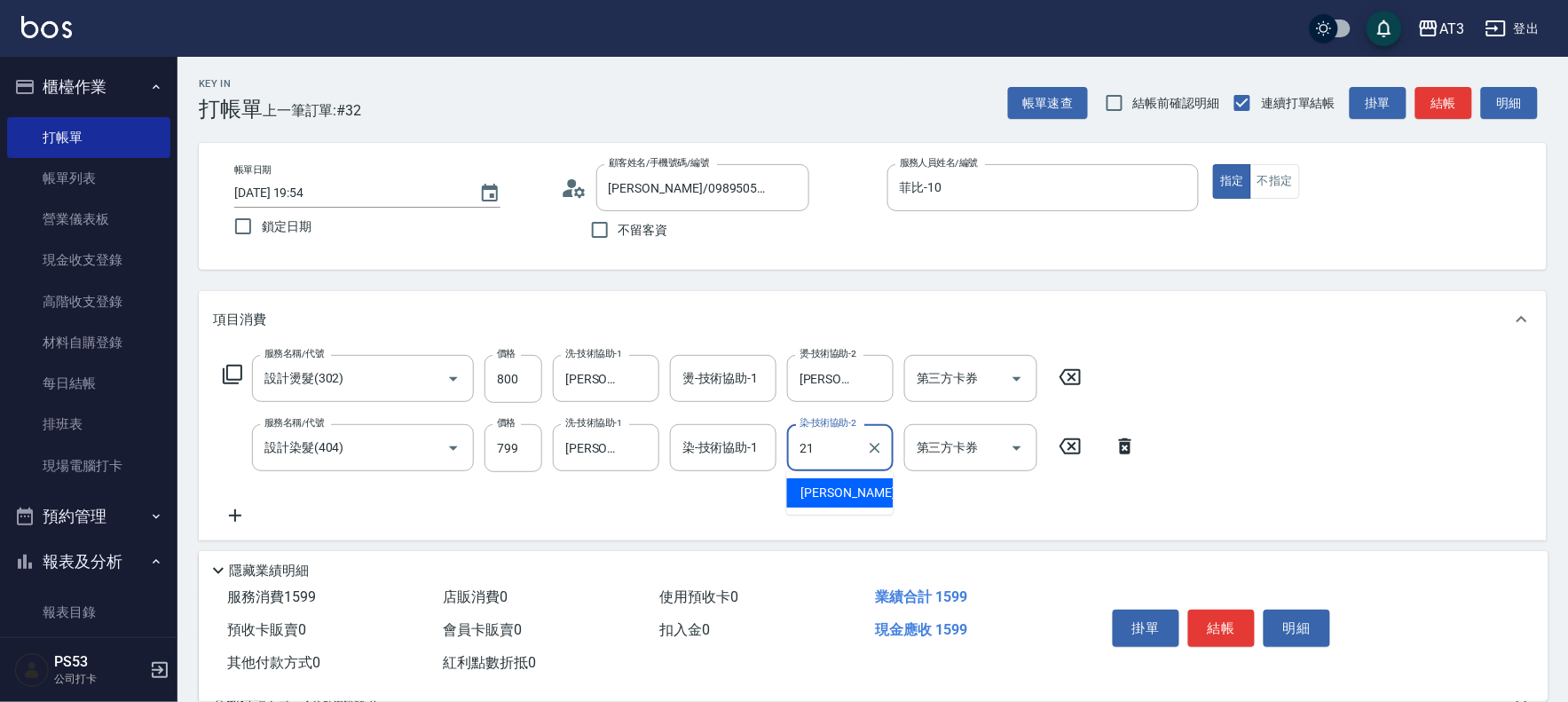
type input "珺珺-21"
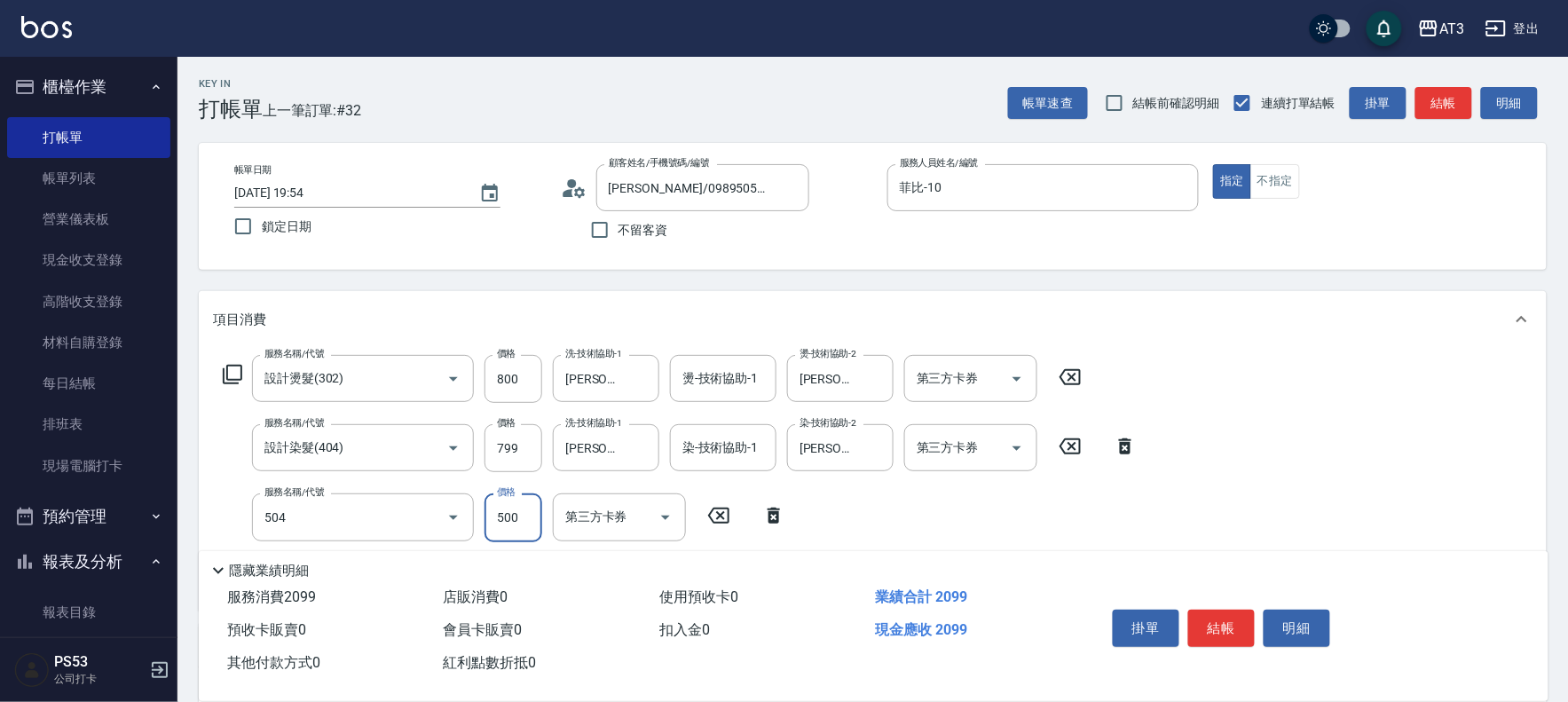
type input "順子護髮(504)"
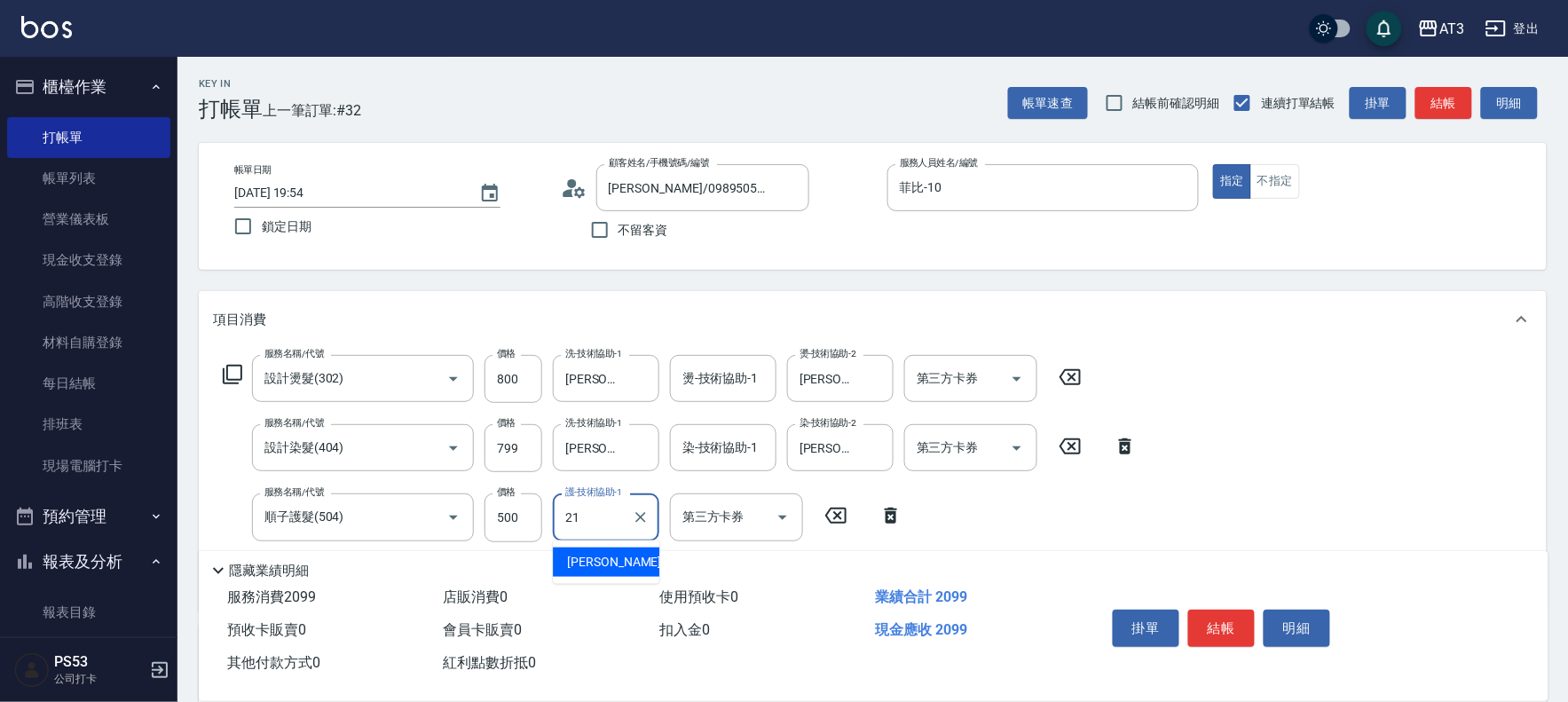
type input "珺珺-21"
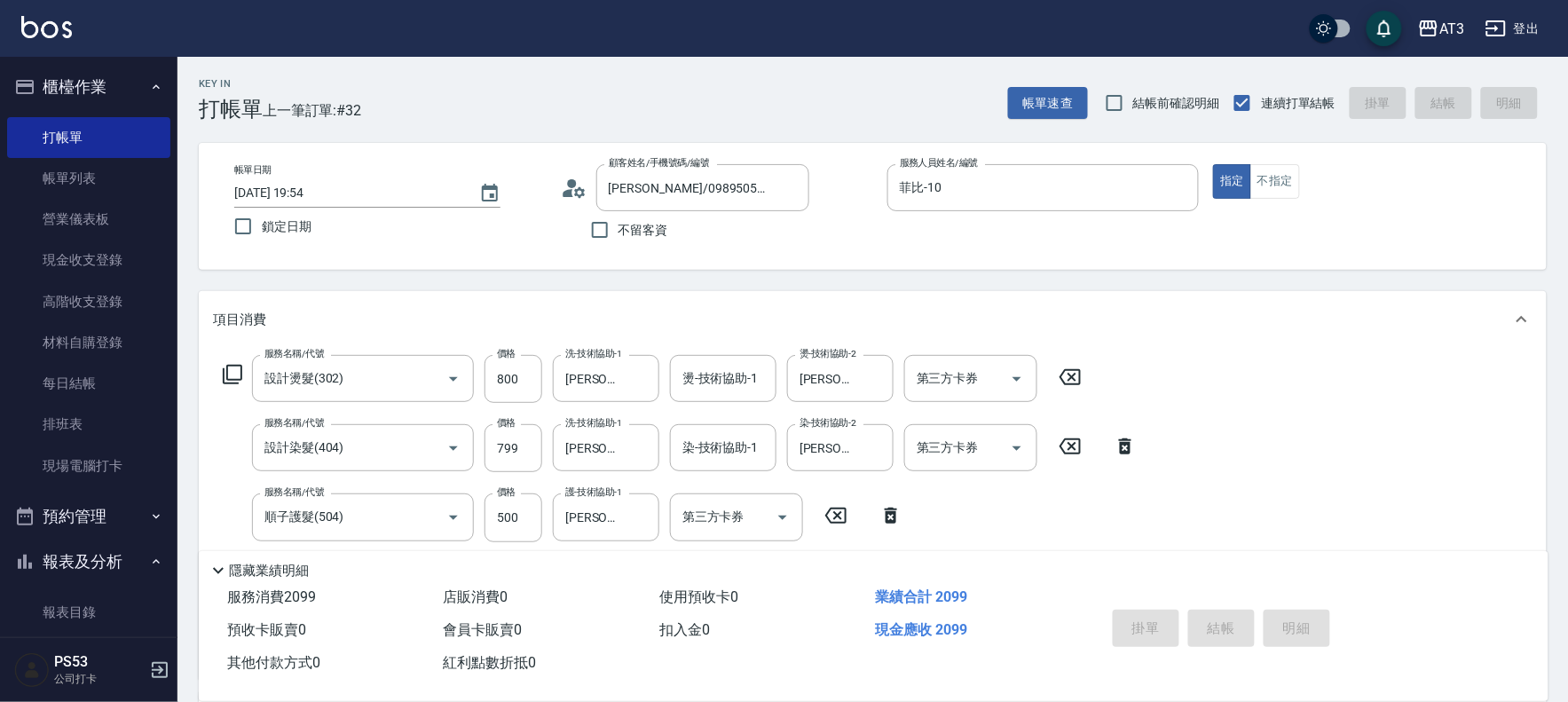
type input "2025/08/23 19:55"
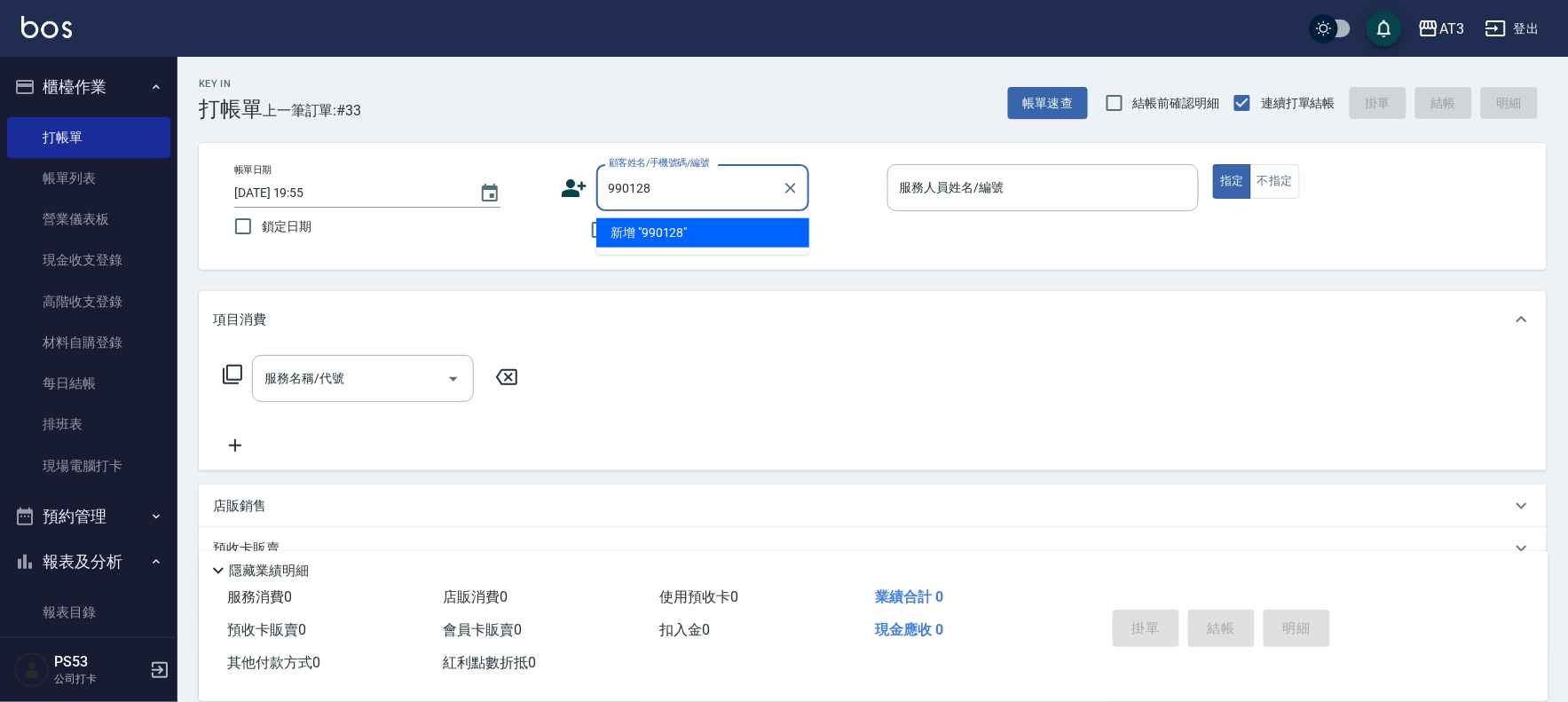
type input "990128"
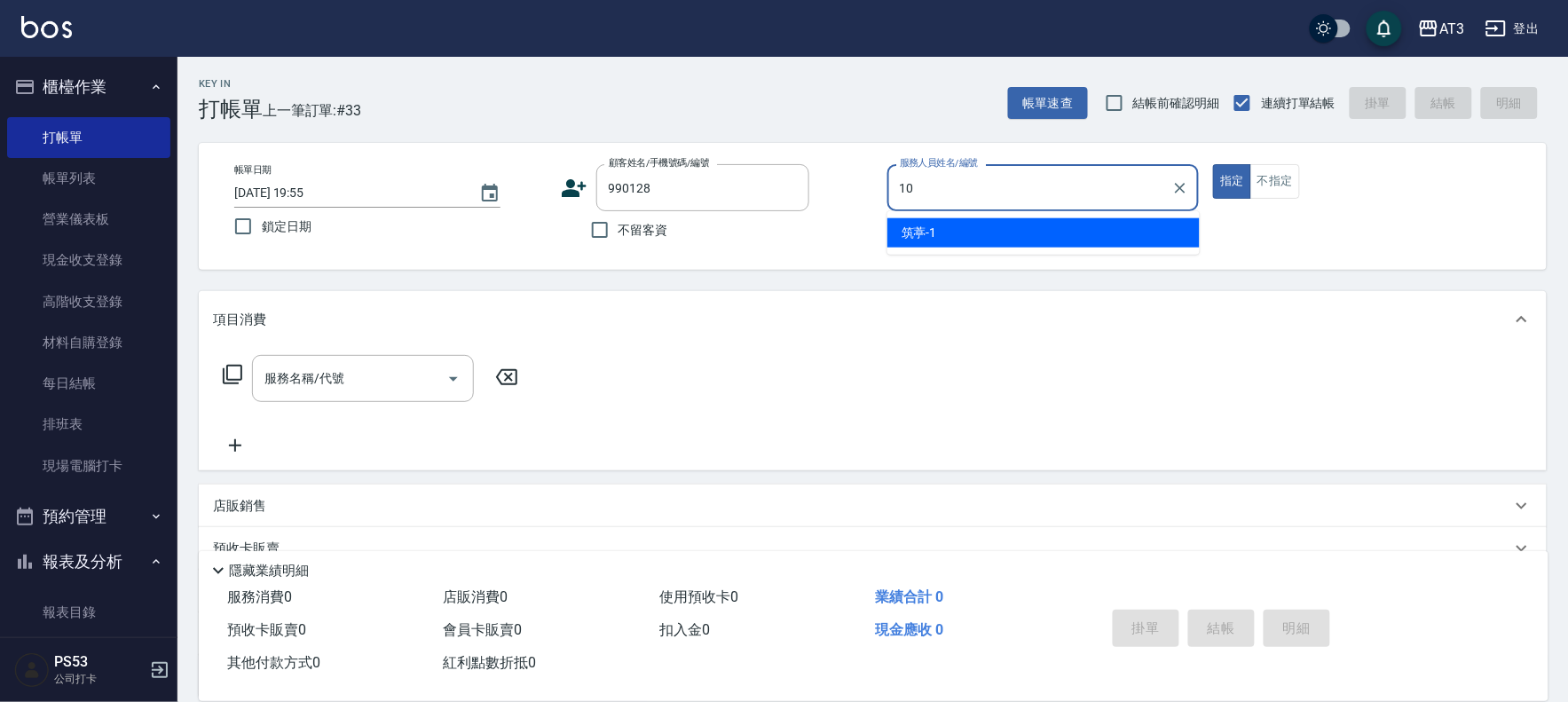
type input "菲比-10"
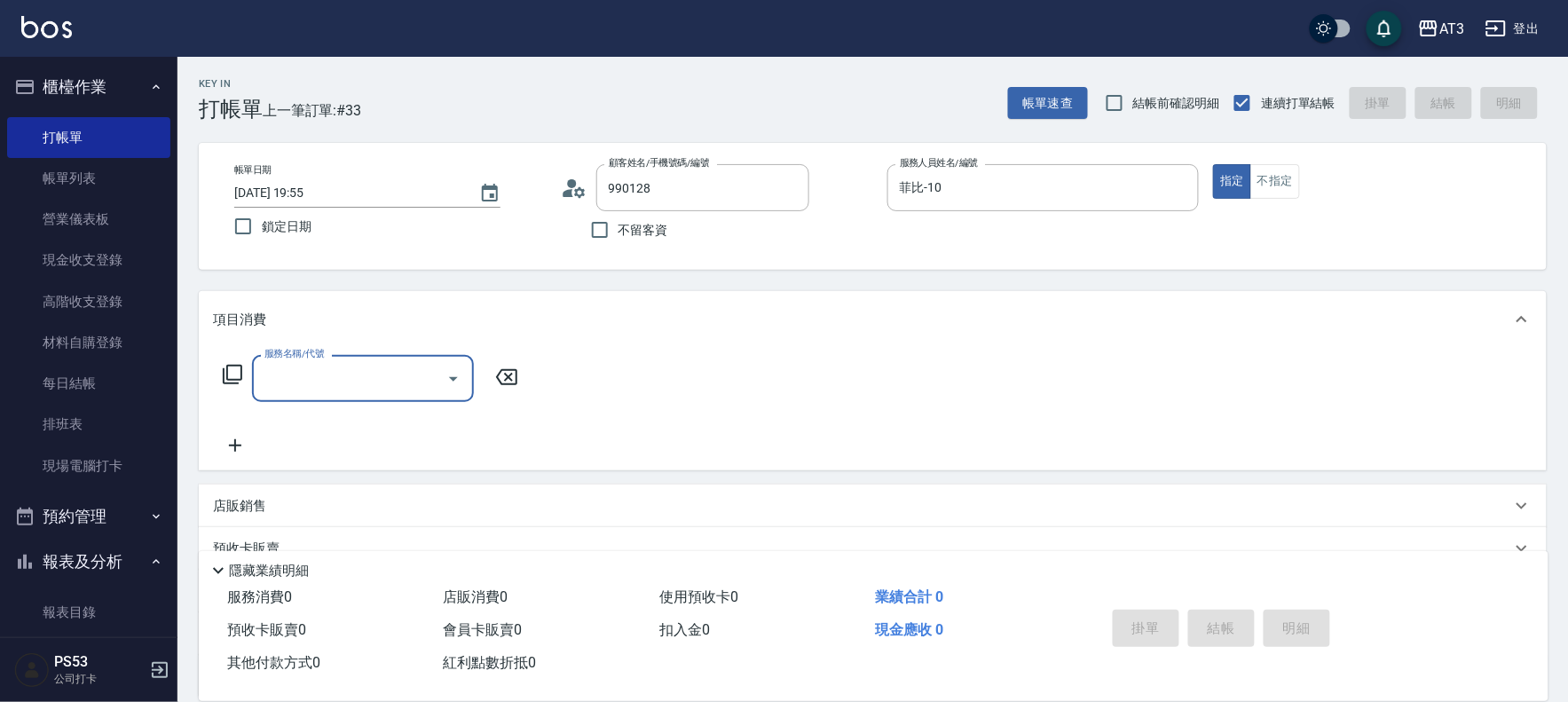
type input "陳宜萱/0906575027/990128"
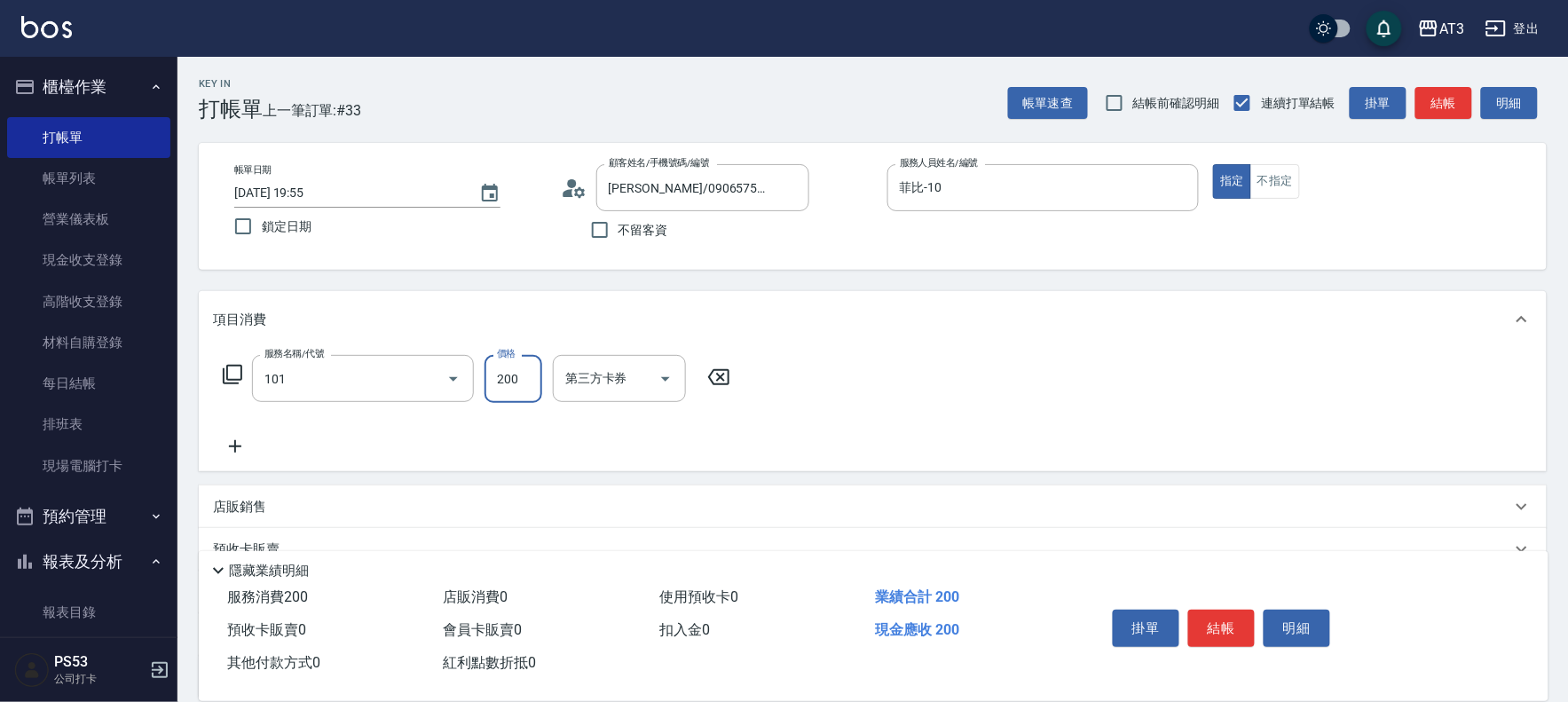
type input "洗髮(101)"
type input "200"
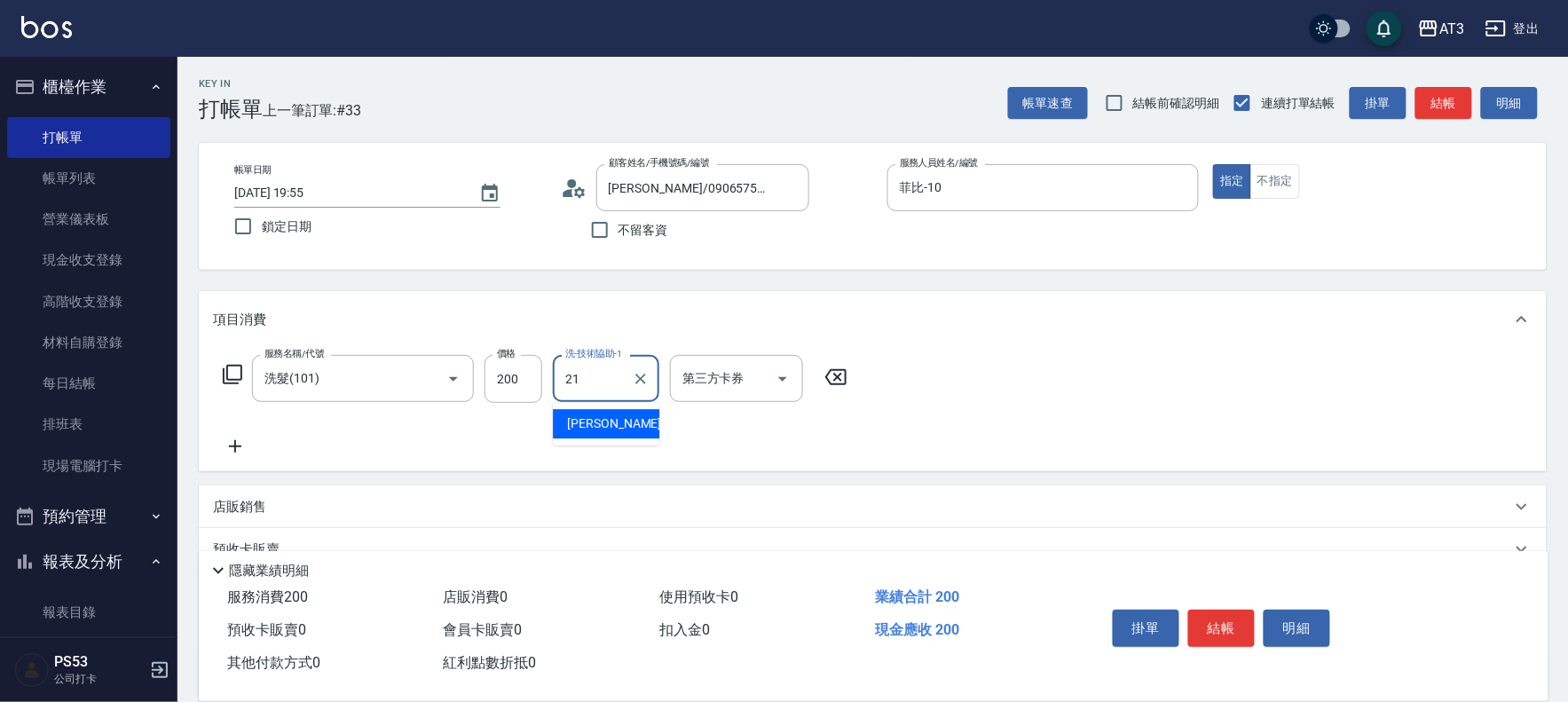
type input "珺珺-21"
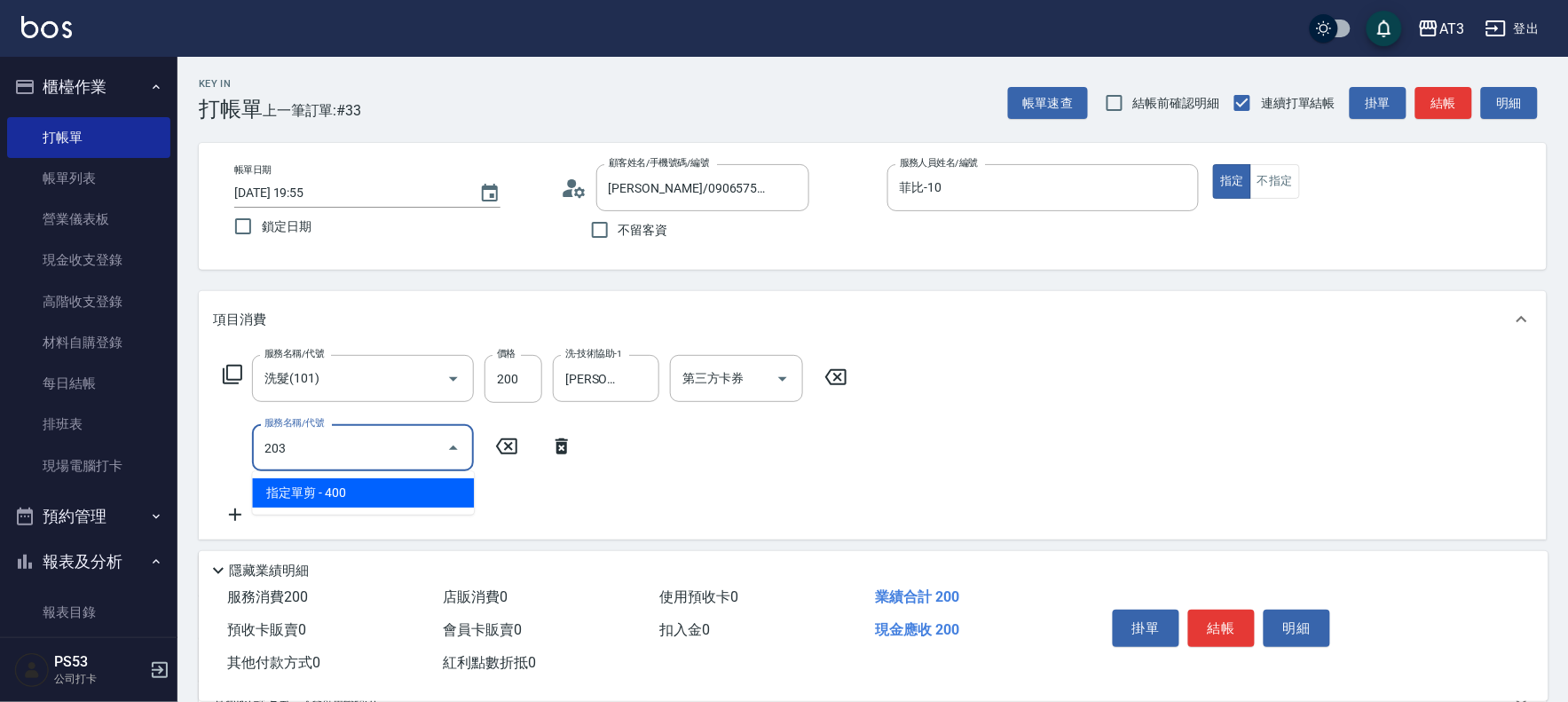
type input "指定單剪(203)"
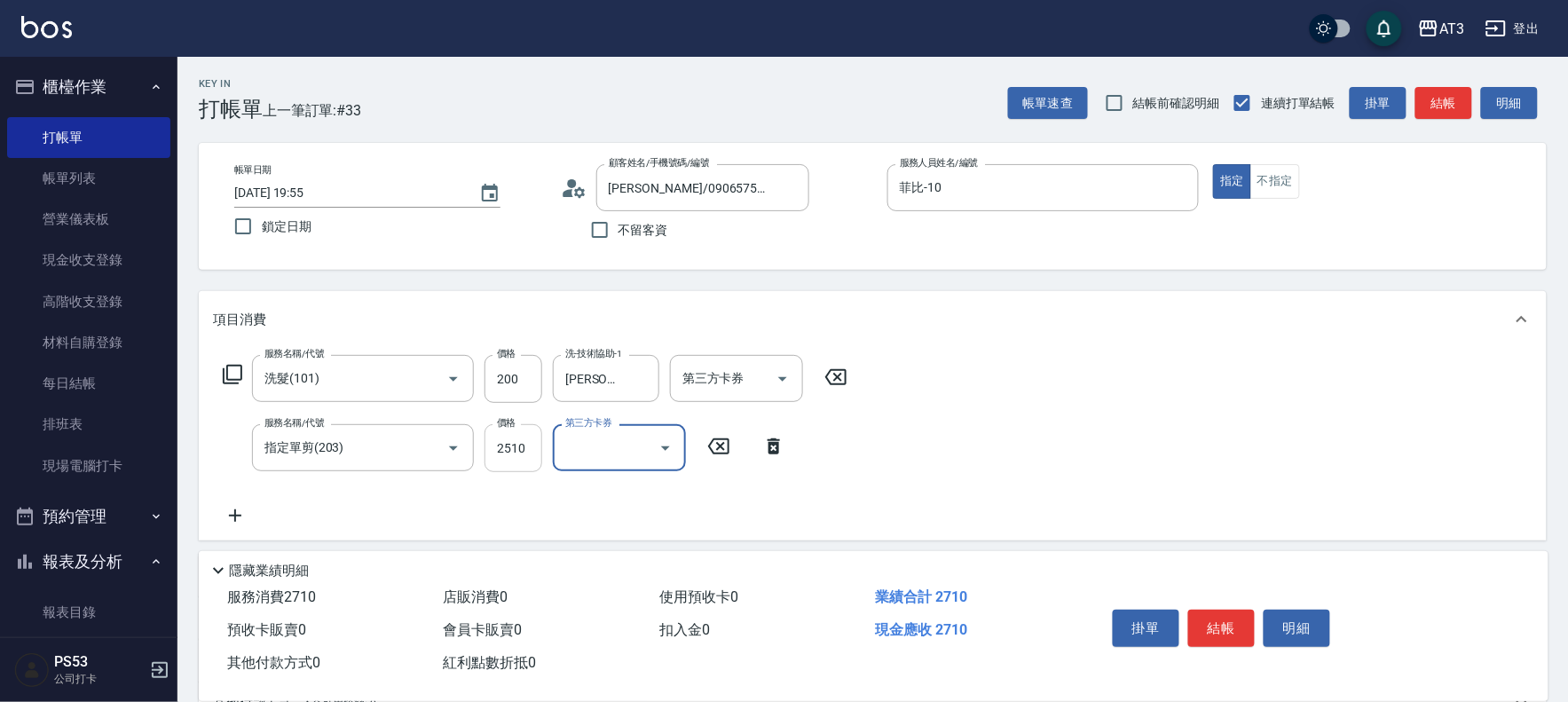
click at [533, 456] on input "2510" at bounding box center [513, 447] width 57 height 48
type input "250"
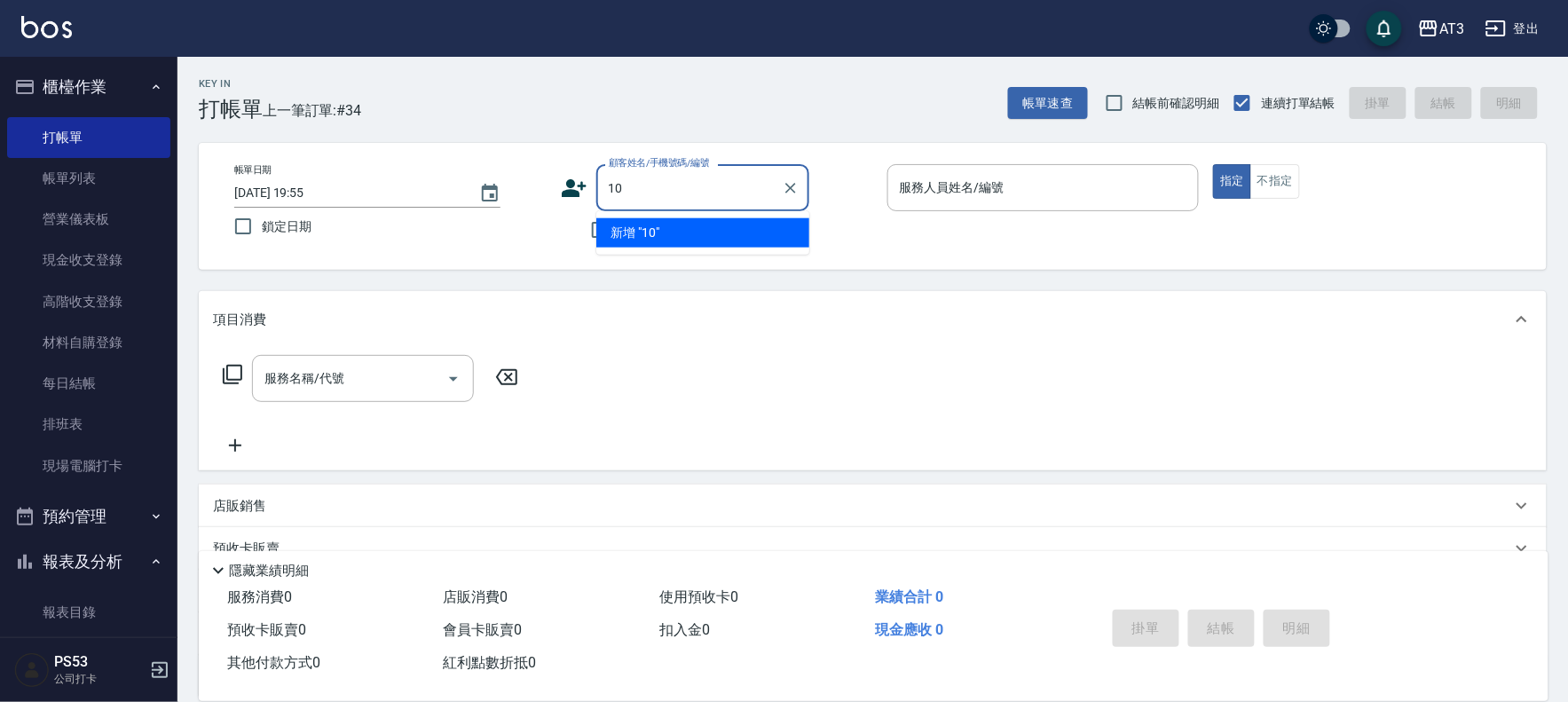
type input "10"
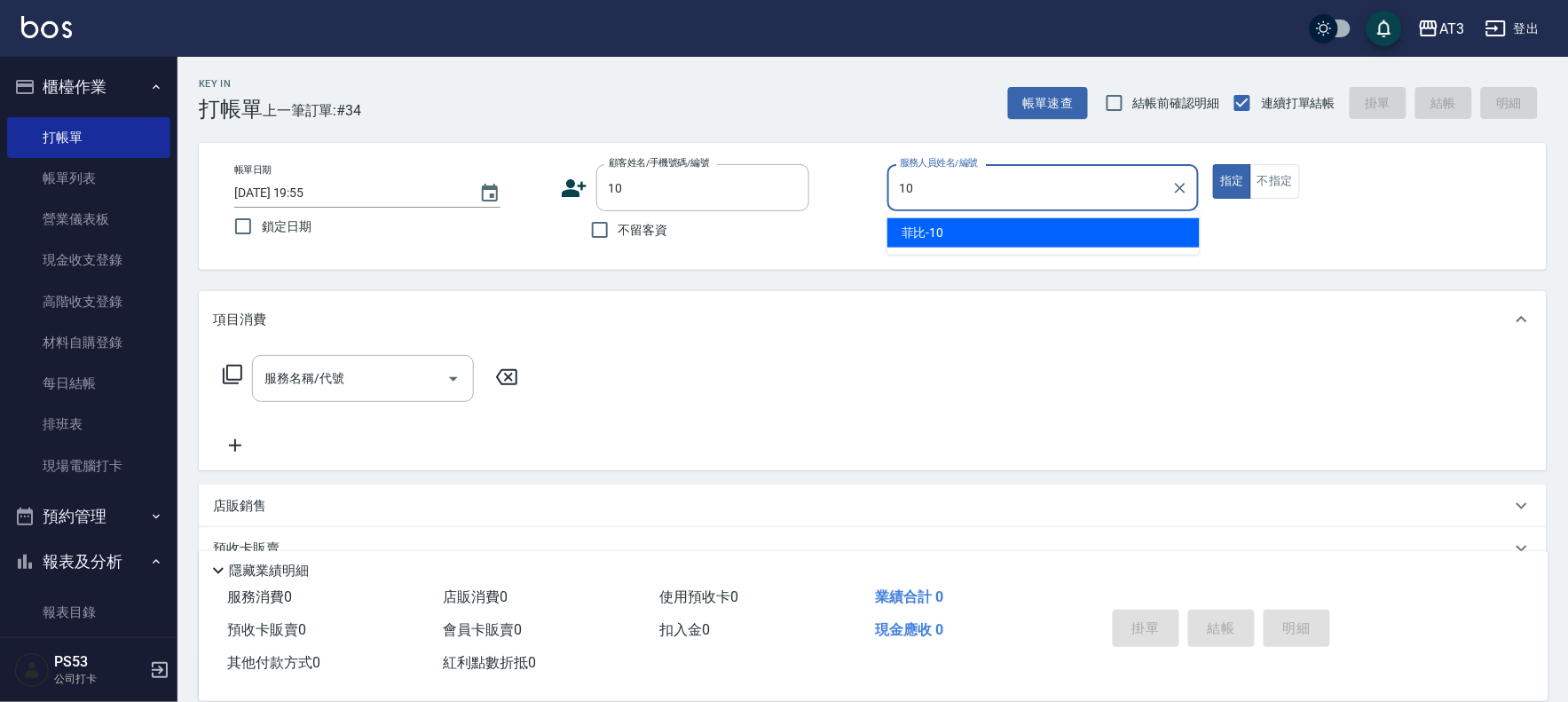
type input "菲比-10"
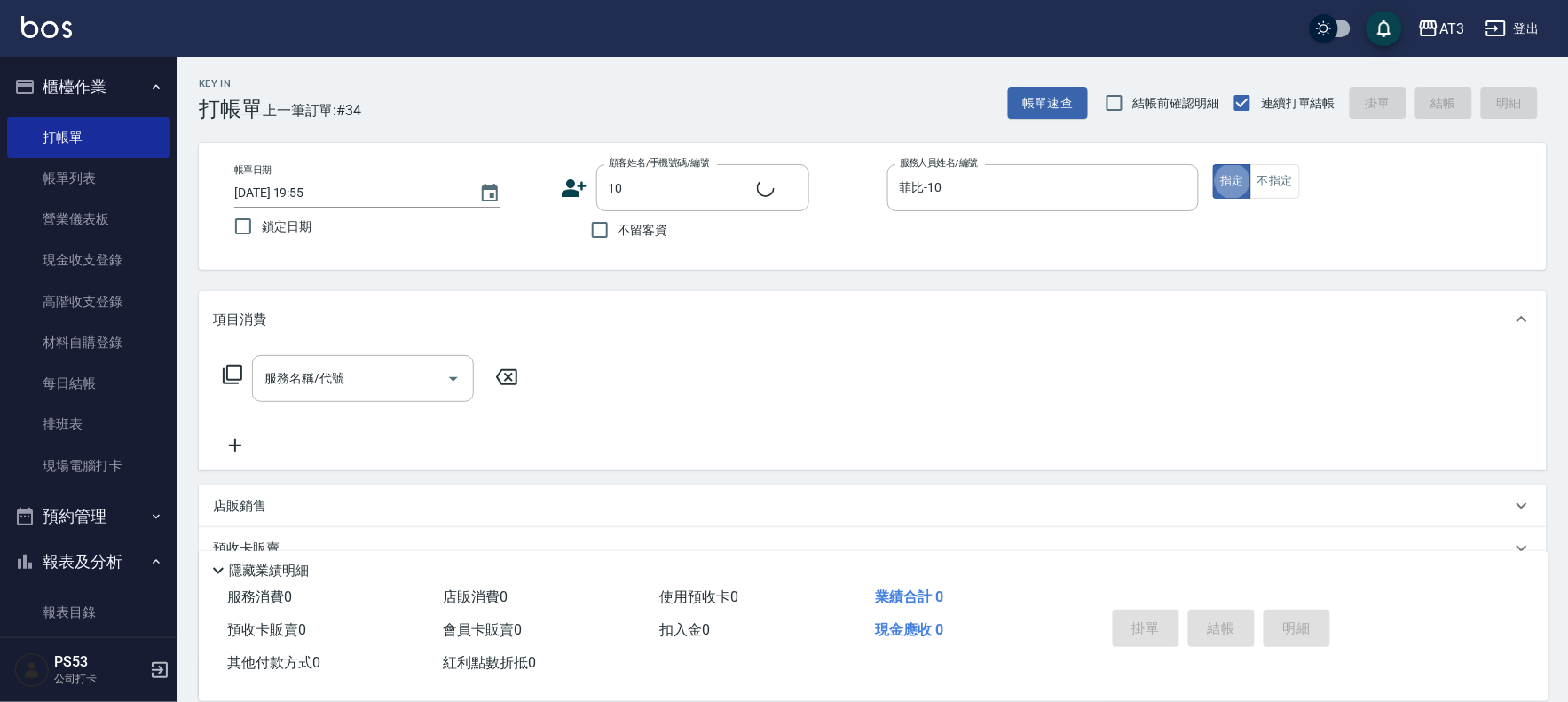
type input "10/10_/10"
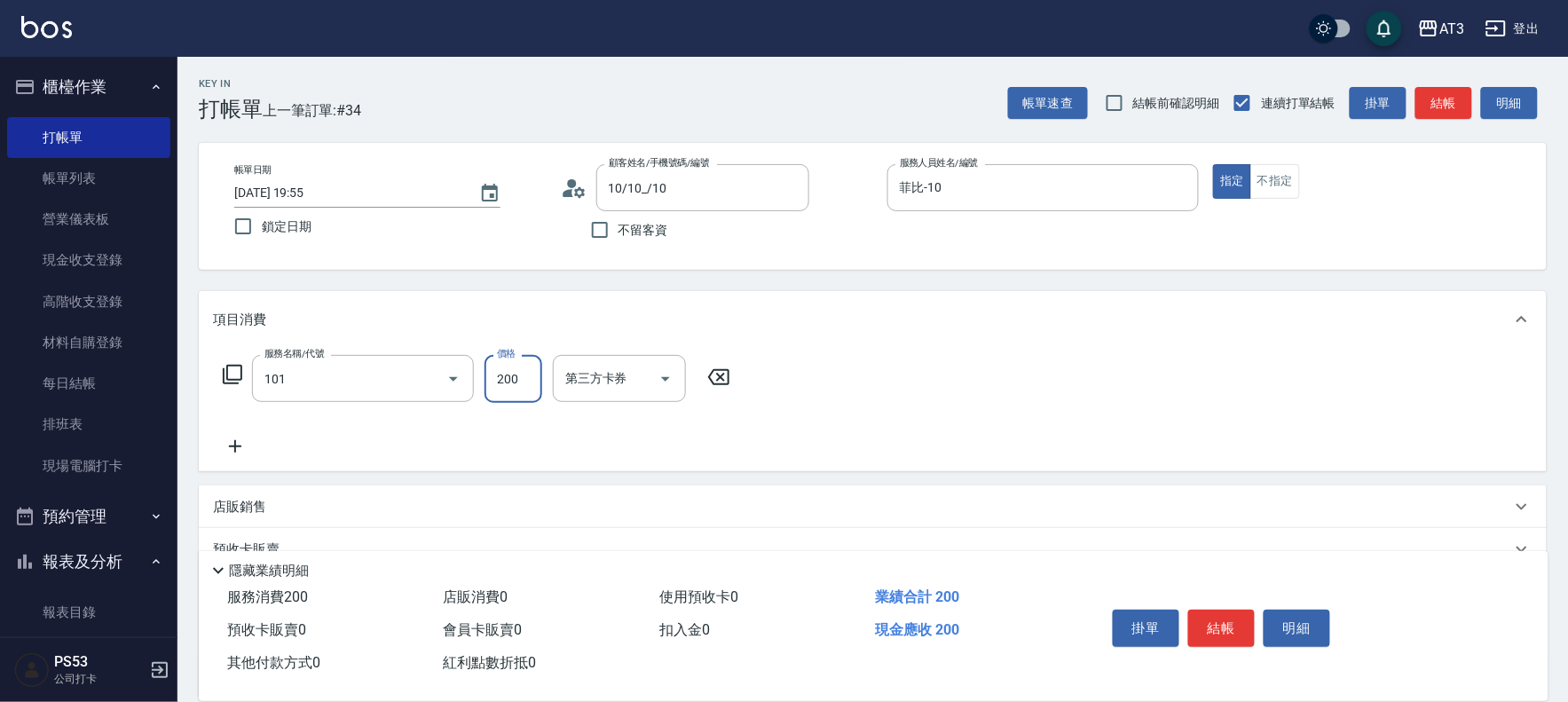
type input "洗髮(101)"
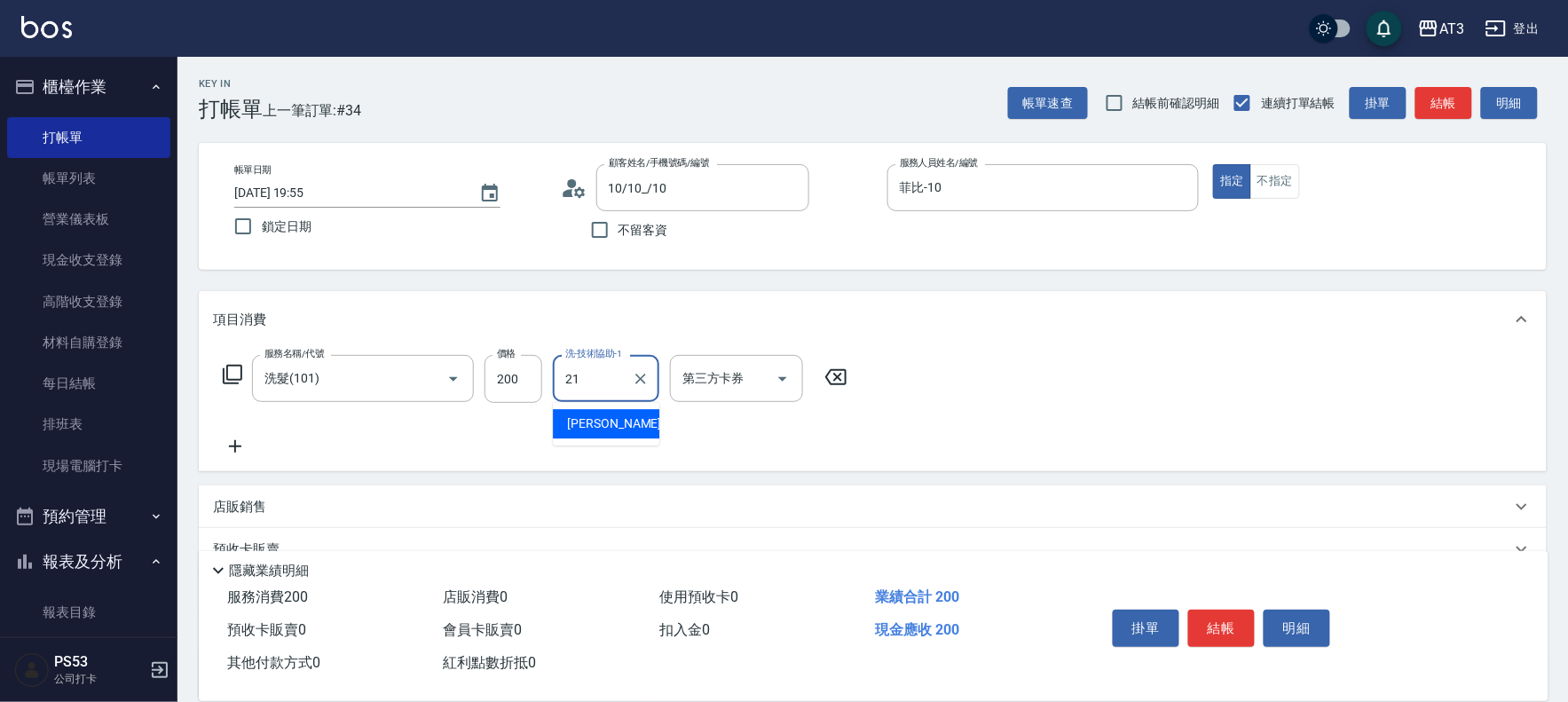
type input "珺珺-21"
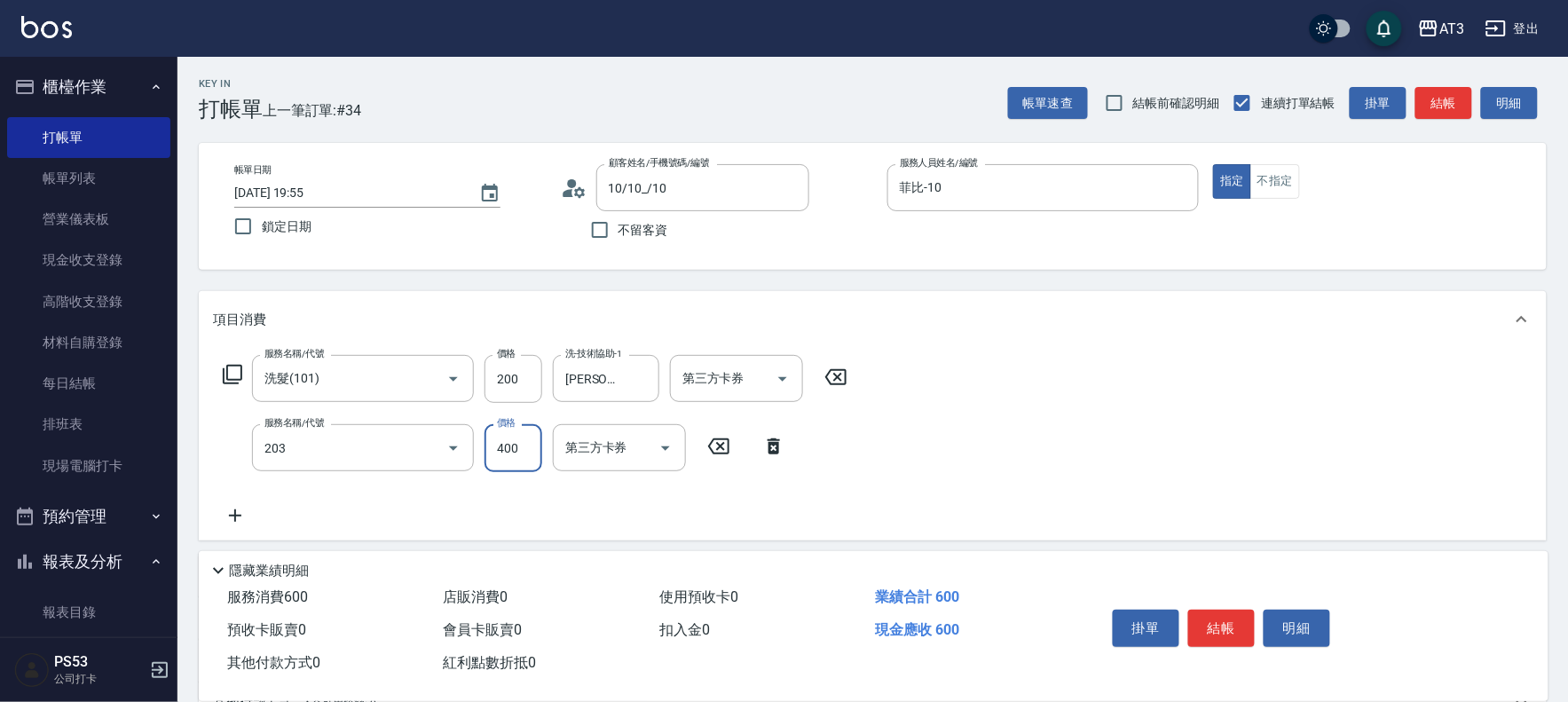
type input "指定單剪(203)"
type input "250"
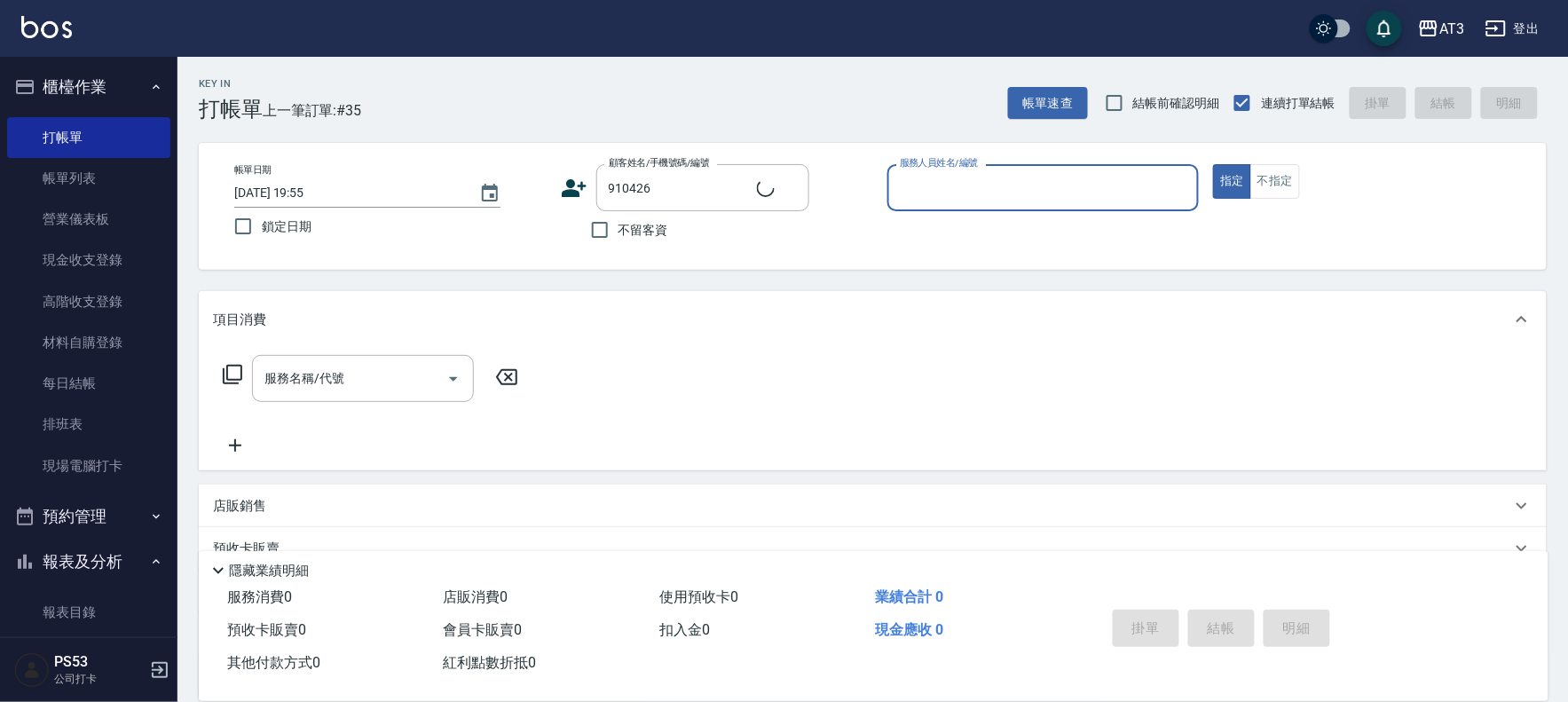
type input "謝承峻/0916802299/910426"
type input "4"
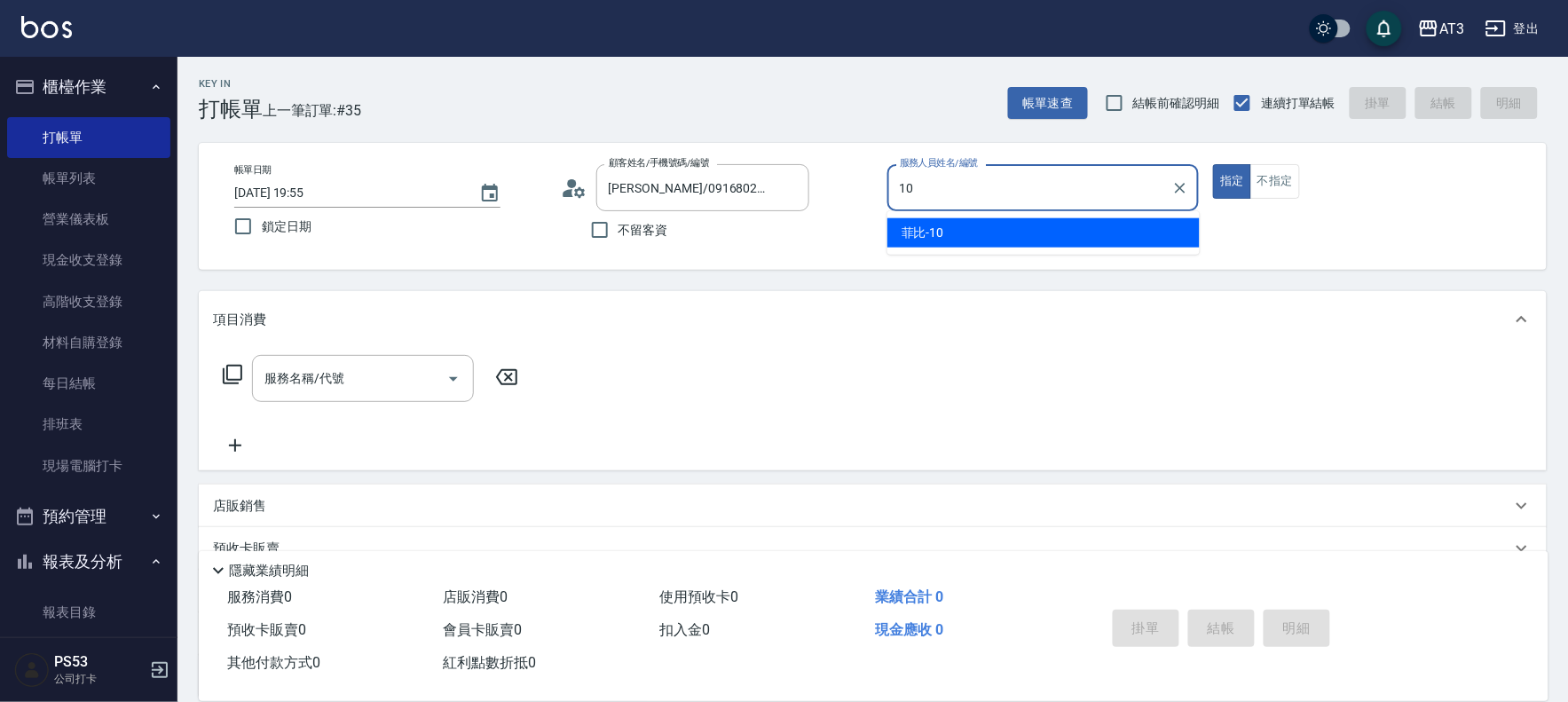
type input "菲比-10"
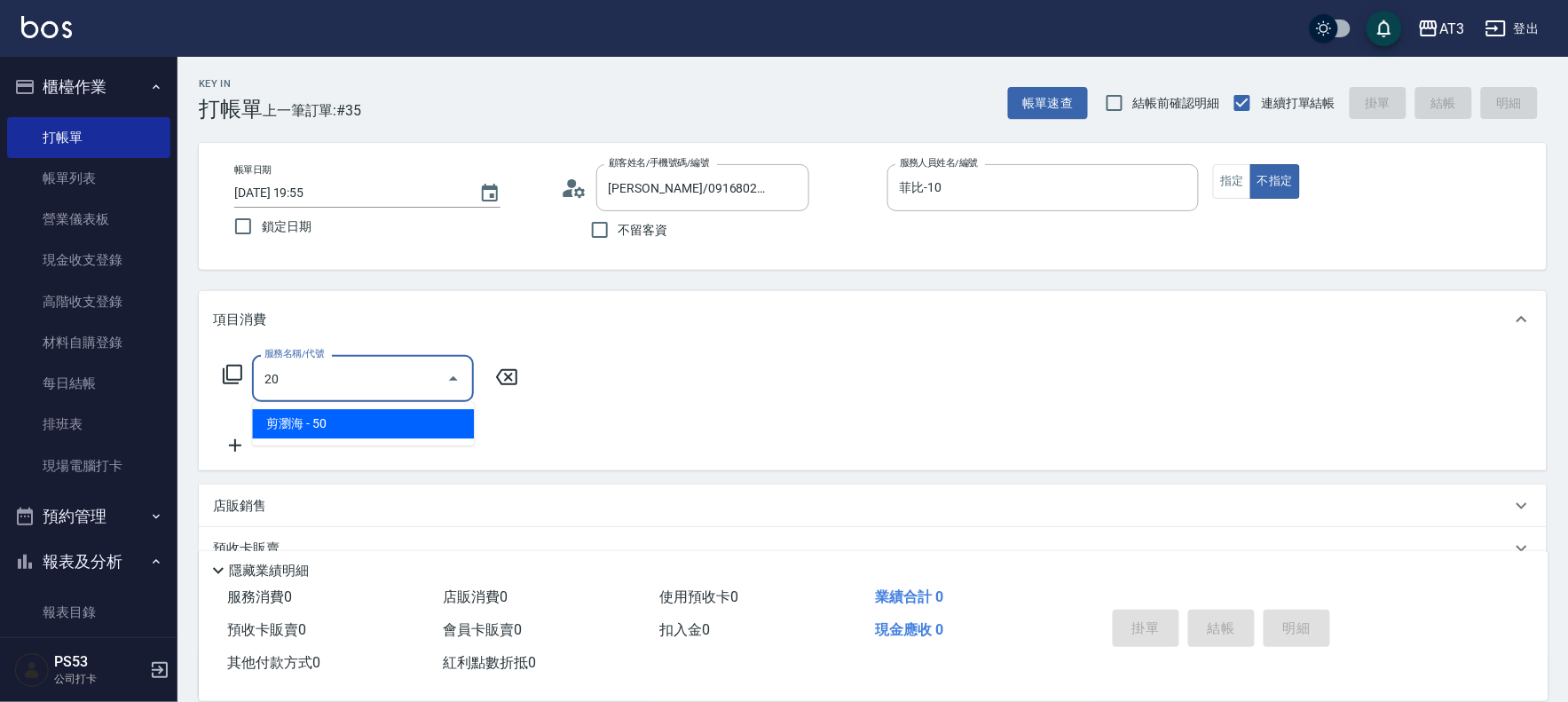
type input "2"
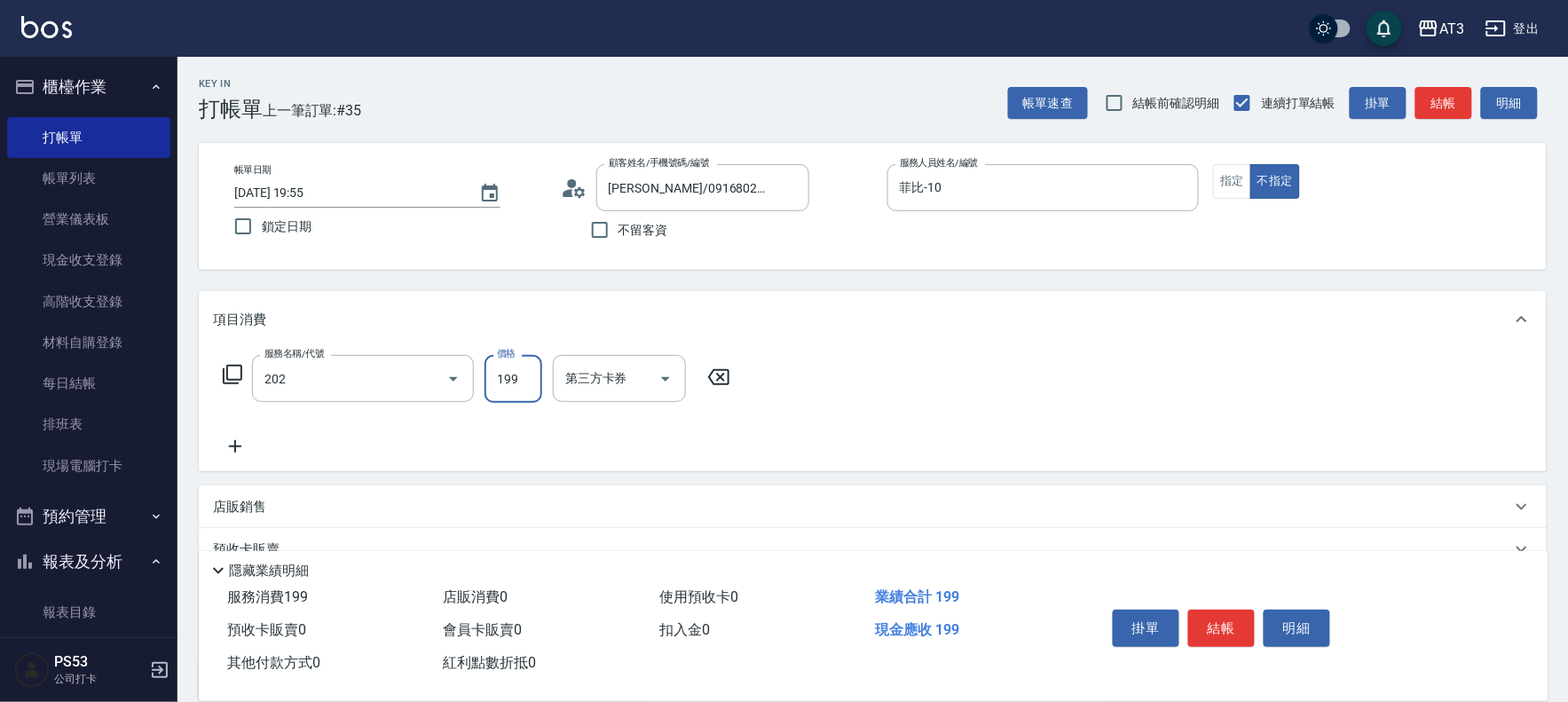
type input "不指定單剪(202)"
click at [492, 385] on input "2000" at bounding box center [513, 378] width 57 height 48
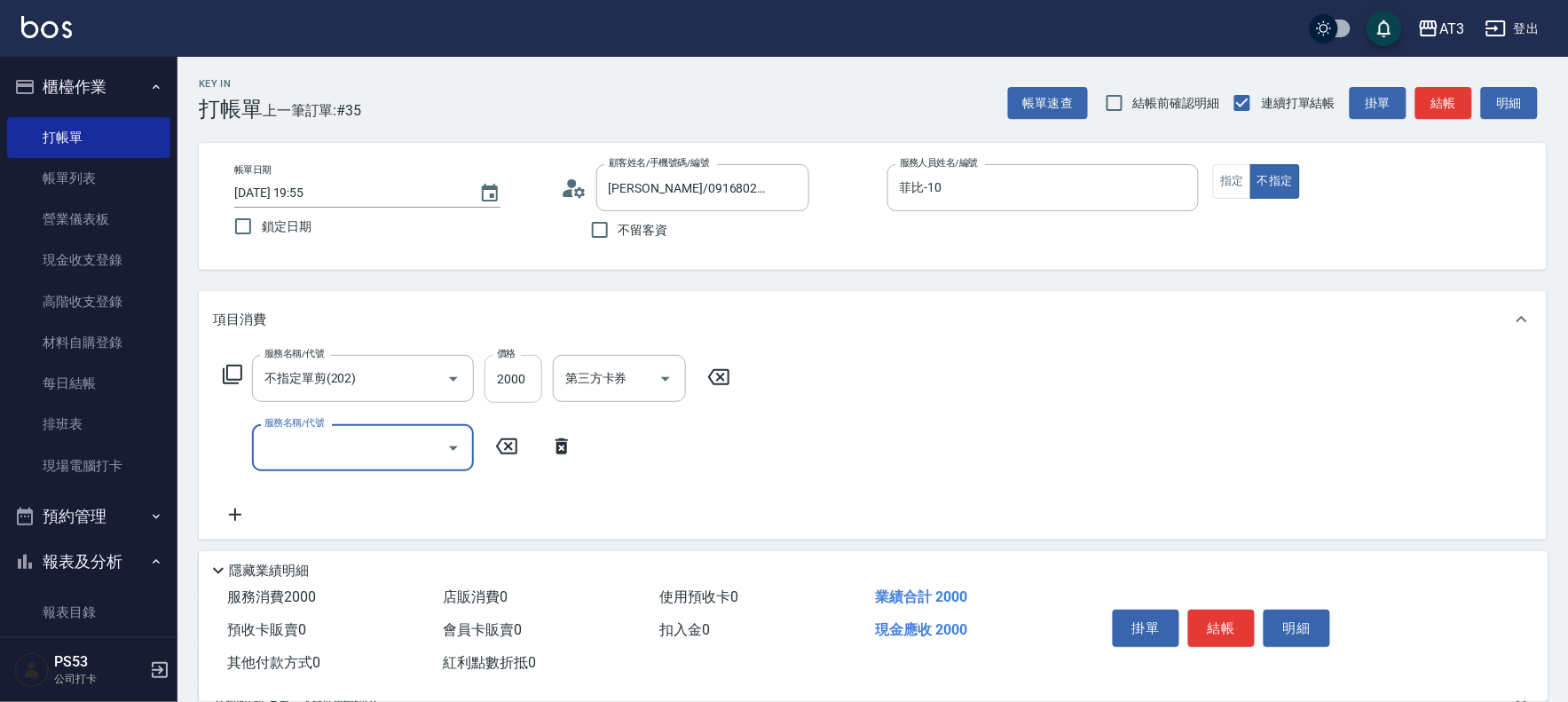
click at [519, 387] on input "2000" at bounding box center [513, 378] width 57 height 48
click at [475, 382] on div "服務名稱/代號 不指定單剪(202) 服務名稱/代號 價格 200 價格 第三方卡券 第三方卡券" at bounding box center [477, 378] width 528 height 48
click at [499, 385] on input "200" at bounding box center [513, 378] width 57 height 48
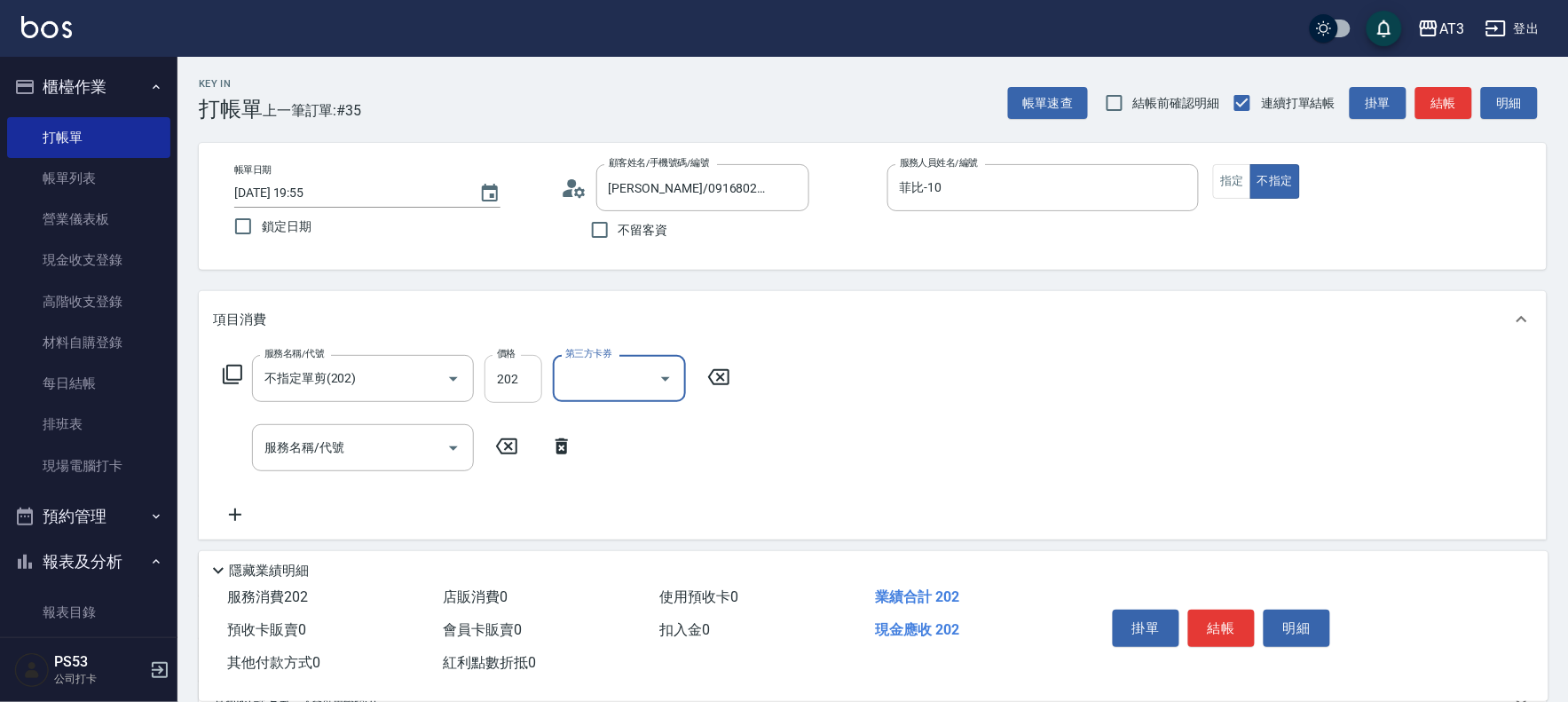
click at [500, 385] on input "202" at bounding box center [513, 378] width 57 height 48
type input "199"
click at [1219, 619] on button "結帳" at bounding box center [1221, 628] width 66 height 38
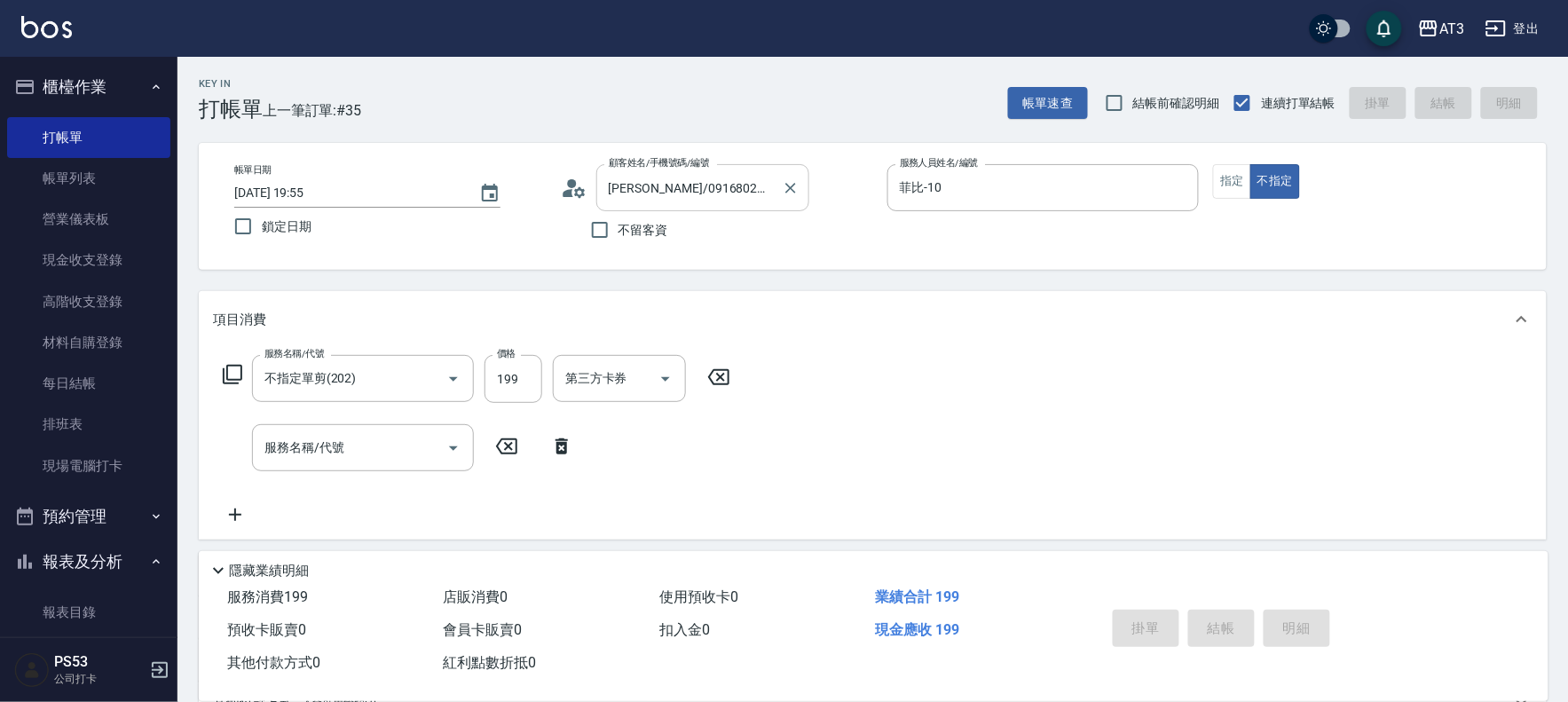
type input "2025/08/23 20:00"
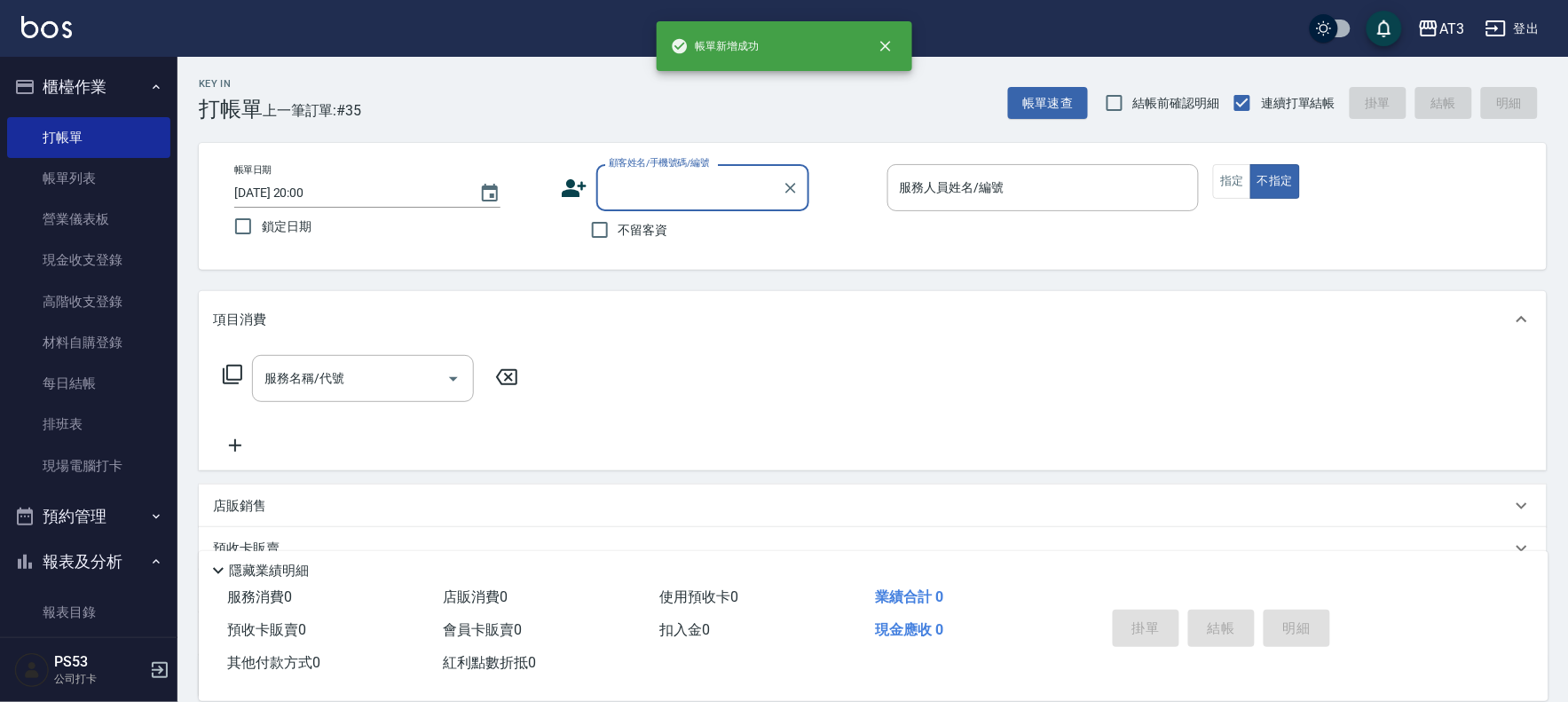
click at [668, 193] on input "顧客姓名/手機號碼/編號" at bounding box center [689, 187] width 170 height 31
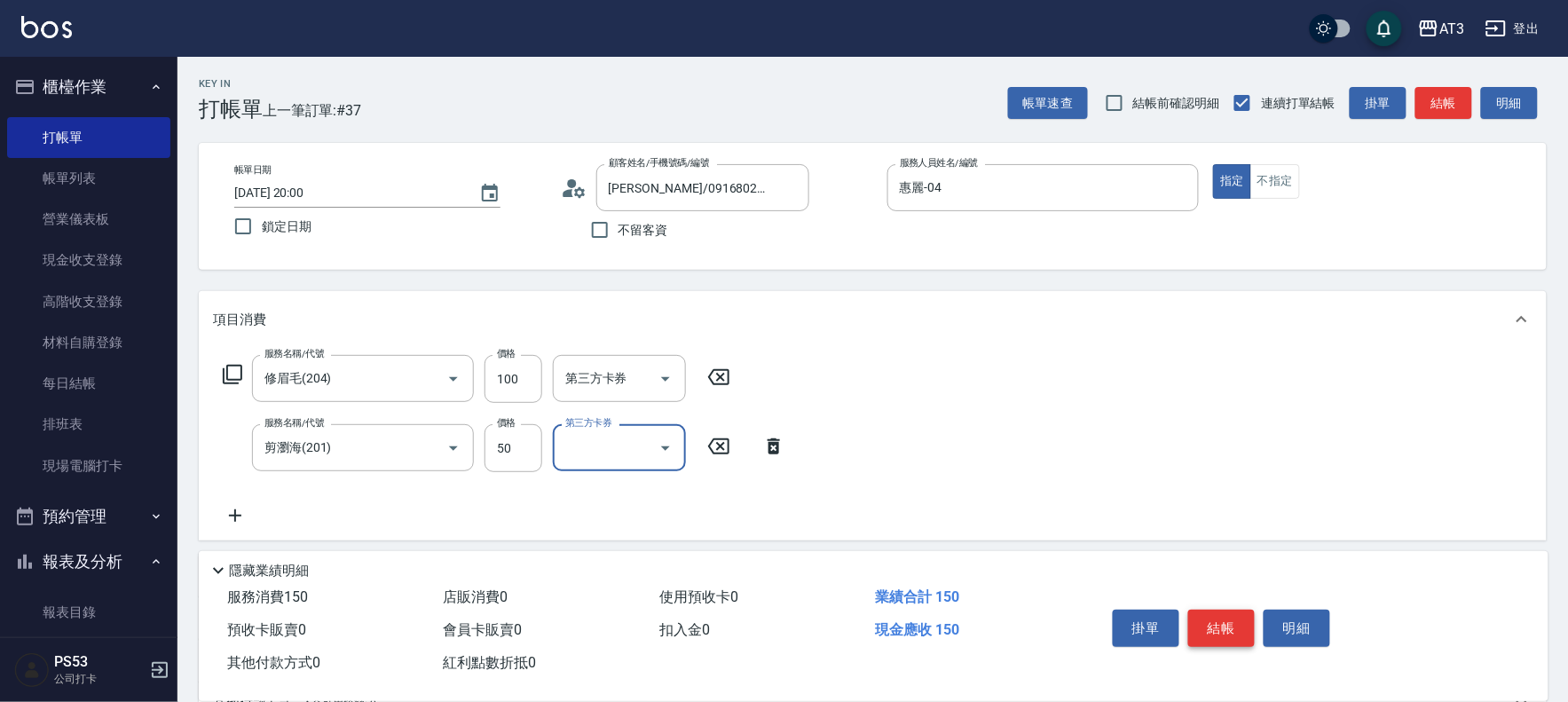
click at [1229, 611] on button "結帳" at bounding box center [1221, 628] width 66 height 38
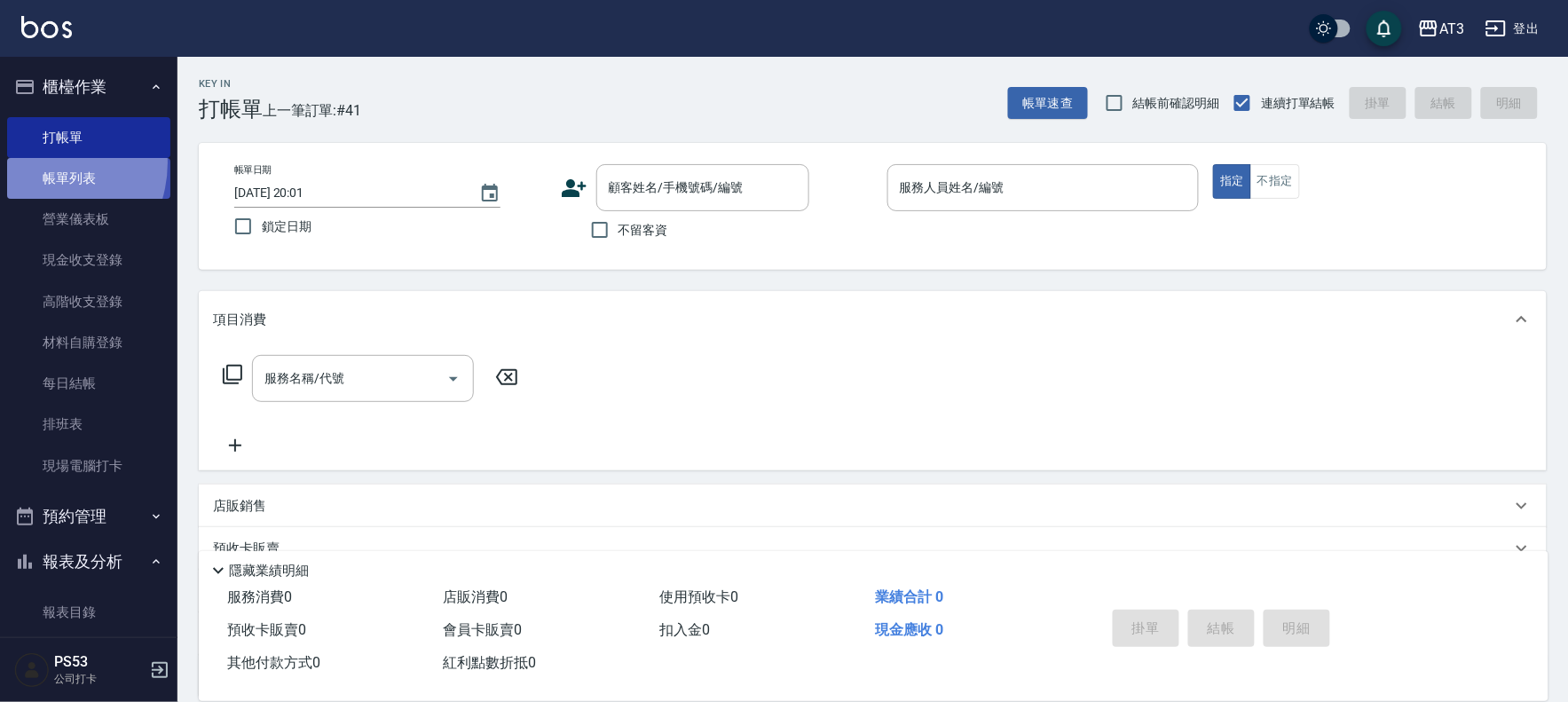
click at [37, 162] on link "帳單列表" at bounding box center [89, 178] width 163 height 41
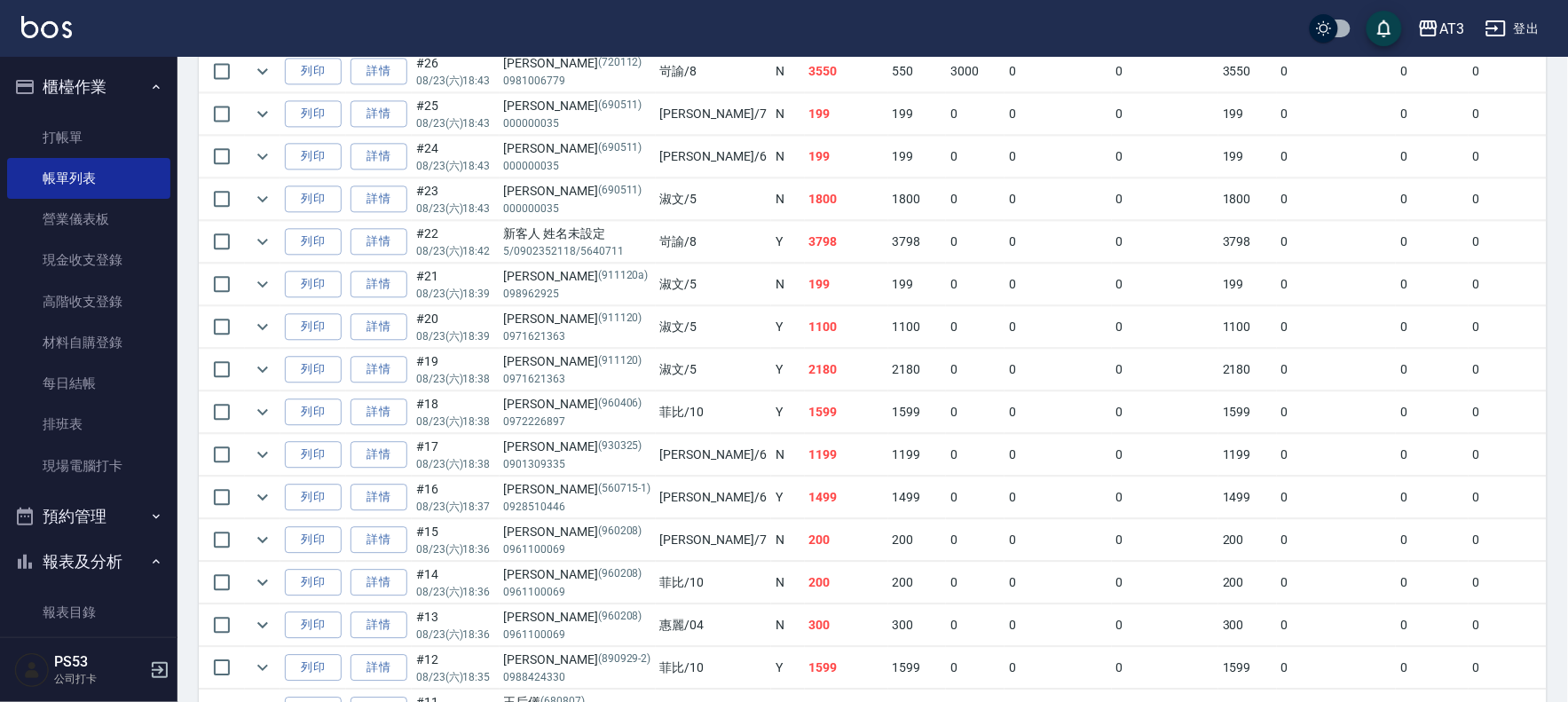
scroll to position [1211, 0]
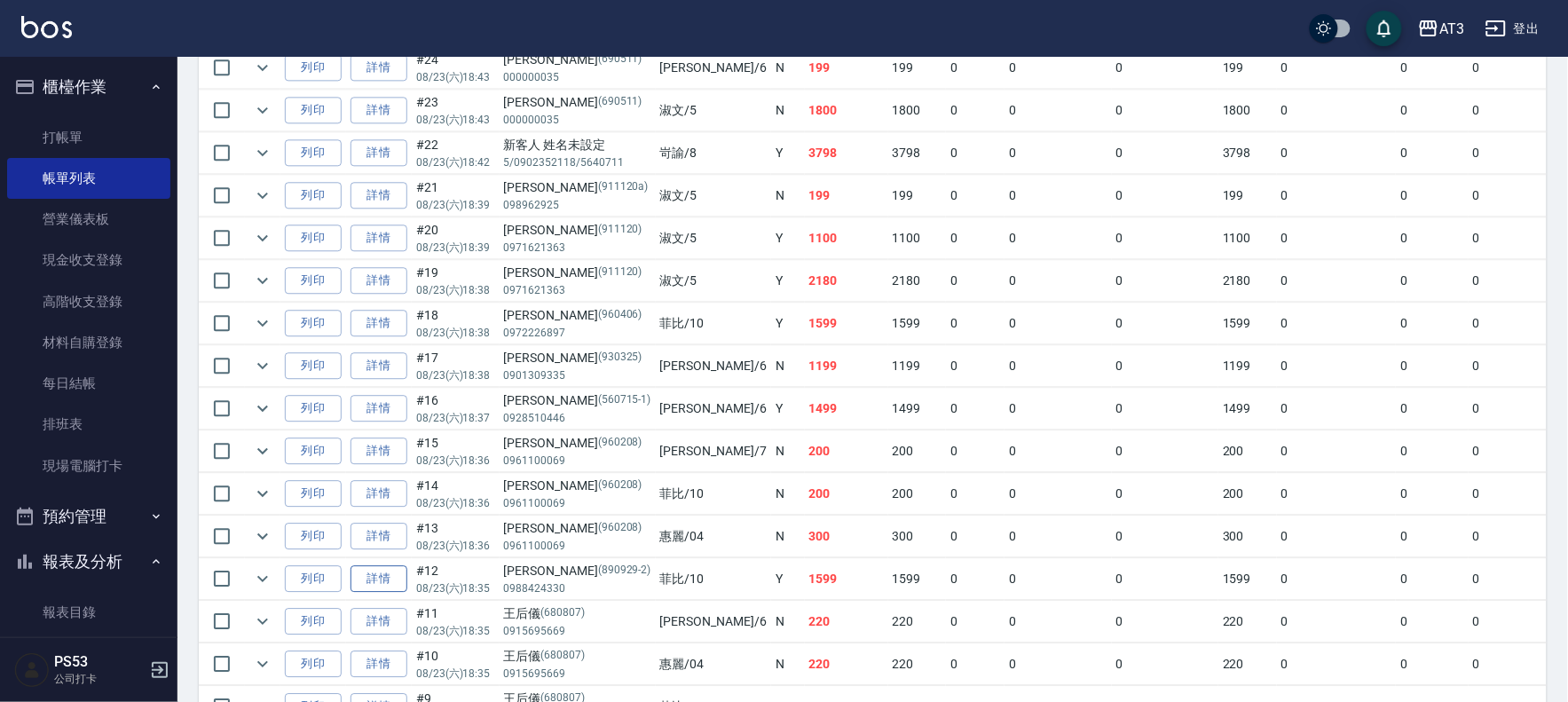
click at [394, 584] on link "詳情" at bounding box center [378, 578] width 56 height 28
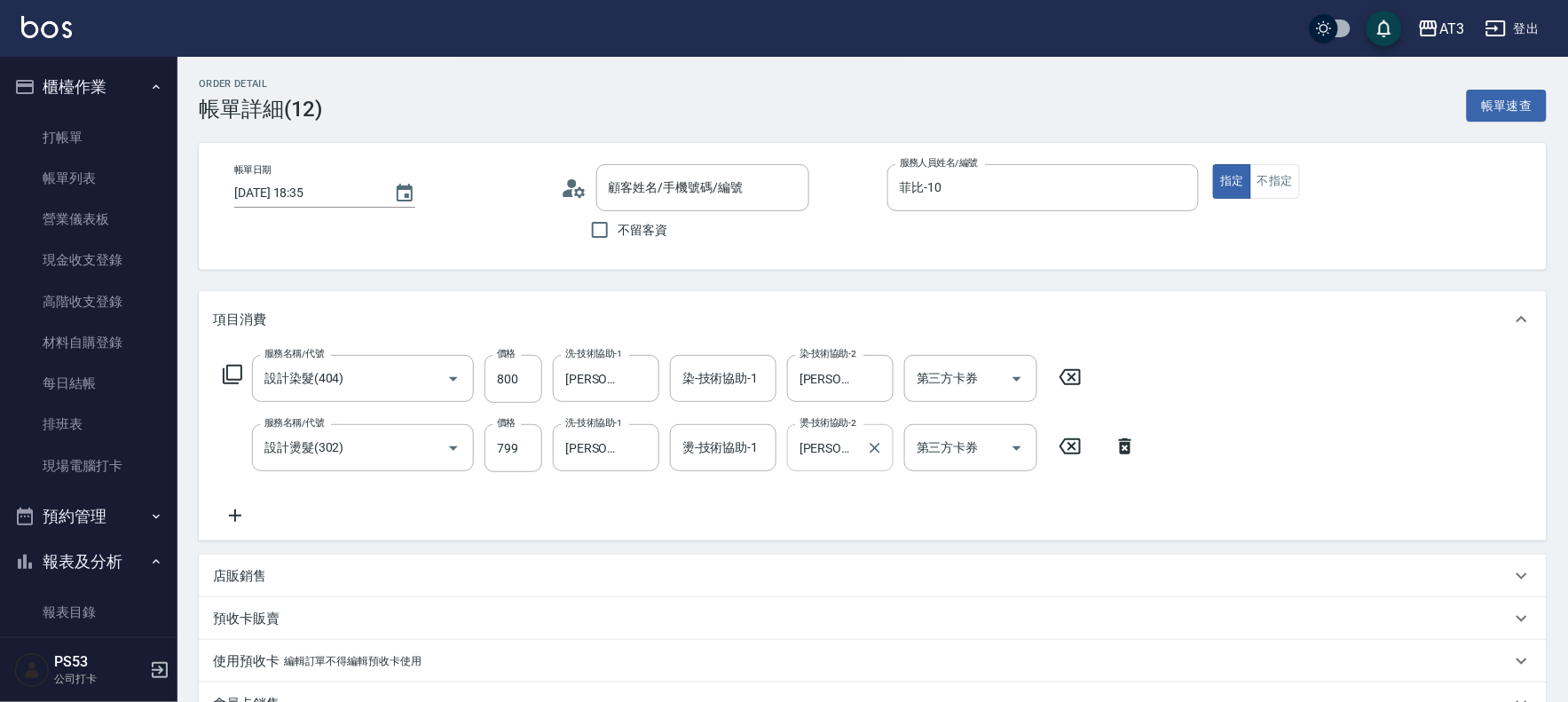
click at [810, 457] on input "珺珺-21" at bounding box center [827, 447] width 64 height 31
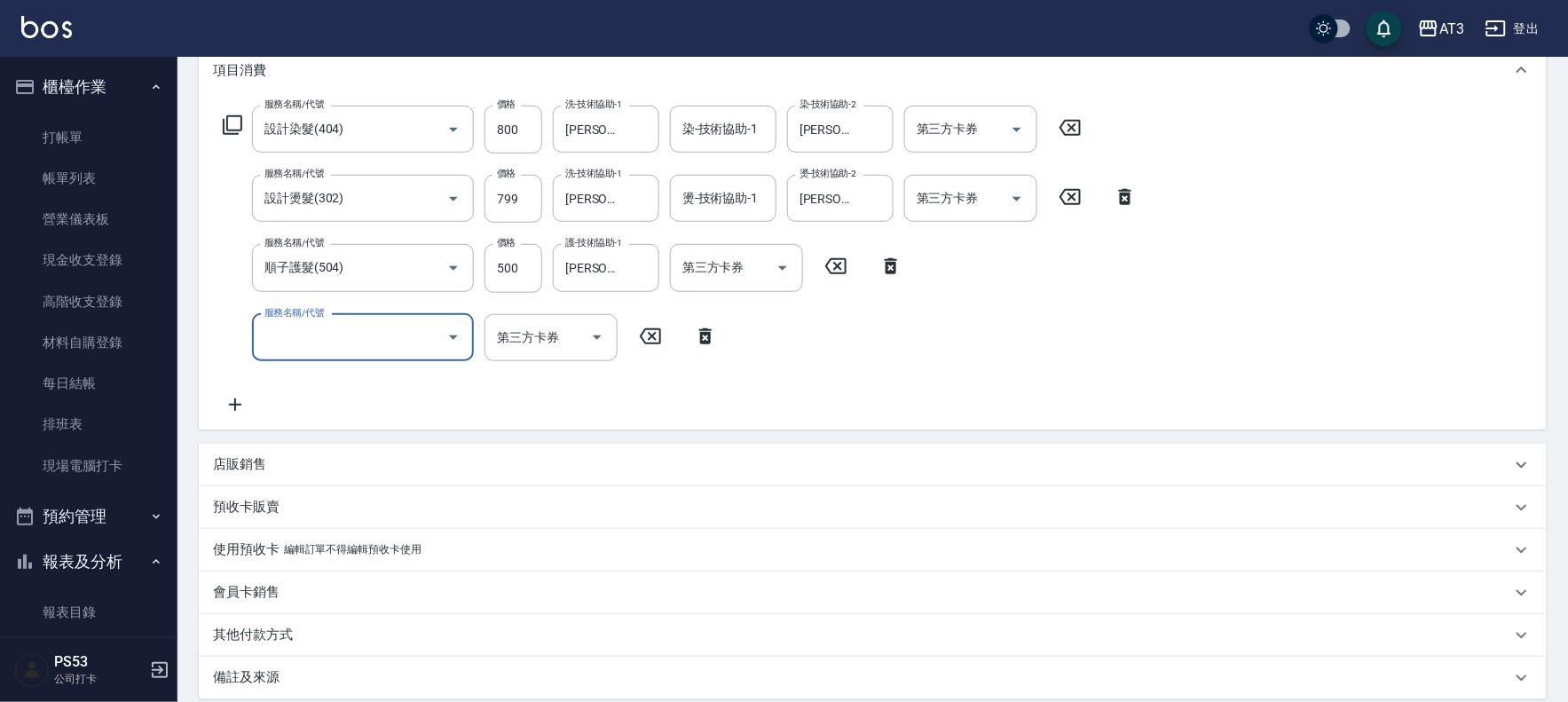
scroll to position [394, 0]
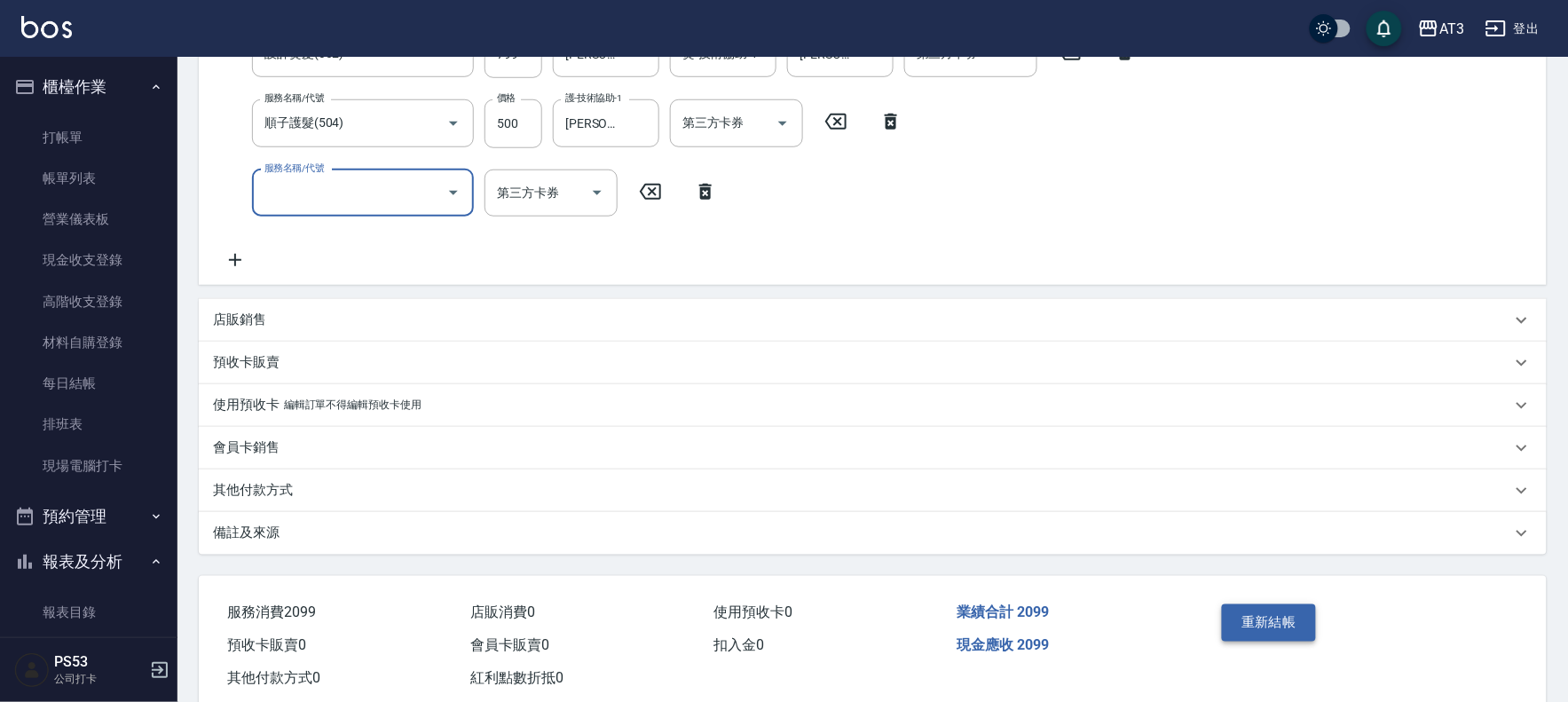
click at [1285, 626] on button "重新結帳" at bounding box center [1269, 623] width 94 height 38
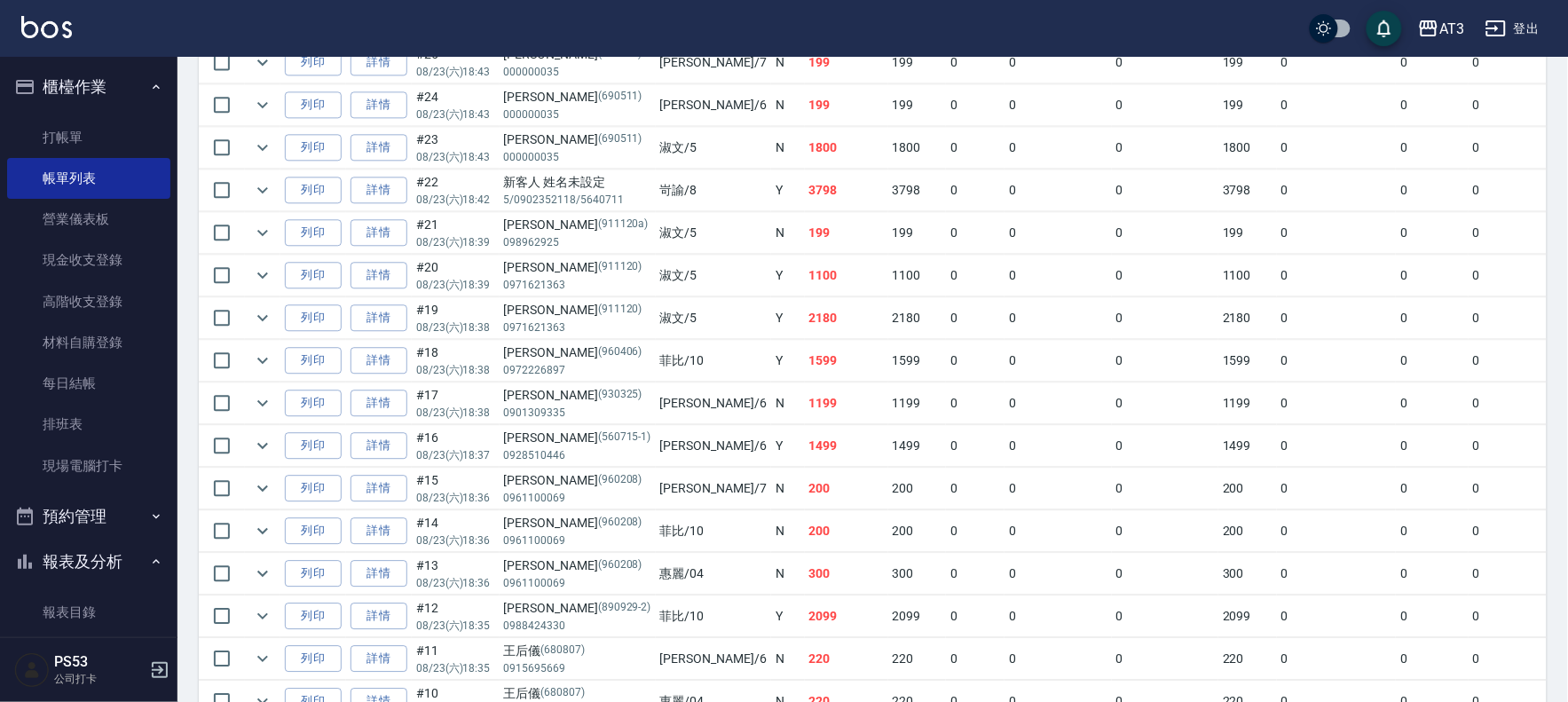
scroll to position [1183, 0]
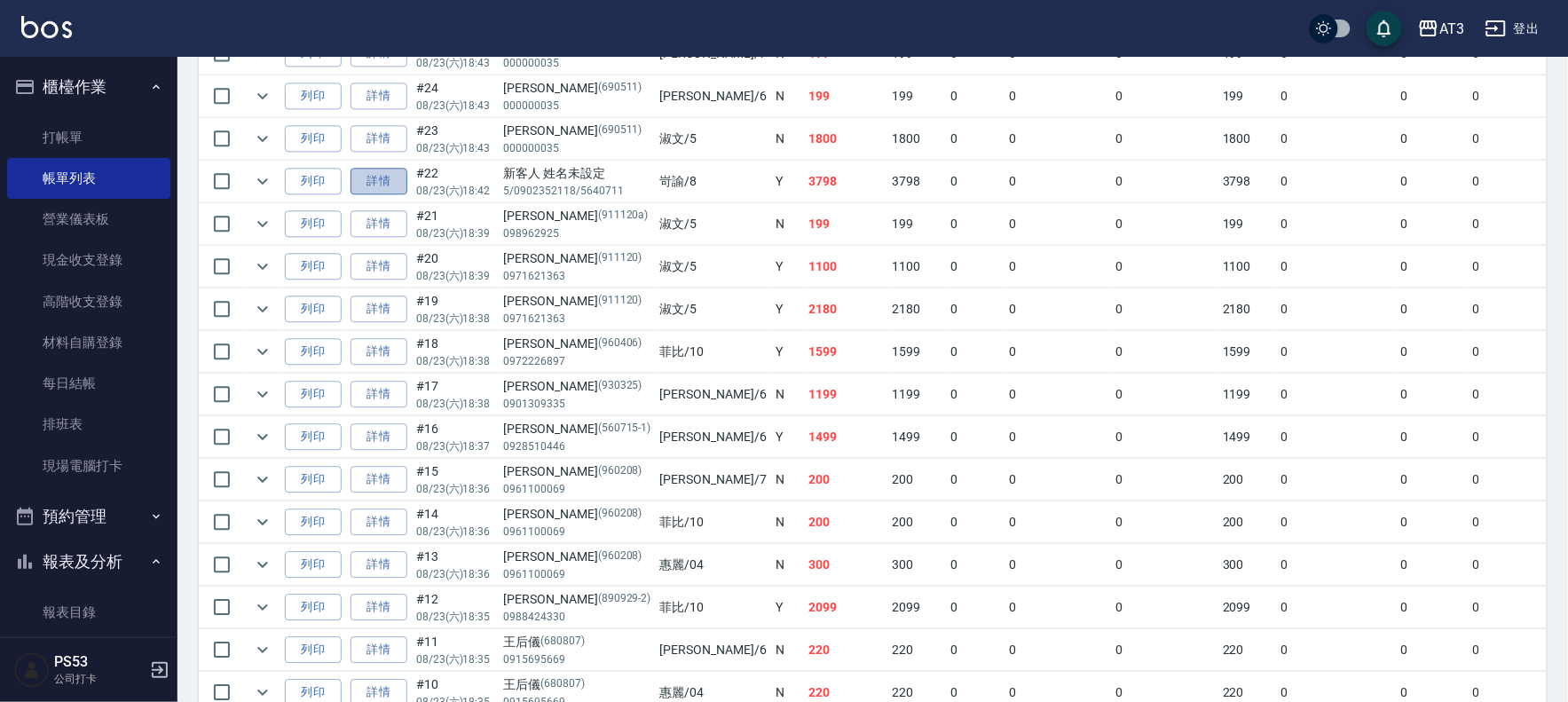
click at [369, 184] on link "詳情" at bounding box center [378, 181] width 56 height 28
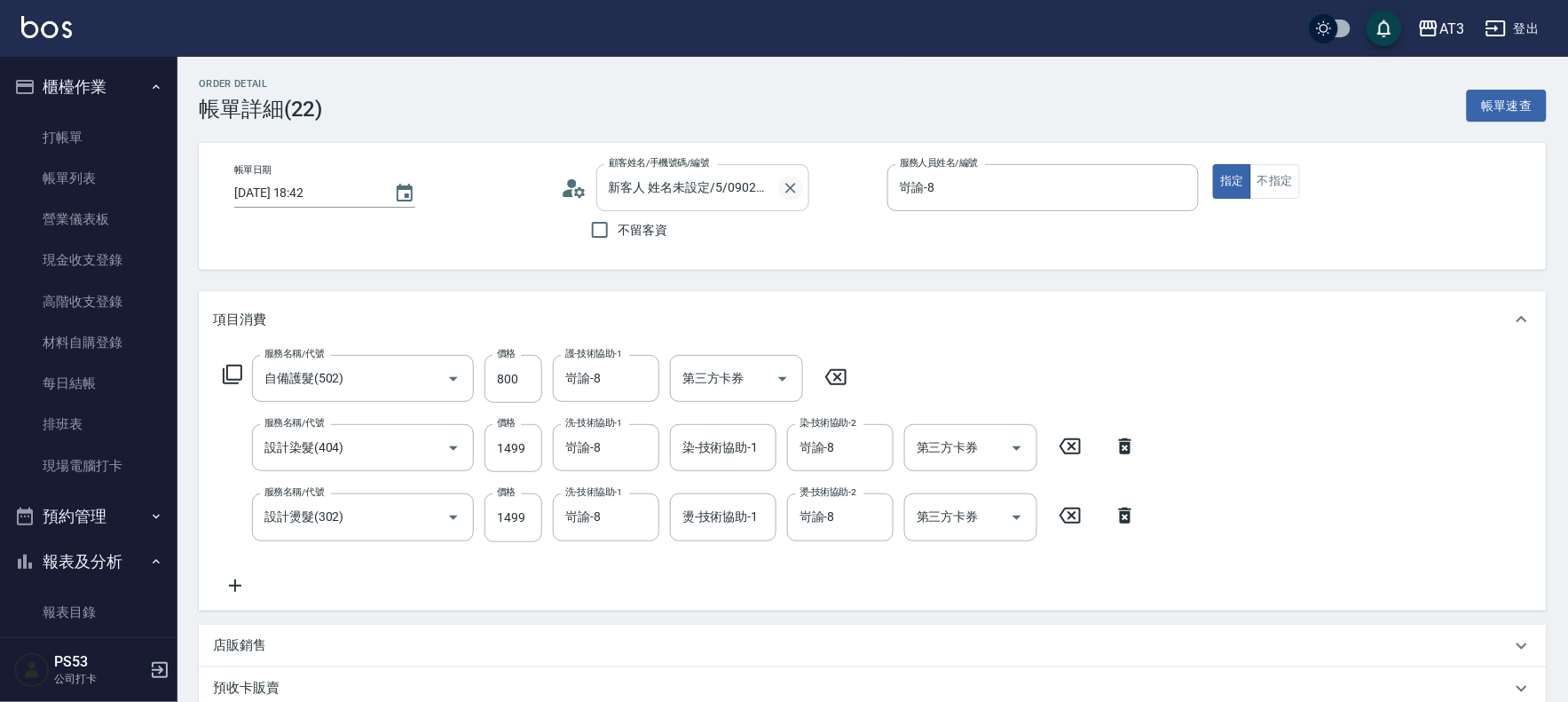
click at [788, 188] on icon "Clear" at bounding box center [791, 188] width 18 height 18
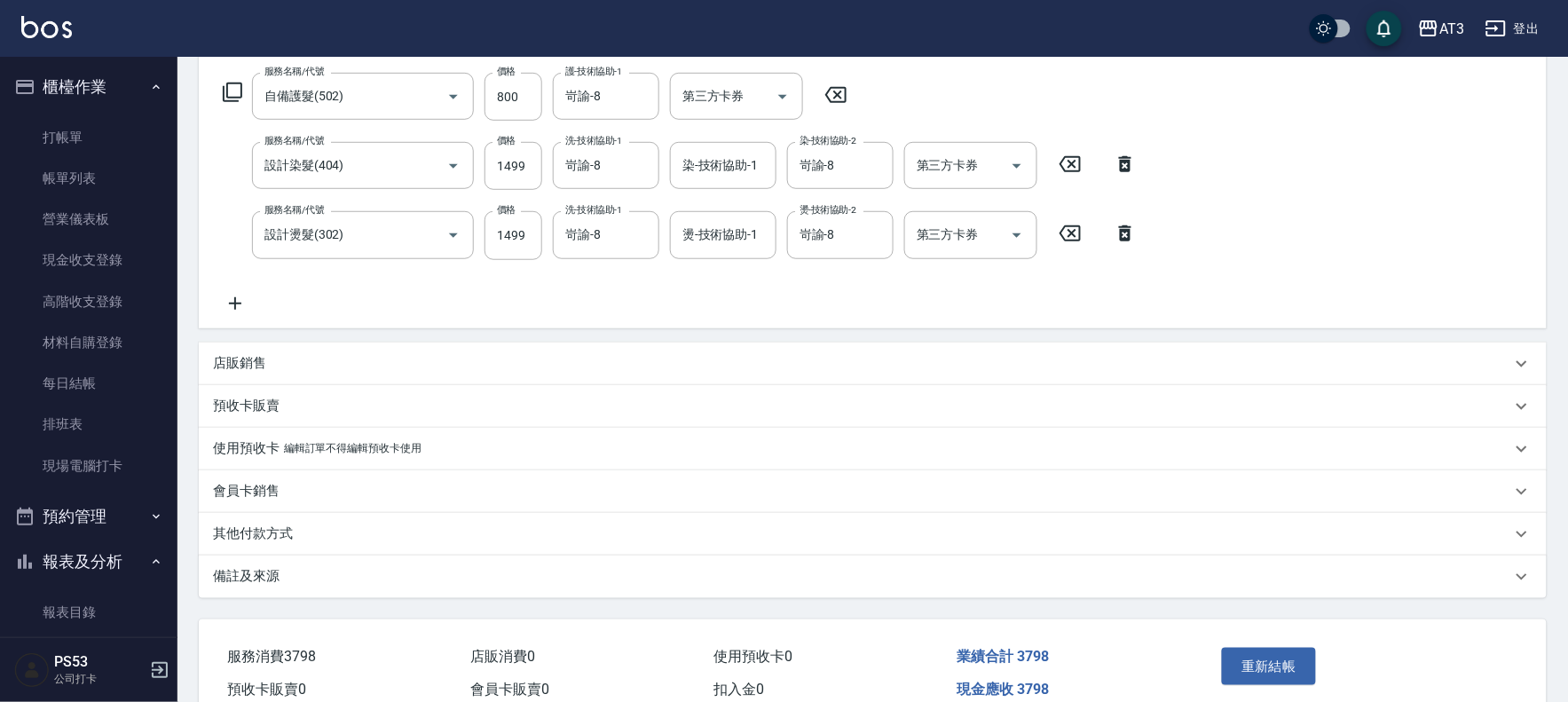
scroll to position [368, 0]
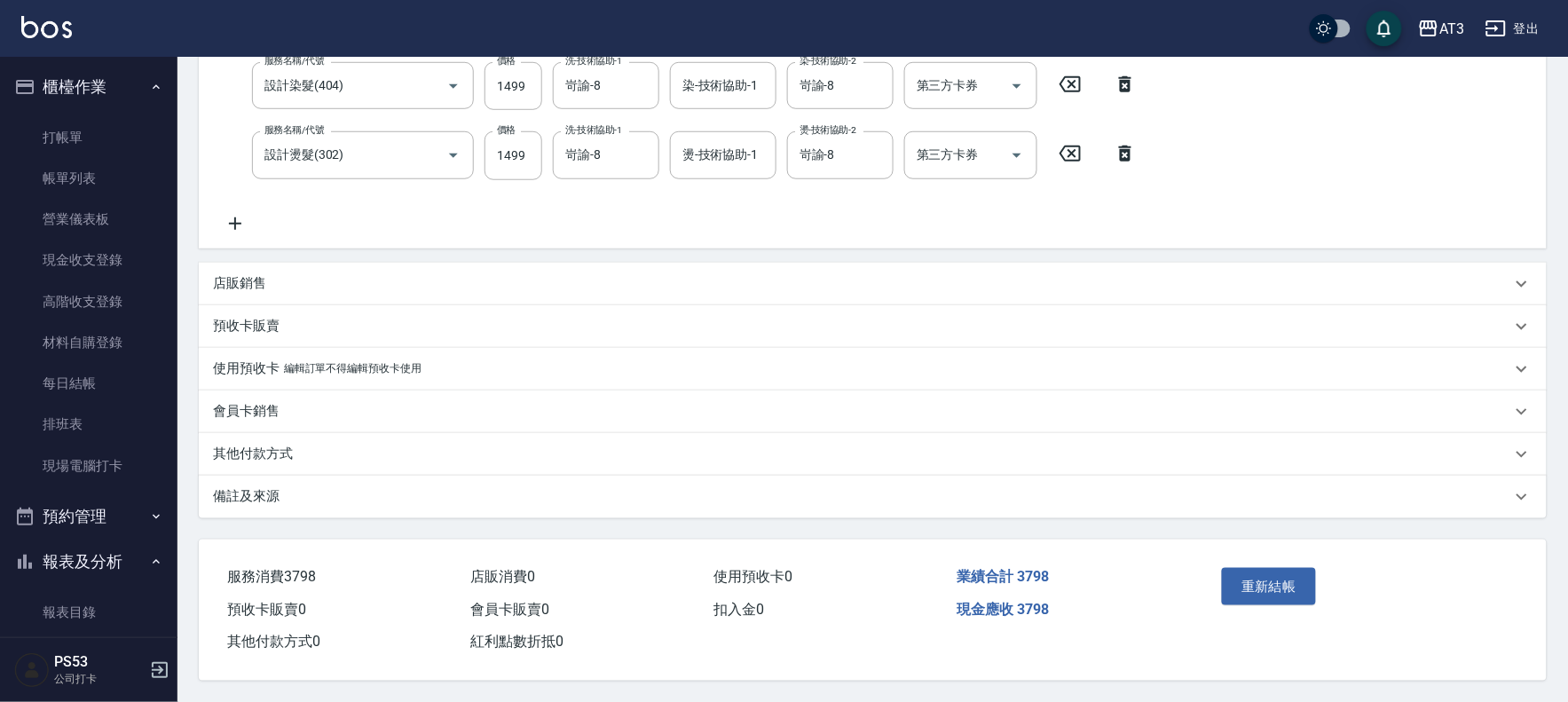
click at [1278, 572] on button "重新結帳" at bounding box center [1269, 586] width 94 height 38
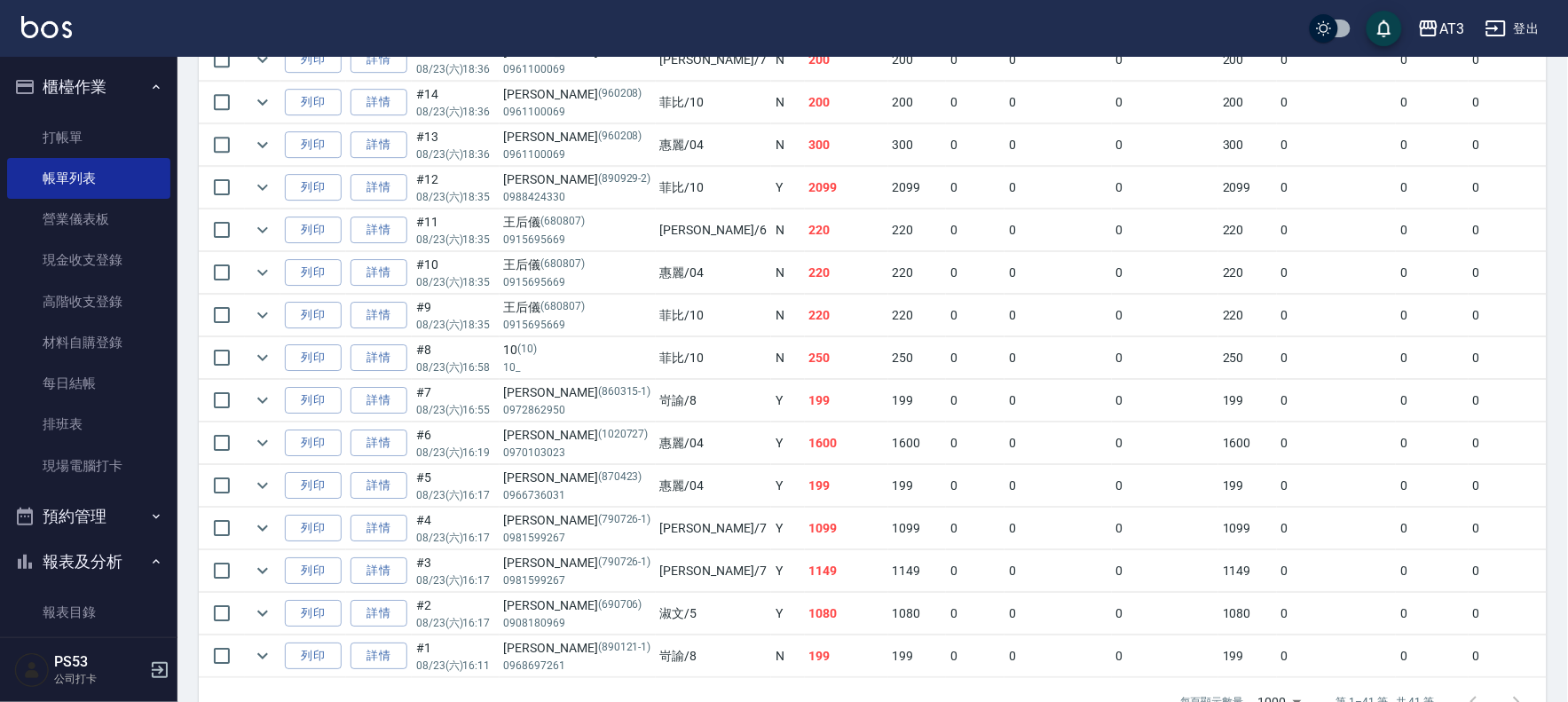
scroll to position [1604, 0]
click at [377, 231] on link "詳情" at bounding box center [378, 228] width 56 height 28
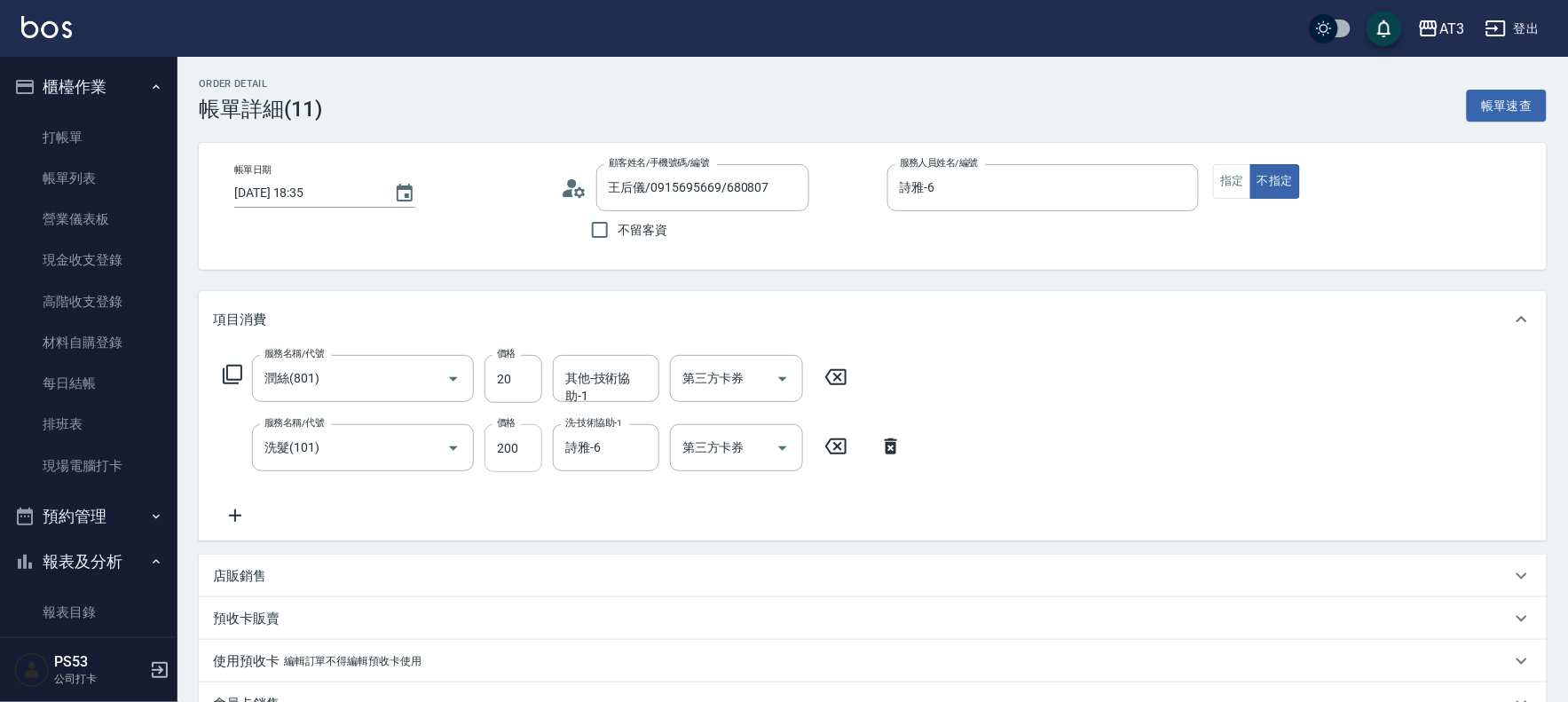
click at [503, 446] on input "200" at bounding box center [513, 447] width 57 height 48
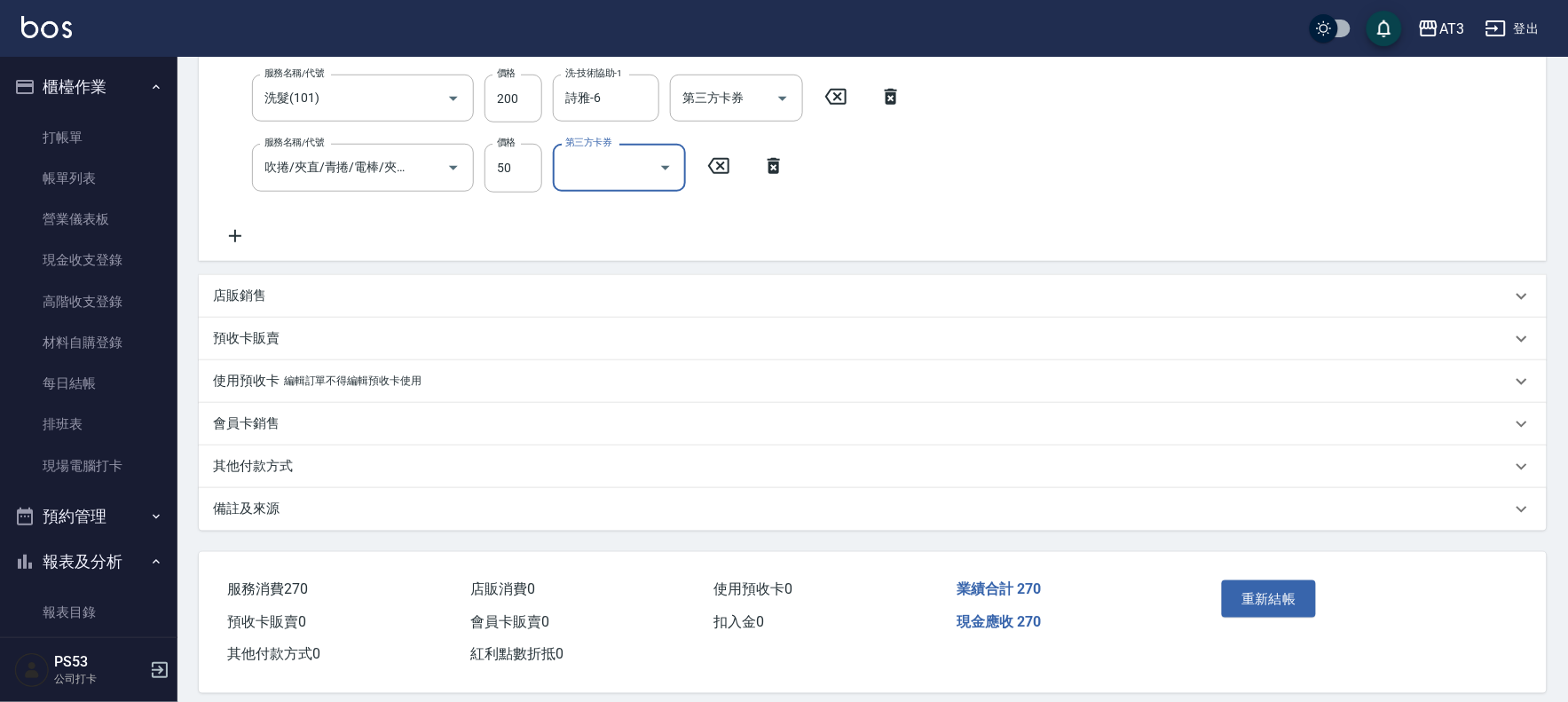
scroll to position [368, 0]
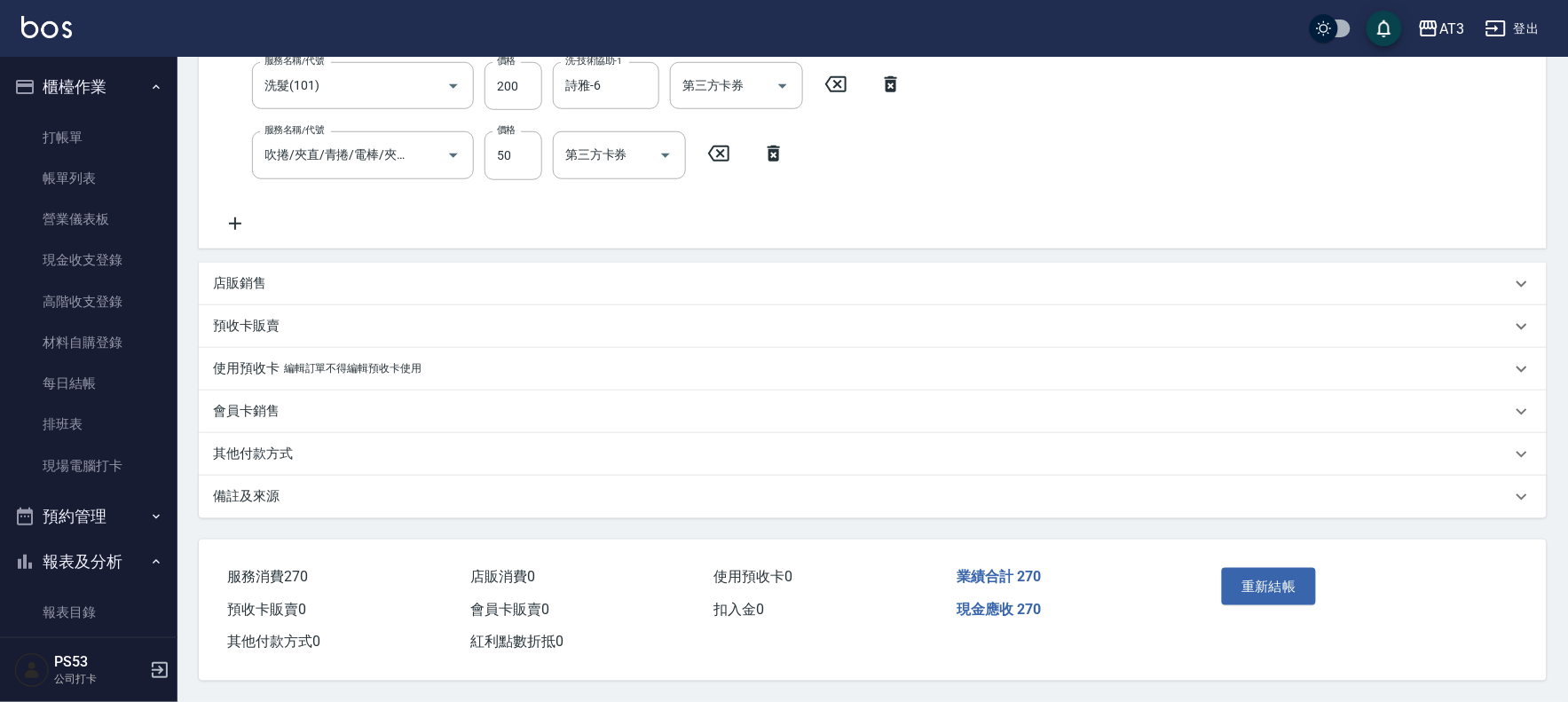
click at [1234, 604] on div "重新結帳" at bounding box center [1286, 599] width 144 height 77
click at [1252, 587] on button "重新結帳" at bounding box center [1269, 586] width 94 height 38
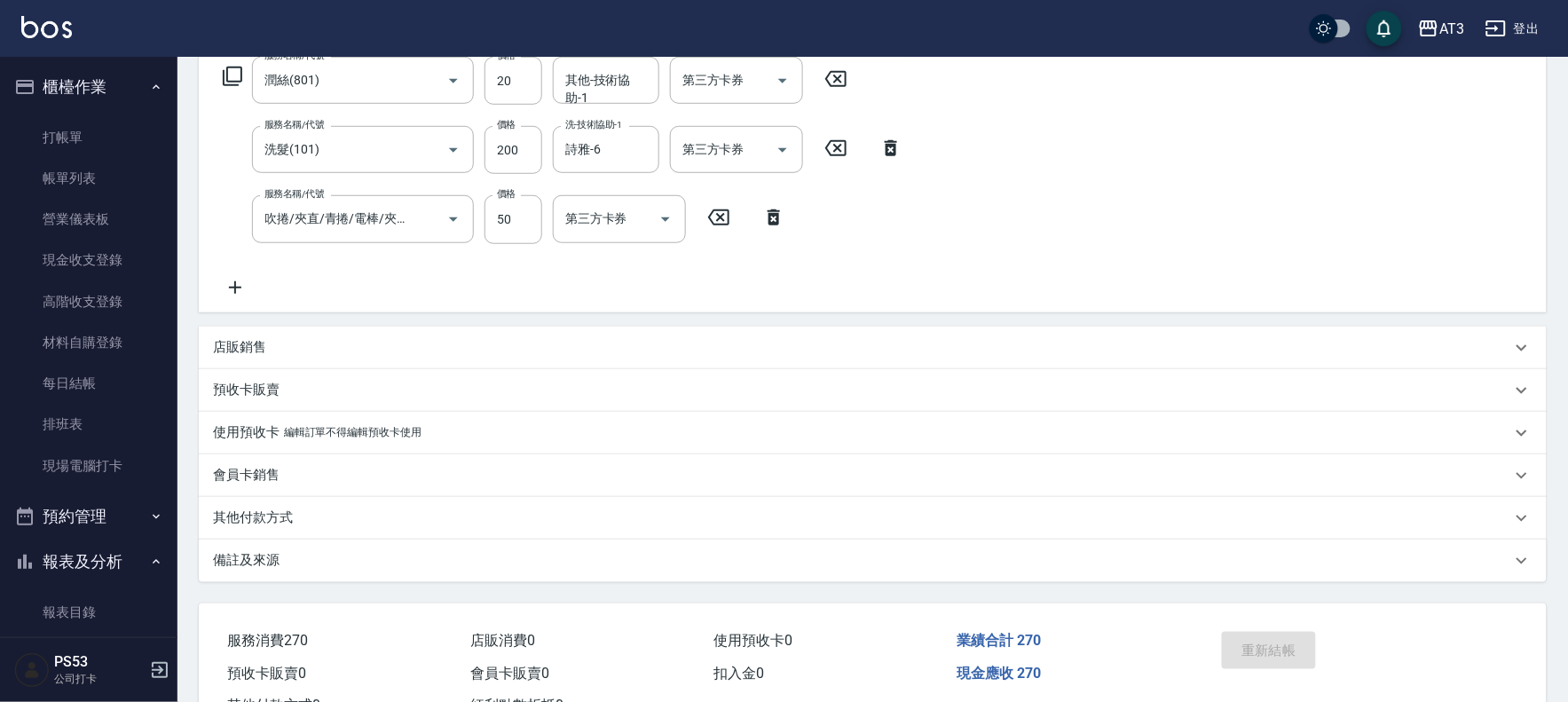
scroll to position [0, 0]
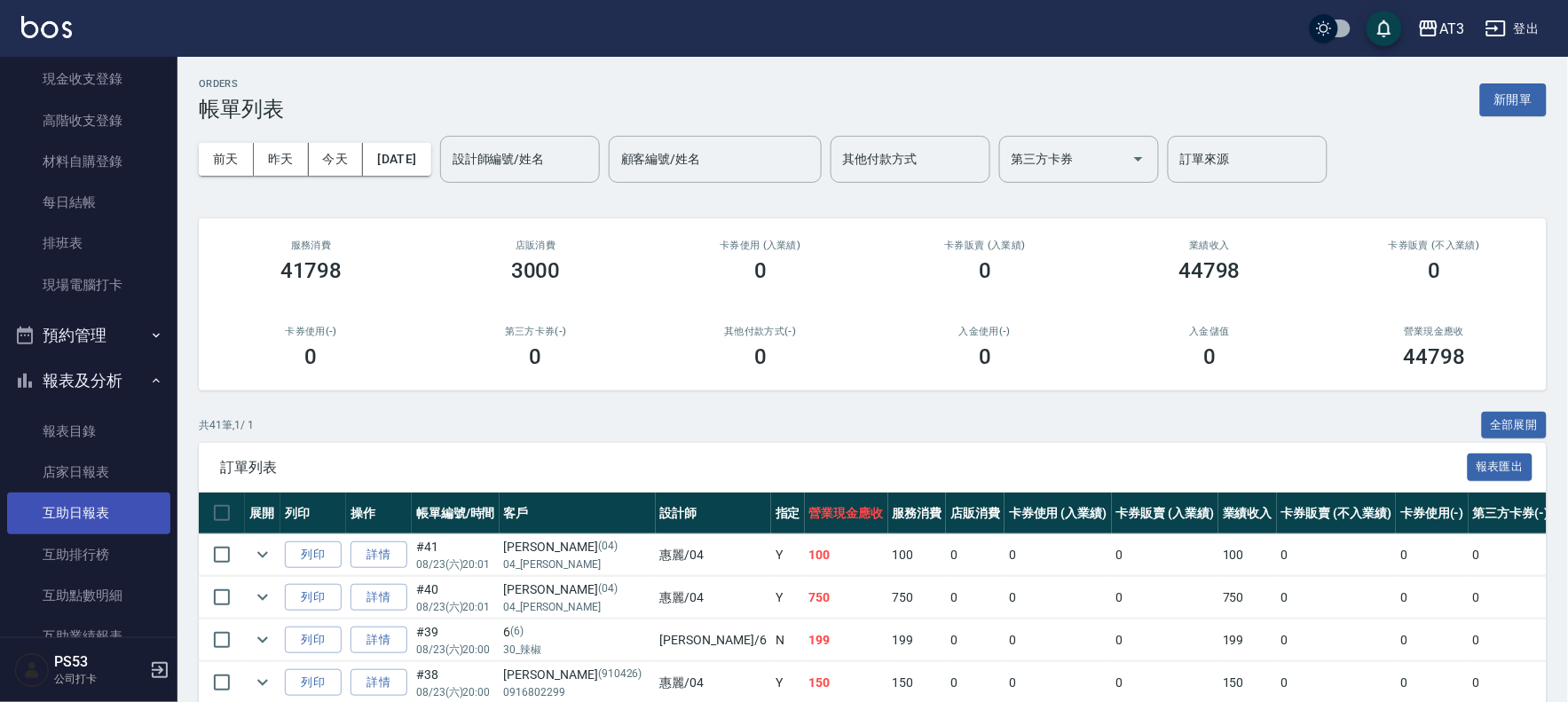
scroll to position [197, 0]
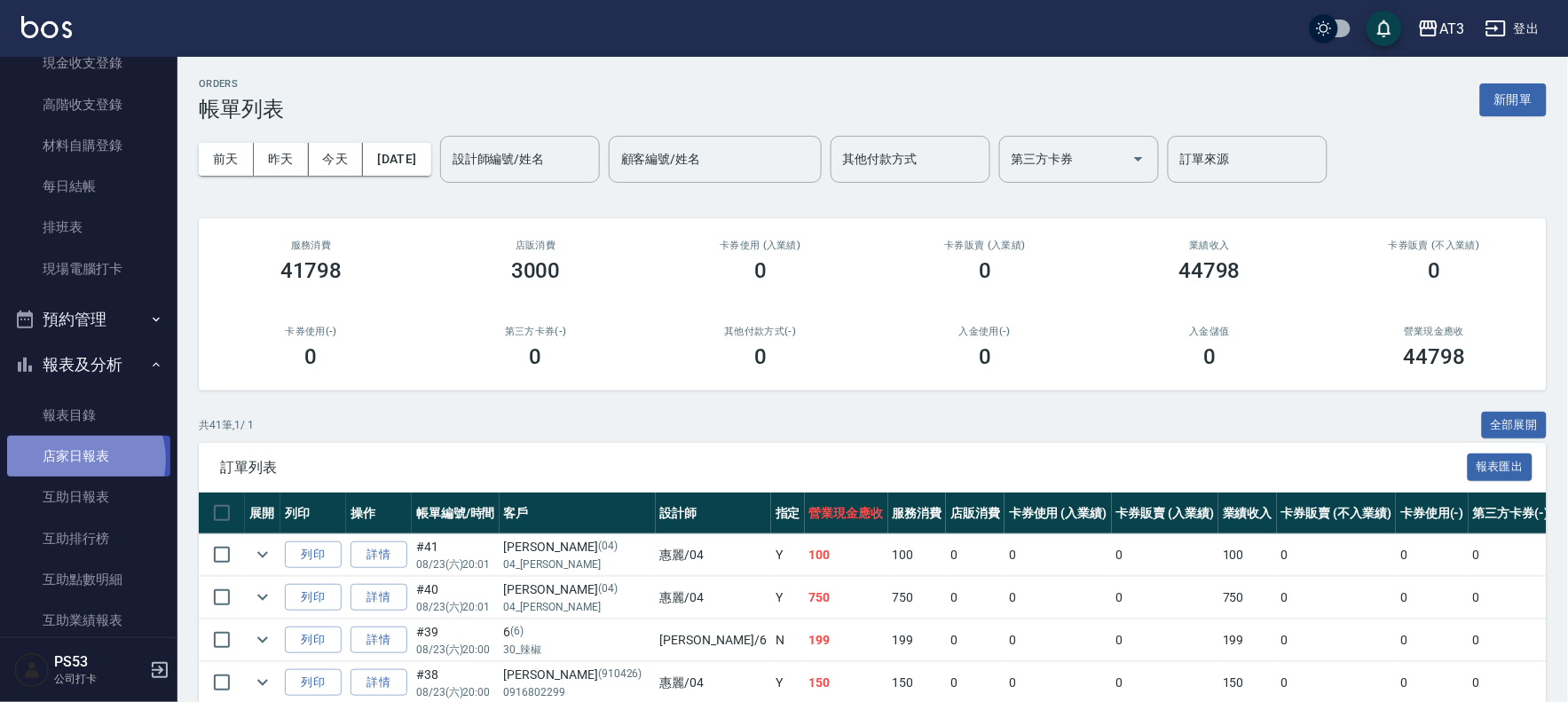
click at [78, 460] on link "店家日報表" at bounding box center [89, 456] width 163 height 41
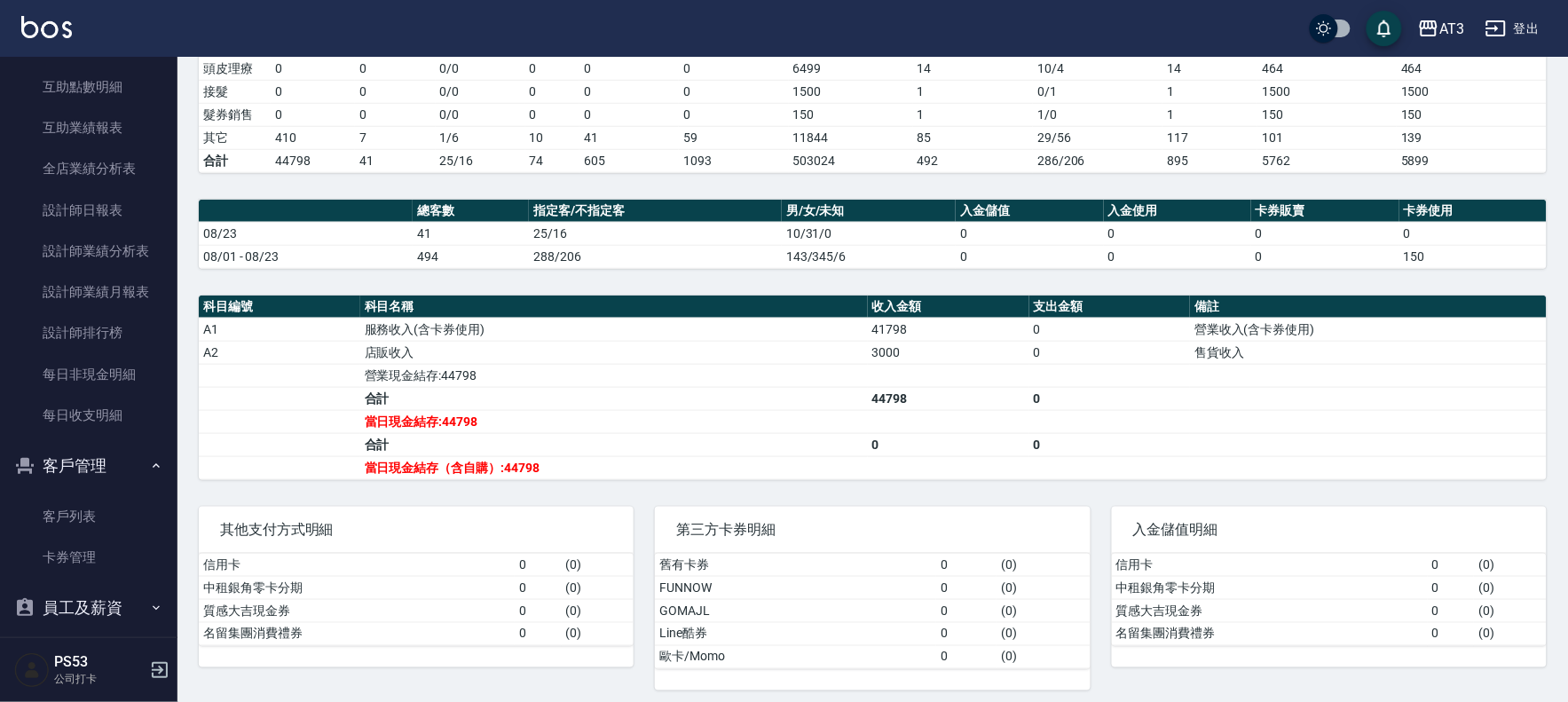
scroll to position [394, 0]
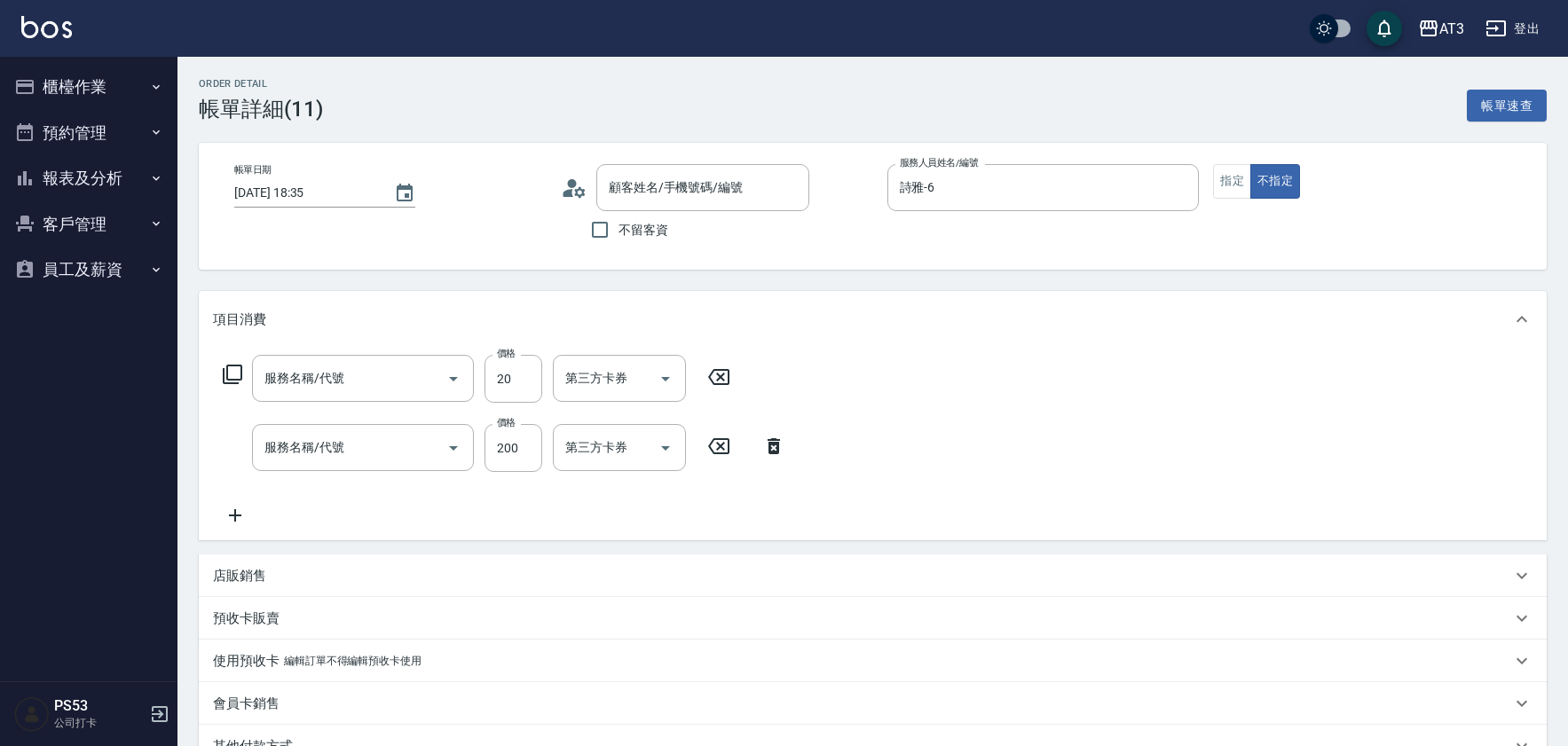
type input "王后儀/0915695669/680807"
type input "潤絲(801)"
type input "洗髮(101)"
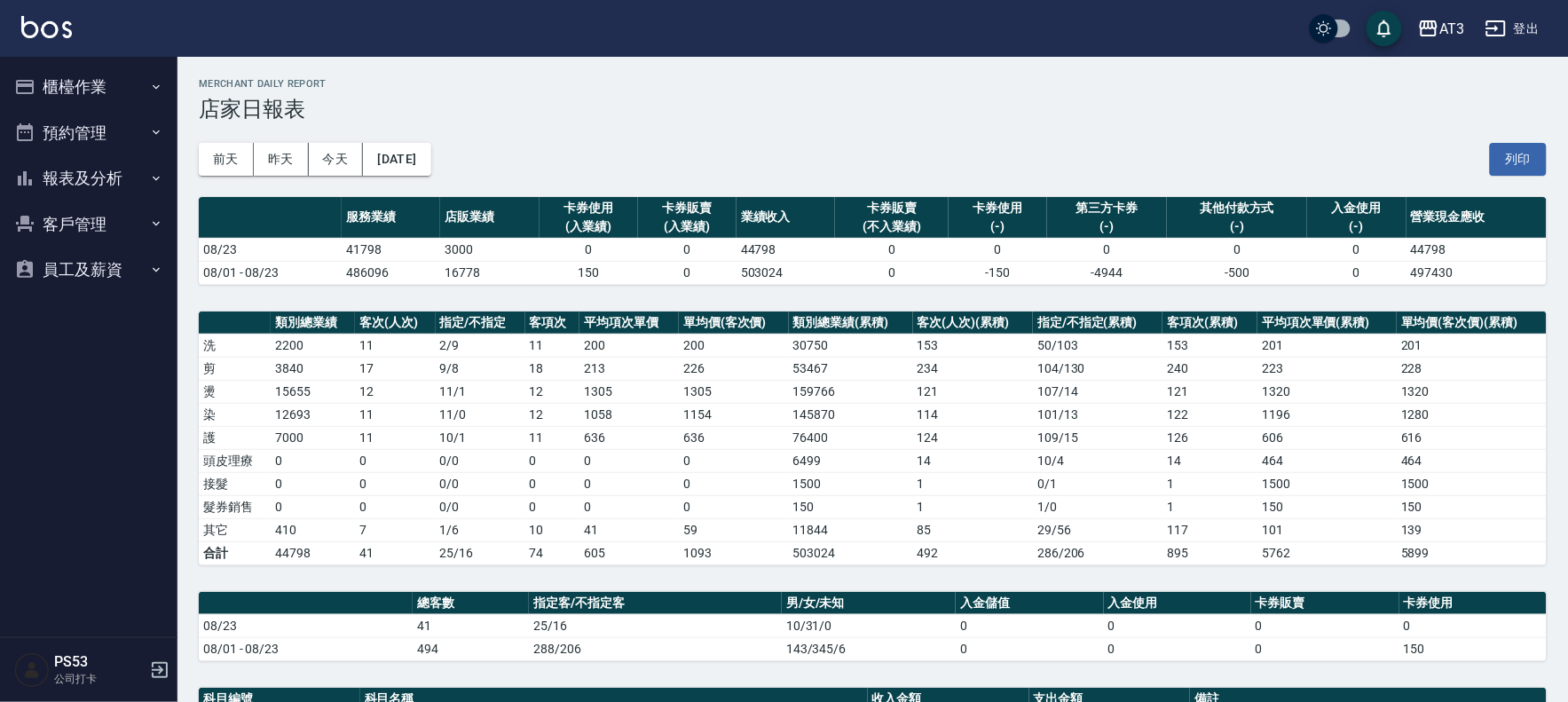
click at [83, 175] on button "報表及分析" at bounding box center [89, 178] width 163 height 46
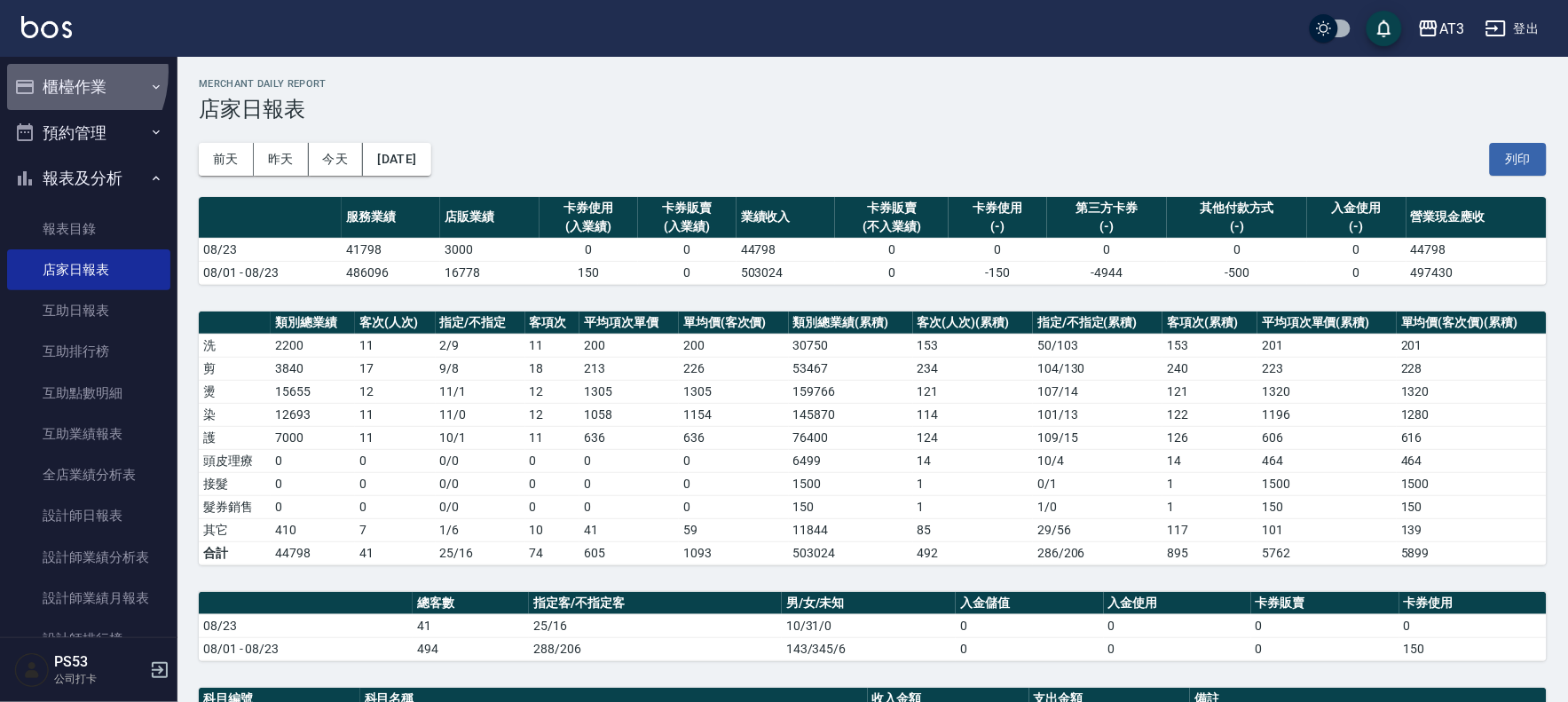
click at [51, 72] on button "櫃檯作業" at bounding box center [89, 86] width 163 height 46
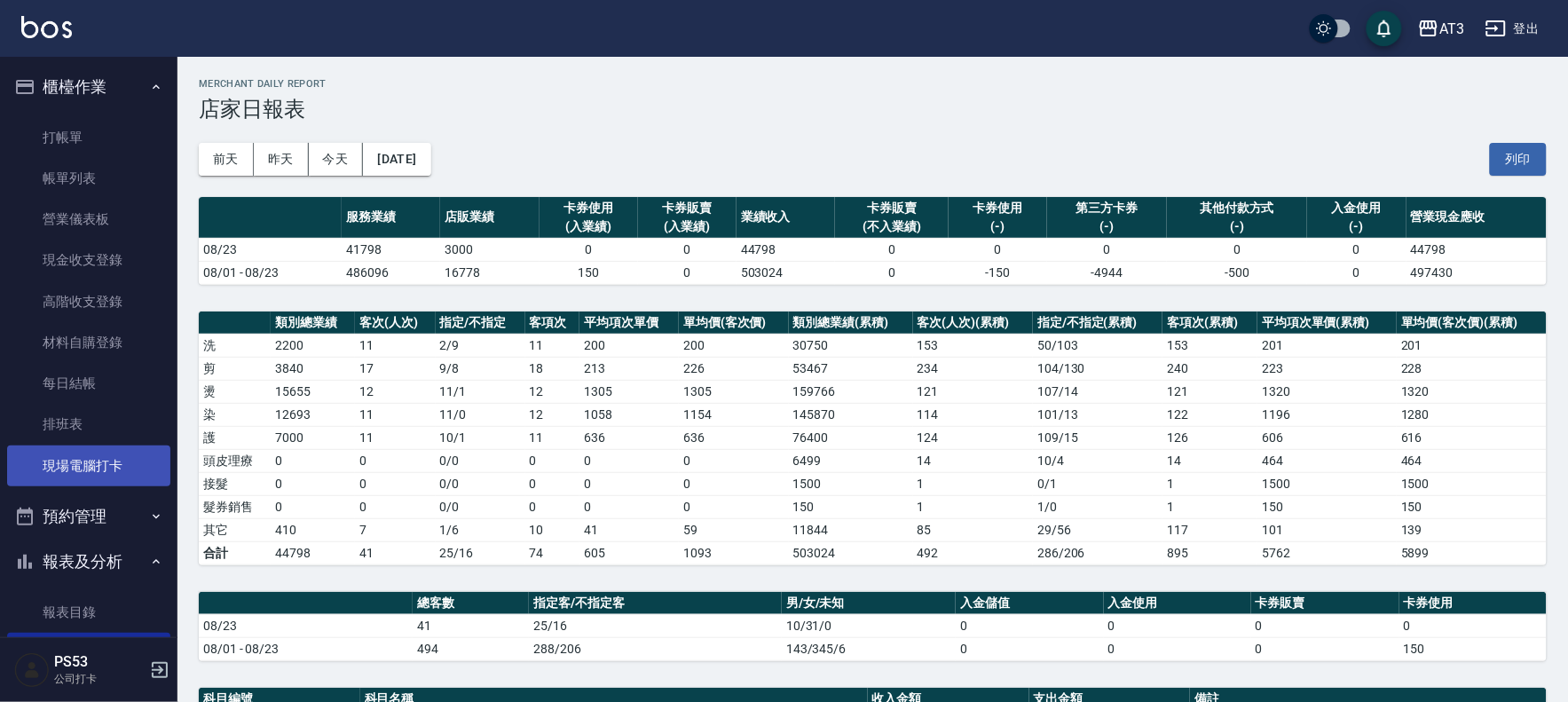
click at [122, 463] on link "現場電腦打卡" at bounding box center [89, 466] width 163 height 41
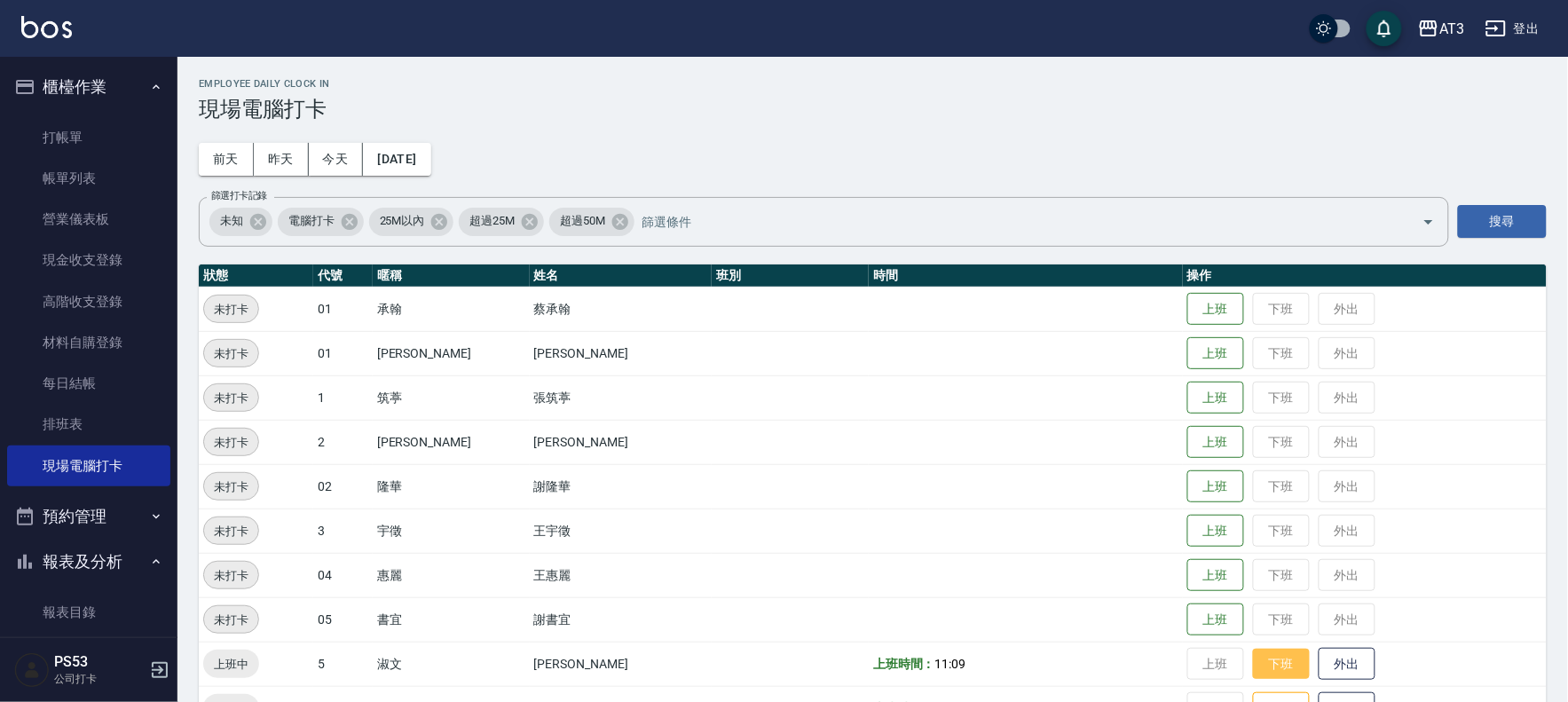
click at [1258, 661] on button "下班" at bounding box center [1280, 663] width 56 height 31
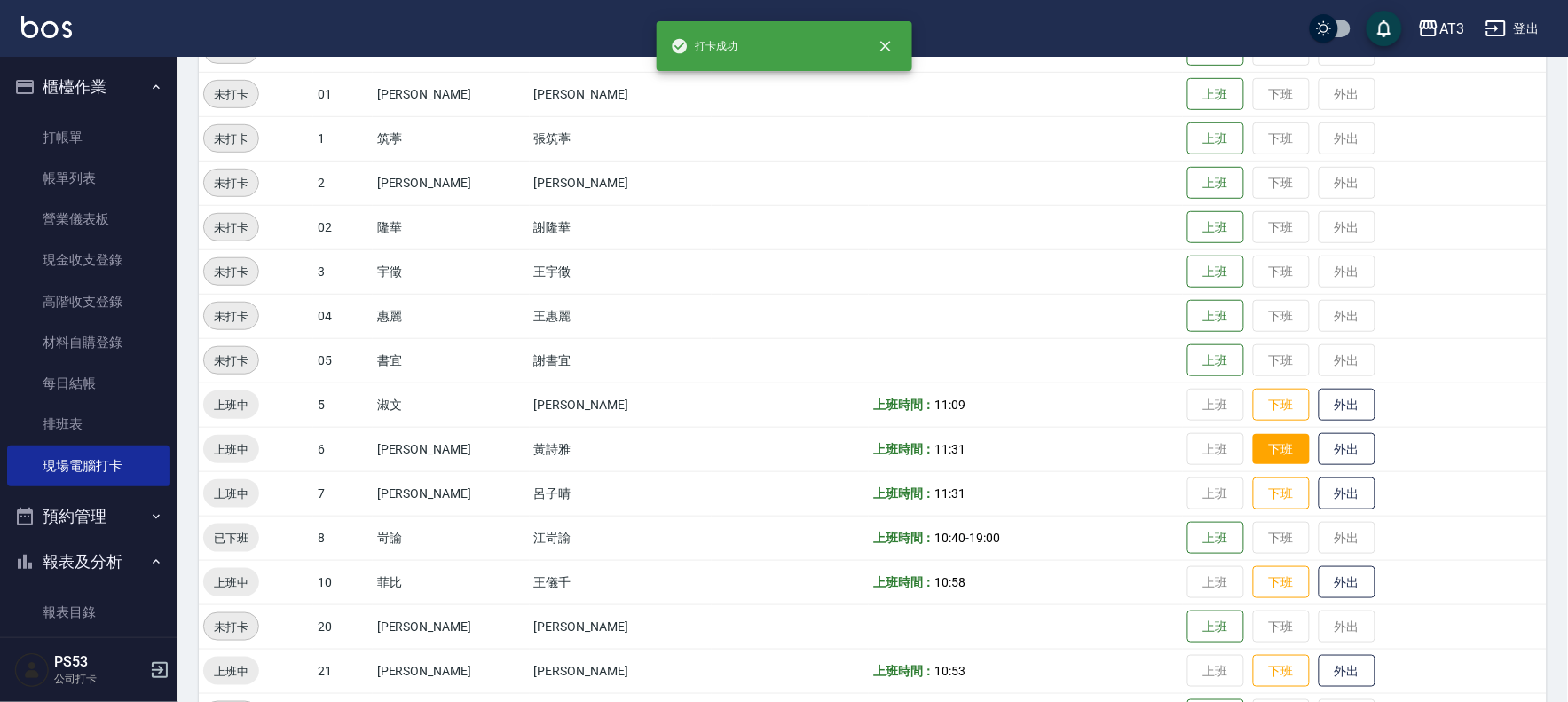
scroll to position [296, 0]
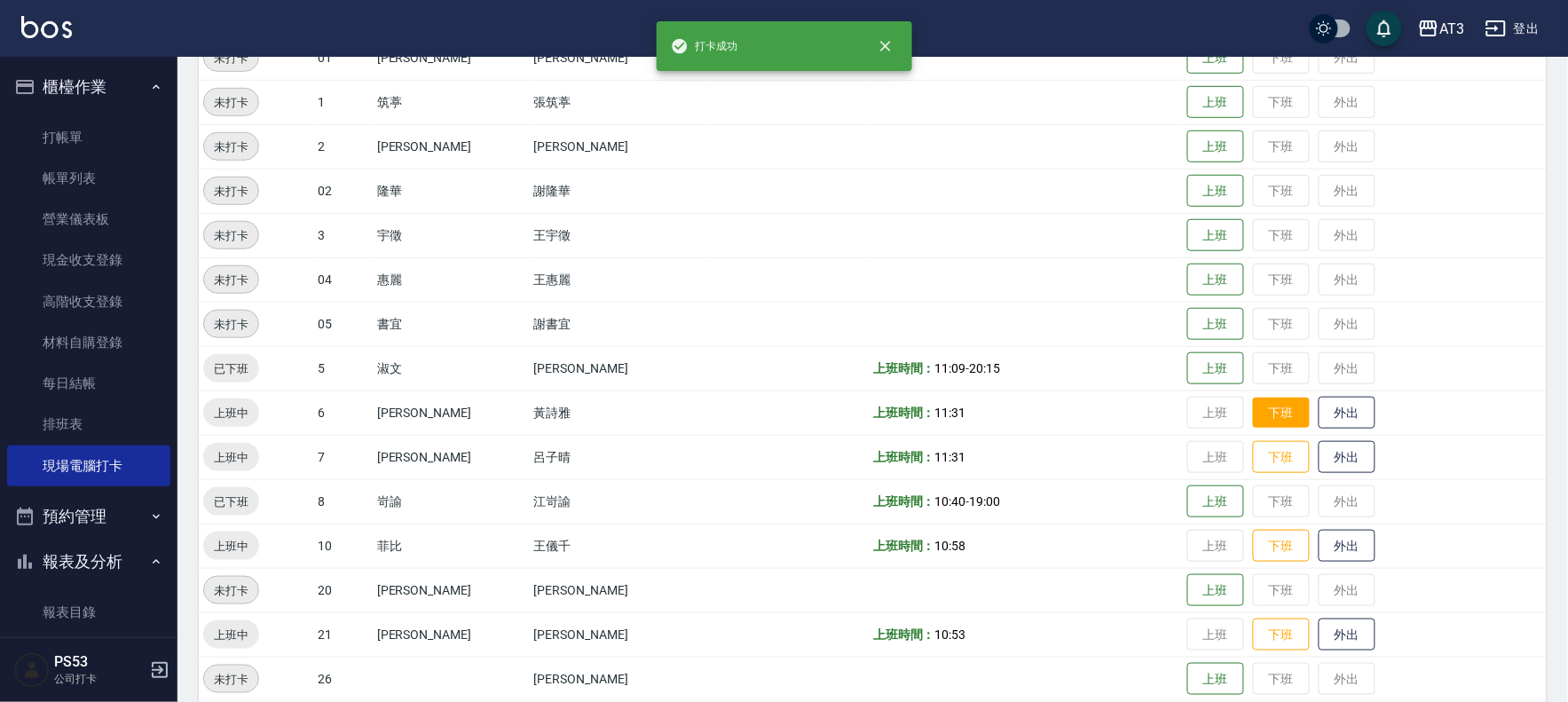
click at [1252, 409] on button "下班" at bounding box center [1280, 412] width 56 height 31
click at [1252, 449] on button "下班" at bounding box center [1280, 457] width 56 height 31
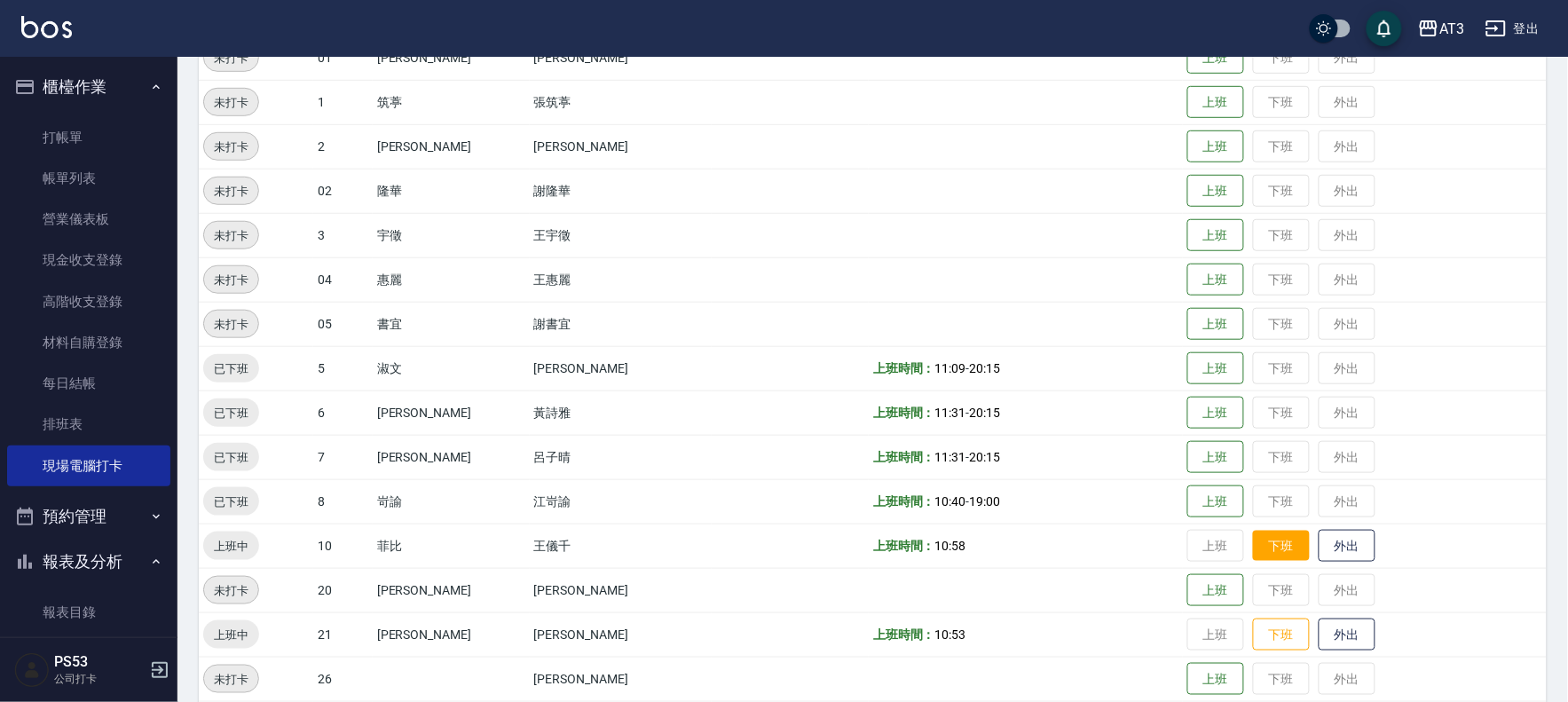
click at [1256, 543] on button "下班" at bounding box center [1280, 546] width 56 height 31
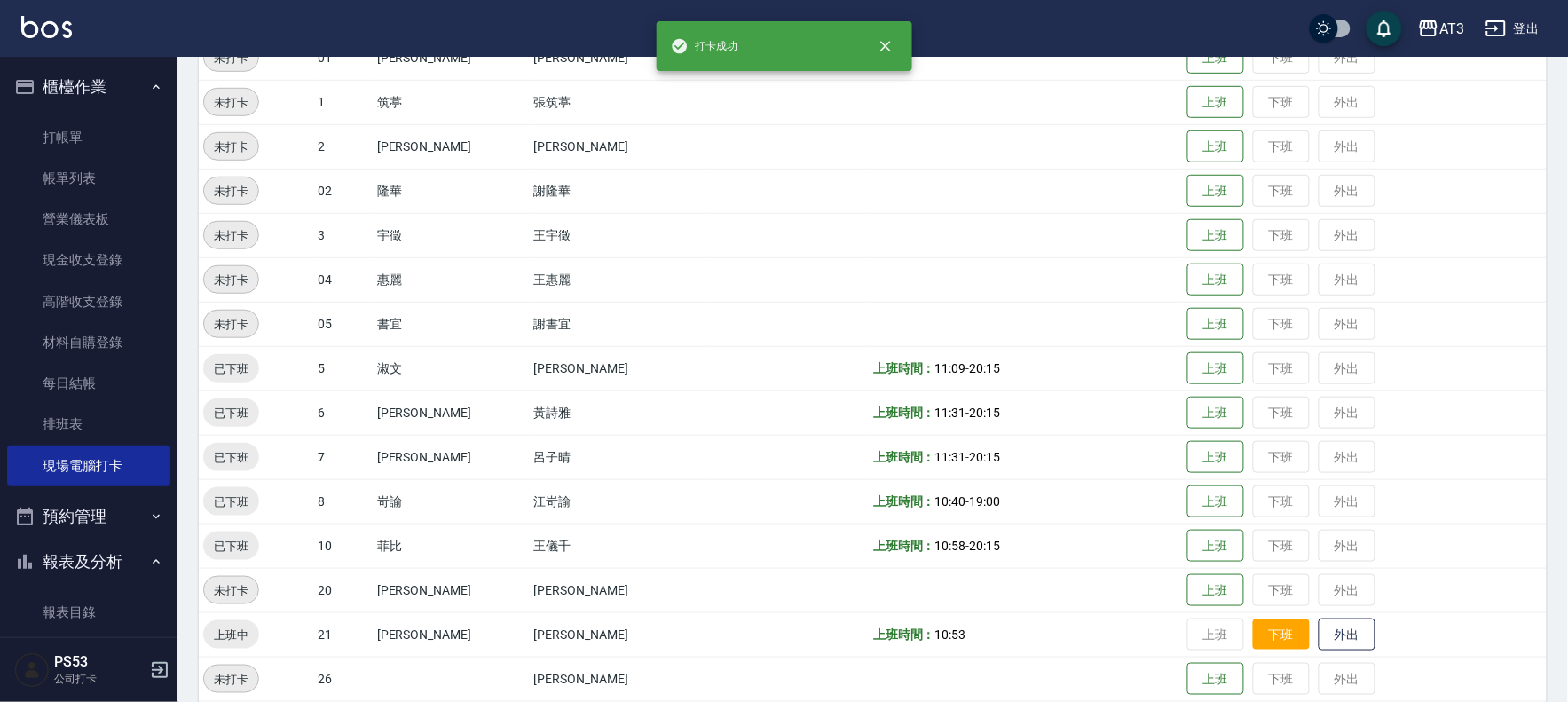
click at [1257, 625] on button "下班" at bounding box center [1280, 635] width 56 height 31
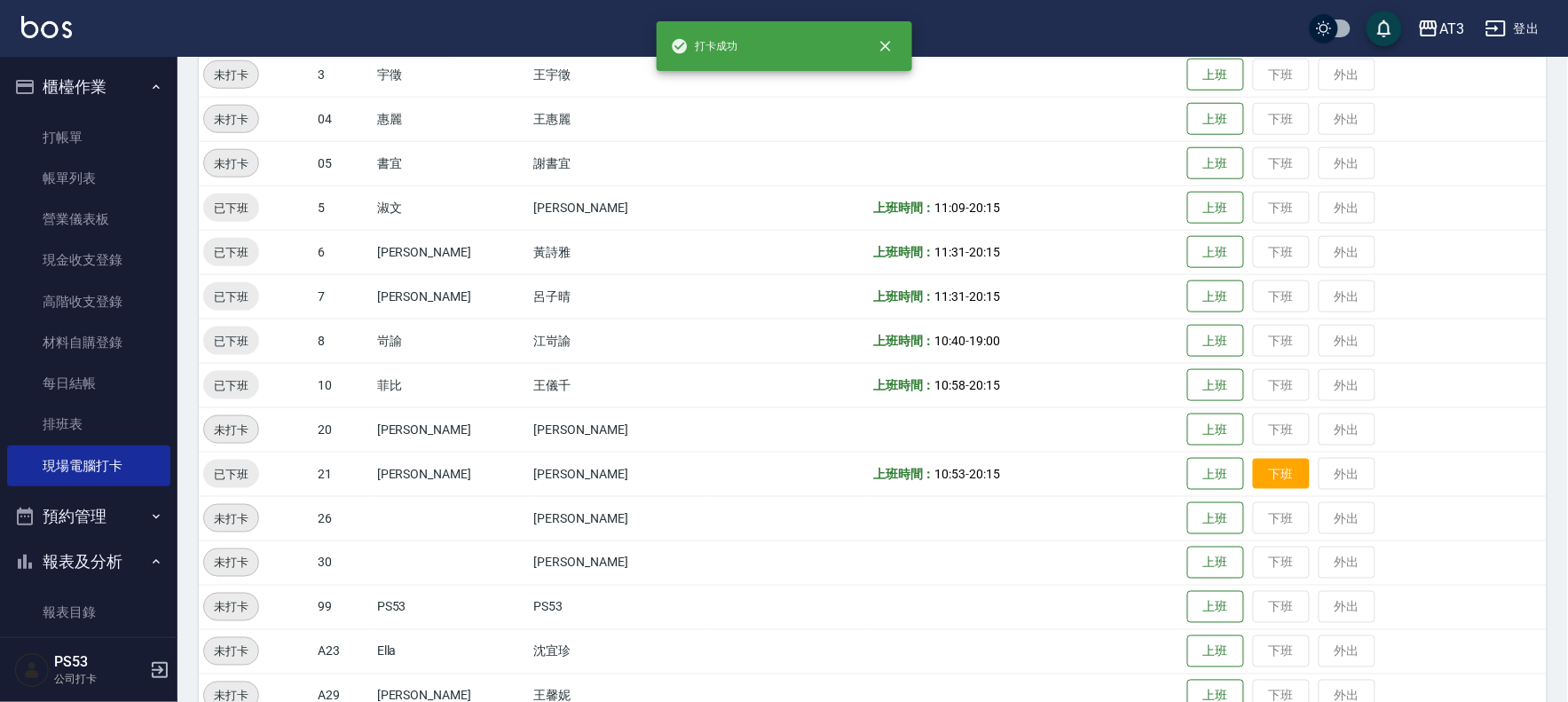
scroll to position [492, 0]
